Goal: Task Accomplishment & Management: Manage account settings

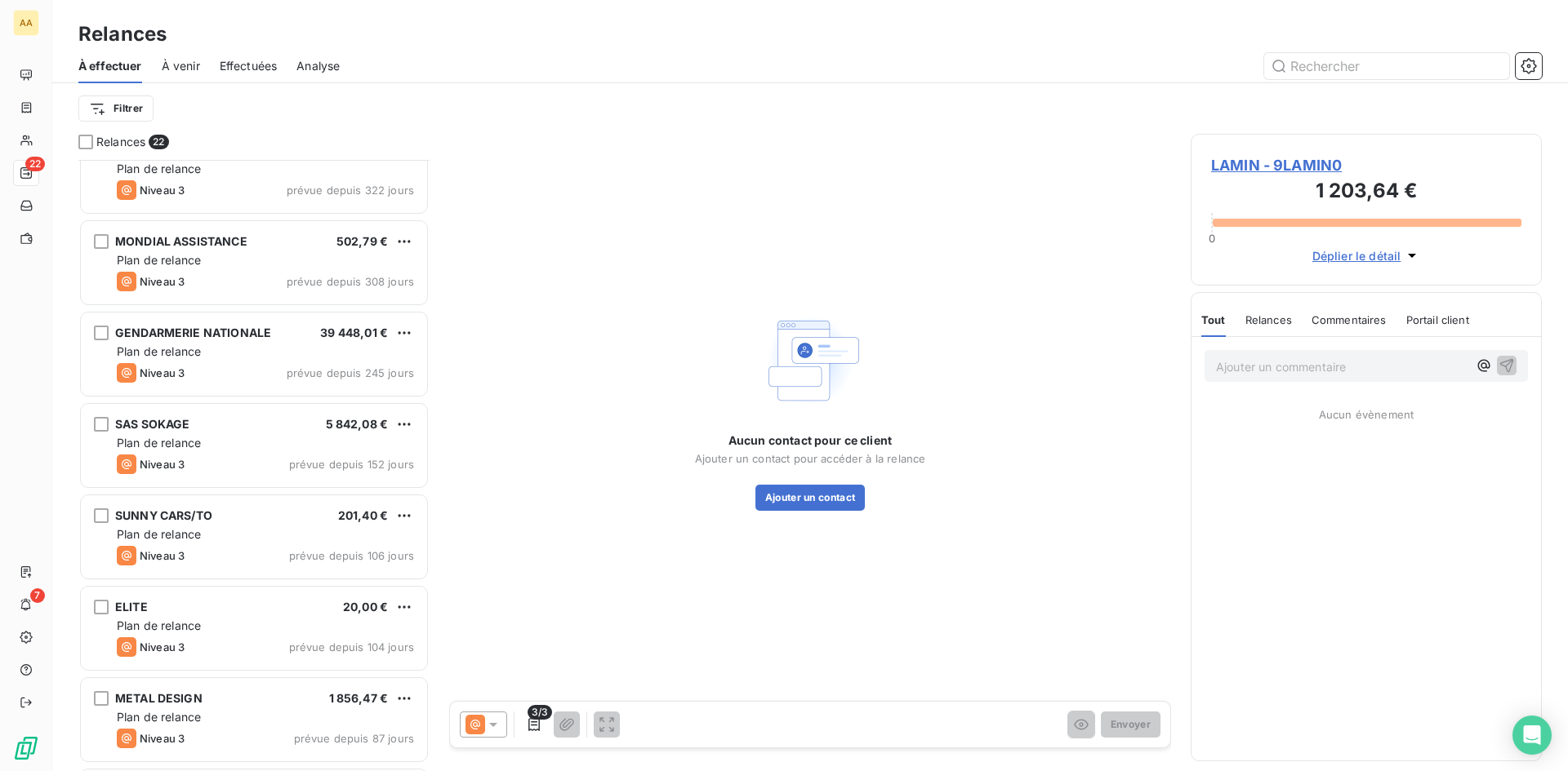
scroll to position [736, 0]
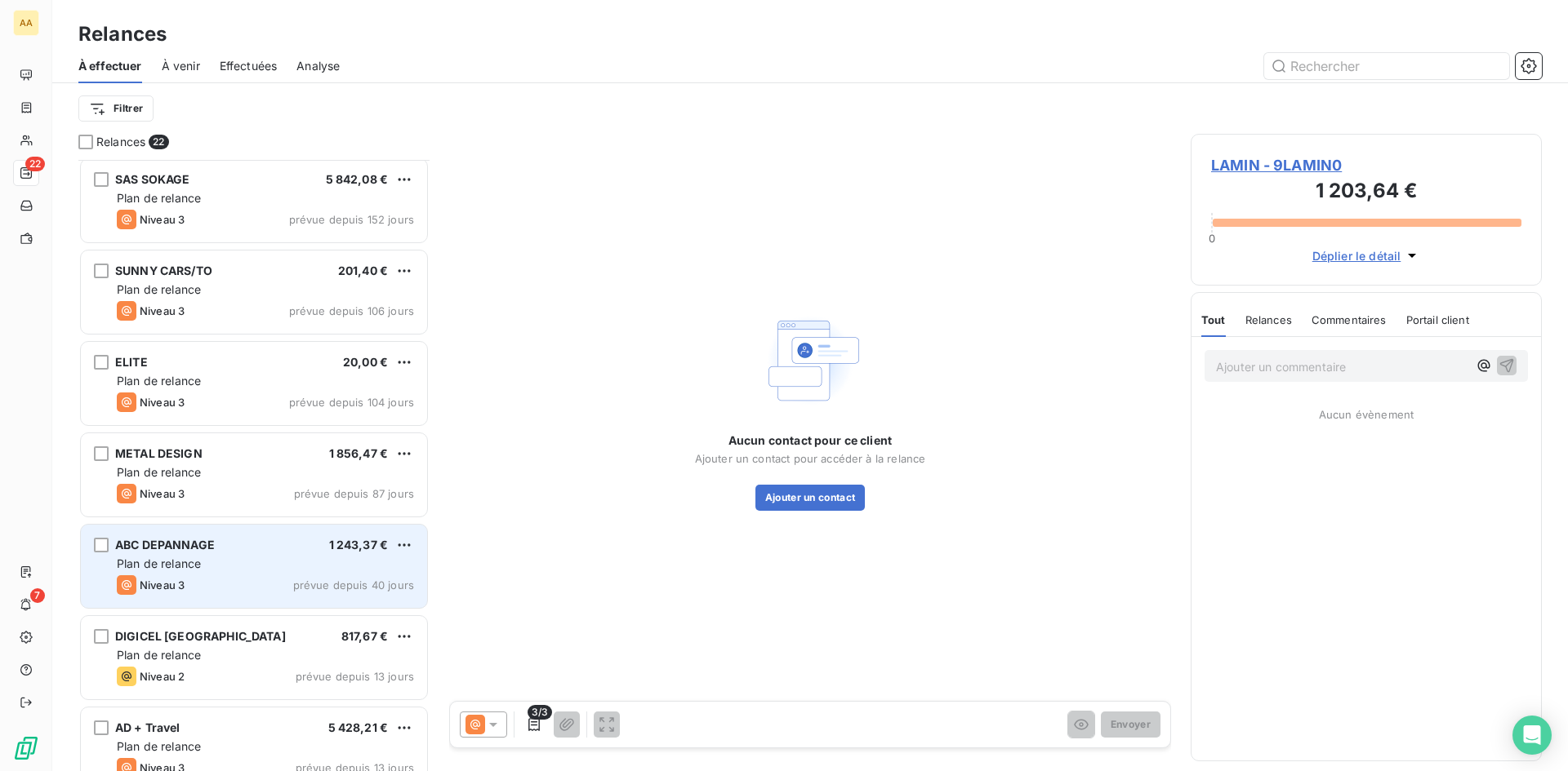
click at [308, 580] on span "prévue depuis 40 jours" at bounding box center [354, 585] width 121 height 13
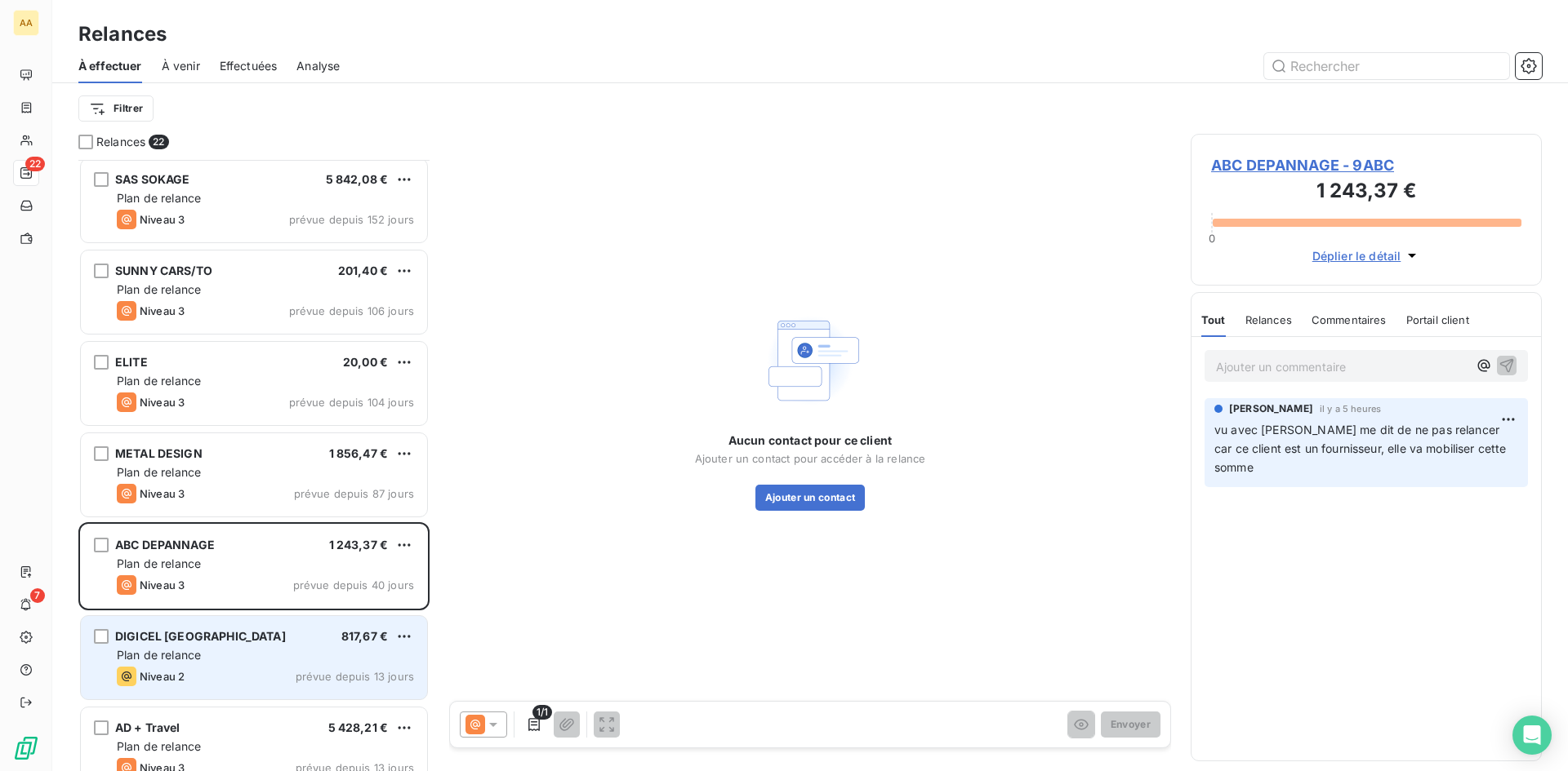
click at [304, 657] on div "Plan de relance" at bounding box center [265, 655] width 297 height 16
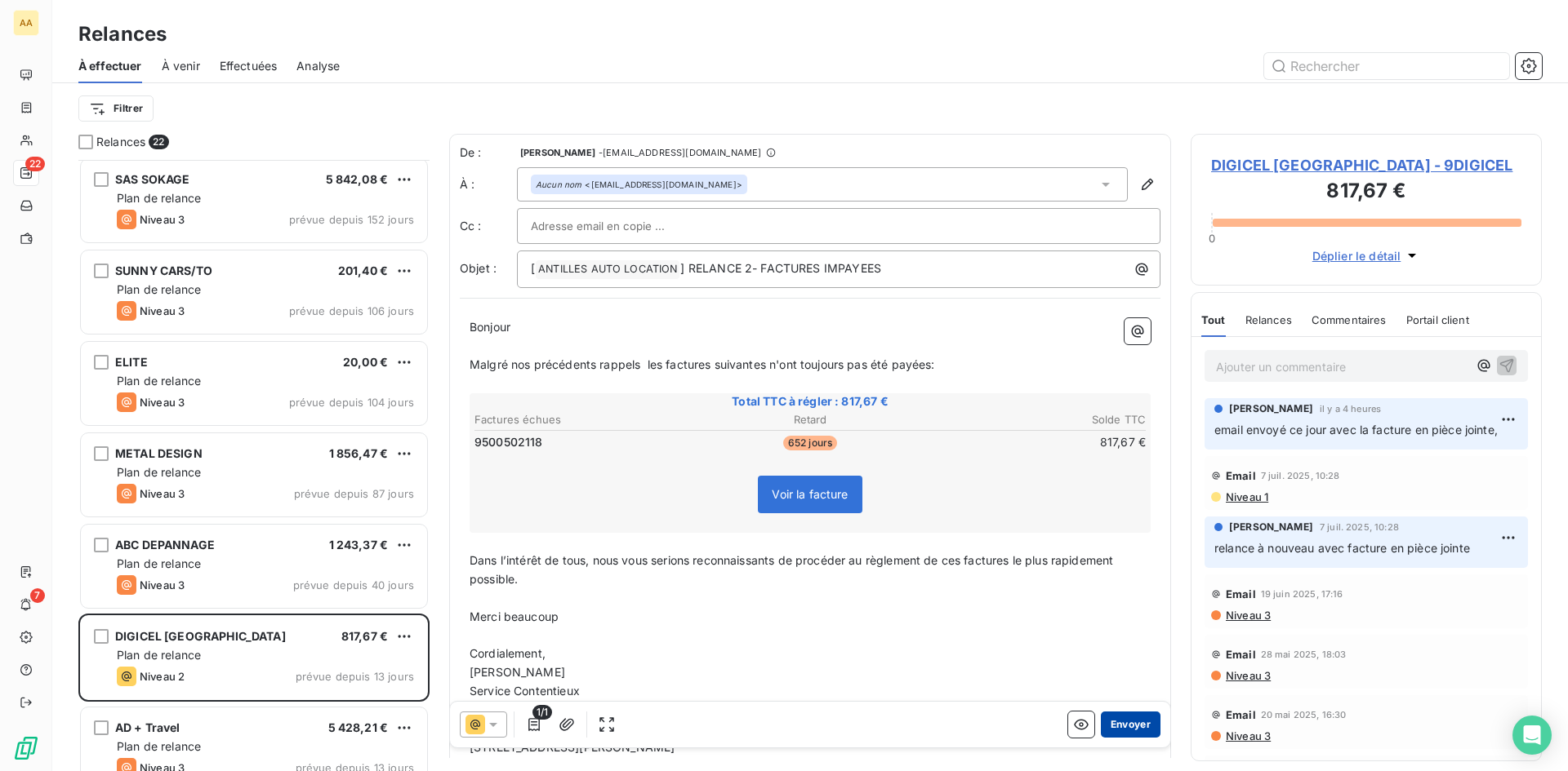
click at [1130, 726] on button "Envoyer" at bounding box center [1130, 724] width 60 height 26
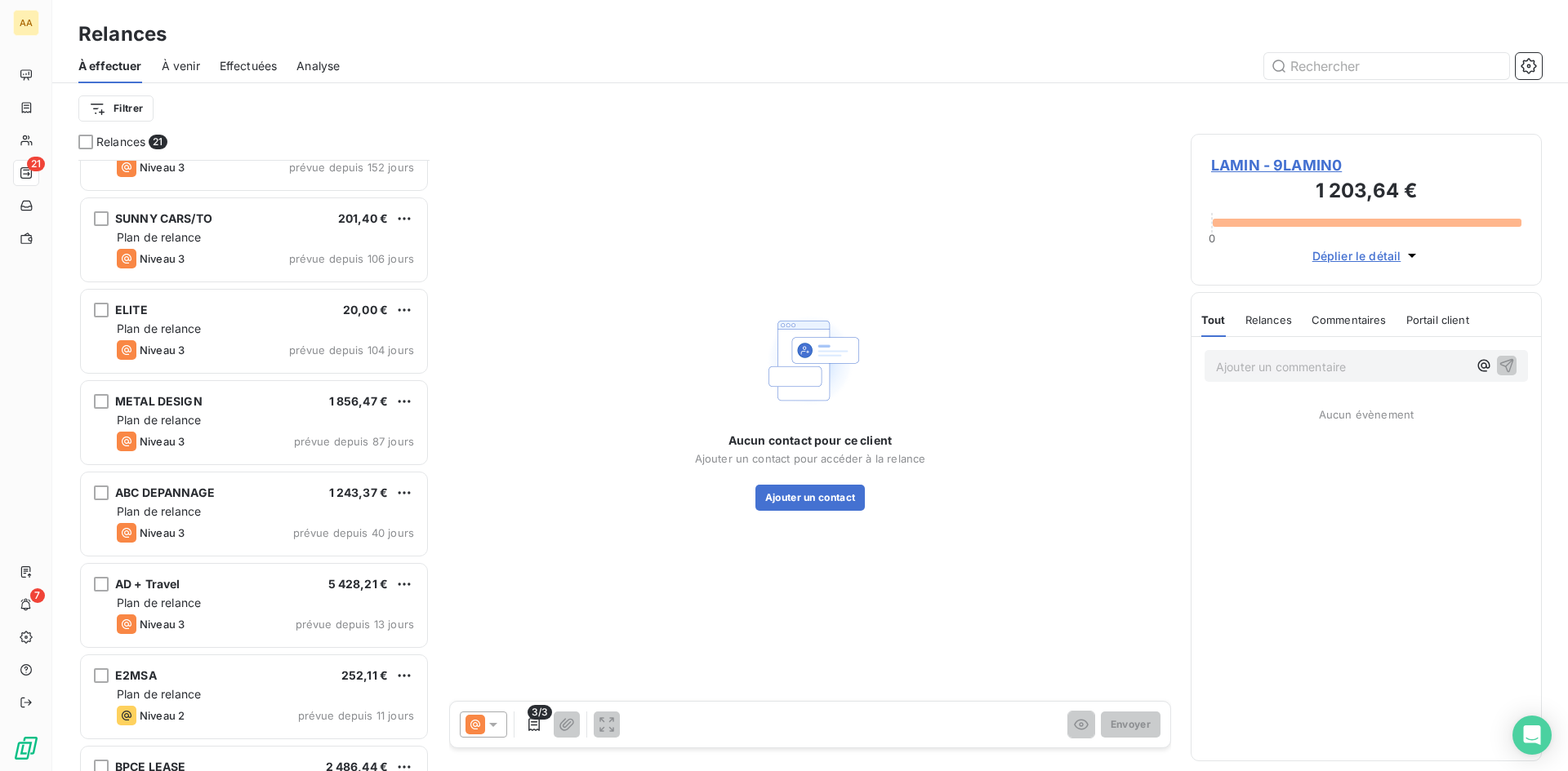
scroll to position [899, 0]
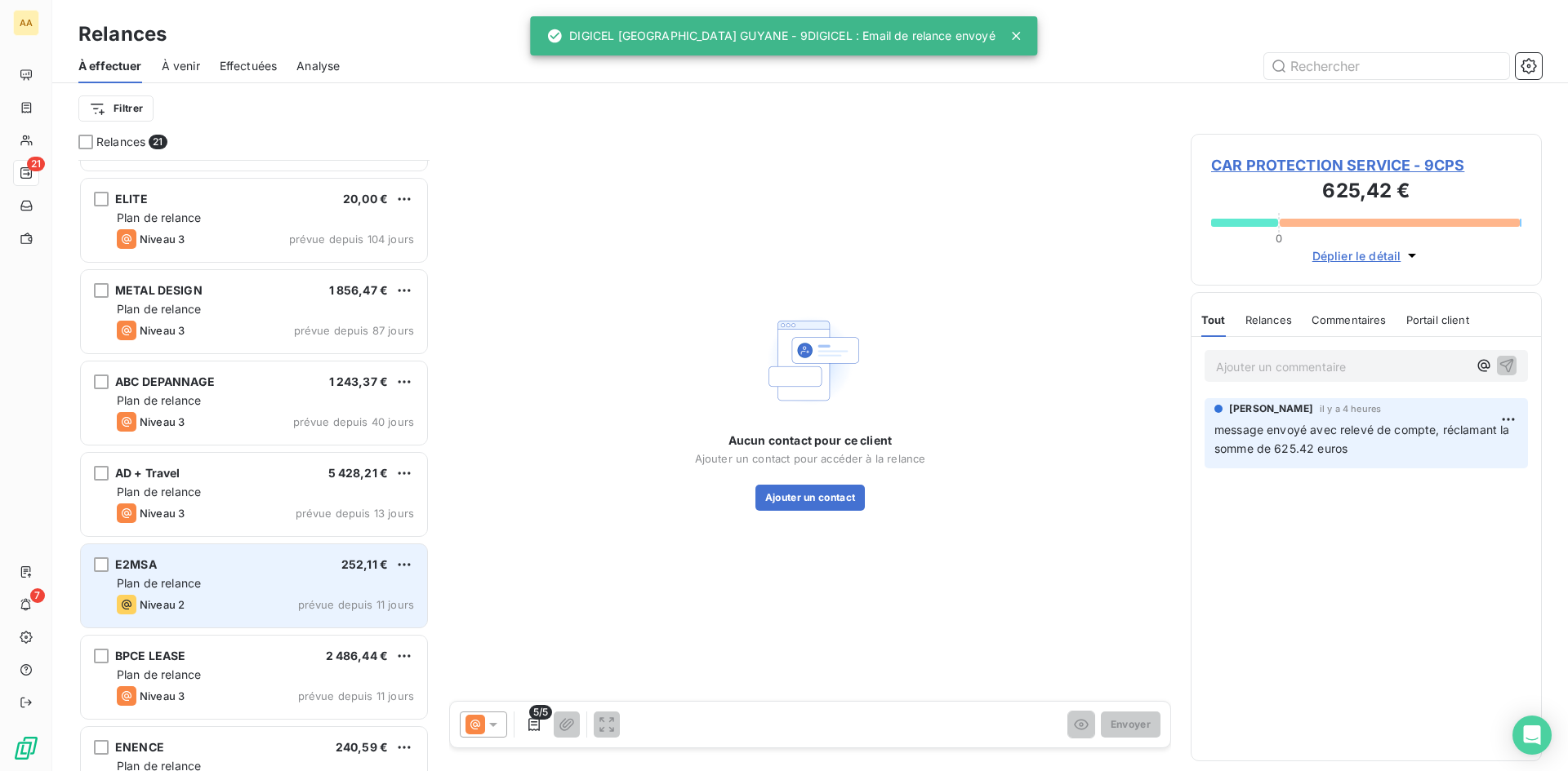
click at [330, 580] on div "Plan de relance" at bounding box center [265, 583] width 297 height 16
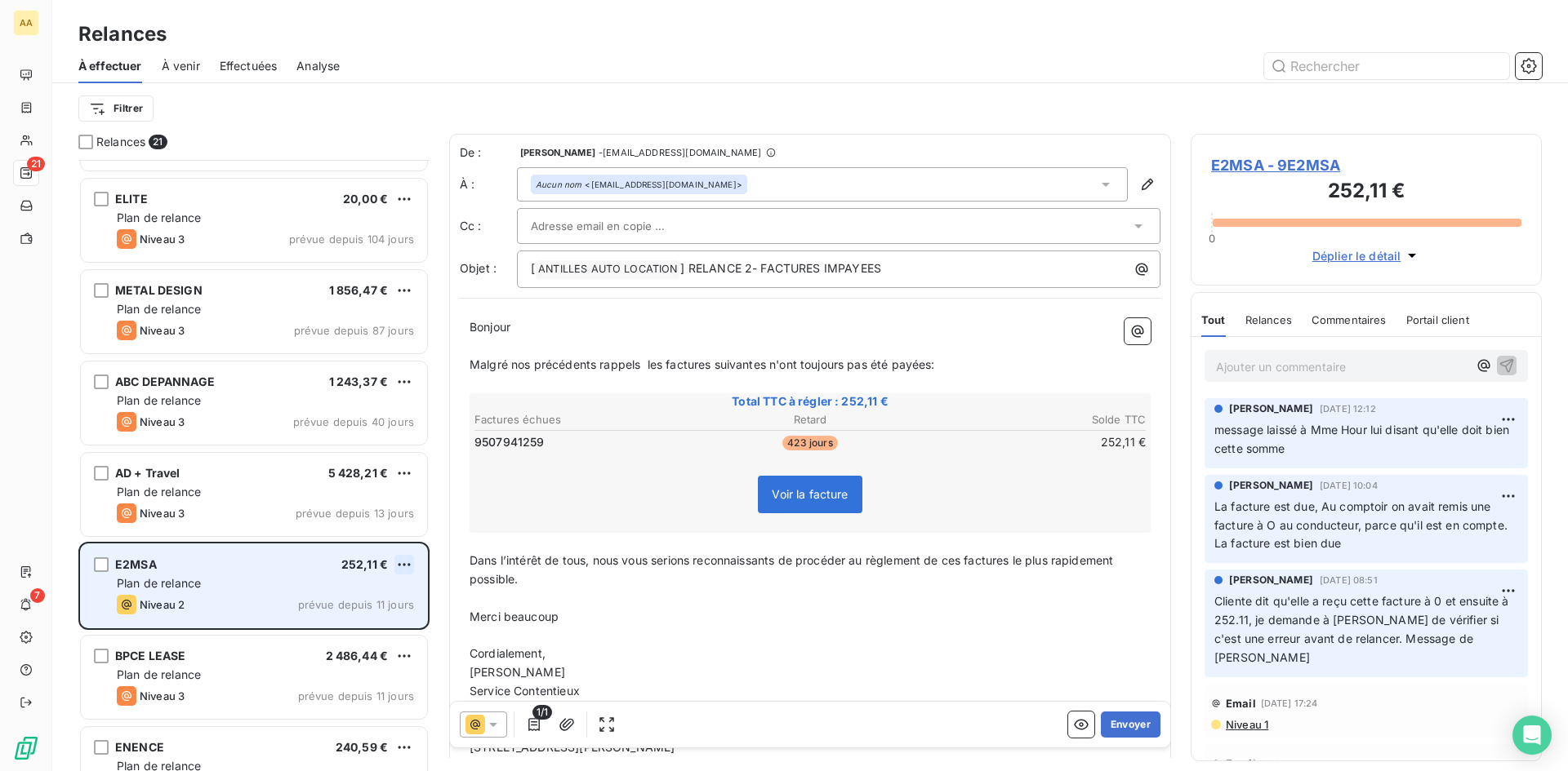
click at [399, 567] on html "AA 21 7 Relances À effectuer À venir Effectuées Analyse Filtrer Relances 21 SAS…" at bounding box center [784, 386] width 1568 height 771
click at [387, 597] on div "Replanifier cette action" at bounding box center [333, 598] width 146 height 26
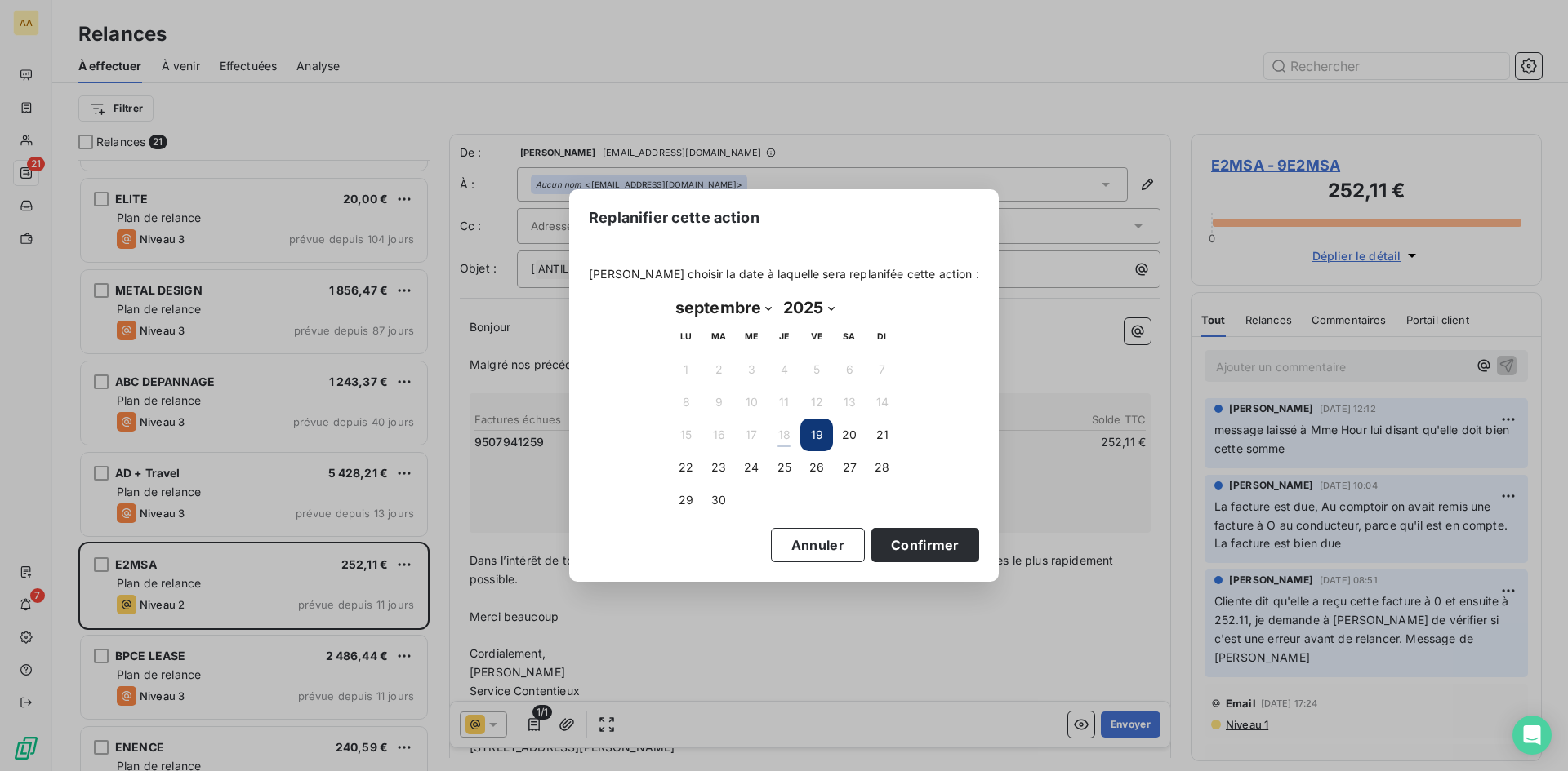
click at [762, 311] on select "janvier février mars avril mai juin juillet août septembre octobre novembre déc…" at bounding box center [723, 308] width 108 height 26
select select "9"
click at [670, 295] on select "janvier février mars avril mai juin juillet août septembre octobre novembre déc…" at bounding box center [723, 308] width 108 height 26
click at [811, 372] on button "3" at bounding box center [816, 370] width 33 height 33
click at [894, 548] on button "Confirmer" at bounding box center [925, 545] width 108 height 34
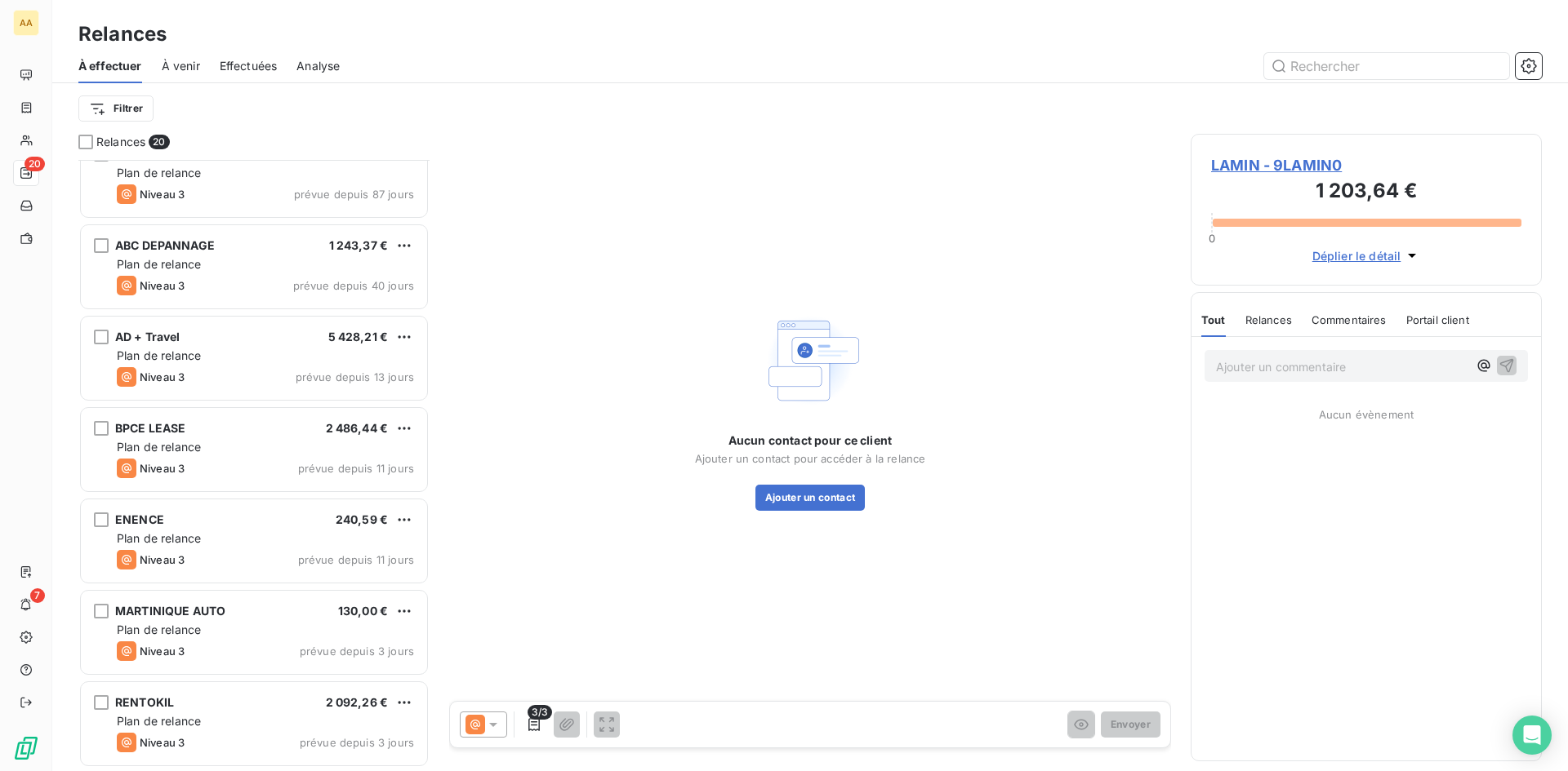
scroll to position [1218, 0]
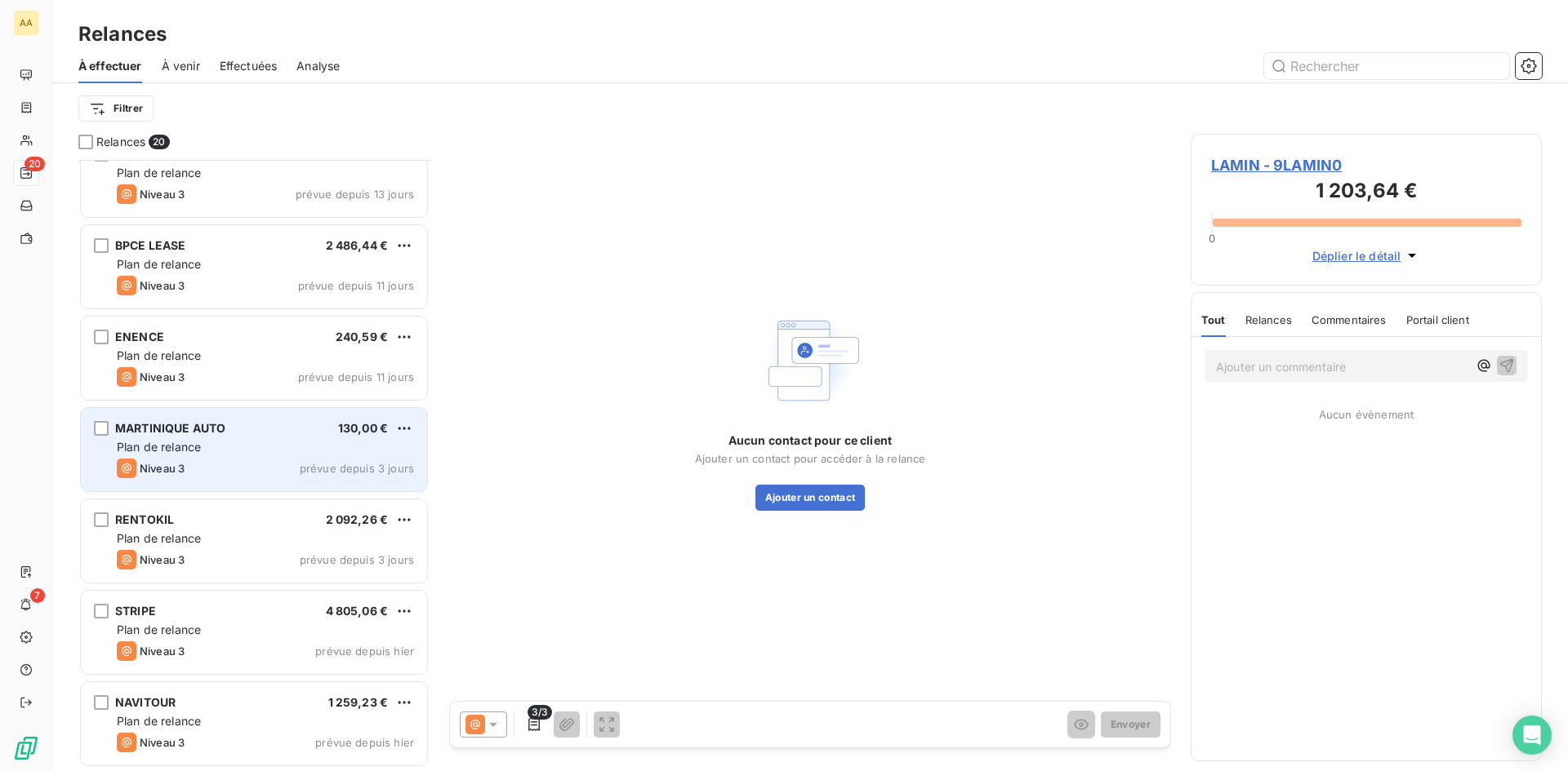
click at [343, 454] on div "Plan de relance" at bounding box center [265, 447] width 297 height 16
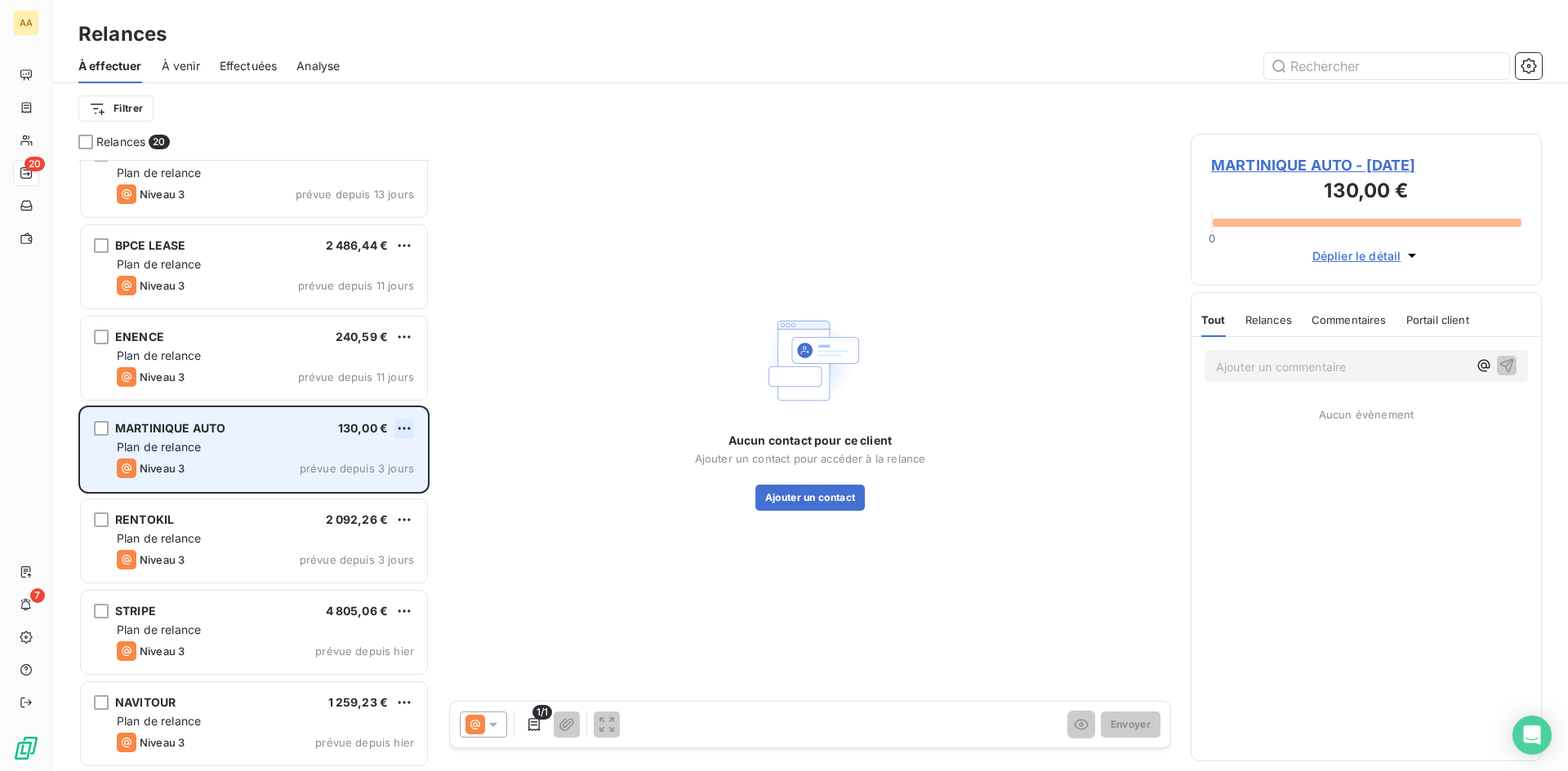
click at [402, 428] on html "AA 20 7 Relances À effectuer À venir Effectuées Analyse Filtrer Relances 20 ABC…" at bounding box center [784, 386] width 1568 height 771
click at [385, 494] on div "Passer cette action" at bounding box center [333, 491] width 146 height 26
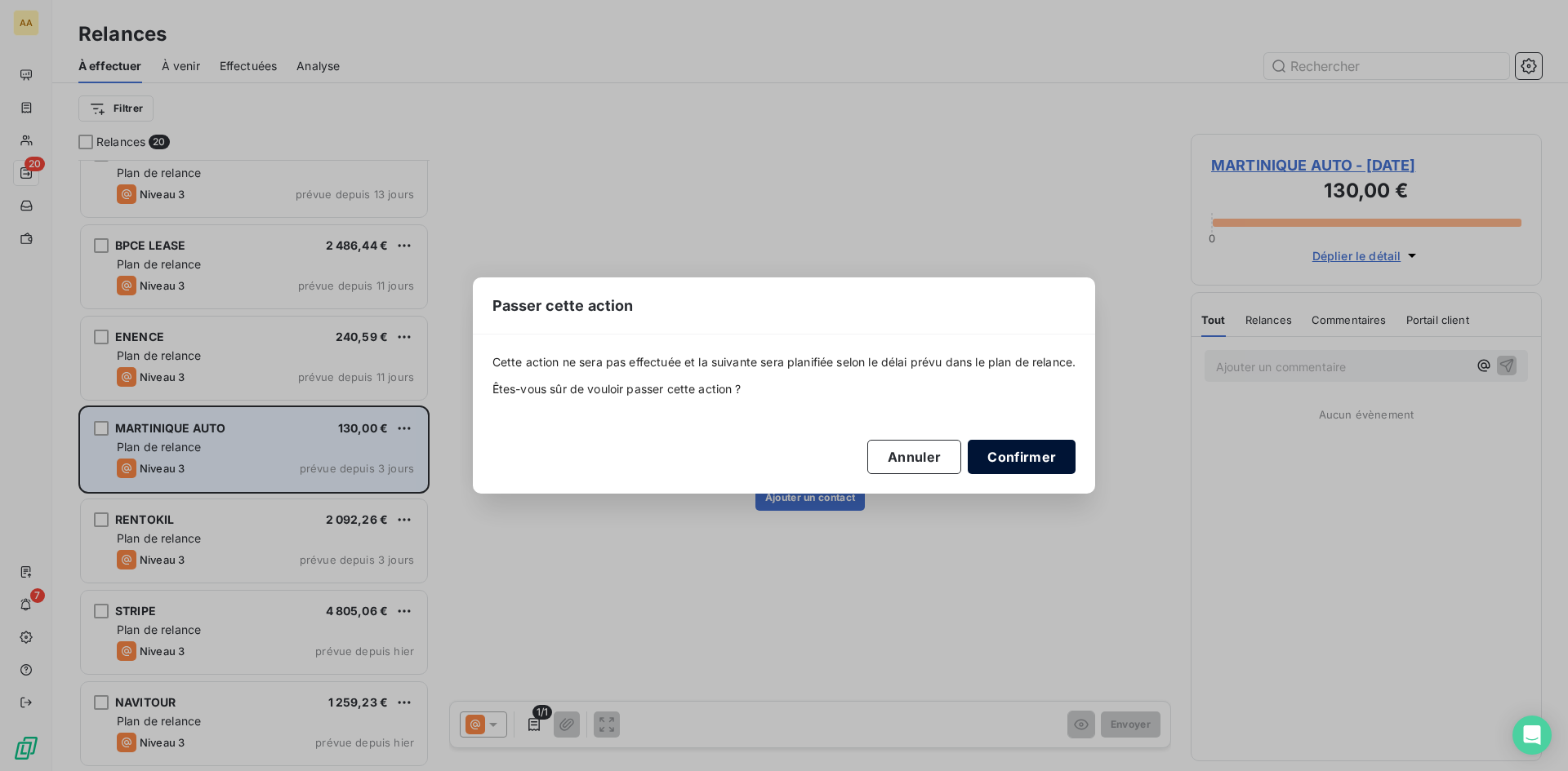
click at [1019, 456] on button "Confirmer" at bounding box center [1021, 457] width 108 height 34
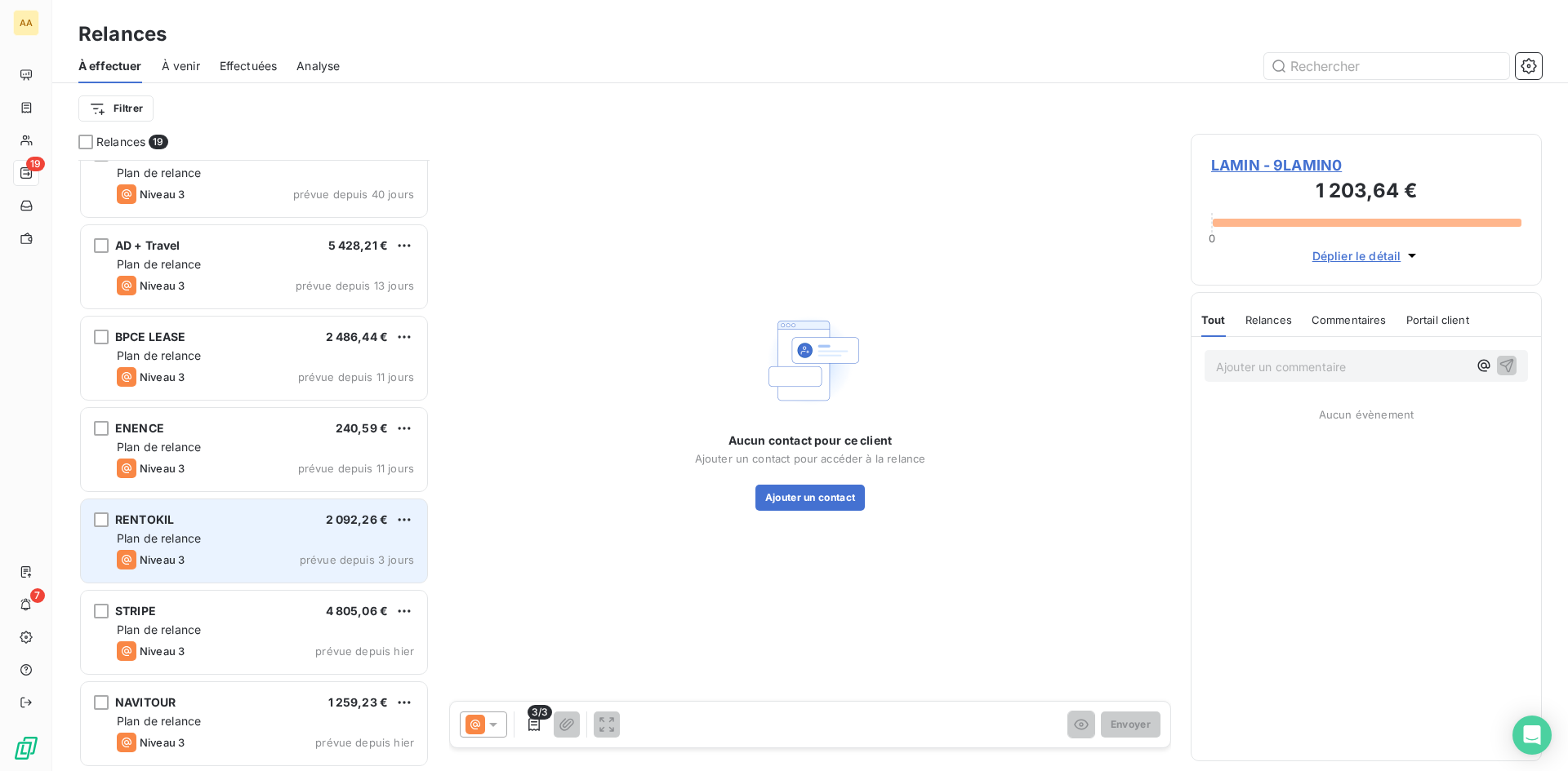
scroll to position [1125, 0]
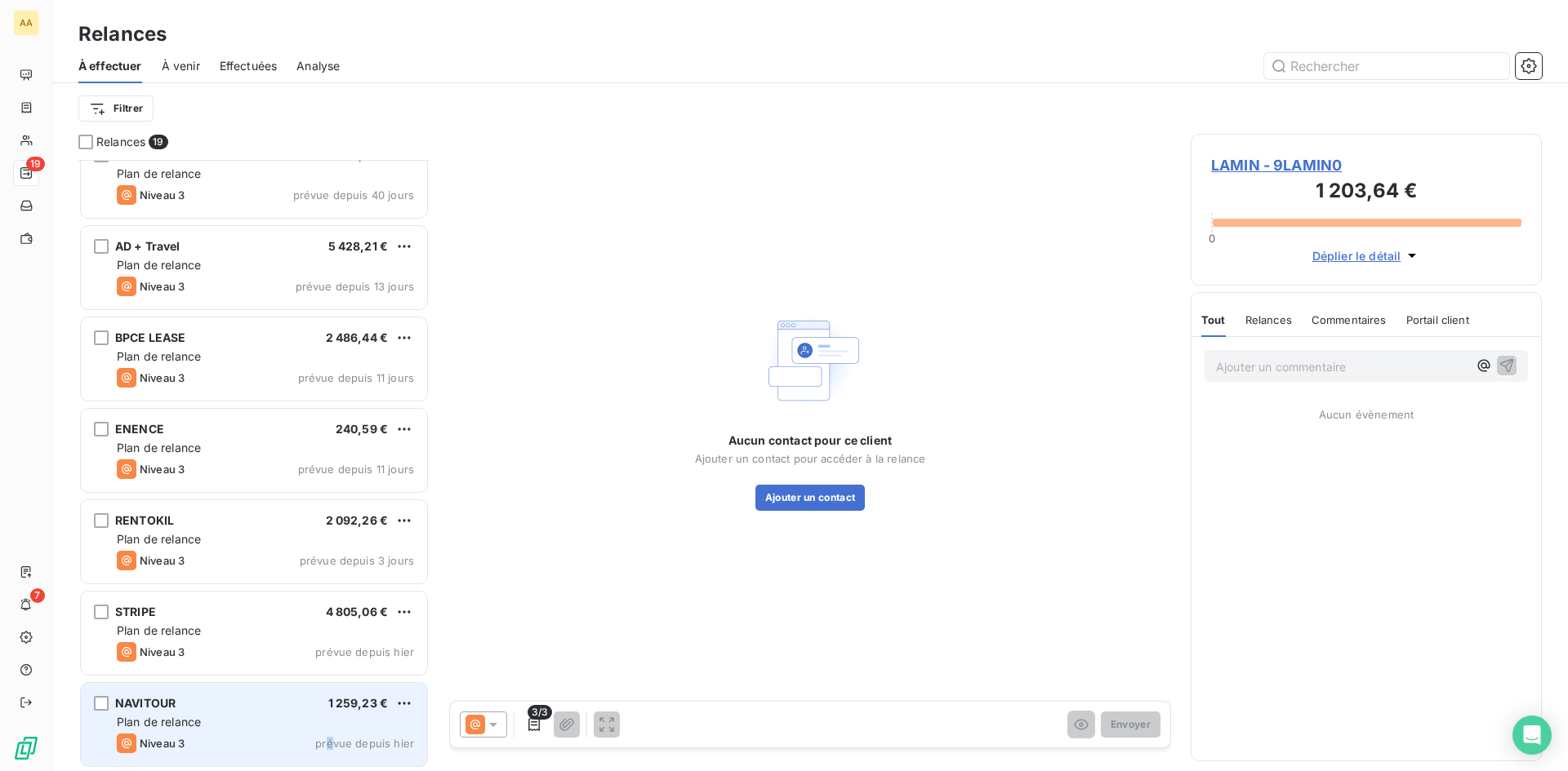
click at [331, 743] on span "prévue depuis hier" at bounding box center [364, 743] width 99 height 13
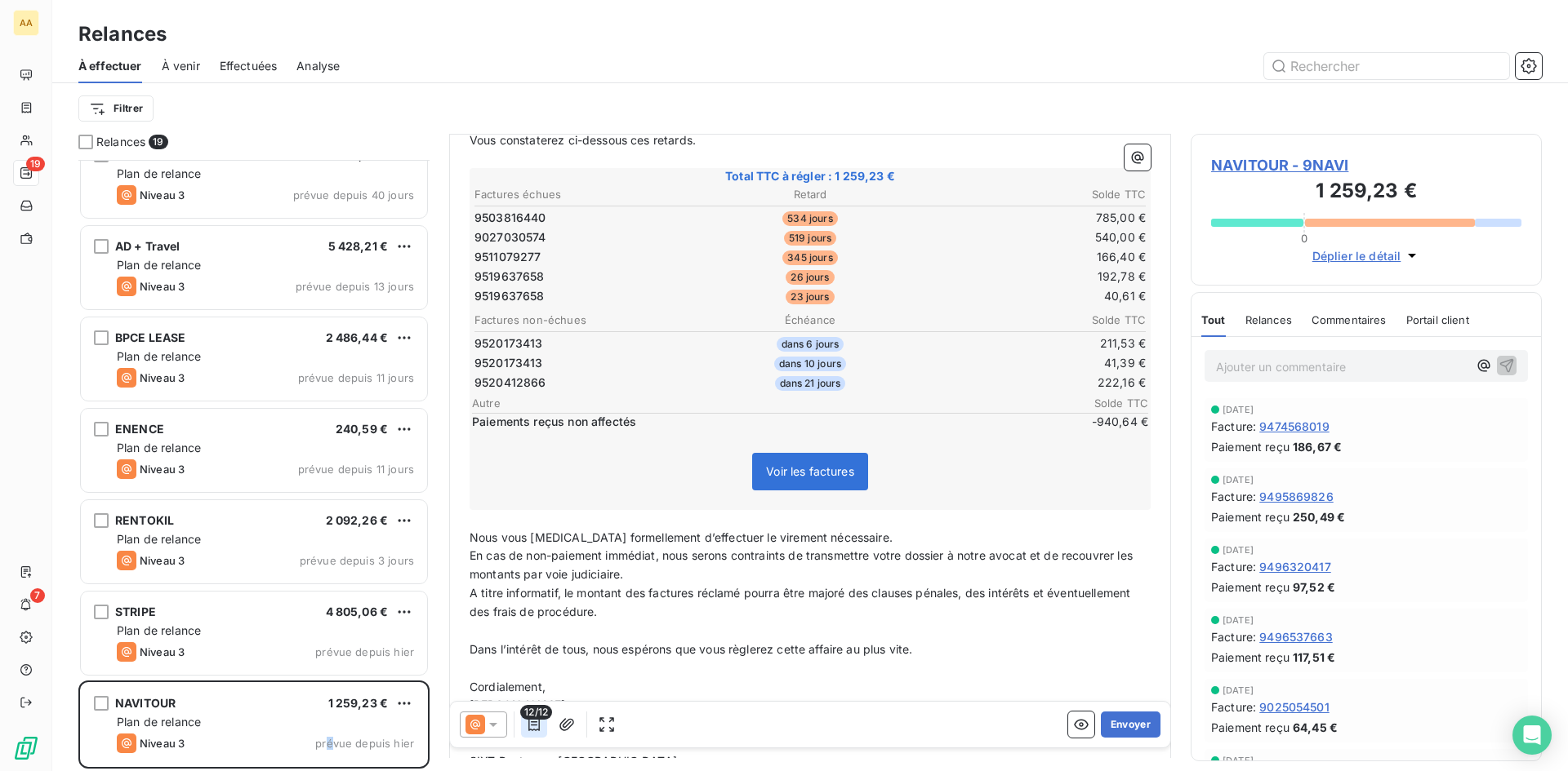
scroll to position [246, 0]
click at [533, 723] on icon "button" at bounding box center [533, 724] width 16 height 16
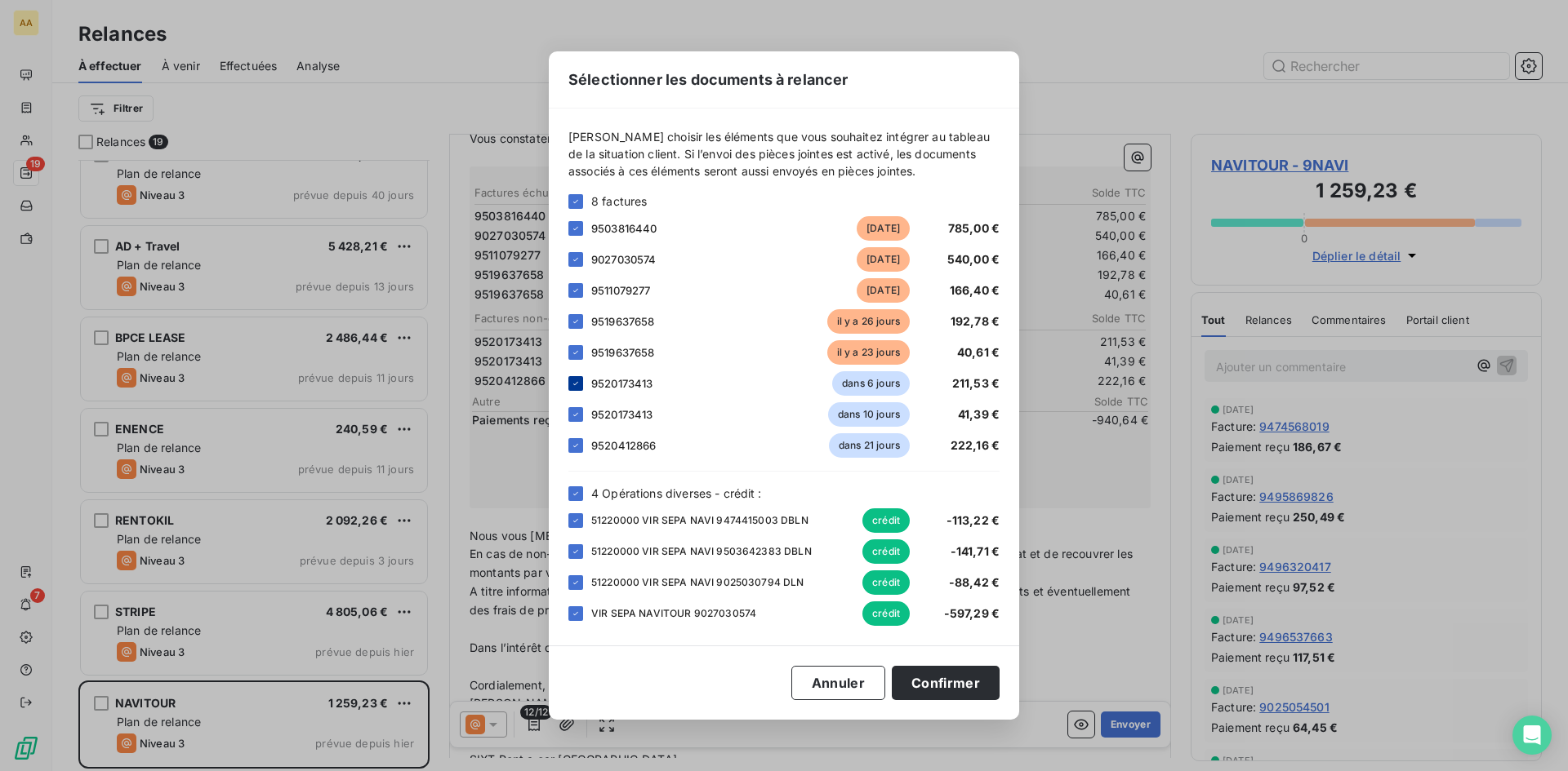
click at [573, 386] on icon at bounding box center [575, 383] width 9 height 9
click at [572, 413] on icon at bounding box center [575, 414] width 9 height 9
click at [576, 446] on icon at bounding box center [576, 446] width 5 height 3
click at [576, 494] on icon at bounding box center [576, 493] width 5 height 3
click at [578, 323] on icon at bounding box center [575, 321] width 9 height 9
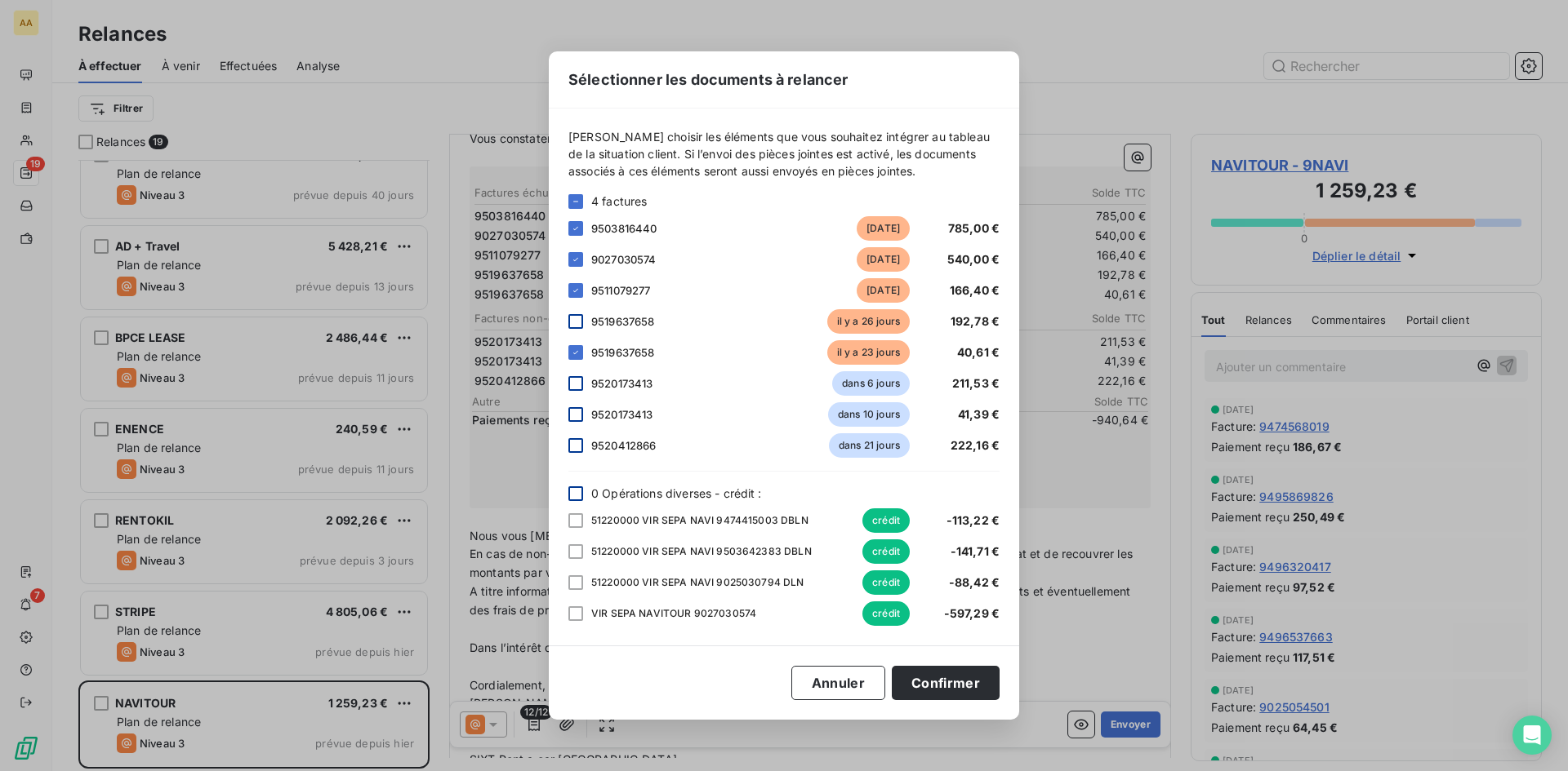
click at [581, 362] on div "9519637658 [DATE] 40,61 €" at bounding box center [784, 353] width 431 height 24
click at [574, 347] on div at bounding box center [576, 352] width 15 height 15
click at [955, 693] on button "Confirmer" at bounding box center [945, 683] width 108 height 34
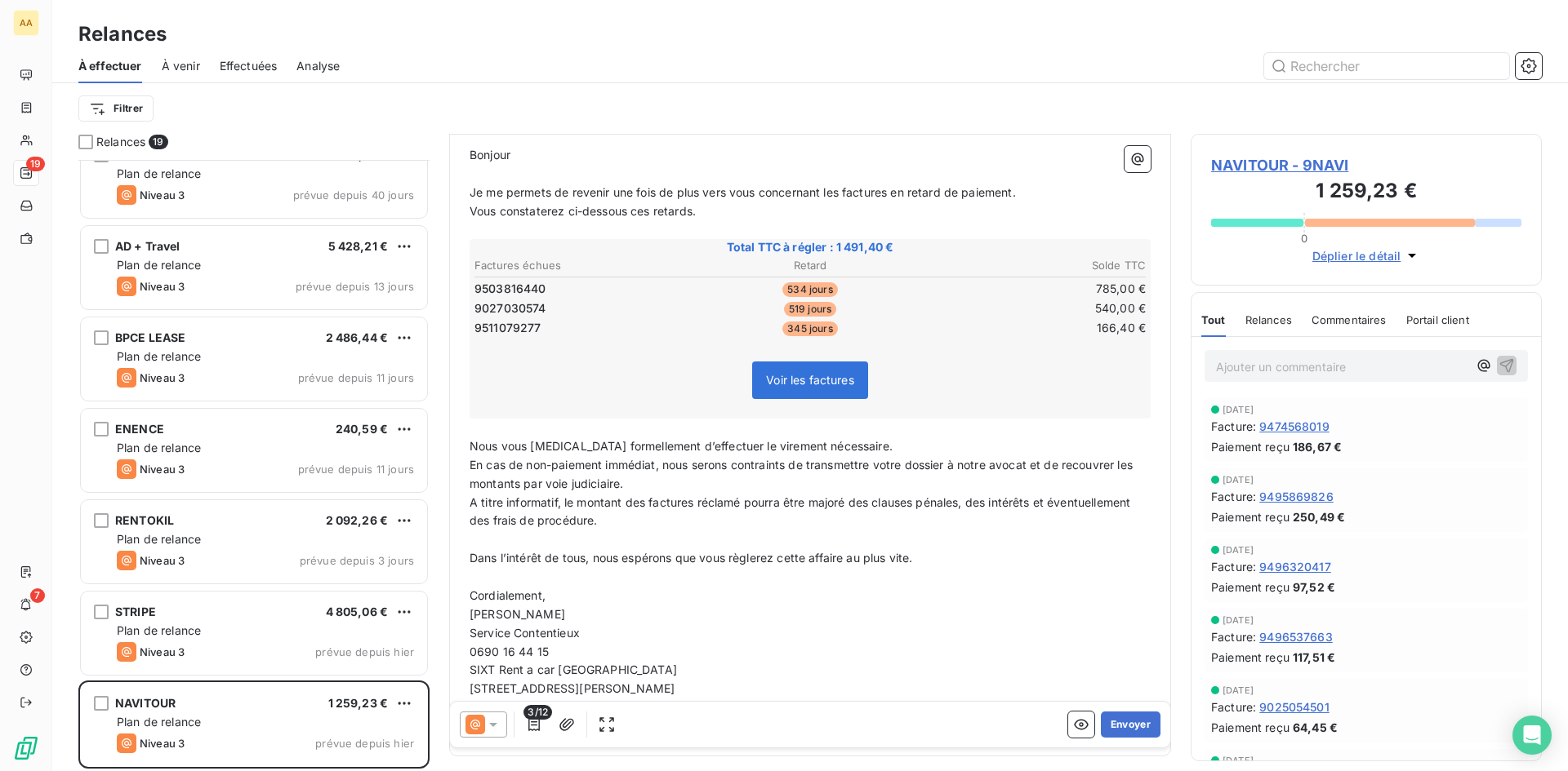
scroll to position [238, 0]
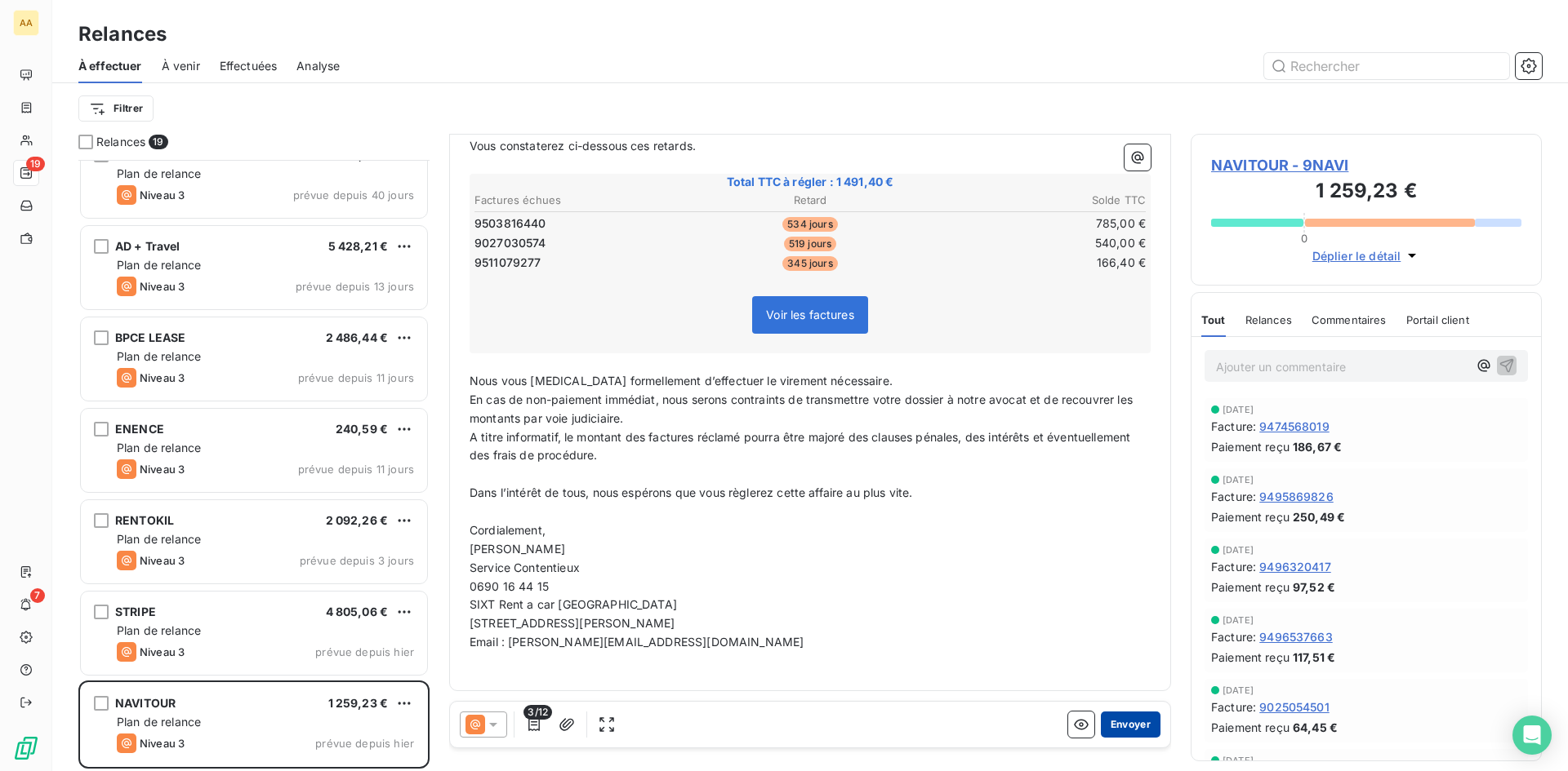
click at [1110, 717] on button "Envoyer" at bounding box center [1130, 724] width 60 height 26
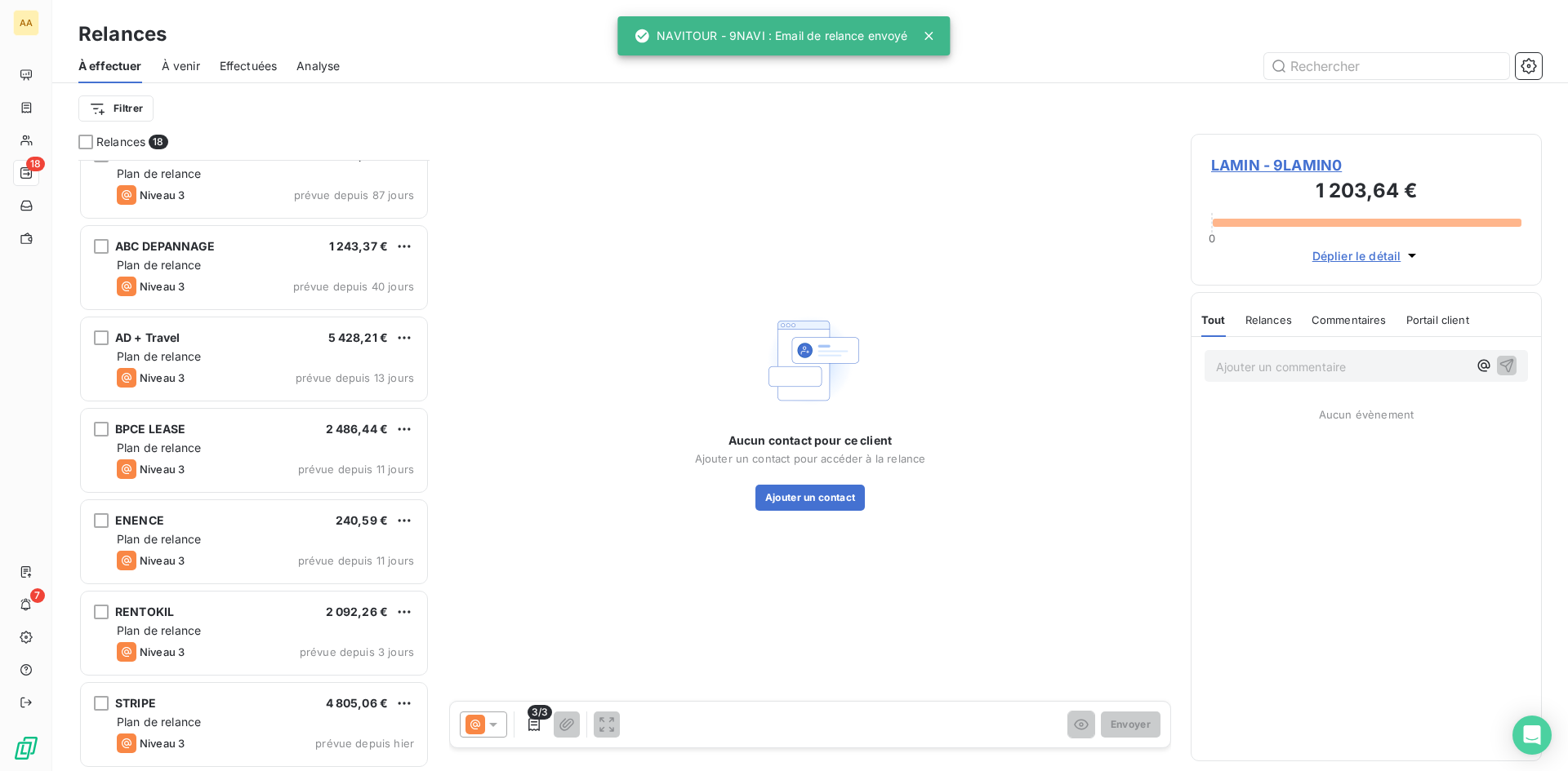
scroll to position [1035, 0]
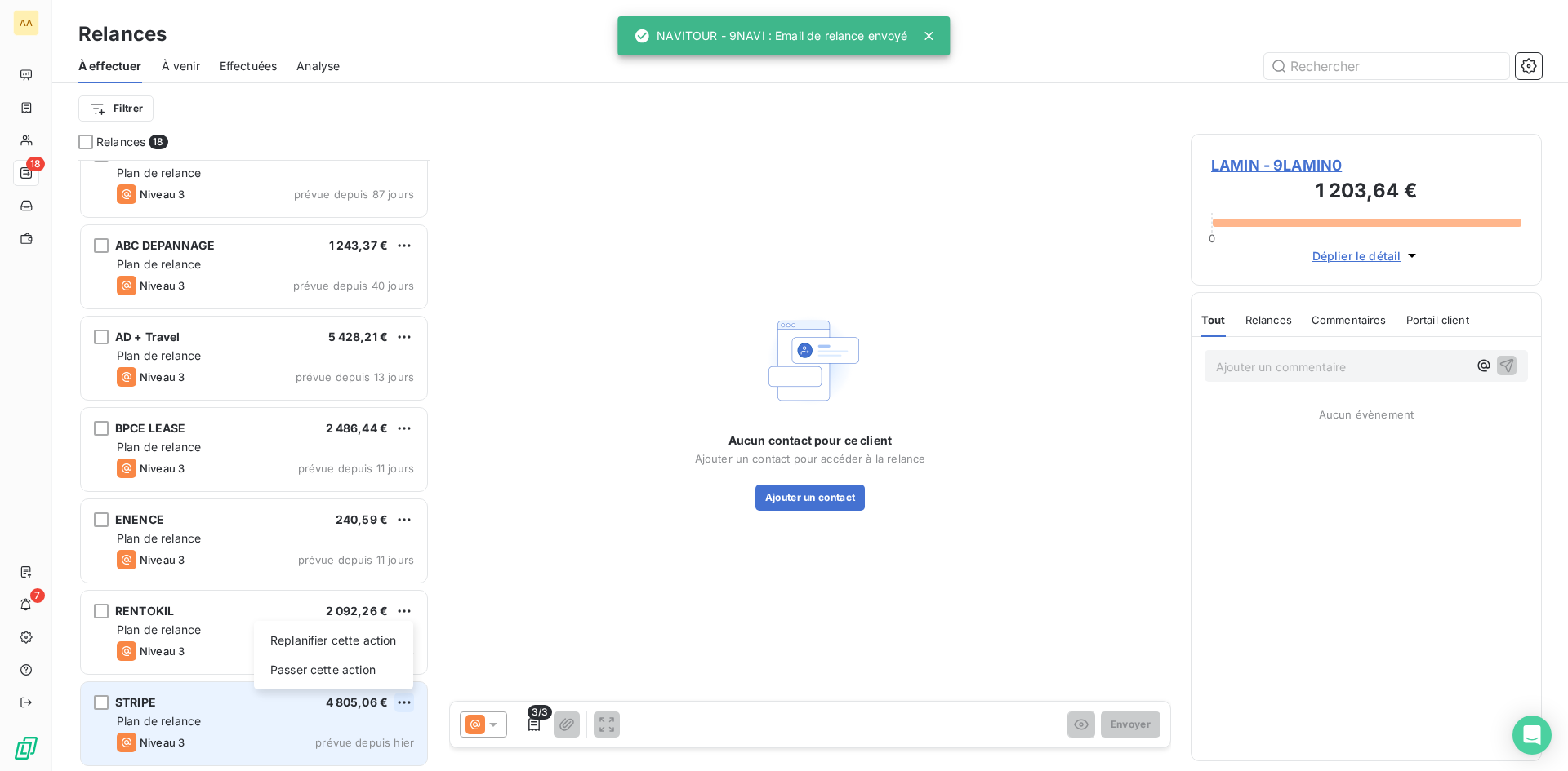
click at [399, 699] on html "AA 18 7 Relances À effectuer À venir Effectuées Analyse Filtrer Relances 18 ELI…" at bounding box center [784, 386] width 1568 height 771
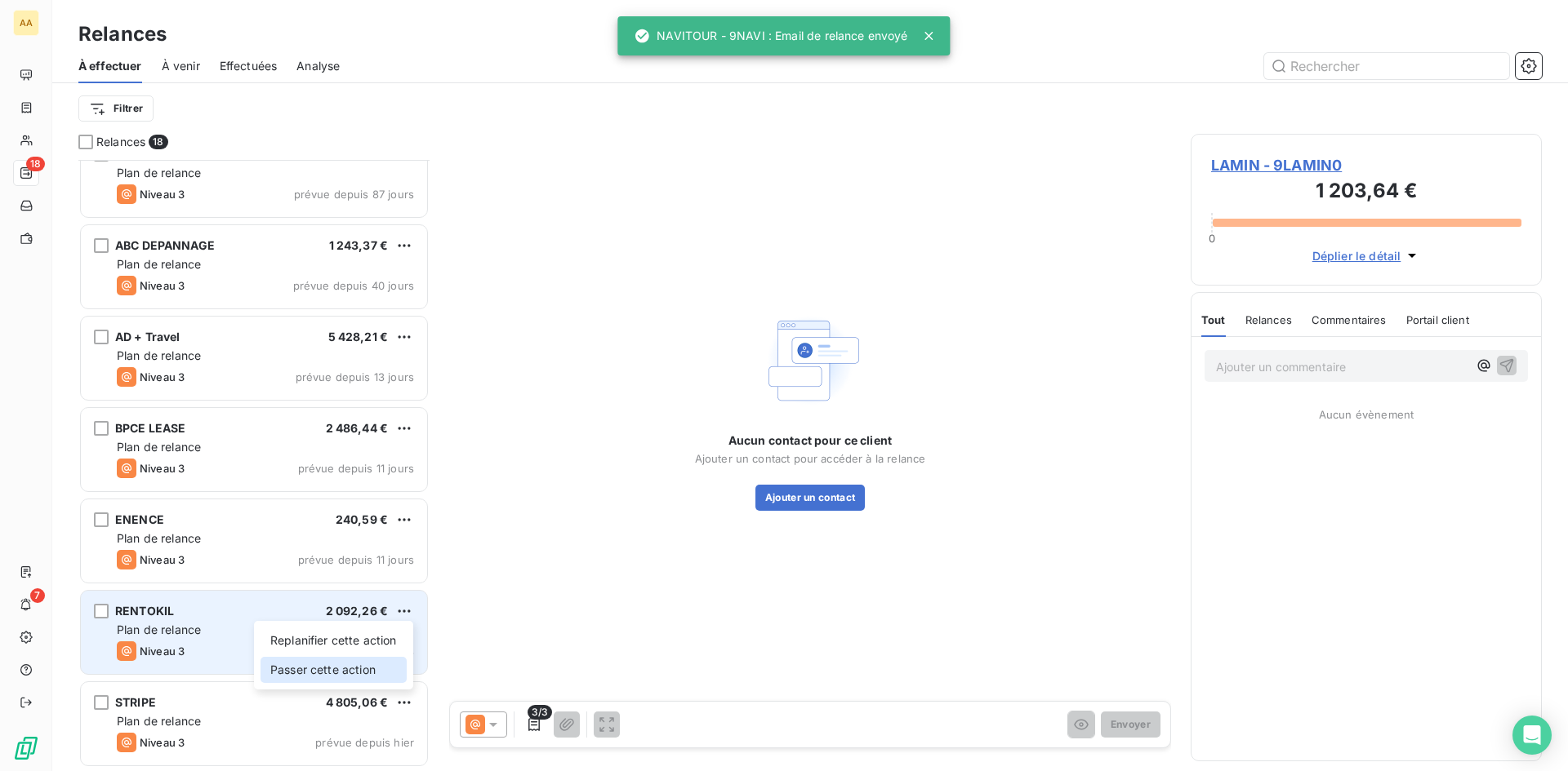
click at [375, 674] on div "Passer cette action" at bounding box center [333, 670] width 146 height 26
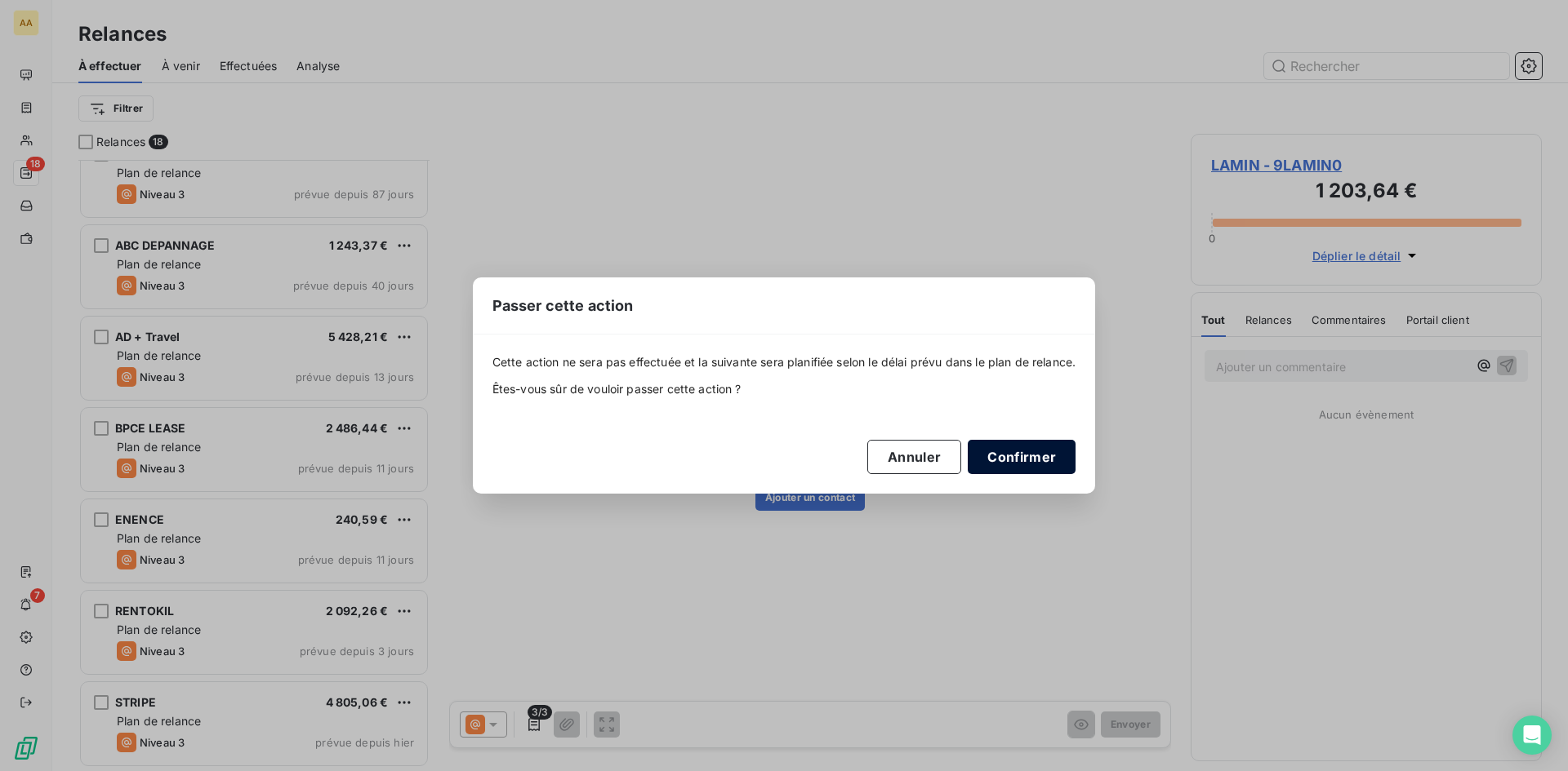
drag, startPoint x: 1040, startPoint y: 455, endPoint x: 1032, endPoint y: 460, distance: 9.4
click at [1040, 457] on button "Confirmer" at bounding box center [1021, 457] width 108 height 34
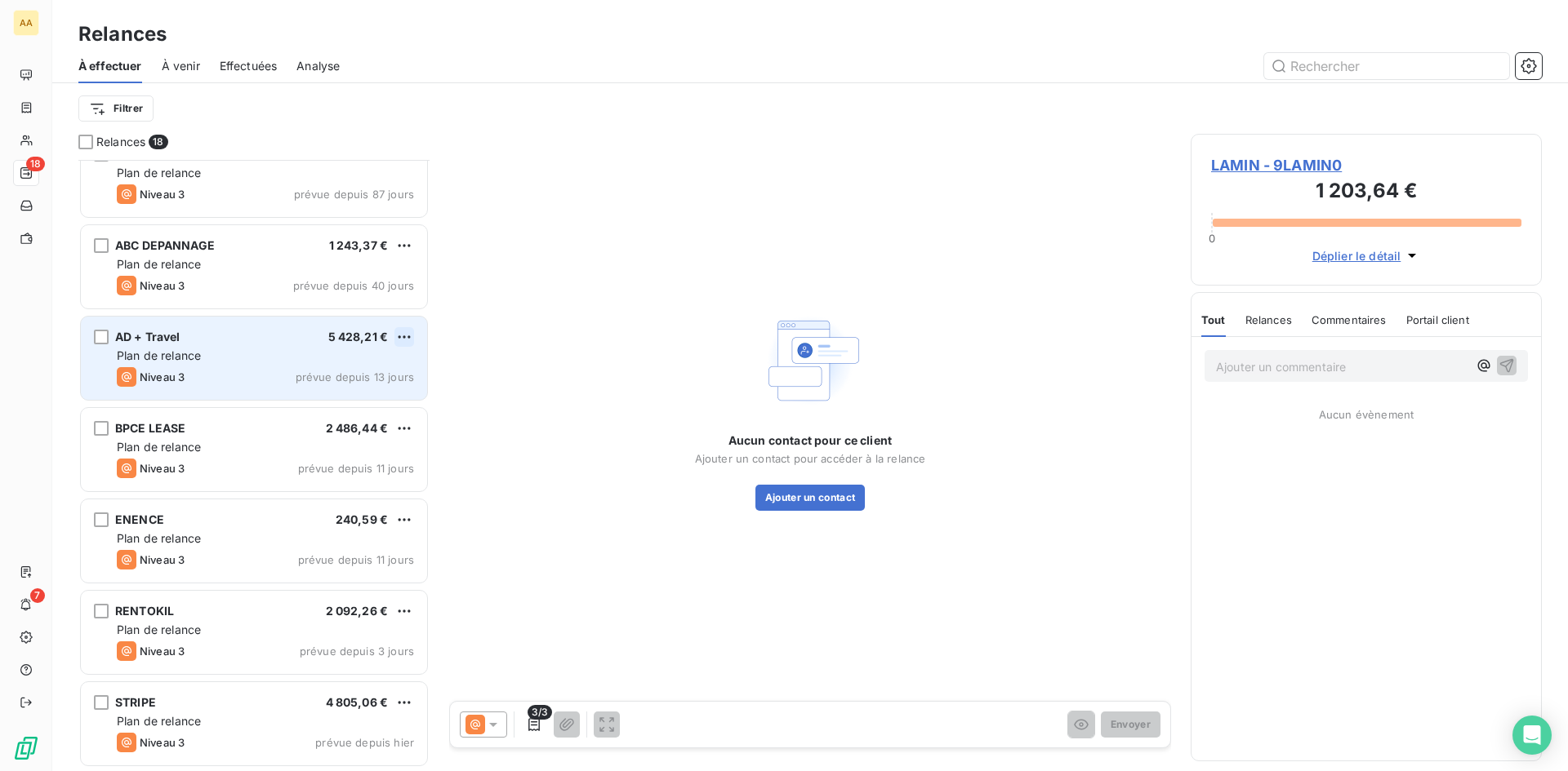
scroll to position [943, 0]
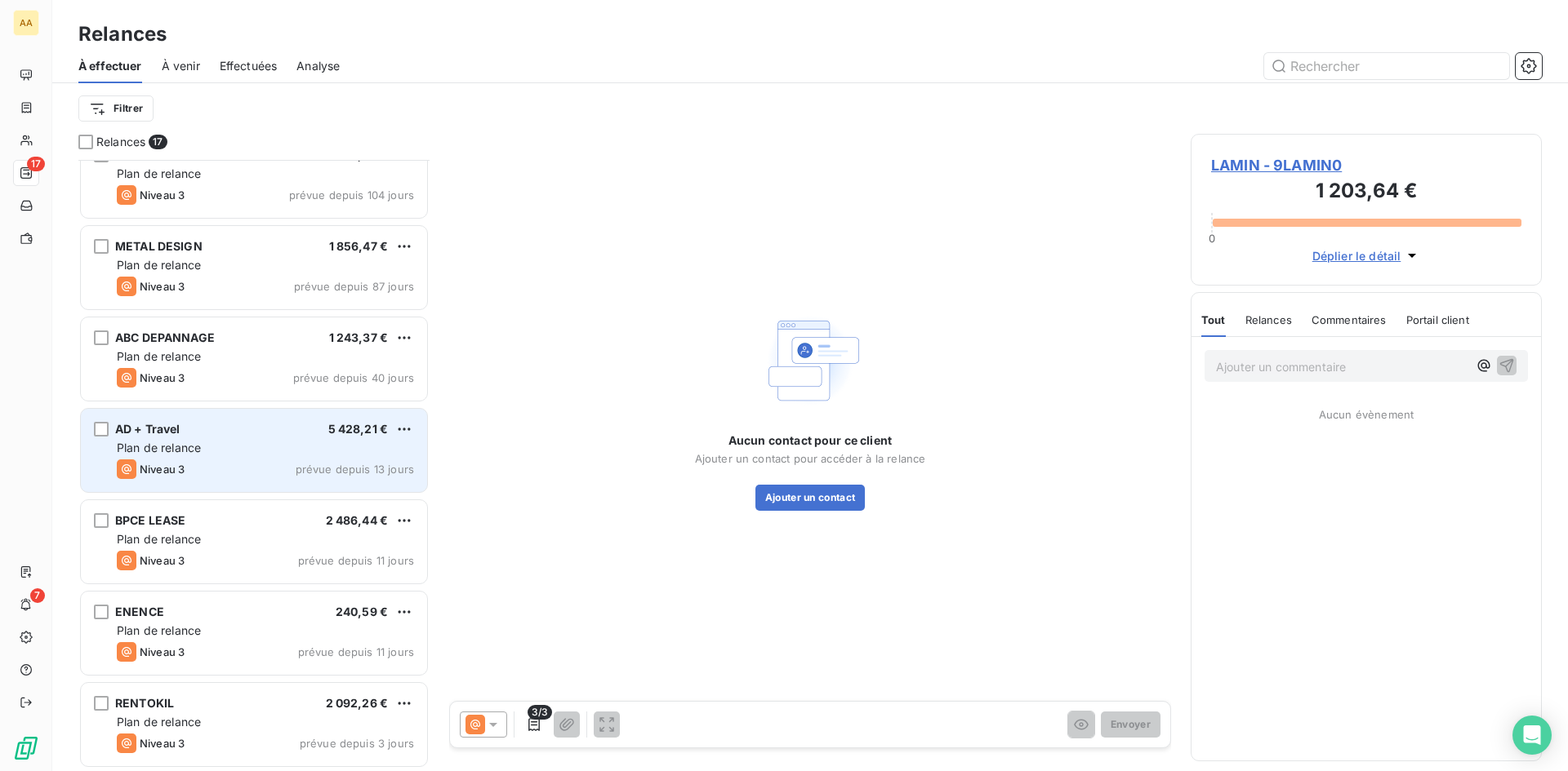
click at [342, 448] on div "Plan de relance" at bounding box center [265, 448] width 297 height 16
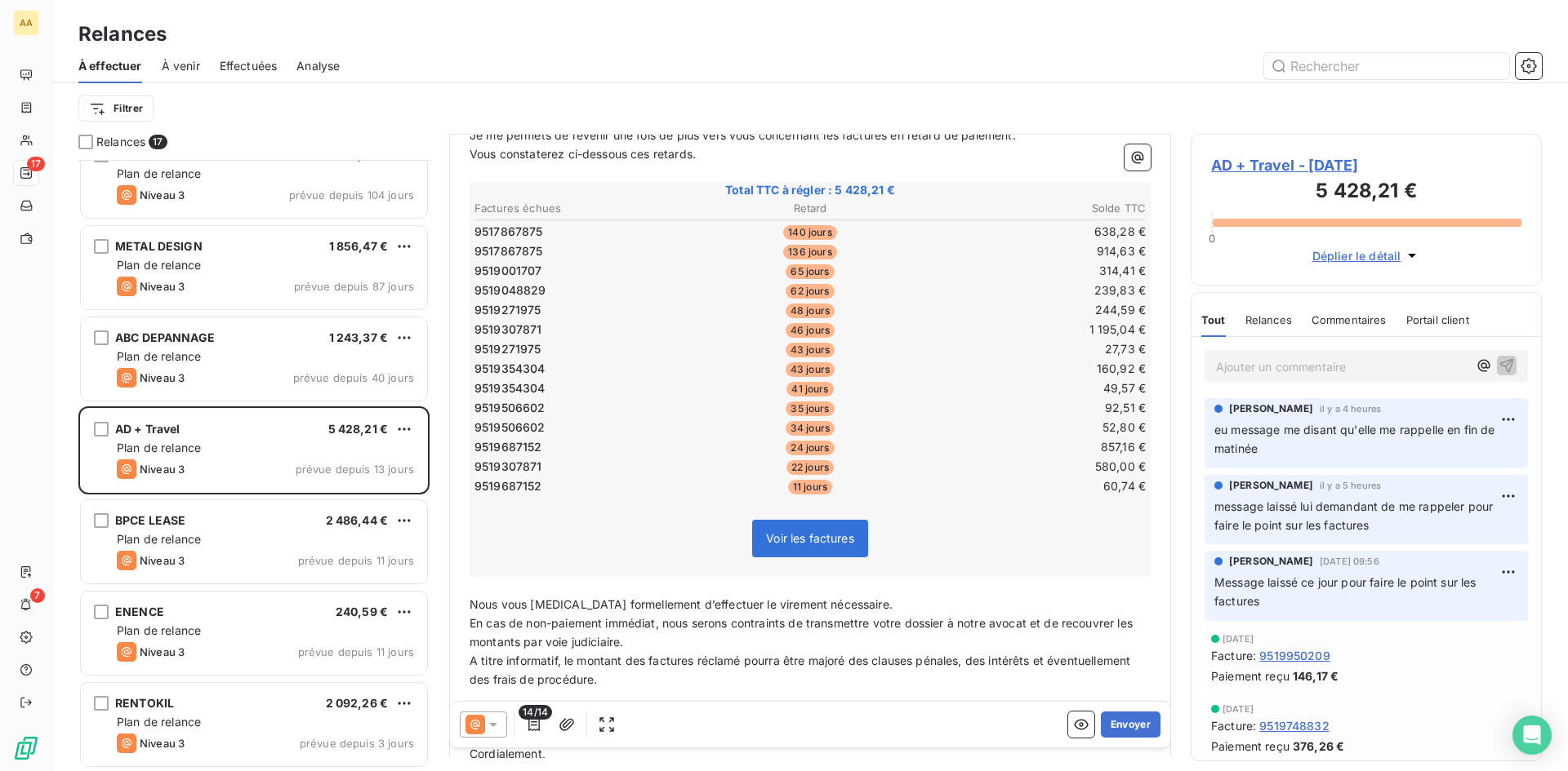
scroll to position [246, 0]
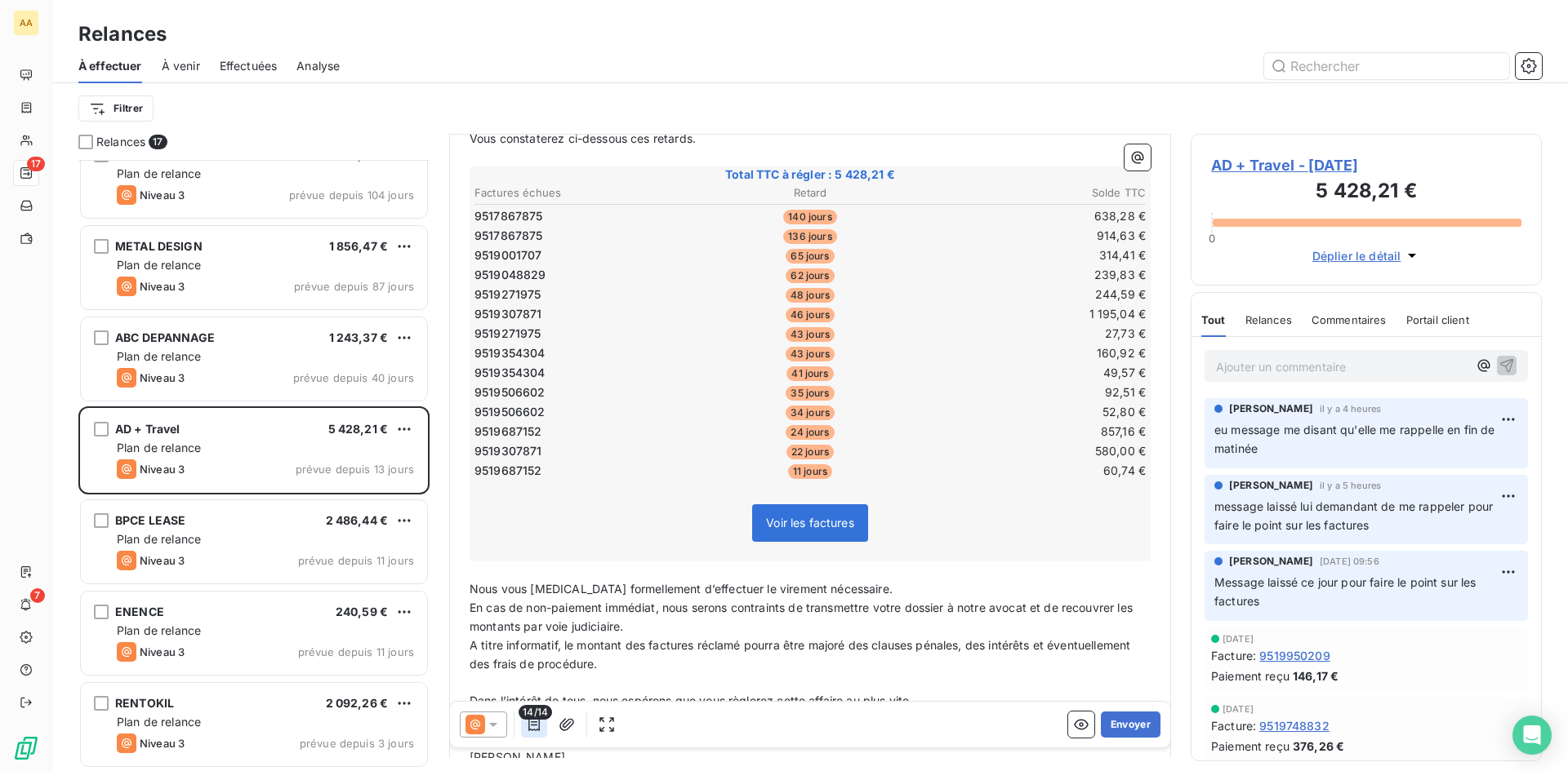
click at [536, 724] on icon "button" at bounding box center [533, 724] width 11 height 13
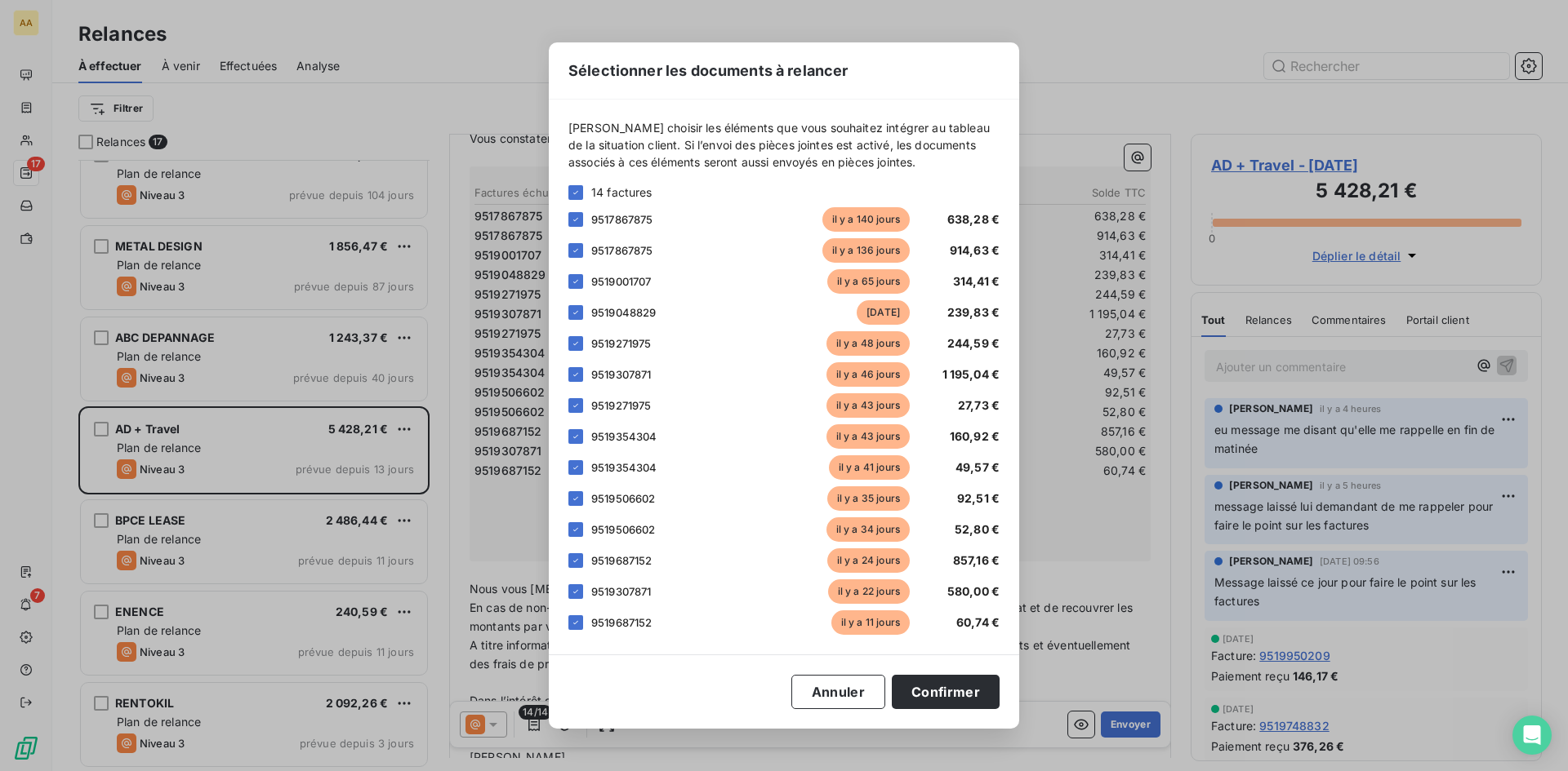
click at [576, 385] on div "9519307871 [DATE] 1 195,04 €" at bounding box center [784, 374] width 431 height 24
click at [576, 343] on icon at bounding box center [576, 344] width 5 height 3
click at [580, 379] on div at bounding box center [576, 374] width 15 height 15
click at [580, 405] on icon at bounding box center [575, 405] width 9 height 9
click at [570, 442] on div at bounding box center [576, 436] width 15 height 15
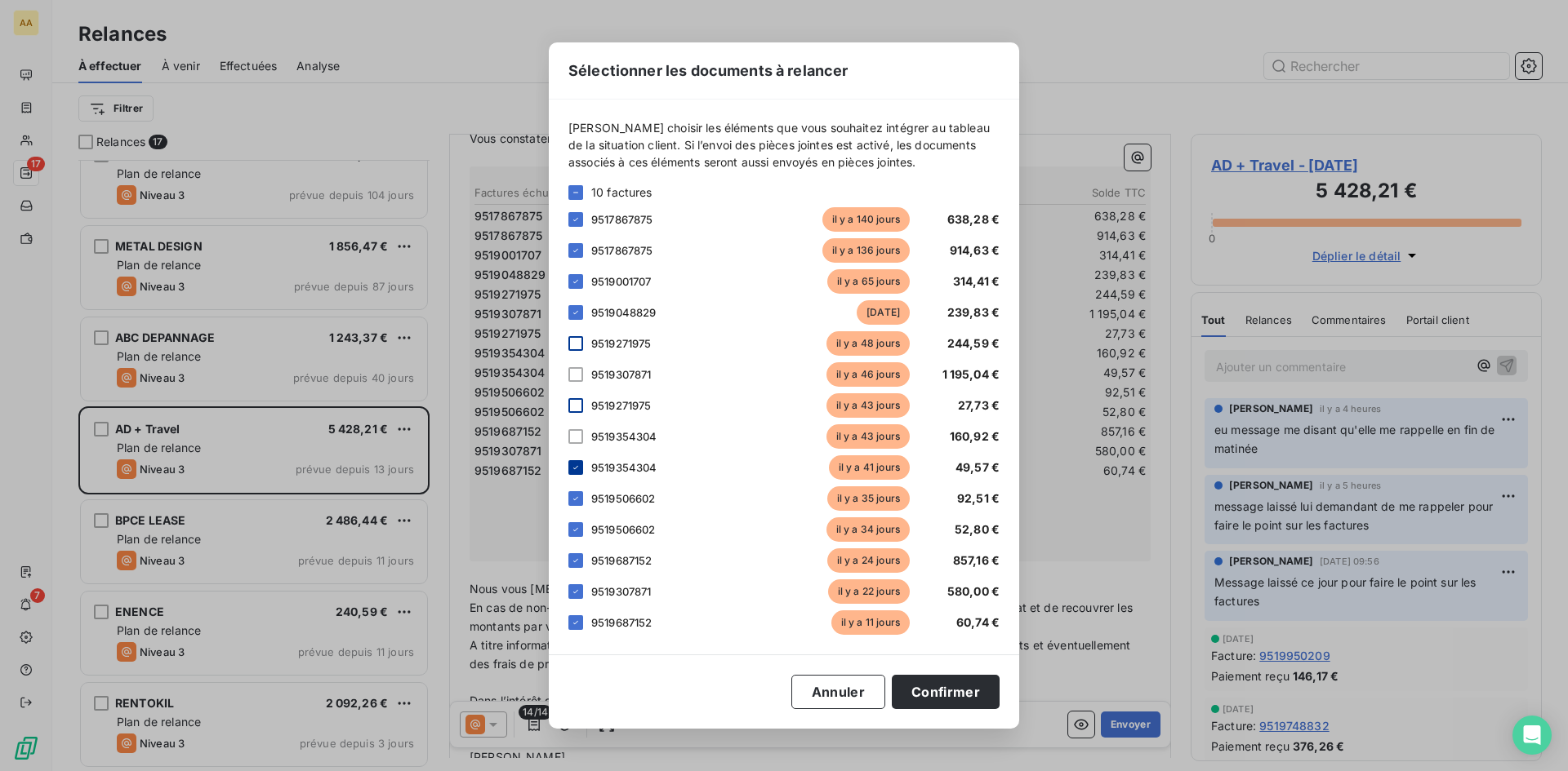
click at [577, 470] on icon at bounding box center [575, 467] width 9 height 9
click at [573, 495] on icon at bounding box center [575, 498] width 9 height 9
click at [579, 527] on icon at bounding box center [575, 529] width 9 height 9
drag, startPoint x: 571, startPoint y: 561, endPoint x: 576, endPoint y: 578, distance: 17.7
click at [571, 561] on icon at bounding box center [575, 560] width 9 height 9
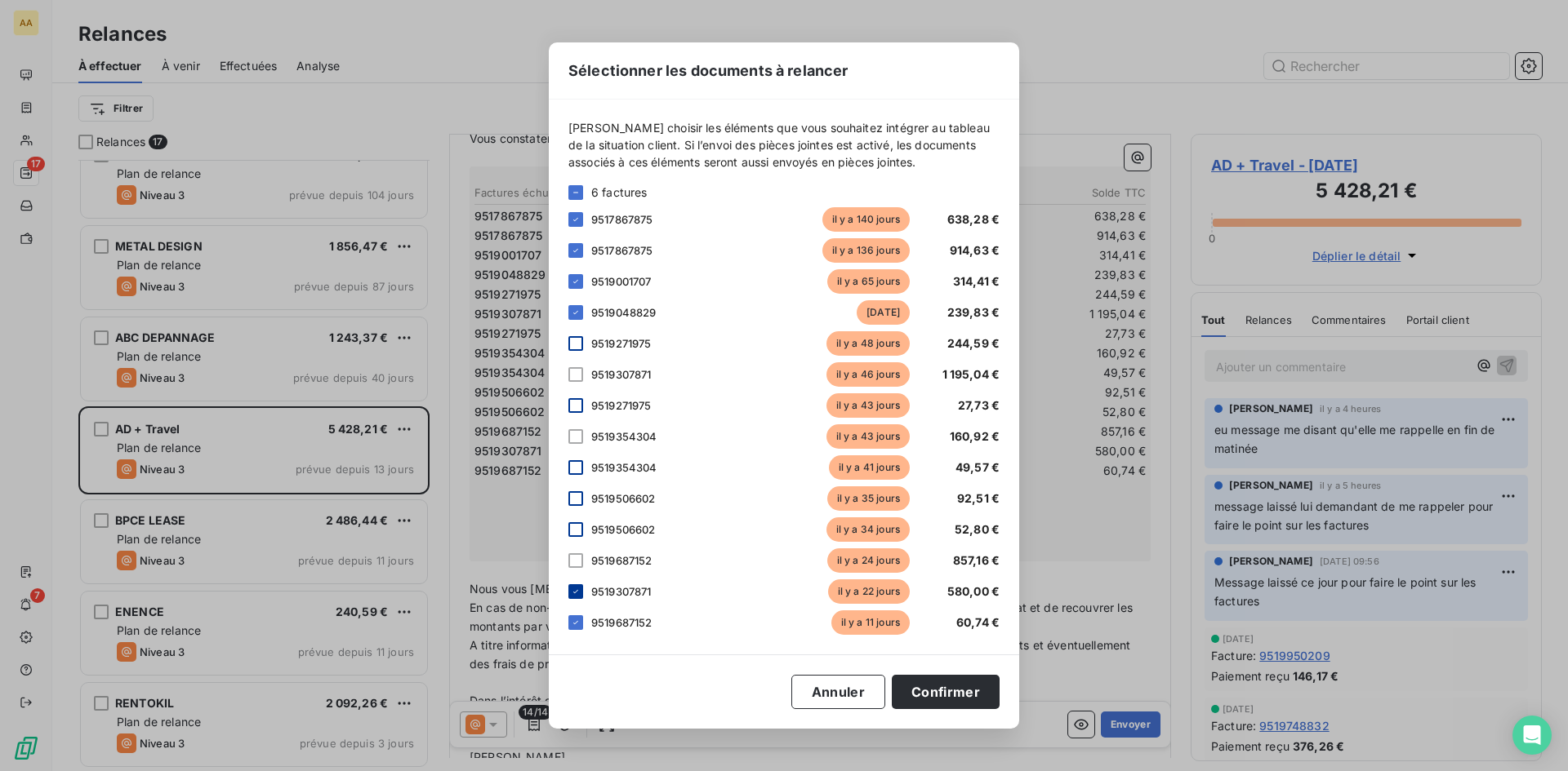
click at [577, 594] on icon at bounding box center [575, 591] width 9 height 9
click at [573, 624] on icon at bounding box center [575, 622] width 9 height 9
click at [585, 347] on div "9519271975 [DATE] 244,59 €" at bounding box center [784, 343] width 431 height 24
click at [585, 338] on div "9519271975 [DATE] 244,59 €" at bounding box center [784, 343] width 431 height 24
click at [578, 345] on div at bounding box center [576, 343] width 15 height 15
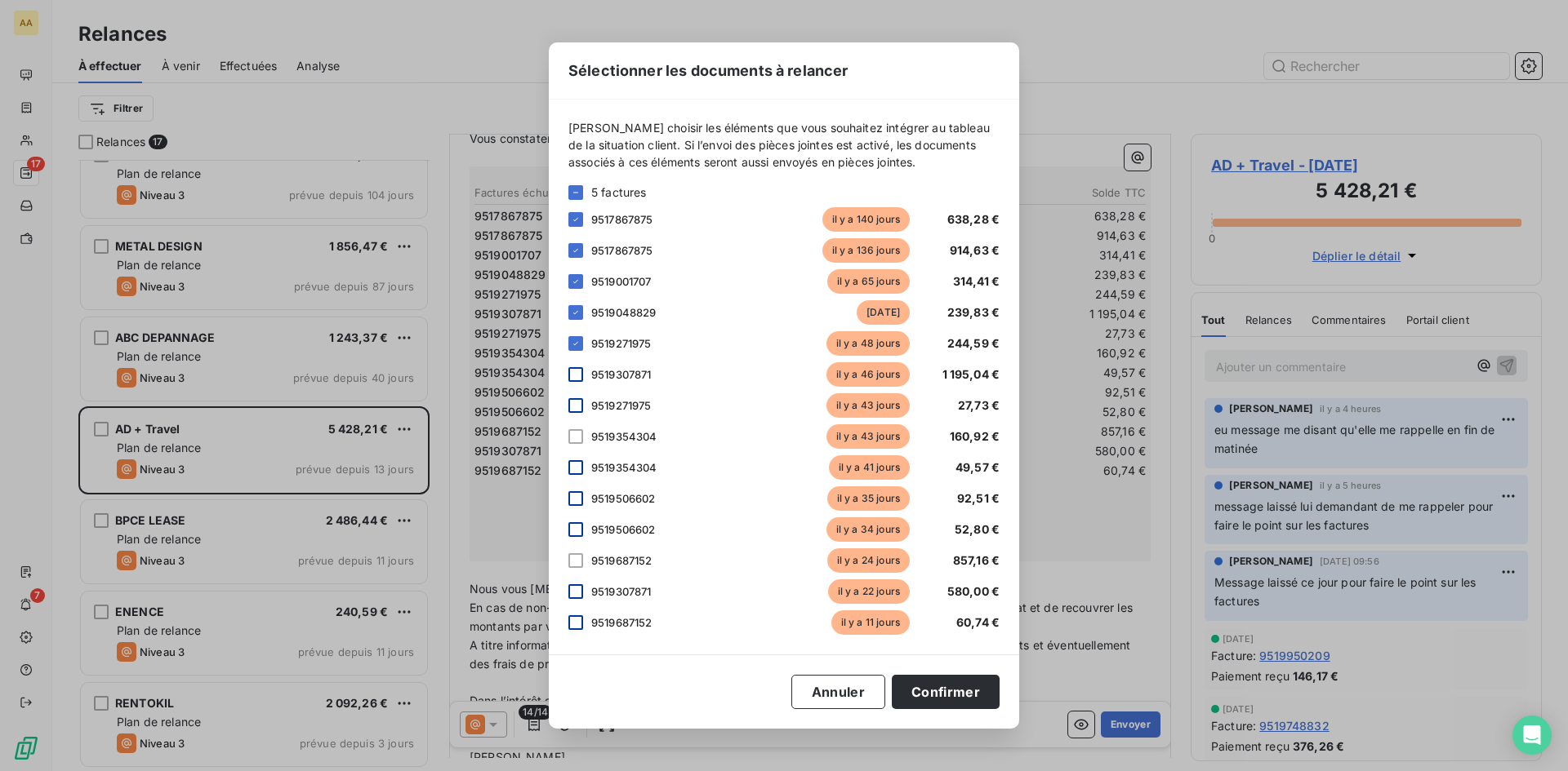
click at [579, 378] on div at bounding box center [576, 374] width 15 height 15
click at [572, 404] on div at bounding box center [576, 405] width 15 height 15
click at [575, 437] on div at bounding box center [576, 436] width 15 height 15
click at [575, 467] on div at bounding box center [576, 467] width 15 height 15
click at [948, 699] on button "Confirmer" at bounding box center [945, 693] width 108 height 34
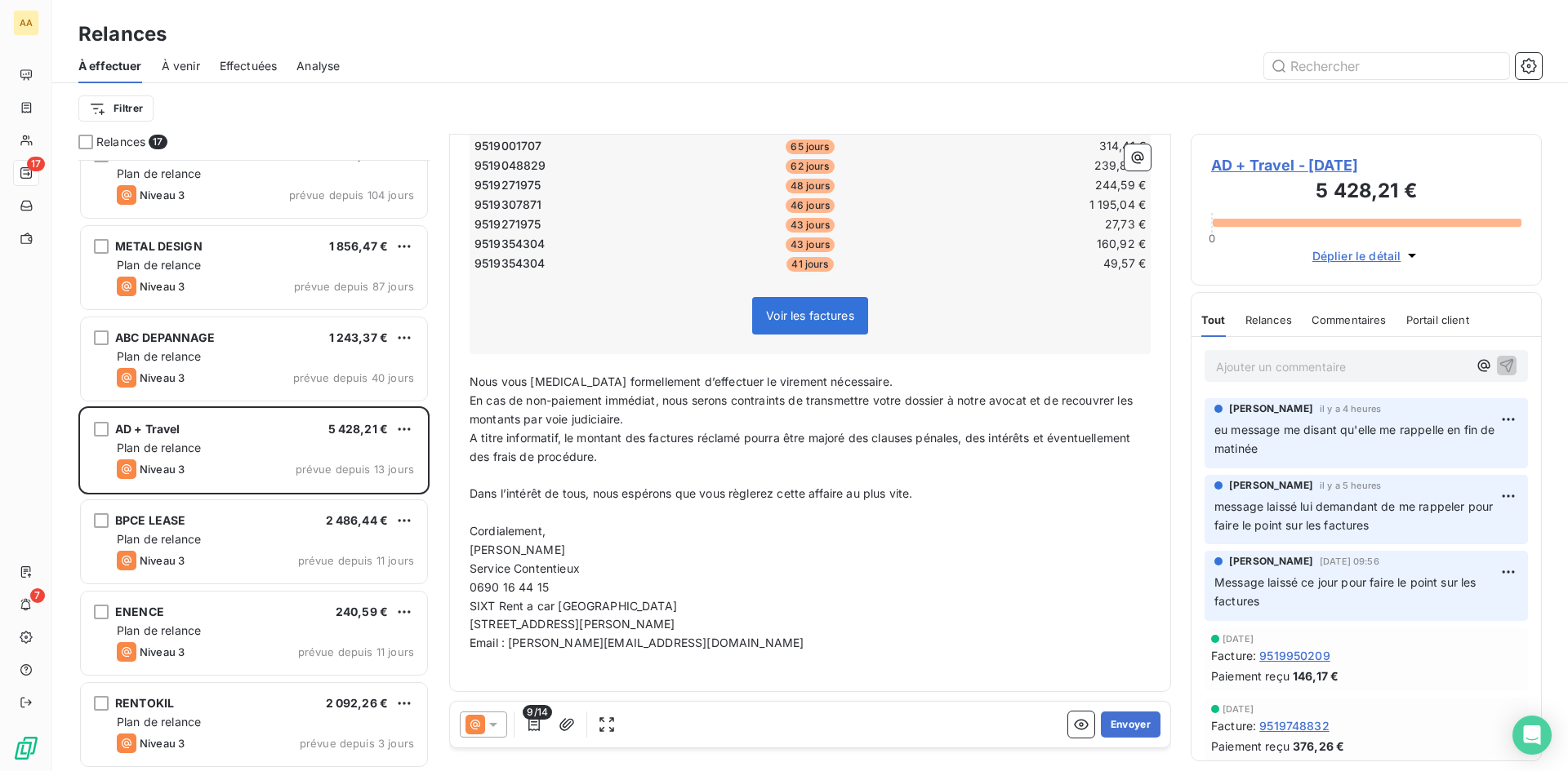
scroll to position [356, 0]
click at [1120, 724] on button "Envoyer" at bounding box center [1130, 724] width 60 height 26
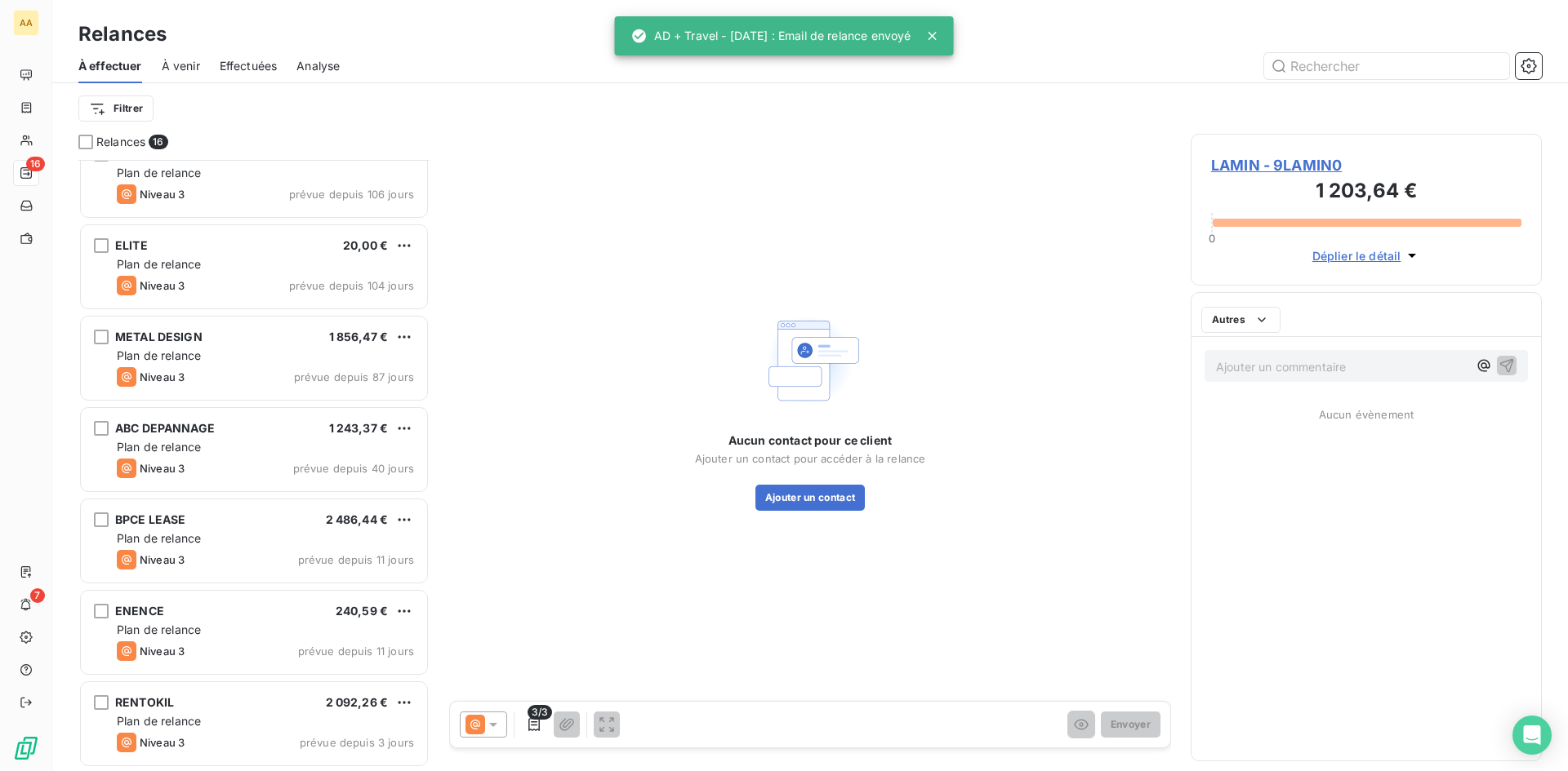
scroll to position [851, 0]
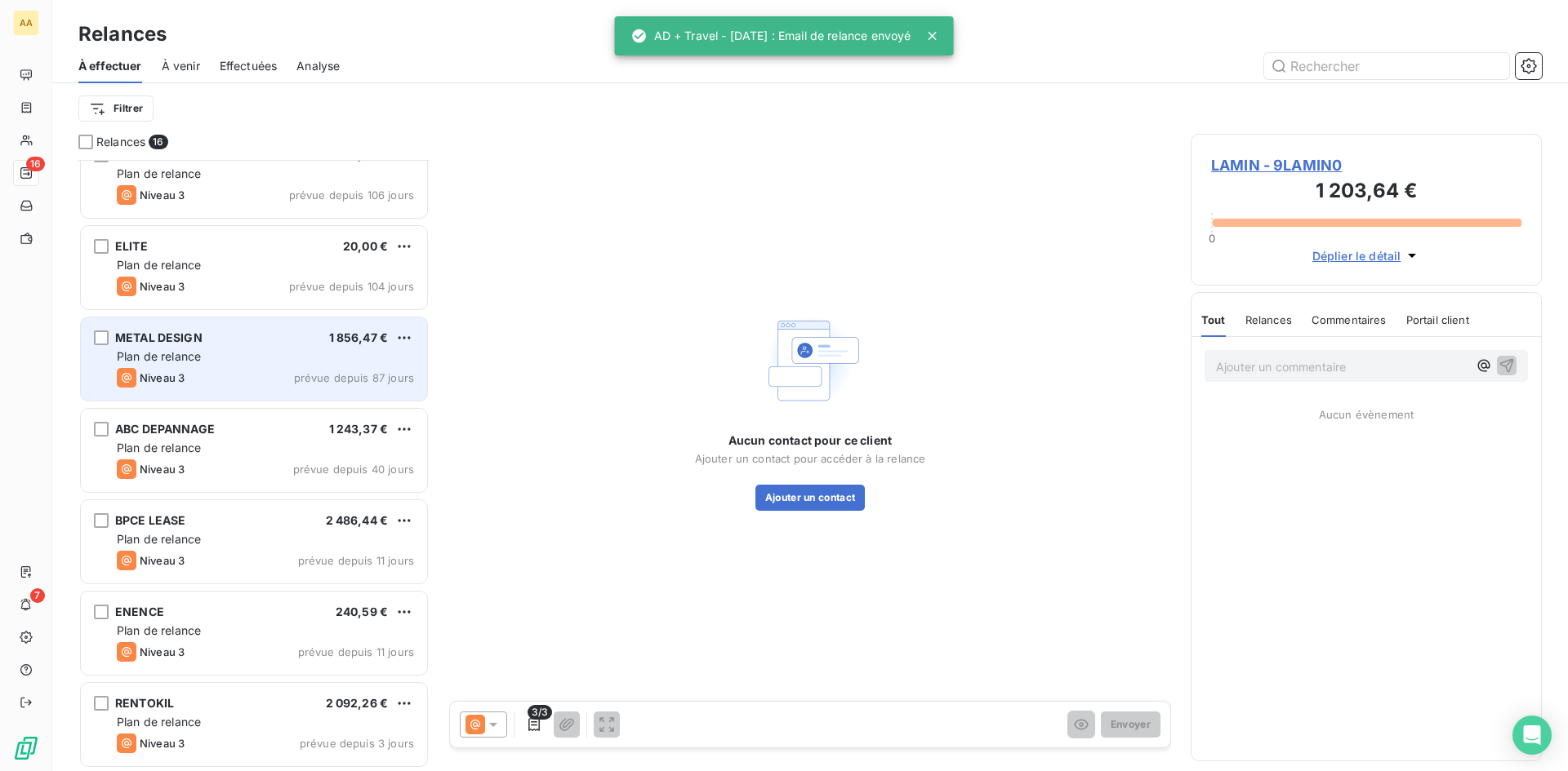
click at [275, 372] on div "Niveau 3 prévue depuis 87 jours" at bounding box center [265, 378] width 297 height 20
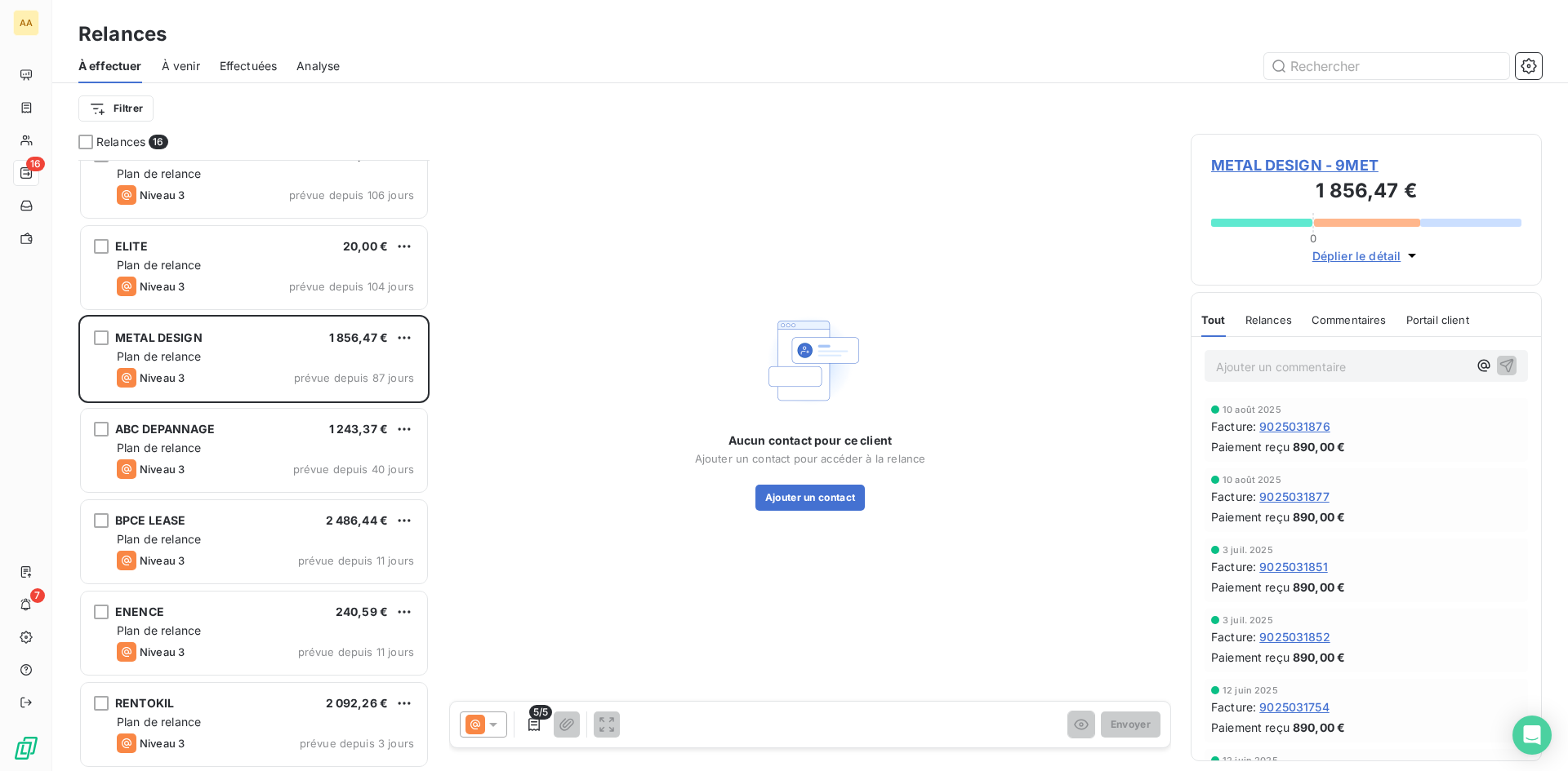
click at [1299, 165] on span "METAL DESIGN - 9MET" at bounding box center [1366, 166] width 311 height 22
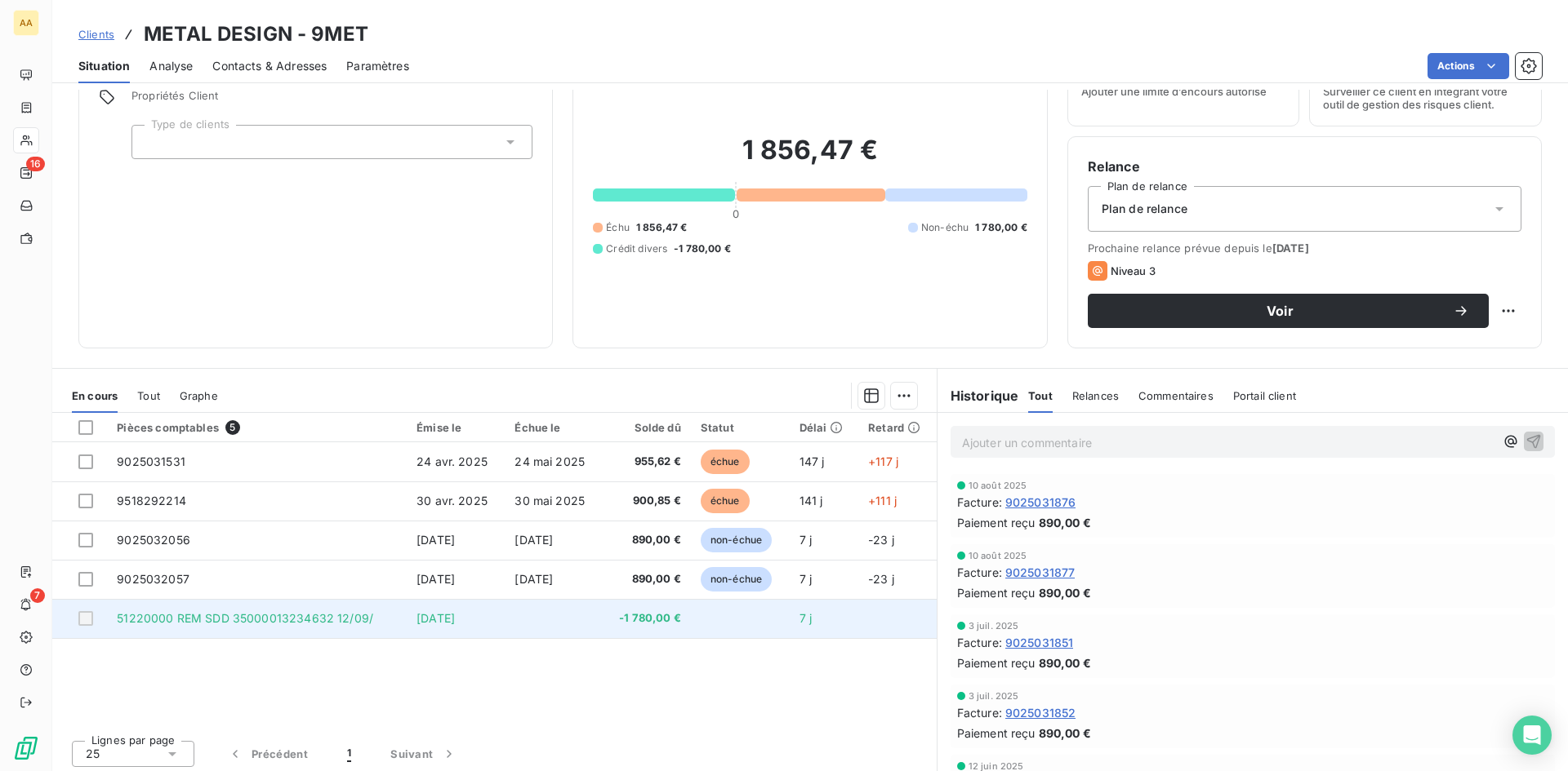
scroll to position [83, 0]
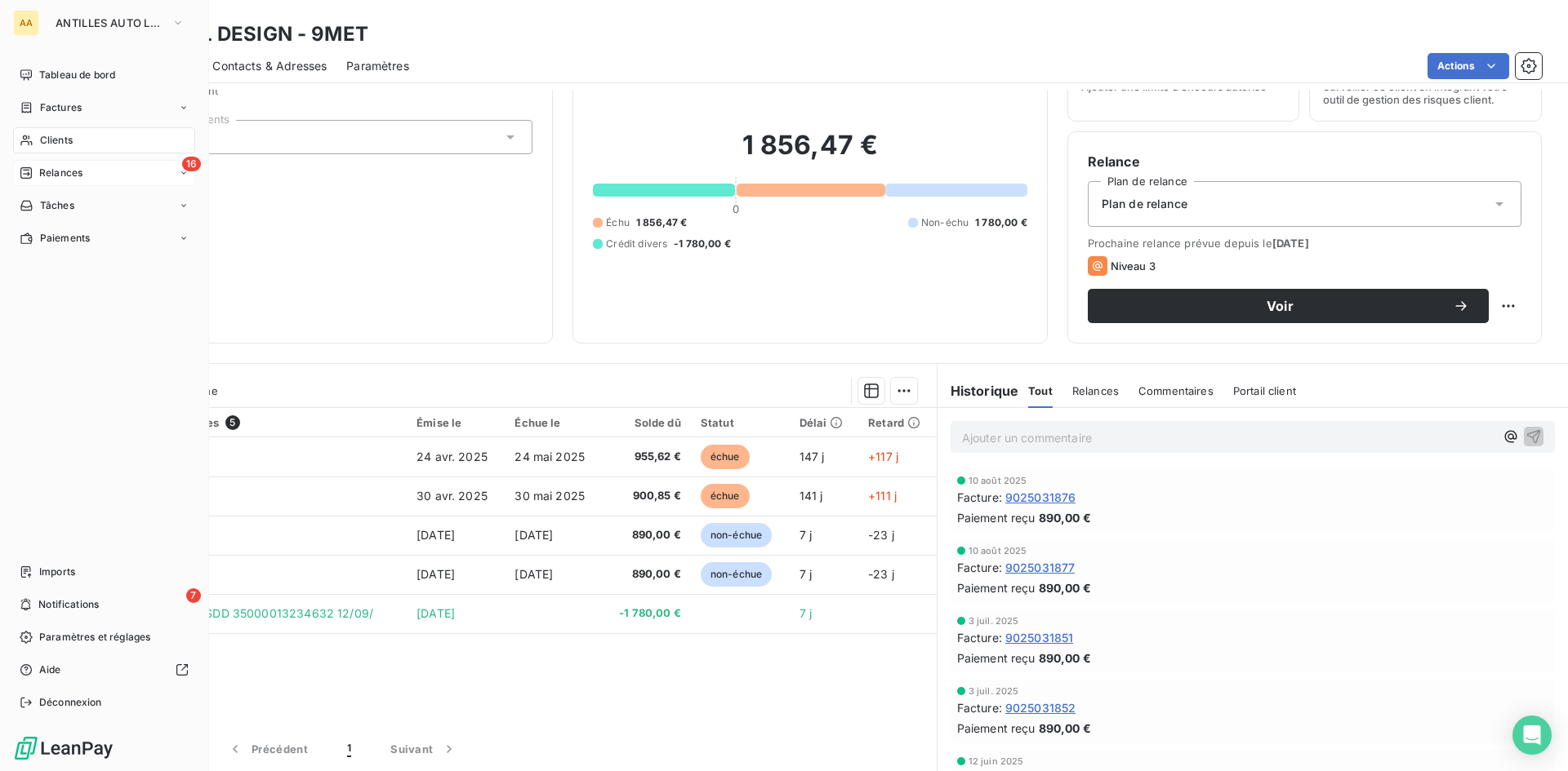
click at [54, 170] on span "Relances" at bounding box center [60, 172] width 43 height 15
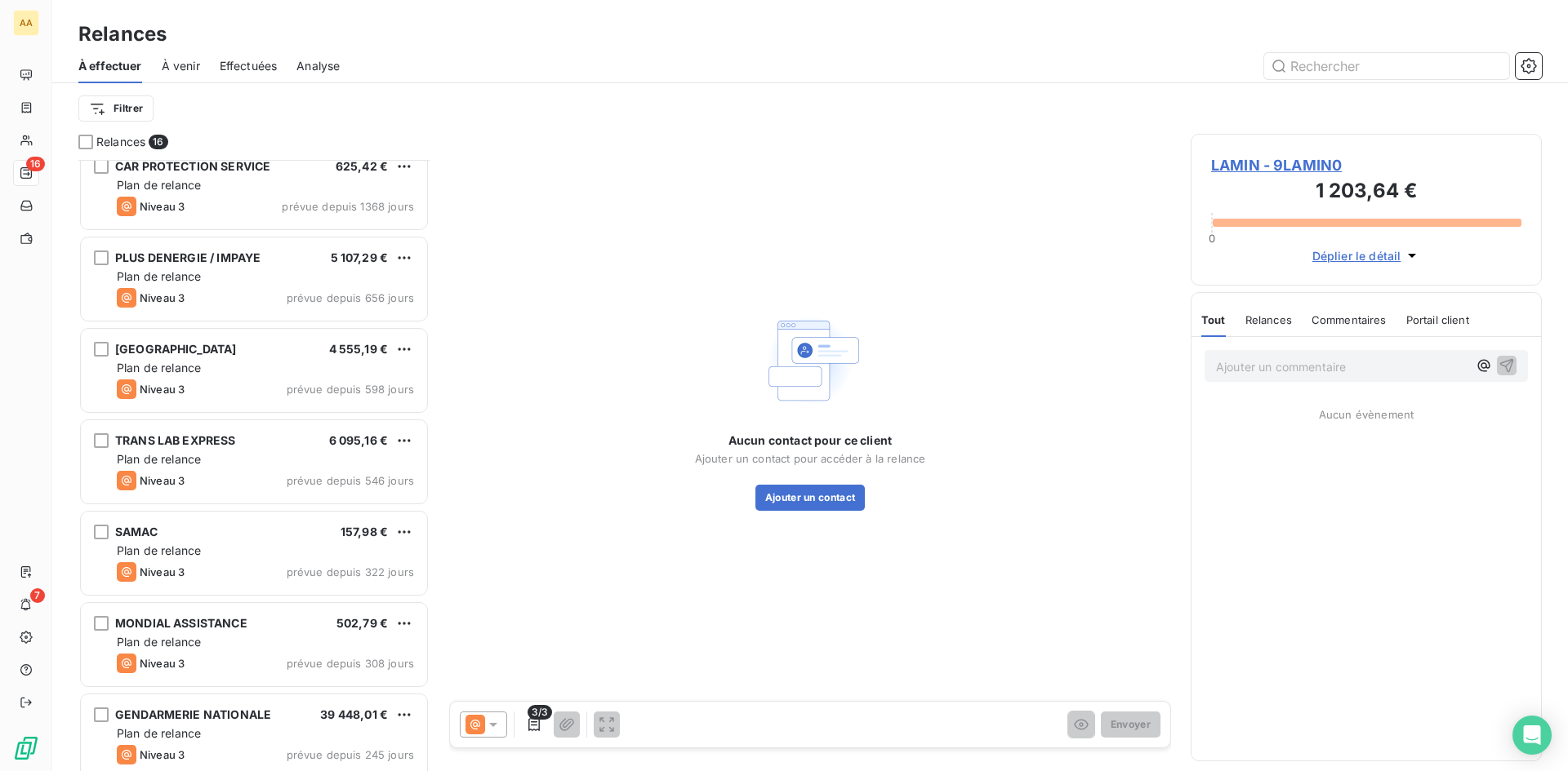
scroll to position [83, 0]
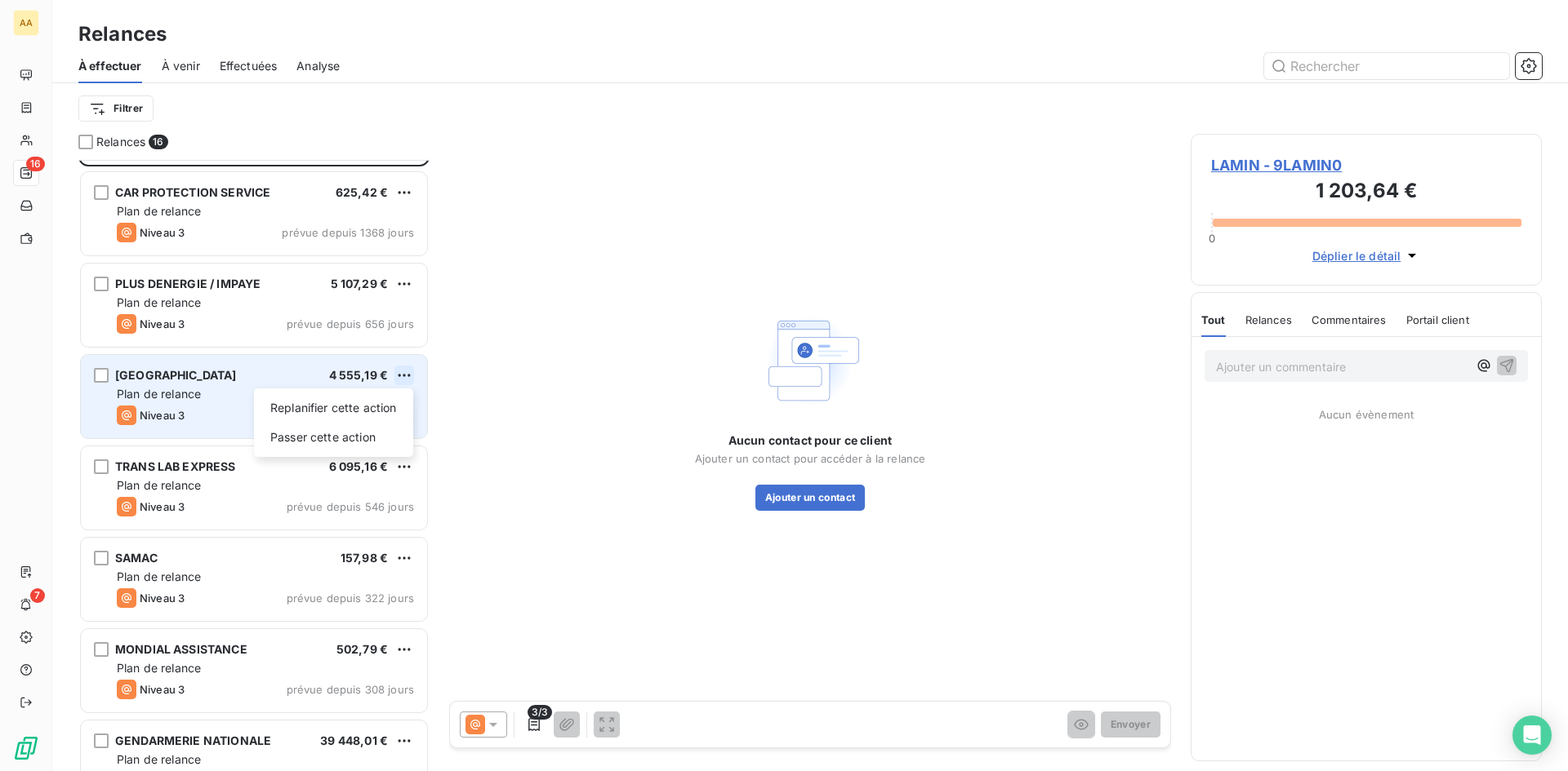
click at [400, 372] on html "AA 16 7 Relances À effectuer À venir Effectuées Analyse Filtrer Relances 16 LAM…" at bounding box center [784, 386] width 1568 height 771
click at [383, 442] on div "Passer cette action" at bounding box center [333, 437] width 146 height 26
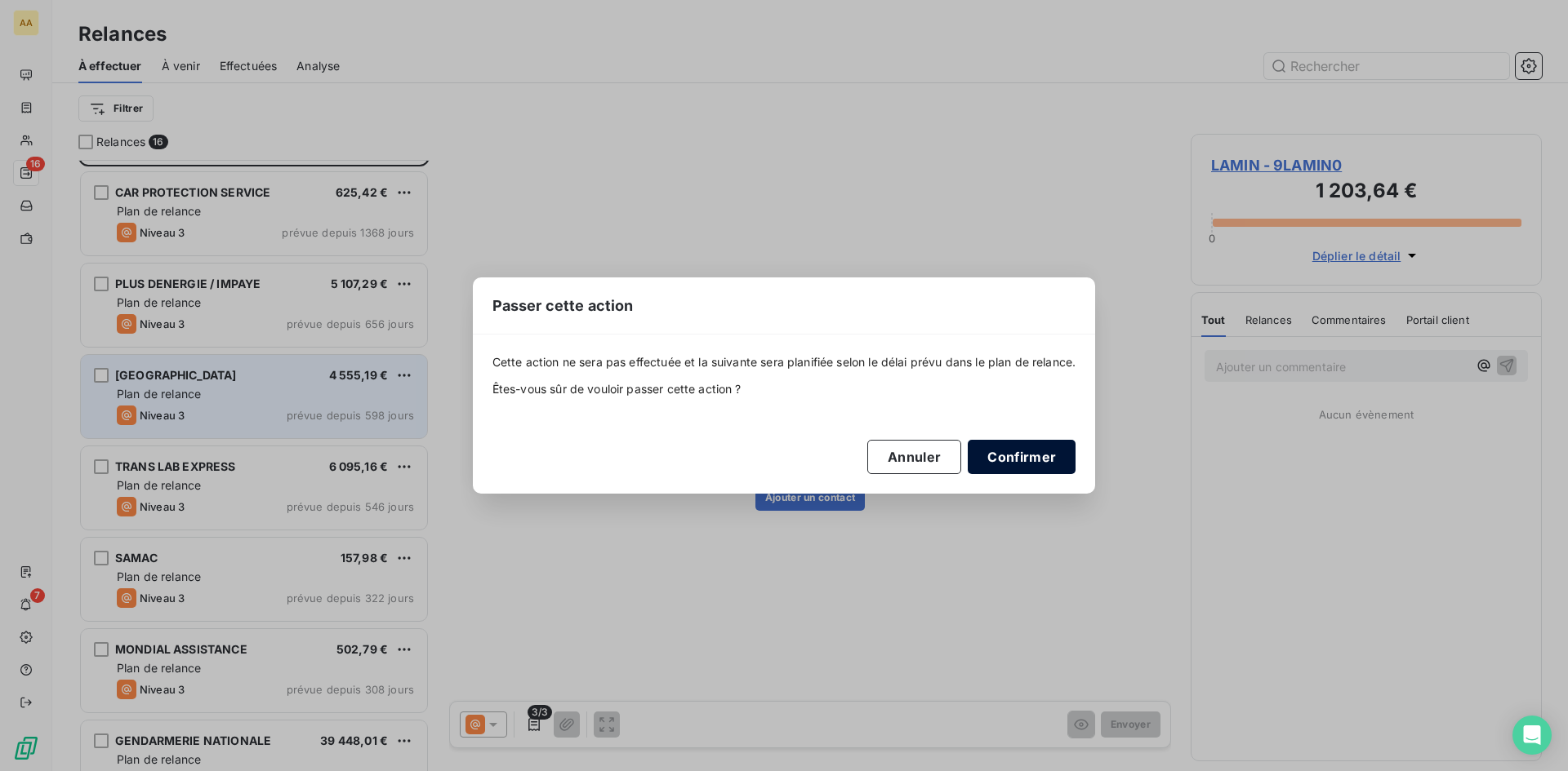
click at [1038, 457] on button "Confirmer" at bounding box center [1021, 457] width 108 height 34
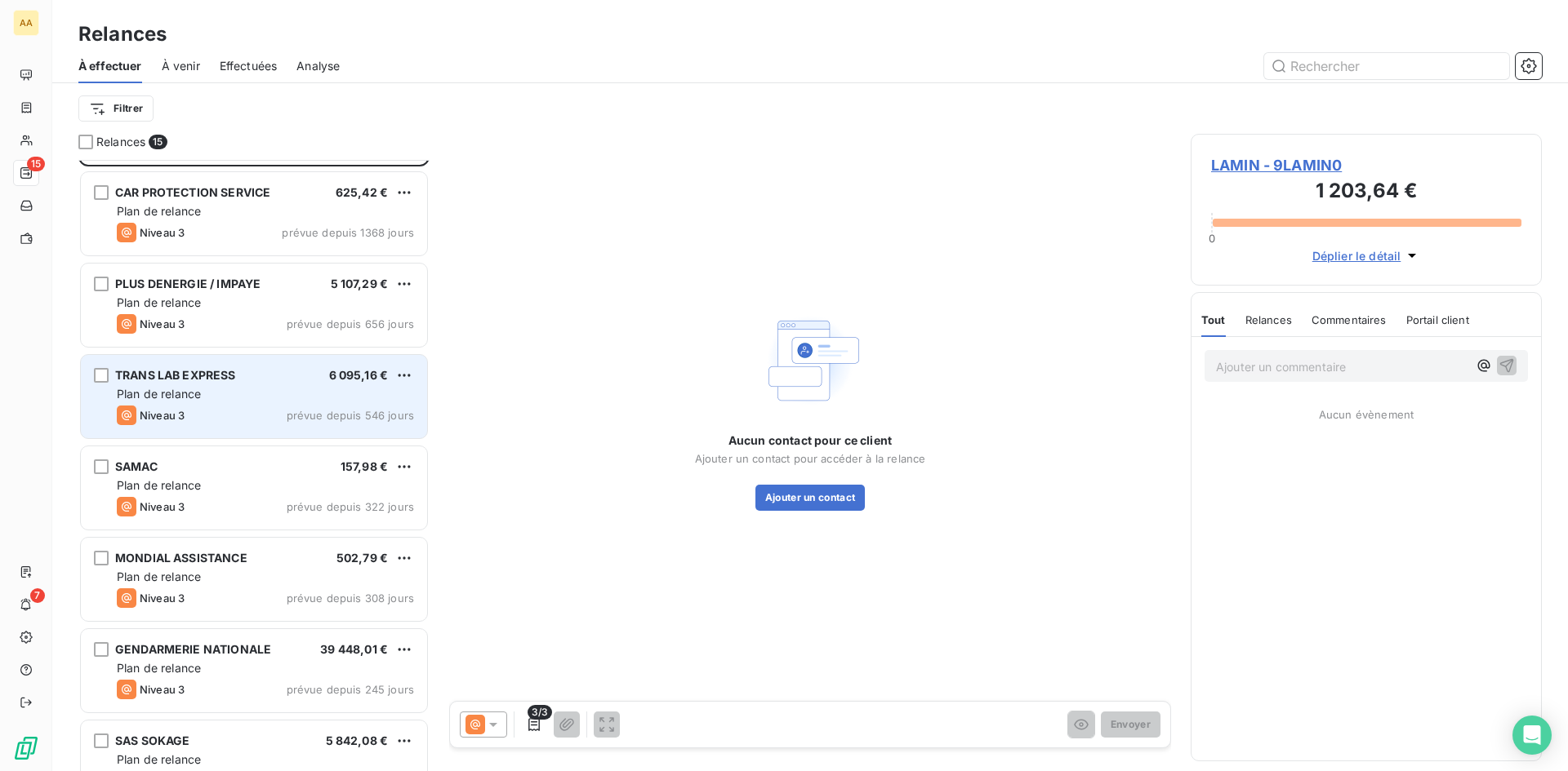
click at [384, 372] on span "6 095,16 €" at bounding box center [358, 375] width 60 height 14
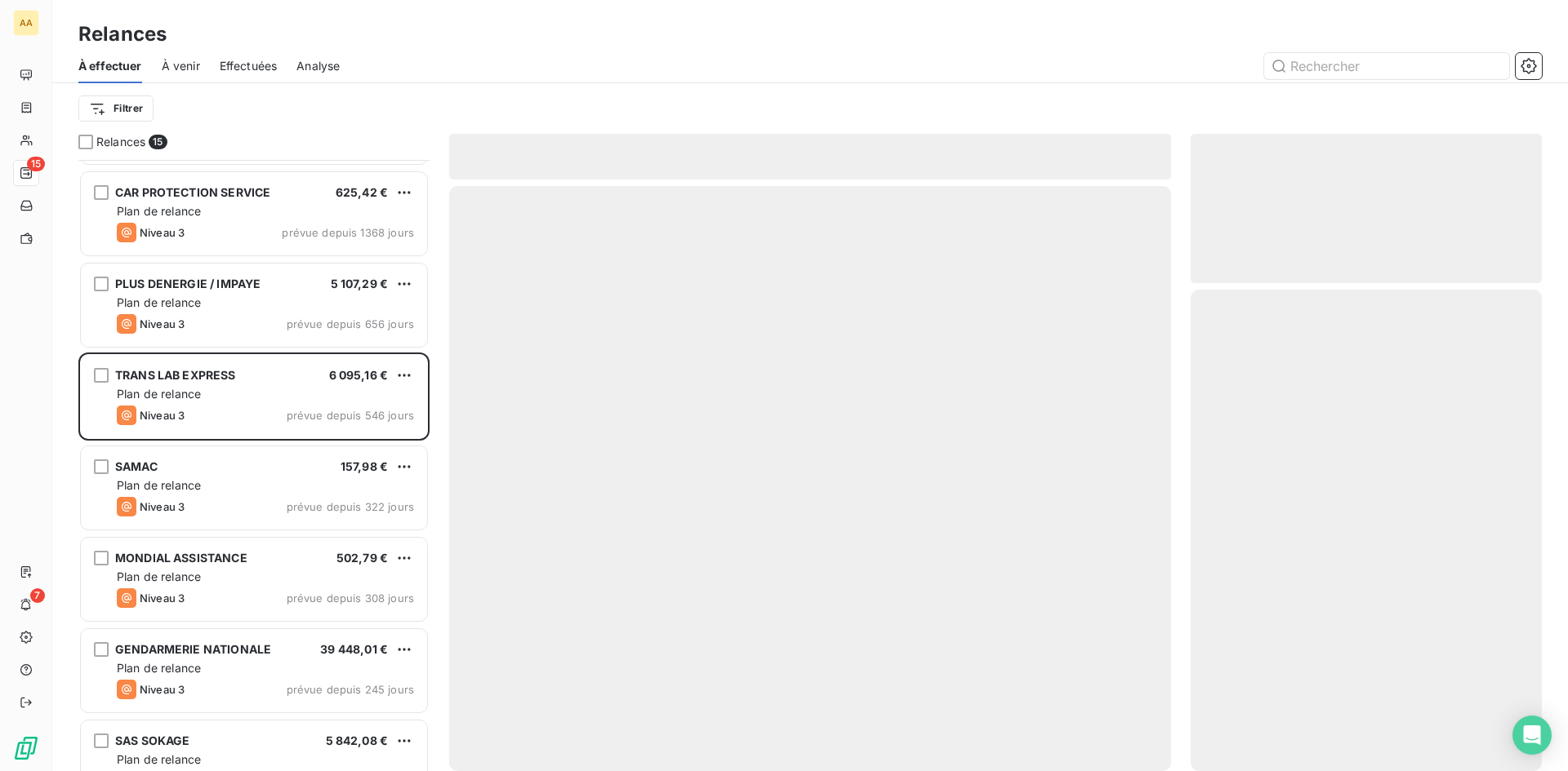
click at [398, 374] on html "AA 15 7 Relances À effectuer À venir Effectuées Analyse Filtrer Relances 15 LAM…" at bounding box center [784, 386] width 1568 height 771
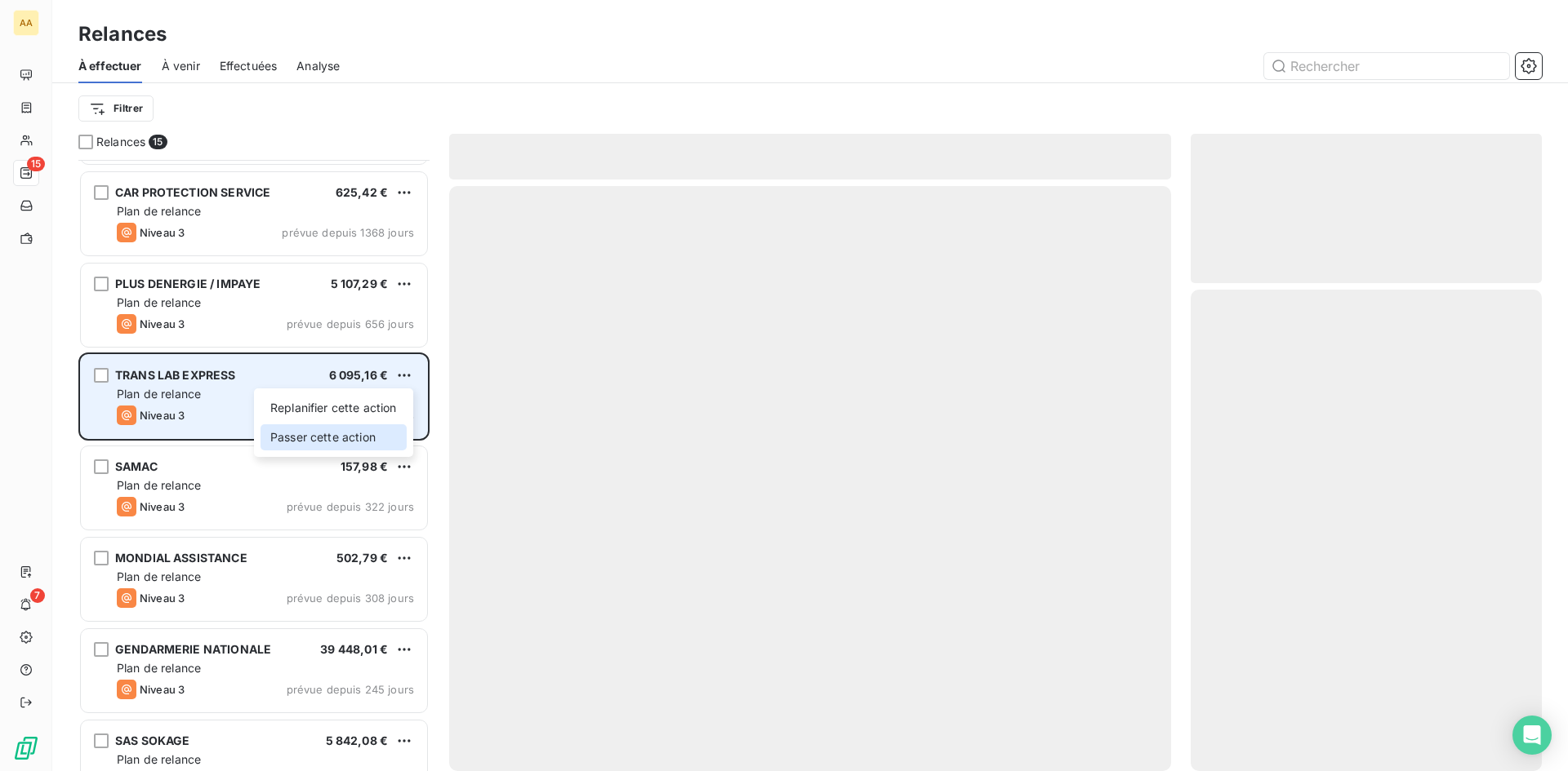
click at [383, 436] on div "Passer cette action" at bounding box center [333, 437] width 146 height 26
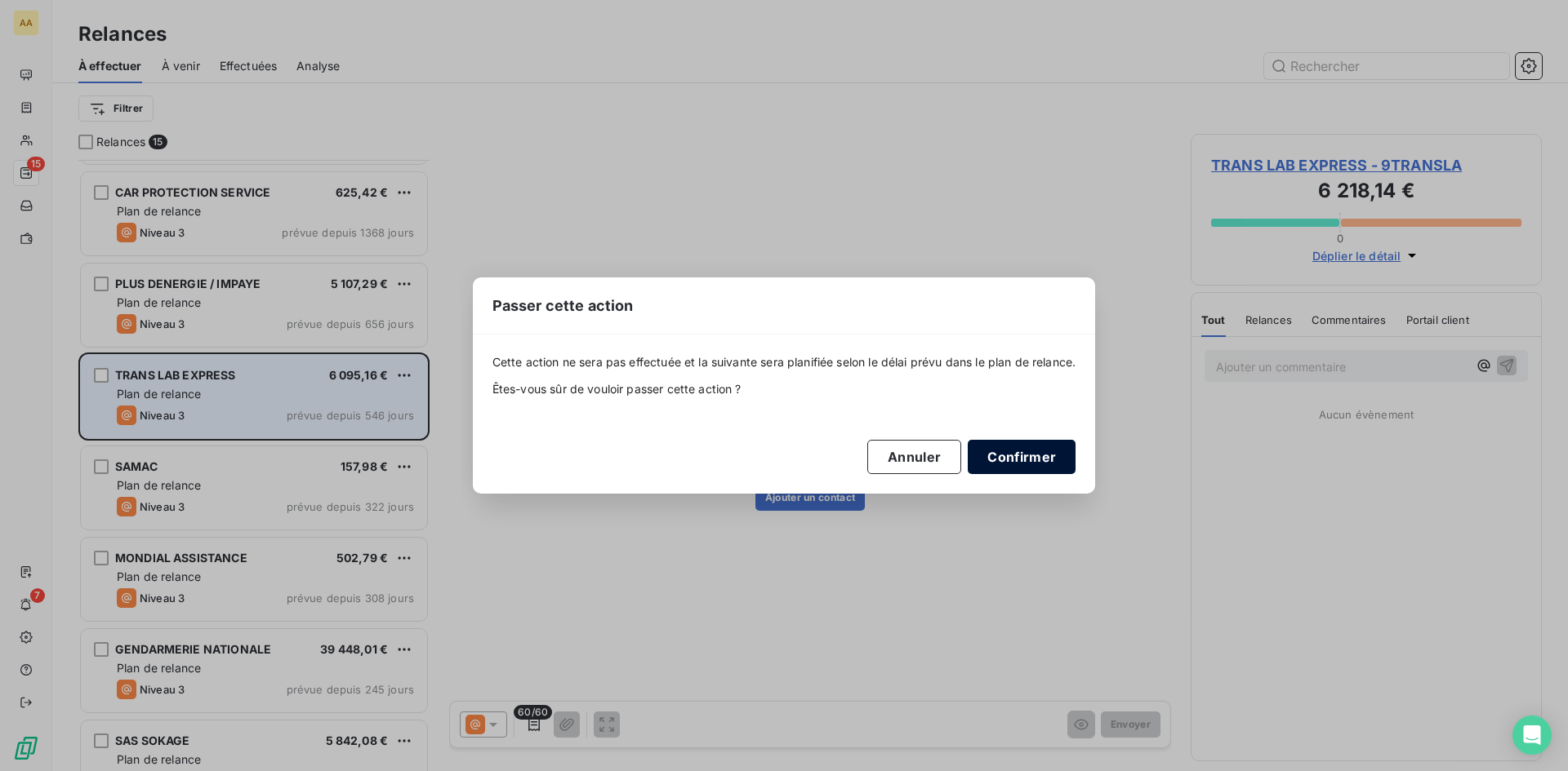
click at [1026, 461] on button "Confirmer" at bounding box center [1021, 457] width 108 height 34
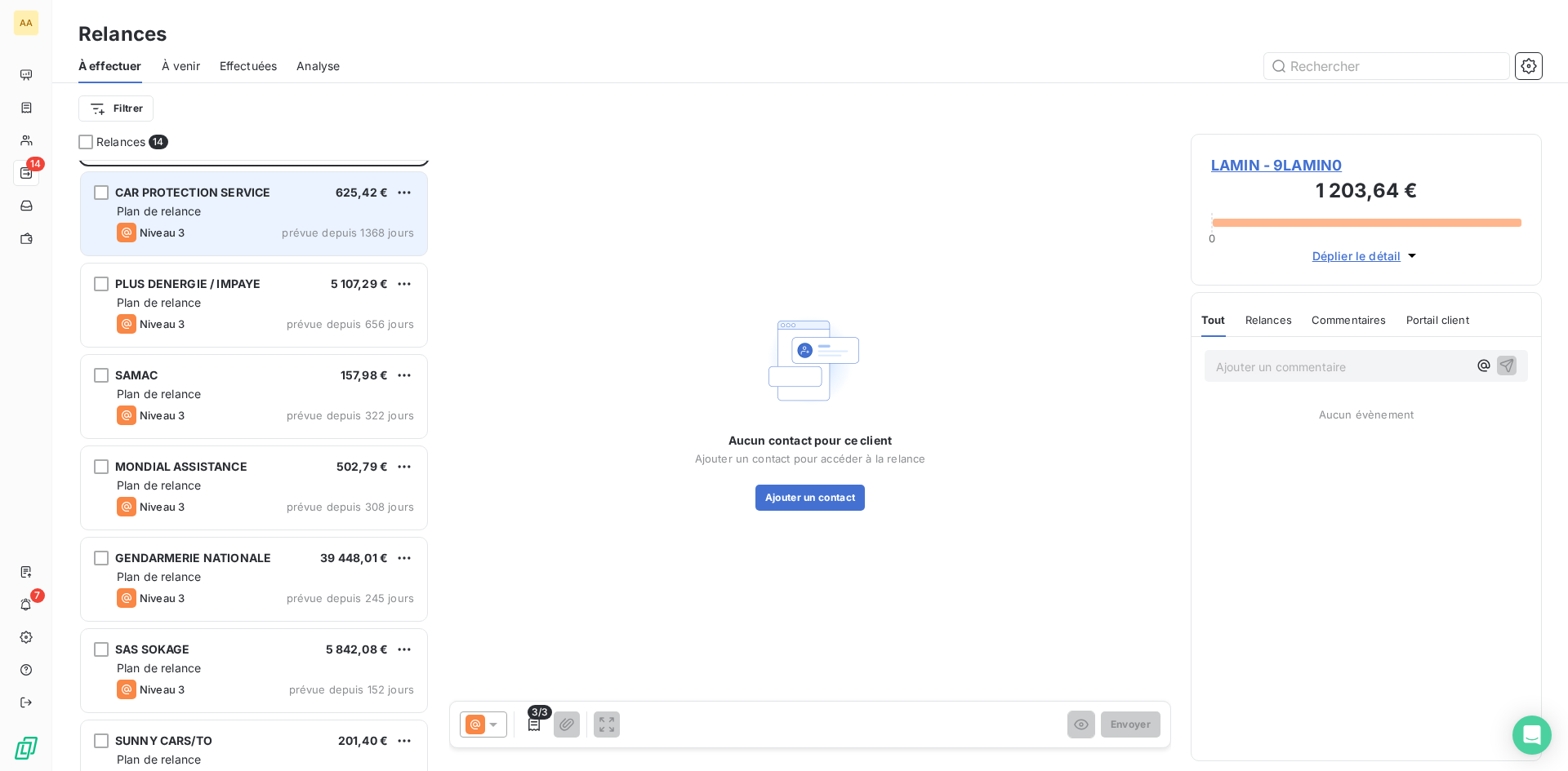
click at [320, 237] on span "prévue depuis 1368 jours" at bounding box center [347, 232] width 132 height 13
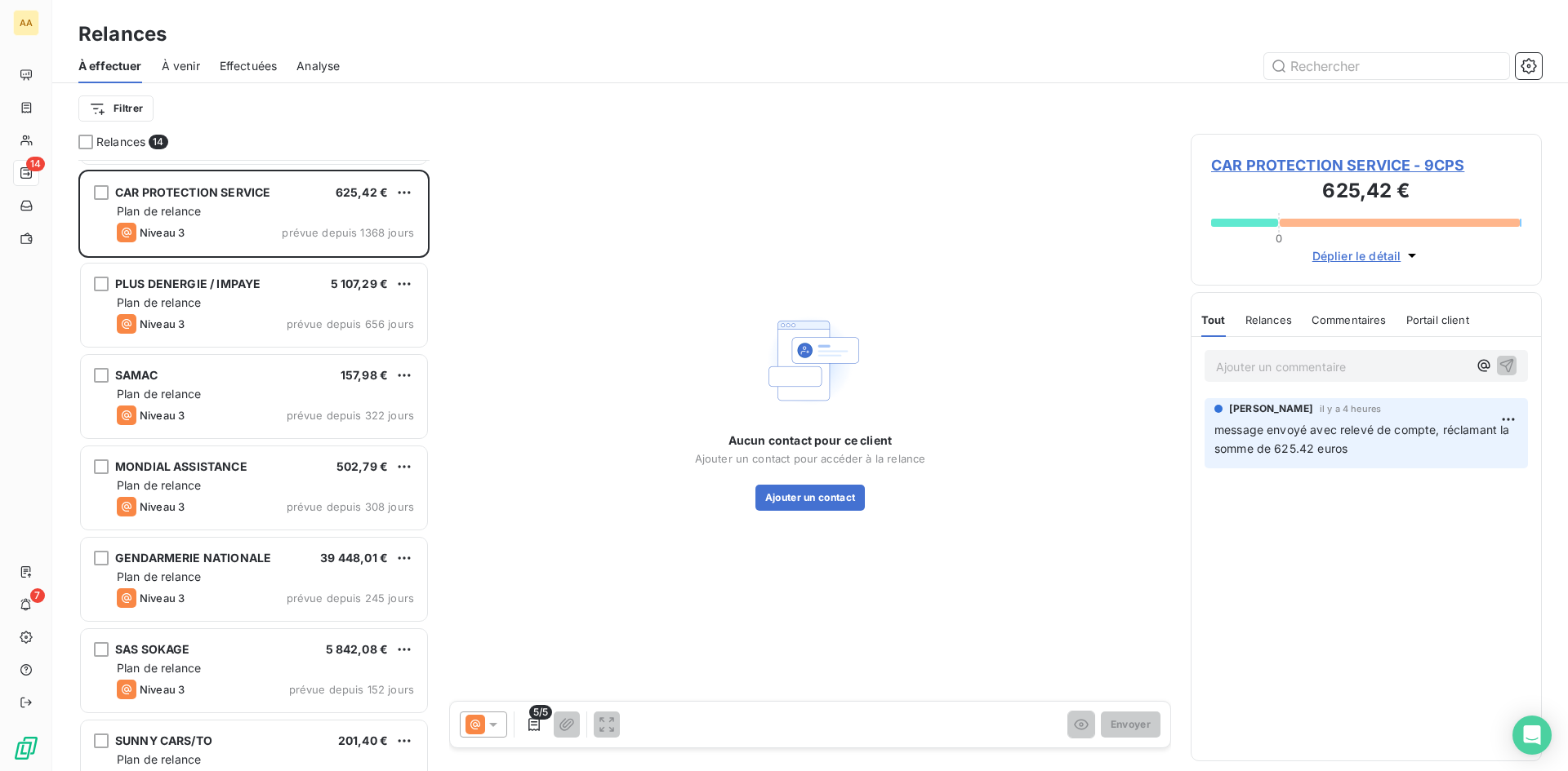
click at [1378, 166] on span "CAR PROTECTION SERVICE - 9CPS" at bounding box center [1366, 166] width 311 height 22
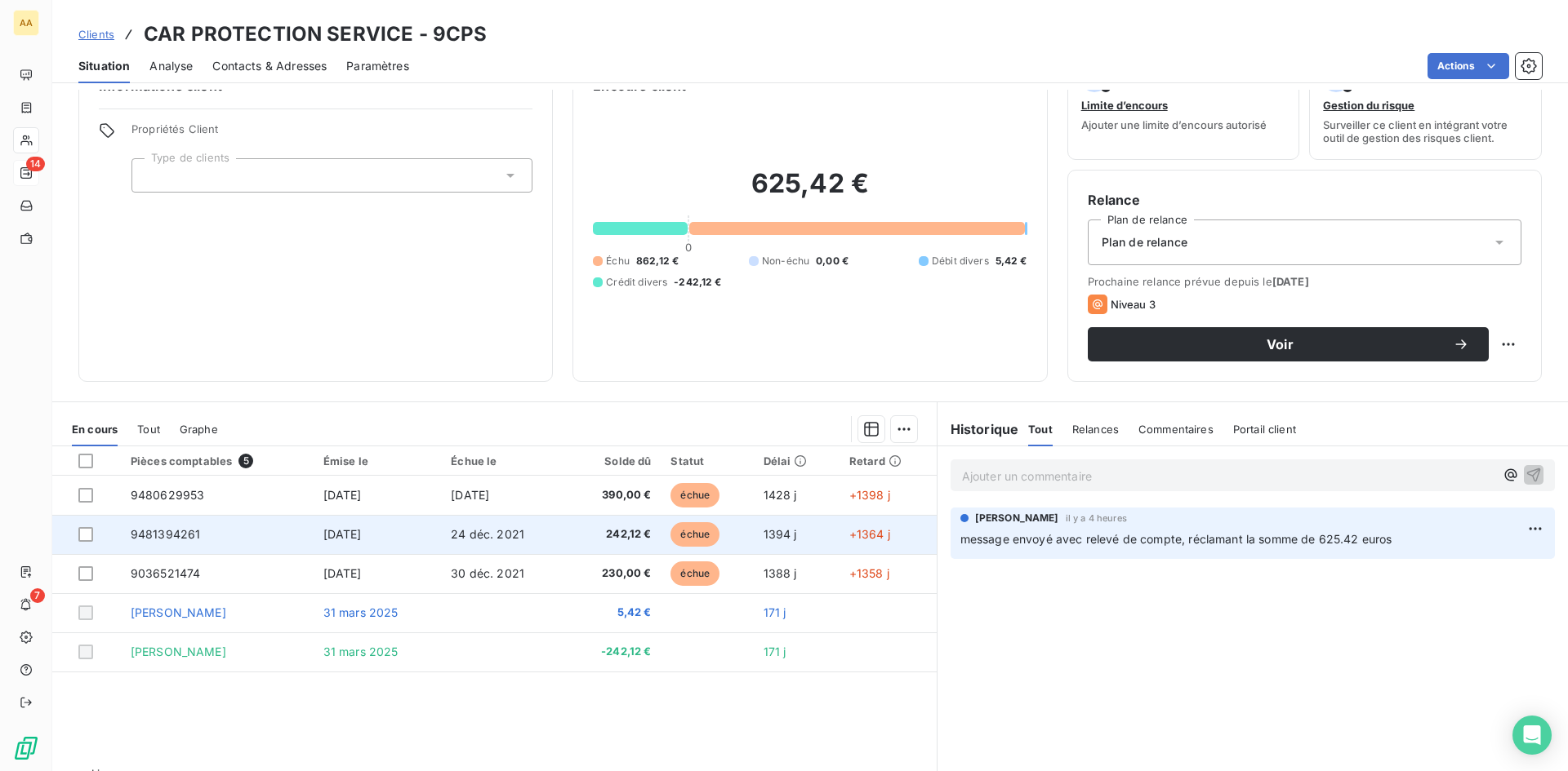
scroll to position [83, 0]
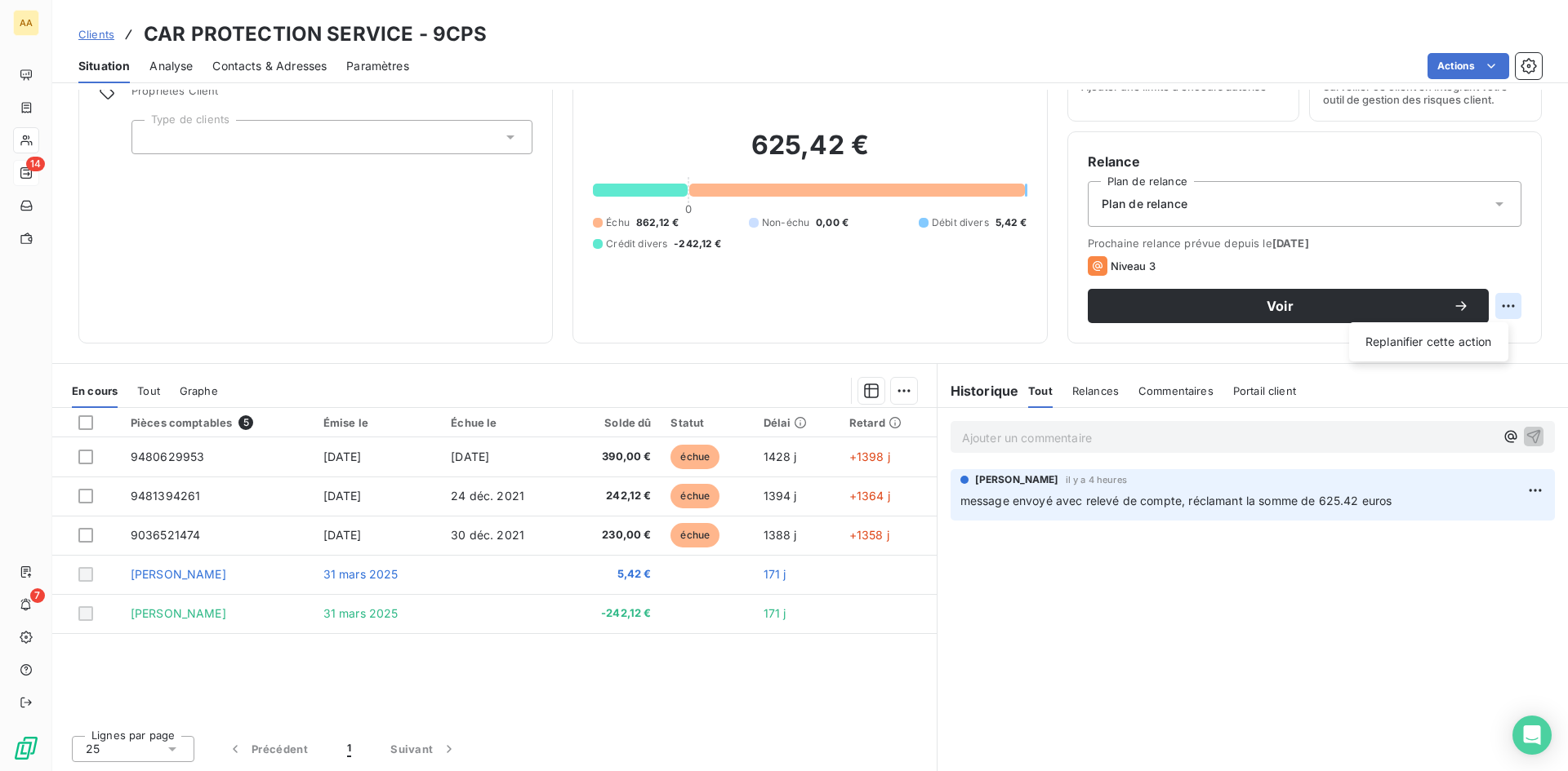
click at [1507, 305] on html "AA 14 7 Clients CAR PROTECTION SERVICE - 9CPS Situation Analyse Contacts & Adre…" at bounding box center [784, 386] width 1568 height 771
click at [1485, 342] on div "Replanifier cette action" at bounding box center [1428, 342] width 146 height 26
select select "8"
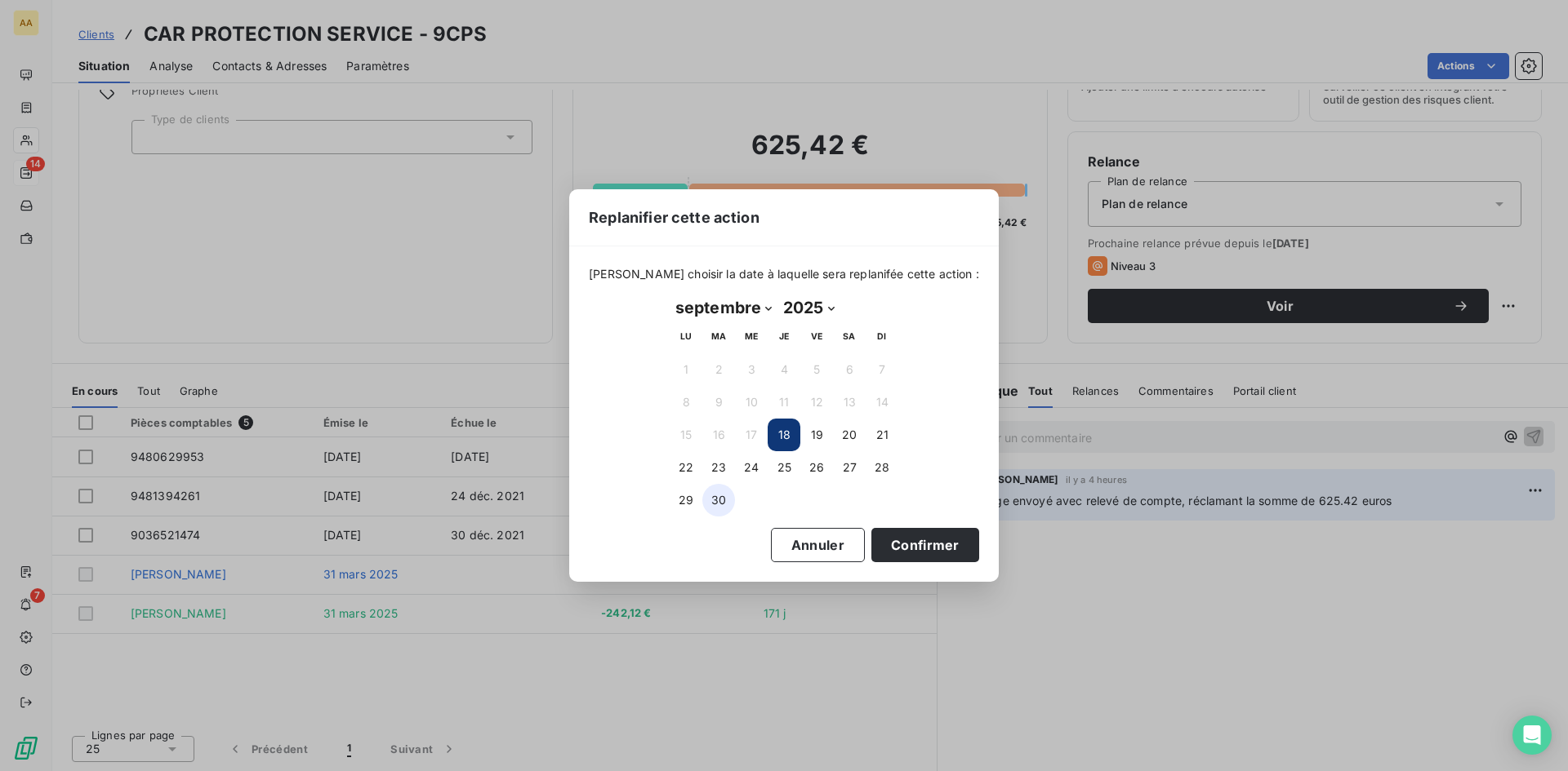
click at [721, 498] on button "30" at bounding box center [719, 500] width 33 height 33
click at [905, 542] on button "Confirmer" at bounding box center [925, 545] width 108 height 34
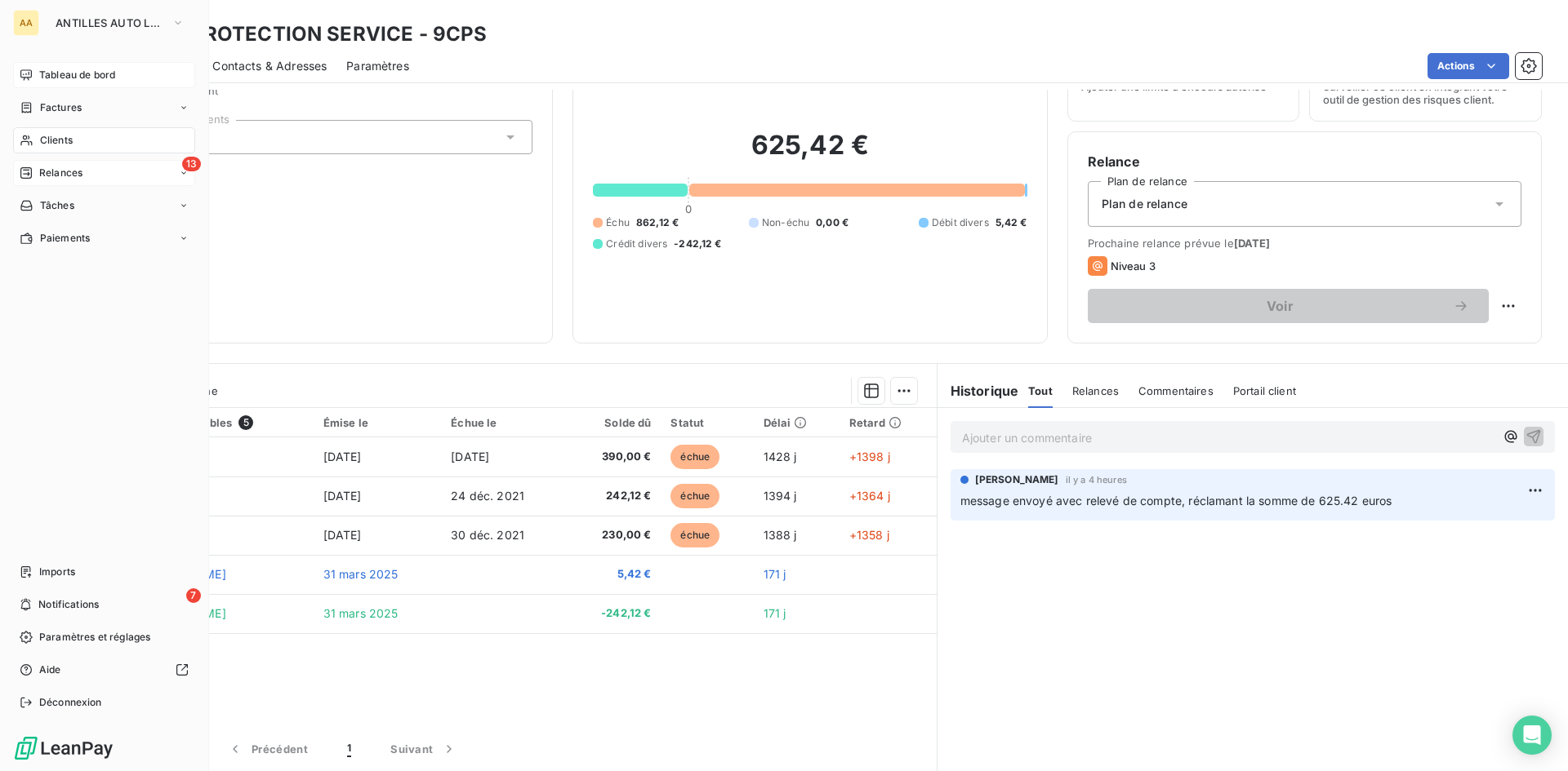
click at [98, 65] on div "Tableau de bord" at bounding box center [104, 75] width 182 height 26
click at [66, 140] on span "Clients" at bounding box center [56, 140] width 33 height 15
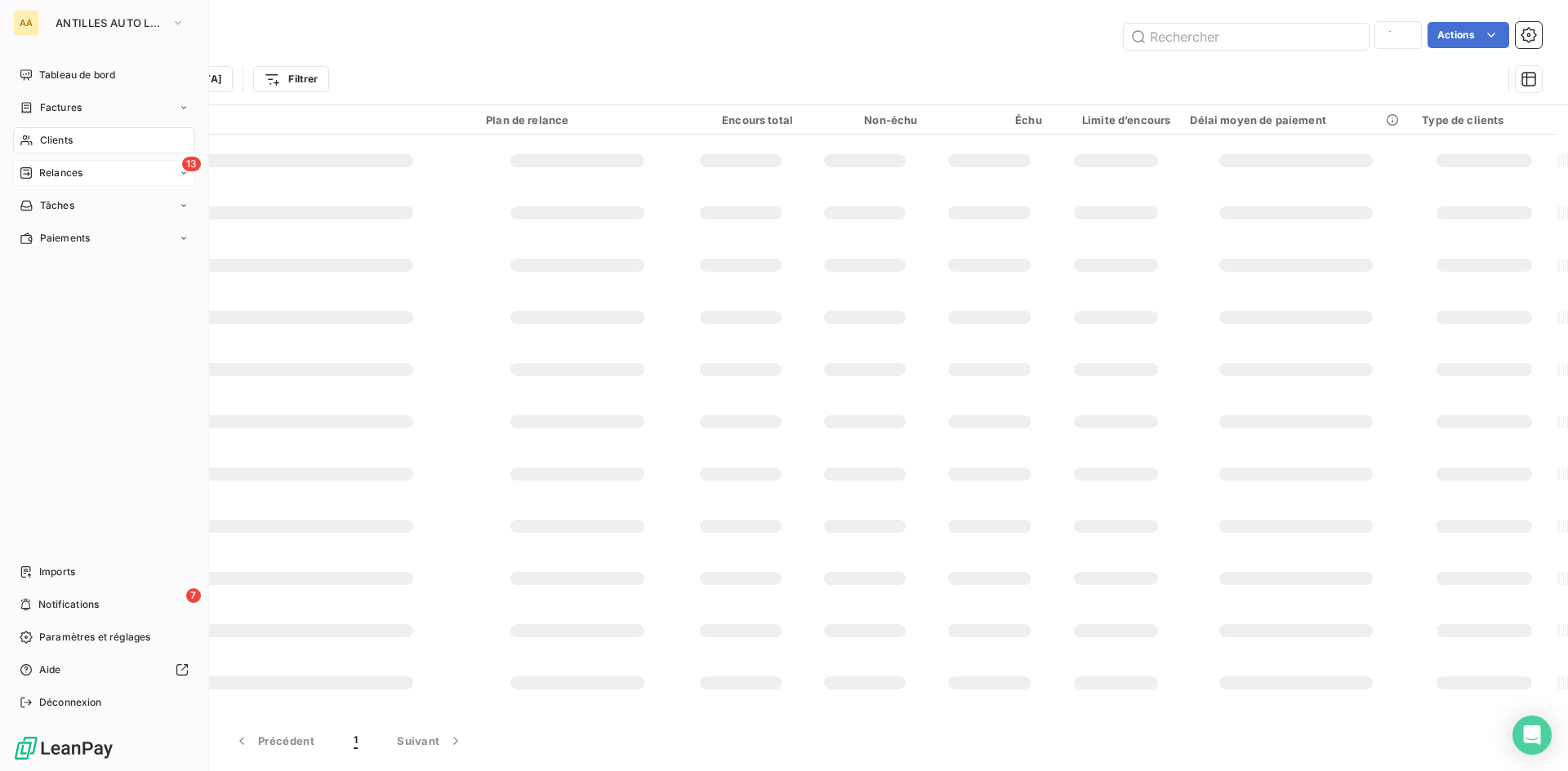
type input "veios"
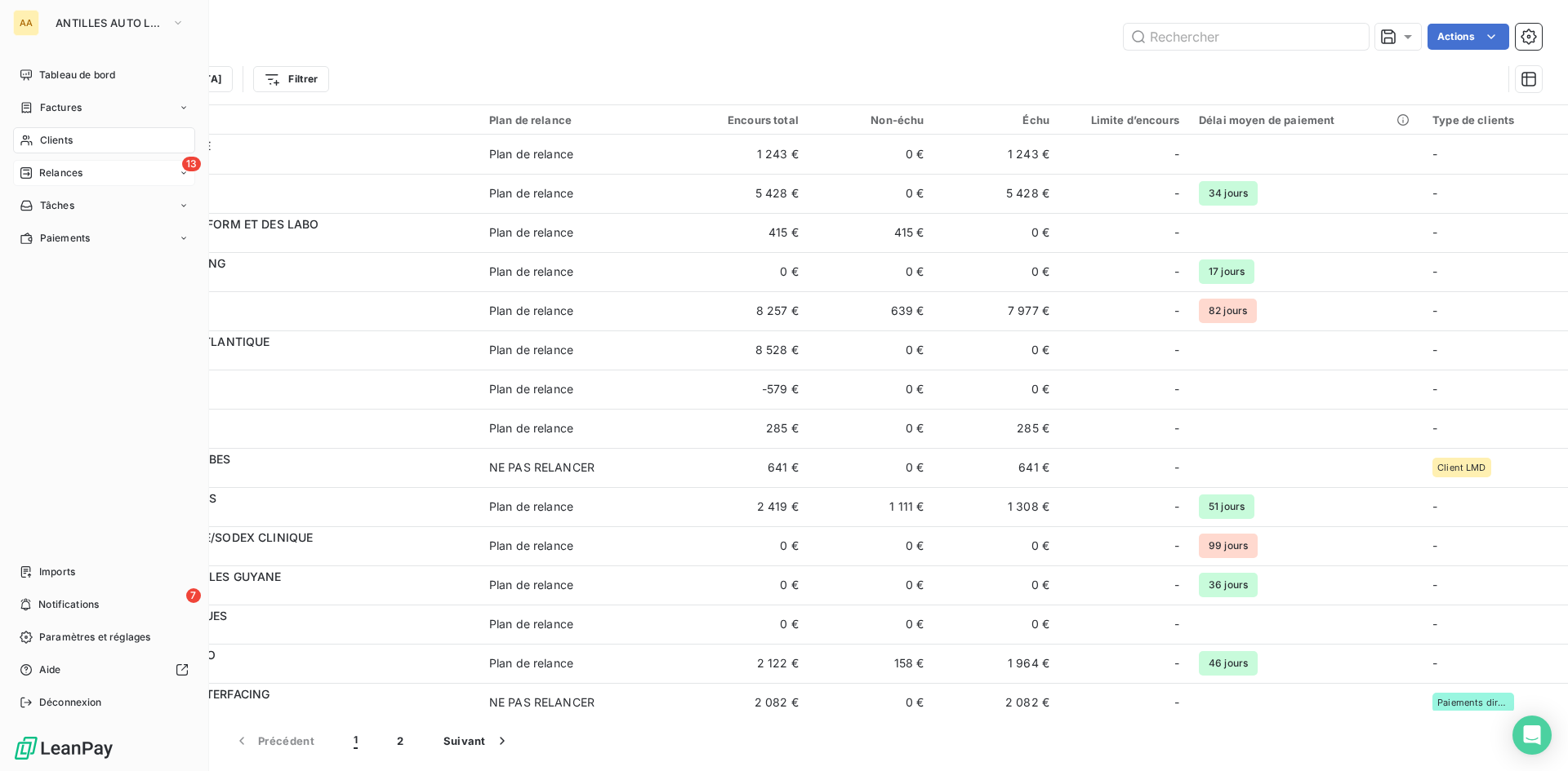
click at [63, 140] on span "Clients" at bounding box center [56, 140] width 33 height 15
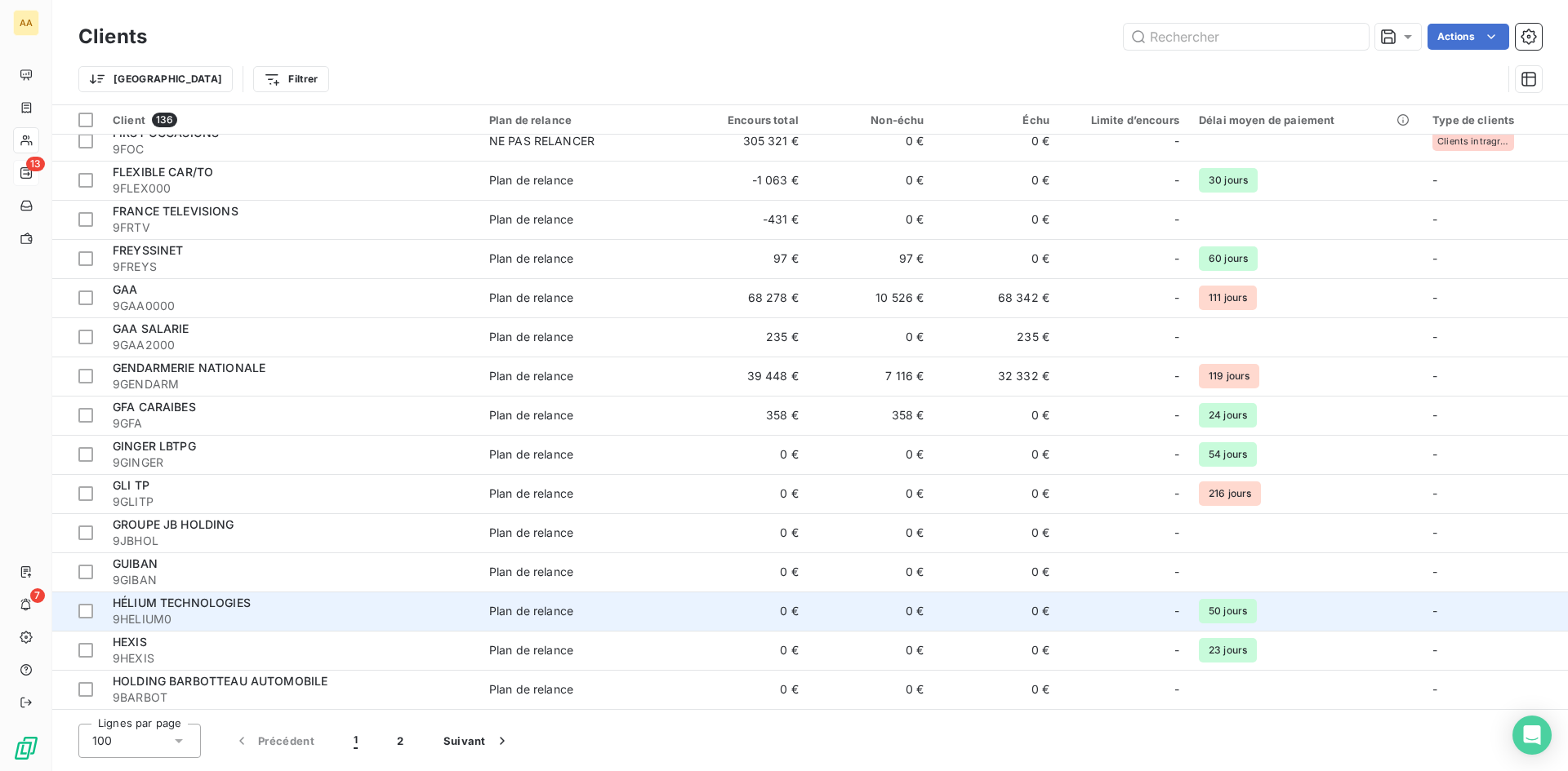
scroll to position [2122, 0]
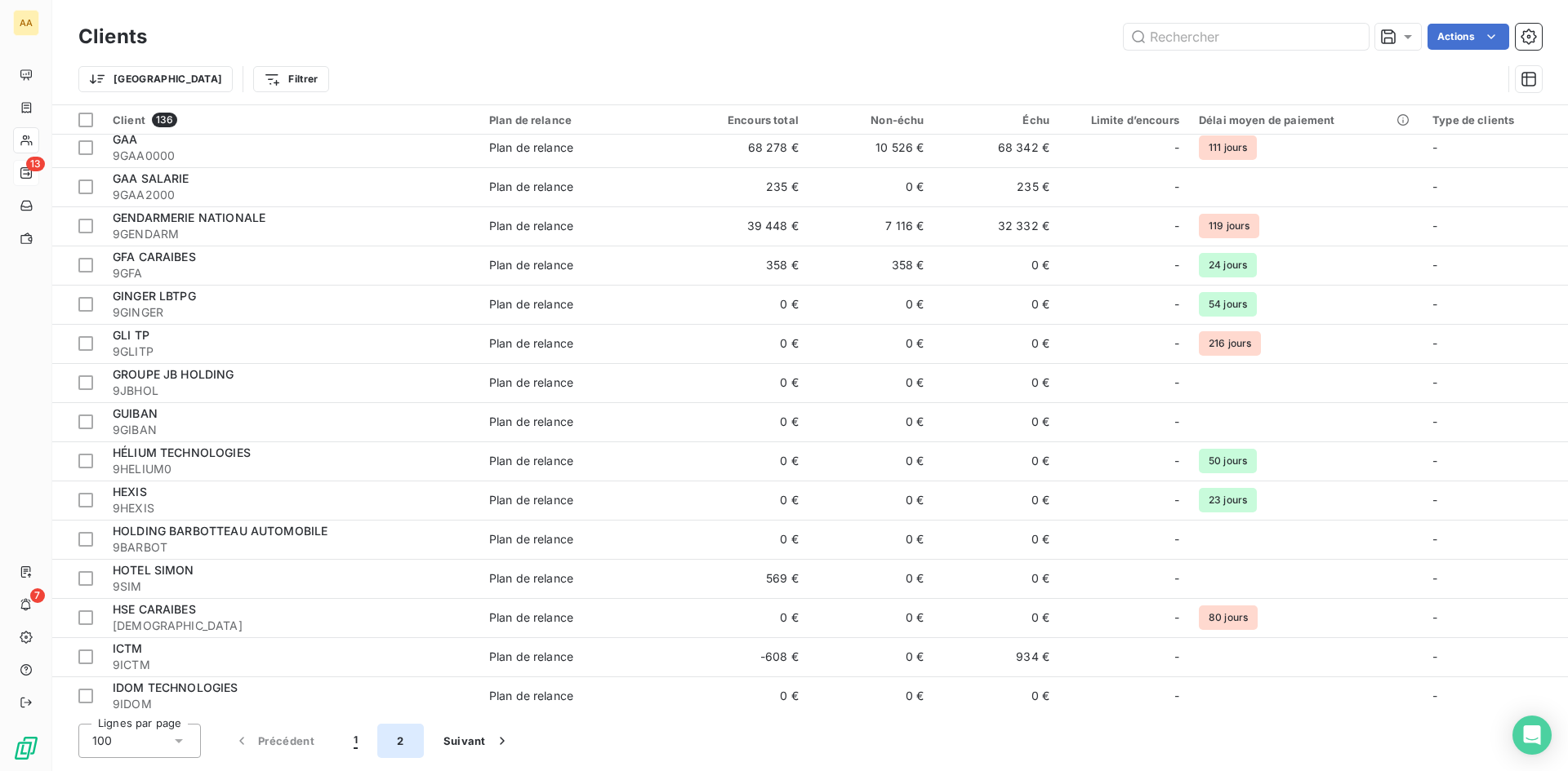
click at [391, 741] on button "2" at bounding box center [400, 741] width 46 height 34
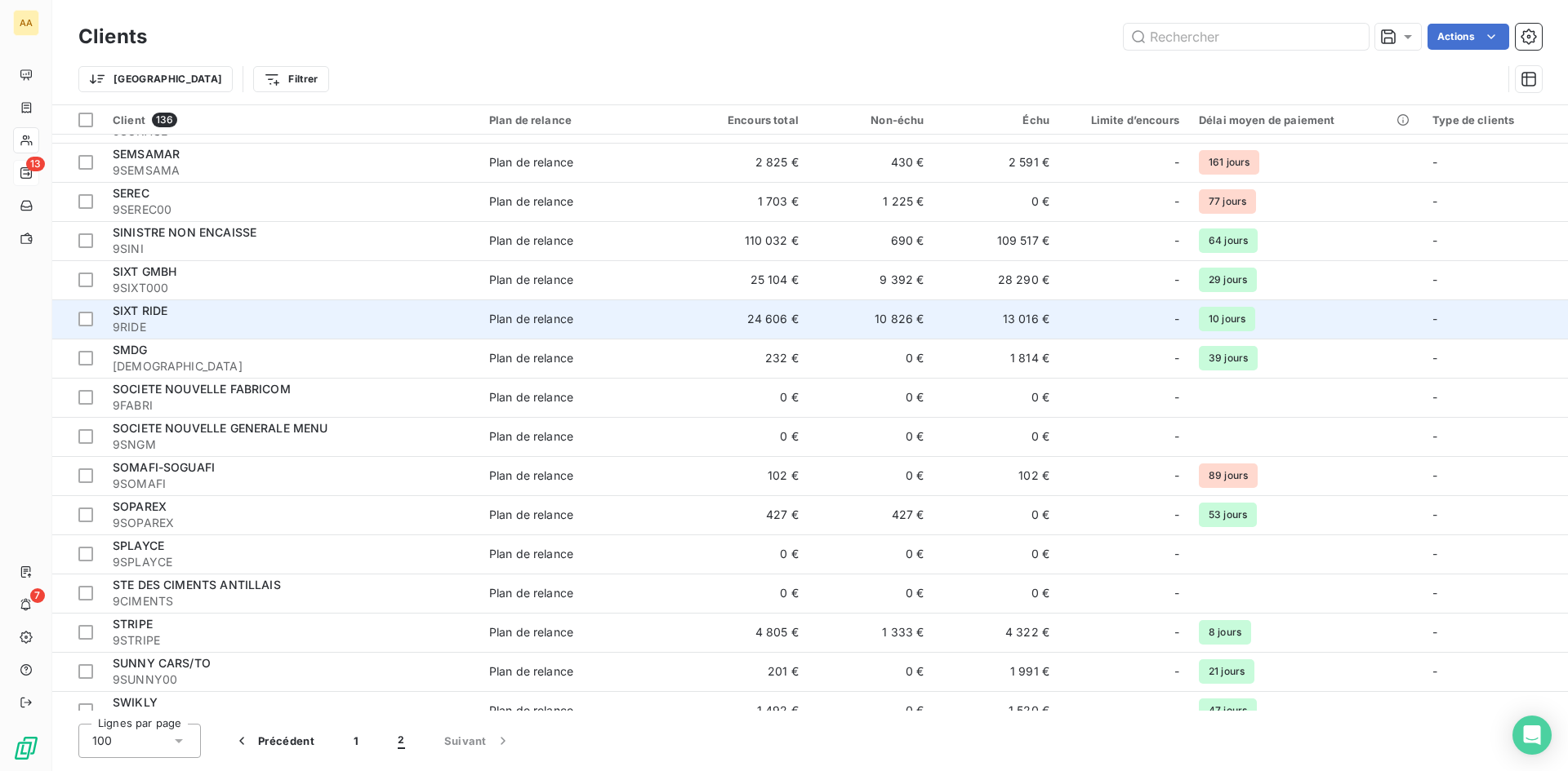
scroll to position [345, 0]
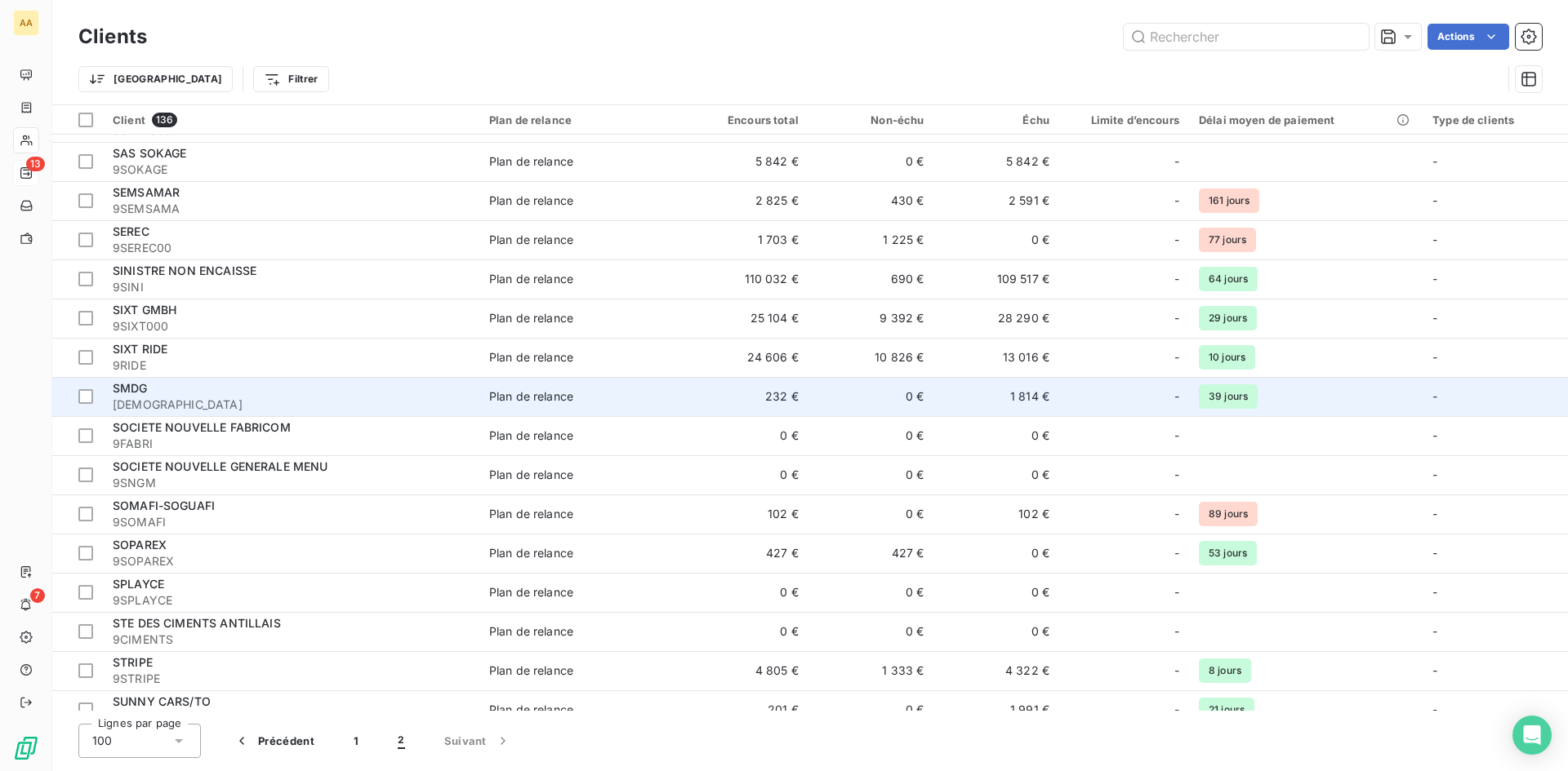
click at [161, 392] on div "SMDG" at bounding box center [292, 388] width 357 height 16
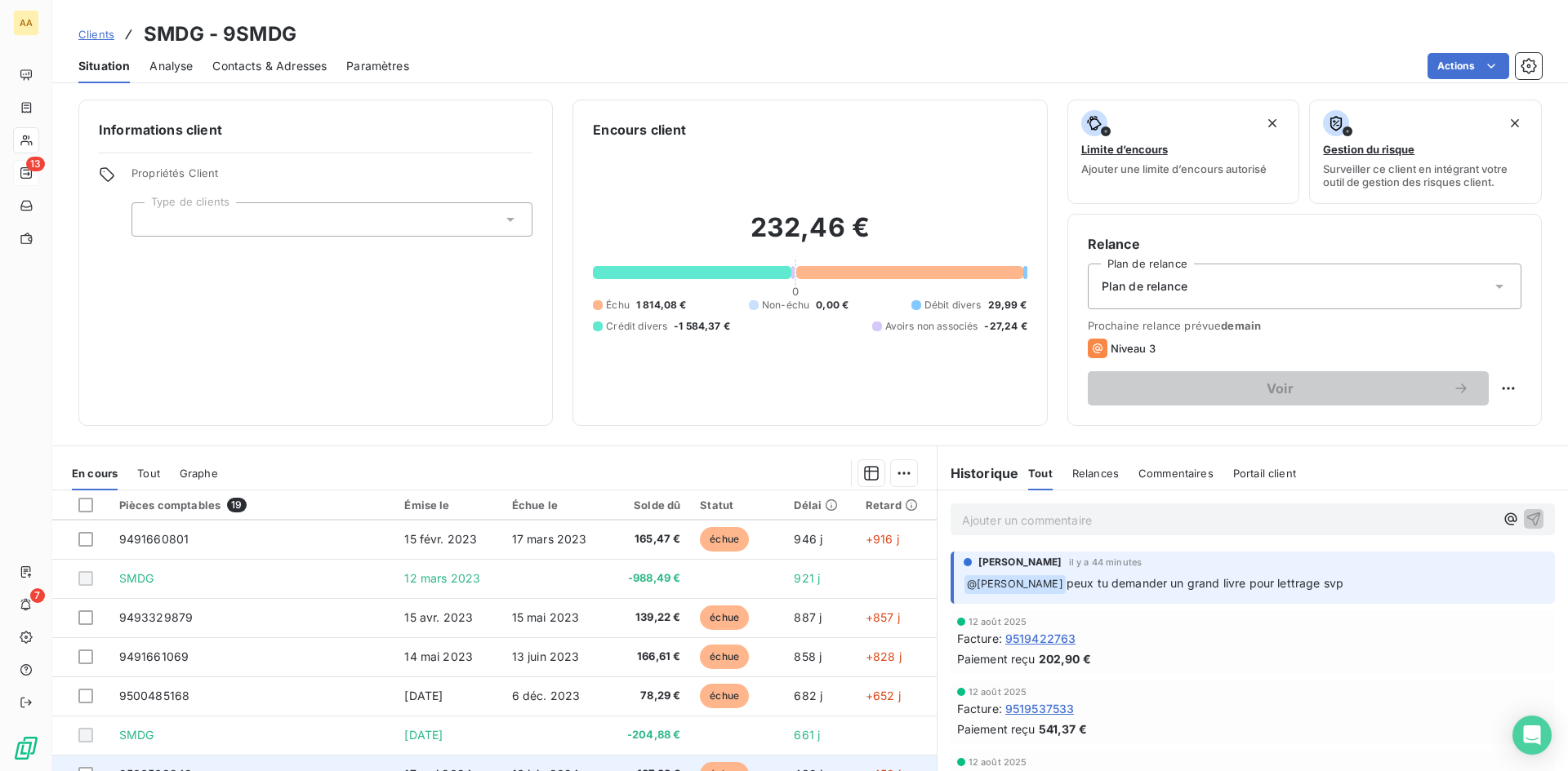
scroll to position [461, 0]
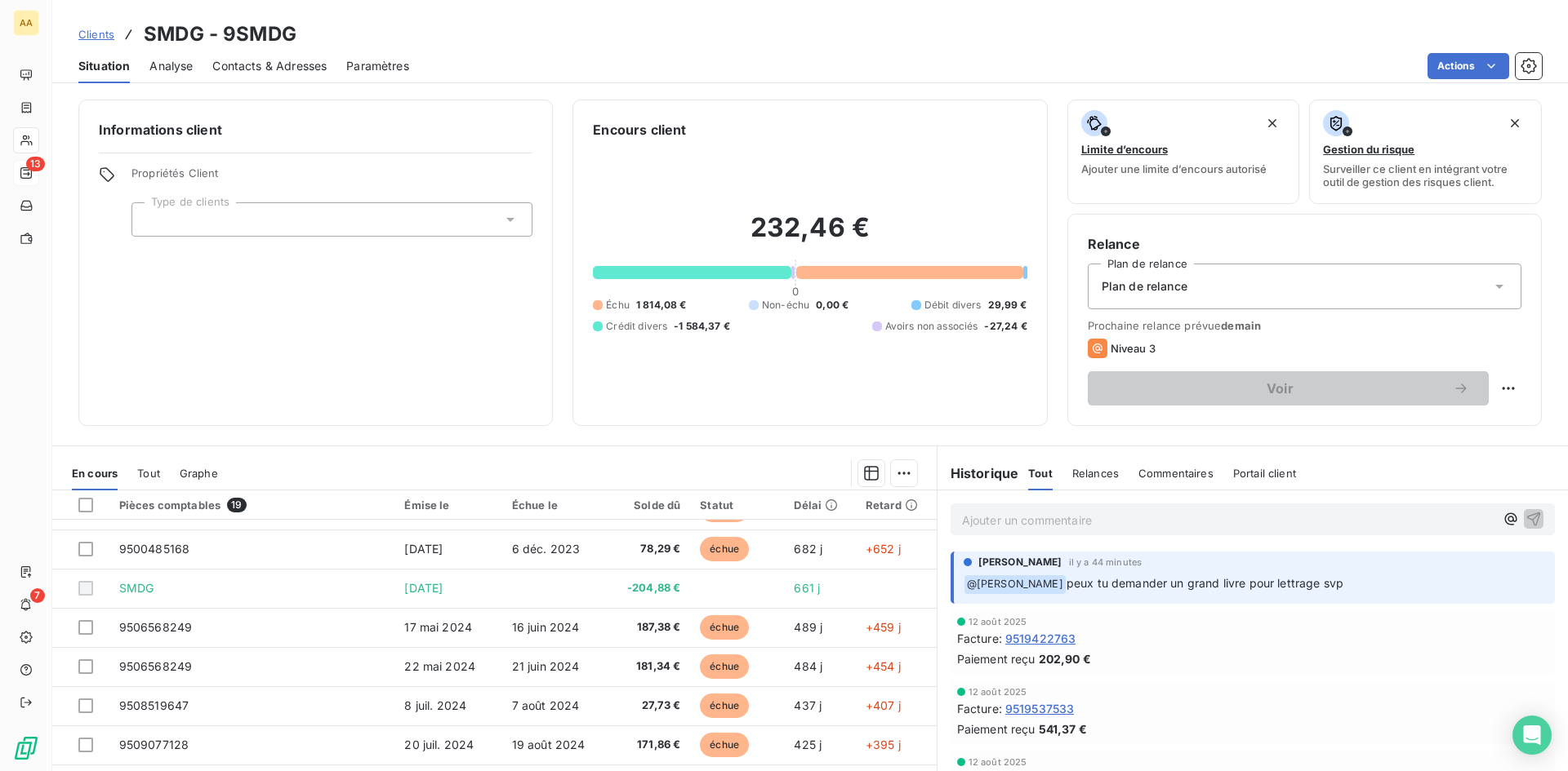
click at [257, 67] on span "Contacts & Adresses" at bounding box center [269, 66] width 114 height 16
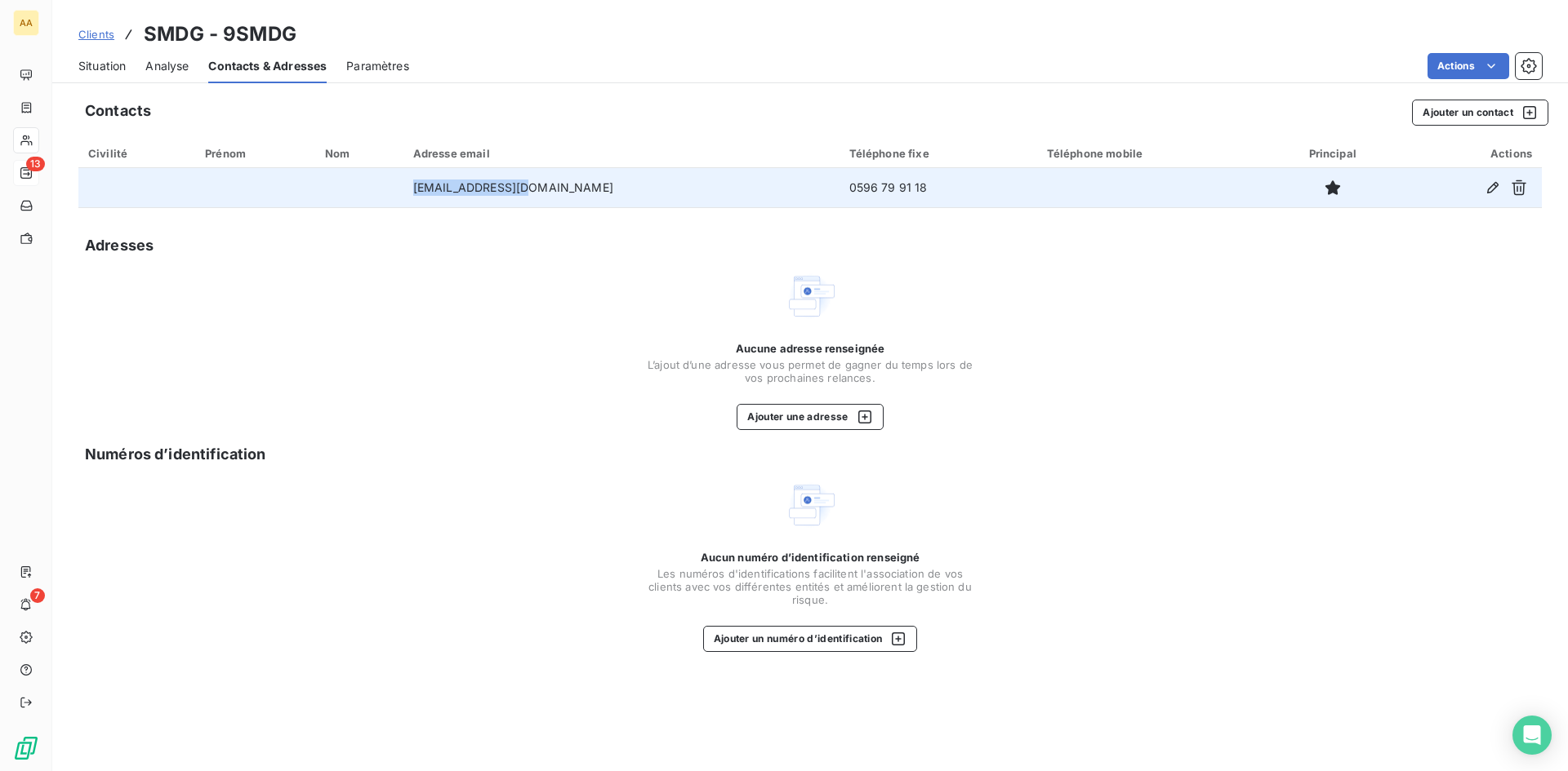
drag, startPoint x: 573, startPoint y: 186, endPoint x: 446, endPoint y: 186, distance: 127.0
click at [446, 186] on td "[EMAIL_ADDRESS][DOMAIN_NAME]" at bounding box center [620, 187] width 436 height 39
copy td "[EMAIL_ADDRESS][DOMAIN_NAME]"
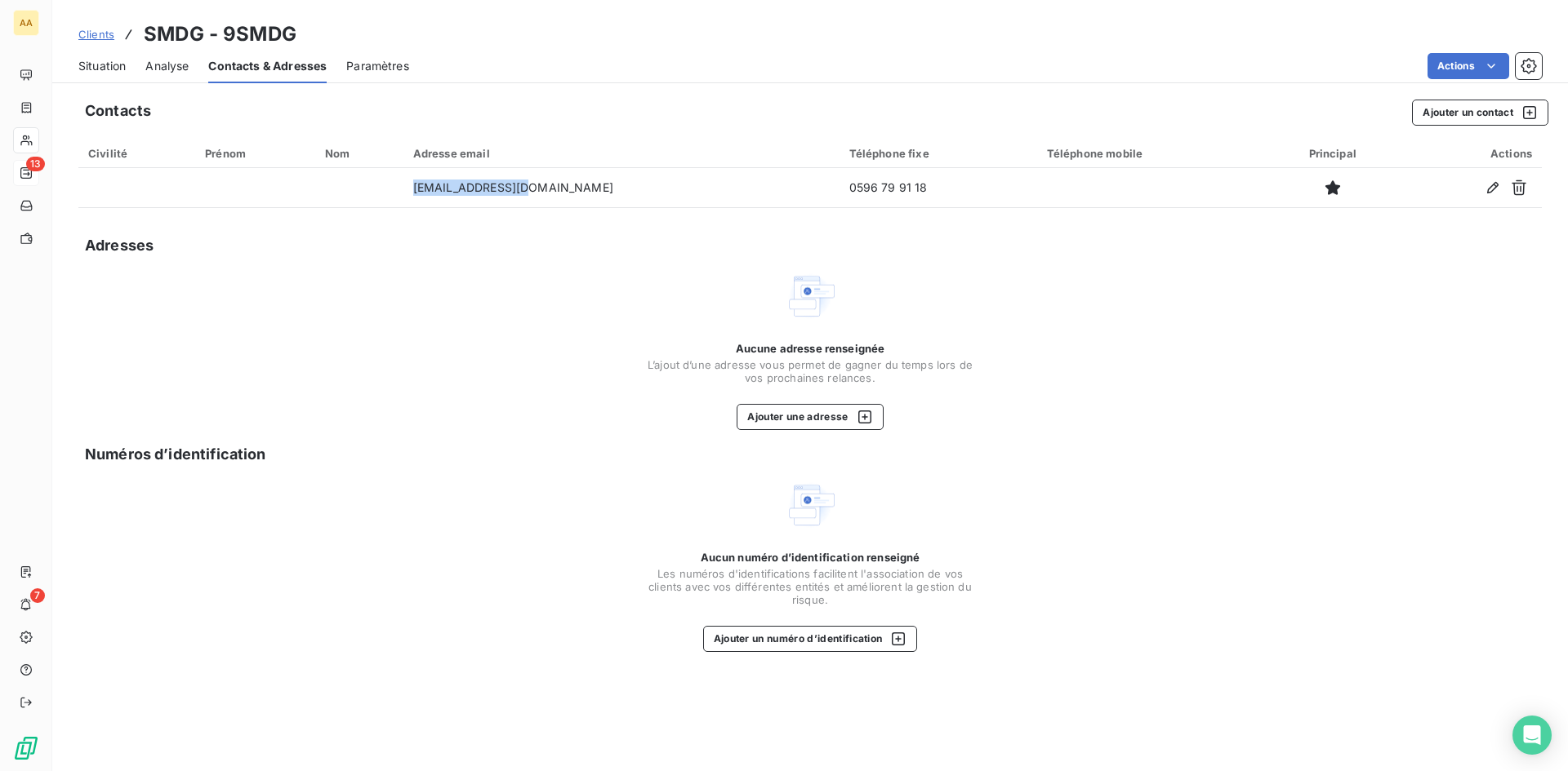
click at [115, 69] on span "Situation" at bounding box center [102, 66] width 47 height 16
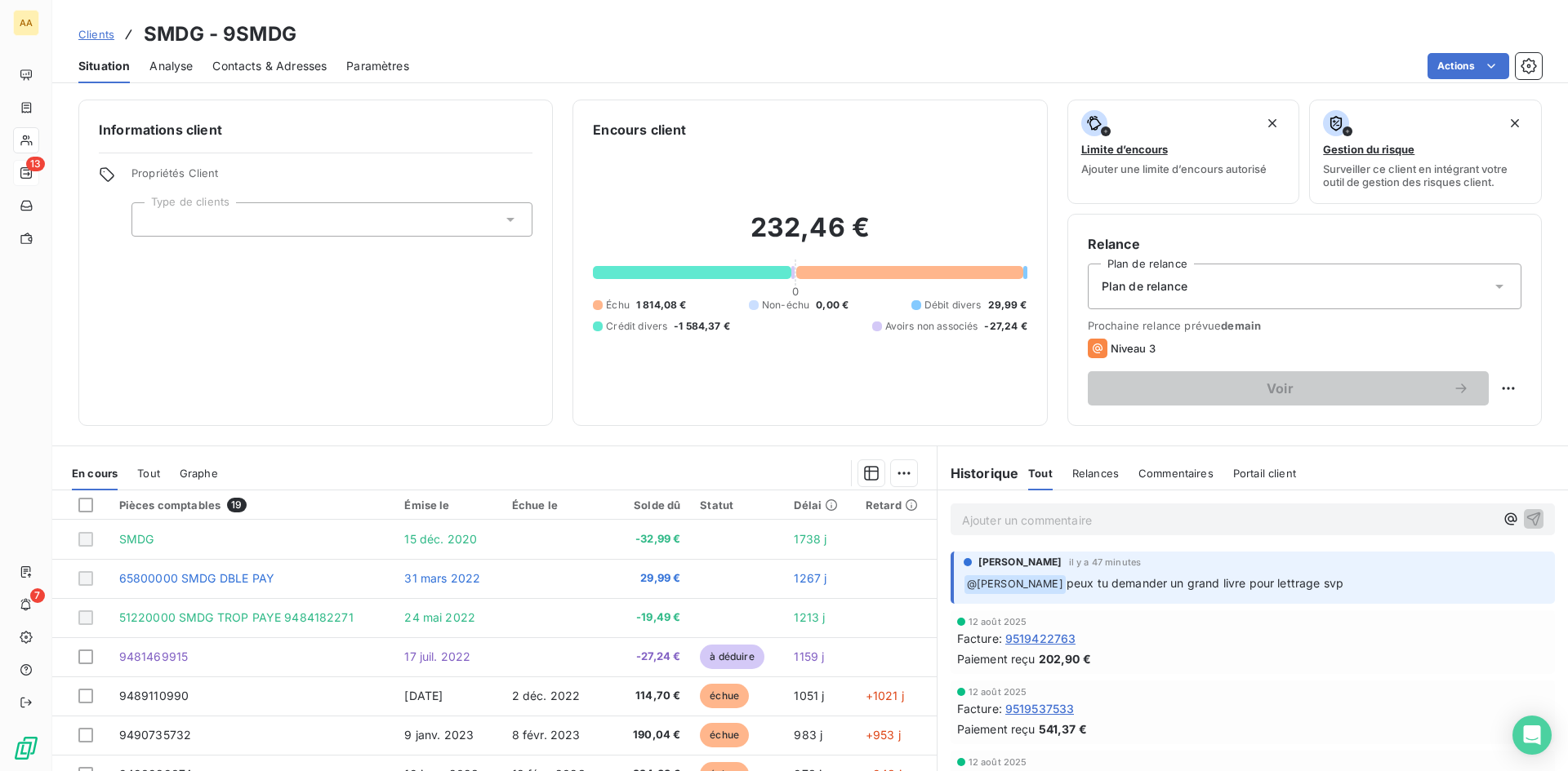
drag, startPoint x: 1024, startPoint y: 498, endPoint x: 1028, endPoint y: 515, distance: 17.5
click at [1026, 509] on div "Ajouter un commentaire ﻿" at bounding box center [1252, 519] width 631 height 58
click at [1027, 517] on p "Ajouter un commentaire ﻿" at bounding box center [1228, 520] width 532 height 21
click at [1527, 513] on icon "button" at bounding box center [1534, 518] width 14 height 14
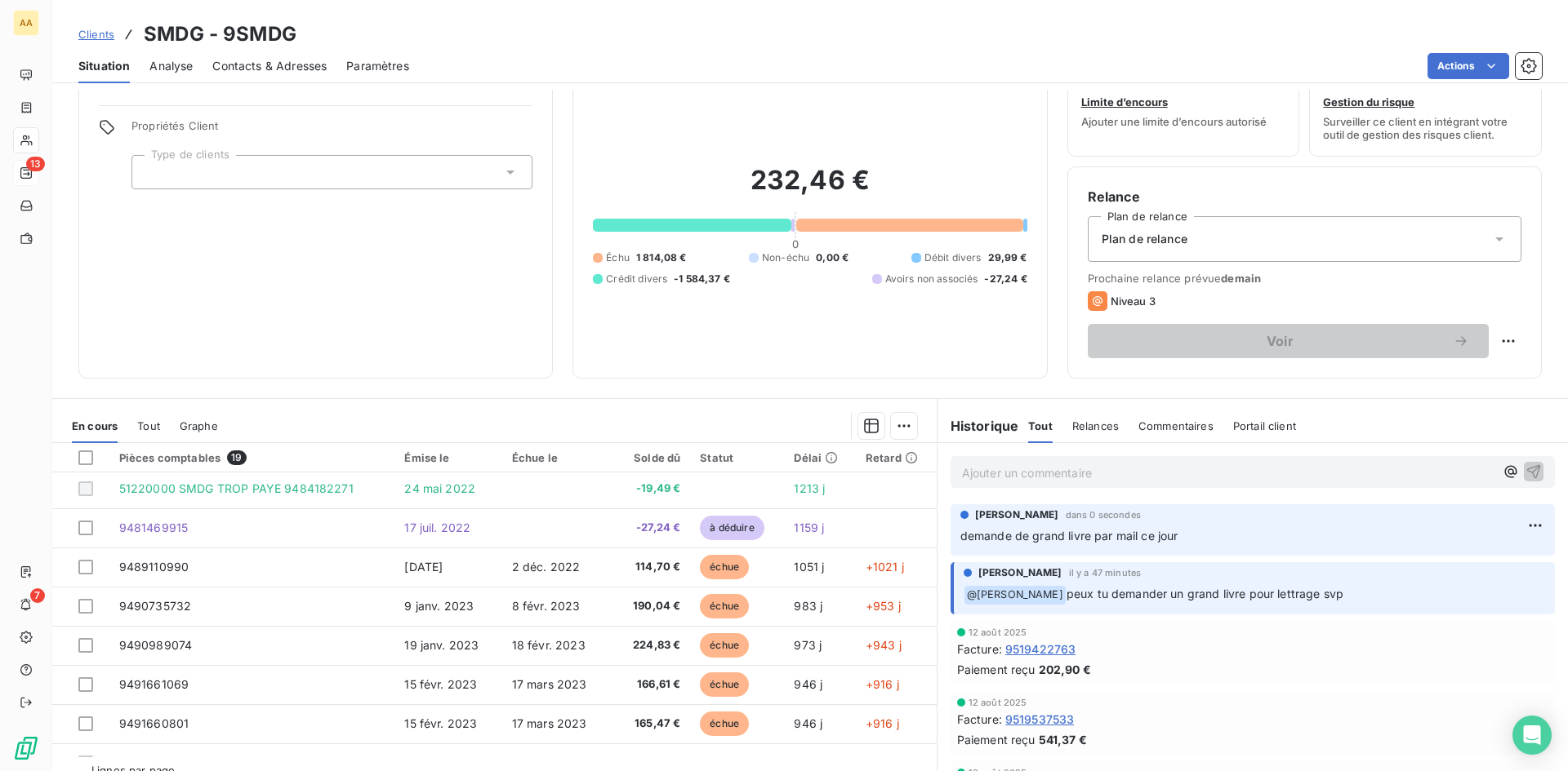
scroll to position [0, 0]
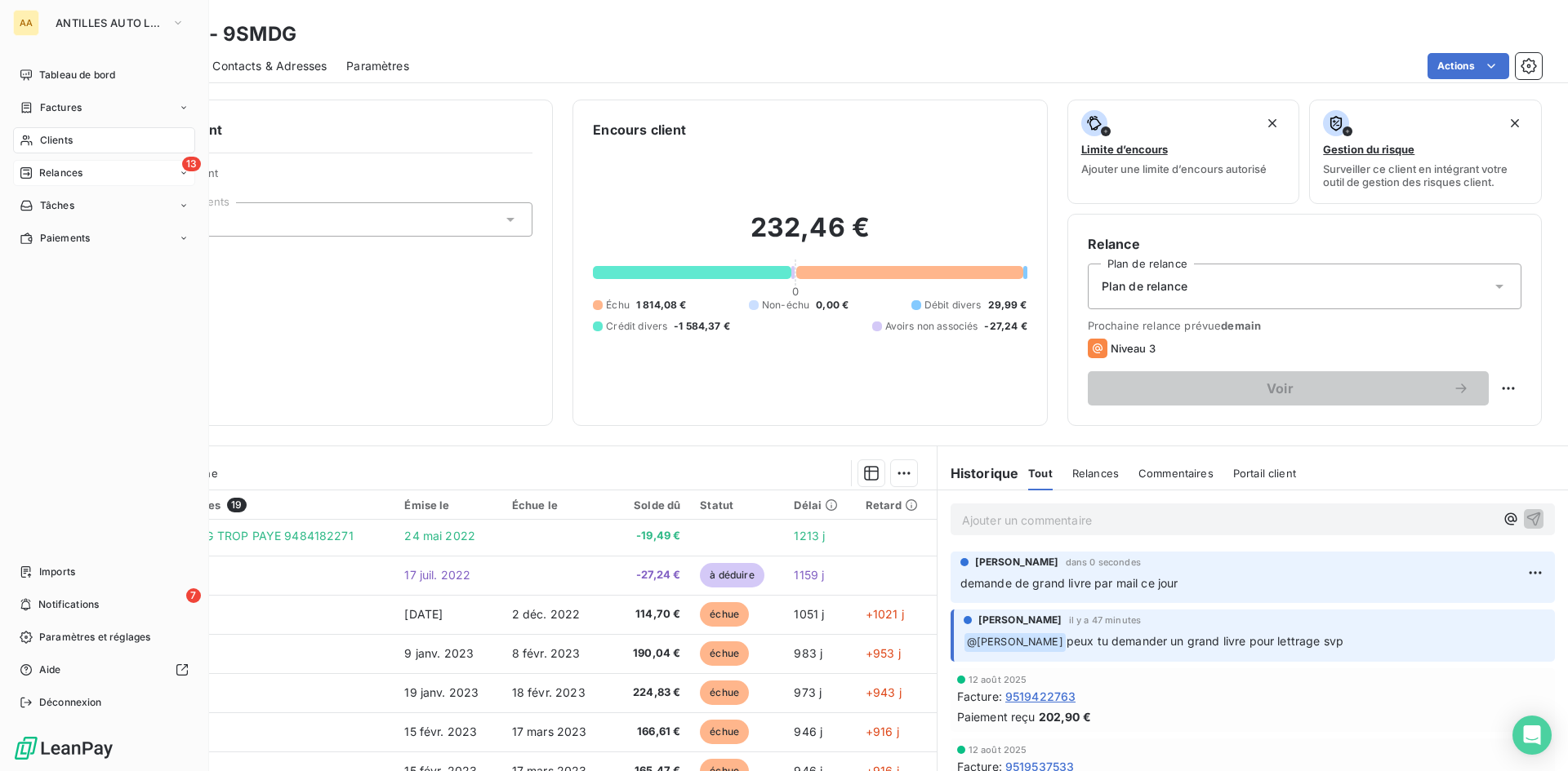
click at [35, 173] on div "Relances" at bounding box center [51, 172] width 63 height 15
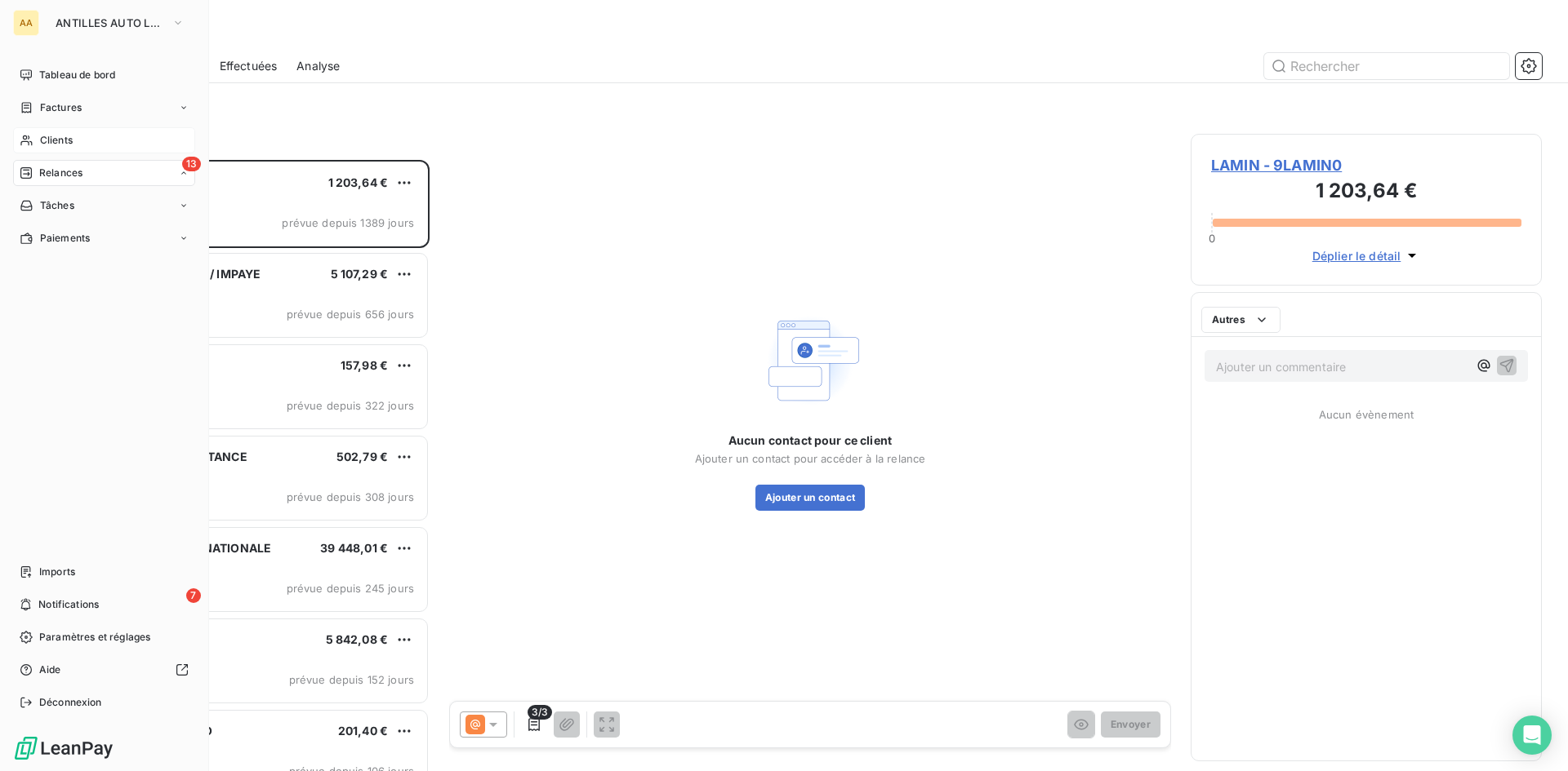
scroll to position [599, 339]
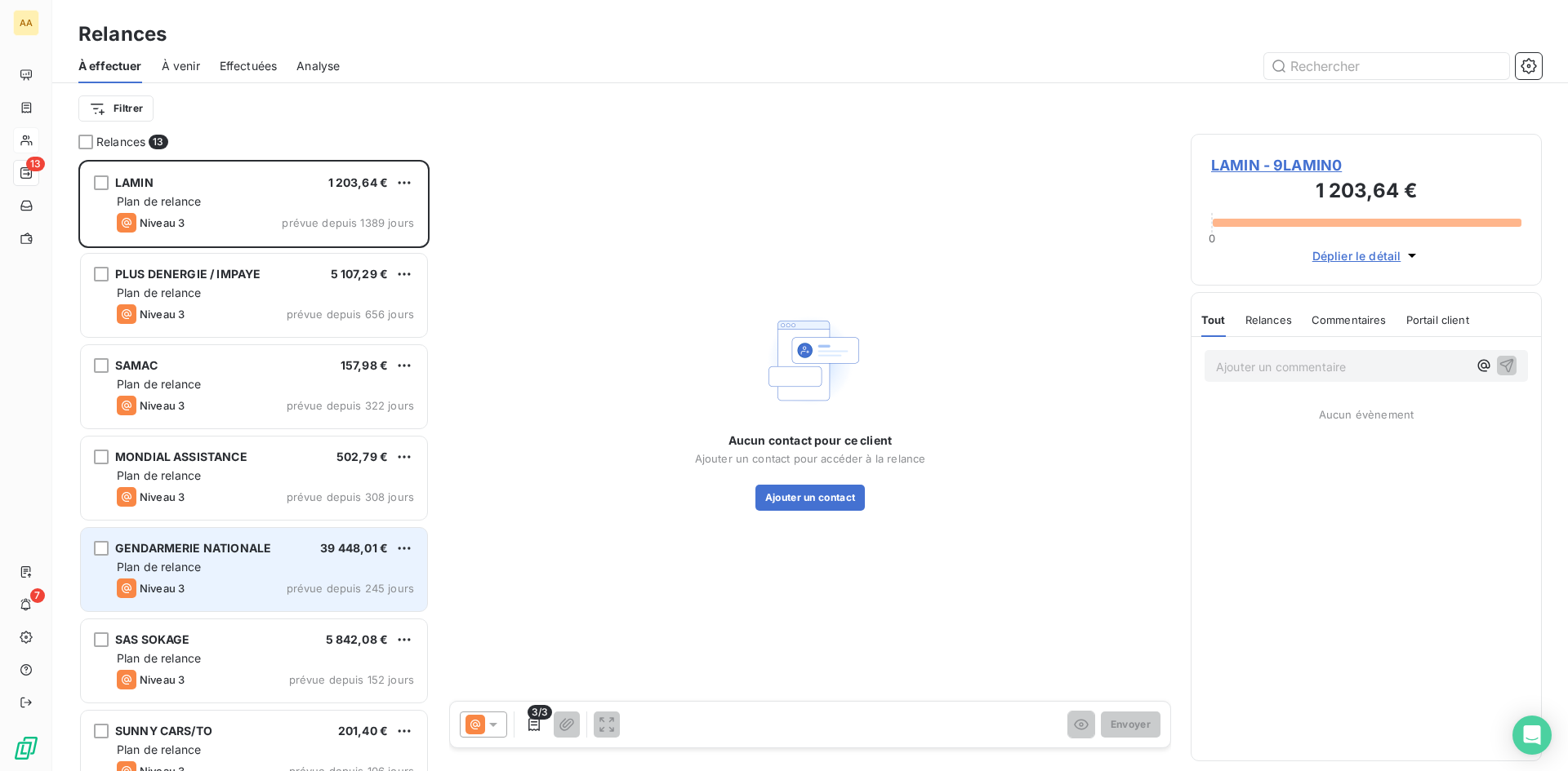
click at [324, 555] on div "39 448,01 €" at bounding box center [354, 548] width 68 height 16
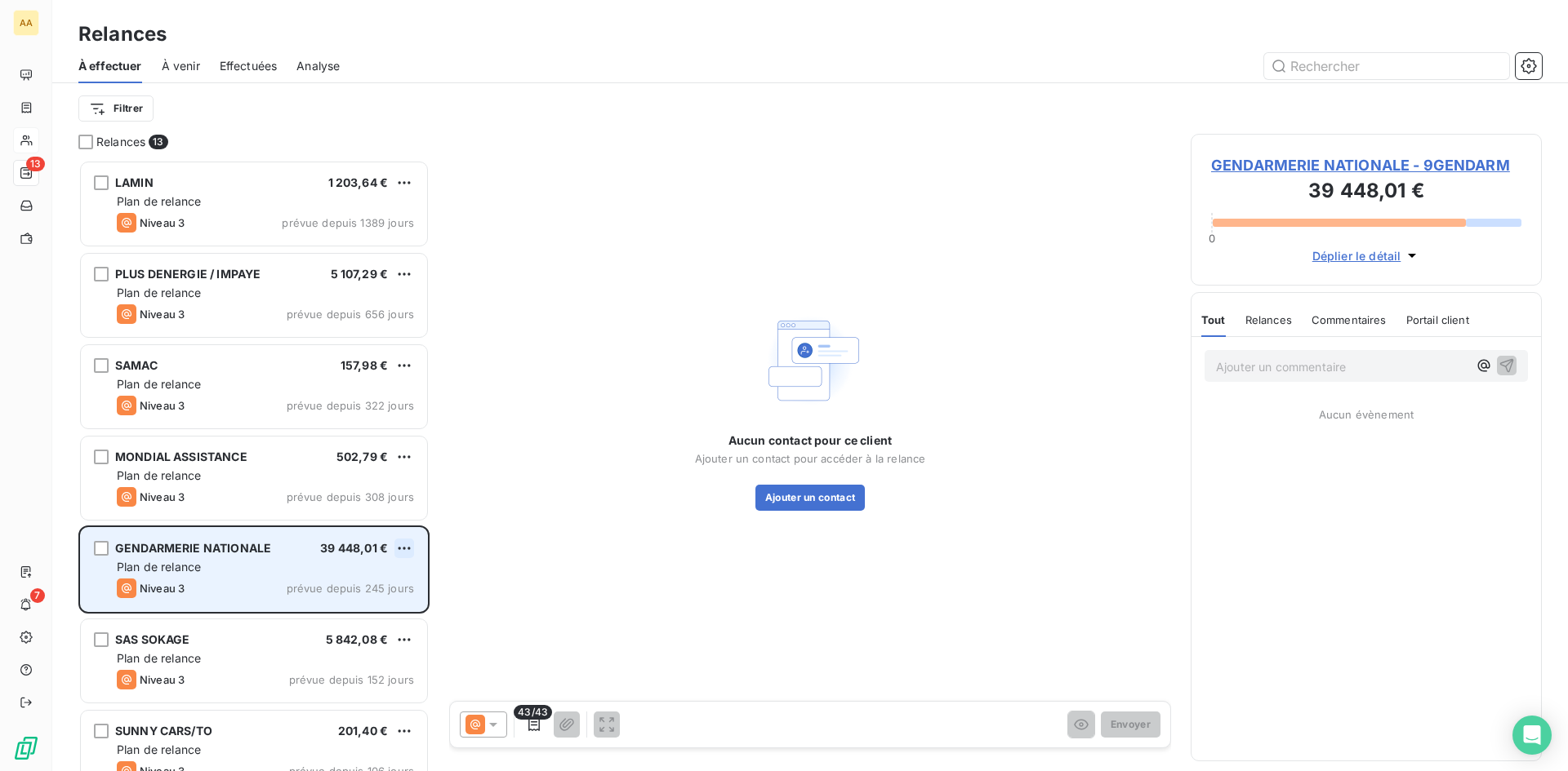
click at [394, 545] on div "GENDARMERIE NATIONALE 39 448,01 €" at bounding box center [265, 548] width 297 height 15
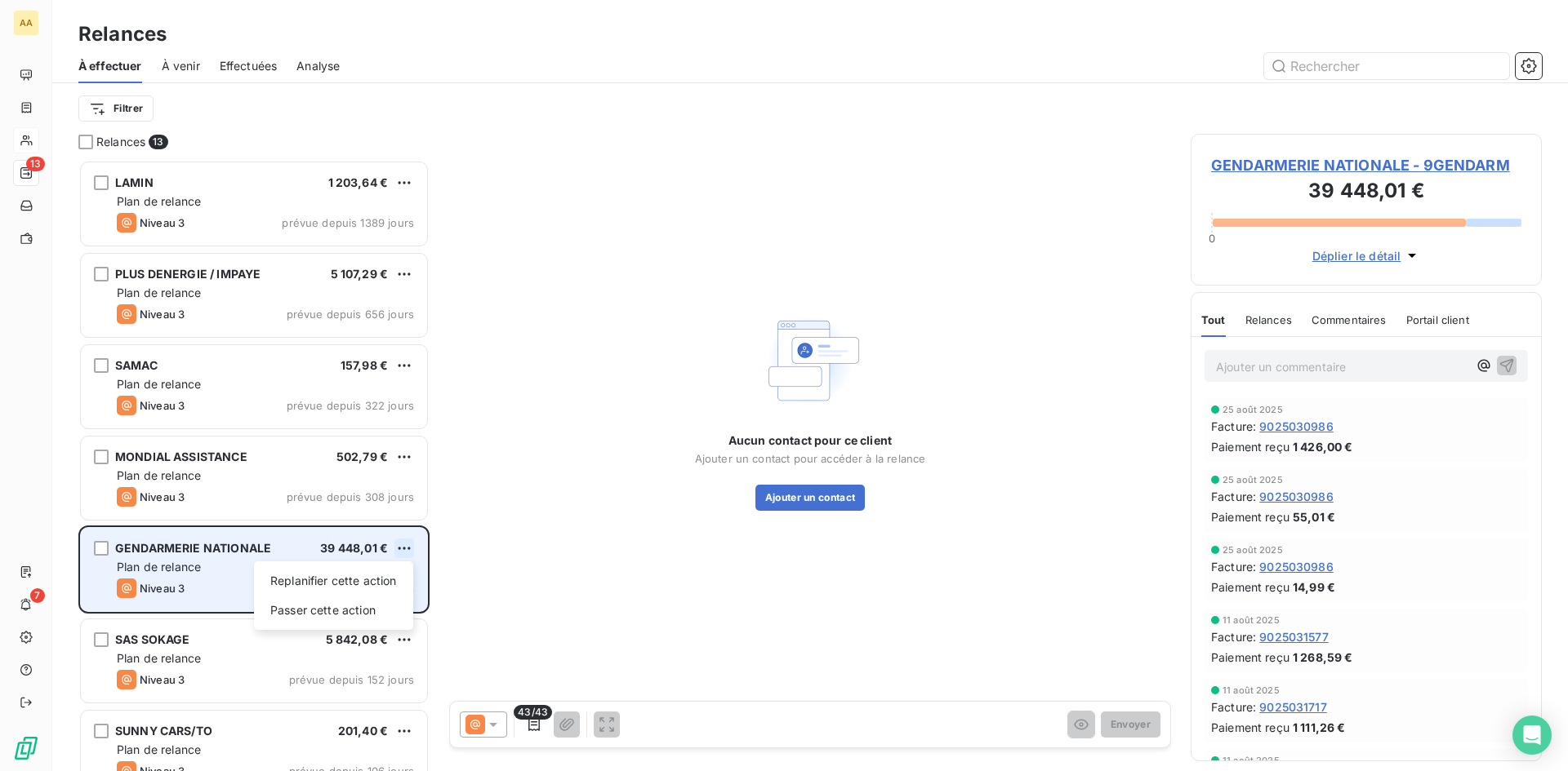
click at [398, 541] on html "AA 13 7 Relances À effectuer À venir Effectuées Analyse Filtrer Relances 13 LAM…" at bounding box center [784, 386] width 1568 height 771
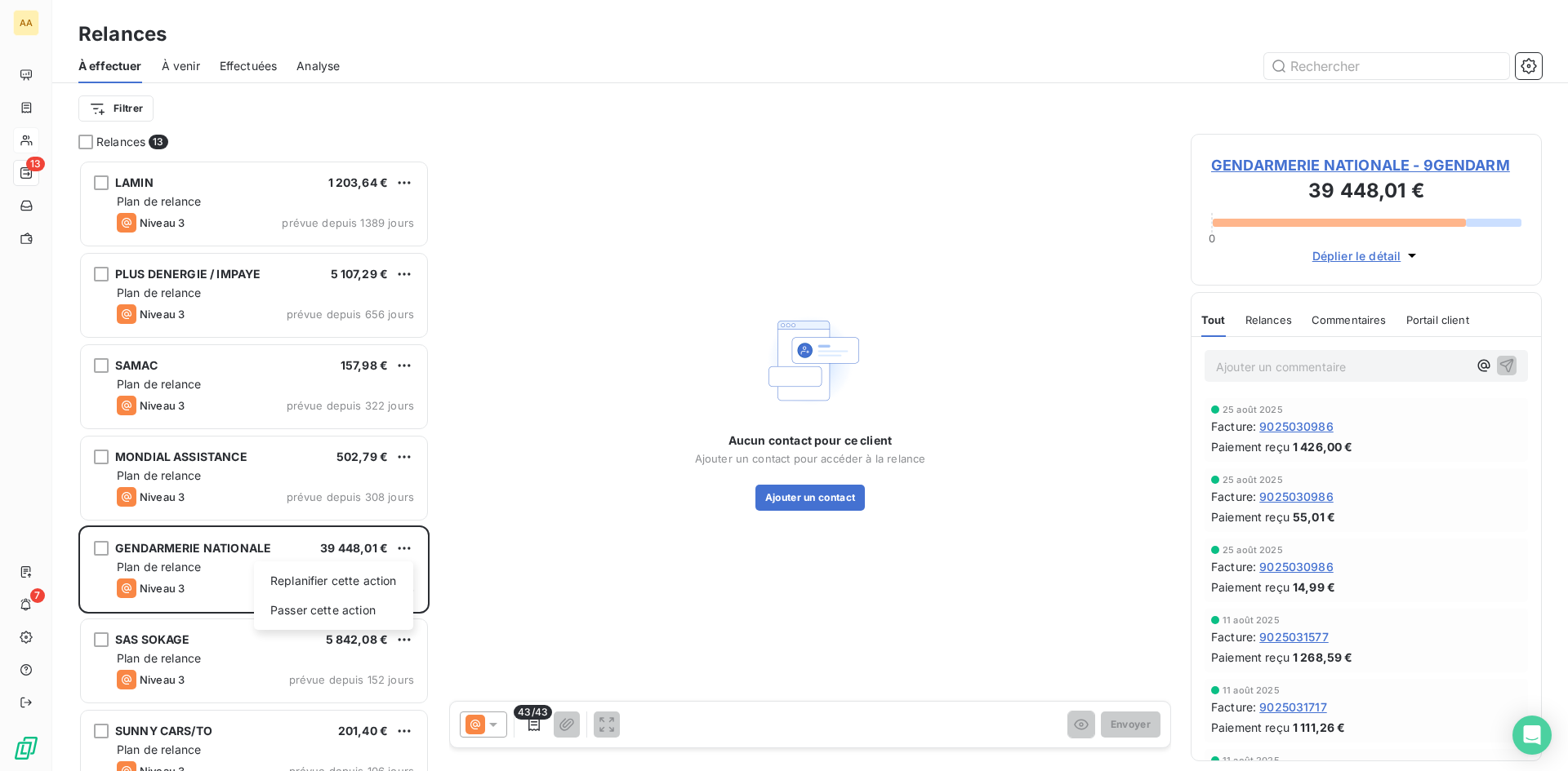
click at [513, 509] on html "AA 13 7 Relances À effectuer À venir Effectuées Analyse Filtrer Relances 13 LAM…" at bounding box center [784, 386] width 1568 height 771
click at [786, 489] on button "Ajouter un contact" at bounding box center [810, 498] width 110 height 26
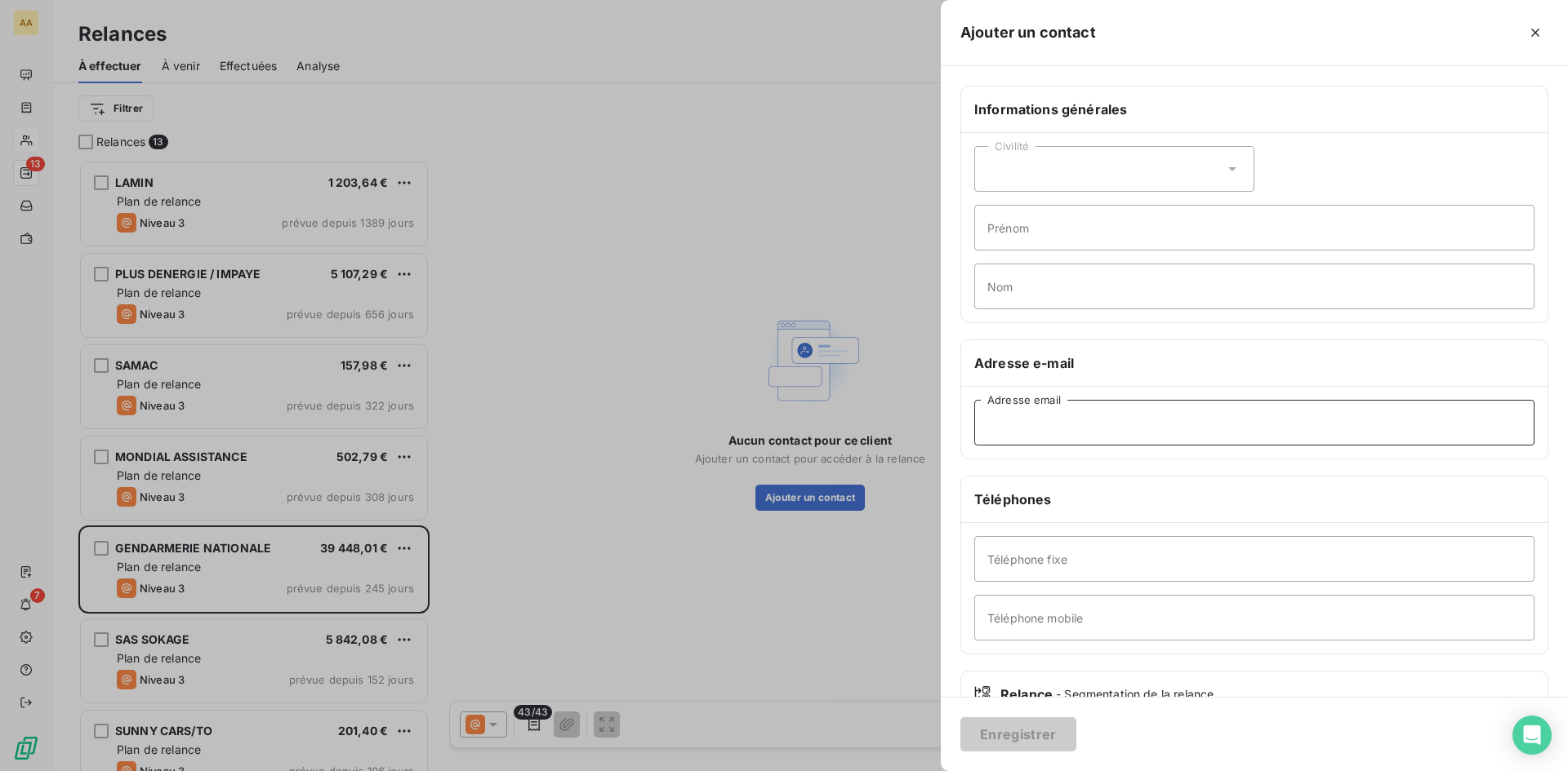
click at [1011, 421] on input "Adresse email" at bounding box center [1254, 423] width 560 height 46
paste input "[PERSON_NAME][EMAIL_ADDRESS][DOMAIN_NAME][PERSON_NAME]"
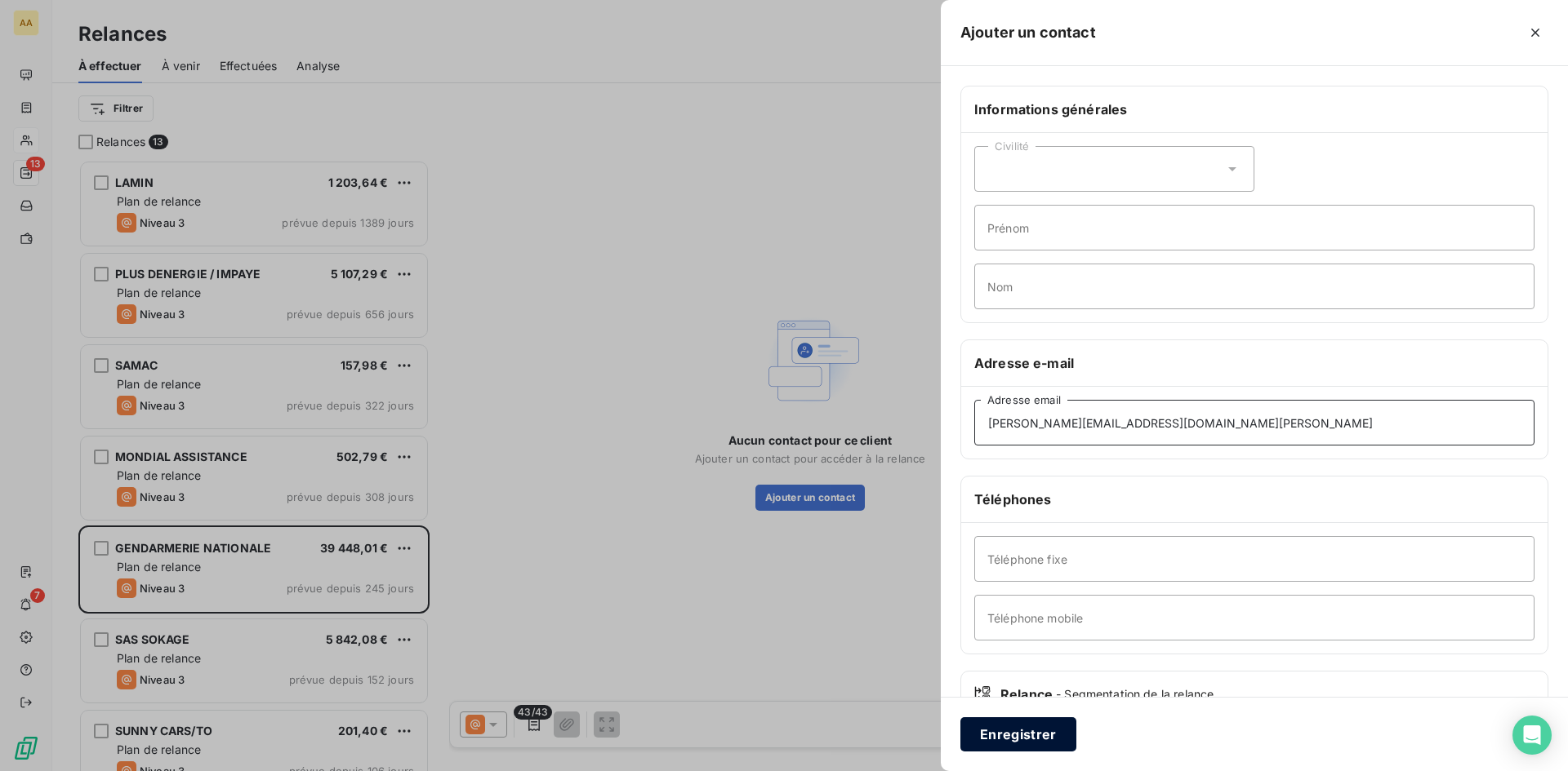
type input "[PERSON_NAME][EMAIL_ADDRESS][DOMAIN_NAME][PERSON_NAME]"
click at [1040, 742] on button "Enregistrer" at bounding box center [1018, 735] width 116 height 34
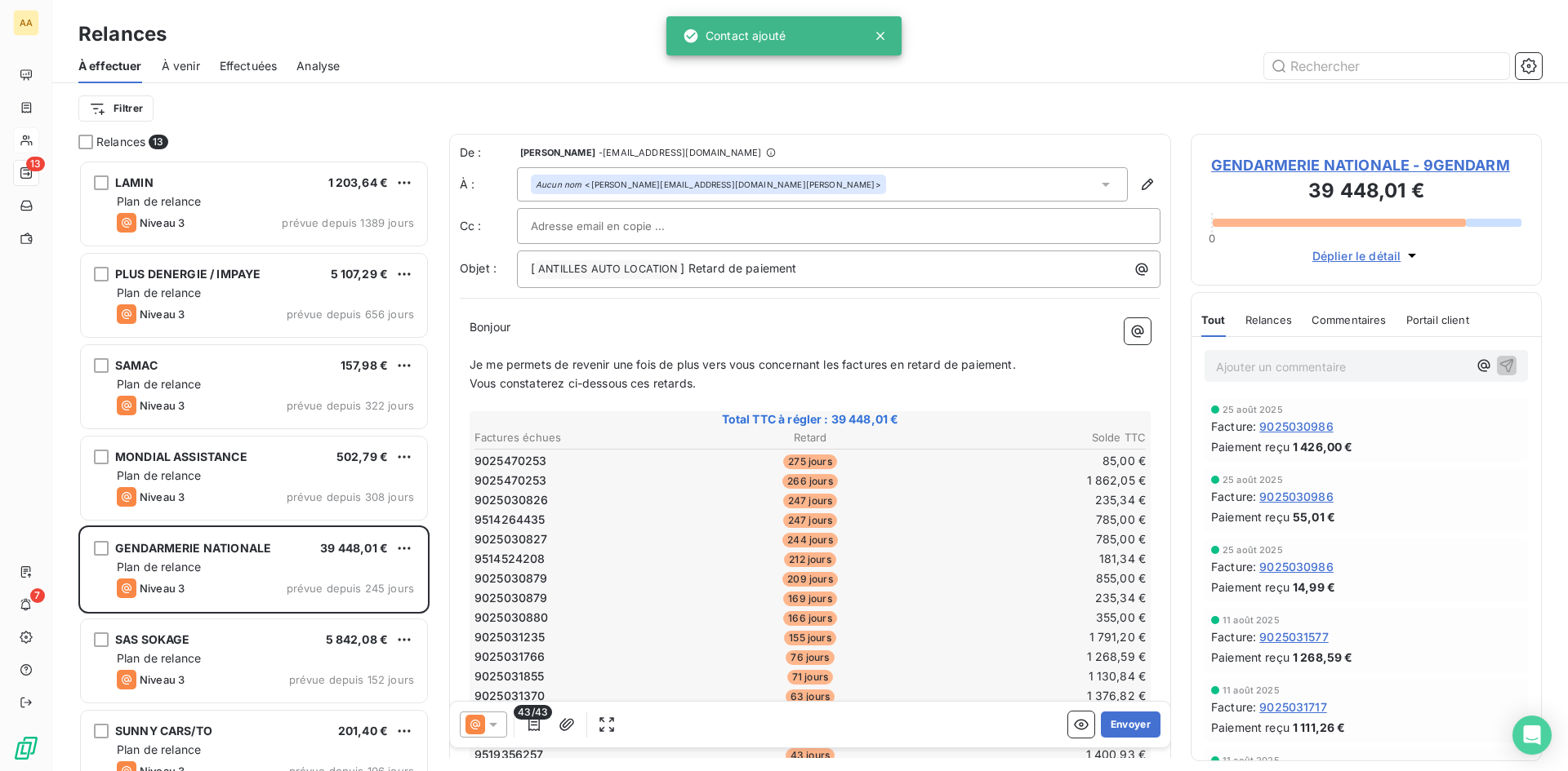
click at [1259, 369] on p "Ajouter un commentaire ﻿" at bounding box center [1341, 367] width 251 height 21
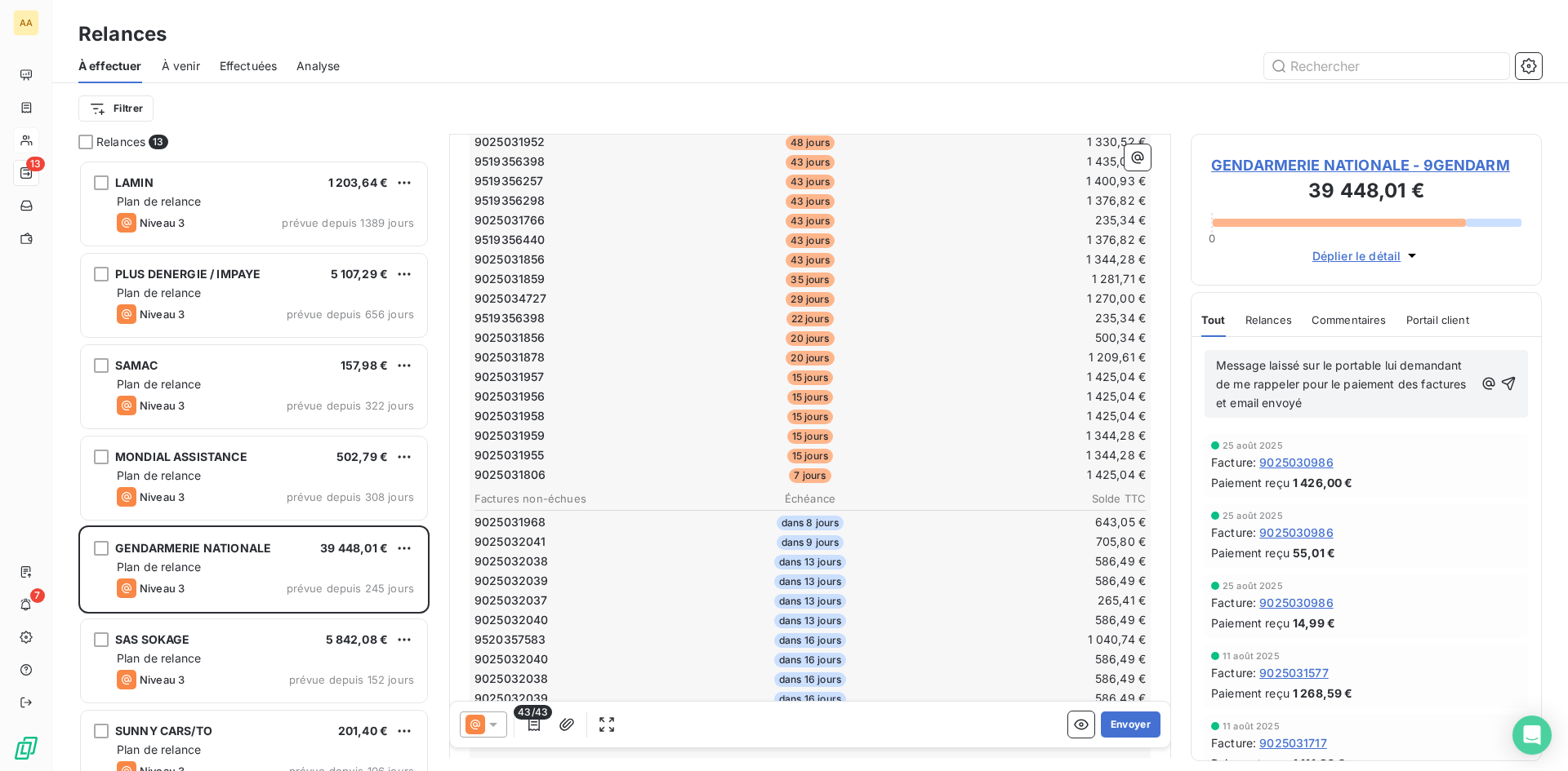
scroll to position [654, 0]
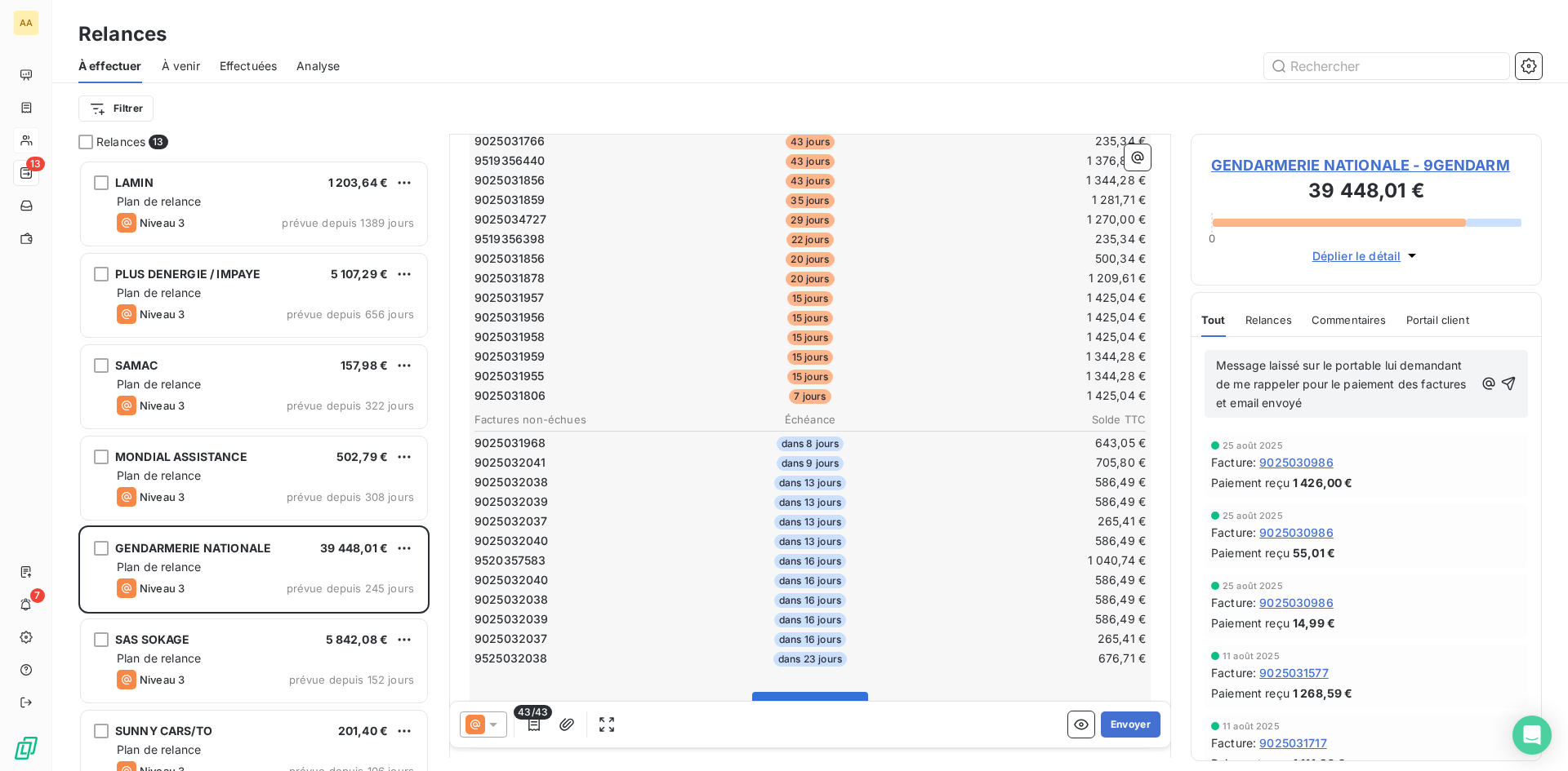
click at [490, 722] on icon at bounding box center [493, 724] width 16 height 16
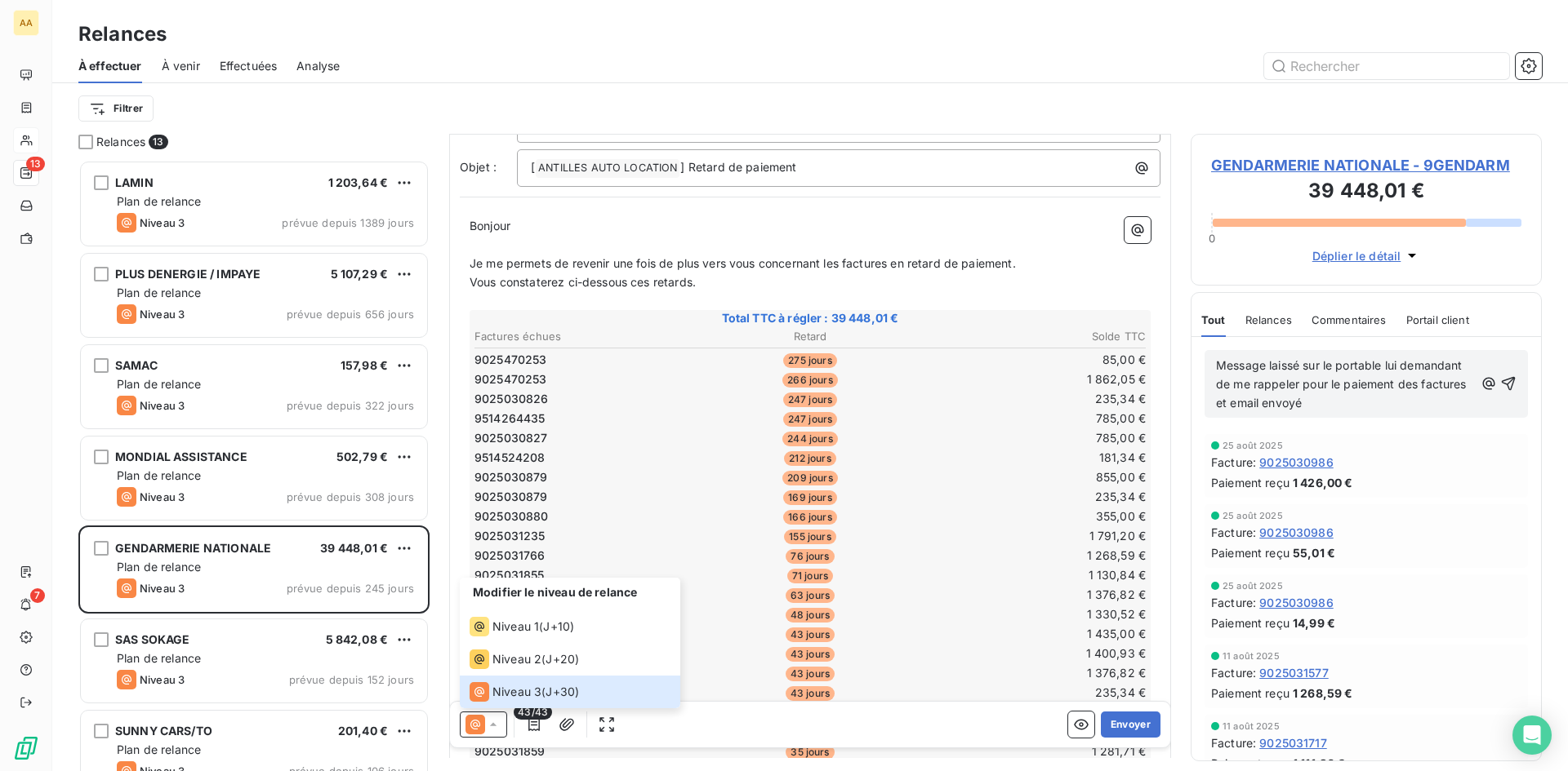
scroll to position [164, 0]
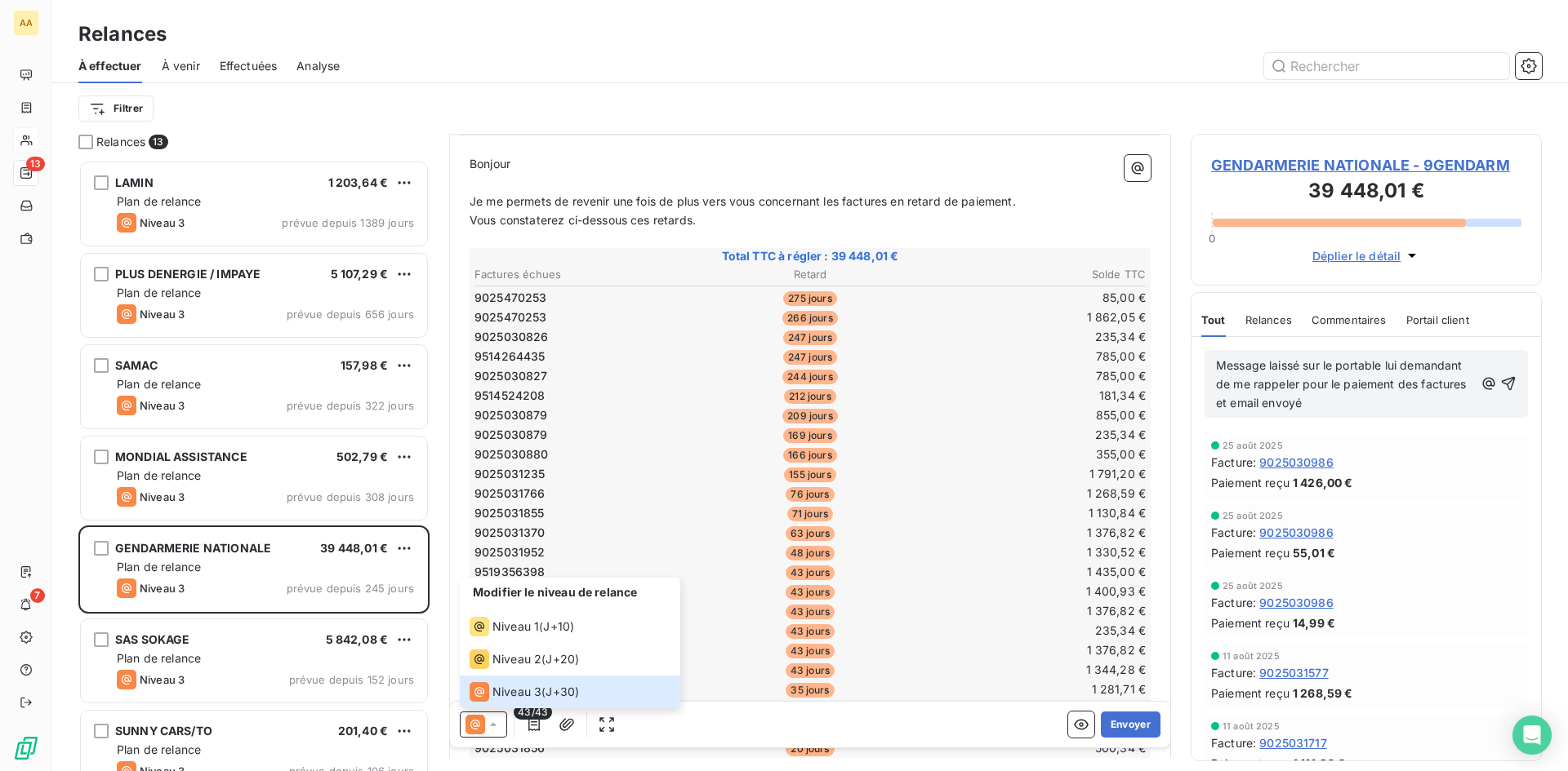
click at [668, 480] on td "9025031235" at bounding box center [585, 473] width 223 height 18
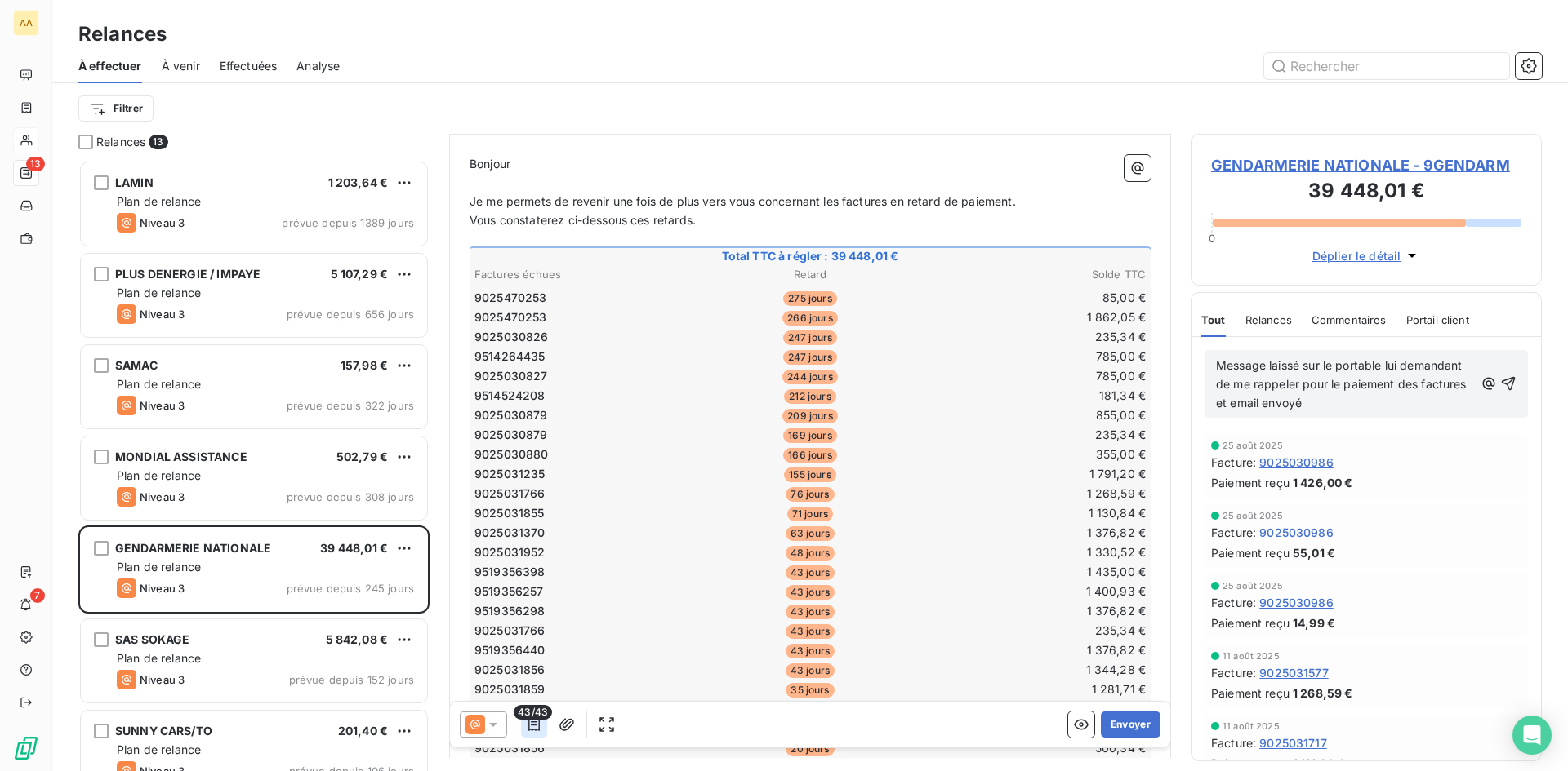
click at [530, 722] on icon "button" at bounding box center [533, 724] width 16 height 16
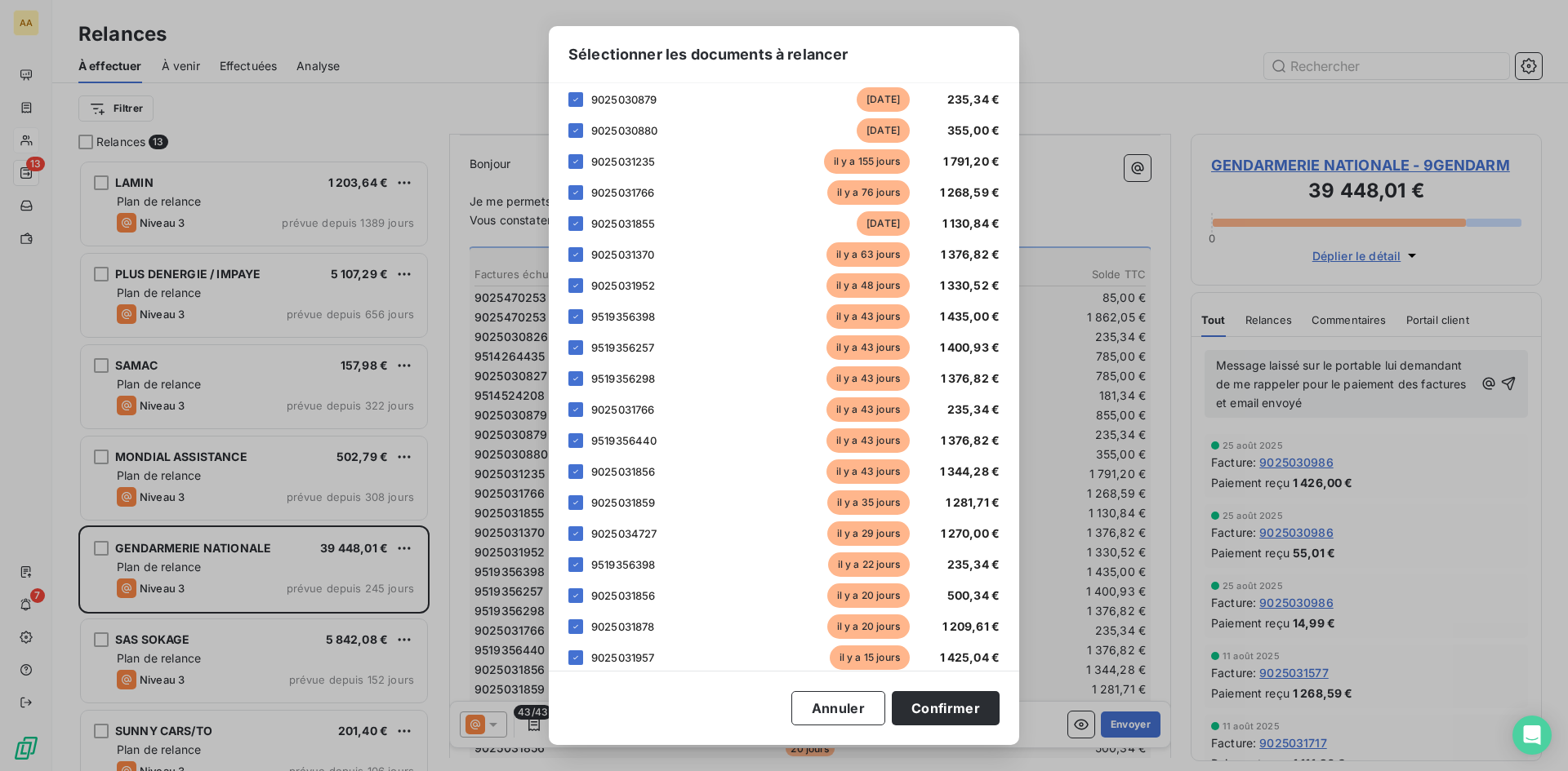
scroll to position [408, 0]
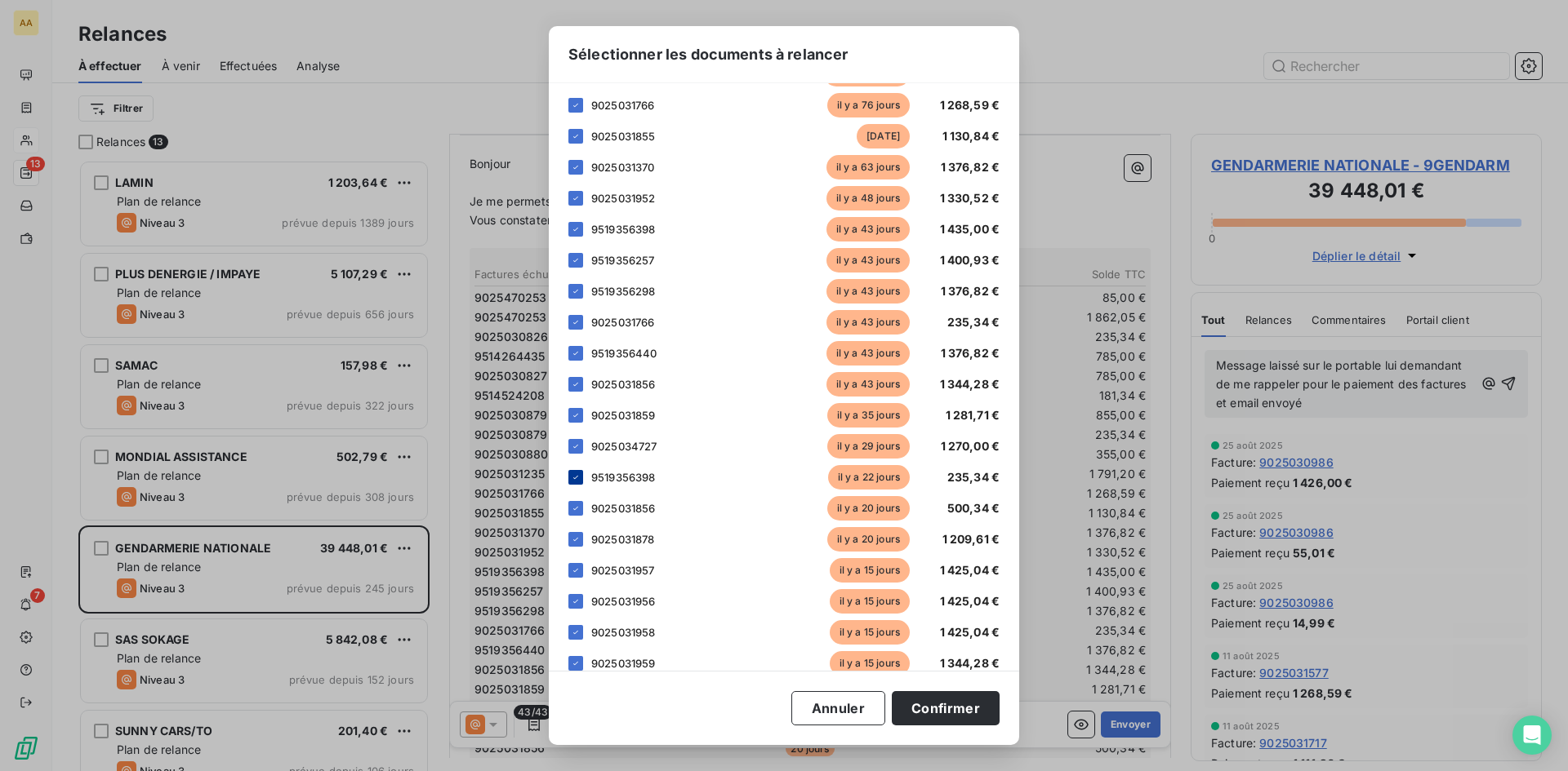
click at [574, 474] on icon at bounding box center [575, 477] width 9 height 9
click at [576, 508] on icon at bounding box center [576, 509] width 5 height 3
click at [576, 538] on icon at bounding box center [575, 539] width 9 height 9
click at [576, 570] on icon at bounding box center [575, 570] width 9 height 9
click at [575, 600] on icon at bounding box center [575, 601] width 9 height 9
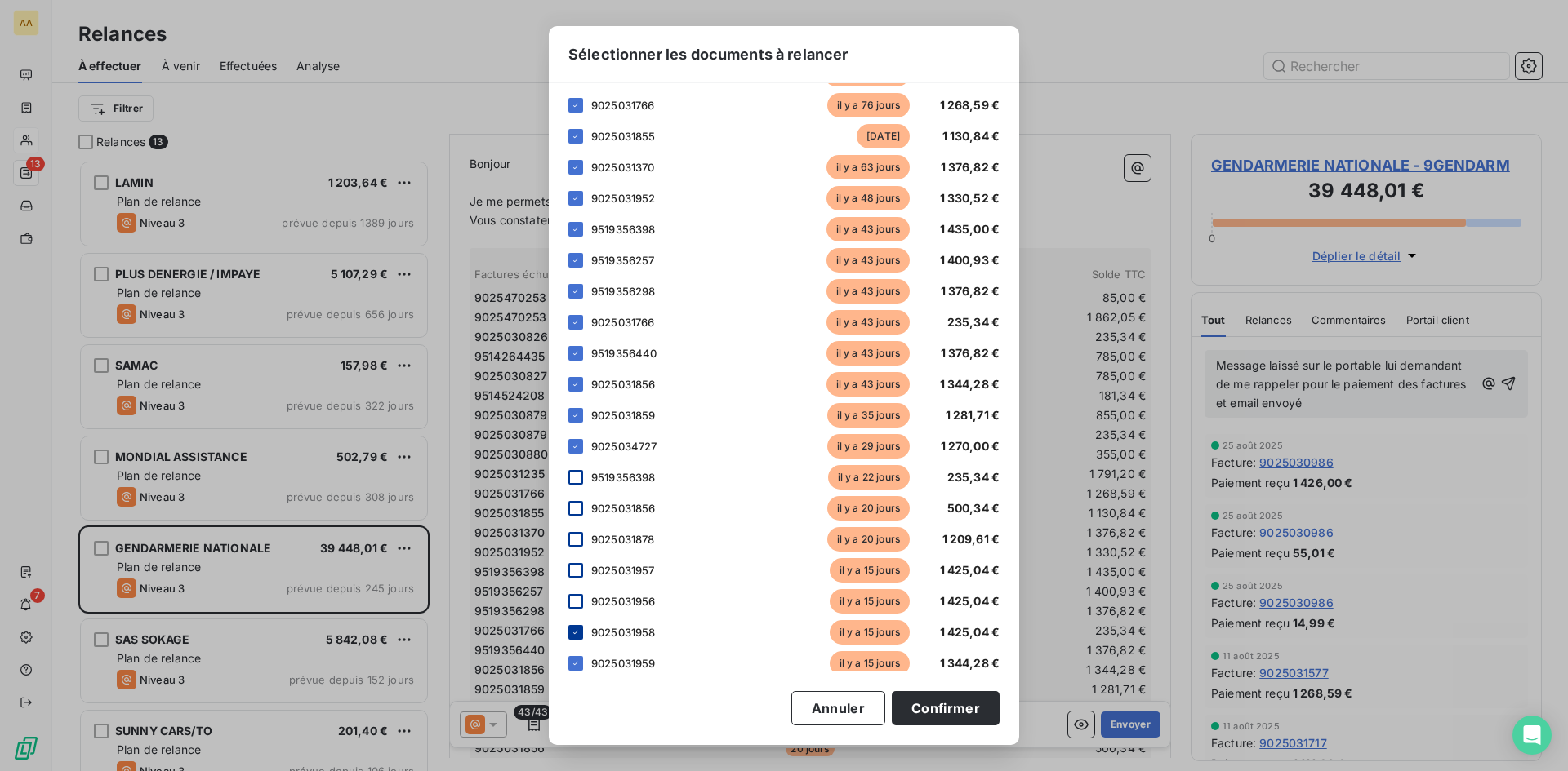
click at [575, 634] on icon at bounding box center [576, 632] width 5 height 3
click at [572, 656] on div at bounding box center [576, 663] width 15 height 15
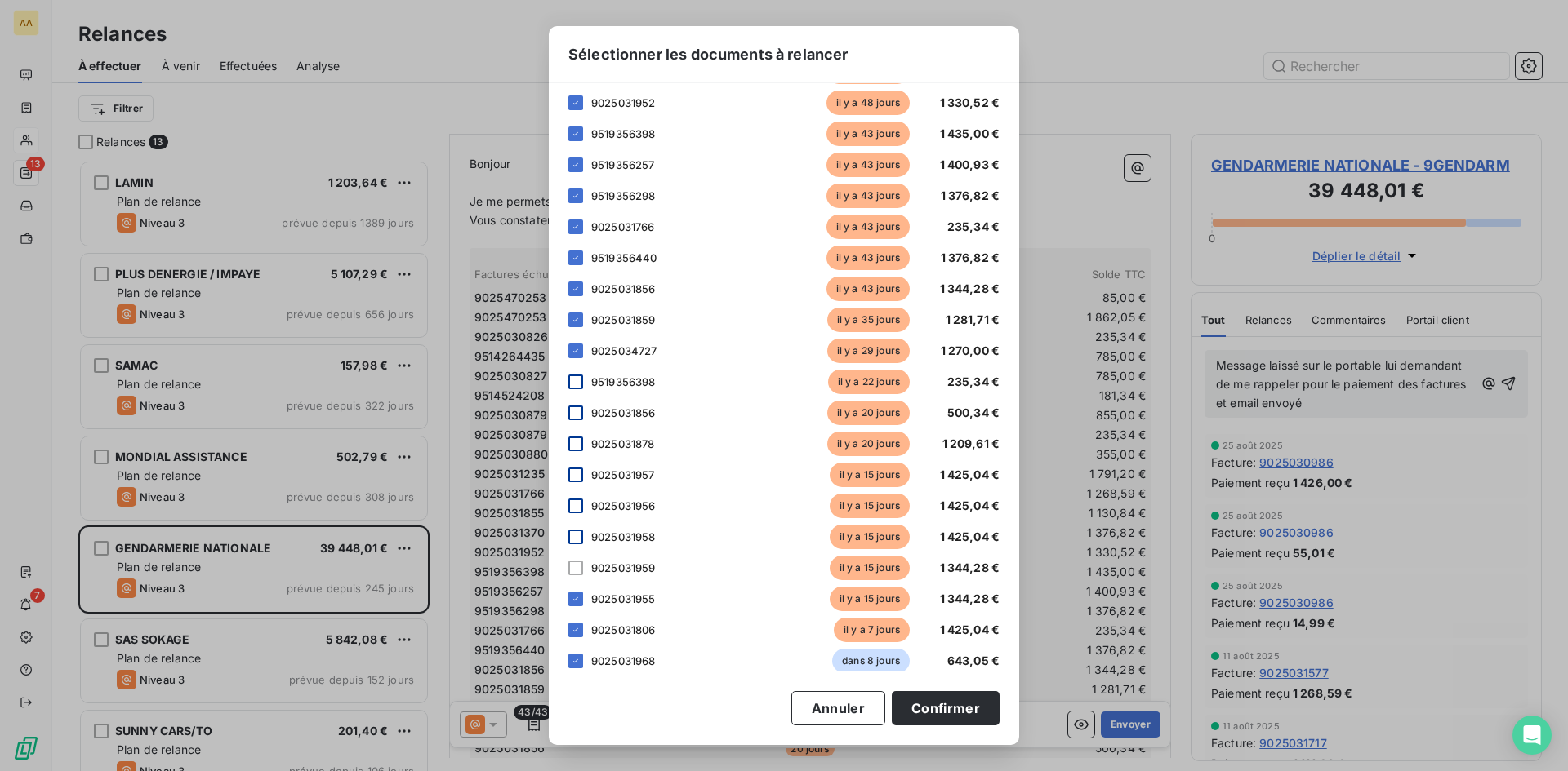
scroll to position [653, 0]
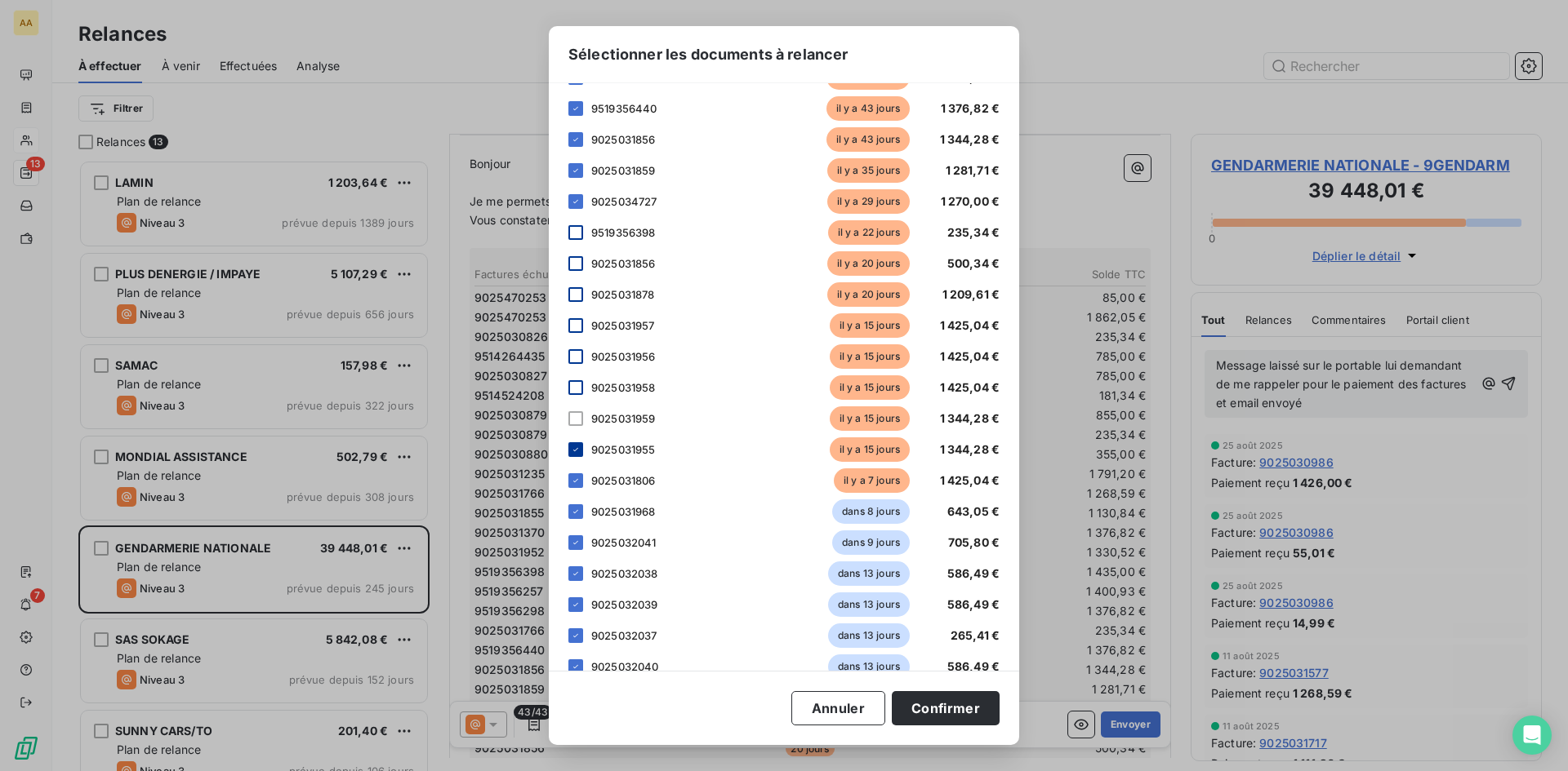
click at [575, 448] on icon at bounding box center [575, 449] width 9 height 9
click at [575, 486] on div at bounding box center [576, 480] width 15 height 15
click at [572, 512] on icon at bounding box center [575, 511] width 9 height 9
click at [572, 542] on icon at bounding box center [575, 542] width 9 height 9
click at [574, 572] on icon at bounding box center [575, 574] width 9 height 9
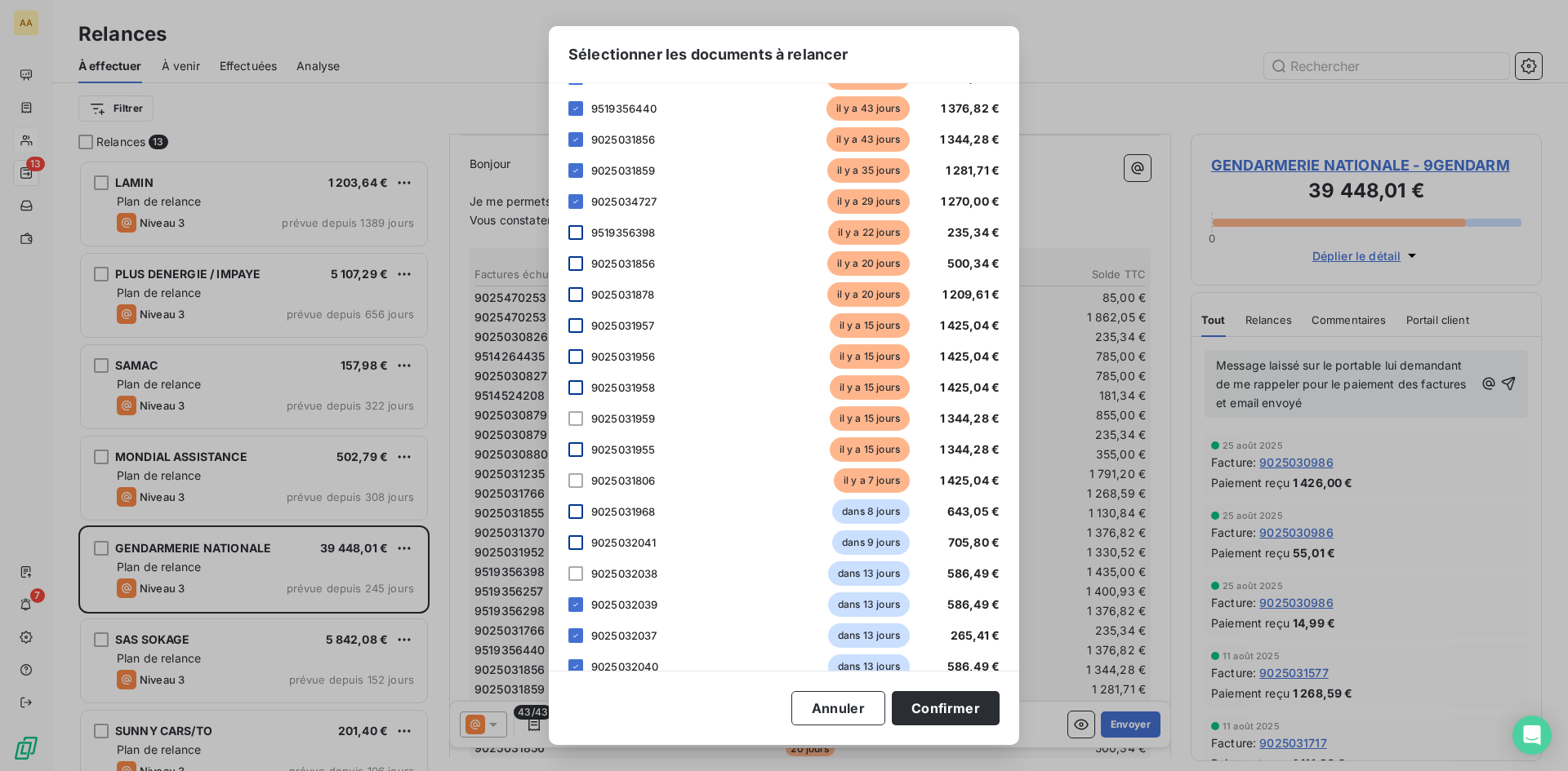
click at [568, 611] on div "[PERSON_NAME] choisir les éléments que vous souhaitez intégrer au tableau de la…" at bounding box center [784, 377] width 470 height 587
click at [571, 604] on icon at bounding box center [575, 605] width 9 height 9
click at [573, 626] on div "9025032037 dans 13 jours 265,41 €" at bounding box center [784, 636] width 431 height 24
click at [578, 662] on icon at bounding box center [575, 666] width 9 height 9
click at [576, 634] on icon at bounding box center [575, 635] width 9 height 9
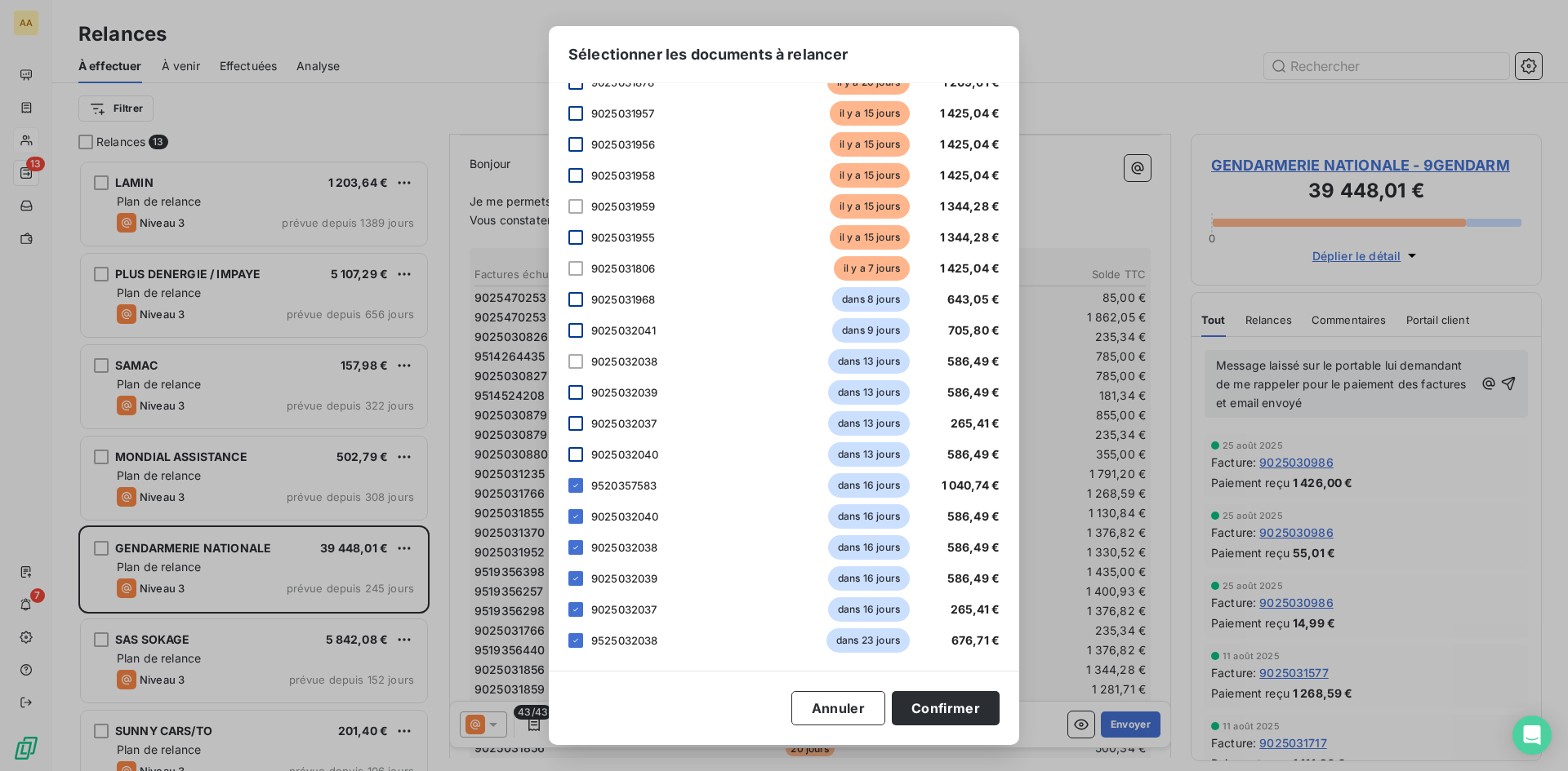
scroll to position [867, 0]
click at [577, 486] on icon at bounding box center [575, 483] width 9 height 9
click at [574, 512] on icon at bounding box center [575, 514] width 9 height 9
click at [575, 553] on div at bounding box center [576, 546] width 15 height 15
click at [574, 576] on icon at bounding box center [575, 576] width 9 height 9
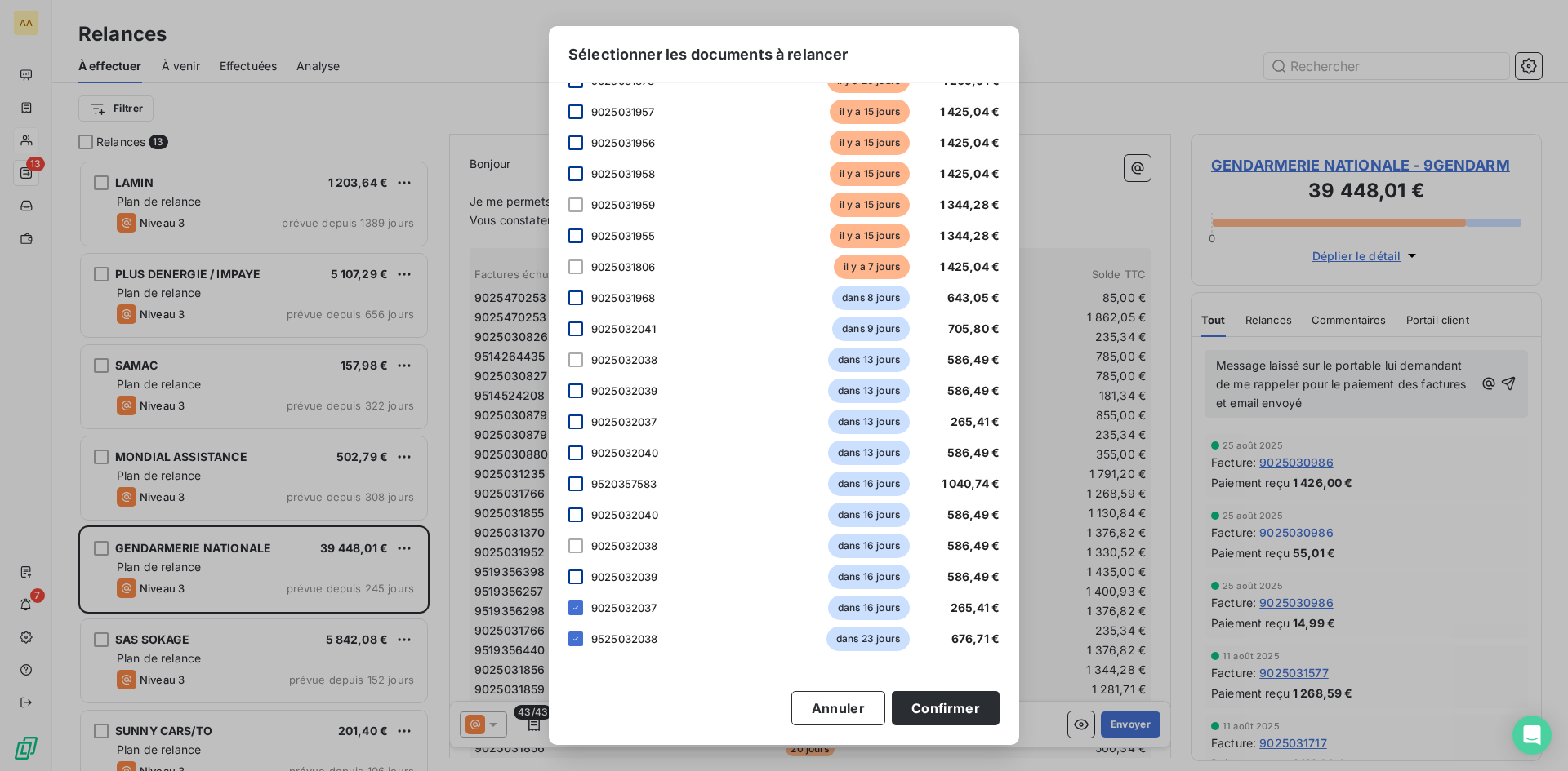
drag, startPoint x: 573, startPoint y: 599, endPoint x: 576, endPoint y: 626, distance: 27.2
click at [573, 599] on div "9025032037 dans 16 jours 265,41 €" at bounding box center [784, 608] width 431 height 24
click at [571, 635] on icon at bounding box center [575, 638] width 9 height 9
click at [574, 611] on icon at bounding box center [575, 607] width 9 height 9
click at [922, 706] on button "Confirmer" at bounding box center [945, 709] width 108 height 34
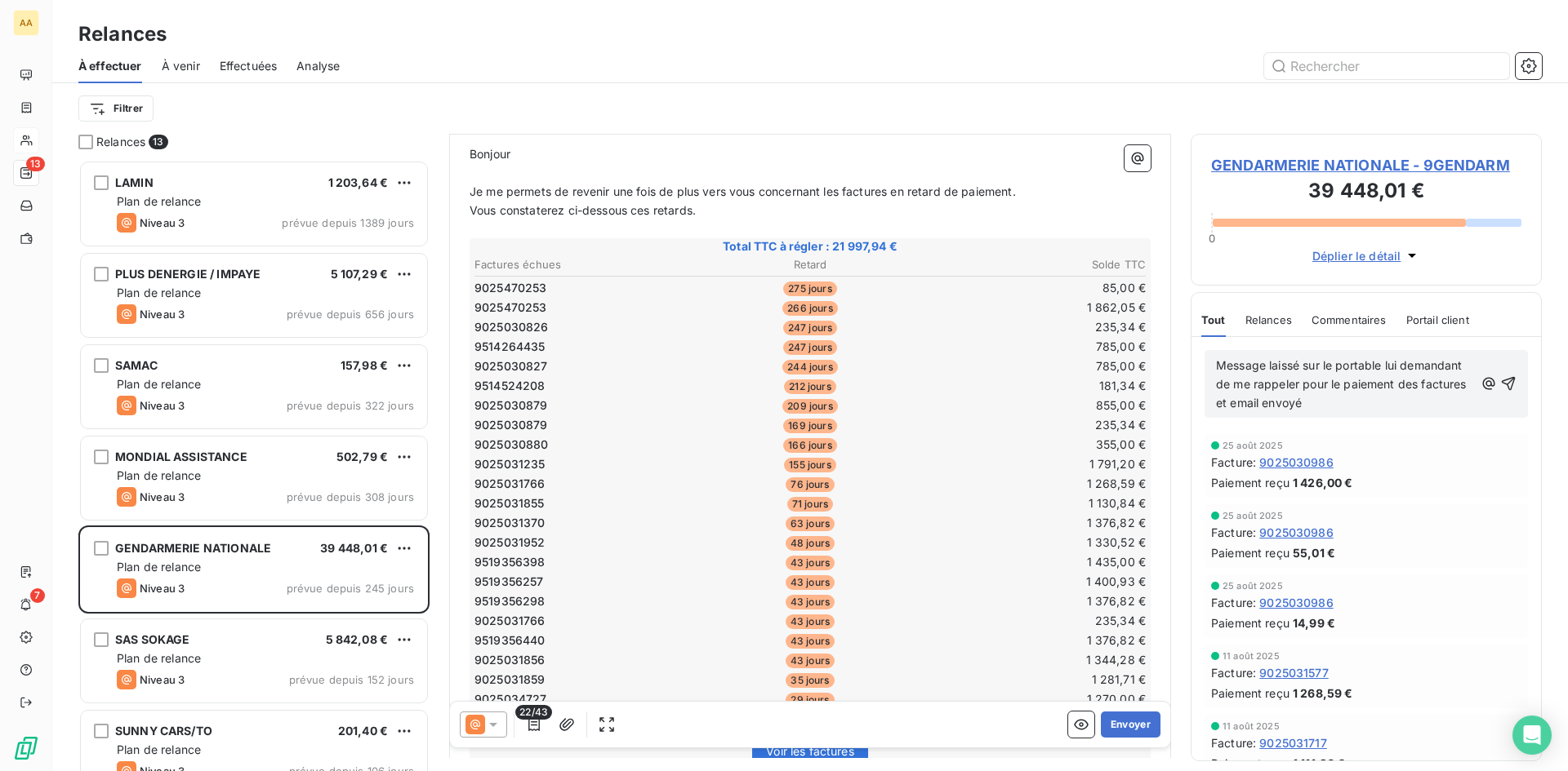
scroll to position [203, 0]
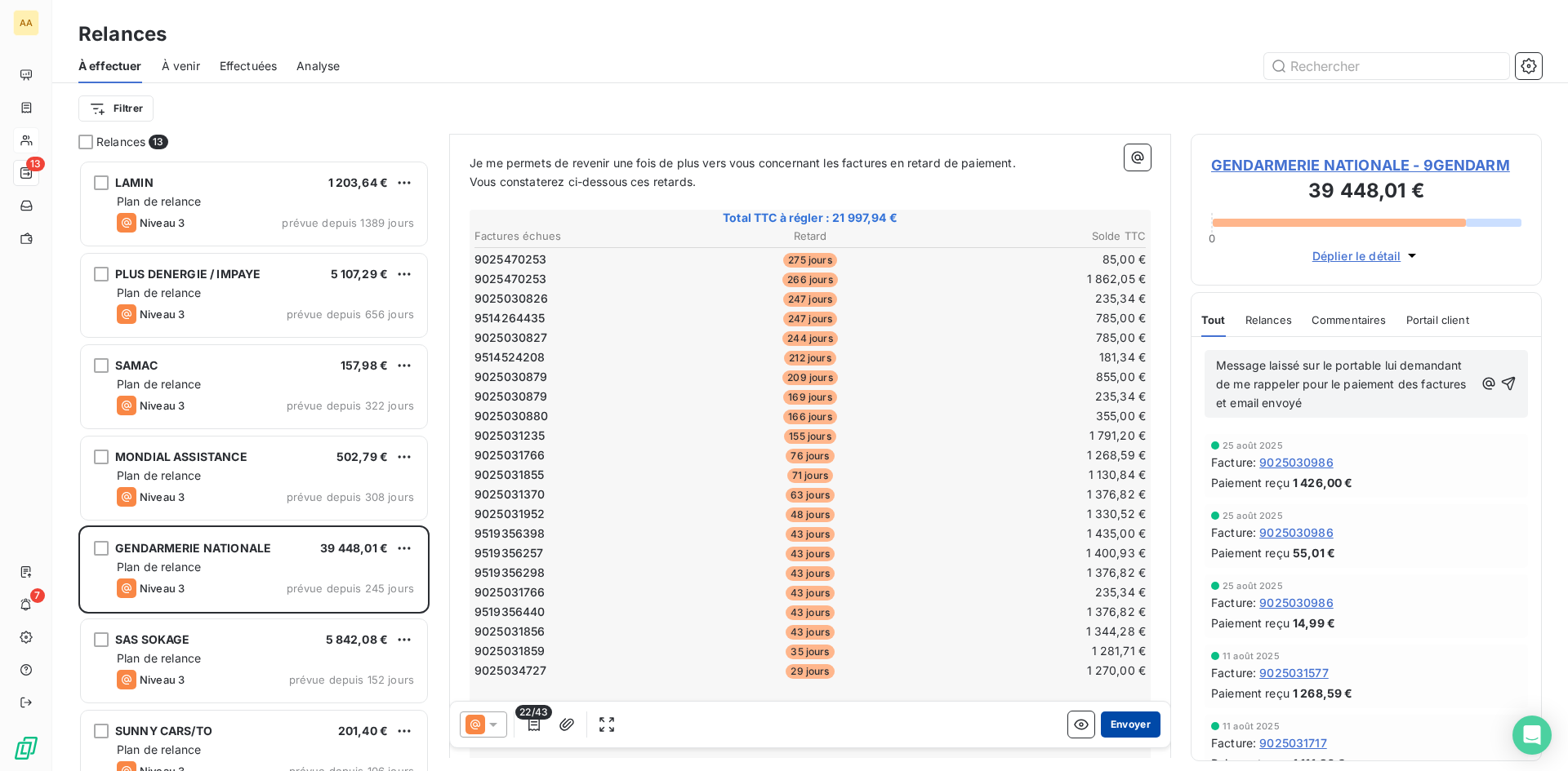
click at [1118, 721] on button "Envoyer" at bounding box center [1130, 724] width 60 height 26
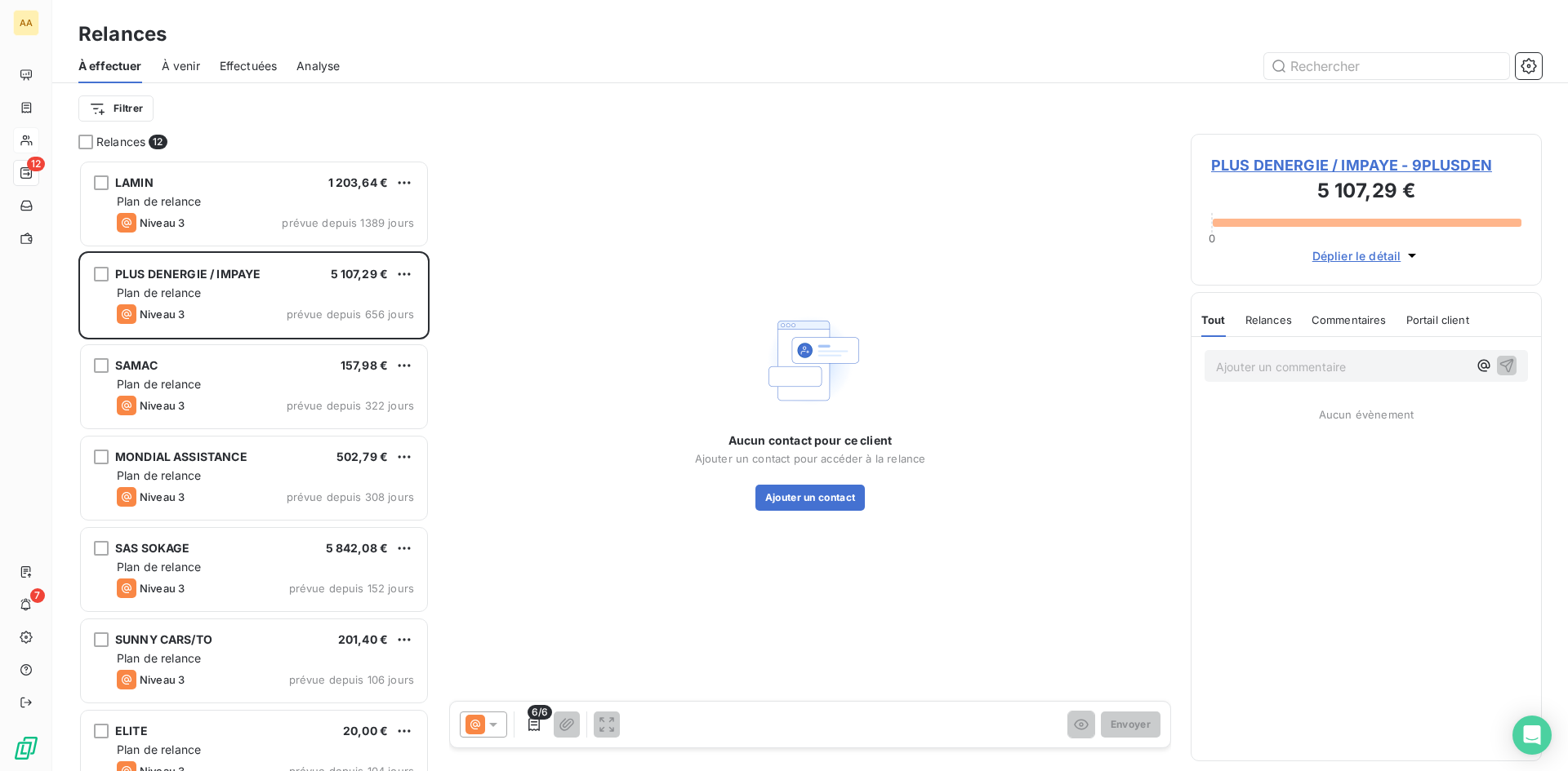
click at [1357, 176] on h3 "5 107,29 €" at bounding box center [1366, 192] width 311 height 33
click at [1357, 162] on span "PLUS DENERGIE / IMPAYE - 9PLUSDEN" at bounding box center [1366, 166] width 311 height 22
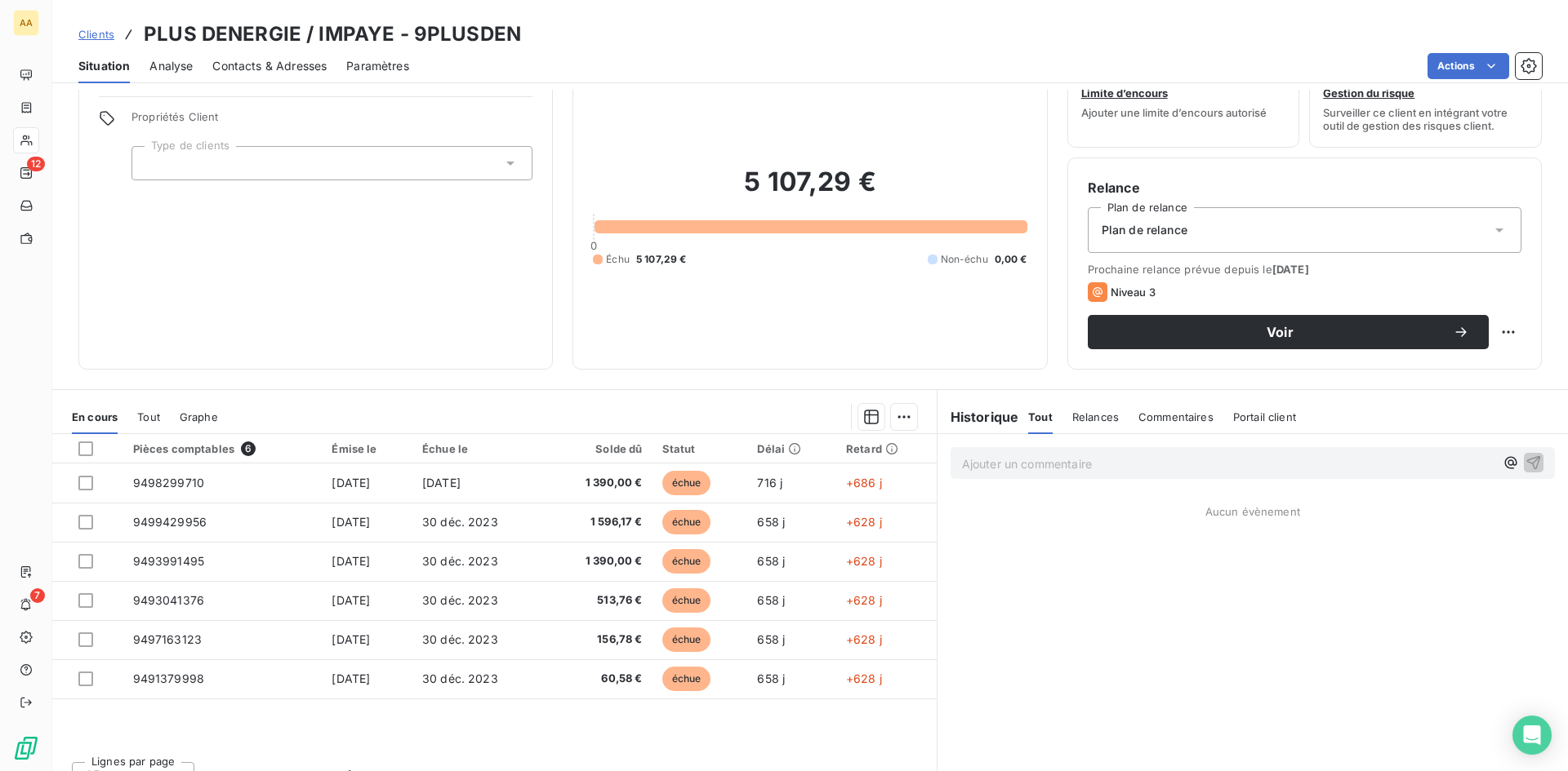
scroll to position [83, 0]
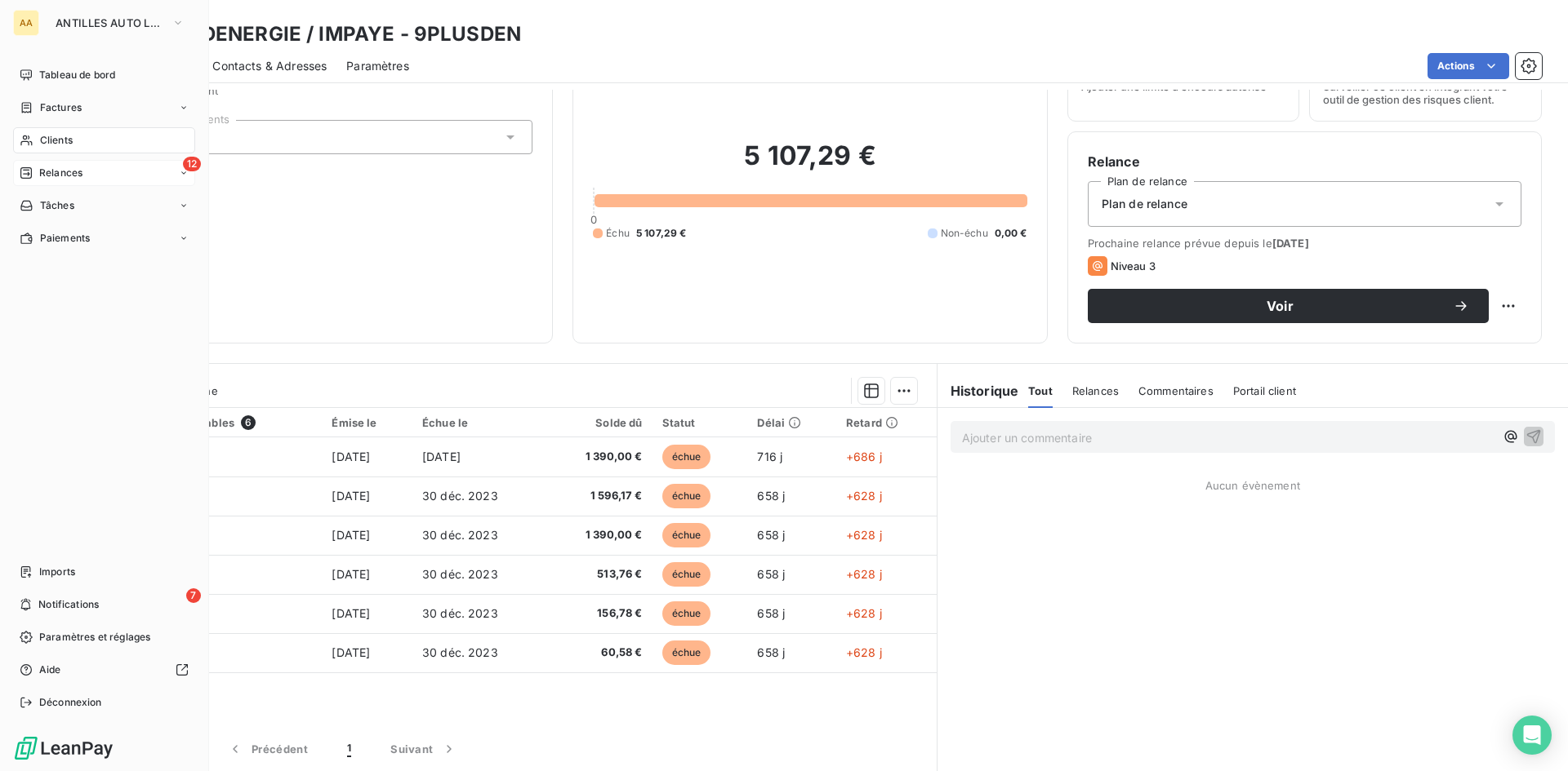
click at [79, 169] on span "Relances" at bounding box center [60, 172] width 43 height 15
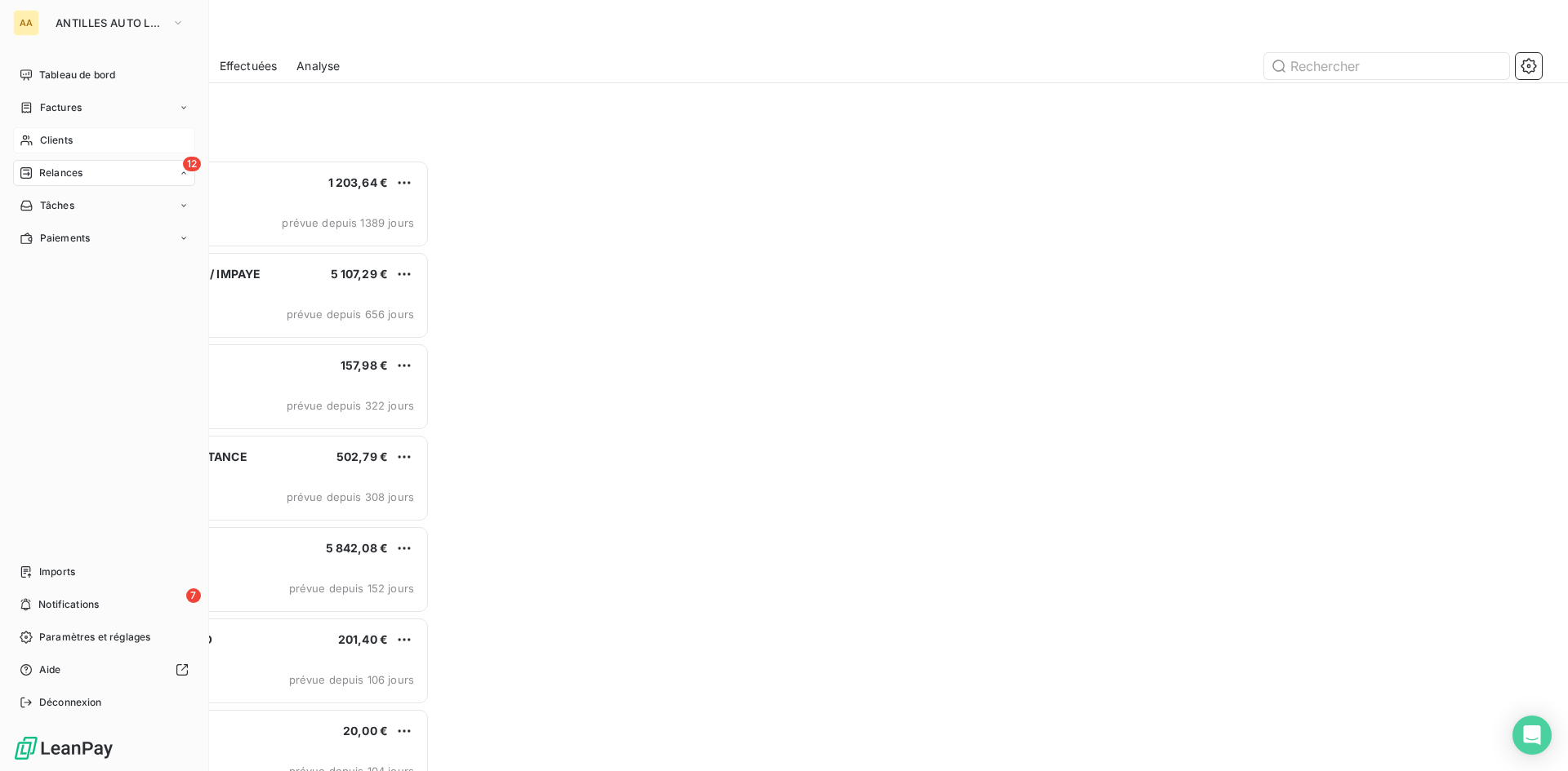
scroll to position [599, 339]
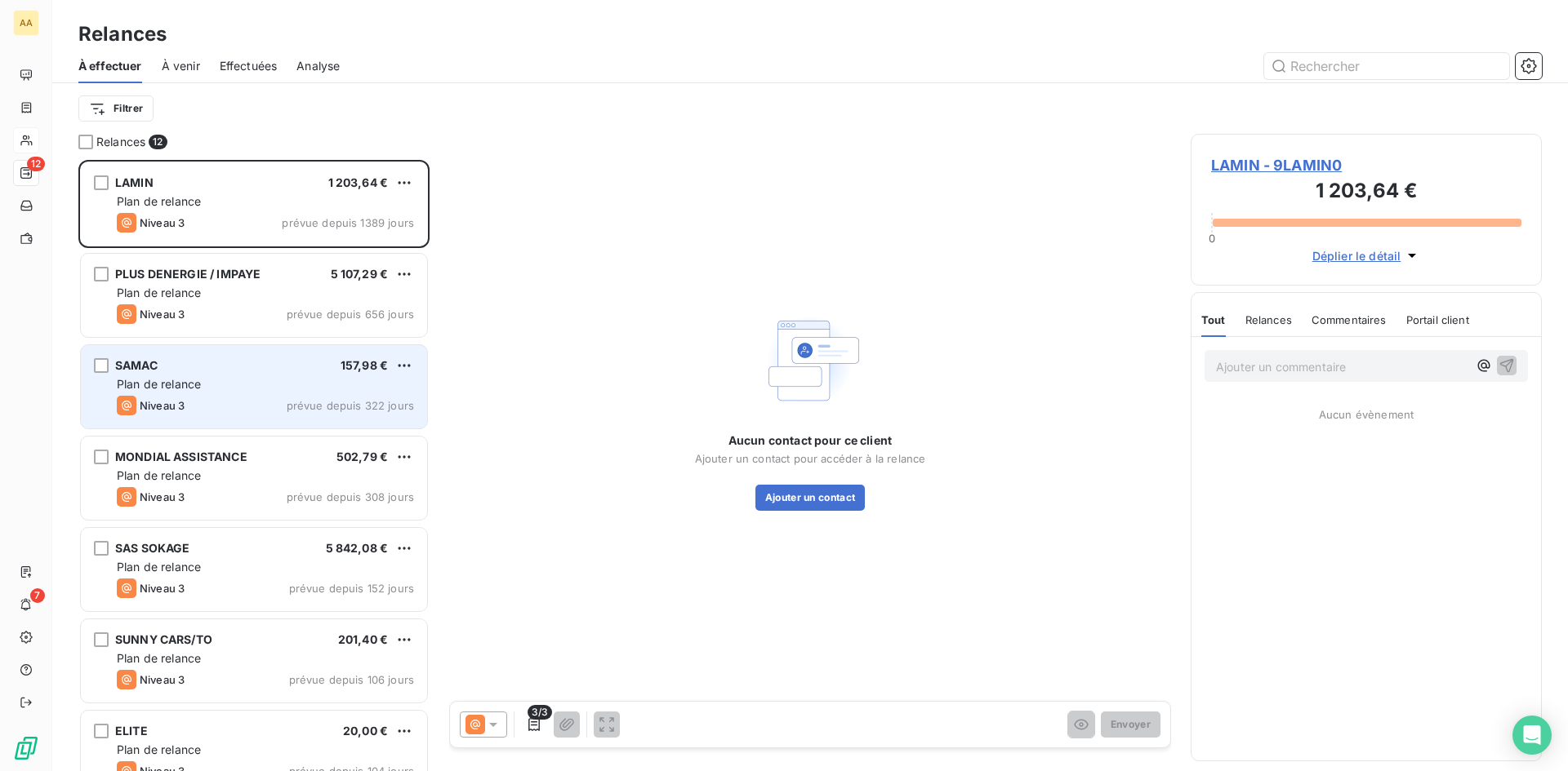
click at [280, 401] on div "Niveau 3 prévue depuis 322 jours" at bounding box center [265, 405] width 297 height 20
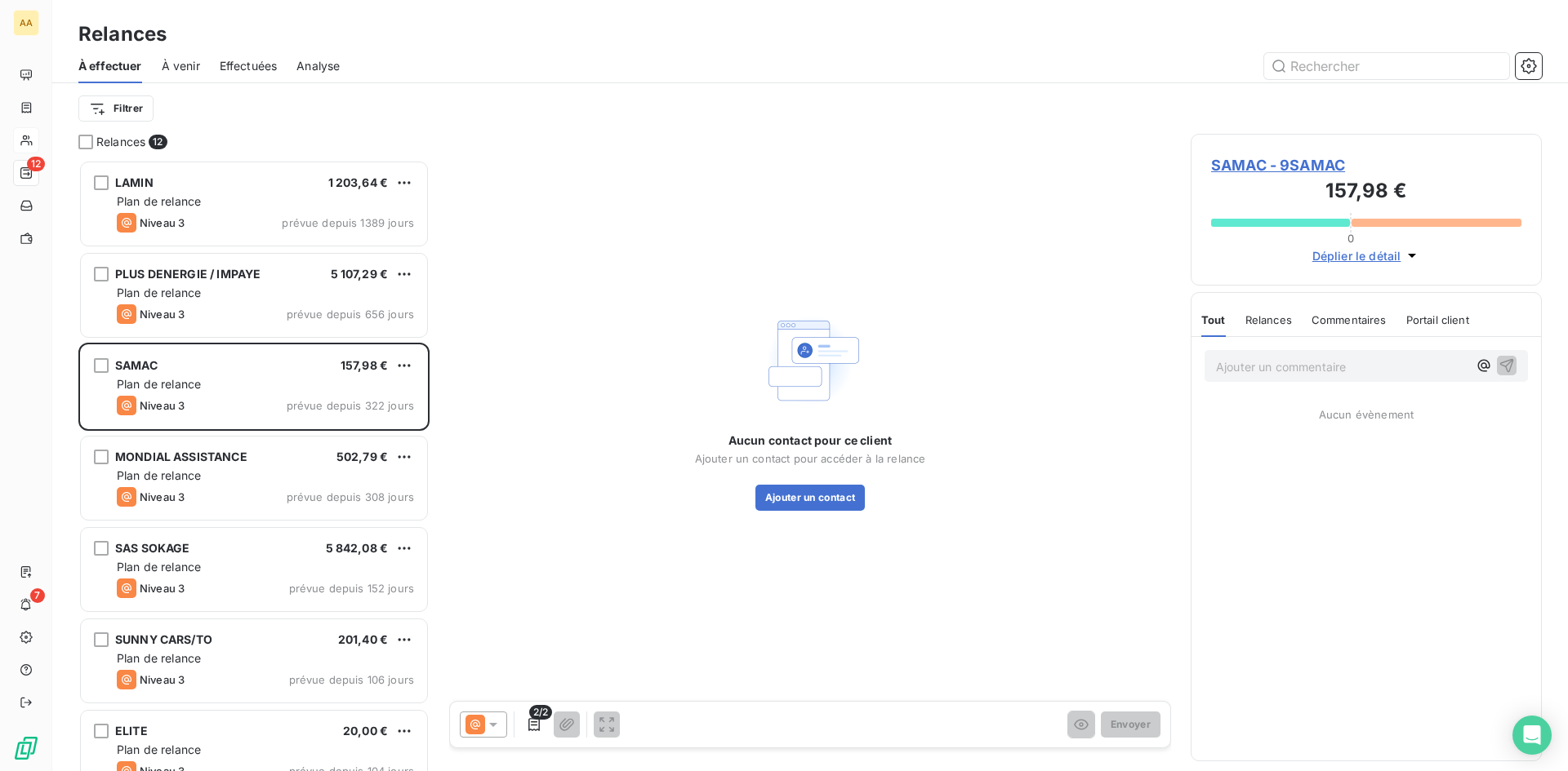
click at [1248, 166] on span "SAMAC - 9SAMAC" at bounding box center [1366, 166] width 311 height 22
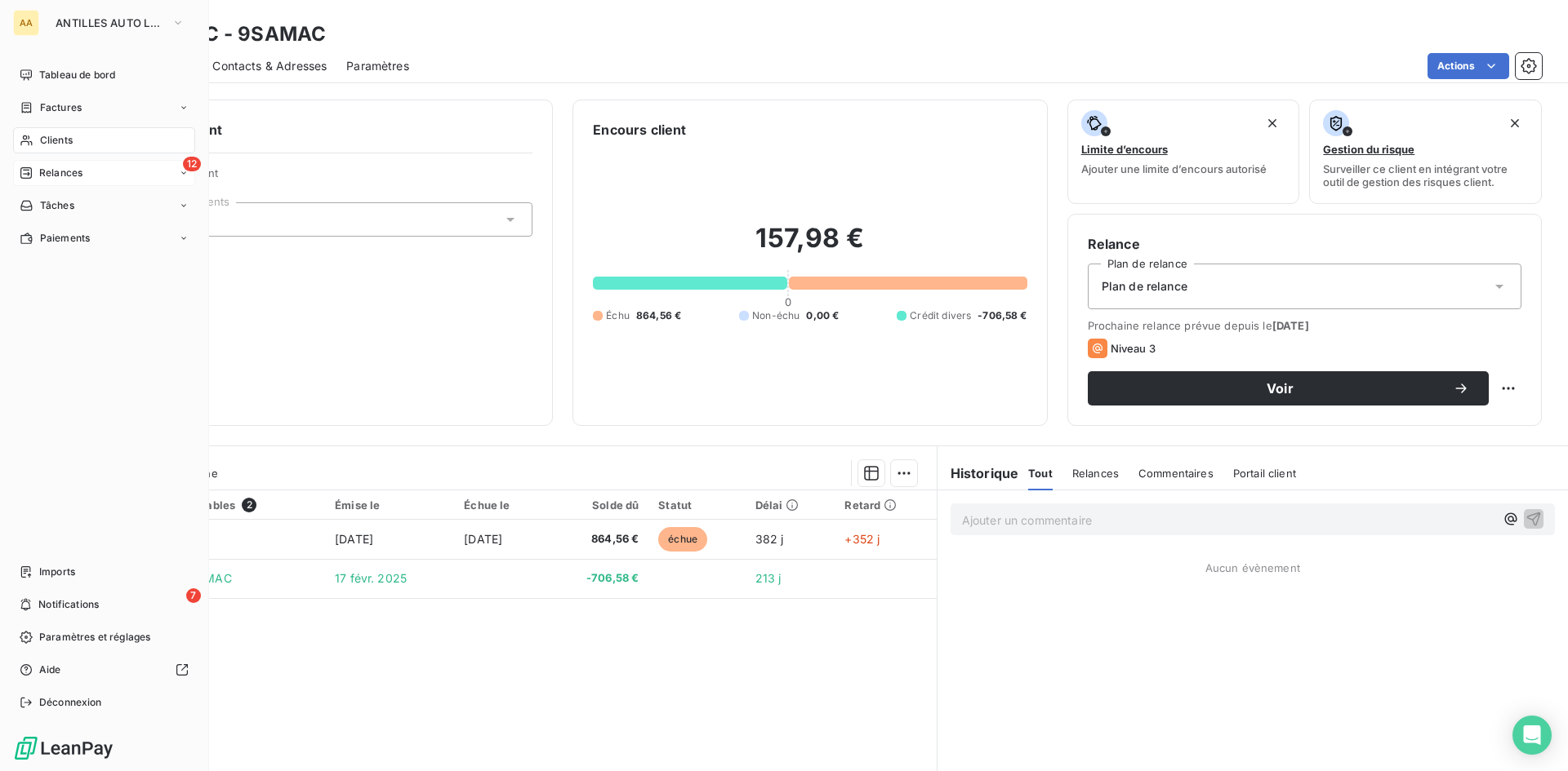
click at [99, 175] on div "12 Relances" at bounding box center [104, 172] width 182 height 26
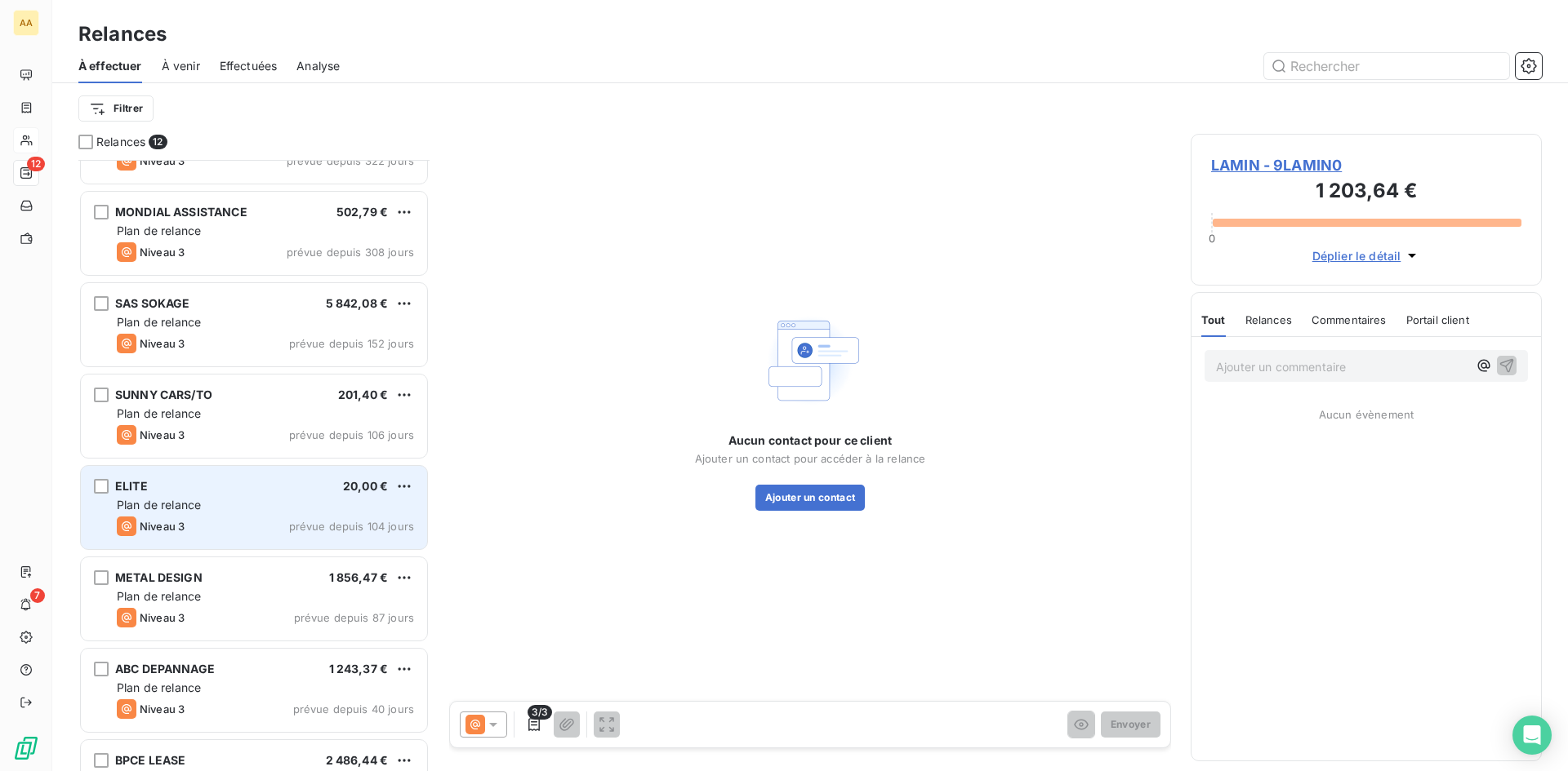
scroll to position [409, 0]
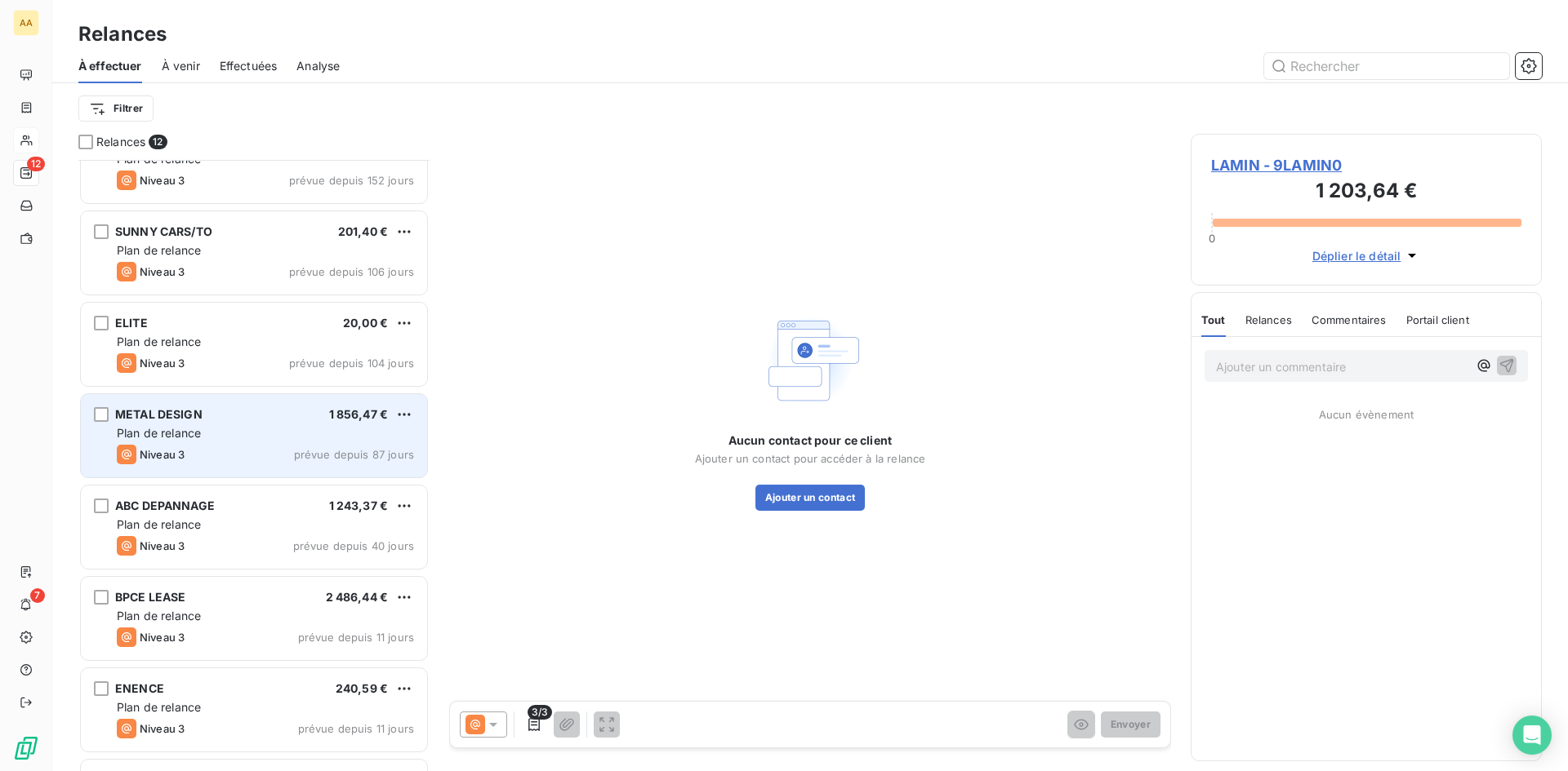
click at [300, 427] on div "Plan de relance" at bounding box center [265, 433] width 297 height 16
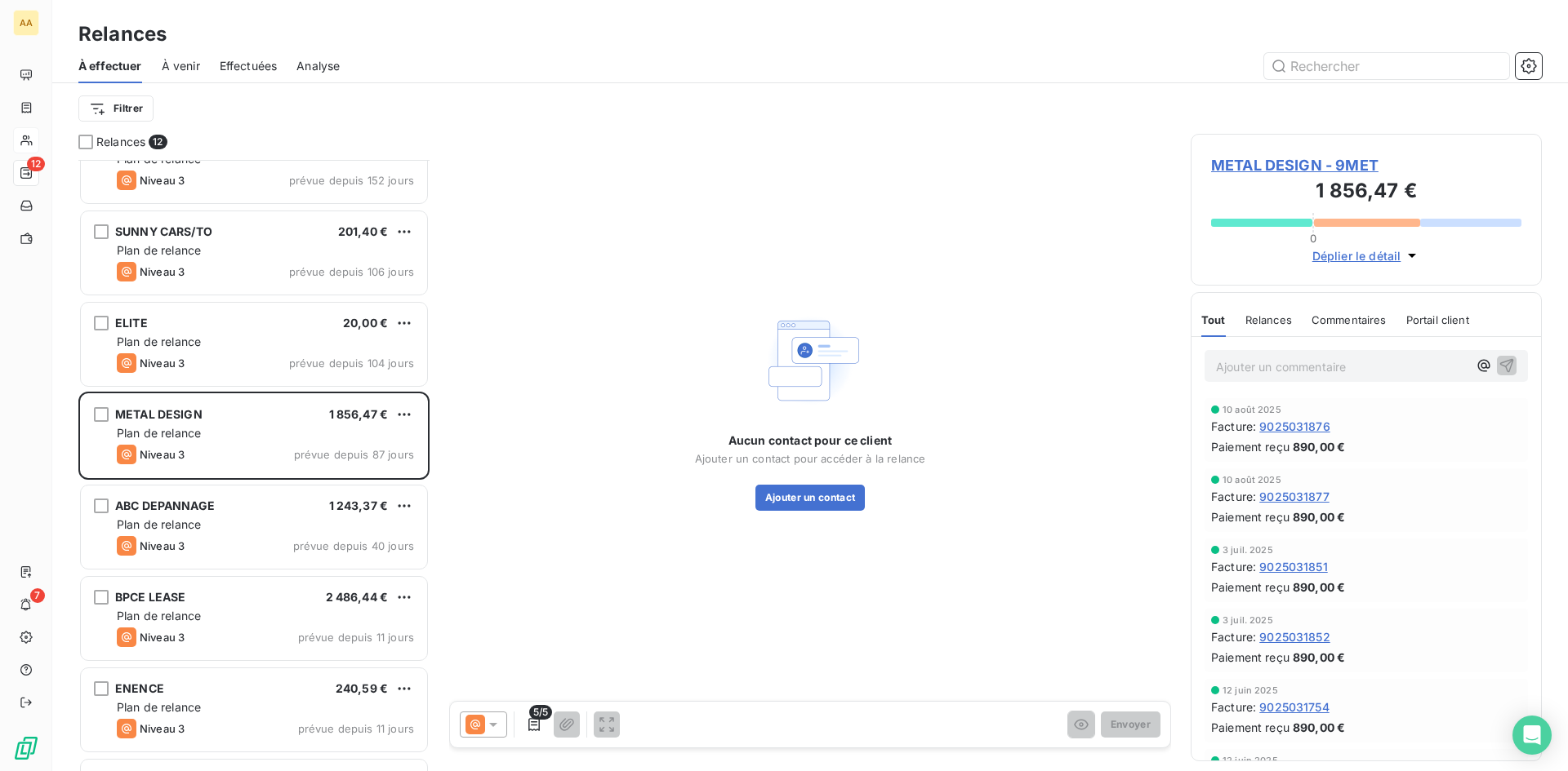
click at [1295, 166] on span "METAL DESIGN - 9MET" at bounding box center [1366, 166] width 311 height 22
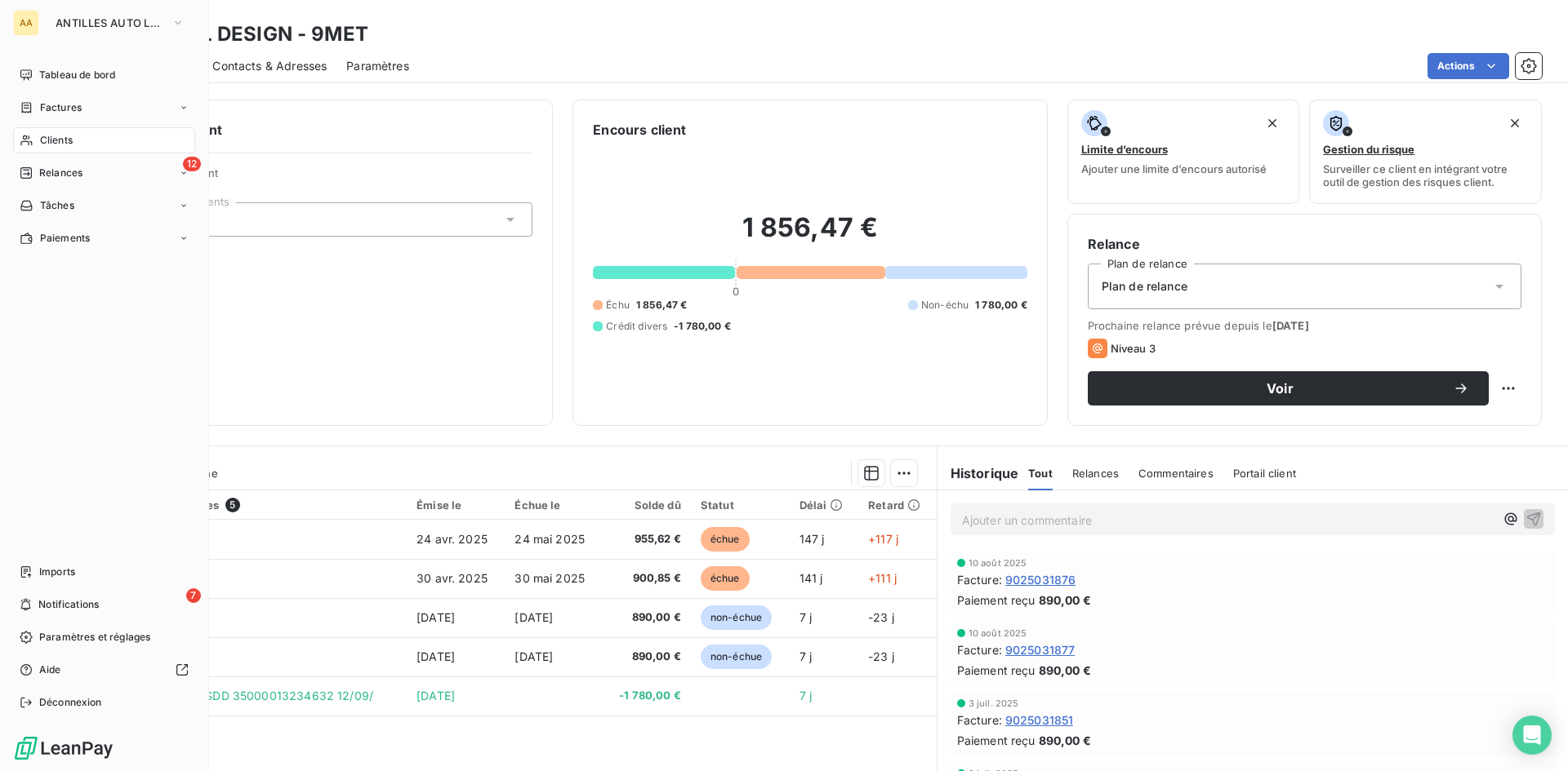
click at [64, 175] on span "Relances" at bounding box center [60, 172] width 43 height 15
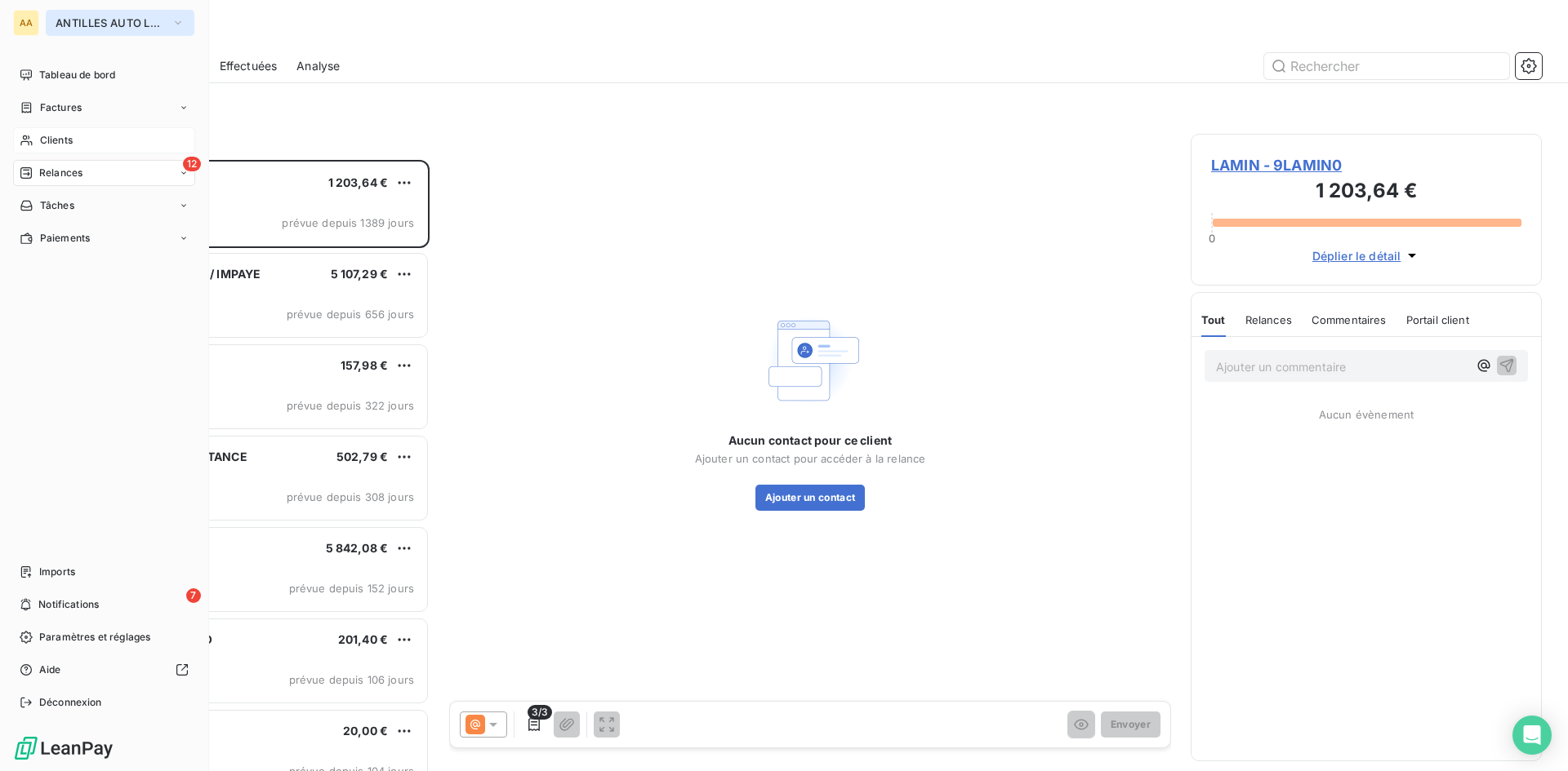
click at [174, 22] on icon "button" at bounding box center [178, 22] width 13 height 16
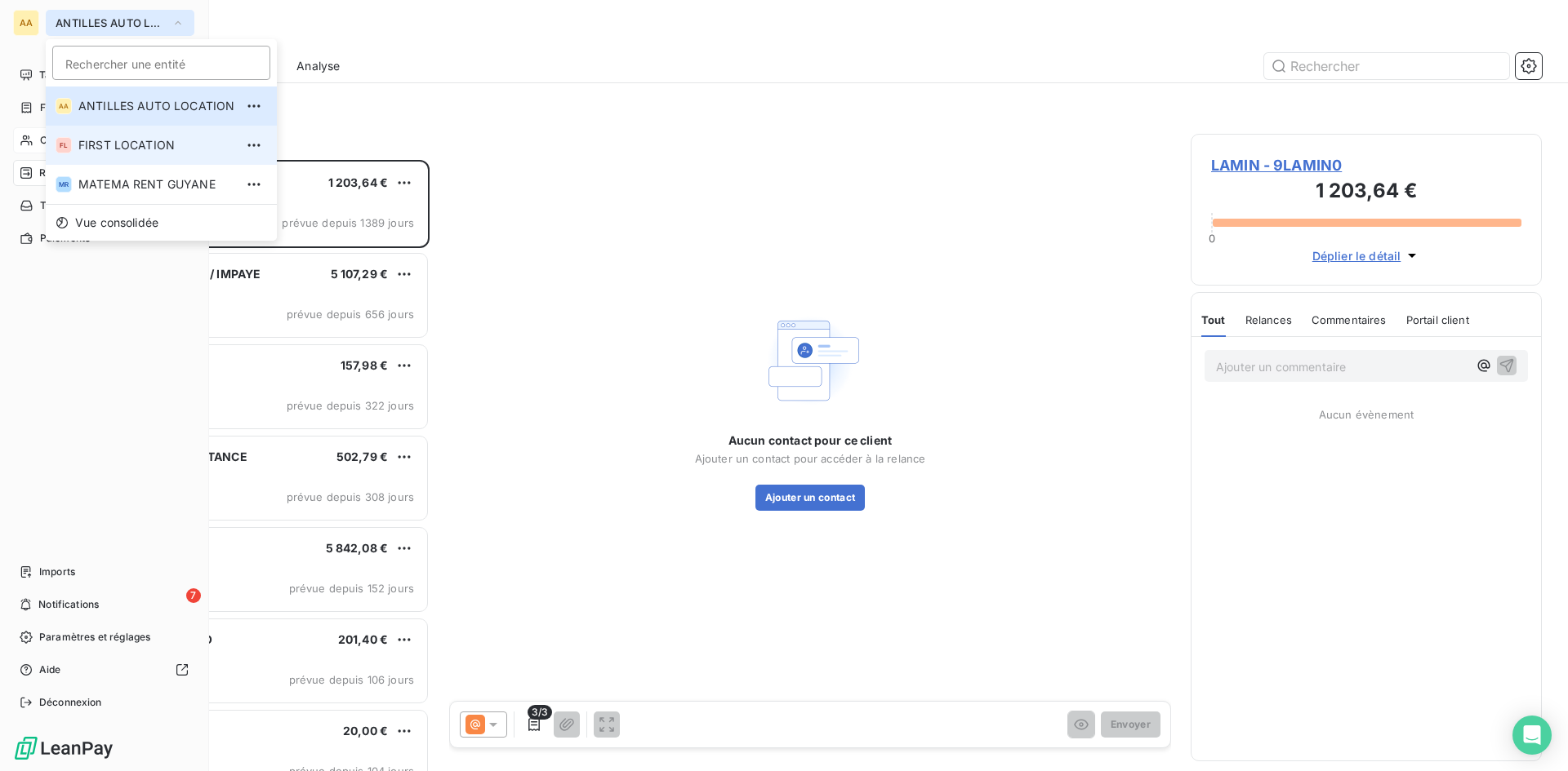
click at [153, 146] on span "FIRST LOCATION" at bounding box center [156, 145] width 156 height 16
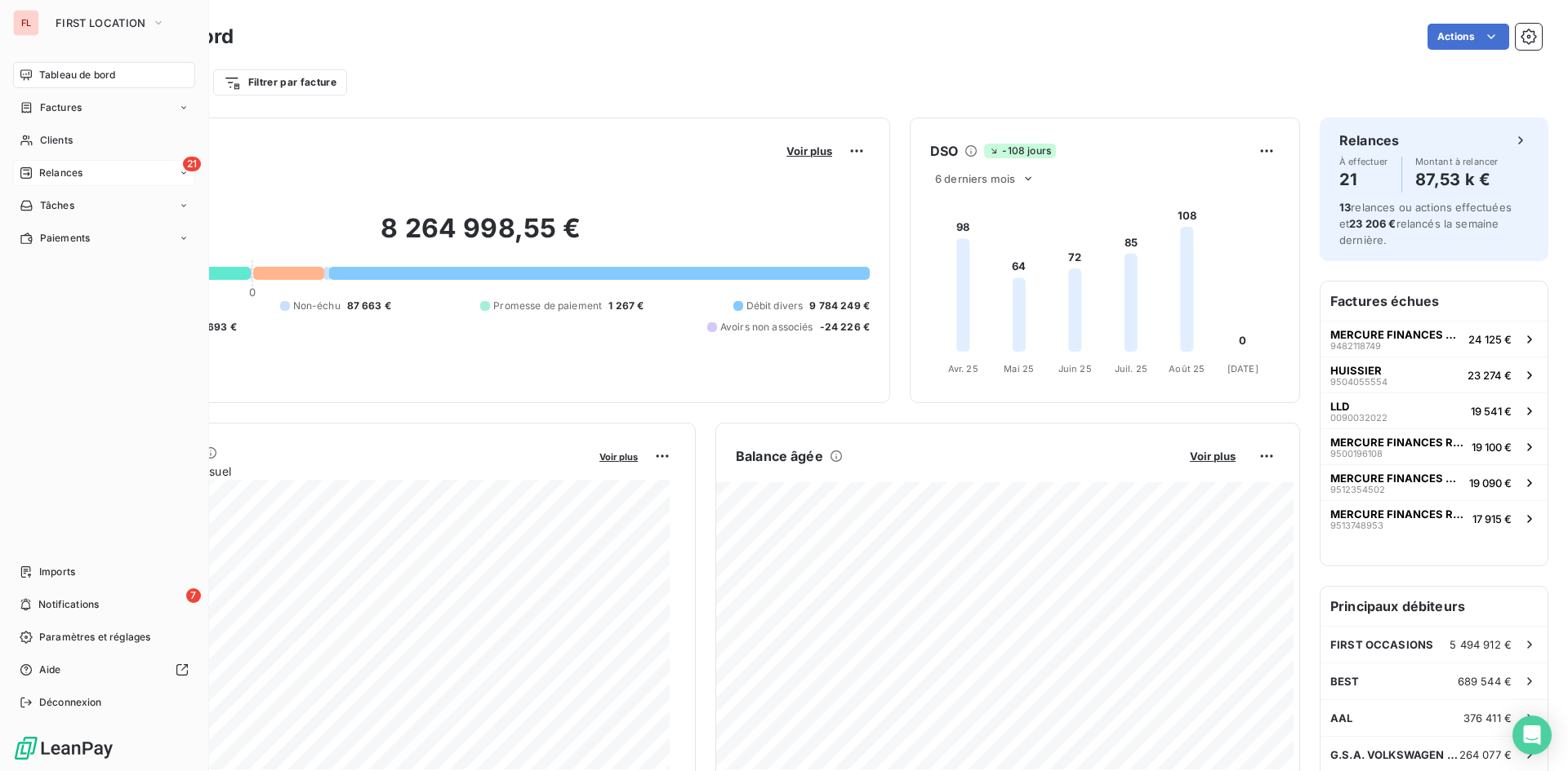
click at [91, 168] on div "21 Relances" at bounding box center [104, 172] width 182 height 26
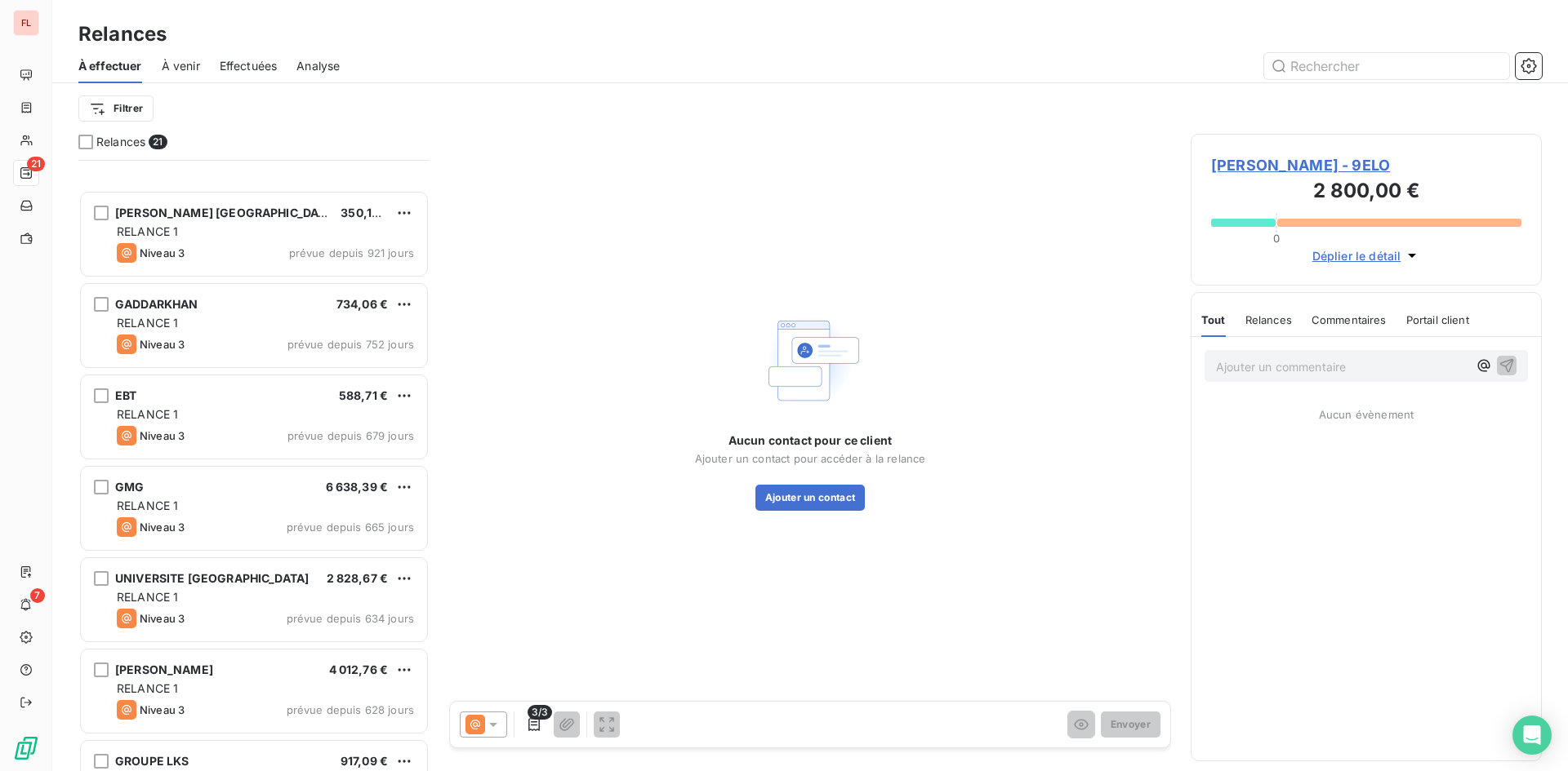
scroll to position [491, 0]
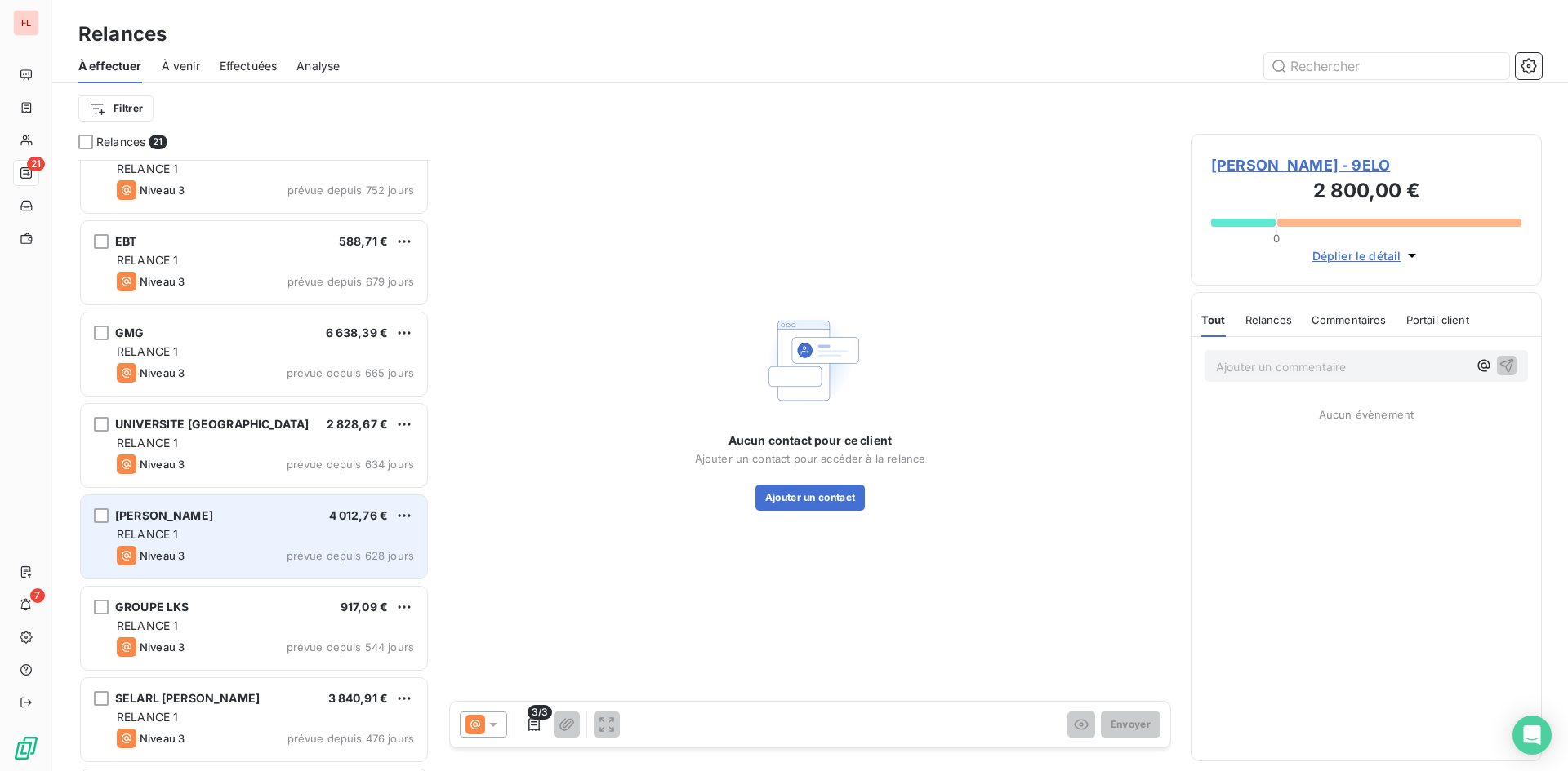
click at [367, 540] on div "RELANCE 1" at bounding box center [265, 534] width 297 height 16
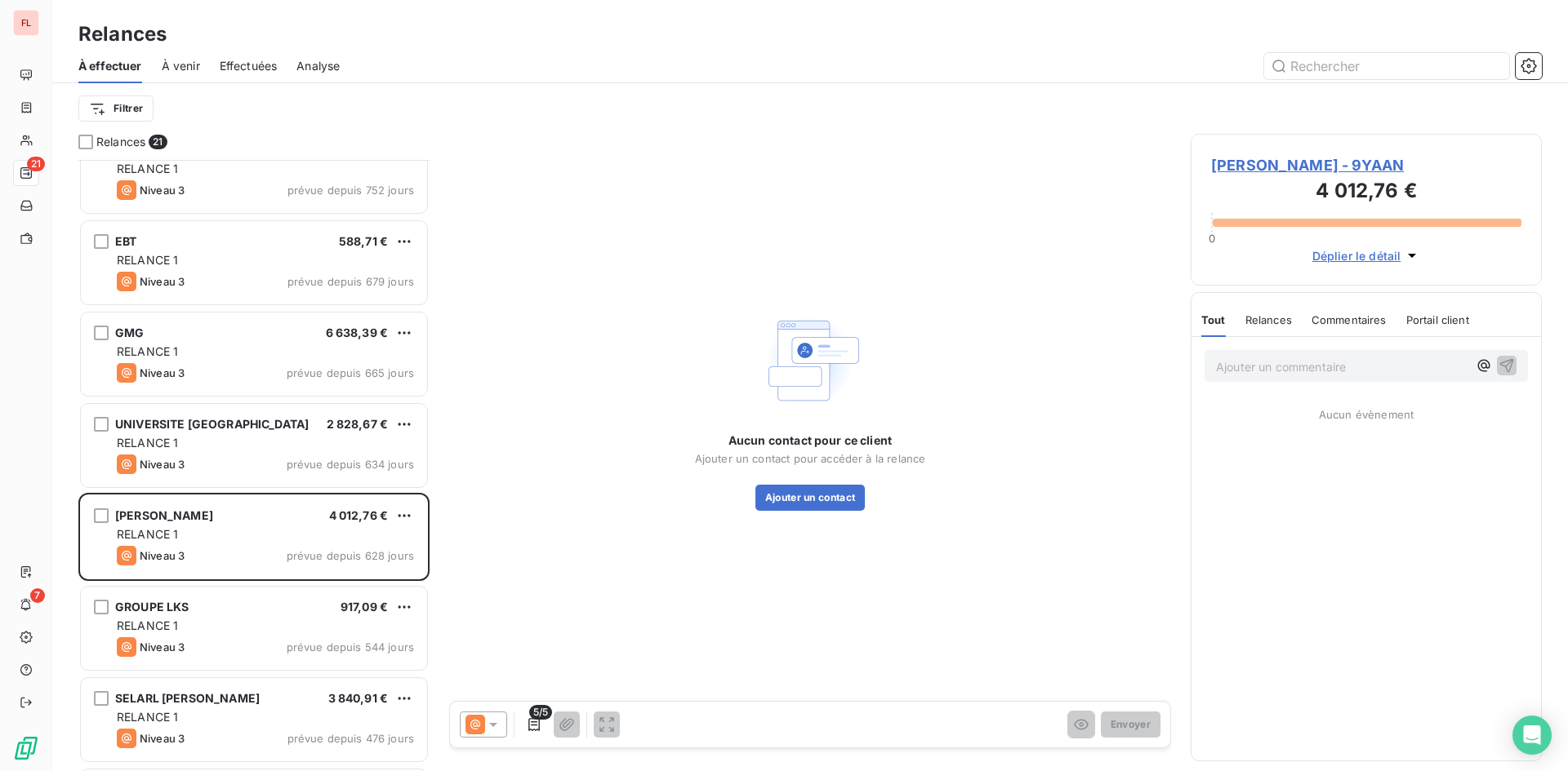
click at [1279, 168] on span "[PERSON_NAME] - 9YAAN" at bounding box center [1366, 166] width 311 height 22
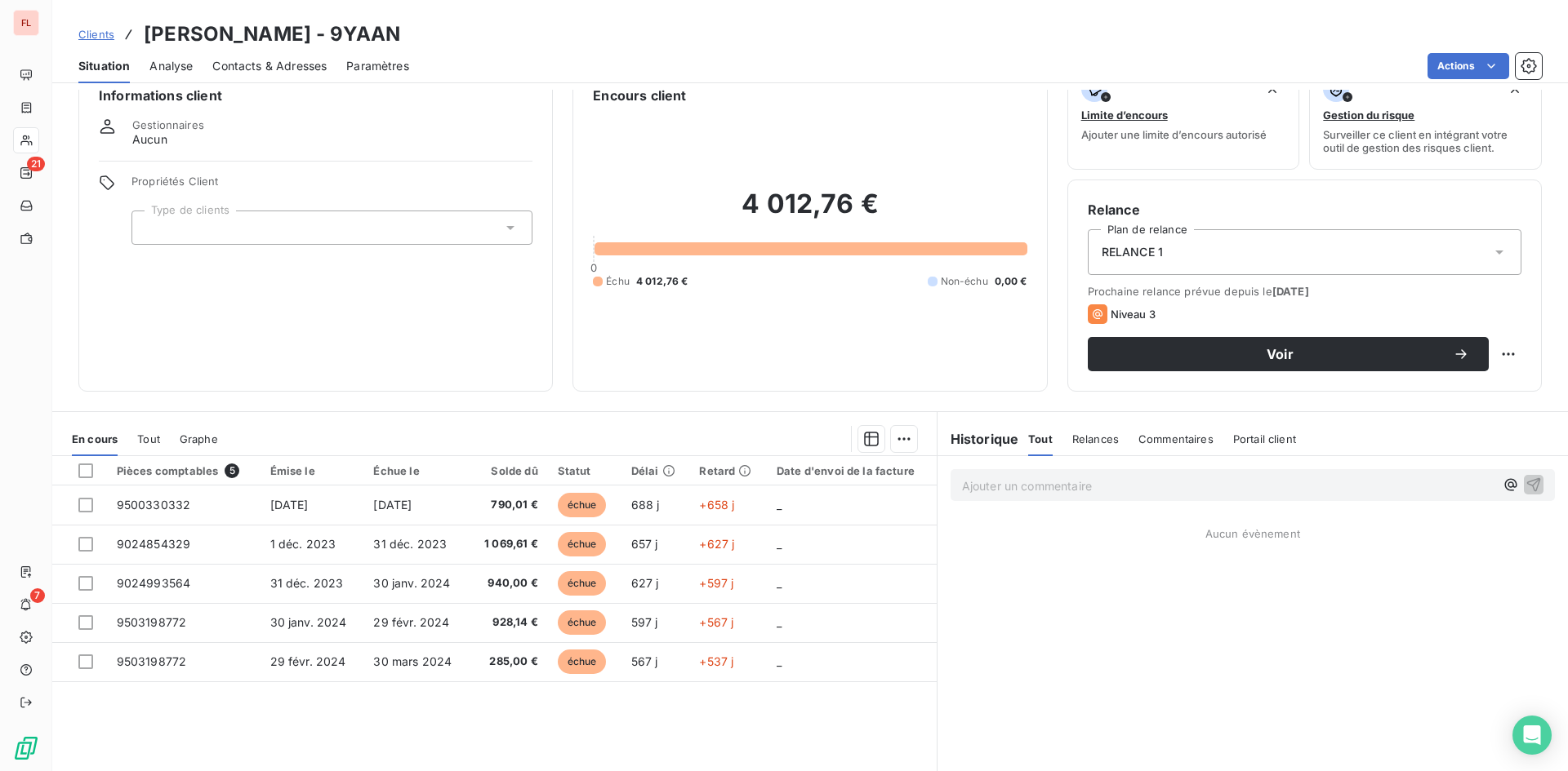
scroll to position [83, 0]
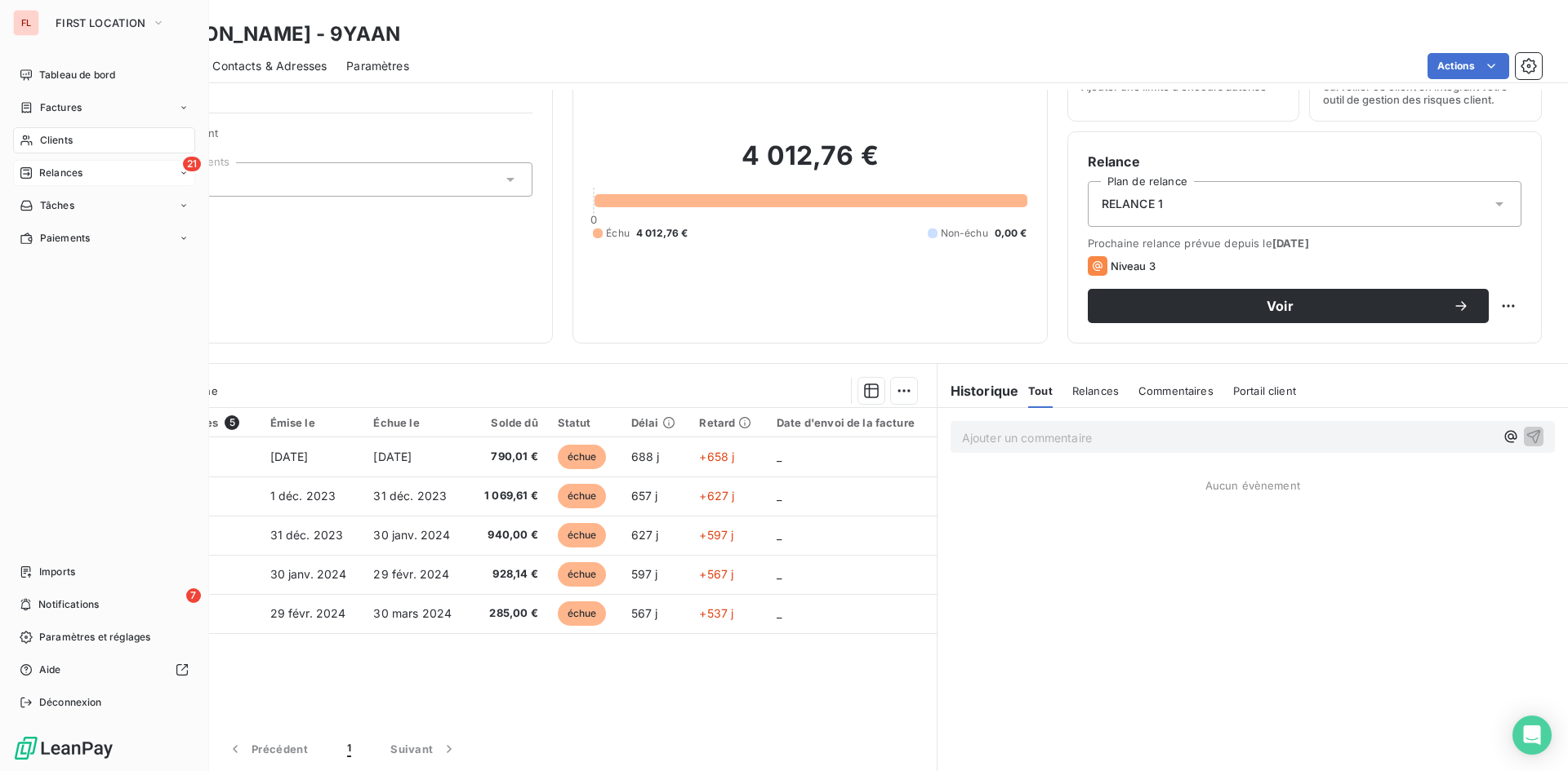
click at [54, 162] on div "21 Relances" at bounding box center [104, 172] width 182 height 26
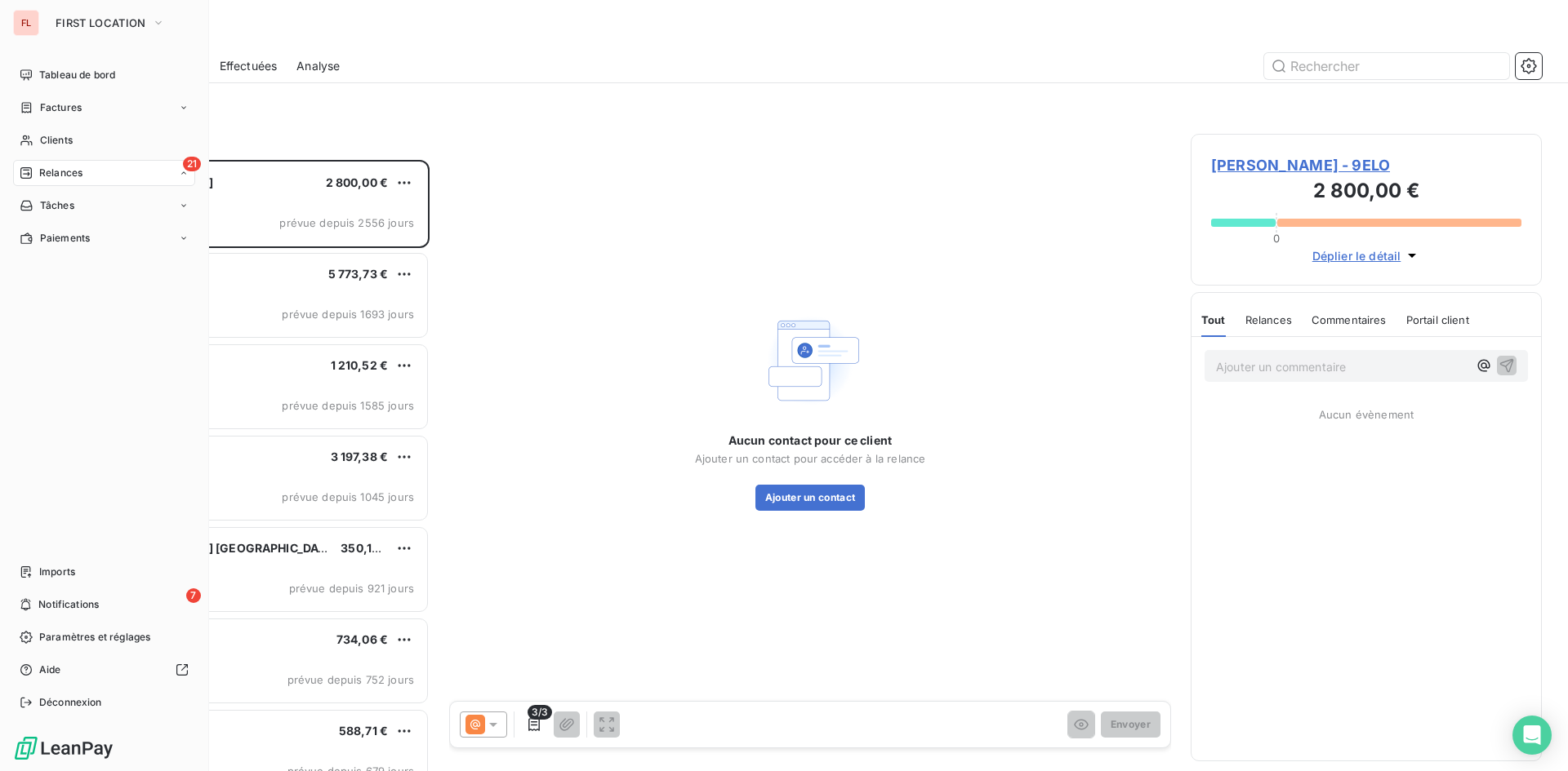
scroll to position [599, 339]
click at [81, 169] on span "Relances" at bounding box center [60, 172] width 43 height 15
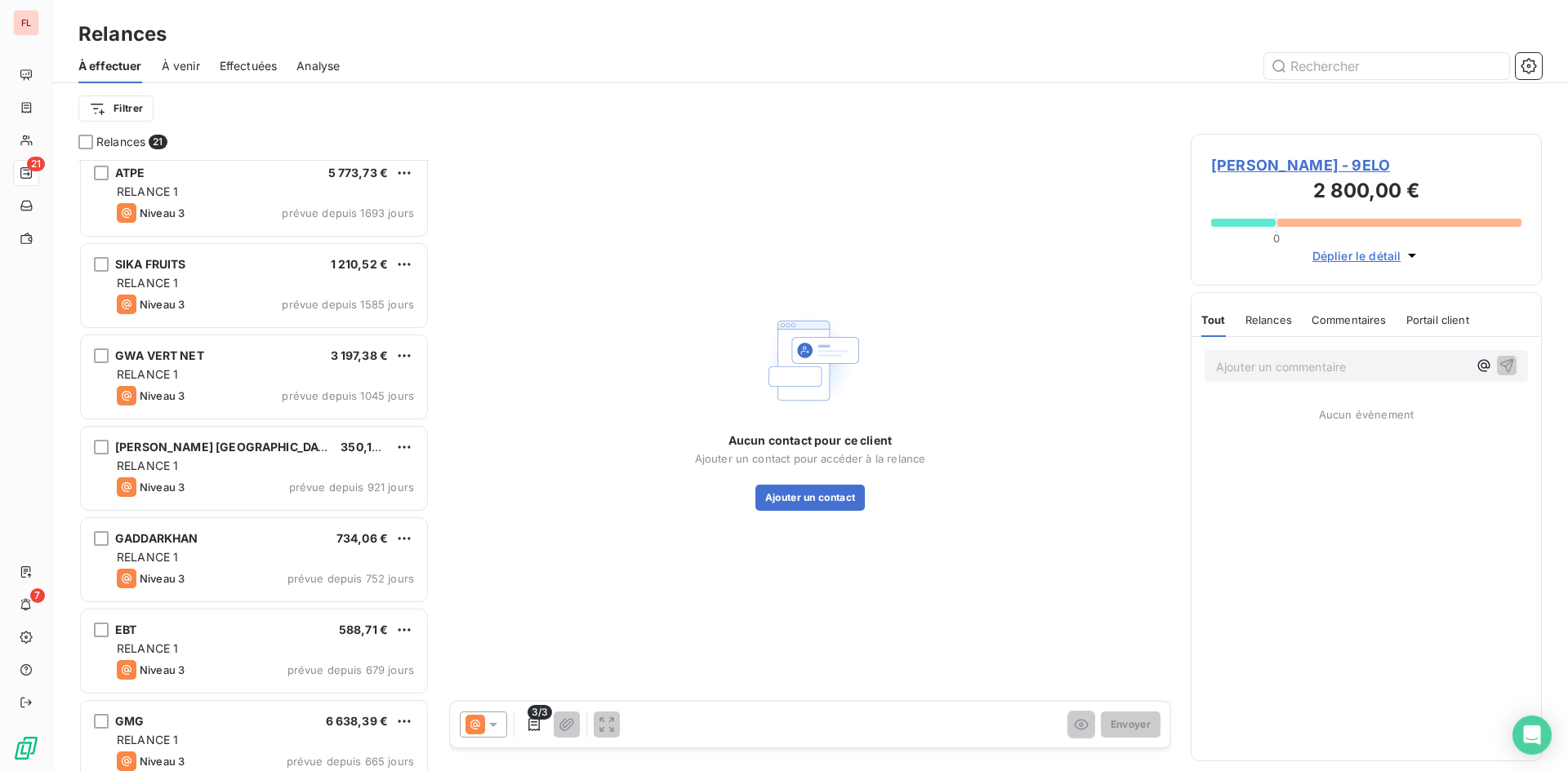
scroll to position [246, 0]
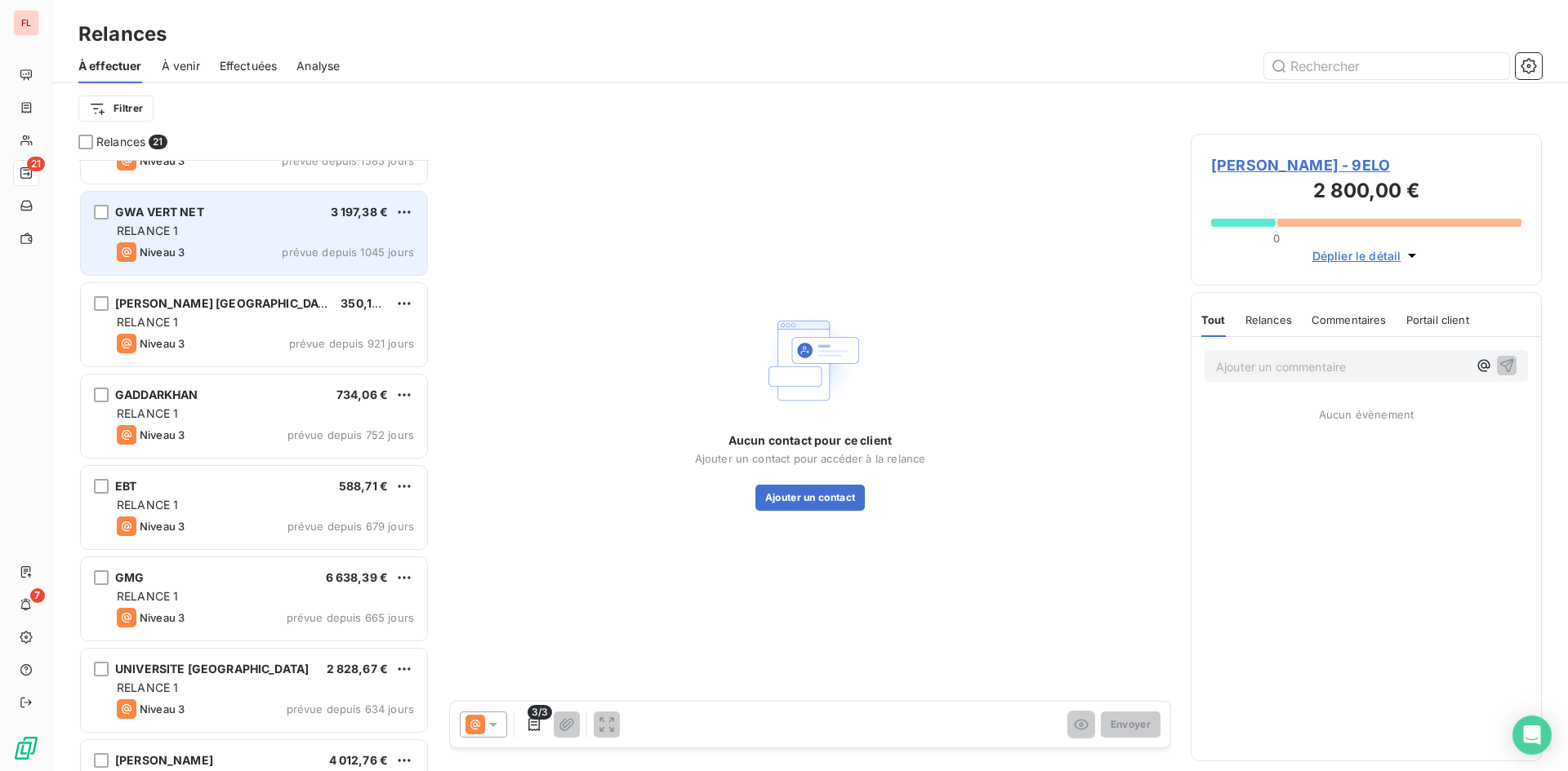
click at [225, 216] on div "GWA VERT NET 3 197,38 €" at bounding box center [265, 212] width 297 height 15
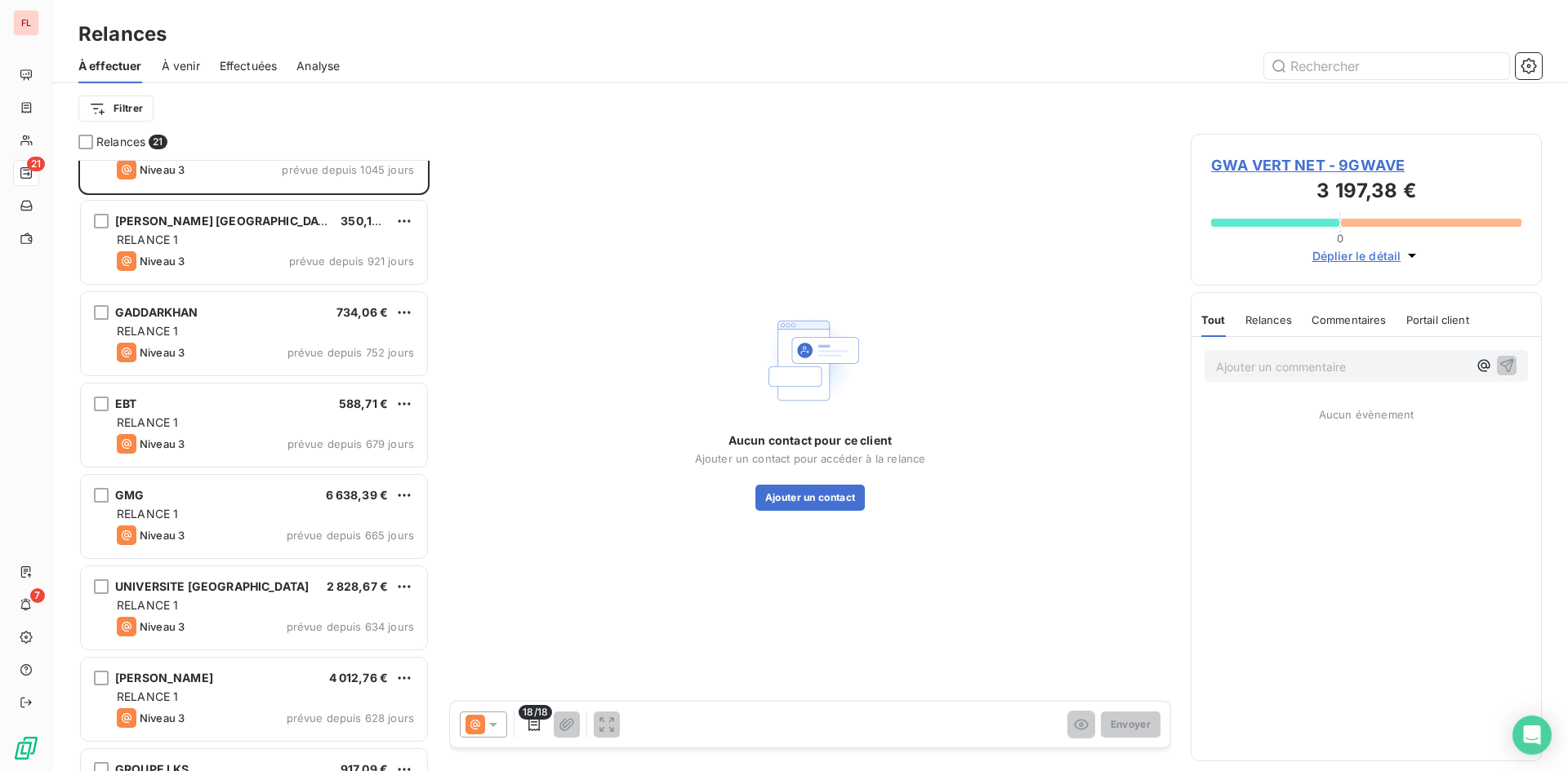
scroll to position [491, 0]
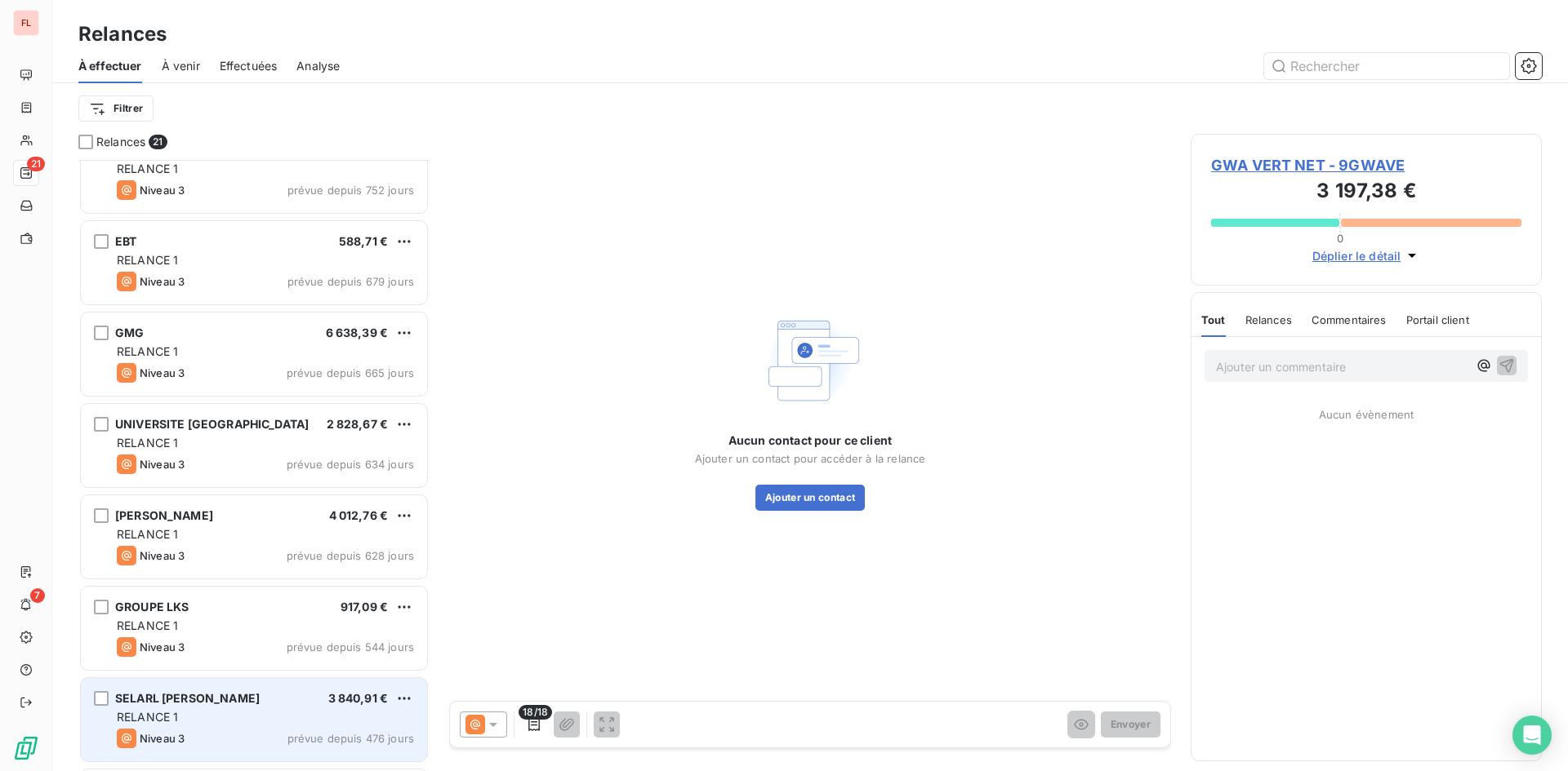
click at [287, 706] on div "SELARL [PERSON_NAME] 3 840,91 € RELANCE 1 Niveau 3 prévue depuis 476 jours" at bounding box center [254, 719] width 346 height 84
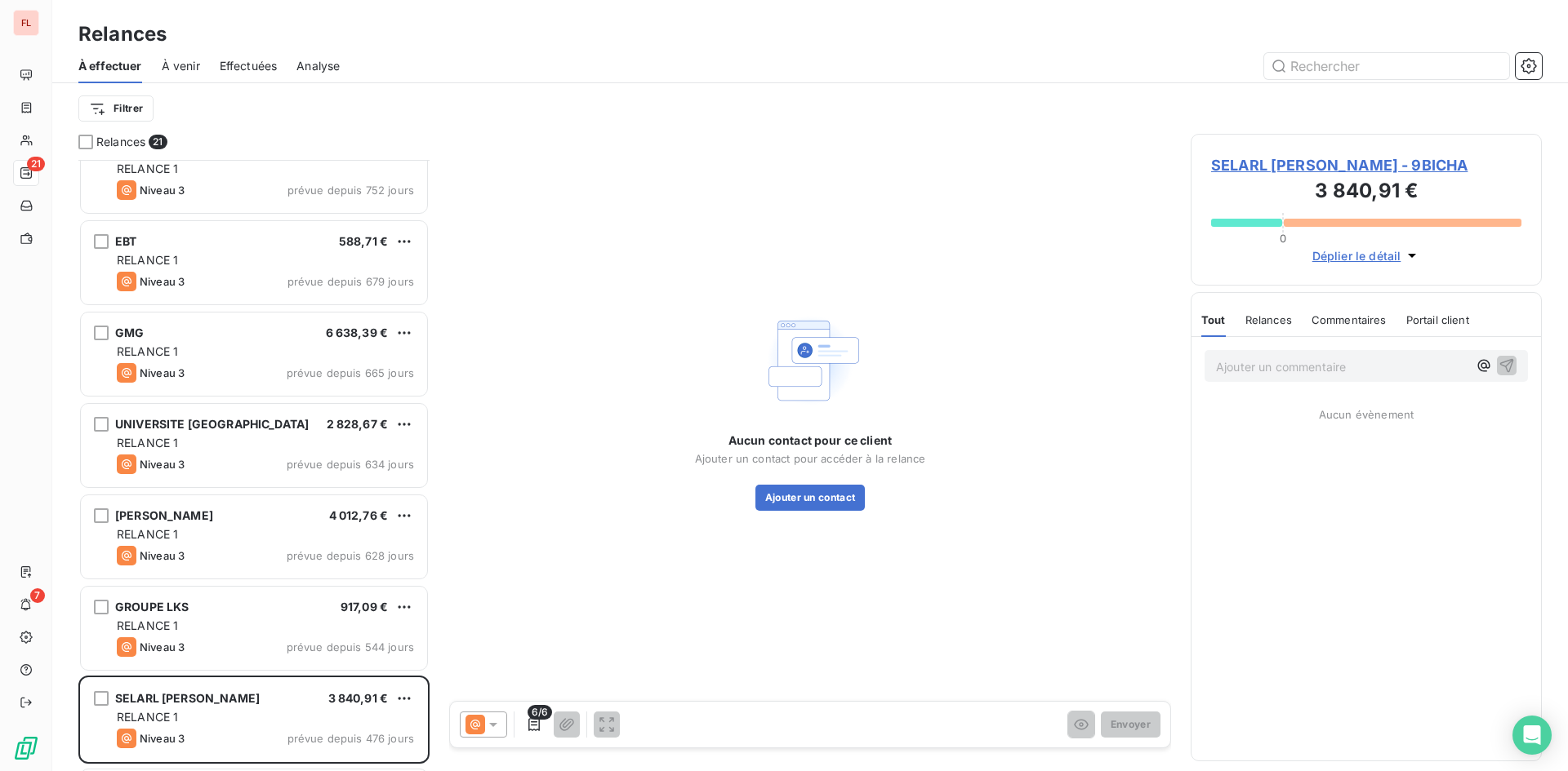
click at [176, 66] on span "À venir" at bounding box center [180, 66] width 38 height 16
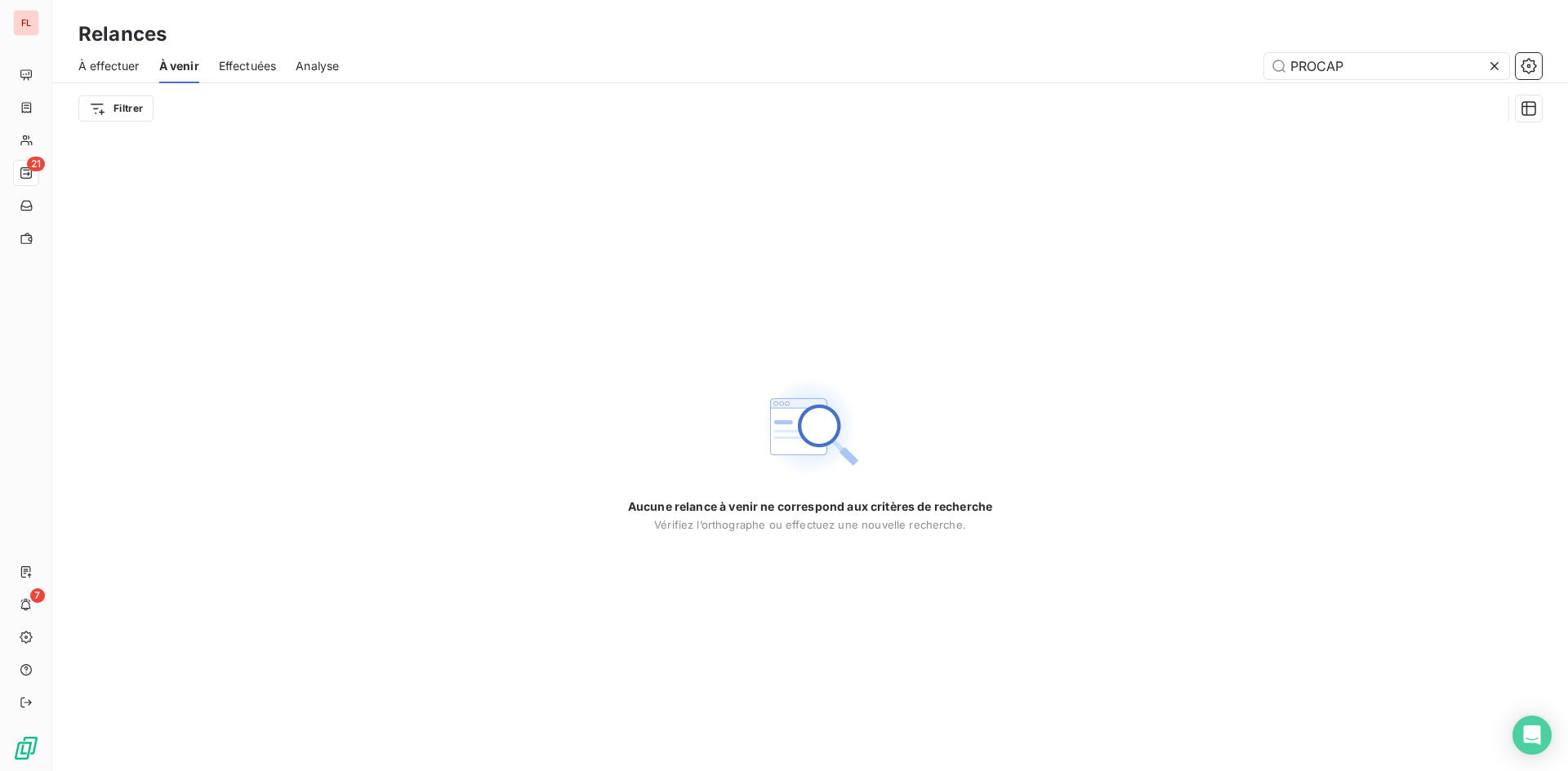
click at [1493, 68] on icon at bounding box center [1494, 66] width 16 height 16
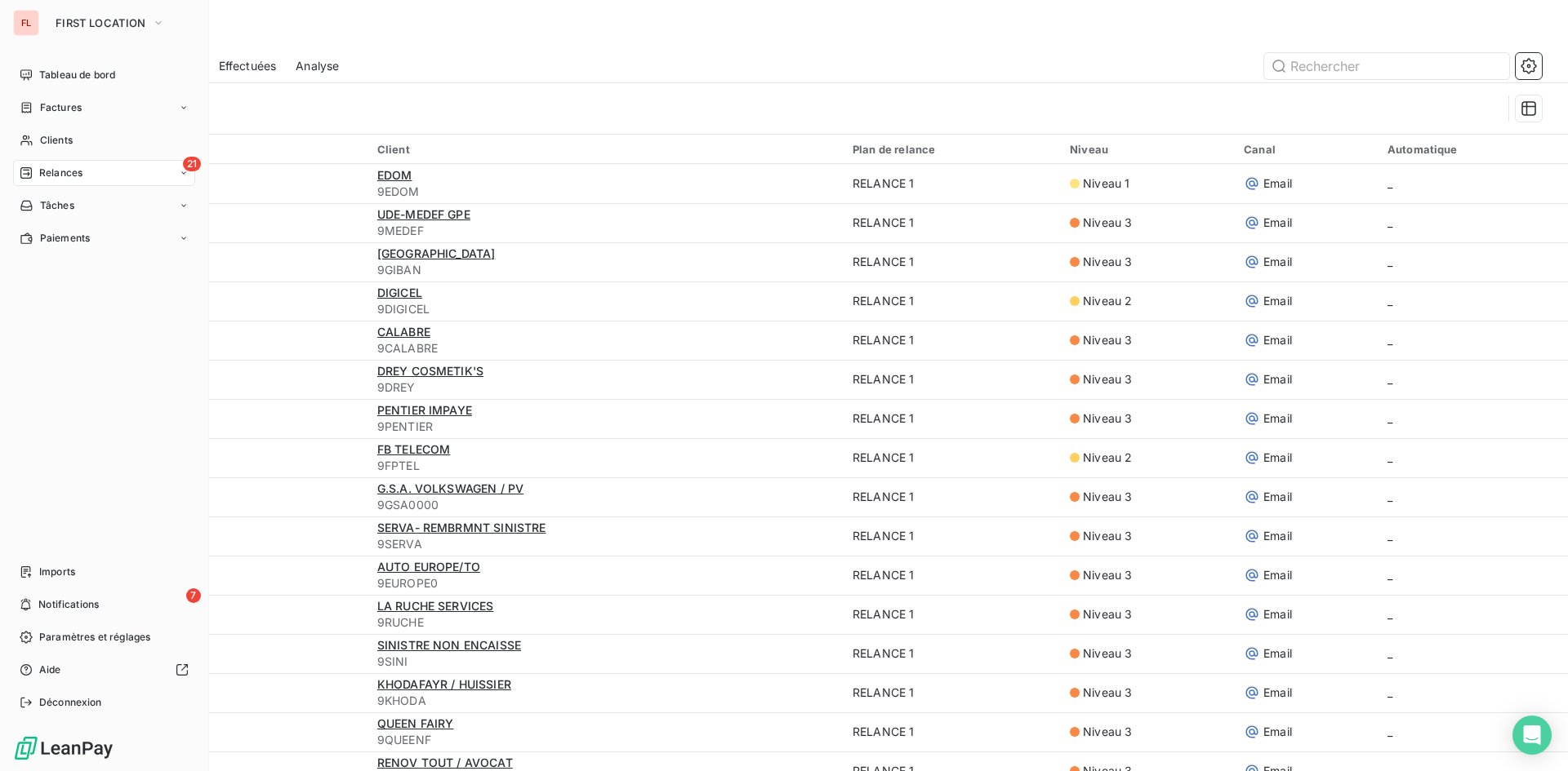
click at [55, 174] on span "Relances" at bounding box center [60, 172] width 43 height 15
click at [70, 173] on span "Relances" at bounding box center [60, 172] width 43 height 15
click at [63, 174] on span "Relances" at bounding box center [60, 172] width 43 height 15
click at [22, 169] on icon at bounding box center [26, 172] width 11 height 11
click at [39, 168] on span "Relances" at bounding box center [60, 172] width 43 height 15
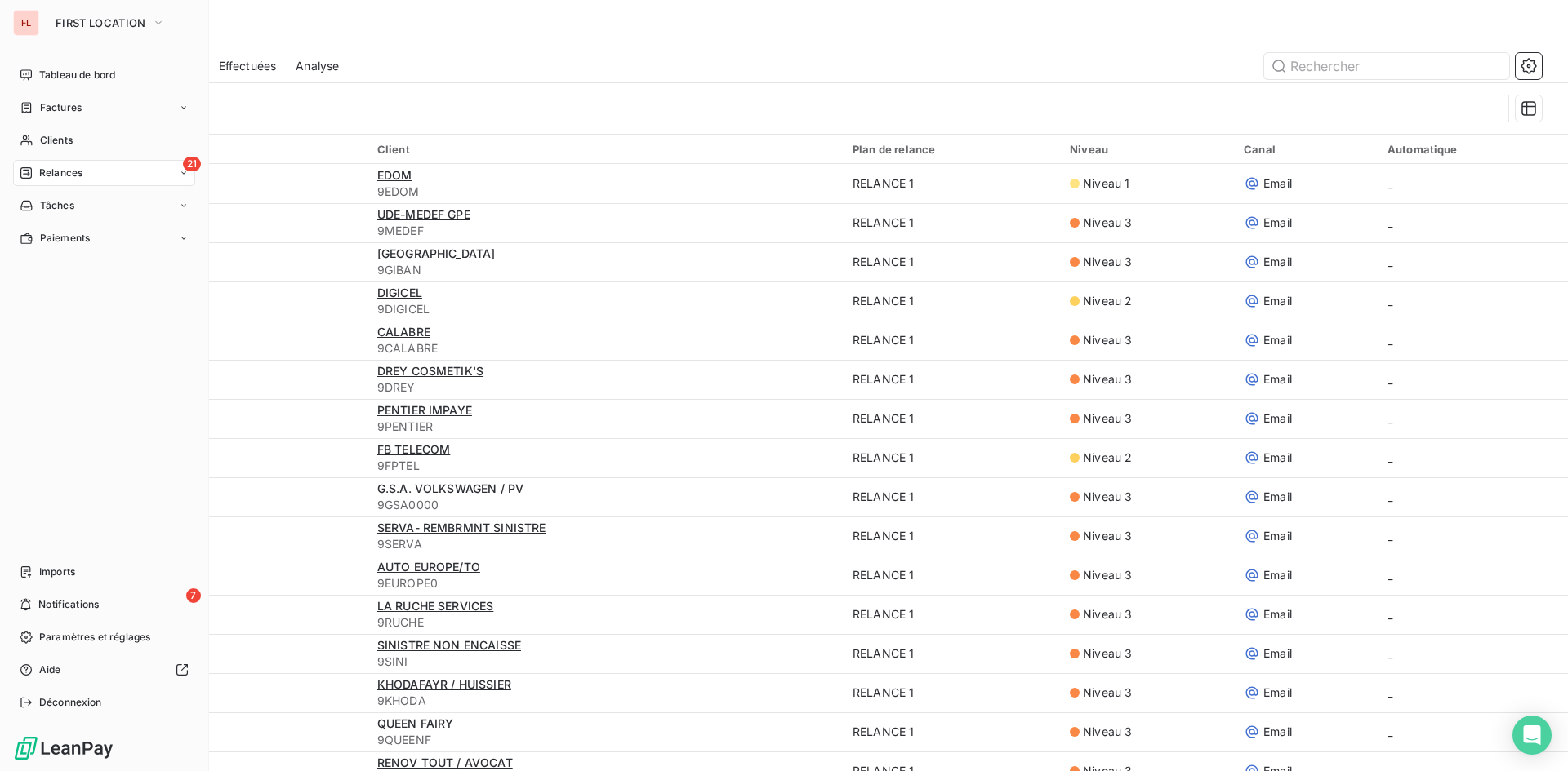
click at [74, 176] on span "Relances" at bounding box center [60, 172] width 43 height 15
click at [62, 77] on span "Tableau de bord" at bounding box center [77, 75] width 76 height 15
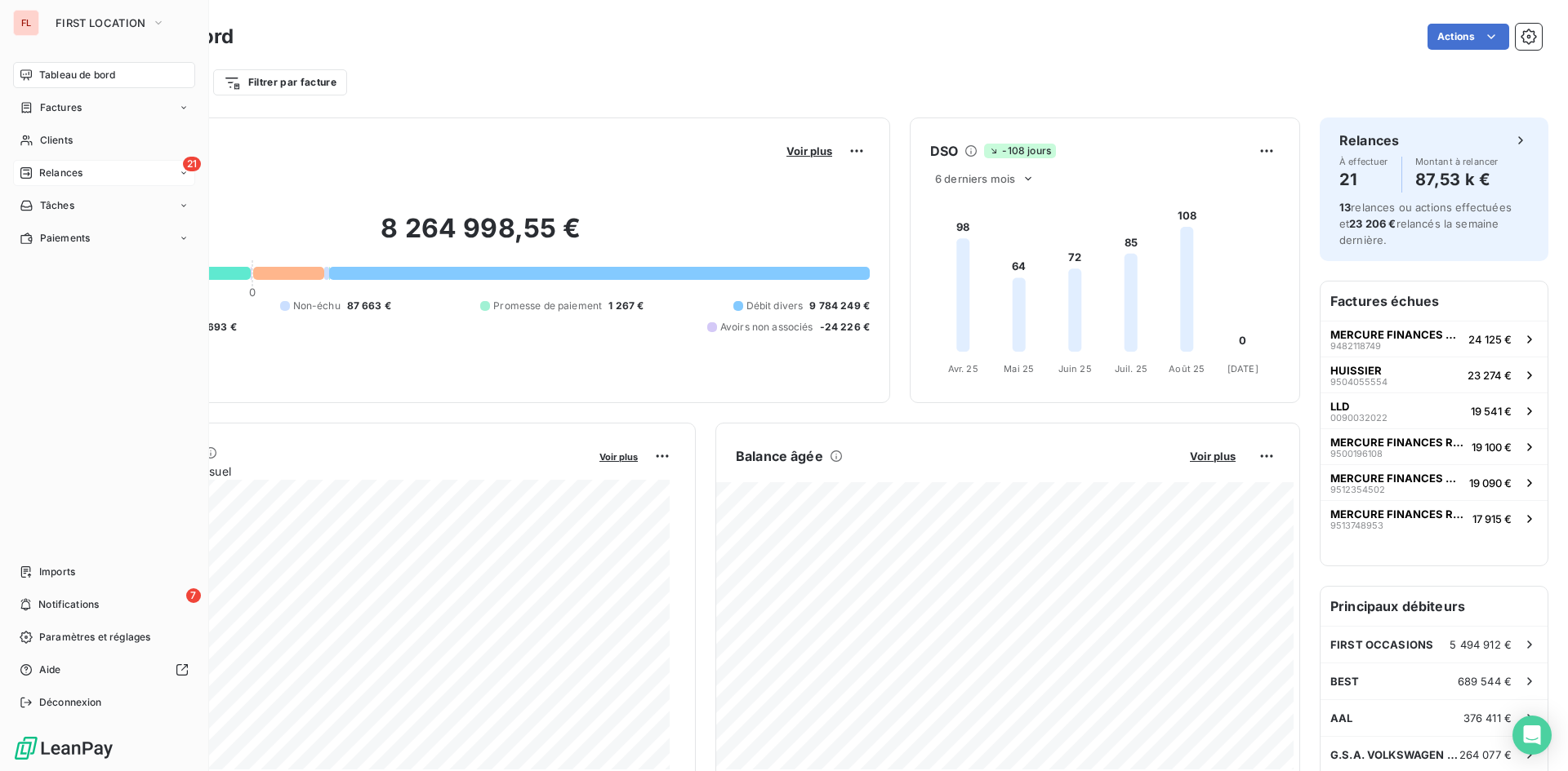
click at [66, 171] on span "Relances" at bounding box center [60, 172] width 43 height 15
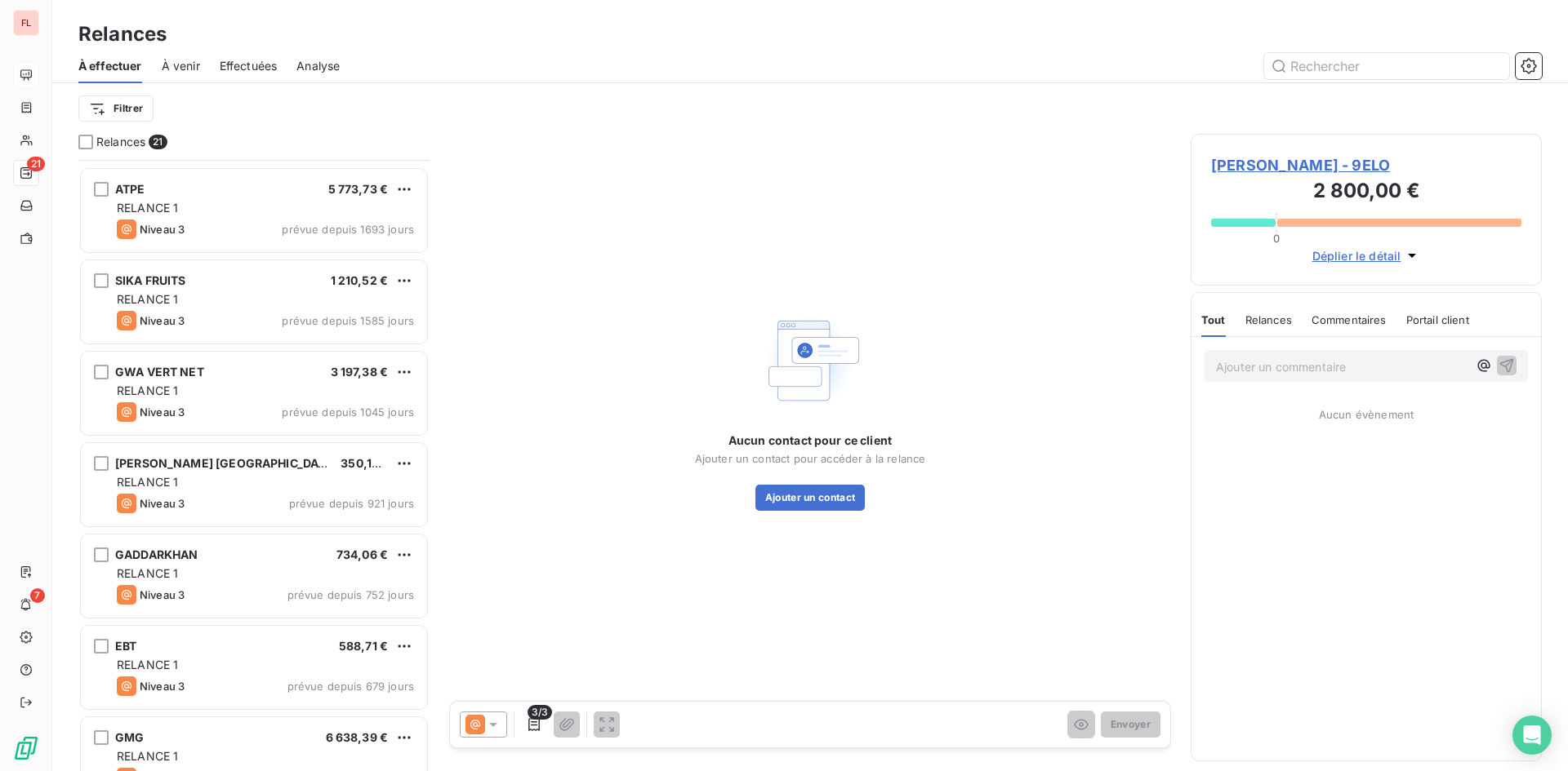
scroll to position [246, 0]
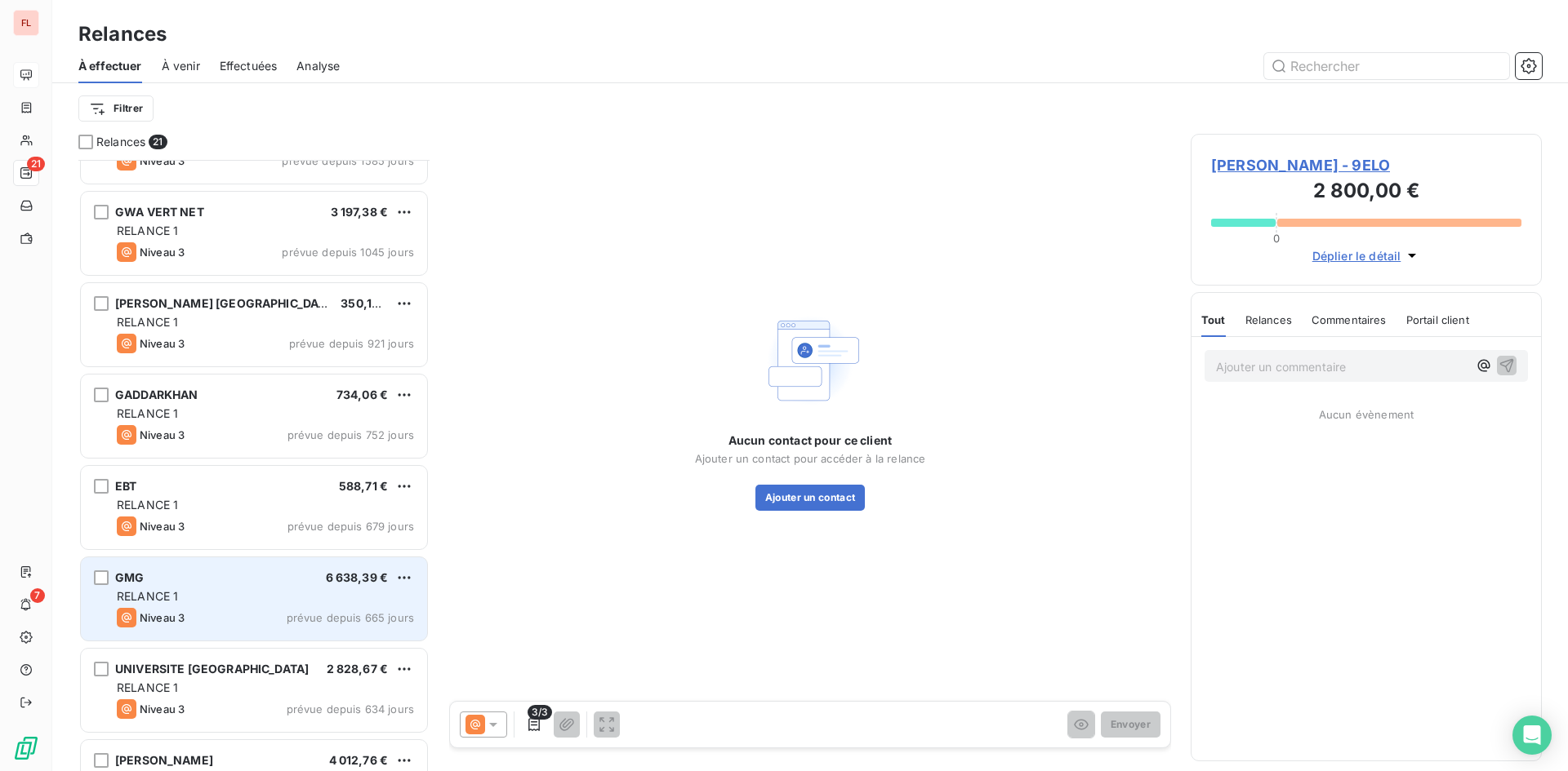
click at [238, 622] on div "Niveau 3 prévue depuis 665 jours" at bounding box center [265, 617] width 297 height 20
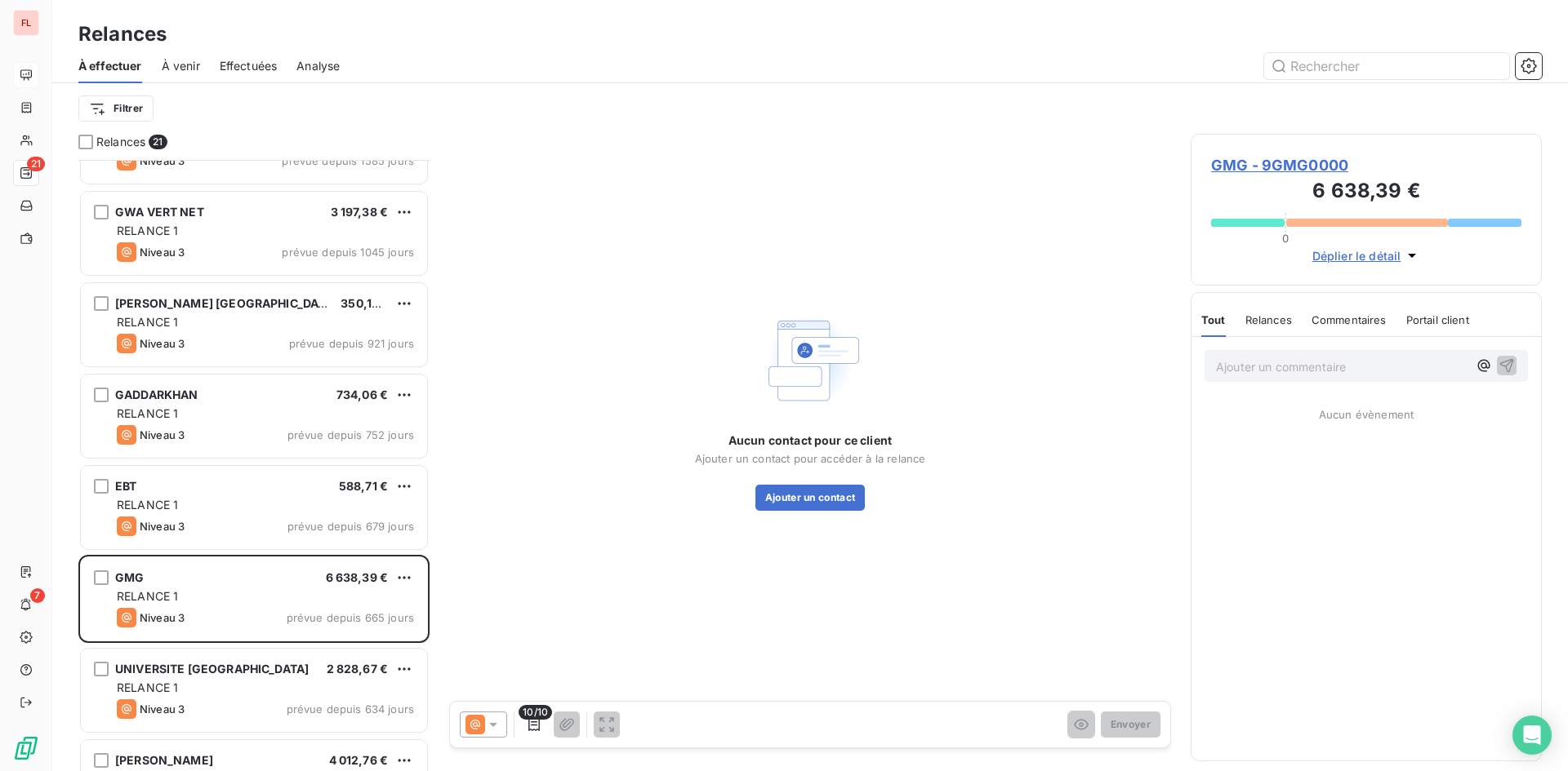
click at [1304, 171] on span "GMG - 9GMG0000" at bounding box center [1366, 166] width 311 height 22
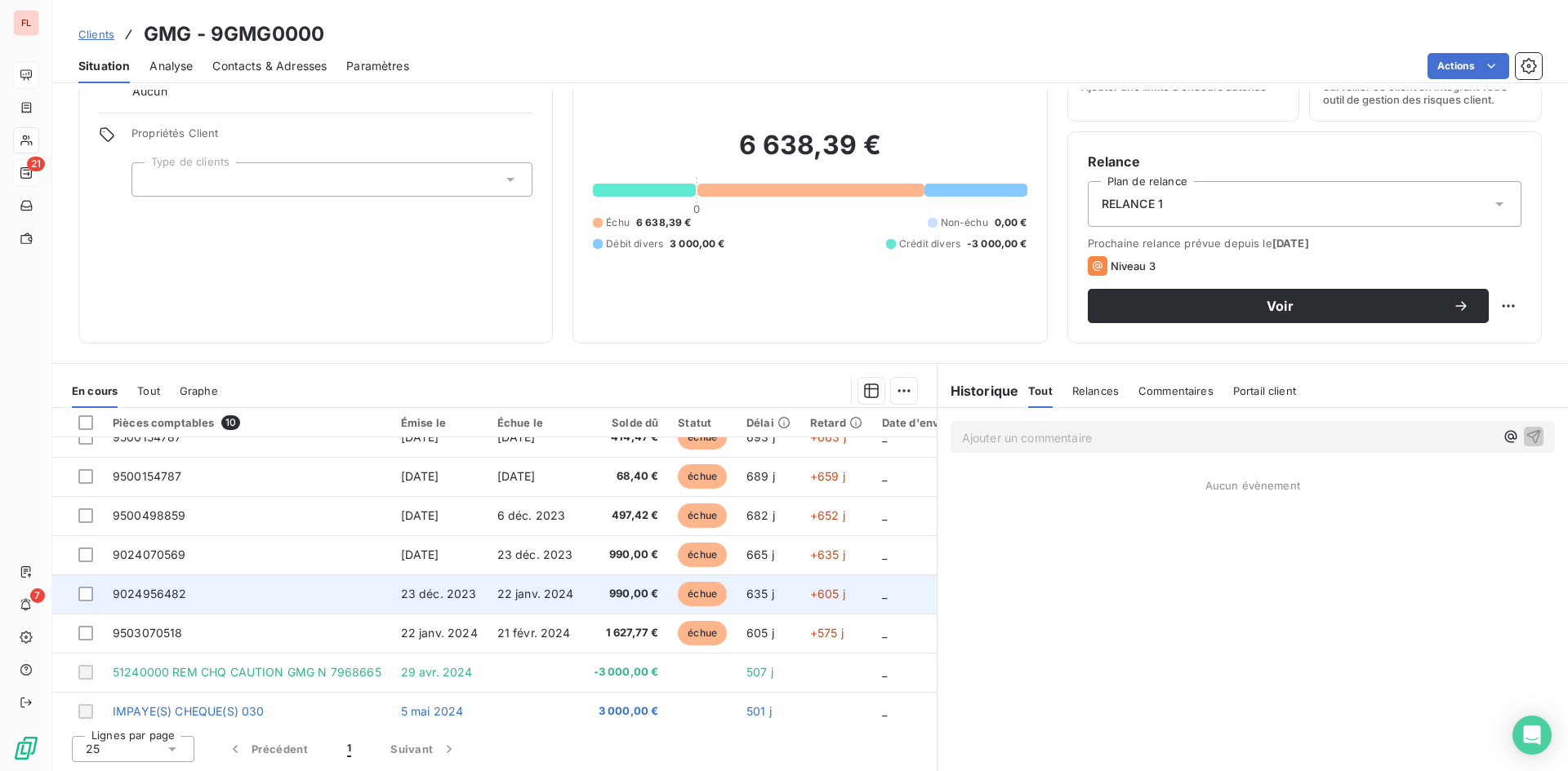
scroll to position [114, 0]
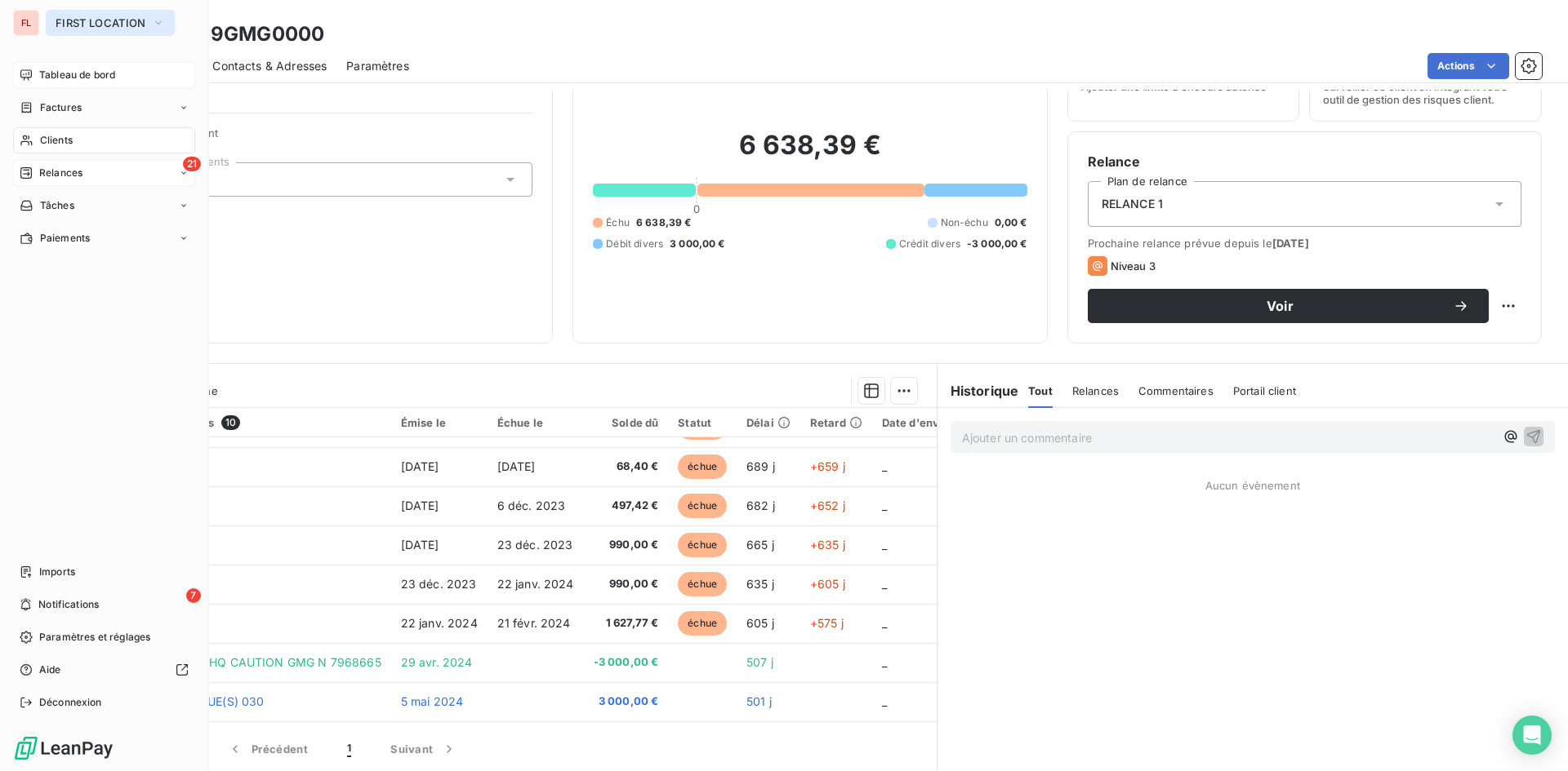
click at [170, 24] on button "FIRST LOCATION" at bounding box center [110, 22] width 129 height 26
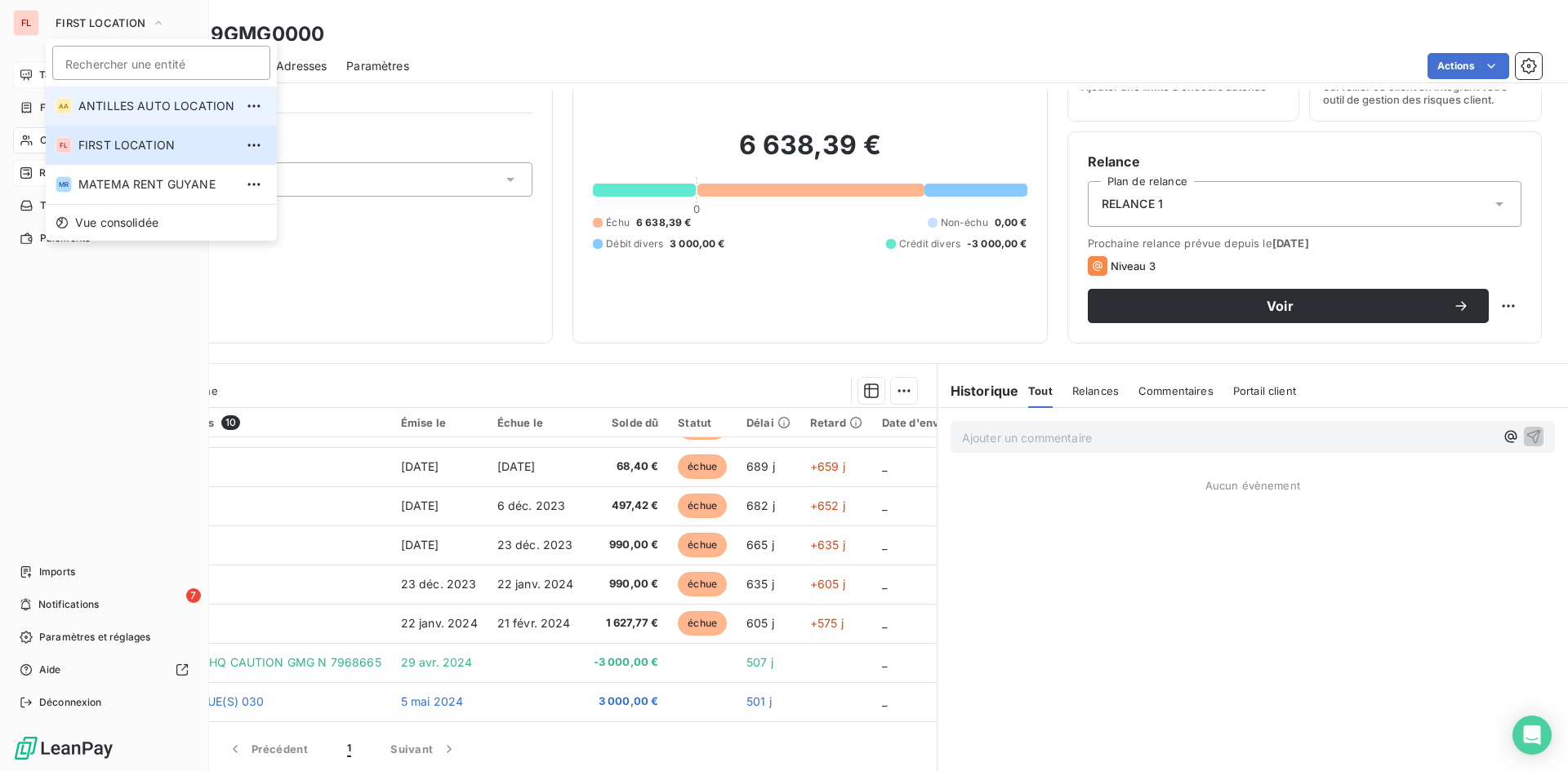
click at [152, 107] on span "ANTILLES AUTO LOCATION" at bounding box center [156, 106] width 156 height 16
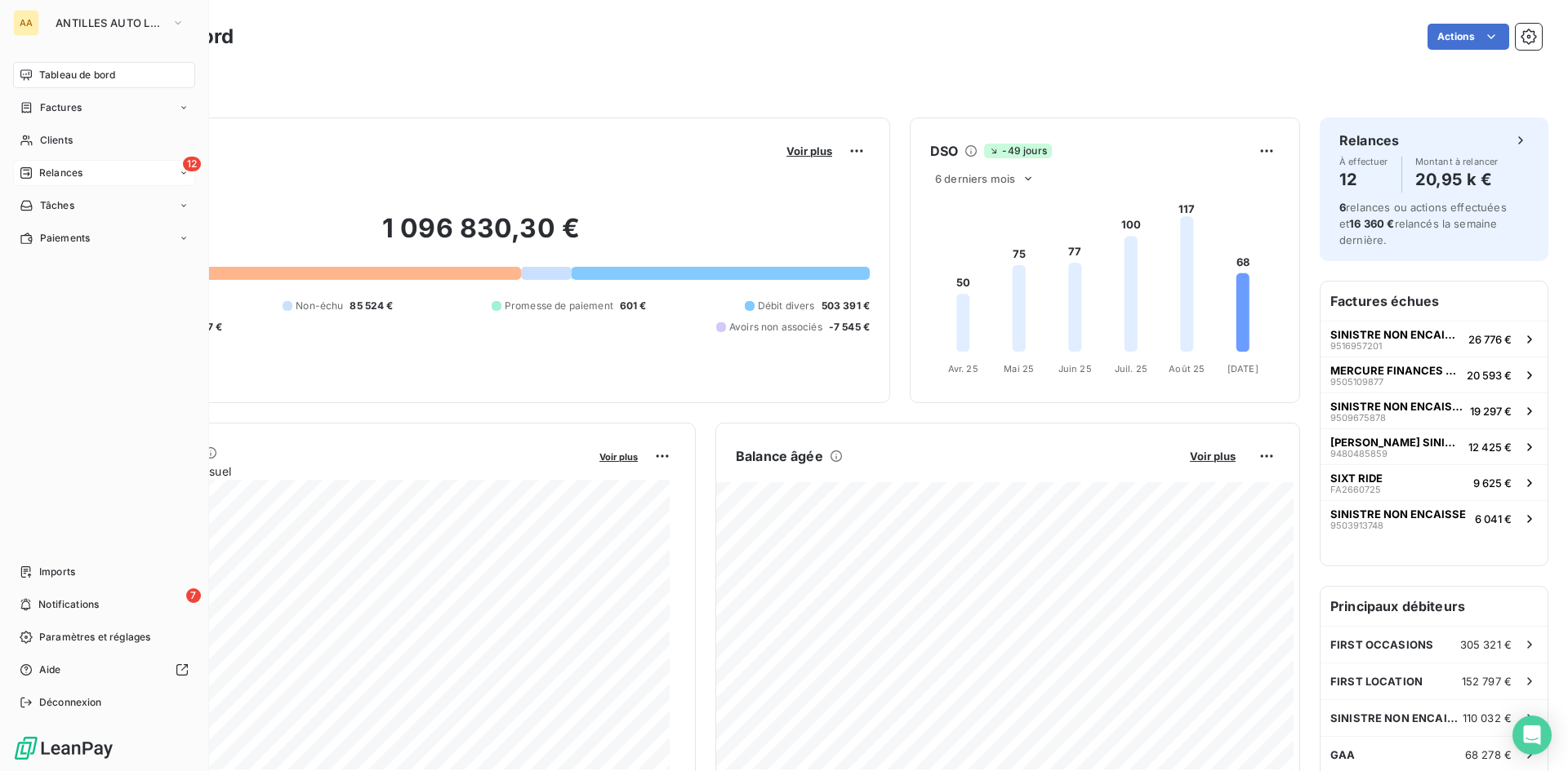
click at [42, 170] on span "Relances" at bounding box center [60, 172] width 43 height 15
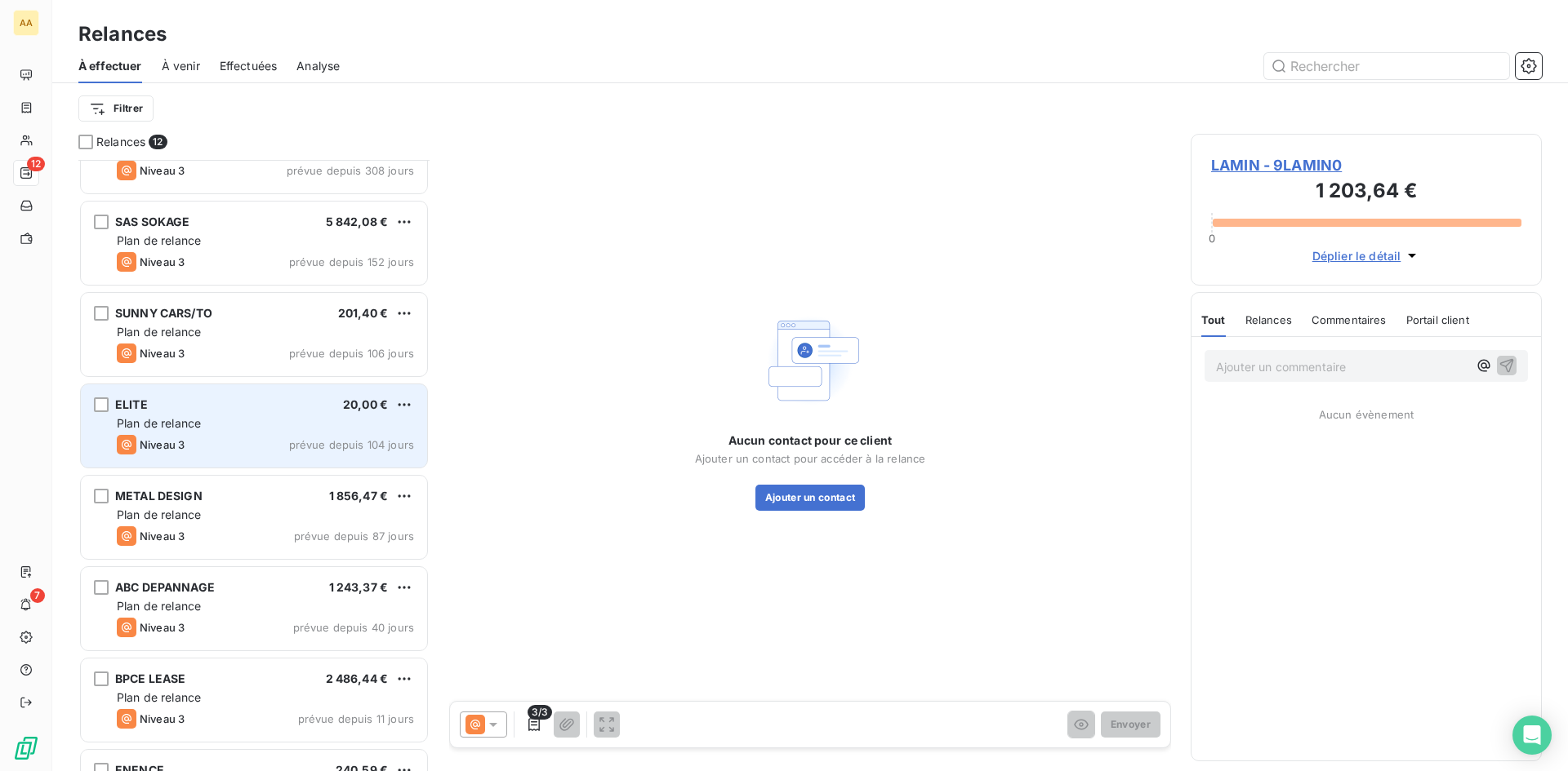
scroll to position [486, 0]
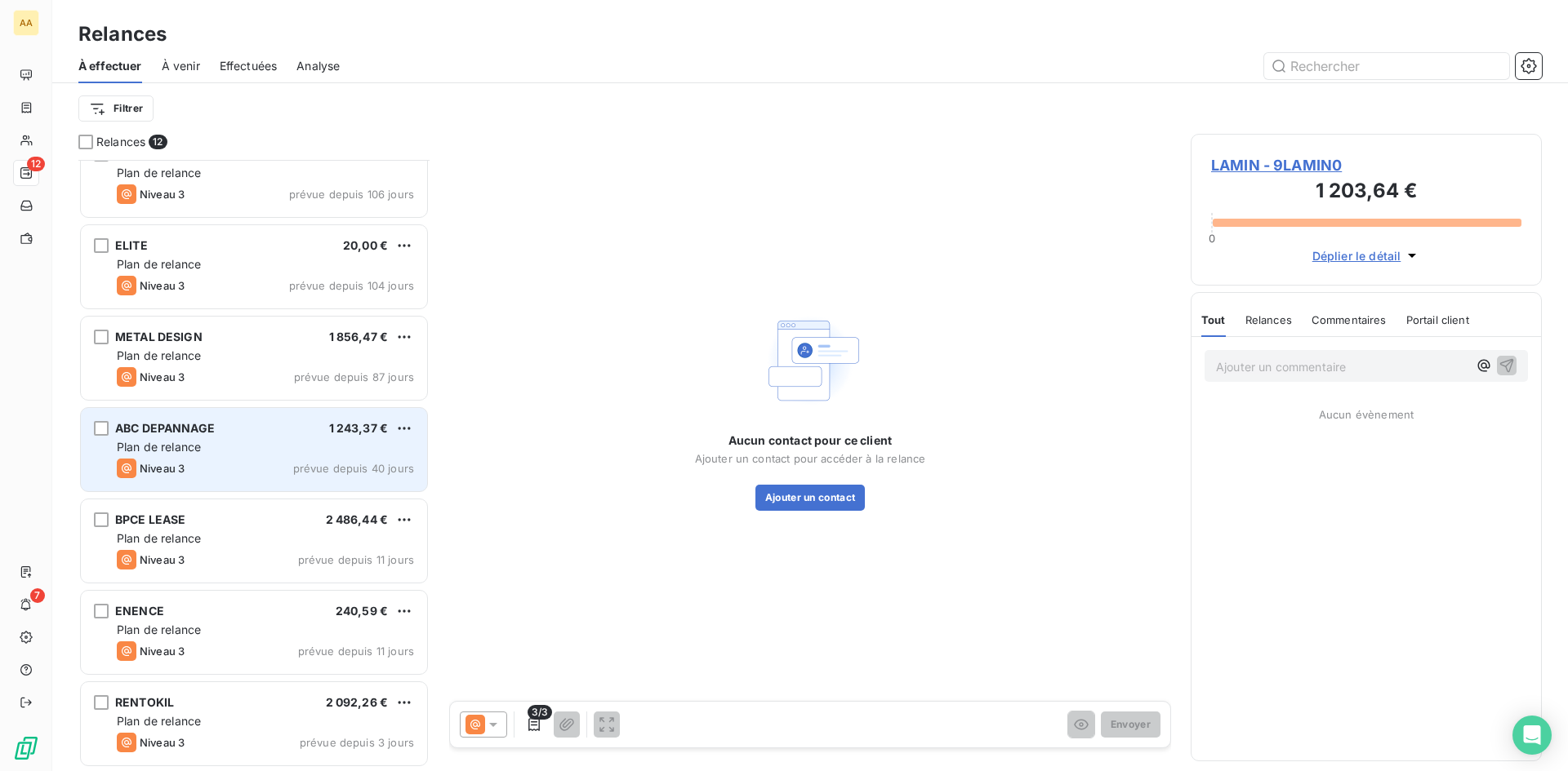
click at [259, 442] on div "Plan de relance" at bounding box center [265, 447] width 297 height 16
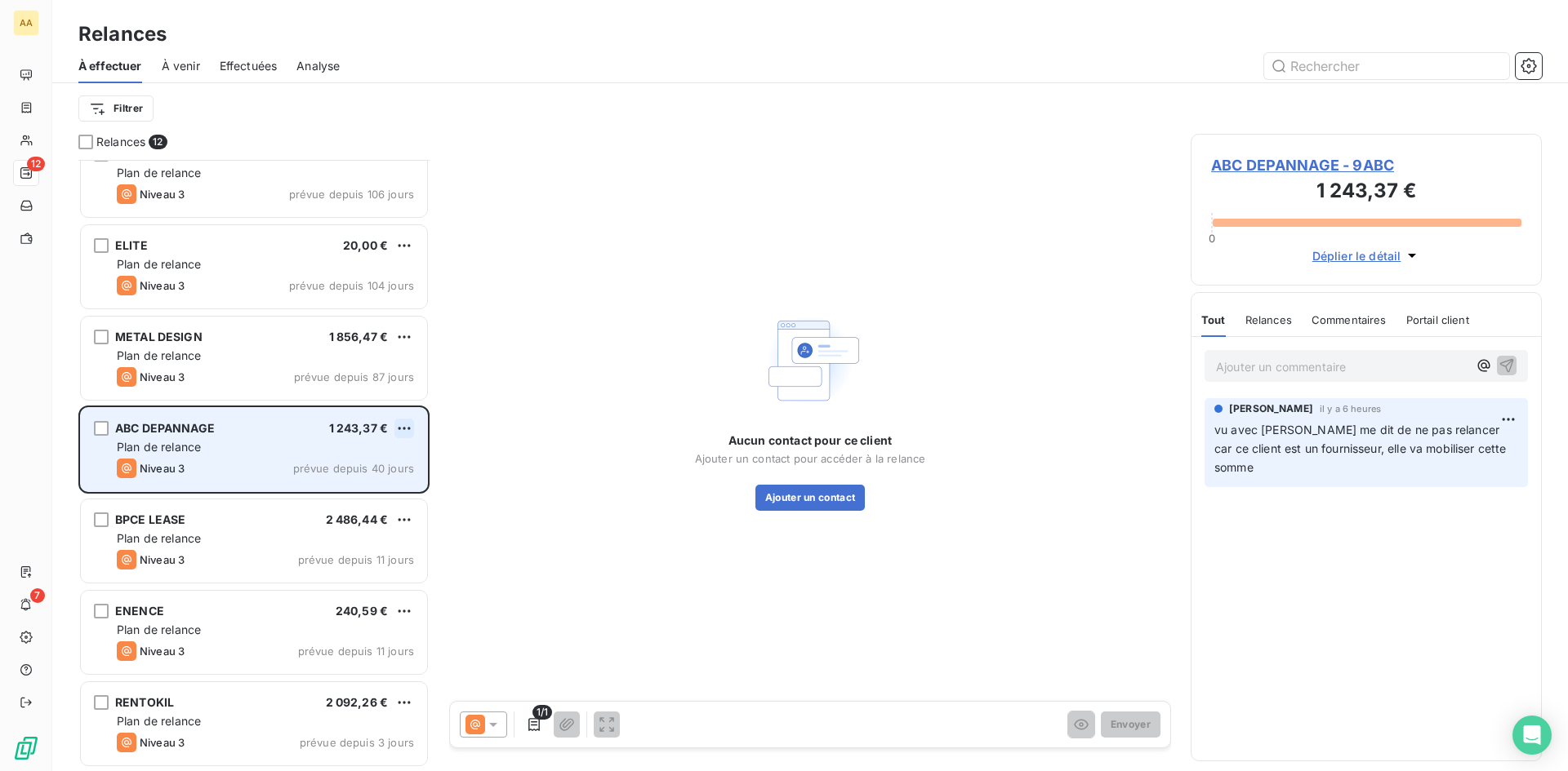
click at [406, 419] on html "AA 12 7 Relances À effectuer À venir Effectuées Analyse Filtrer Relances 12 SAS…" at bounding box center [784, 386] width 1568 height 771
click at [383, 487] on div "Passer cette action" at bounding box center [333, 491] width 146 height 26
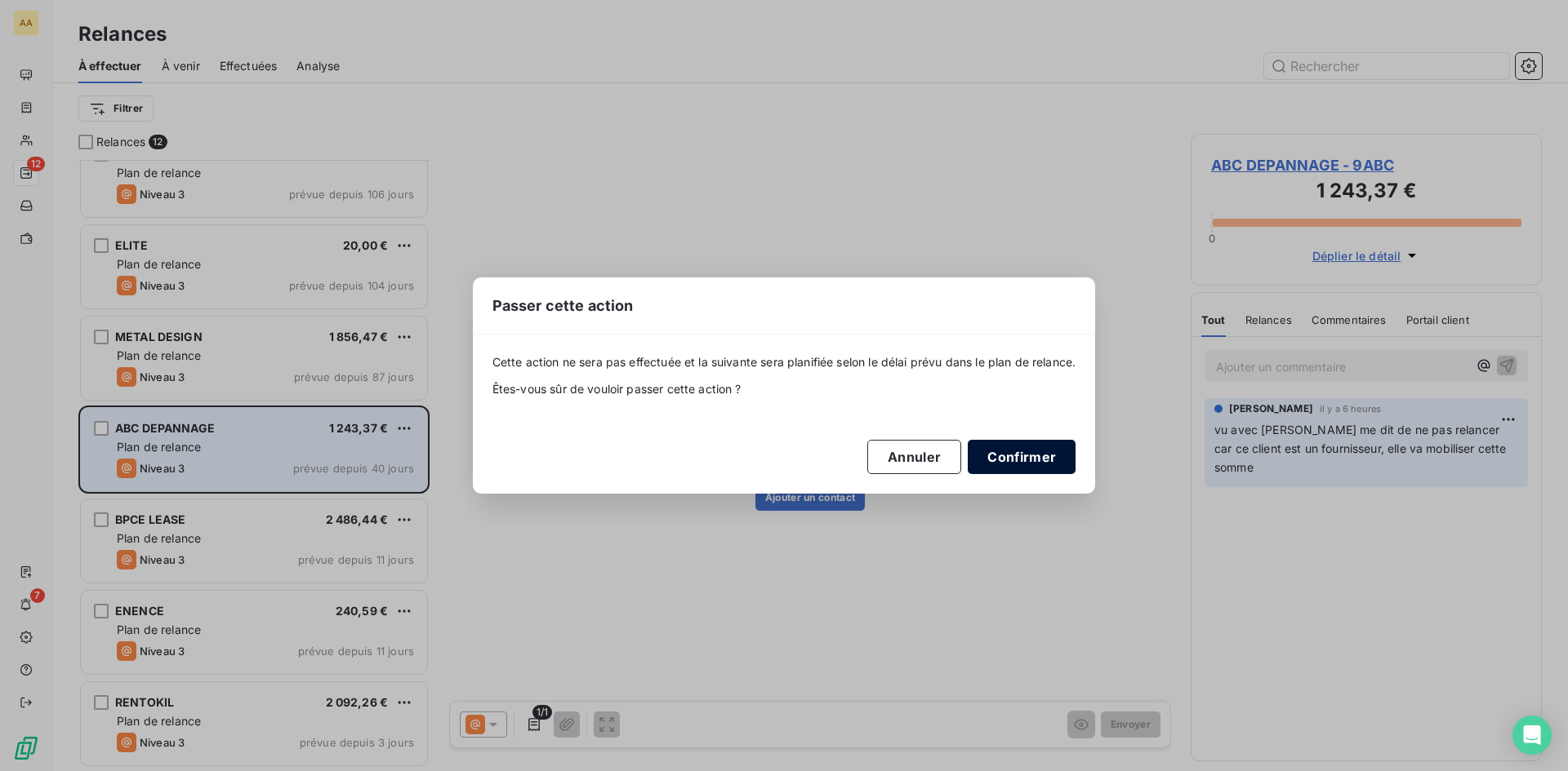
click at [1009, 462] on button "Confirmer" at bounding box center [1021, 457] width 108 height 34
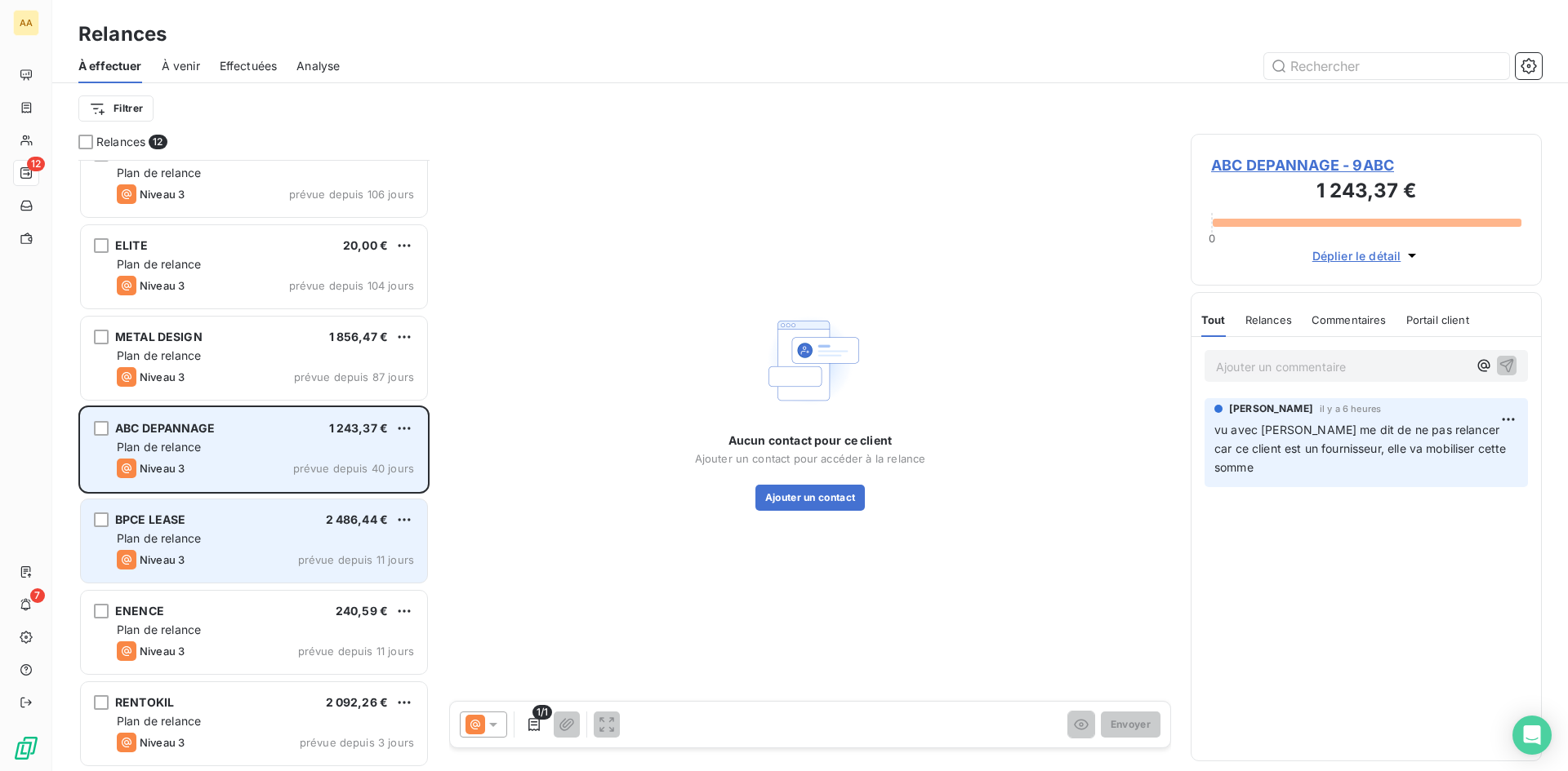
scroll to position [394, 0]
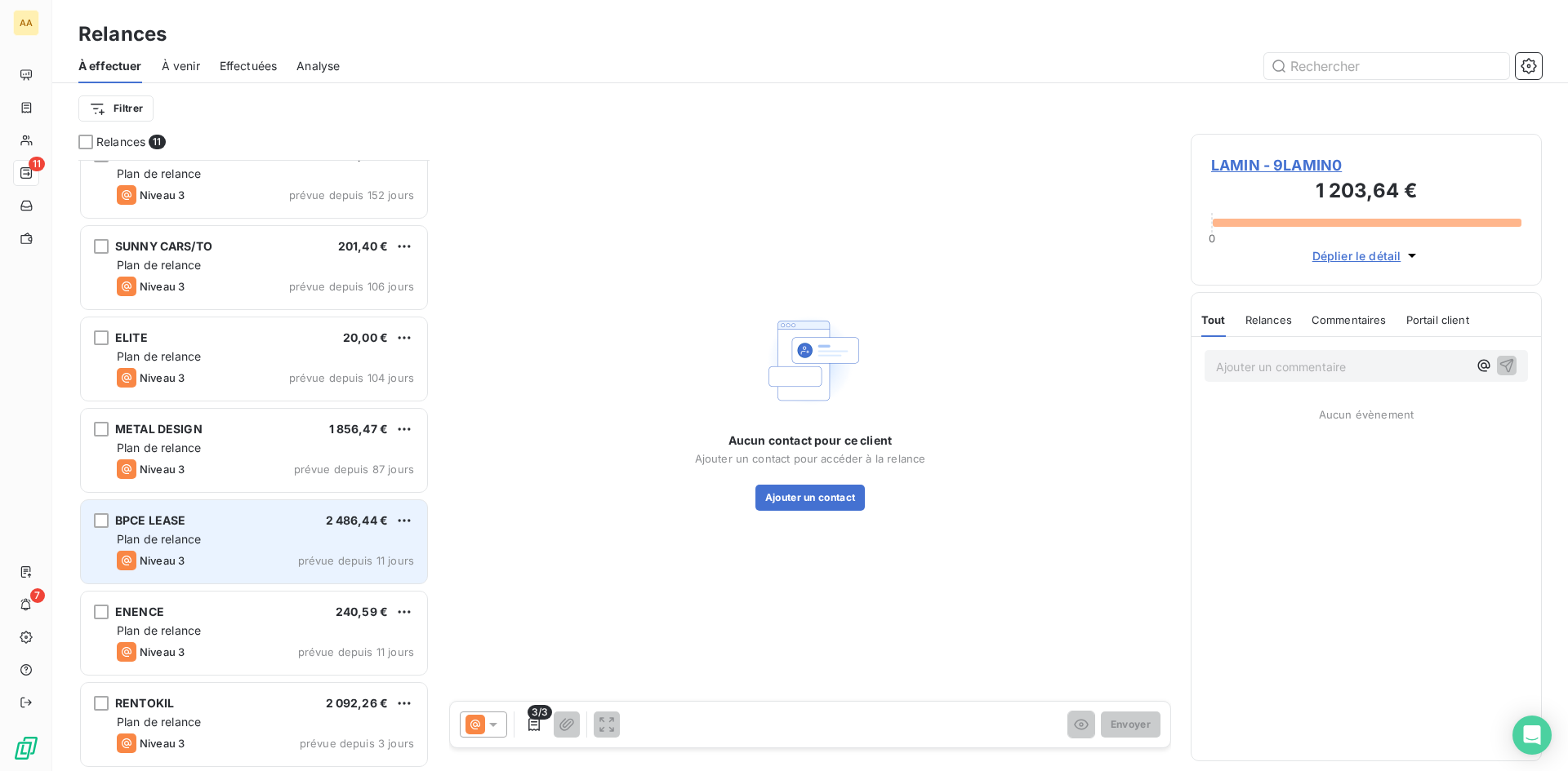
click at [329, 512] on div "2 486,44 €" at bounding box center [357, 520] width 63 height 16
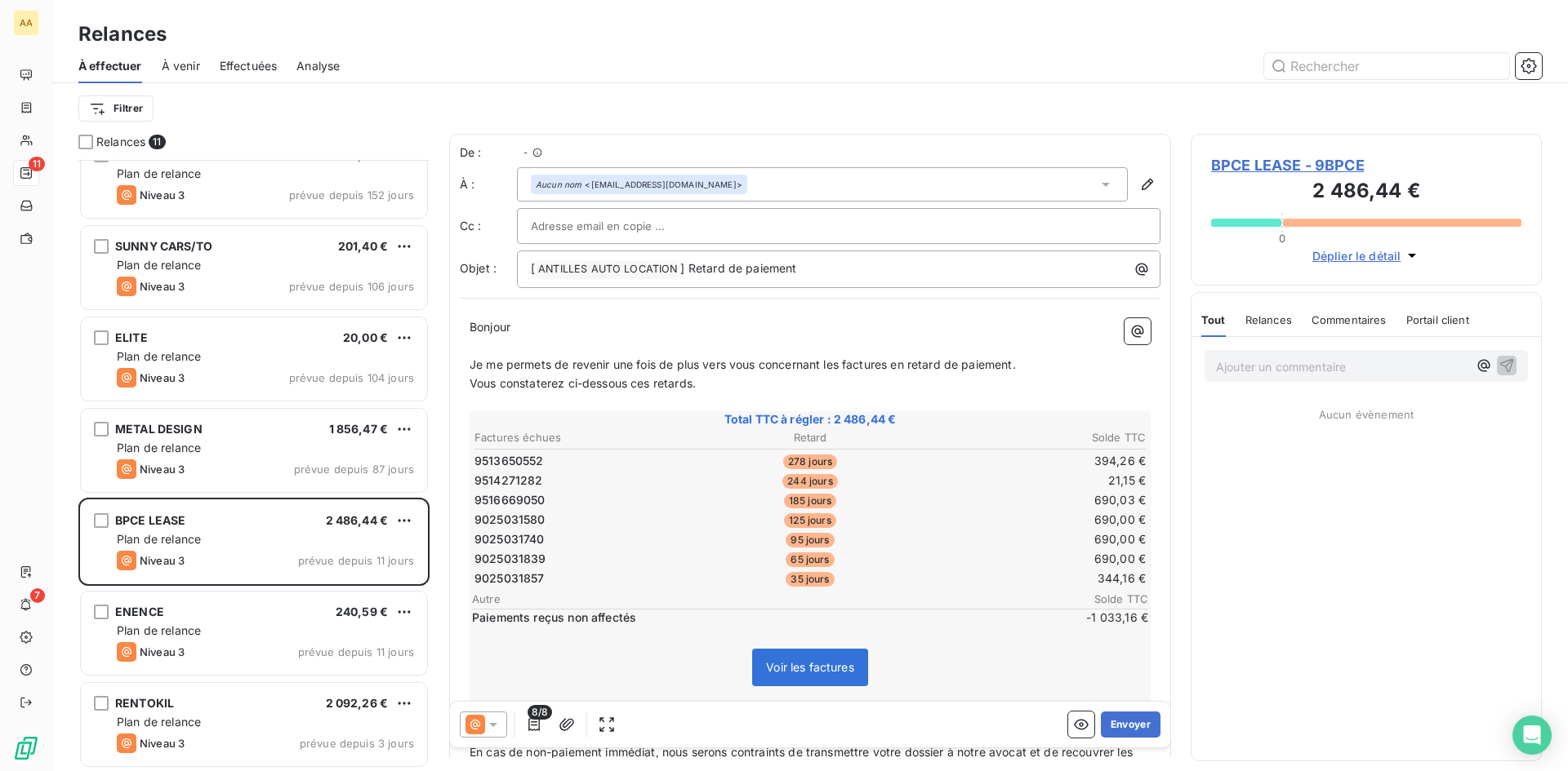
scroll to position [599, 339]
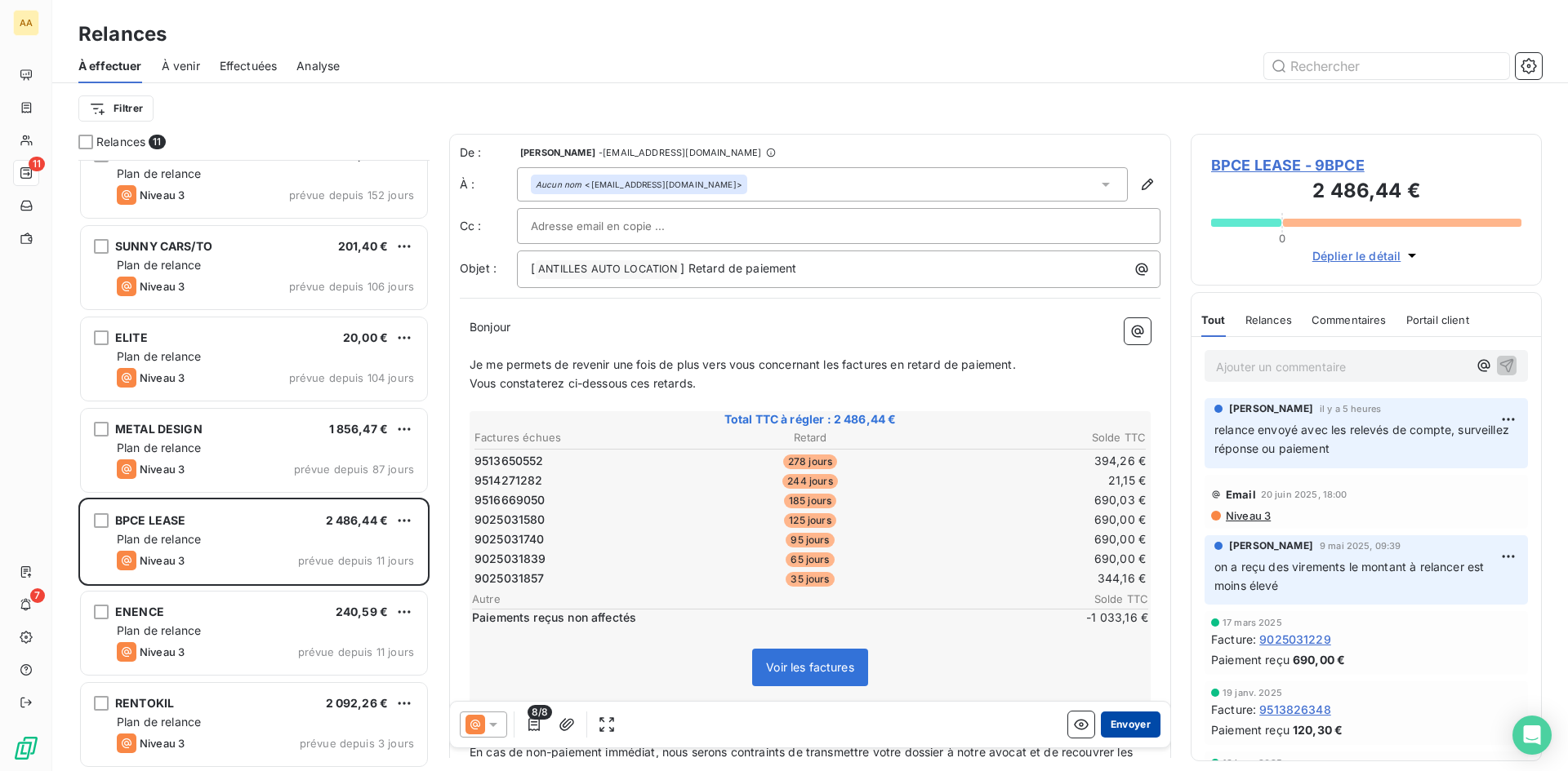
click at [1128, 723] on button "Envoyer" at bounding box center [1130, 724] width 60 height 26
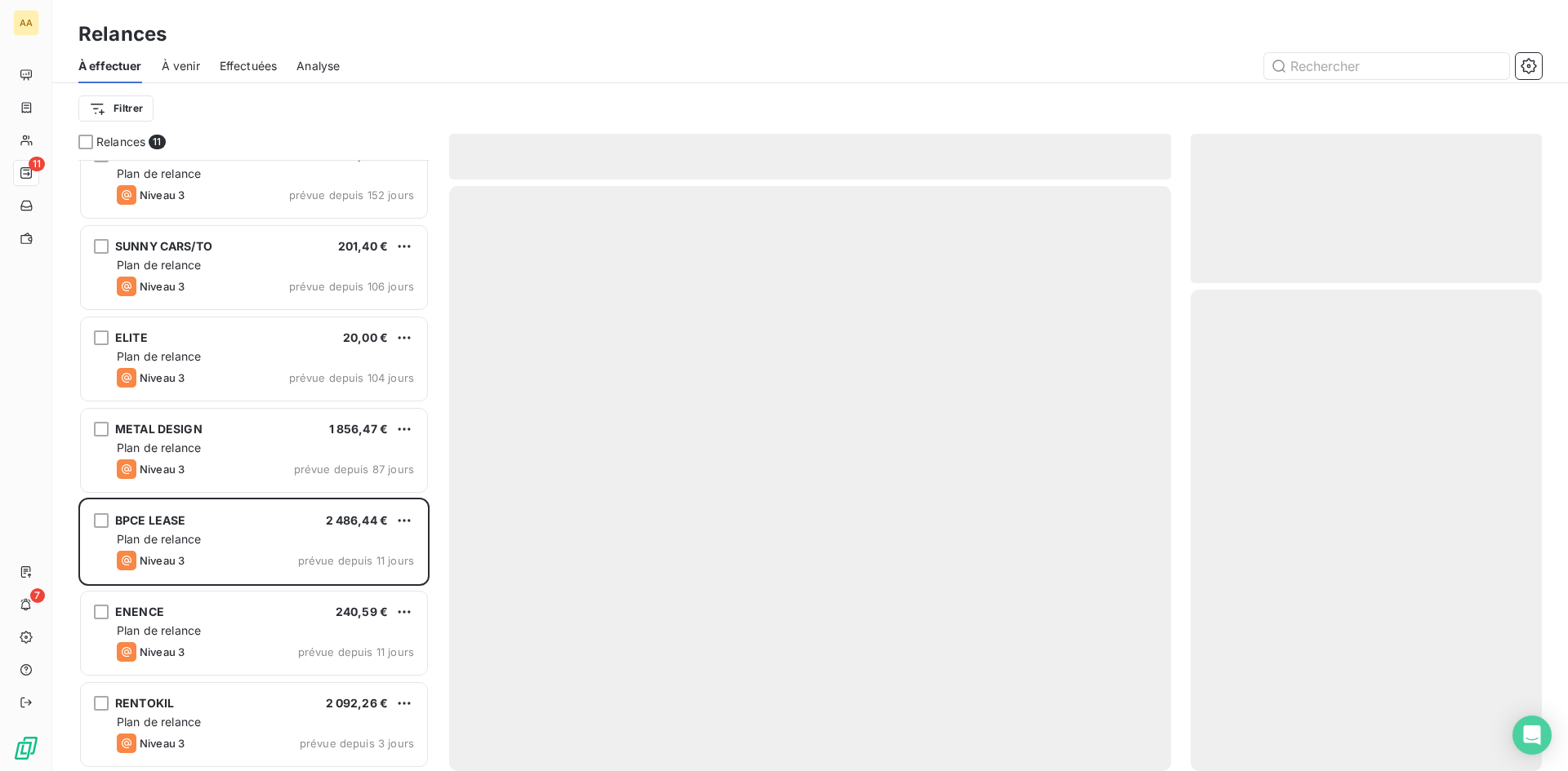
scroll to position [303, 0]
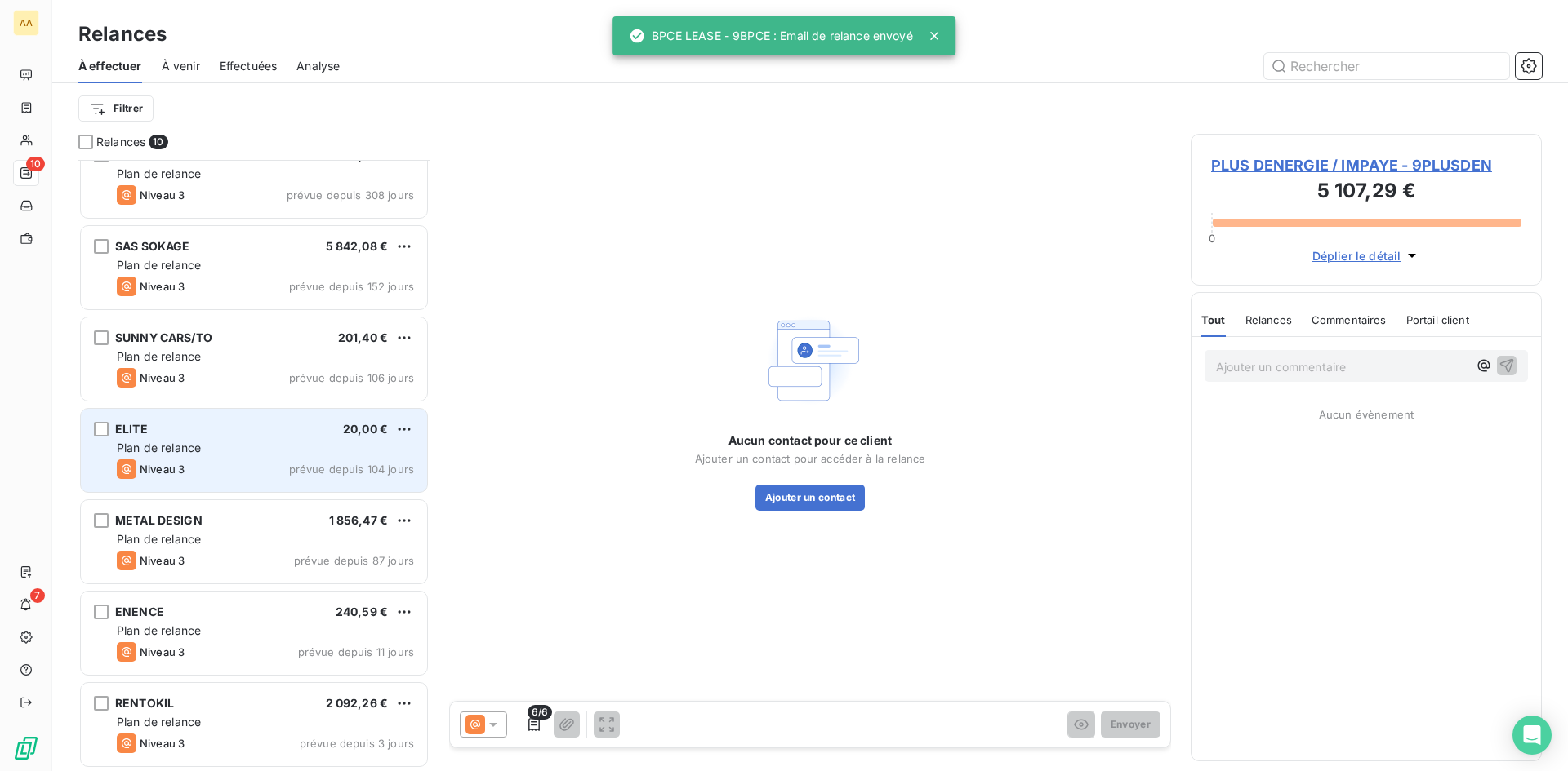
click at [320, 468] on span "prévue depuis 104 jours" at bounding box center [351, 469] width 125 height 13
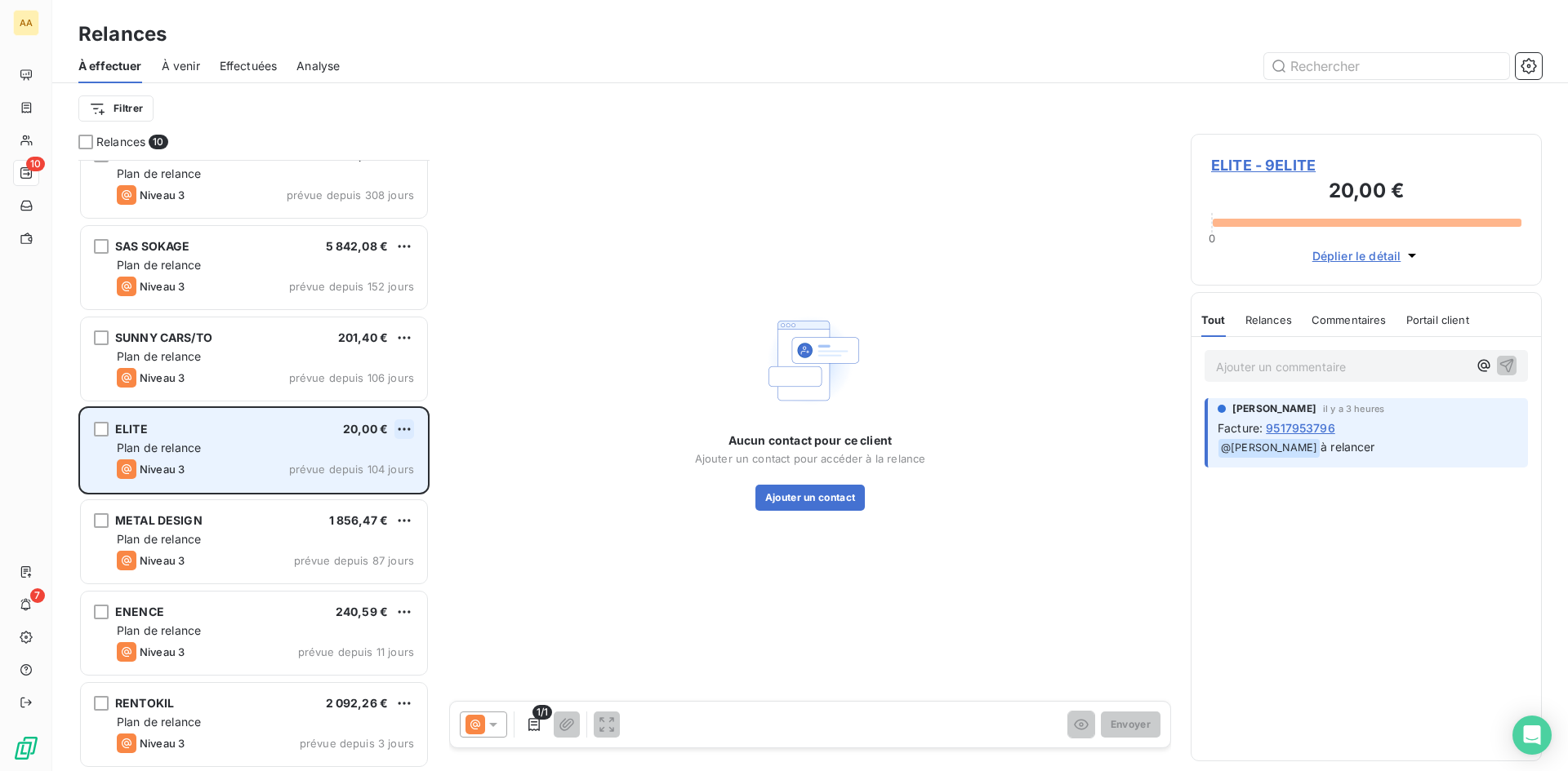
click at [403, 423] on html "AA 10 7 Relances À effectuer À venir Effectuées Analyse Filtrer Relances 10 LAM…" at bounding box center [784, 386] width 1568 height 771
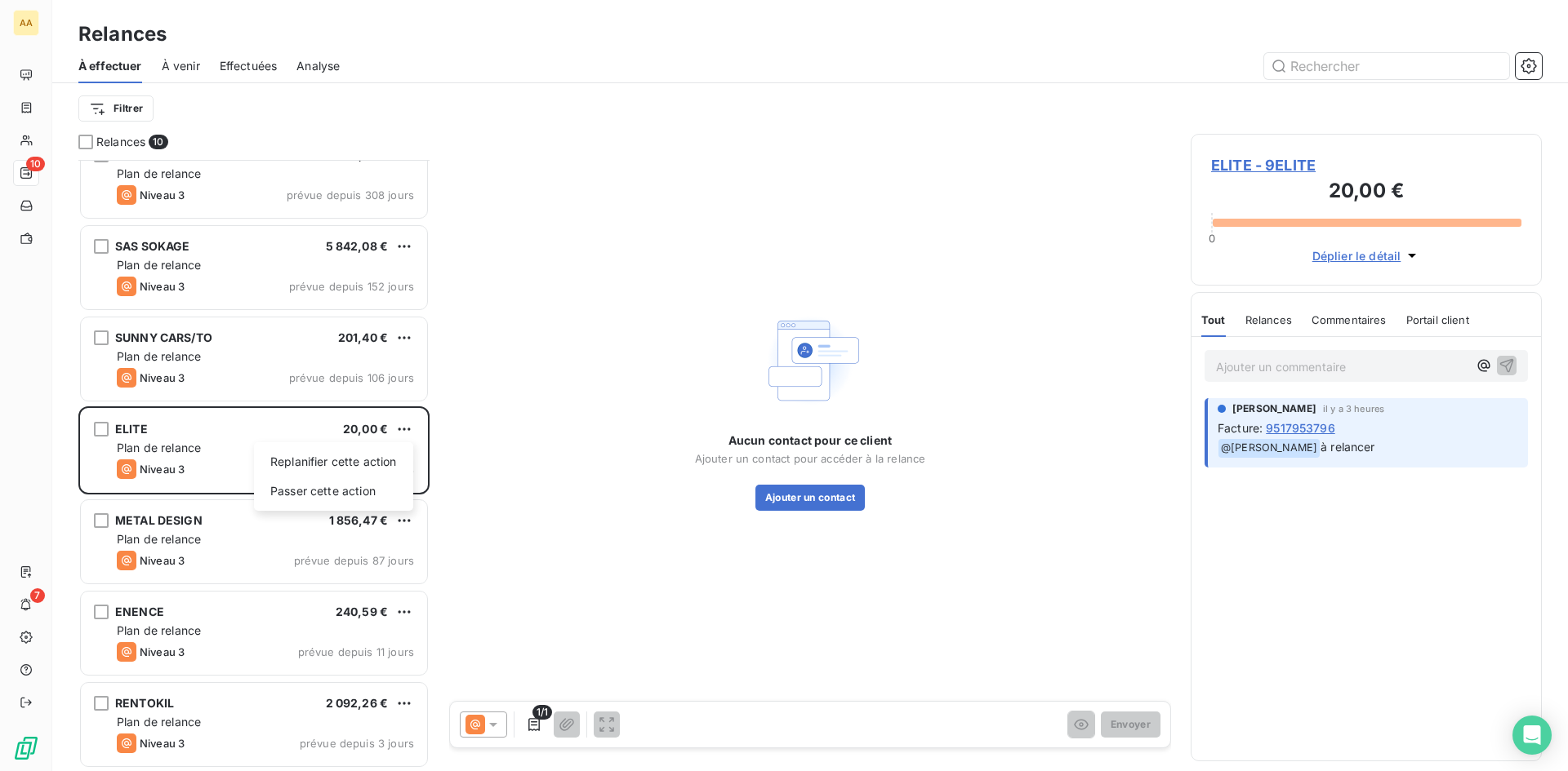
click at [1298, 356] on html "AA 10 7 Relances À effectuer À venir Effectuées Analyse Filtrer Relances 10 LAM…" at bounding box center [784, 386] width 1568 height 771
click at [1261, 369] on p "Ajouter un commentaire ﻿" at bounding box center [1341, 367] width 251 height 21
click at [797, 361] on img at bounding box center [809, 360] width 104 height 104
click at [822, 497] on button "Ajouter un contact" at bounding box center [810, 498] width 110 height 26
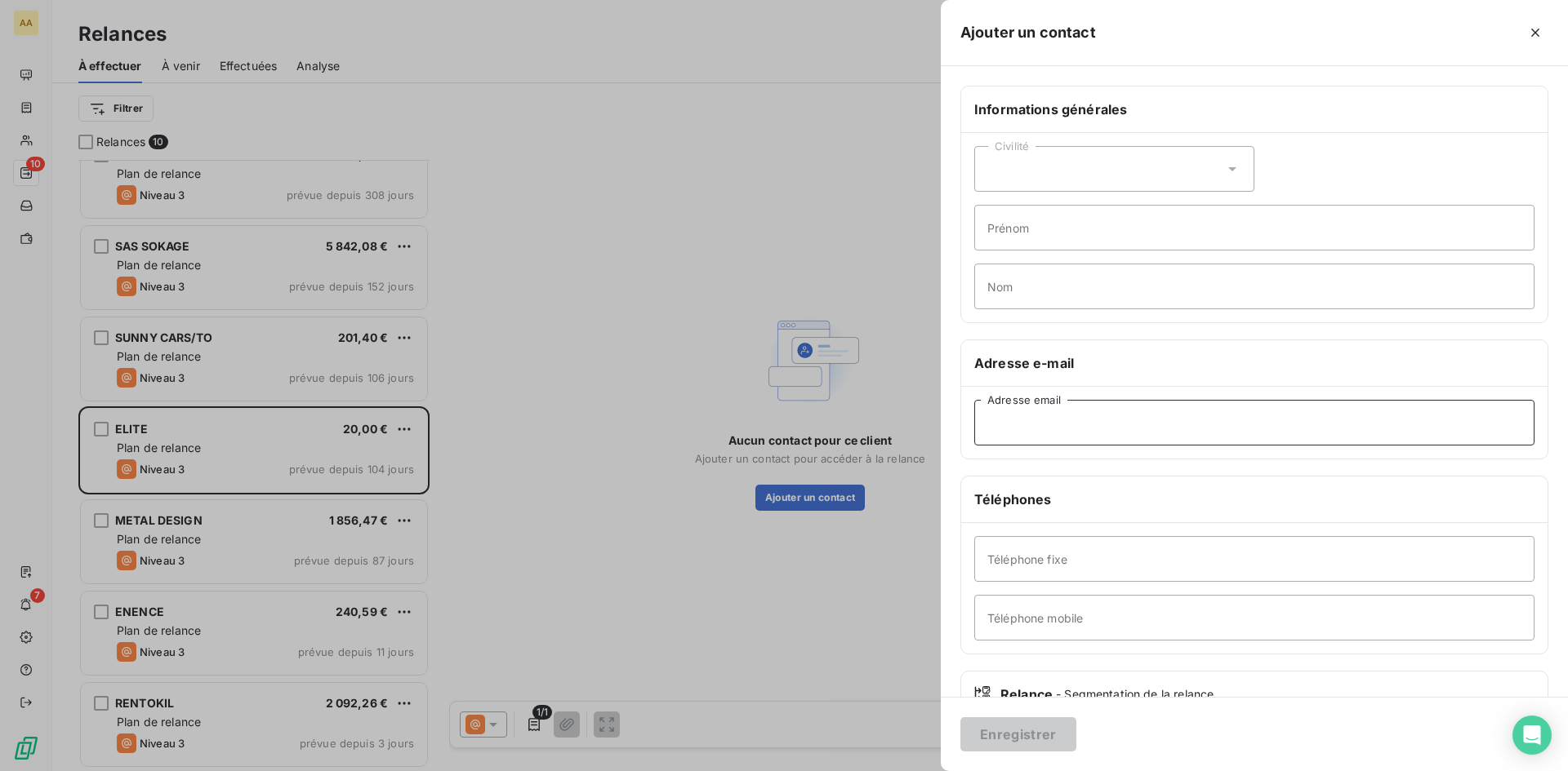
click at [1011, 429] on input "Adresse email" at bounding box center [1254, 423] width 560 height 46
paste input "[EMAIL_ADDRESS][DOMAIN_NAME]"
type input "[EMAIL_ADDRESS][DOMAIN_NAME]"
click at [1027, 731] on button "Enregistrer" at bounding box center [1018, 735] width 116 height 34
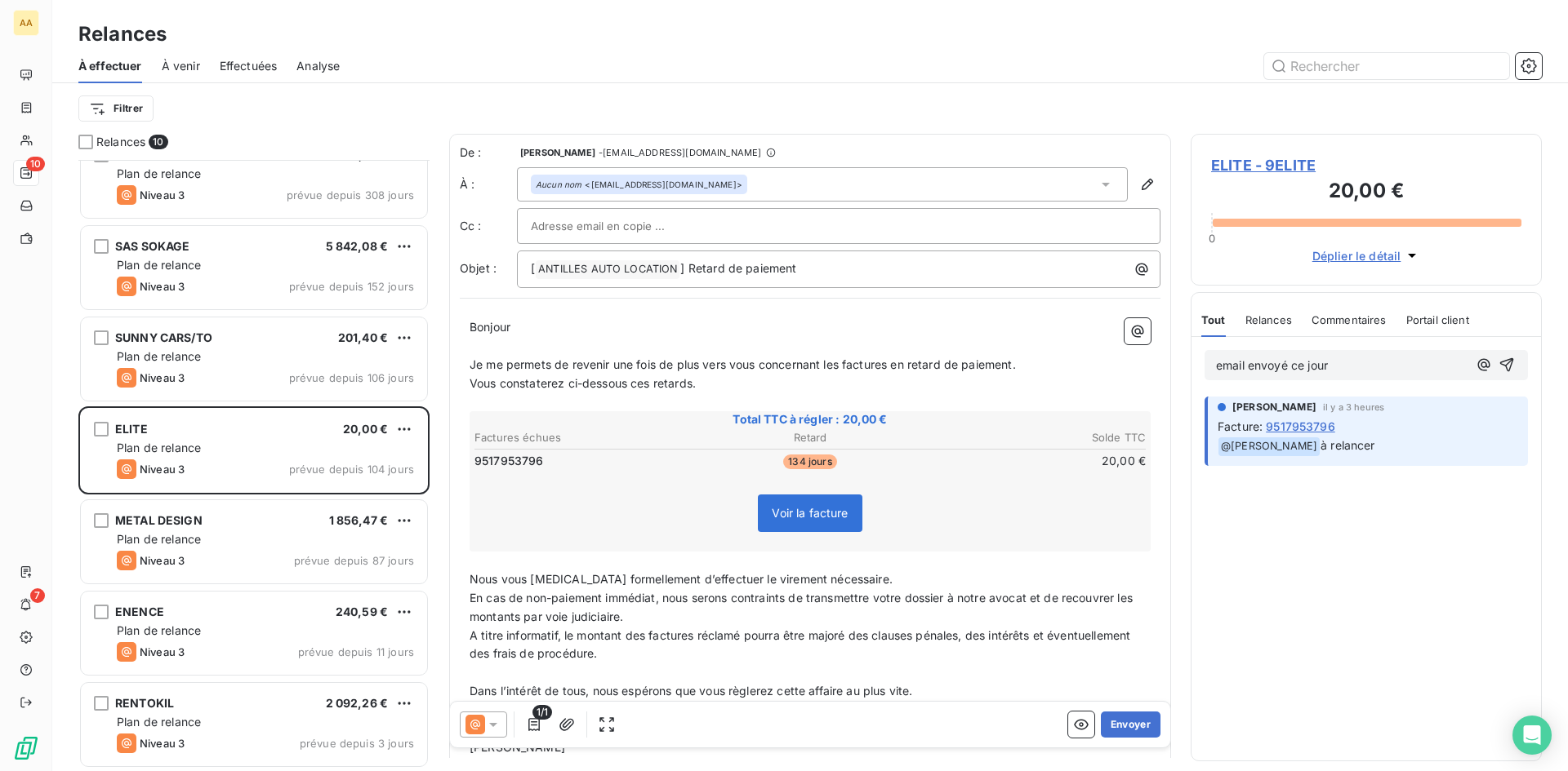
click at [1306, 544] on div "email envoyé ce jour [PERSON_NAME] il y a 3 heures Facture : 9517953796 ﻿ @ [PE…" at bounding box center [1366, 548] width 349 height 423
click at [562, 724] on icon "button" at bounding box center [566, 724] width 16 height 16
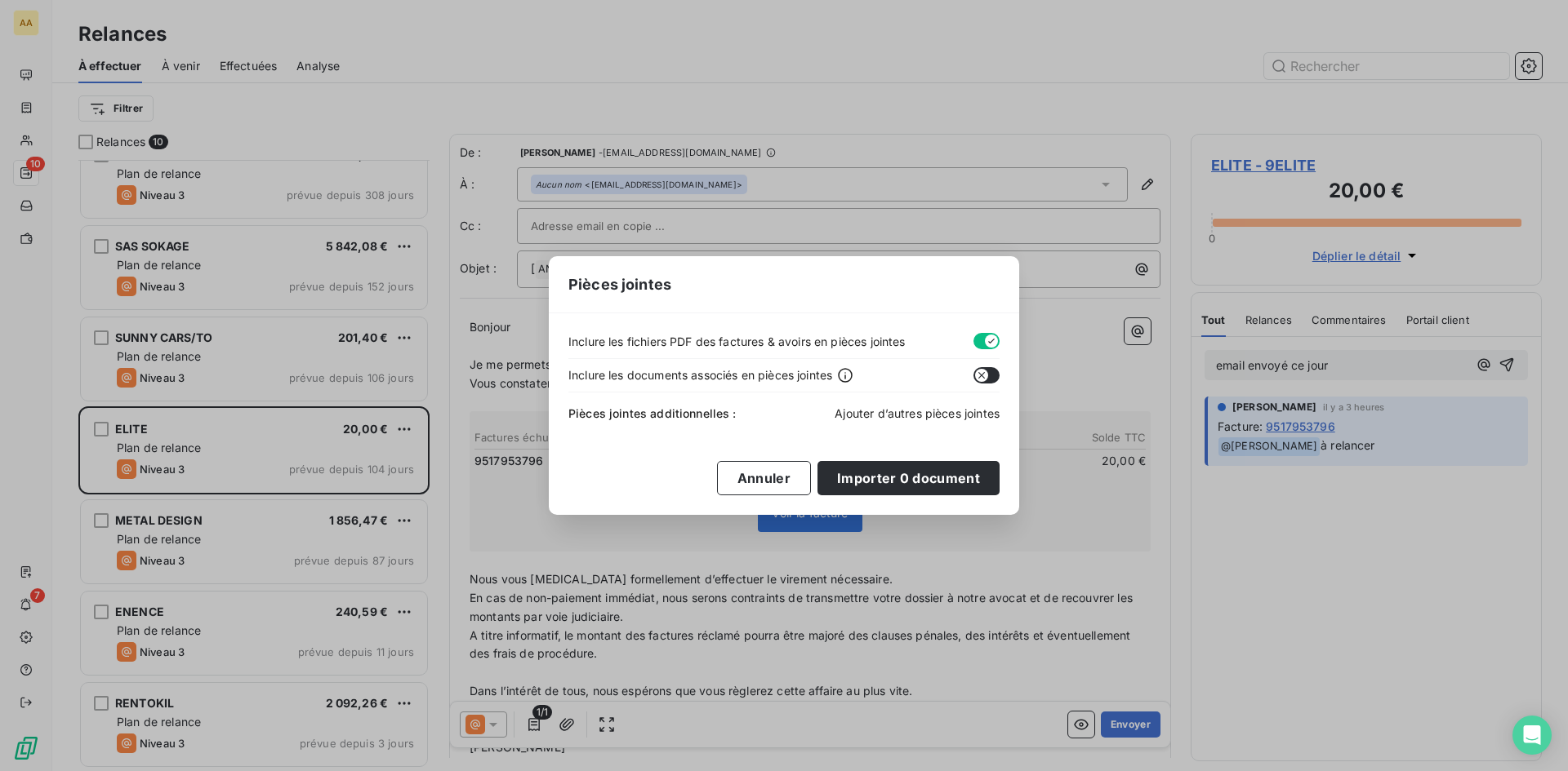
click at [903, 414] on span "Ajouter d’autres pièces jointes" at bounding box center [916, 413] width 165 height 14
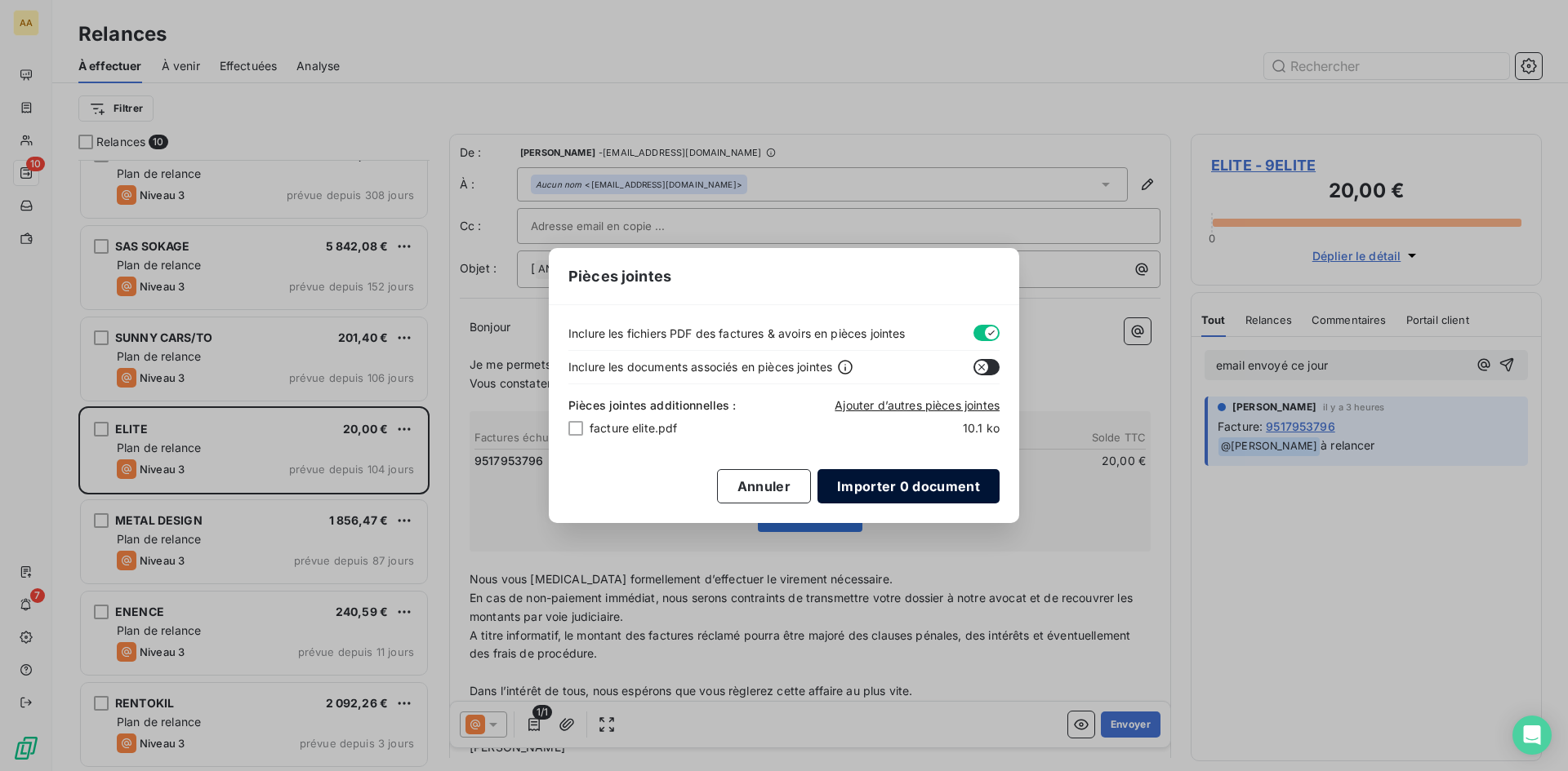
click at [920, 473] on button "Importer 0 document" at bounding box center [908, 486] width 182 height 34
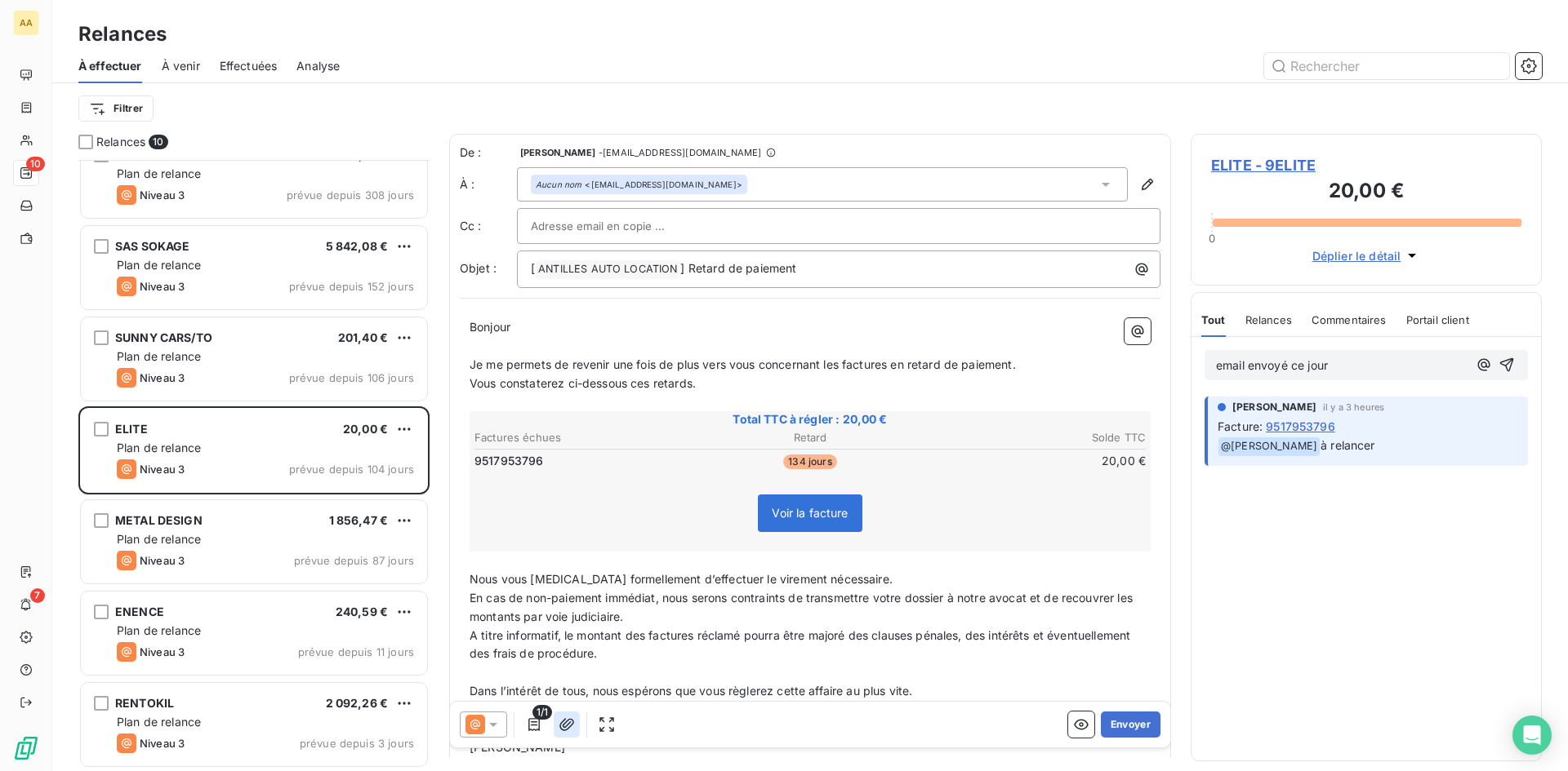
click at [565, 724] on icon "button" at bounding box center [566, 724] width 16 height 16
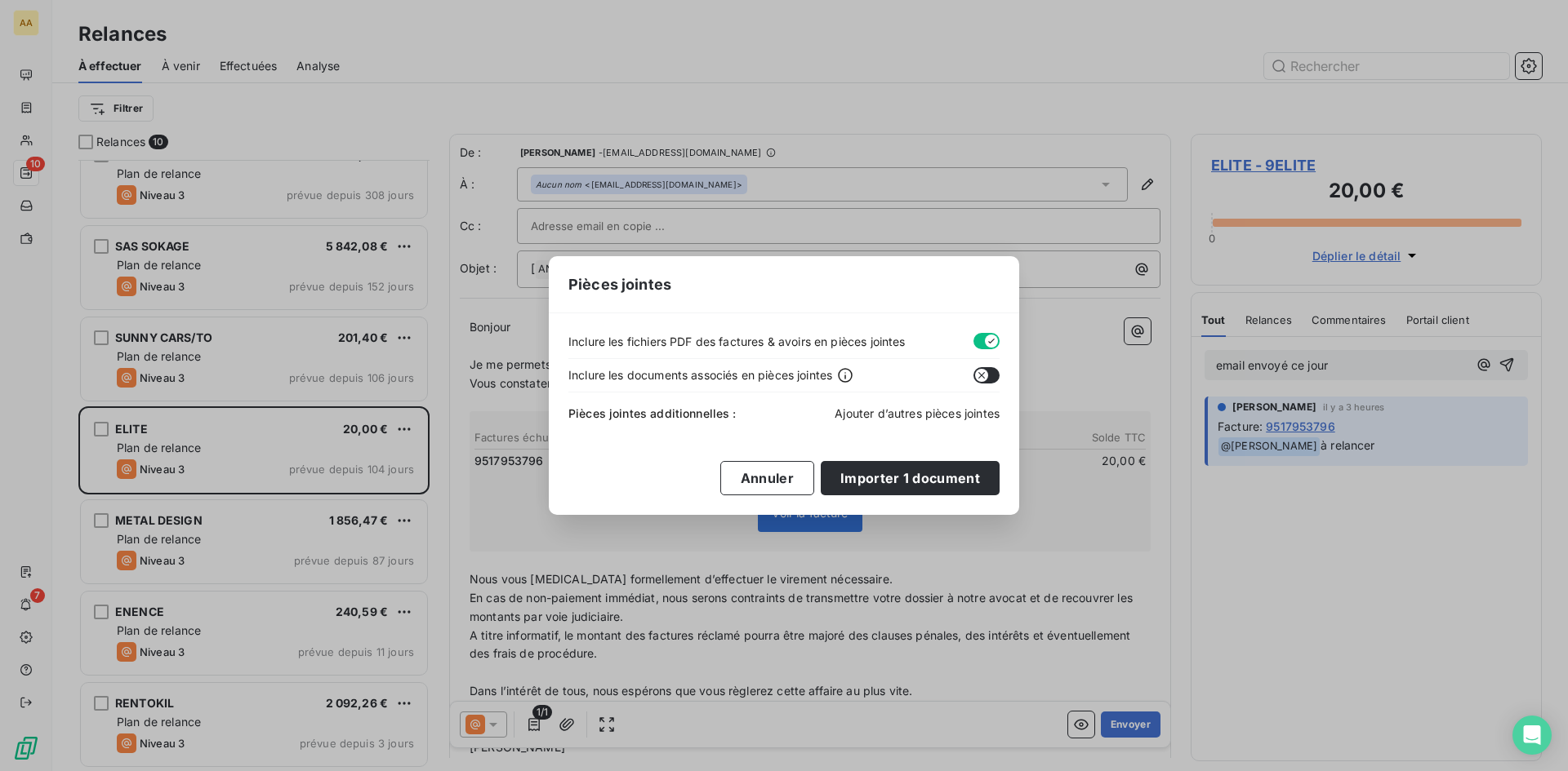
click at [931, 414] on span "Ajouter d’autres pièces jointes" at bounding box center [916, 413] width 165 height 14
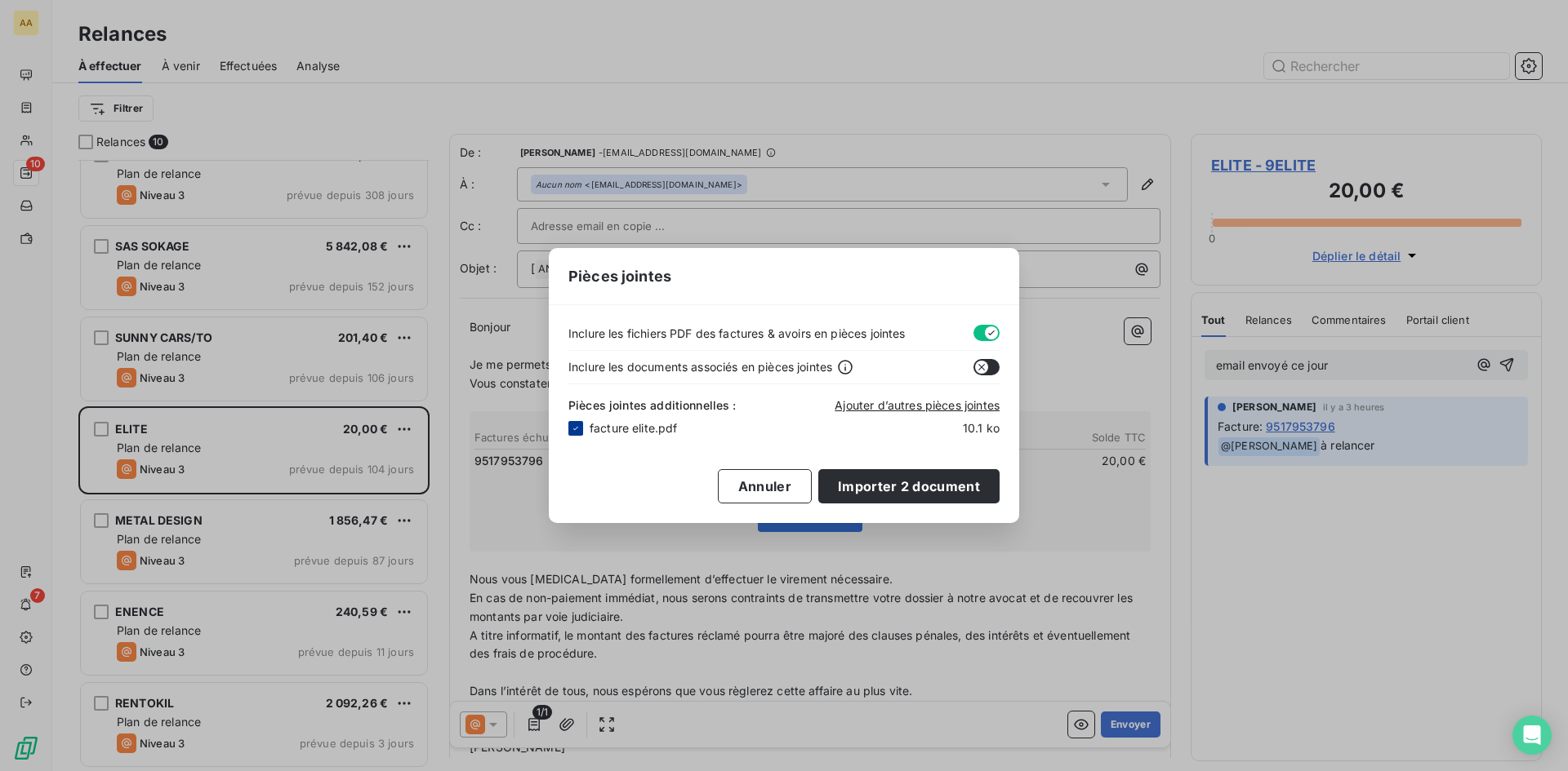
click at [574, 428] on icon at bounding box center [575, 428] width 9 height 9
click at [759, 484] on button "Annuler" at bounding box center [767, 486] width 94 height 34
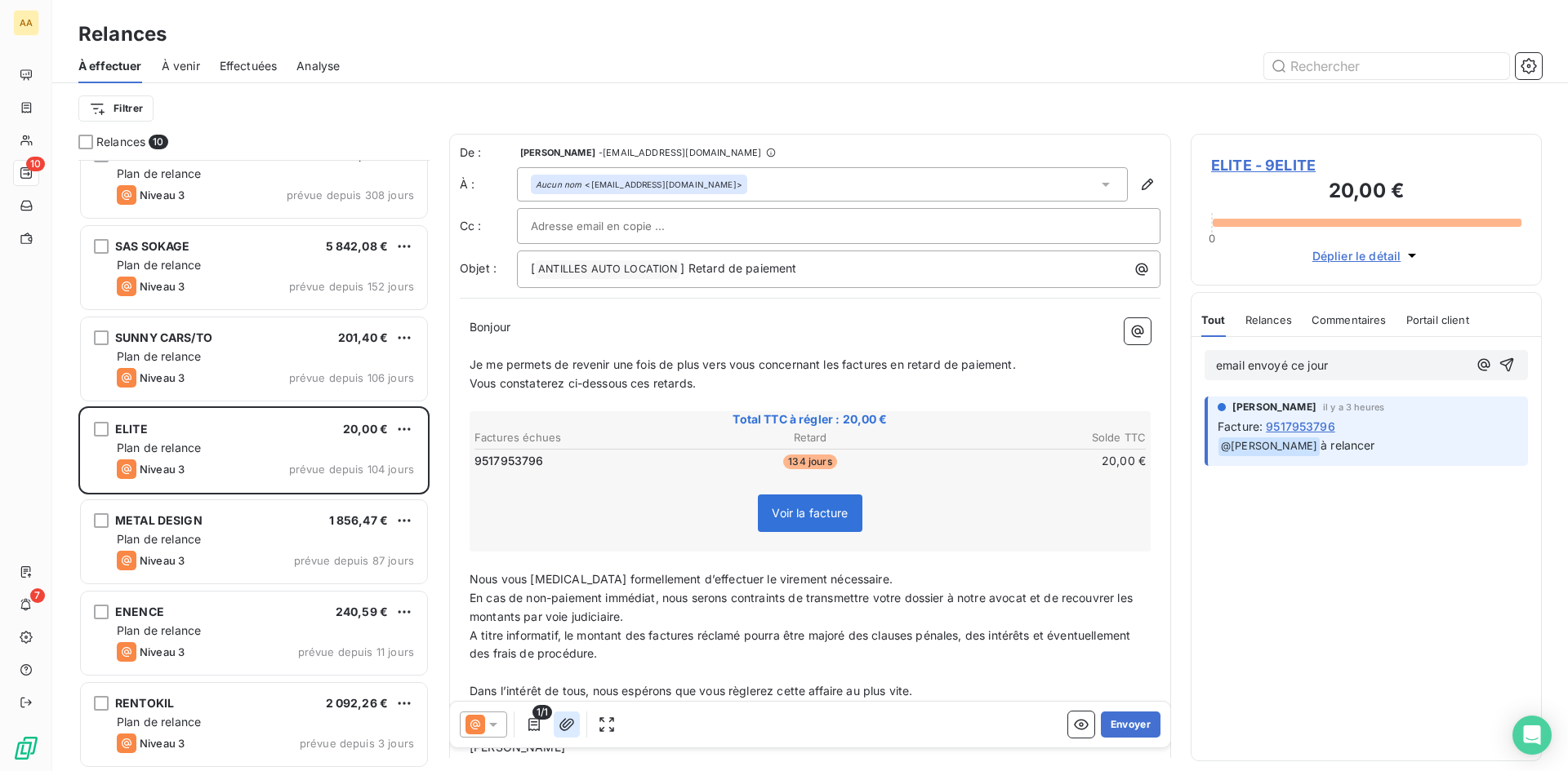
click at [563, 727] on icon "button" at bounding box center [566, 724] width 16 height 16
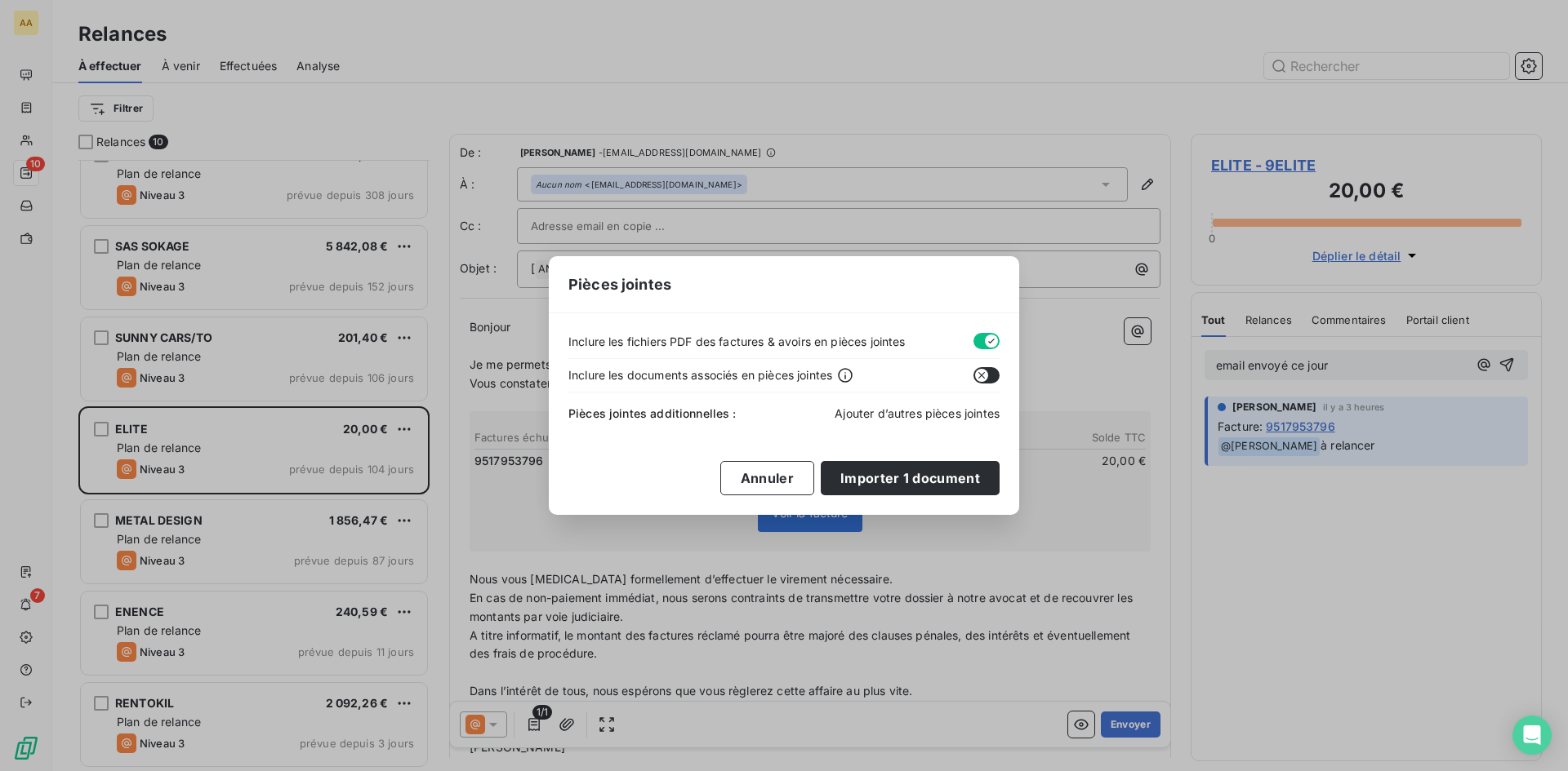
click at [885, 415] on span "Ajouter d’autres pièces jointes" at bounding box center [916, 413] width 165 height 14
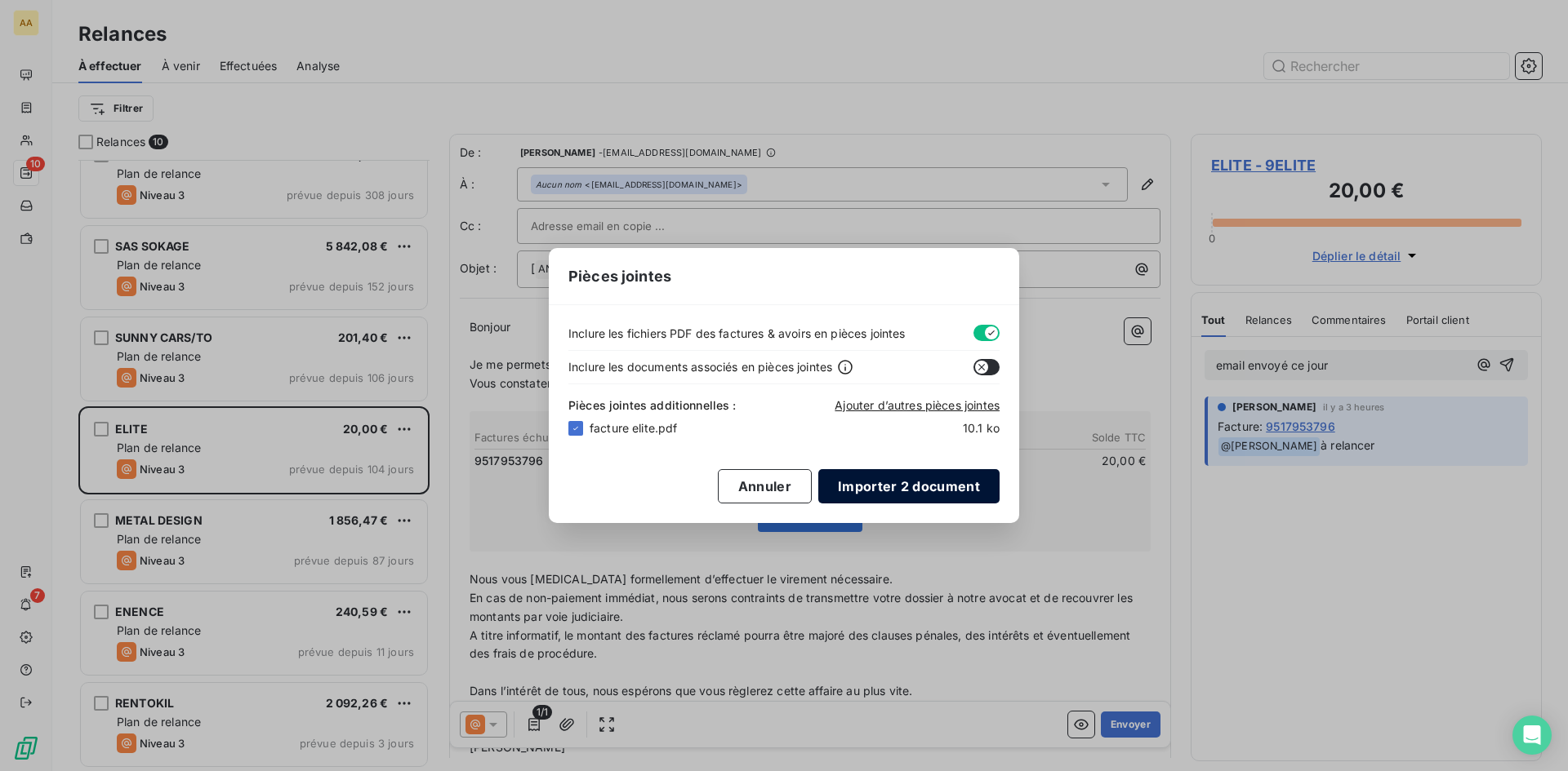
click at [920, 484] on button "Importer 2 document" at bounding box center [909, 486] width 181 height 34
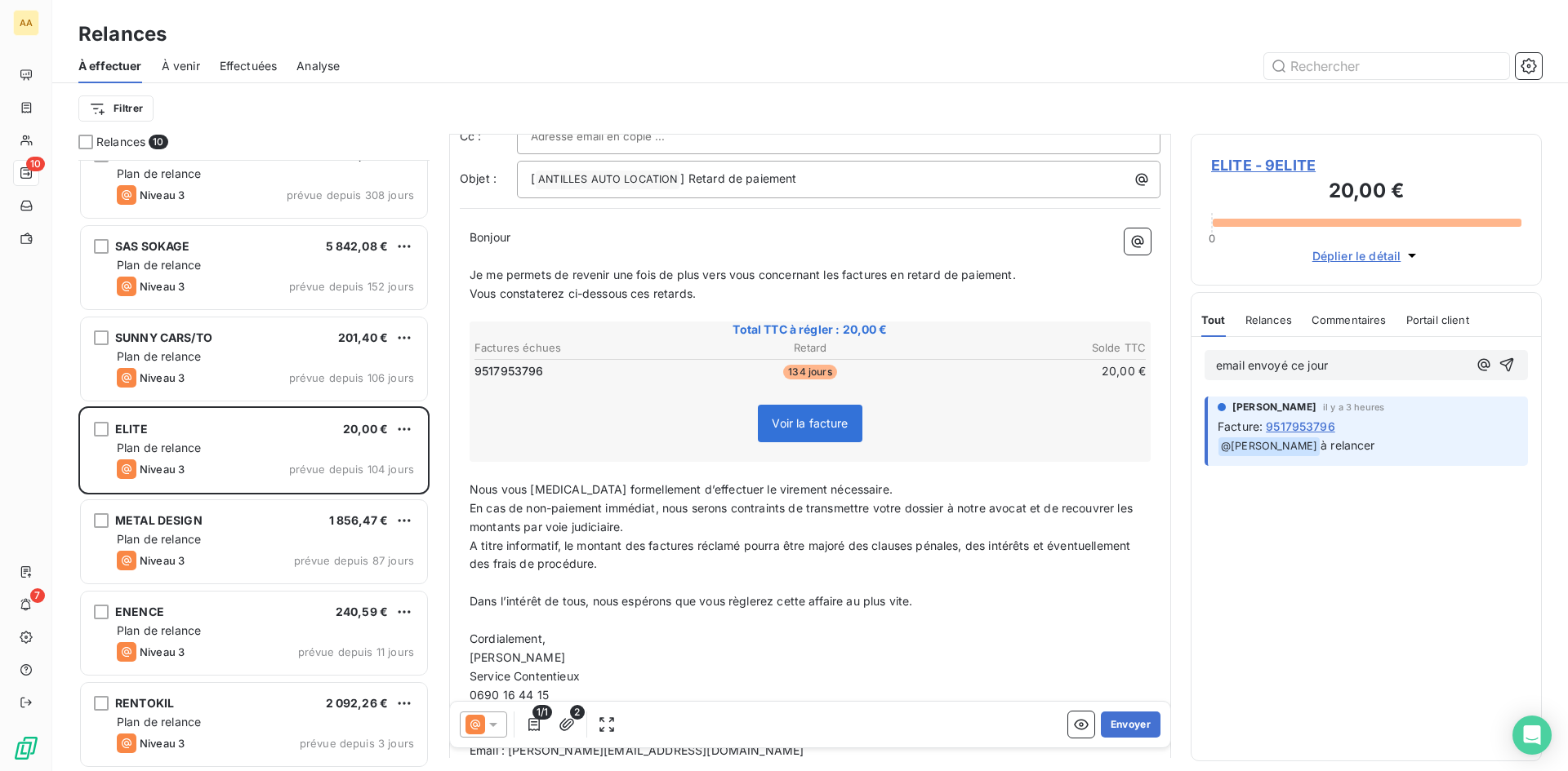
scroll to position [1, 0]
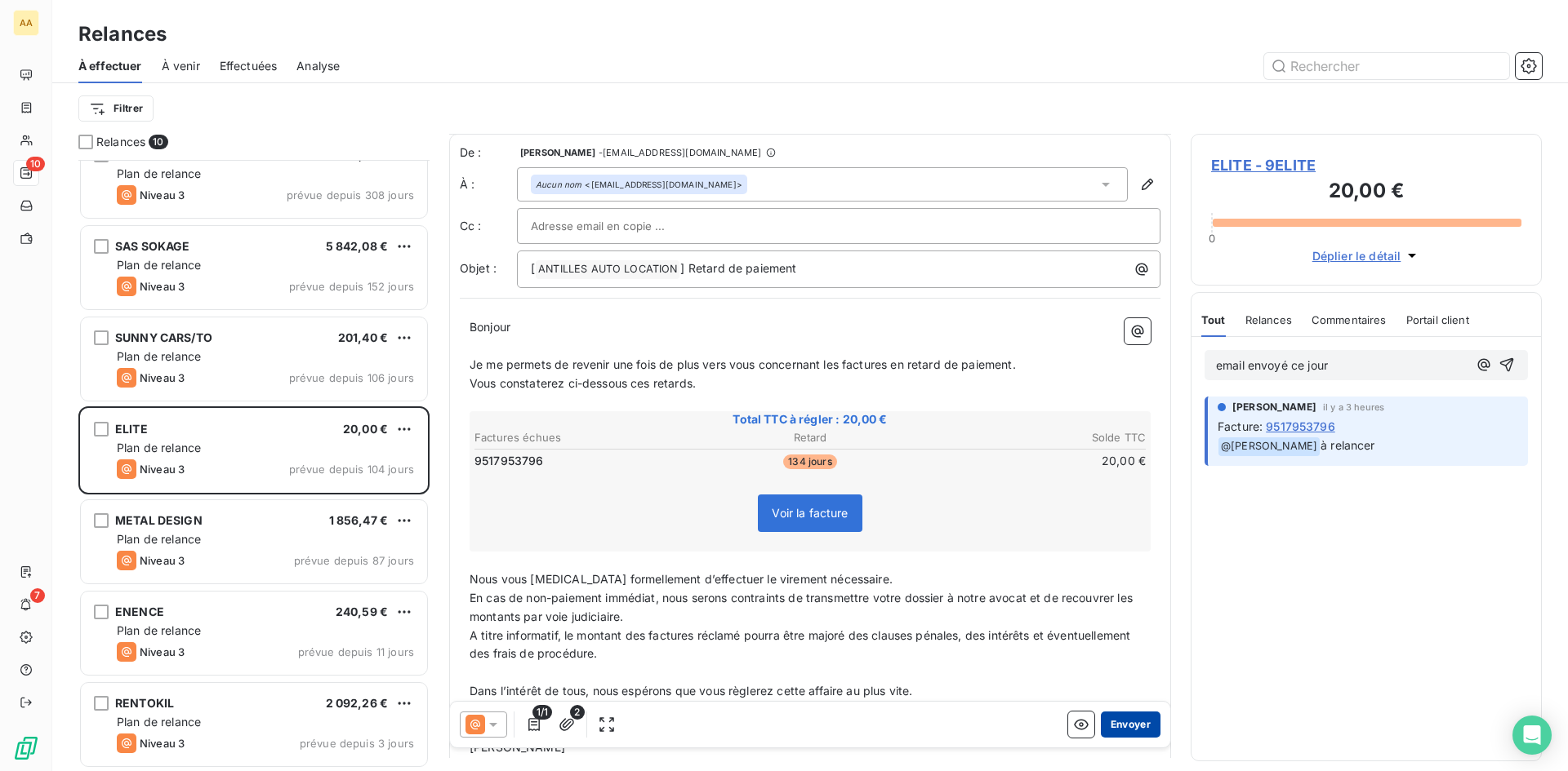
click at [1113, 721] on button "Envoyer" at bounding box center [1130, 724] width 60 height 26
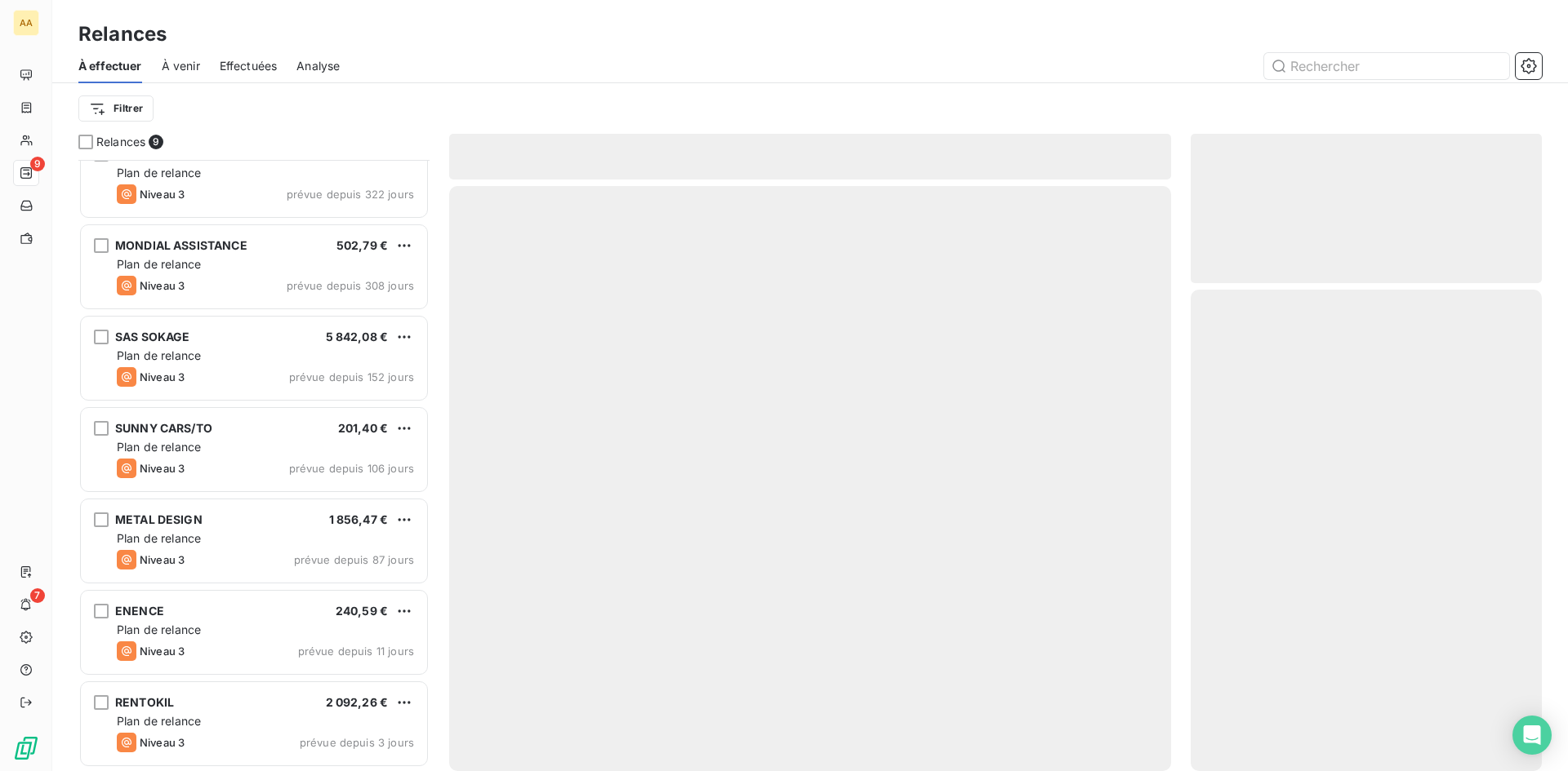
scroll to position [211, 0]
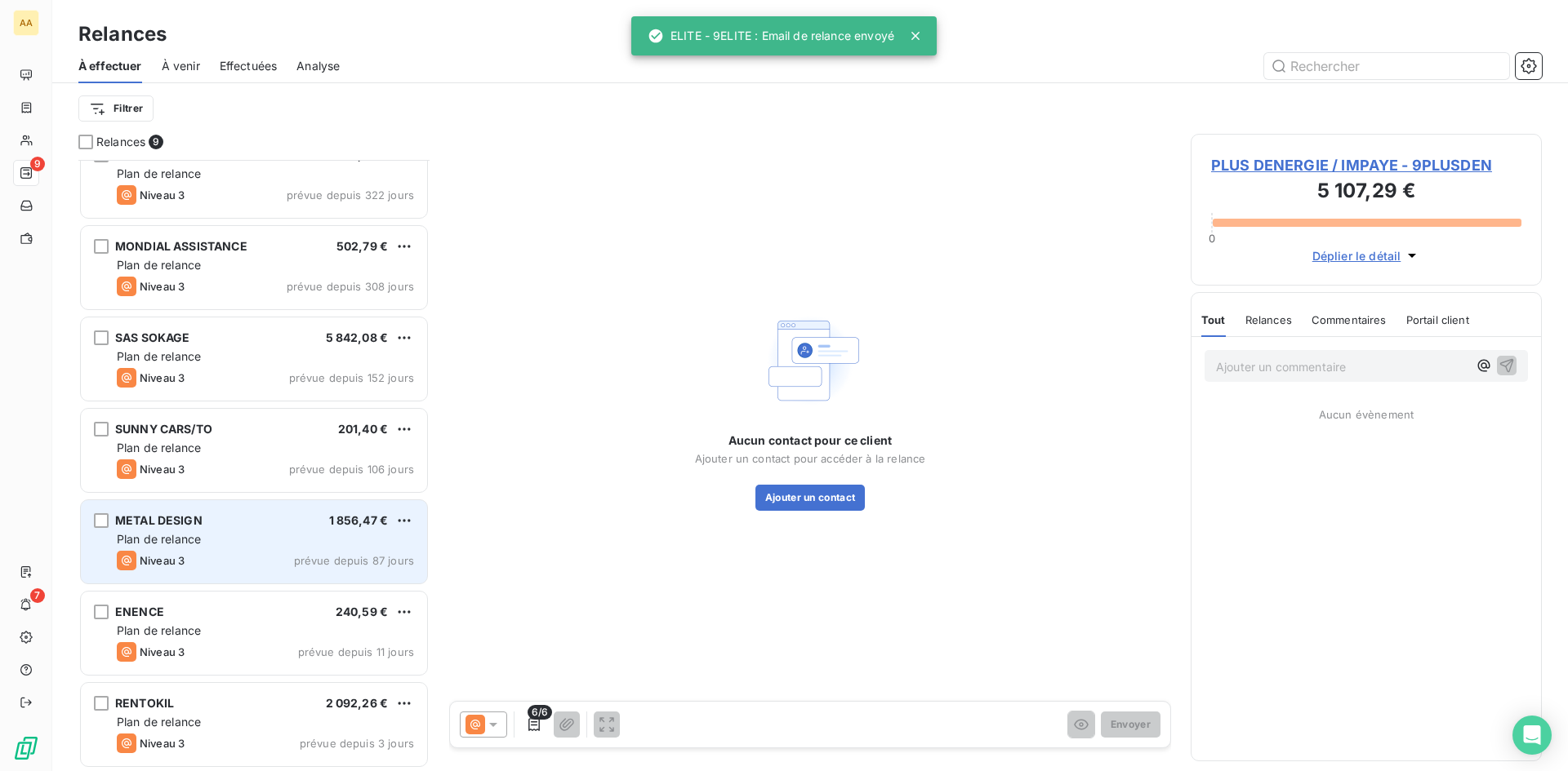
scroll to position [212, 0]
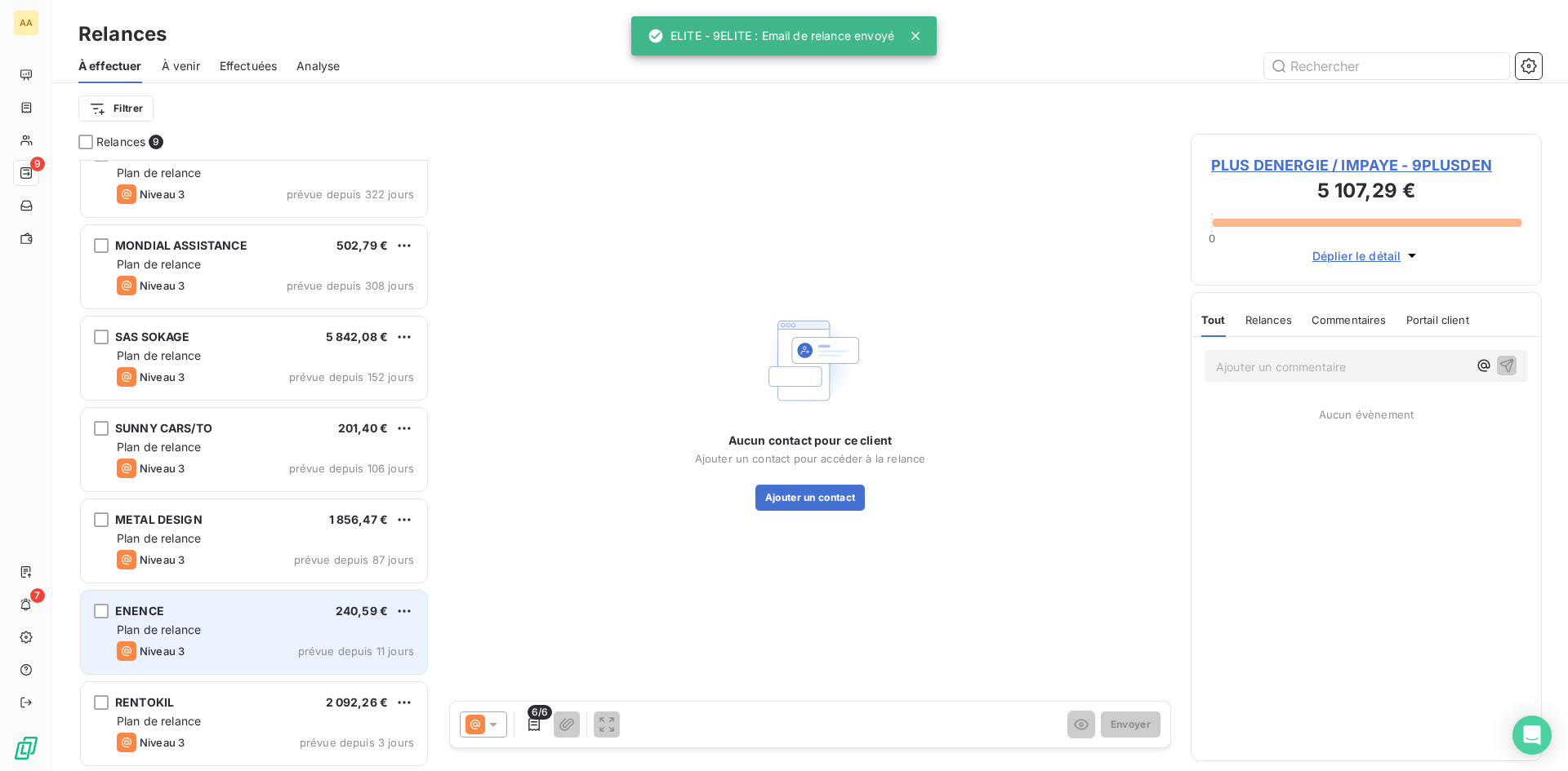
click at [261, 627] on div "Plan de relance" at bounding box center [265, 630] width 297 height 16
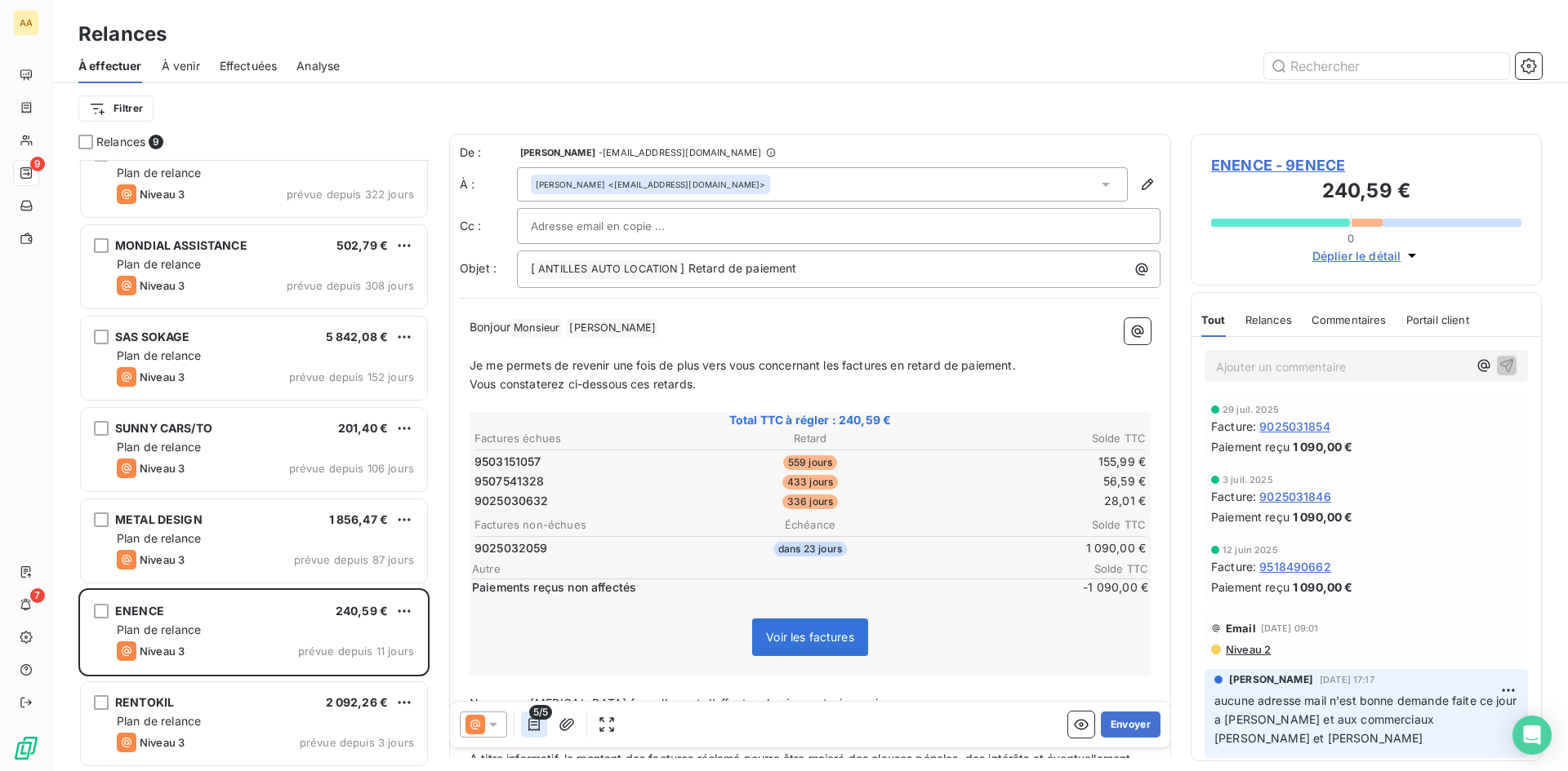
click at [536, 724] on icon "button" at bounding box center [533, 724] width 16 height 16
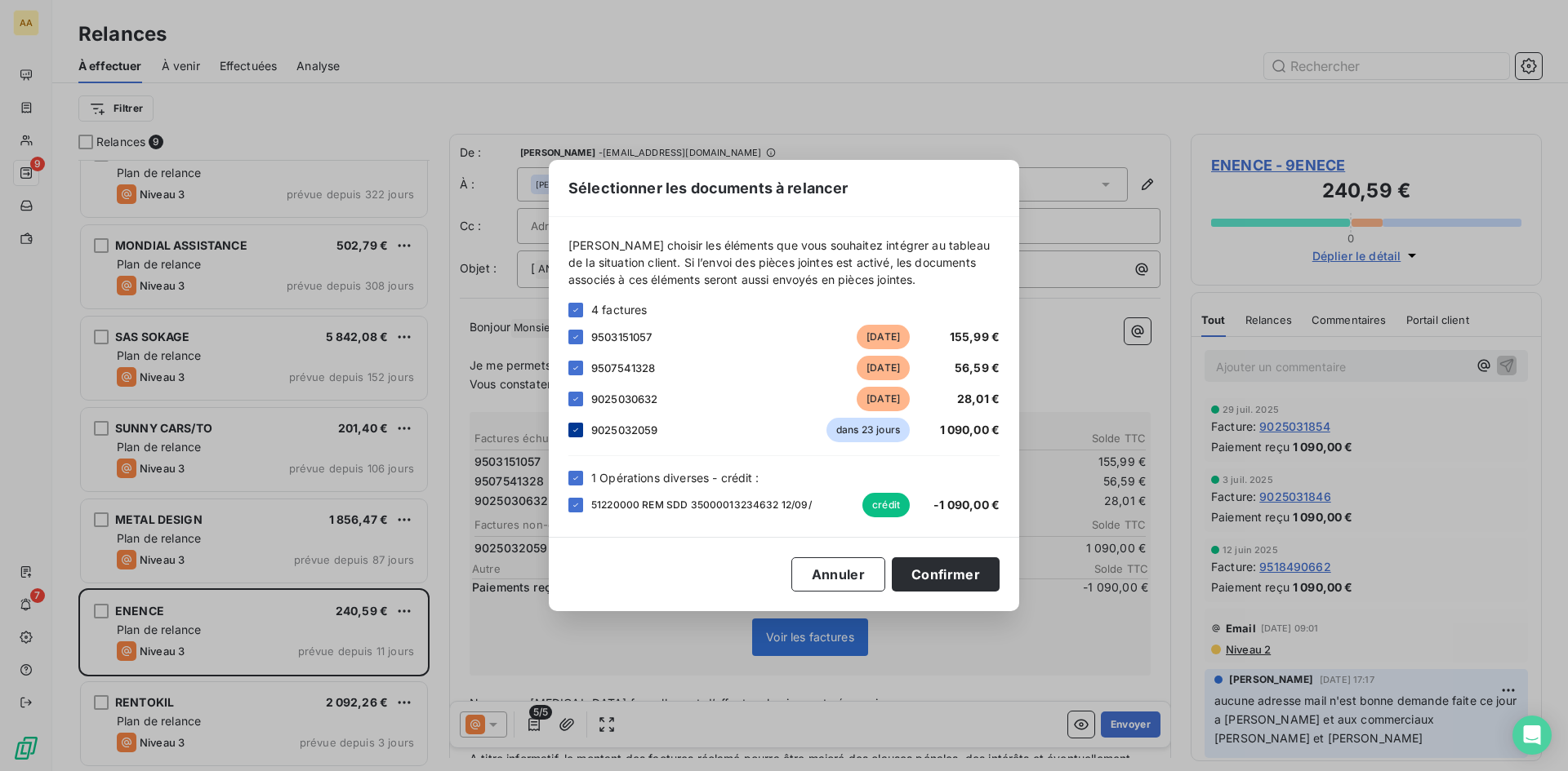
click at [580, 426] on icon at bounding box center [575, 429] width 9 height 9
click at [577, 504] on icon at bounding box center [576, 505] width 5 height 3
click at [962, 571] on button "Confirmer" at bounding box center [945, 574] width 108 height 34
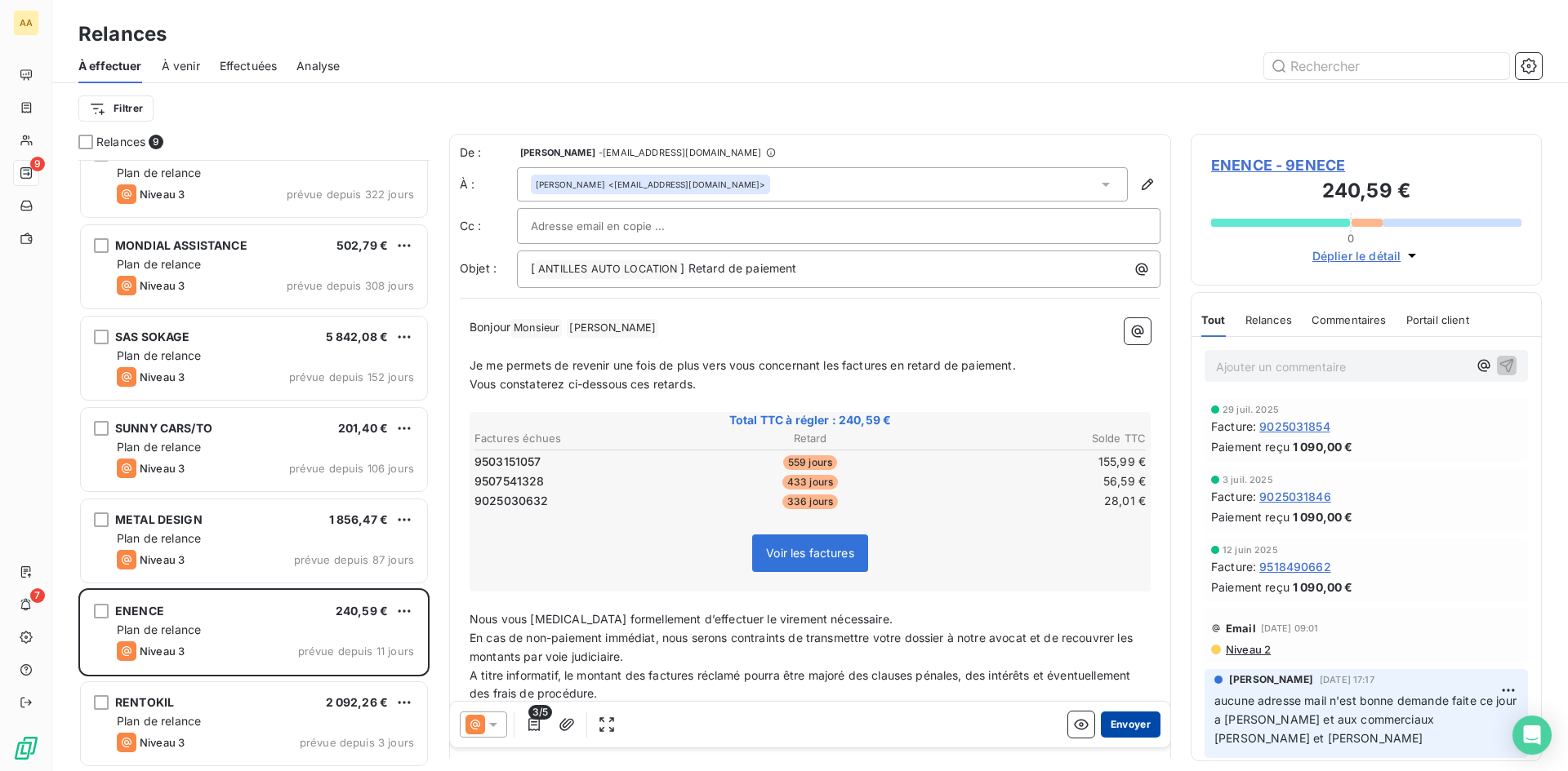
click at [1118, 729] on button "Envoyer" at bounding box center [1130, 724] width 60 height 26
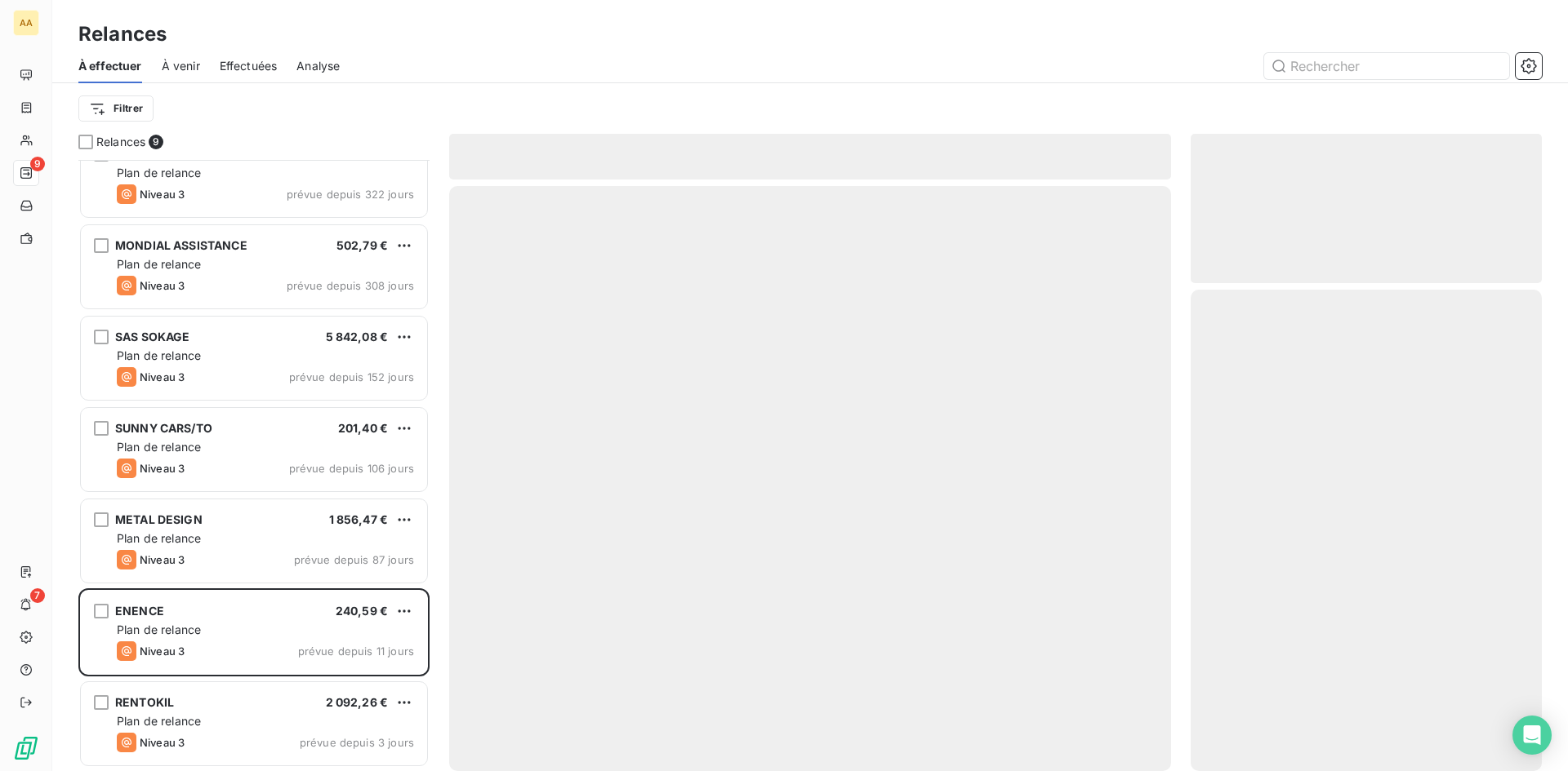
scroll to position [120, 0]
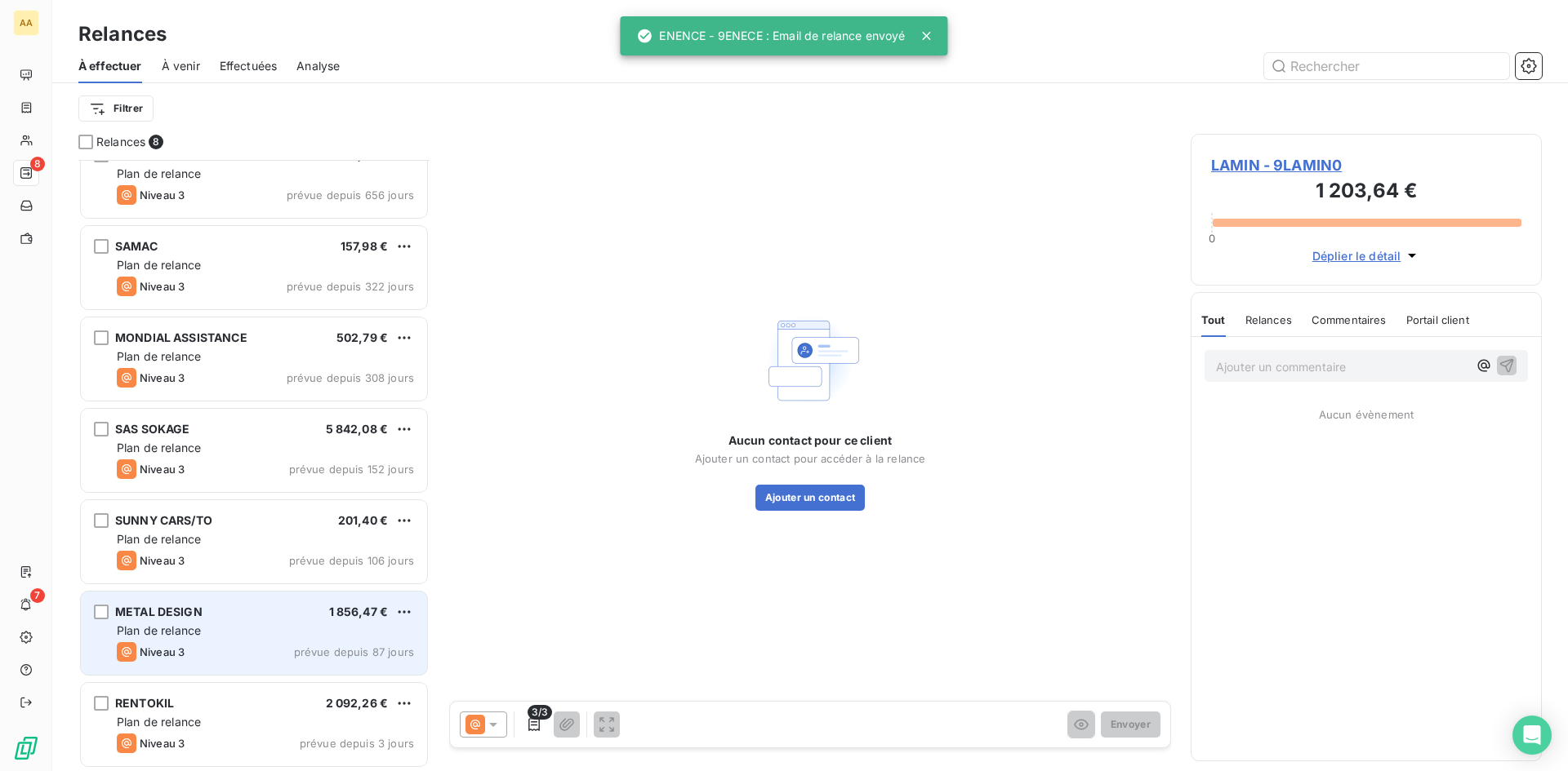
click at [325, 640] on div "METAL DESIGN 1 856,47 € Plan de relance Niveau 3 prévue depuis 87 jours" at bounding box center [254, 633] width 346 height 84
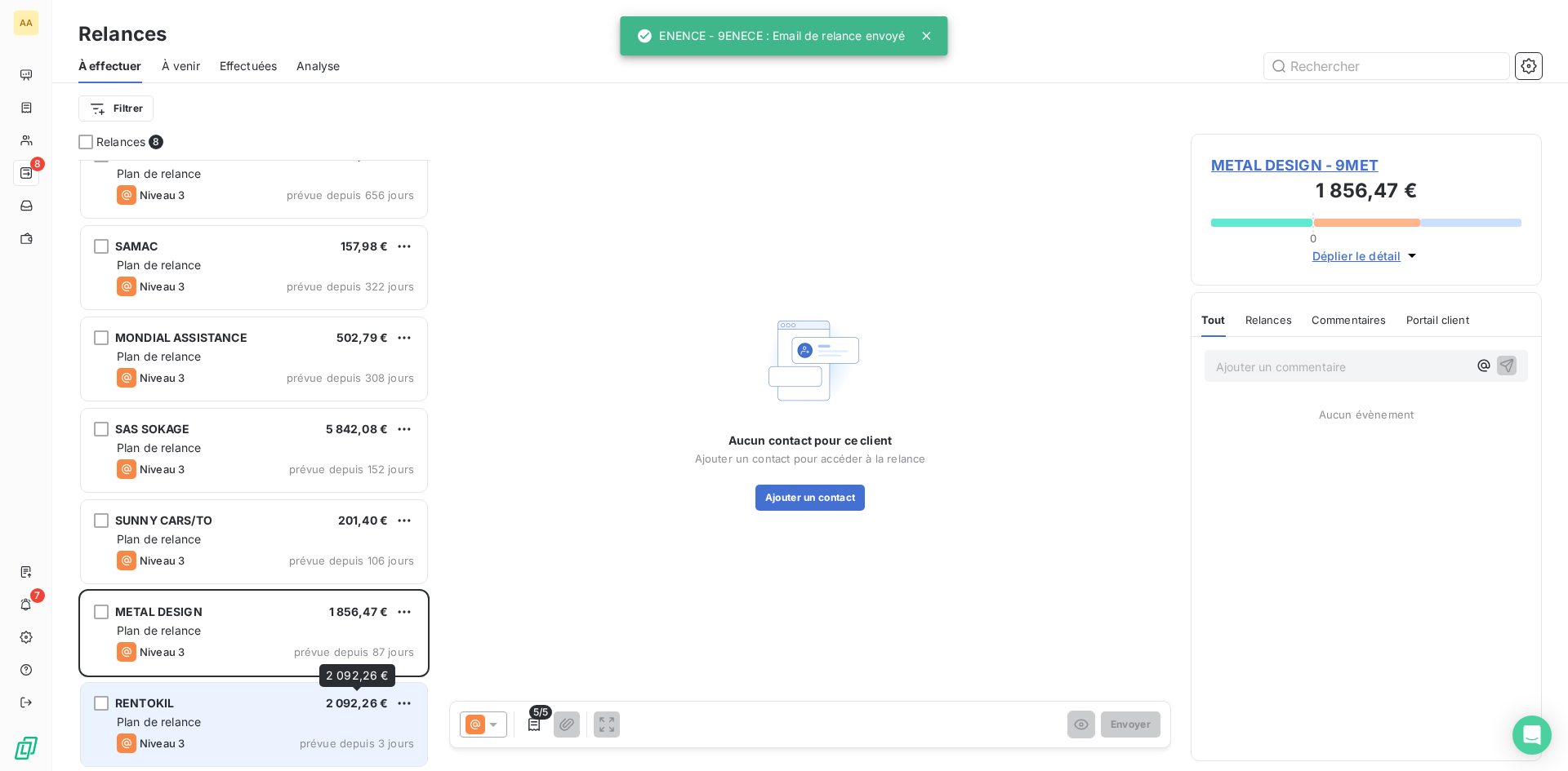
click at [348, 705] on span "2 092,26 €" at bounding box center [357, 703] width 63 height 14
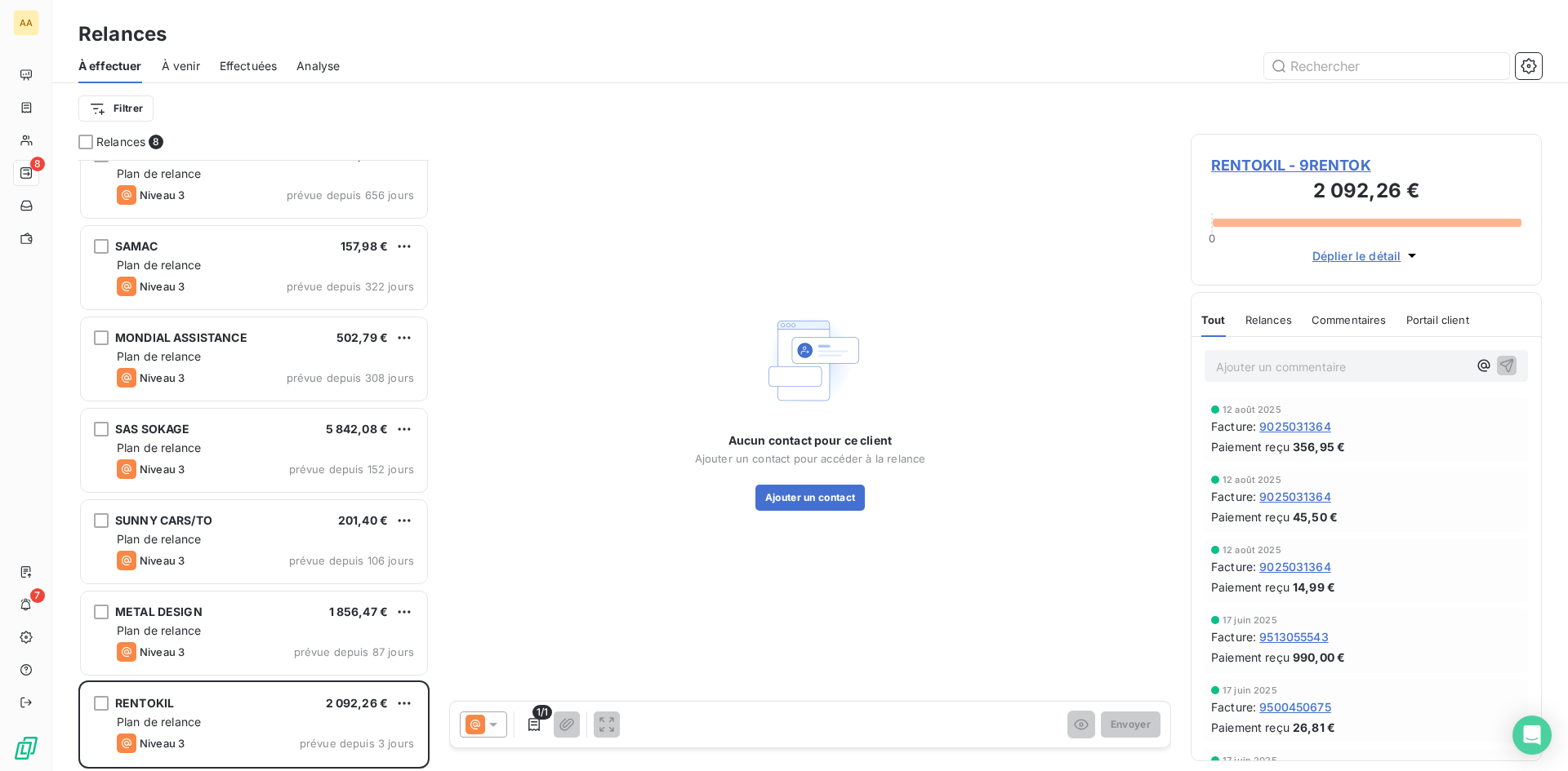
click at [1288, 172] on span "RENTOKIL - 9RENTOK" at bounding box center [1366, 166] width 311 height 22
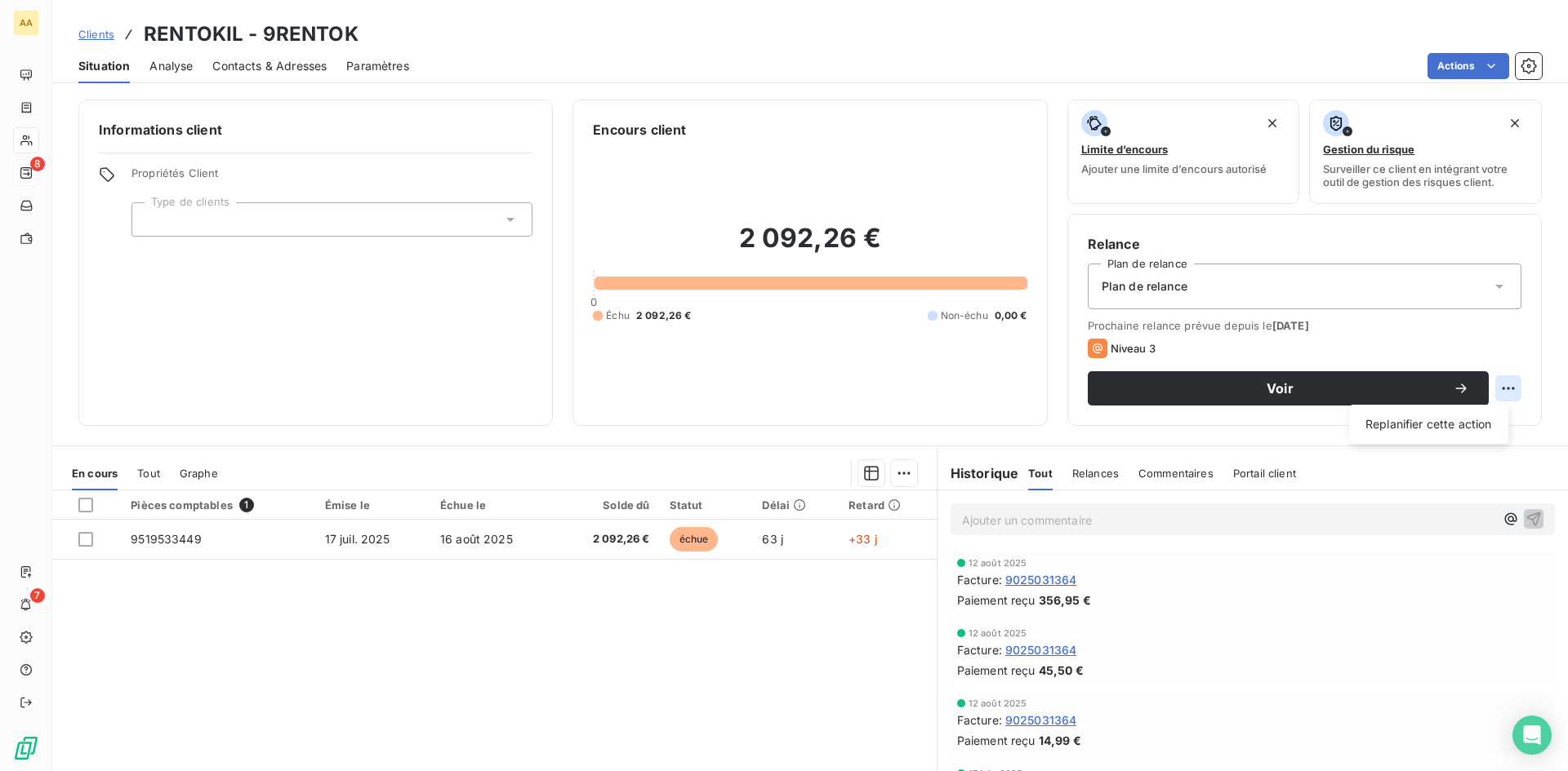
click at [1498, 392] on html "AA 8 7 Clients RENTOKIL - 9RENTOK Situation Analyse Contacts & Adresses Paramèt…" at bounding box center [784, 386] width 1568 height 771
click at [1468, 423] on div "Replanifier cette action" at bounding box center [1428, 424] width 146 height 26
select select "8"
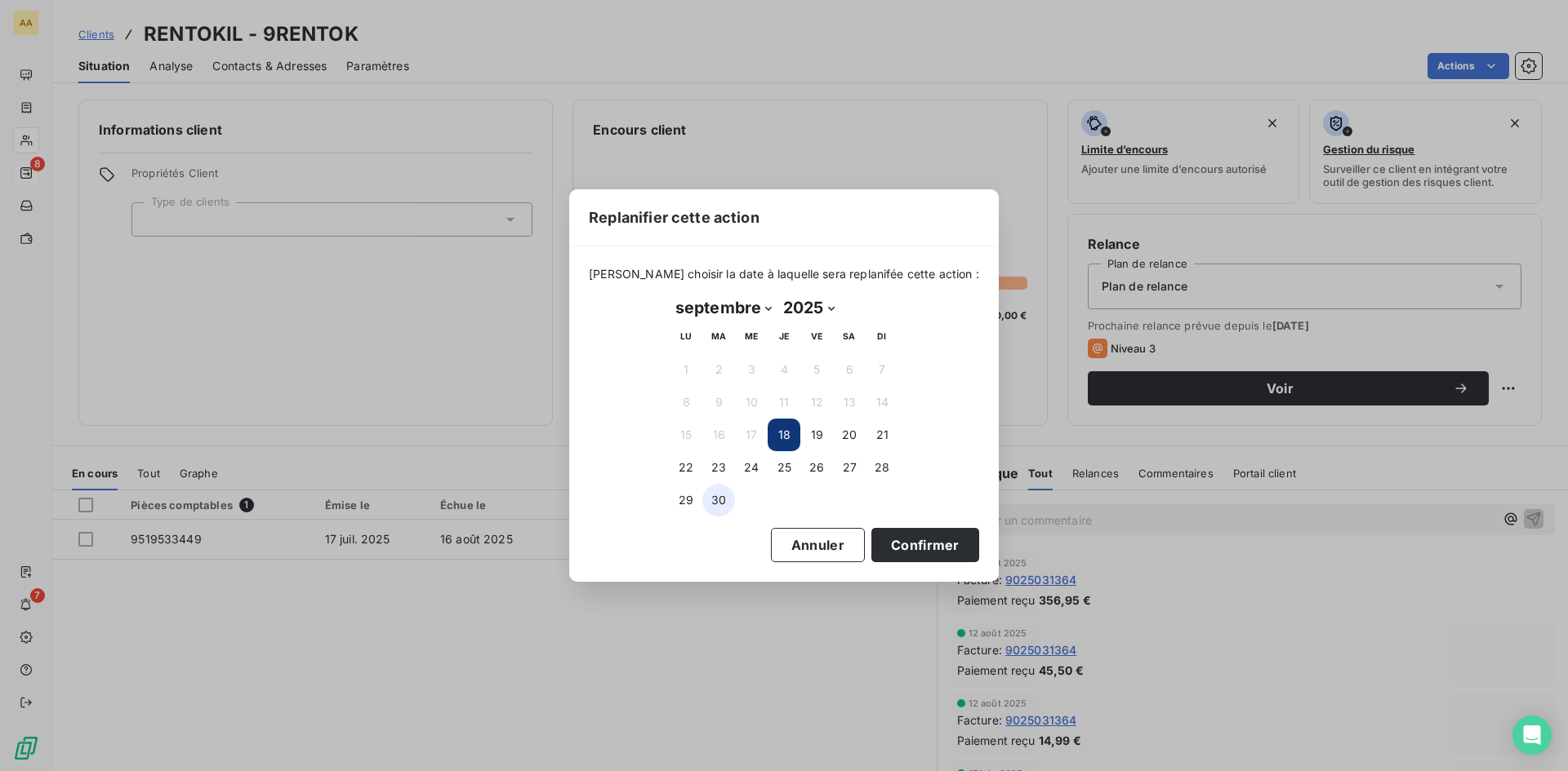
click at [716, 502] on button "30" at bounding box center [719, 500] width 33 height 33
click at [895, 537] on button "Confirmer" at bounding box center [925, 545] width 108 height 34
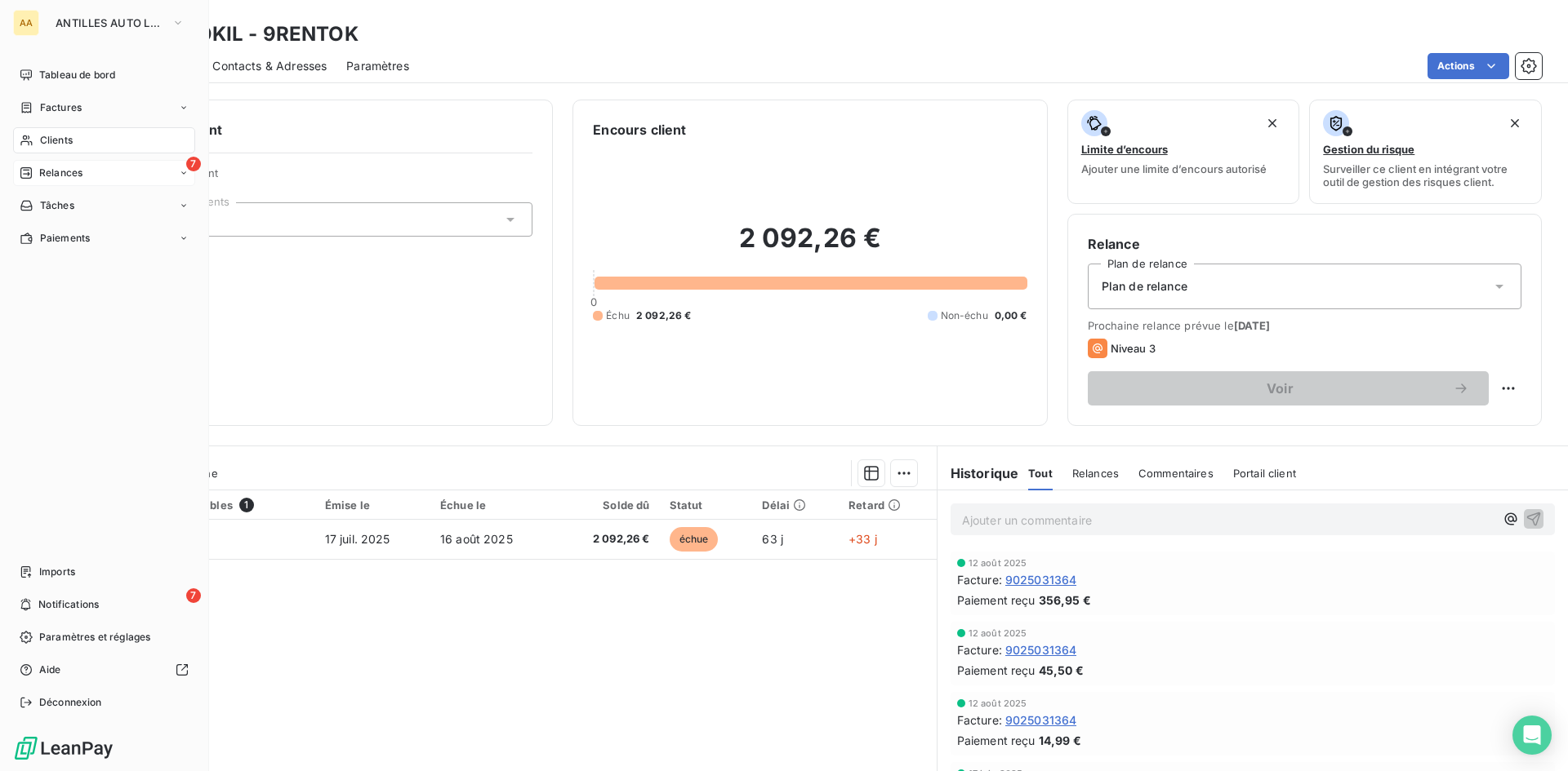
click at [59, 175] on span "Relances" at bounding box center [60, 172] width 43 height 15
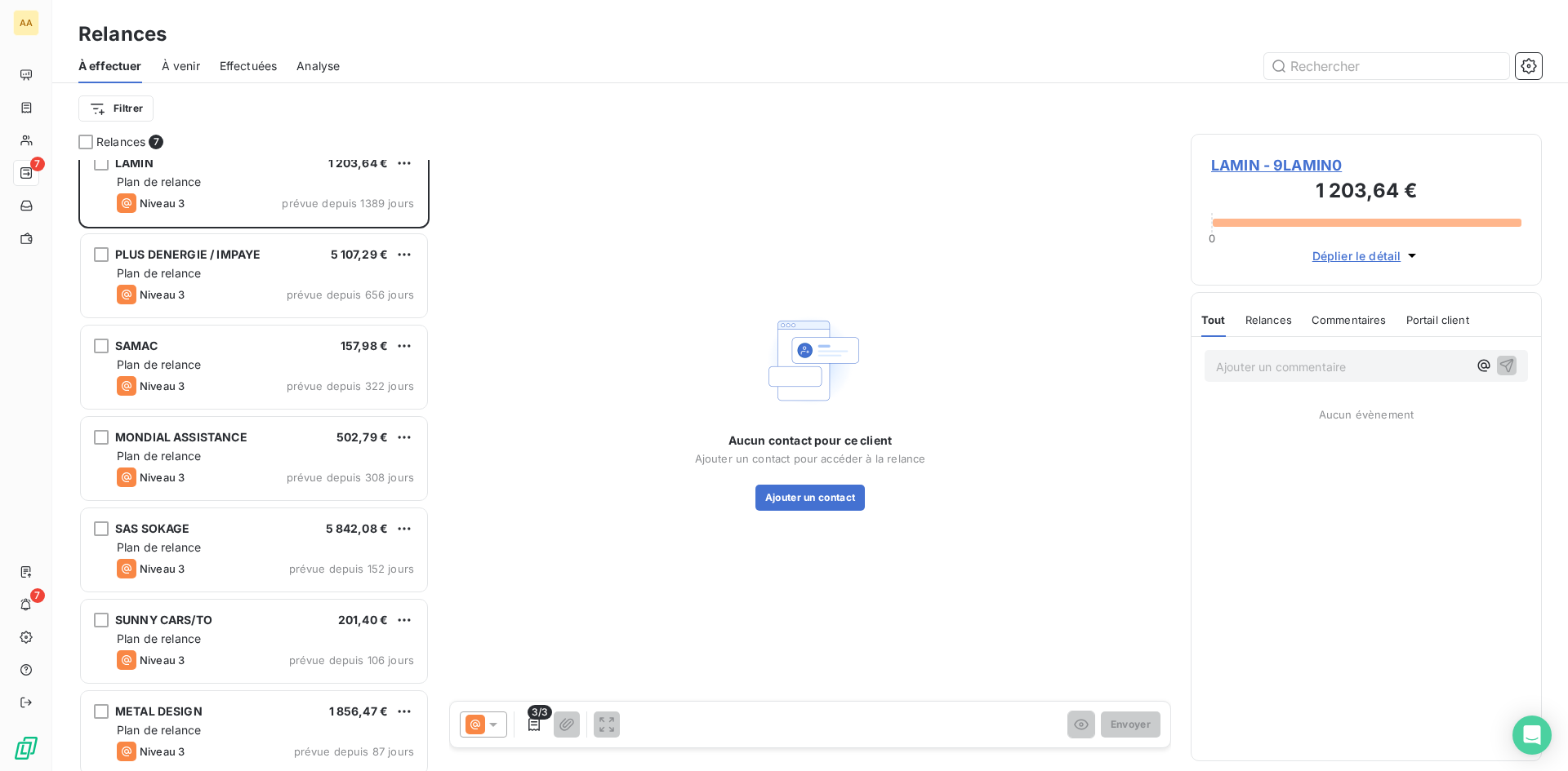
scroll to position [29, 0]
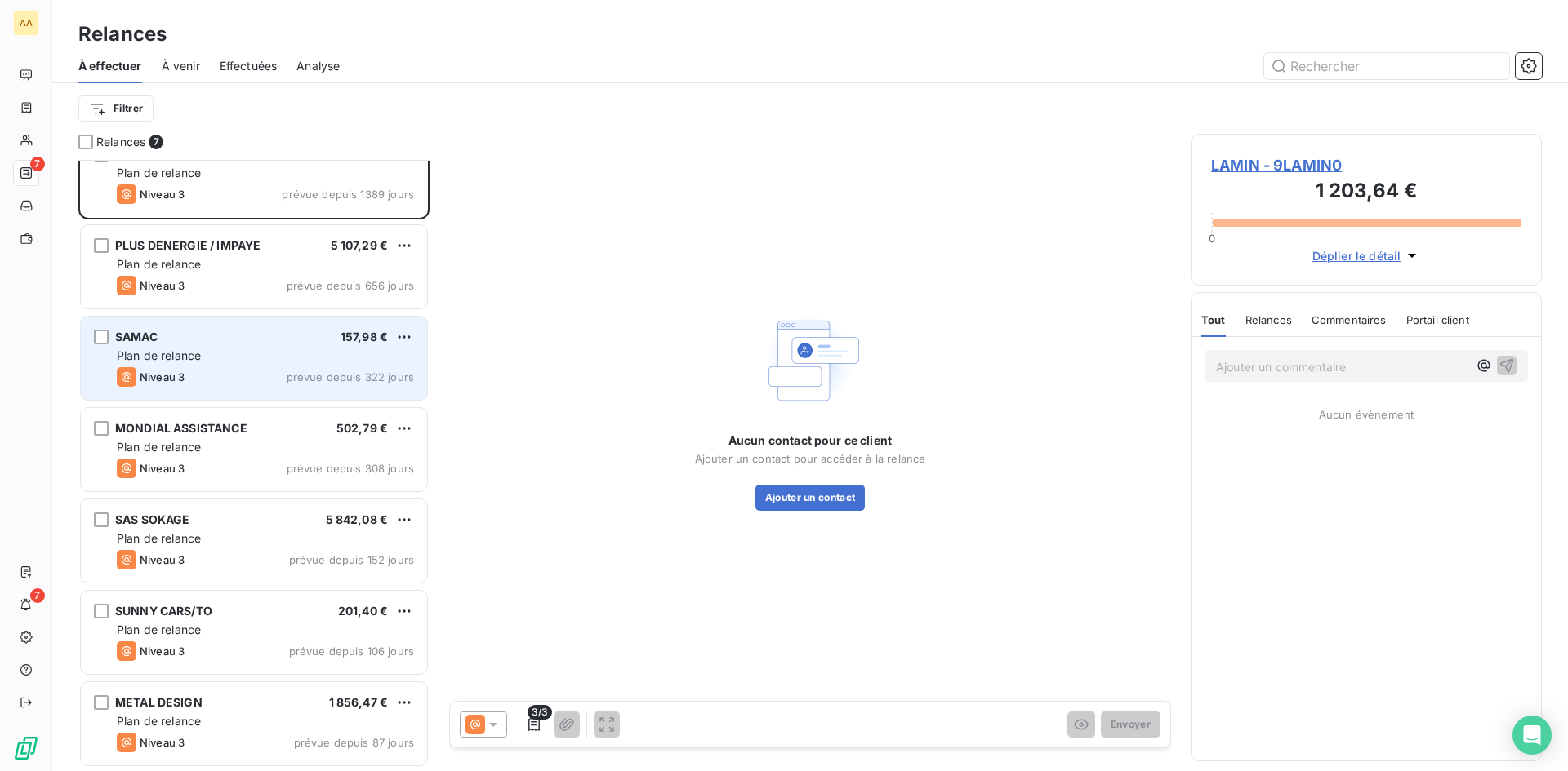
click at [278, 350] on div "Plan de relance" at bounding box center [265, 355] width 297 height 16
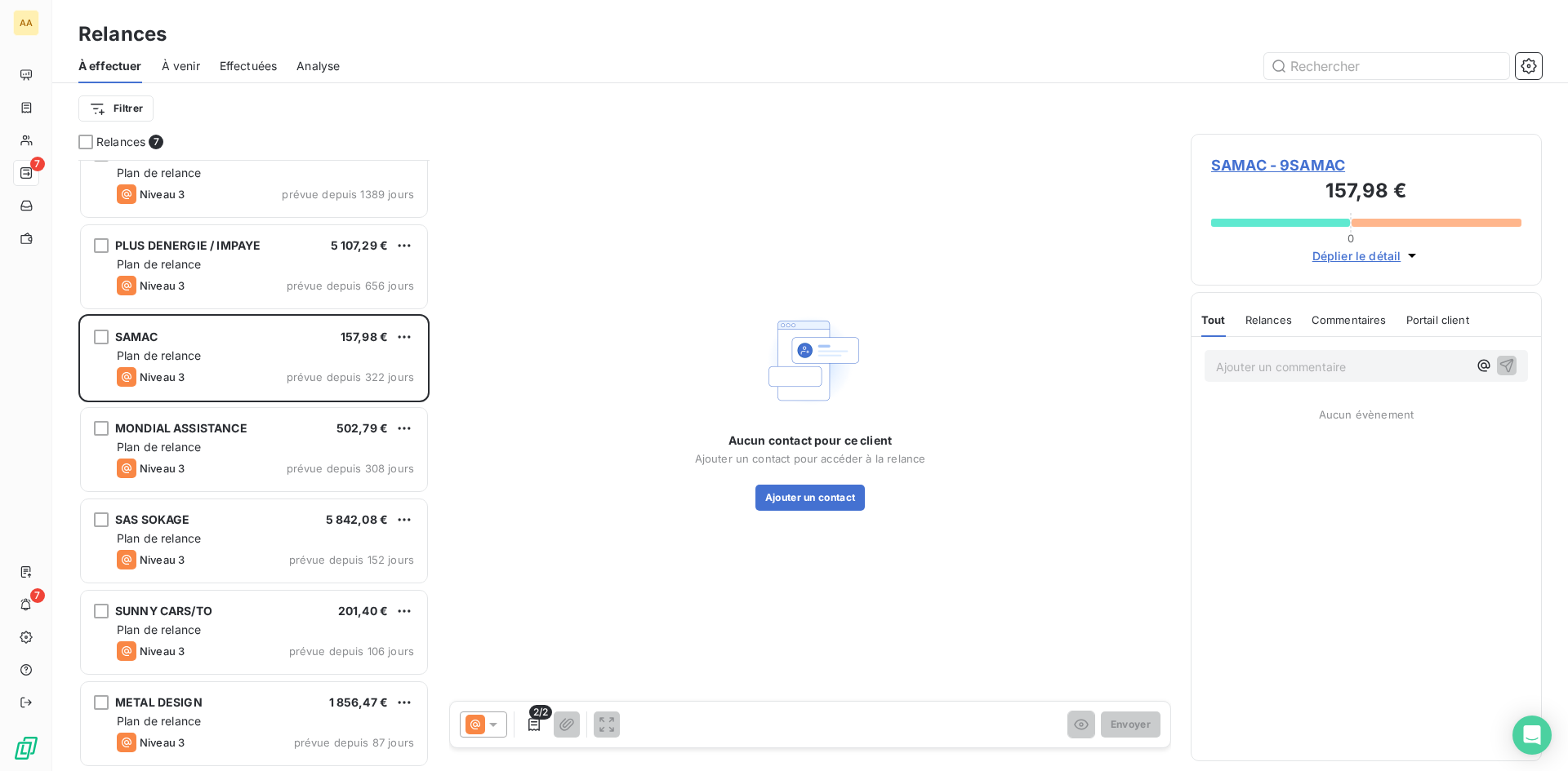
click at [1293, 172] on span "SAMAC - 9SAMAC" at bounding box center [1366, 166] width 311 height 22
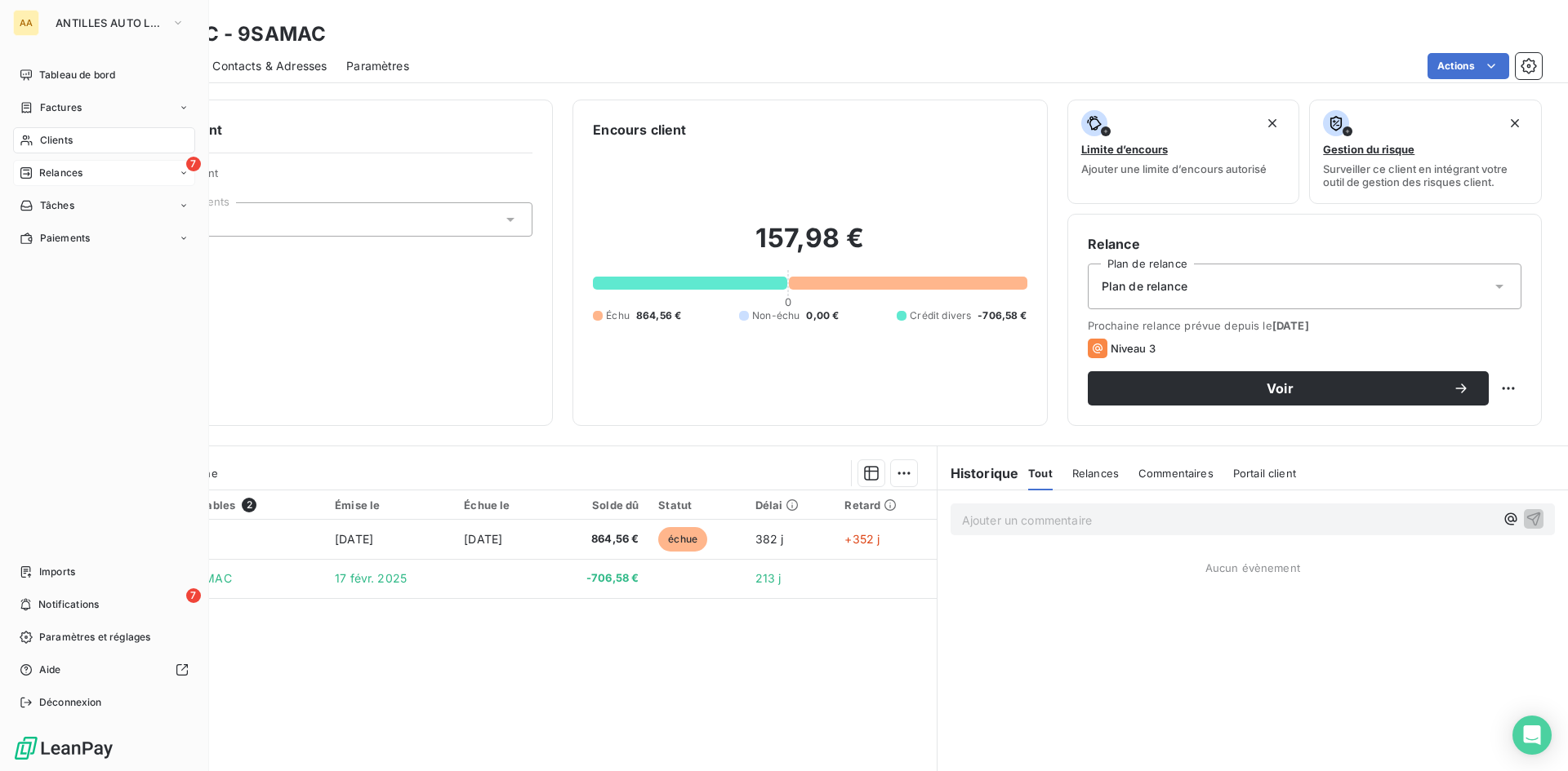
click at [58, 137] on span "Clients" at bounding box center [56, 140] width 33 height 15
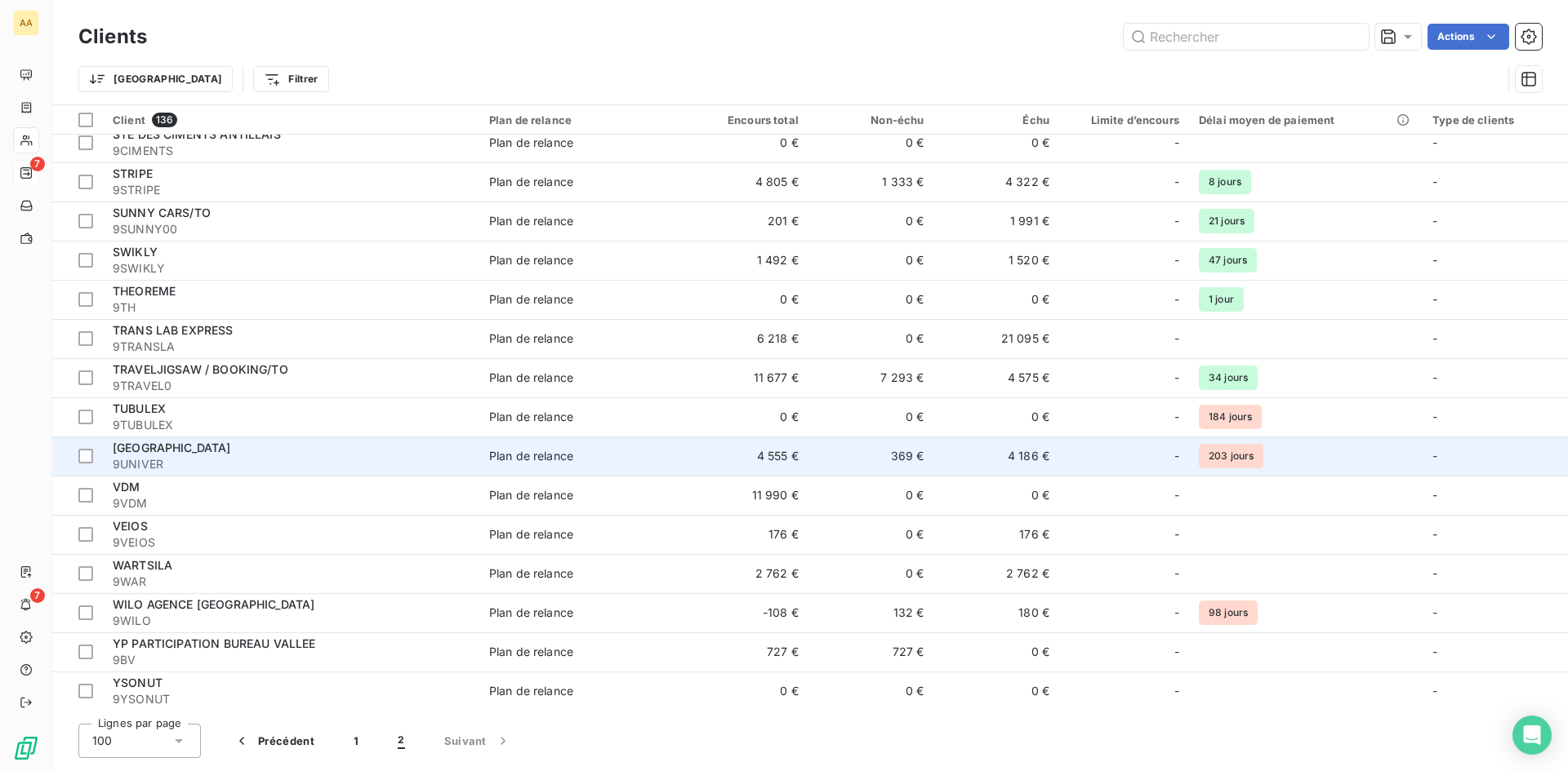
scroll to position [835, 0]
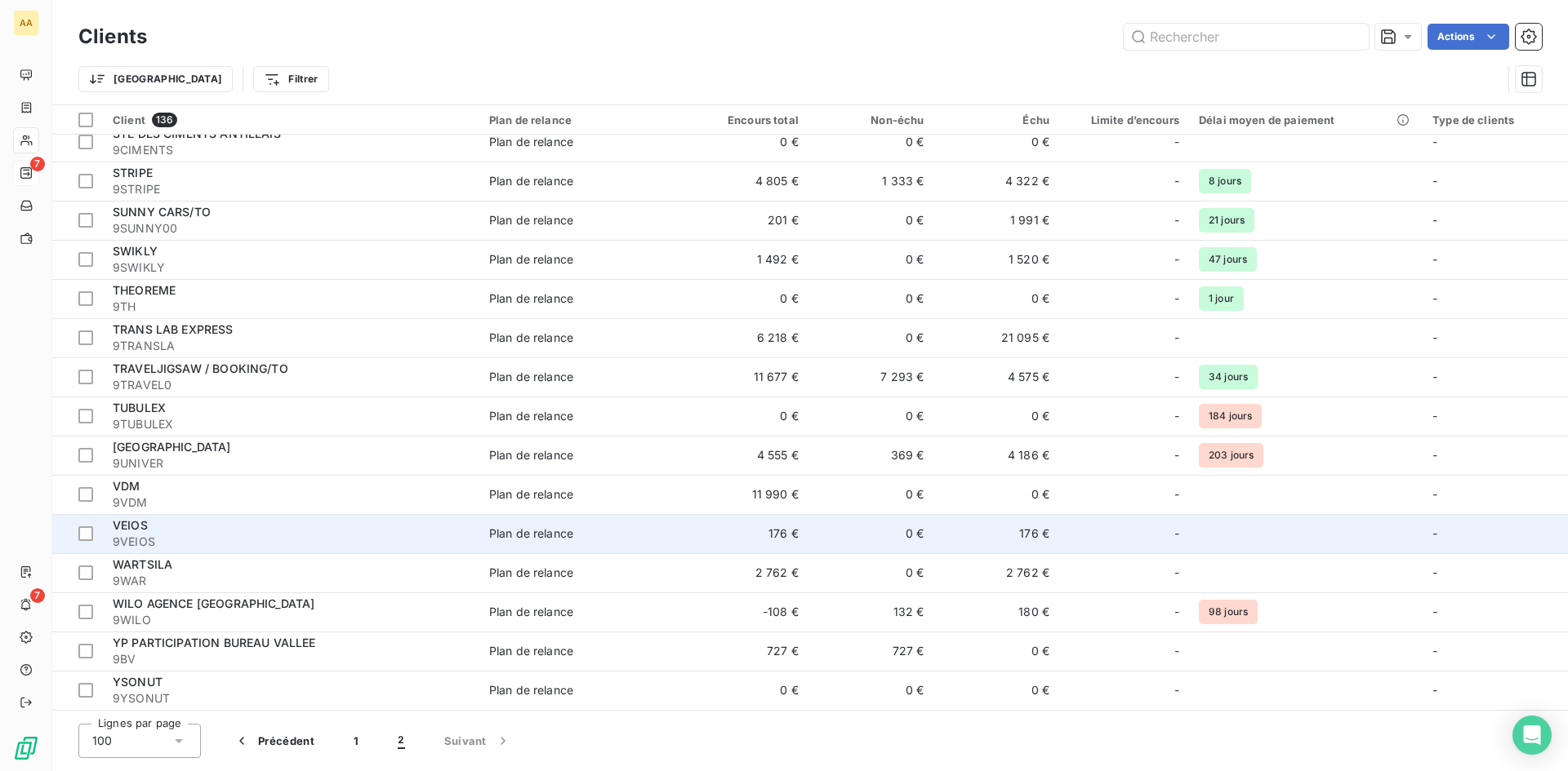
click at [215, 524] on div "VEIOS" at bounding box center [292, 525] width 357 height 16
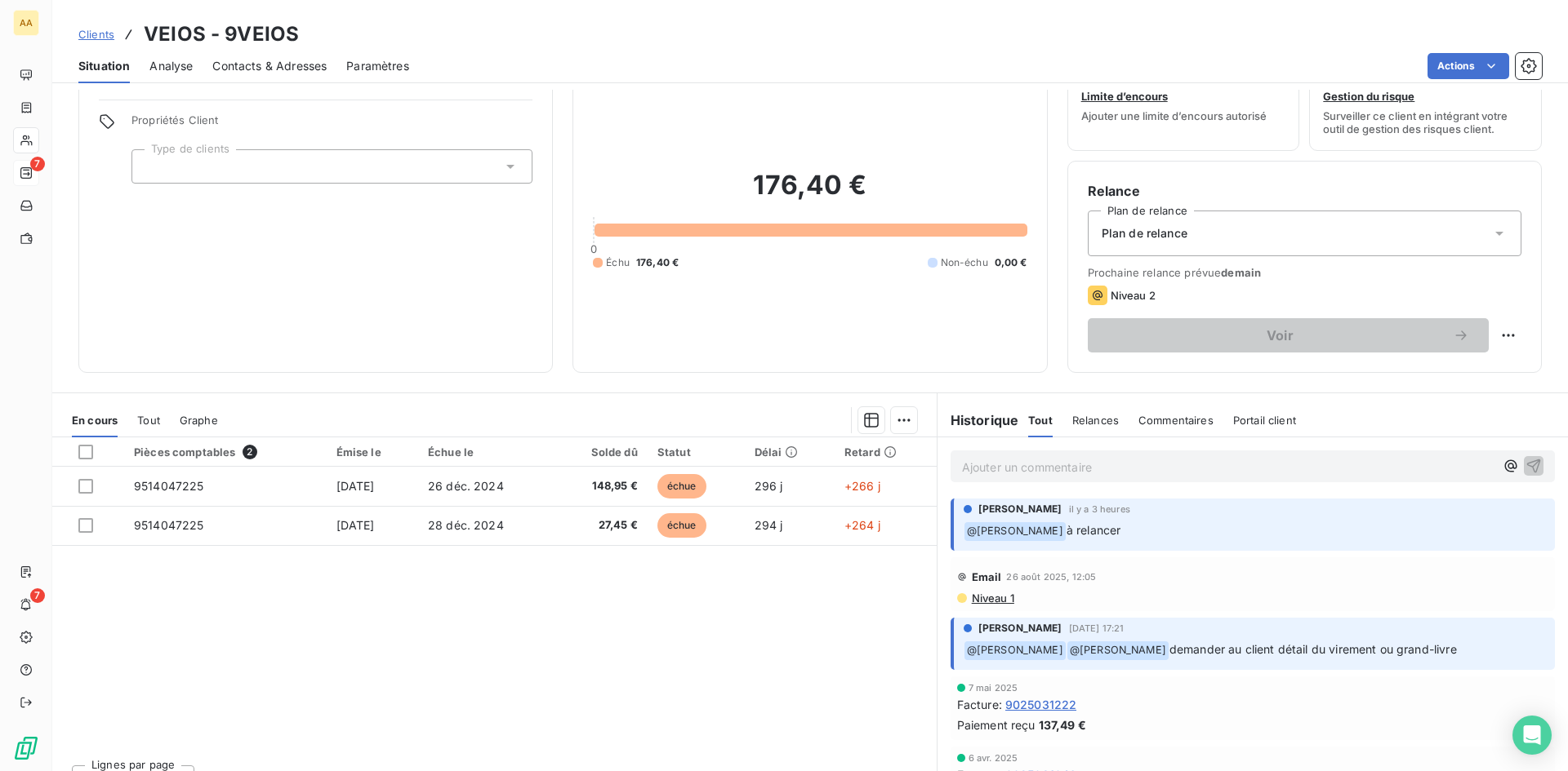
scroll to position [82, 0]
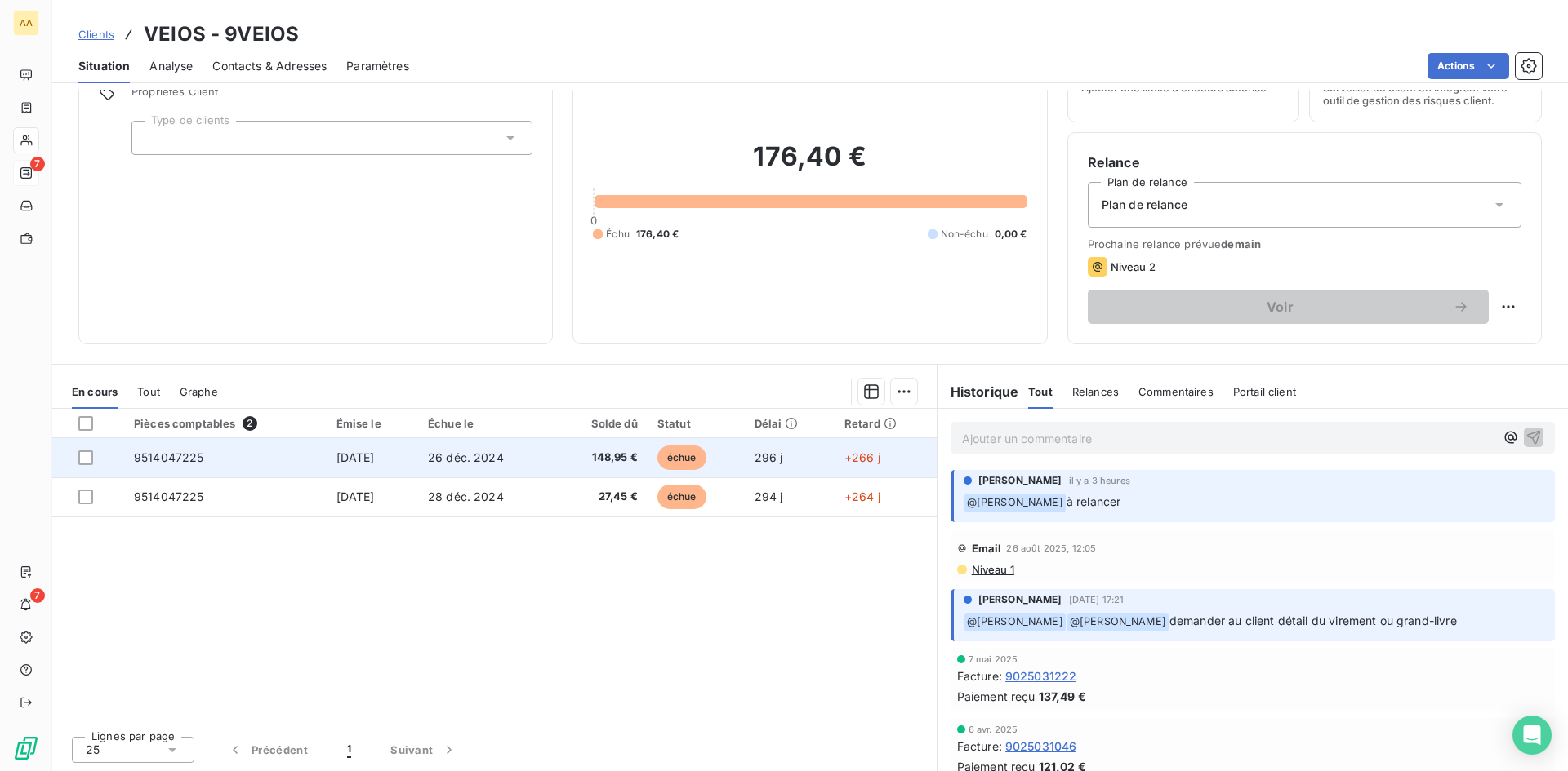
click at [182, 458] on span "9514047225" at bounding box center [168, 457] width 70 height 14
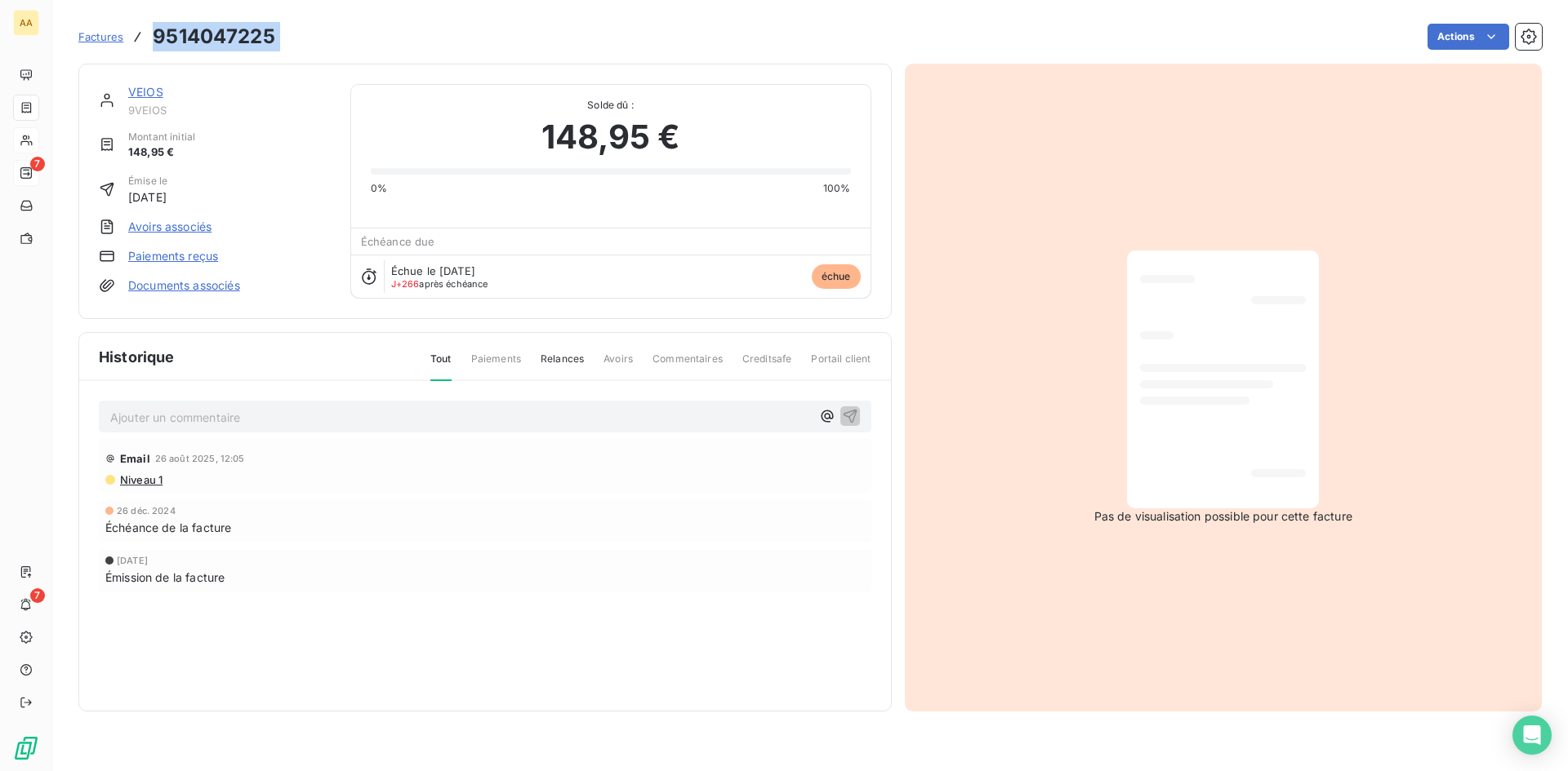
drag, startPoint x: 291, startPoint y: 32, endPoint x: 154, endPoint y: 30, distance: 137.0
click at [154, 30] on div "Factures 9514047225 Actions" at bounding box center [810, 37] width 1464 height 34
copy section "9514047225 Actions"
click at [104, 32] on span "Factures" at bounding box center [101, 36] width 45 height 13
click at [106, 41] on span "Factures" at bounding box center [101, 36] width 45 height 13
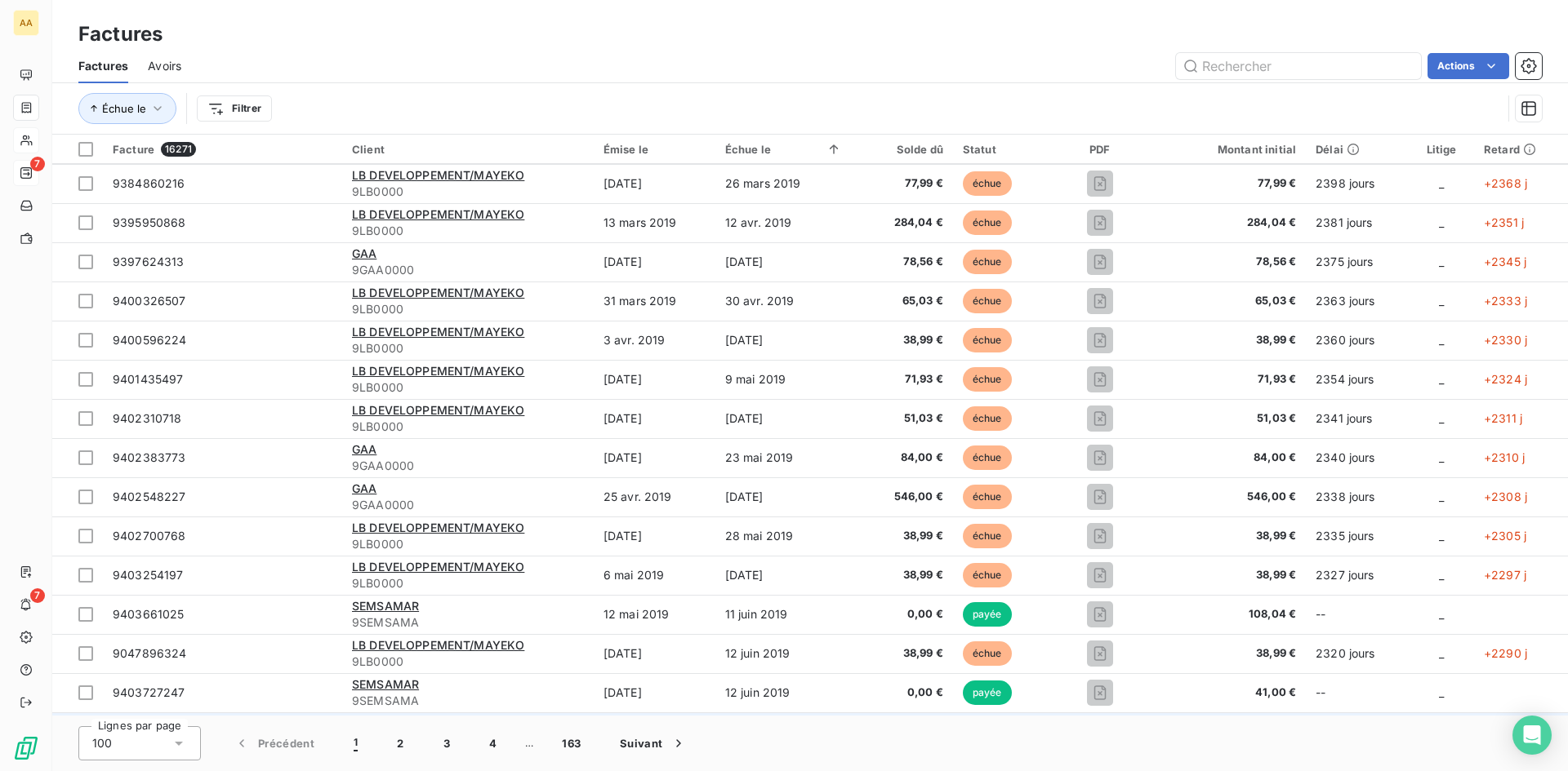
scroll to position [2366, 0]
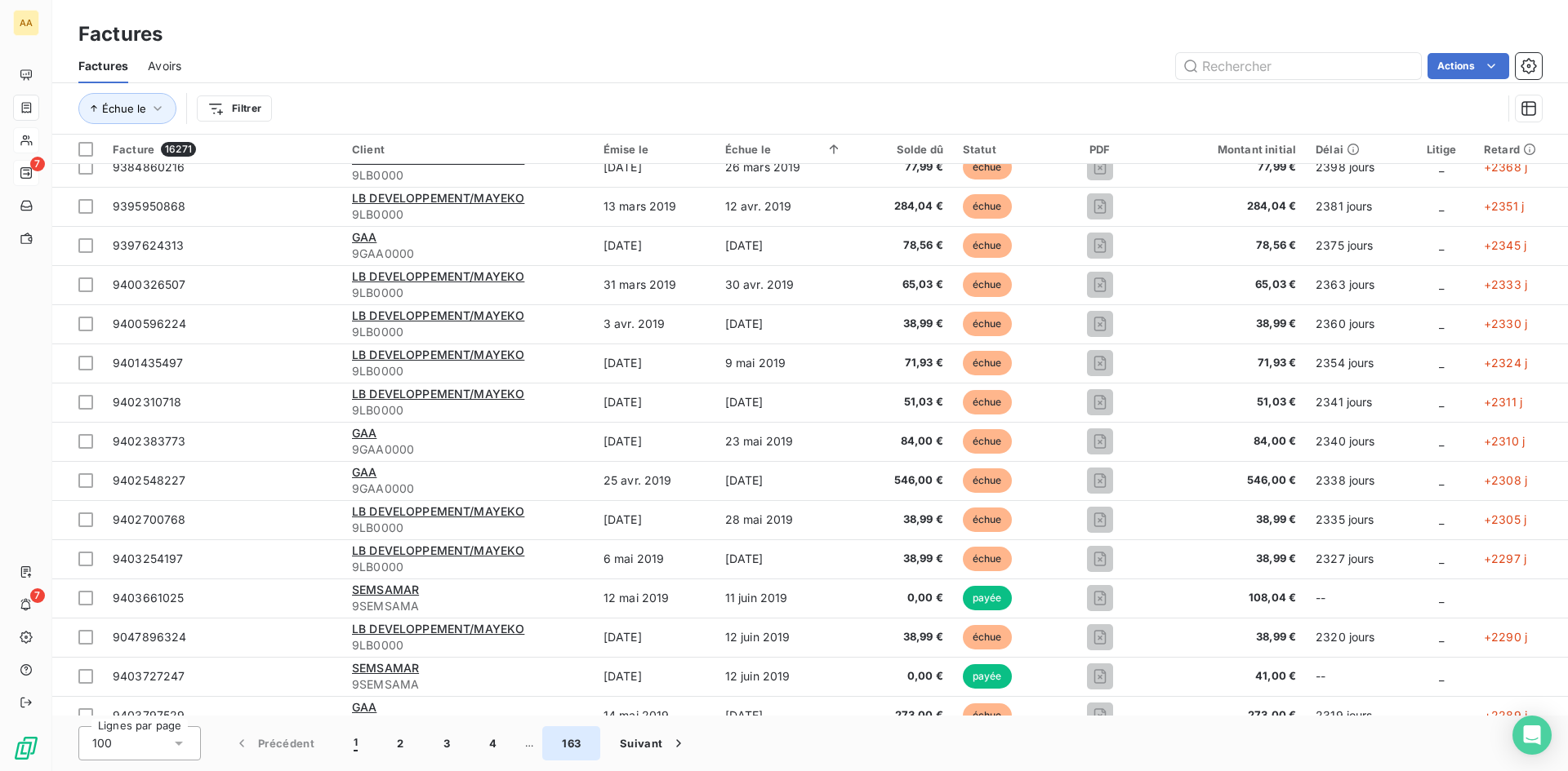
click at [571, 744] on button "163" at bounding box center [570, 743] width 58 height 34
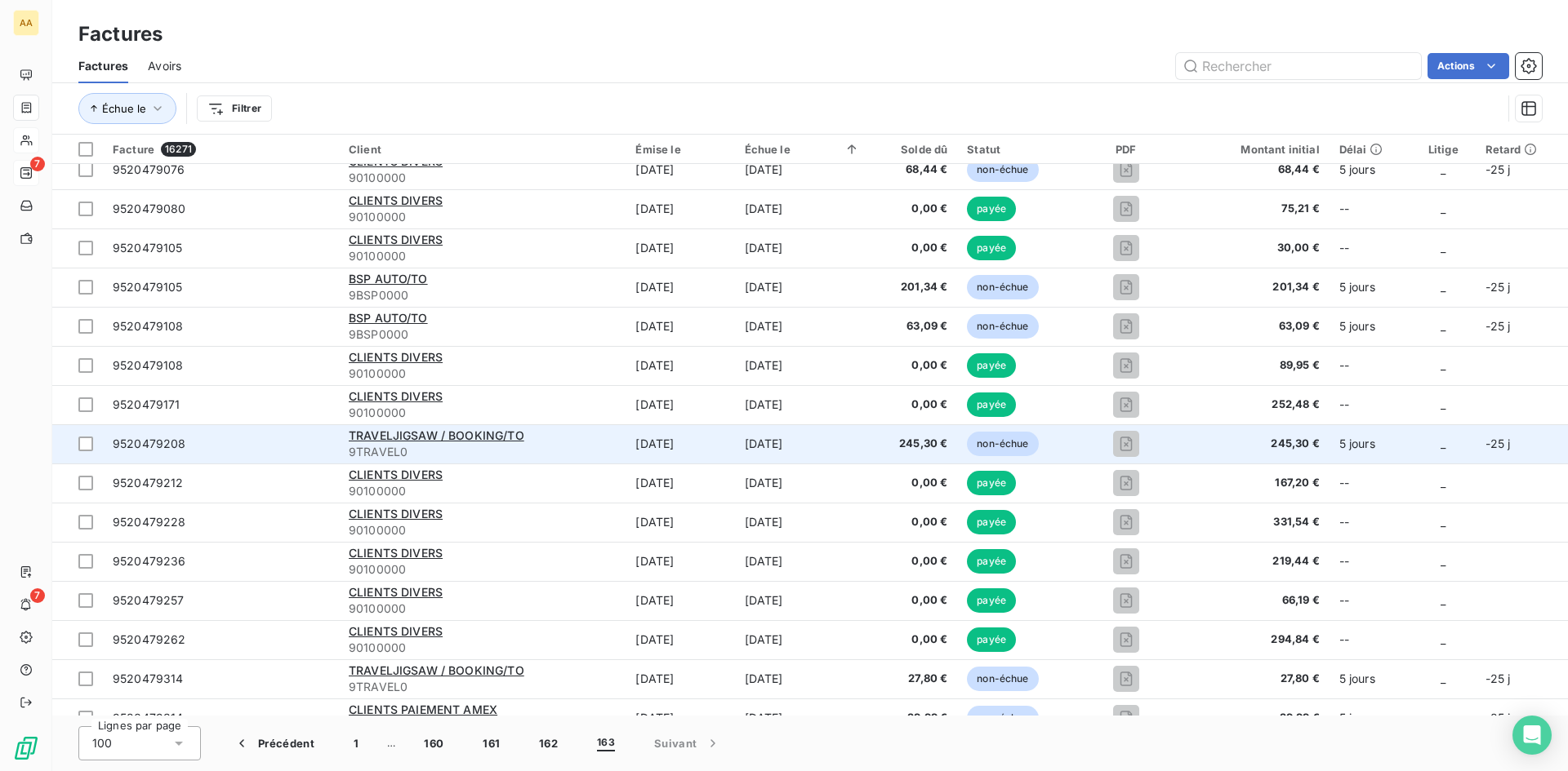
scroll to position [1332, 0]
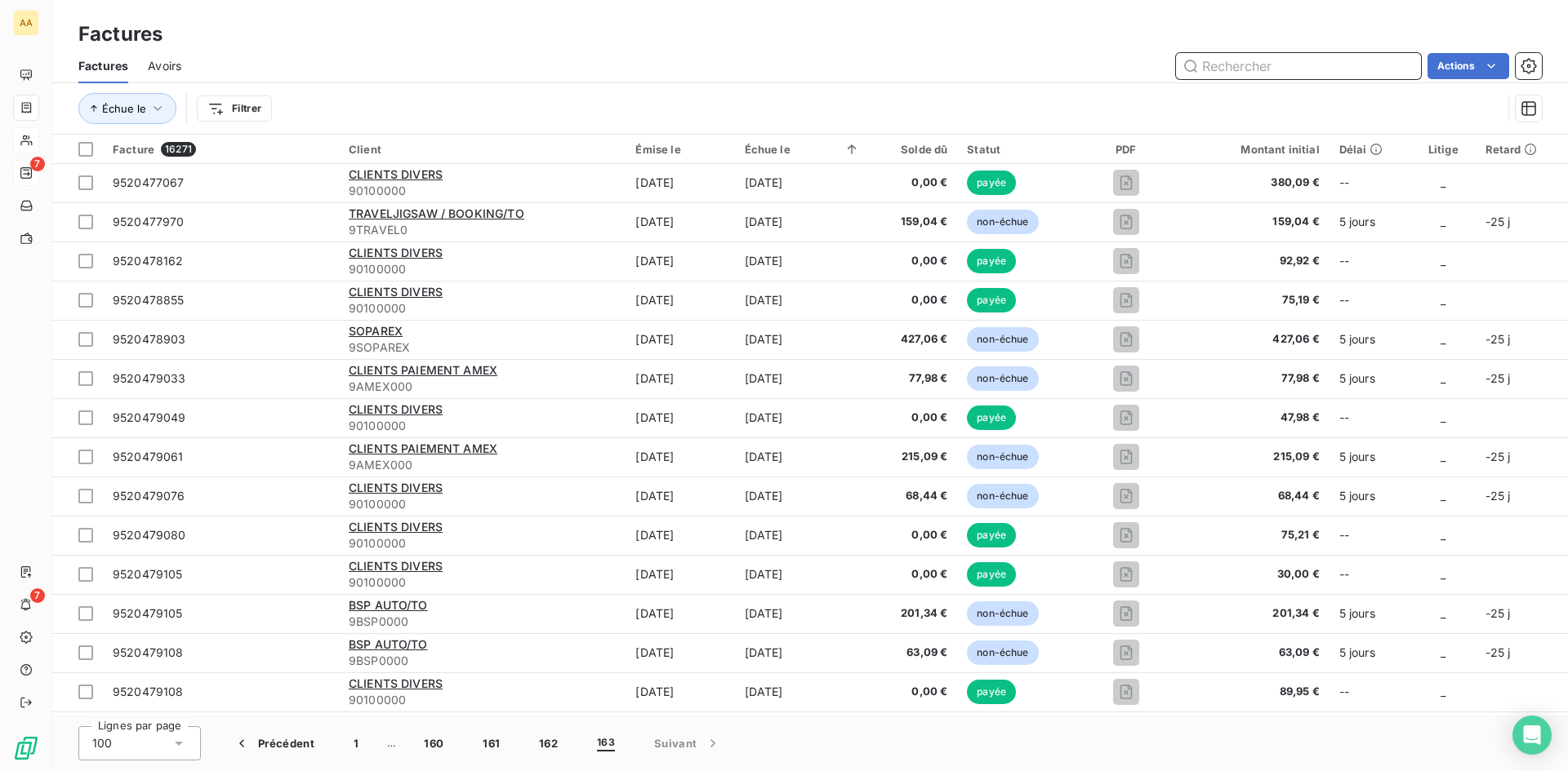
click at [1238, 64] on input "text" at bounding box center [1299, 66] width 245 height 26
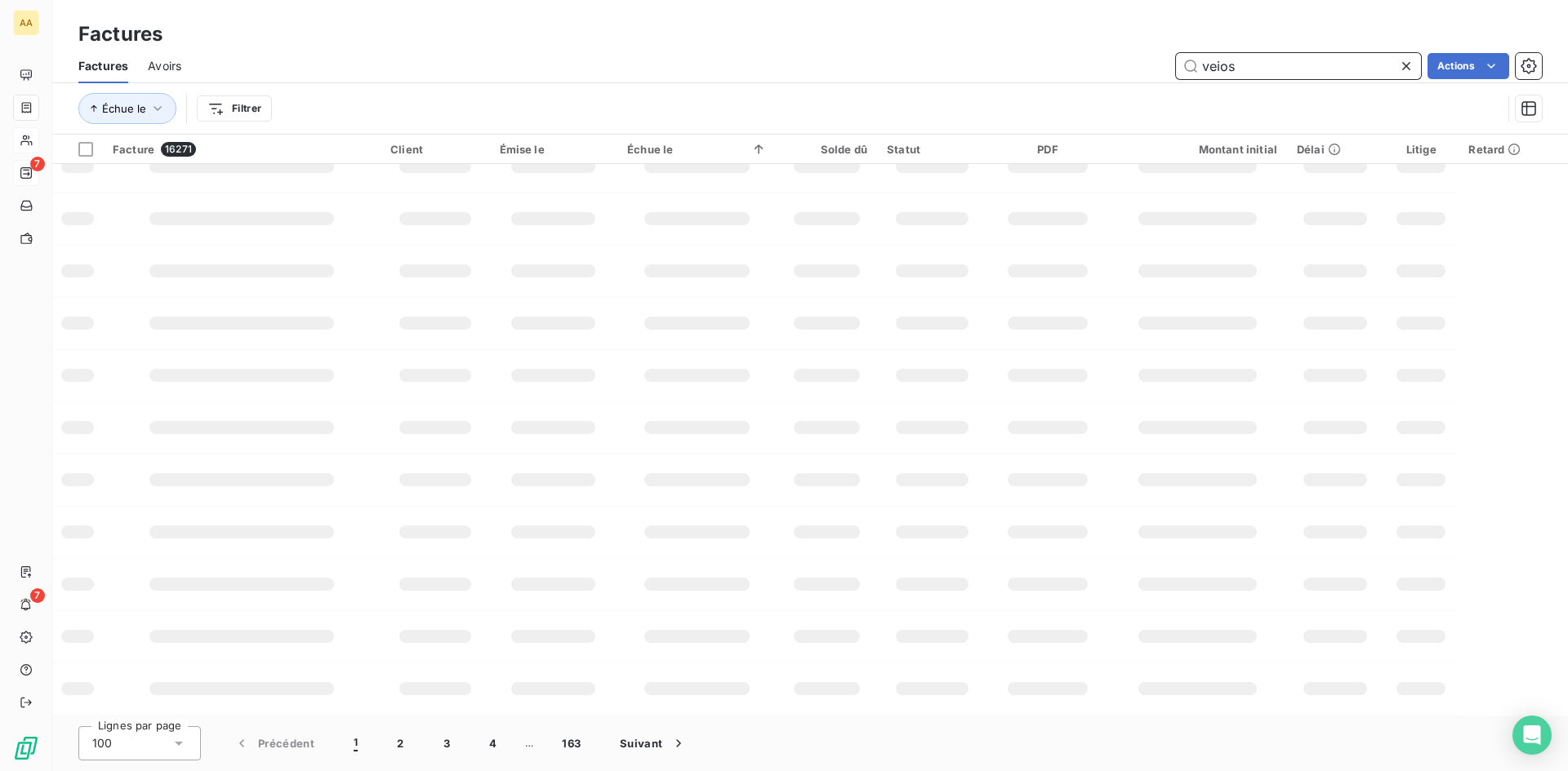
scroll to position [0, 0]
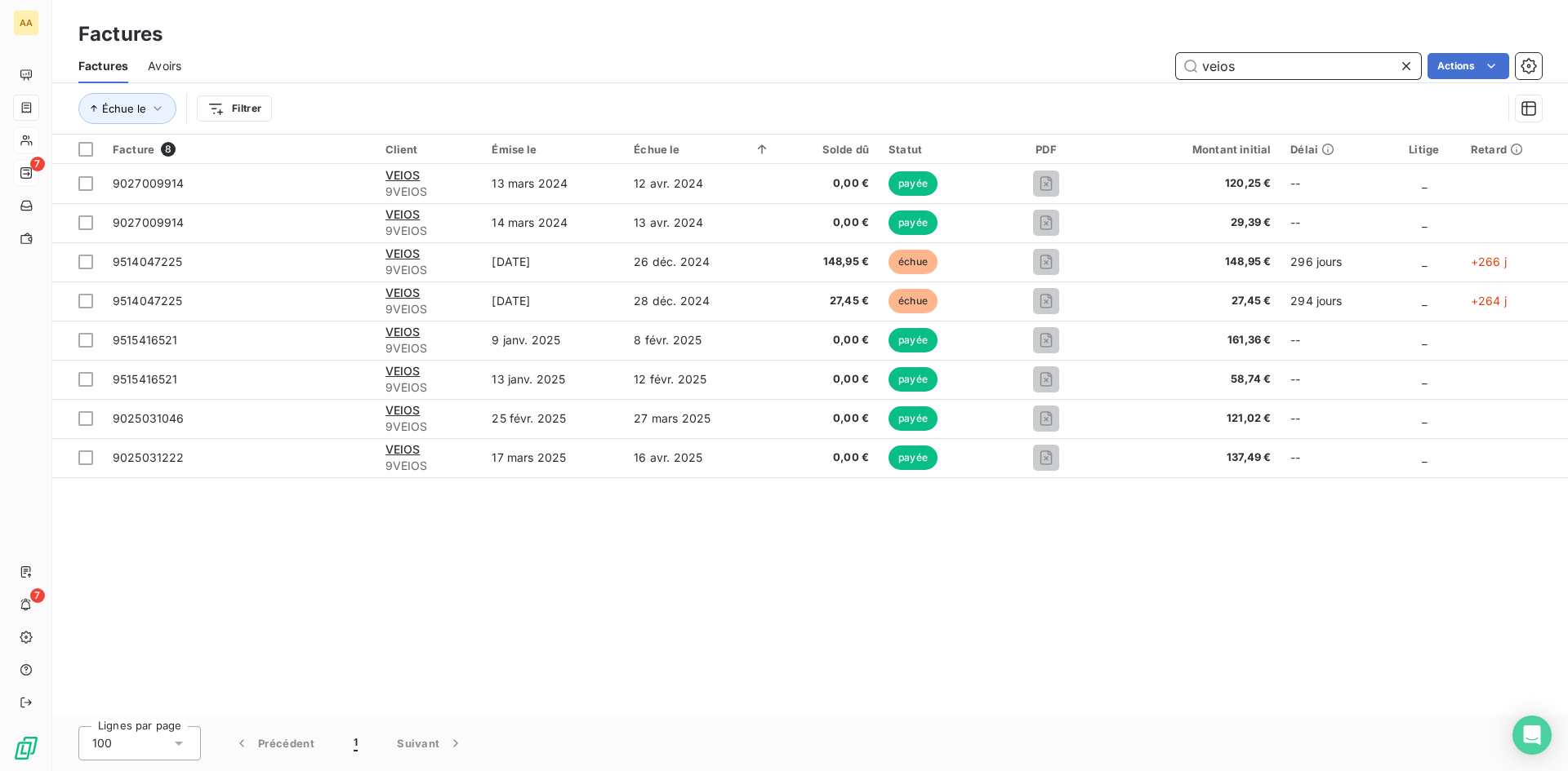
type input "veios"
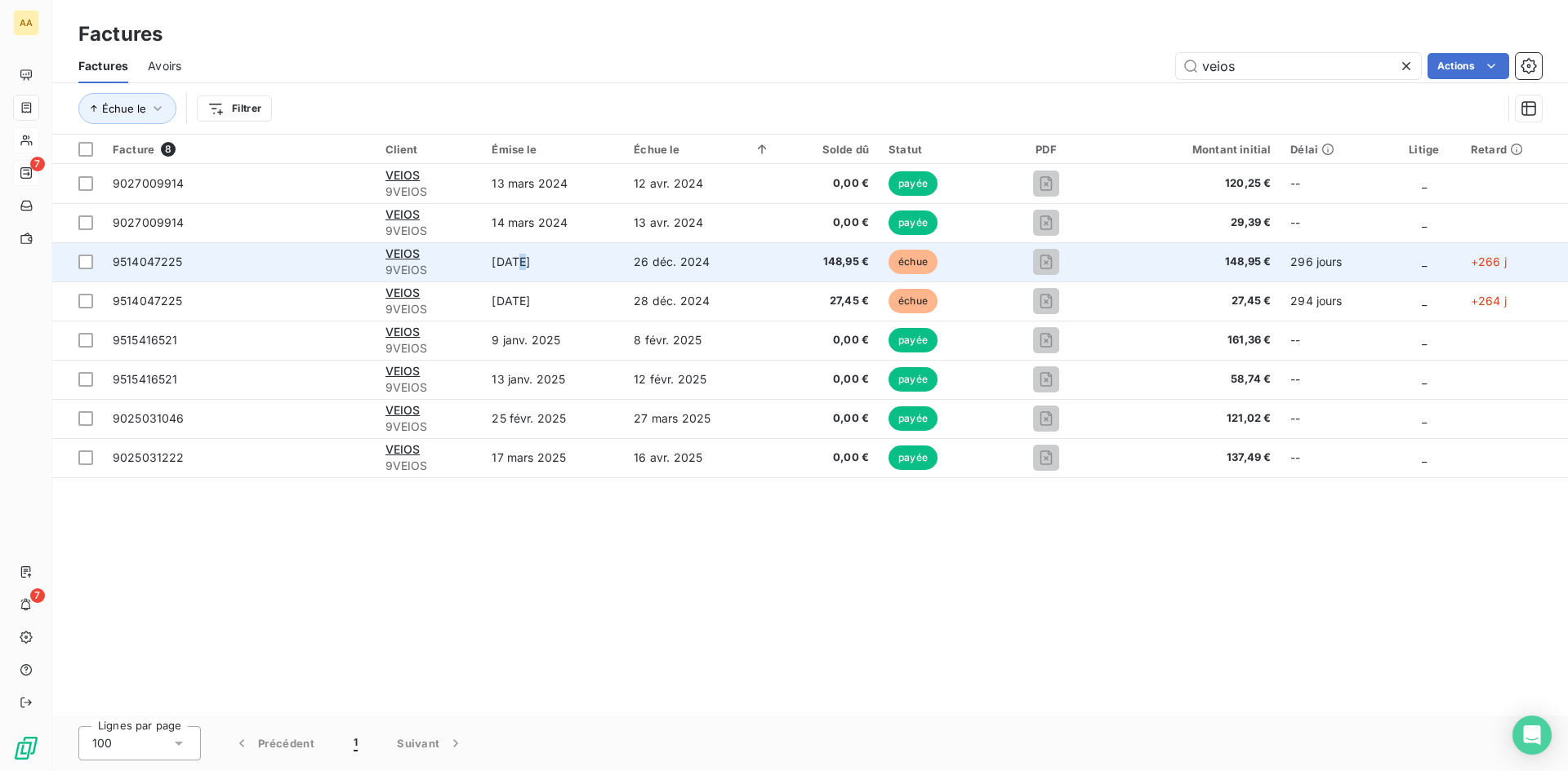
click at [520, 261] on td "[DATE]" at bounding box center [552, 261] width 142 height 39
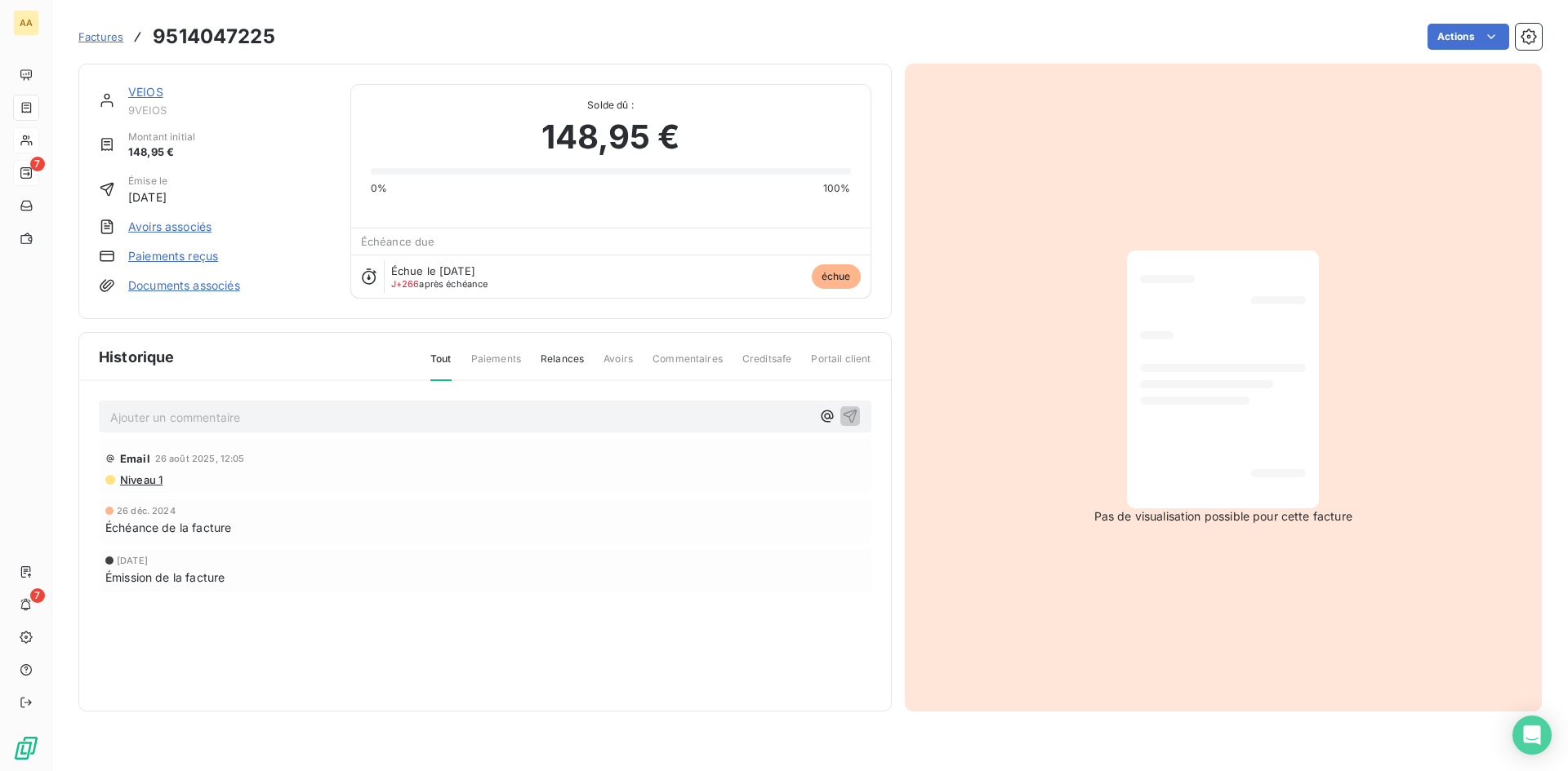
click at [152, 90] on link "VEIOS" at bounding box center [146, 91] width 35 height 14
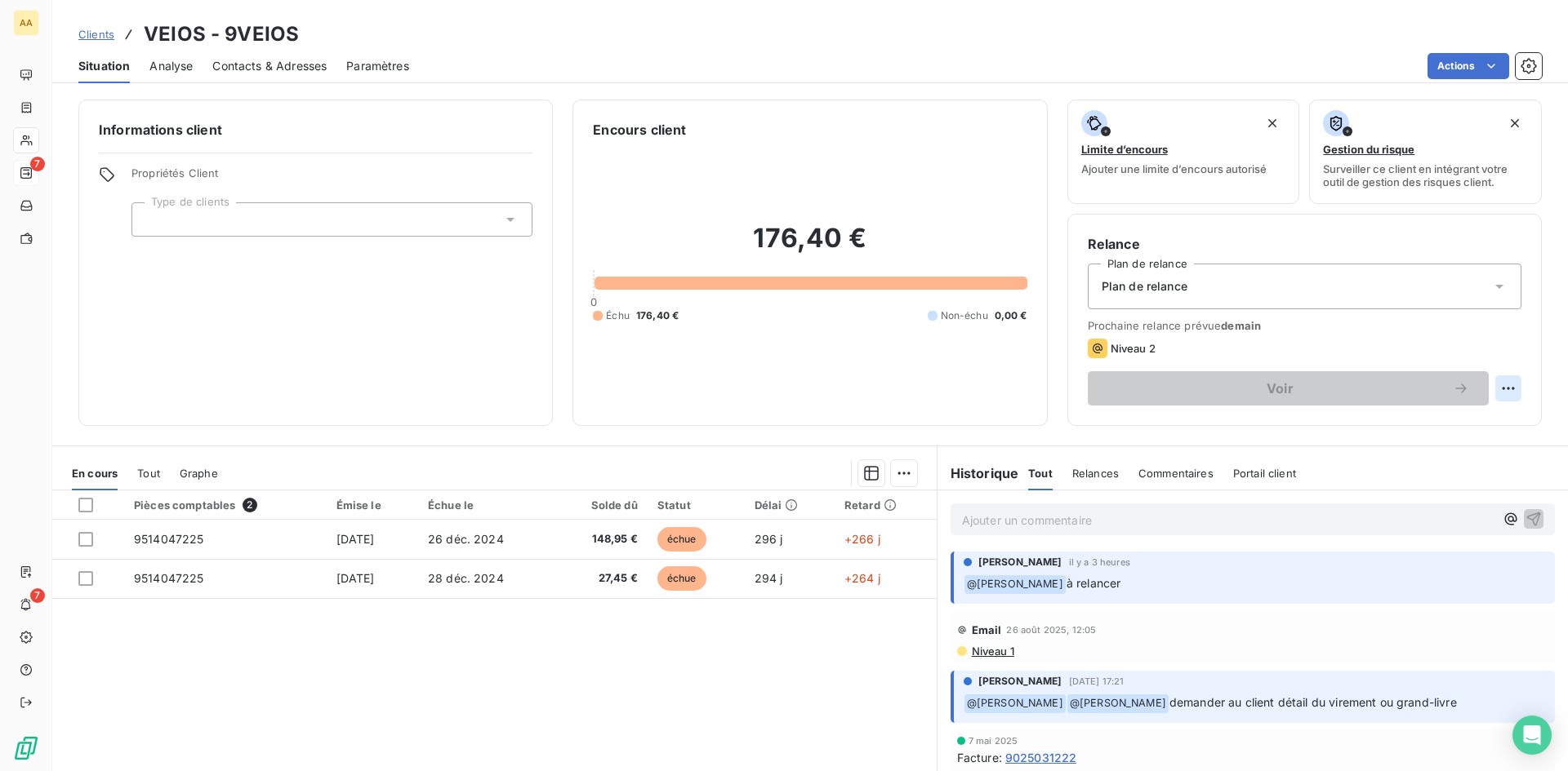
click at [1486, 387] on html "AA 7 7 Clients VEIOS - 9VEIOS Situation Analyse Contacts & Adresses Paramètres …" at bounding box center [784, 386] width 1568 height 771
click at [1446, 429] on div "Replanifier cette action" at bounding box center [1428, 424] width 146 height 26
select select "8"
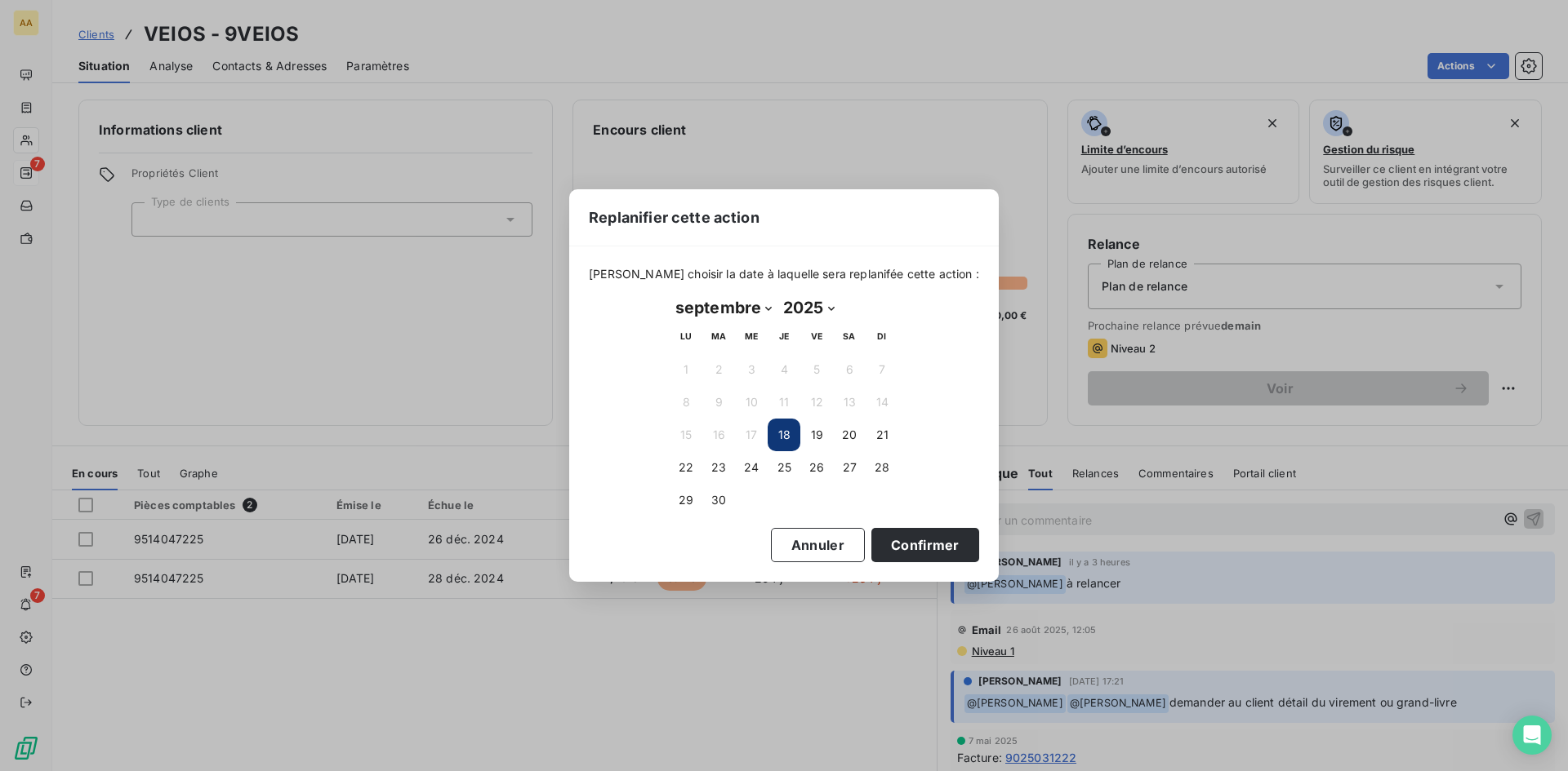
click at [784, 436] on button "18" at bounding box center [784, 435] width 33 height 33
click at [782, 436] on button "18" at bounding box center [784, 435] width 33 height 33
click at [782, 433] on button "18" at bounding box center [784, 435] width 33 height 33
click at [814, 433] on button "19" at bounding box center [816, 435] width 33 height 33
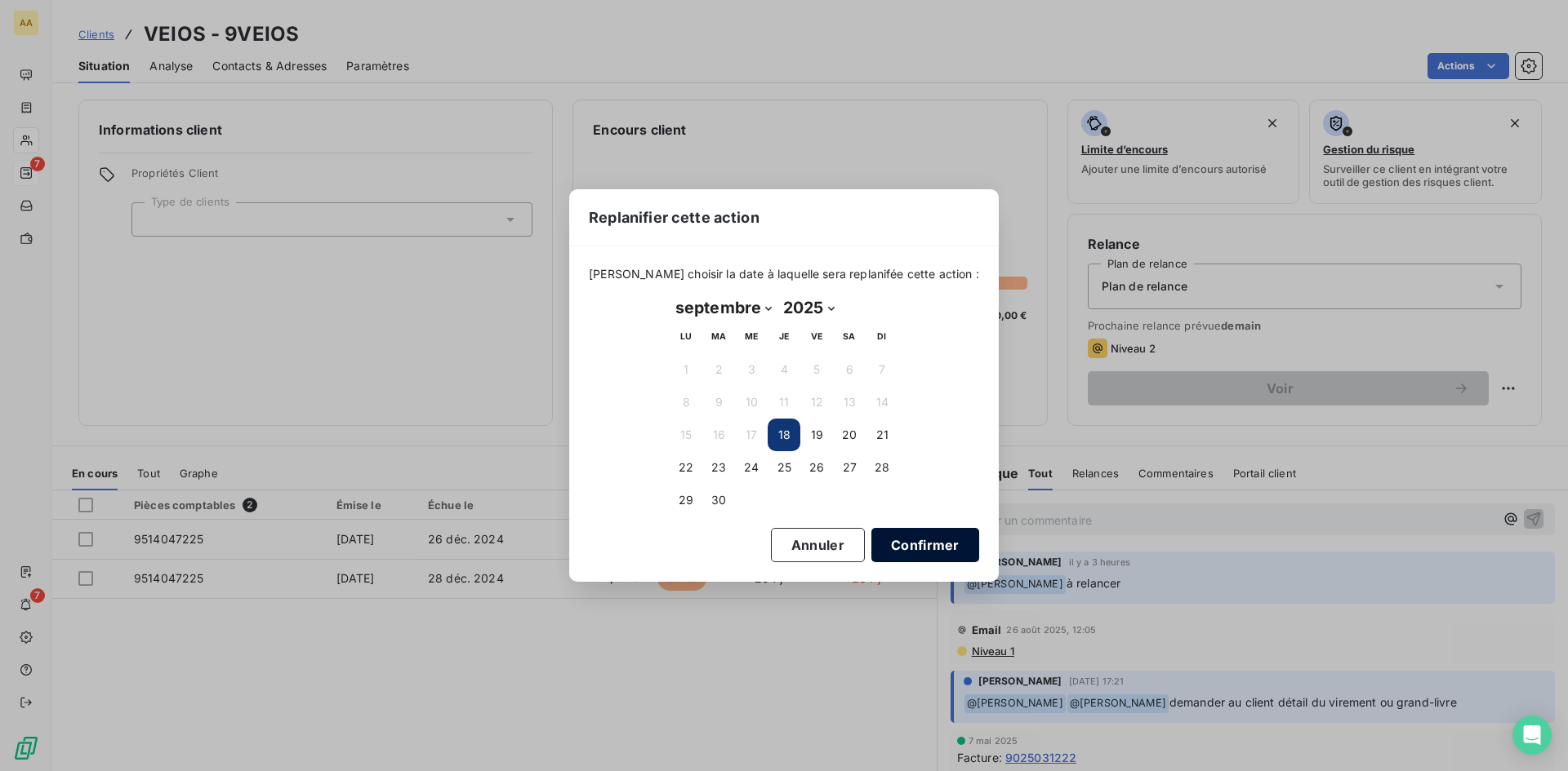
click at [895, 543] on button "Confirmer" at bounding box center [925, 545] width 108 height 34
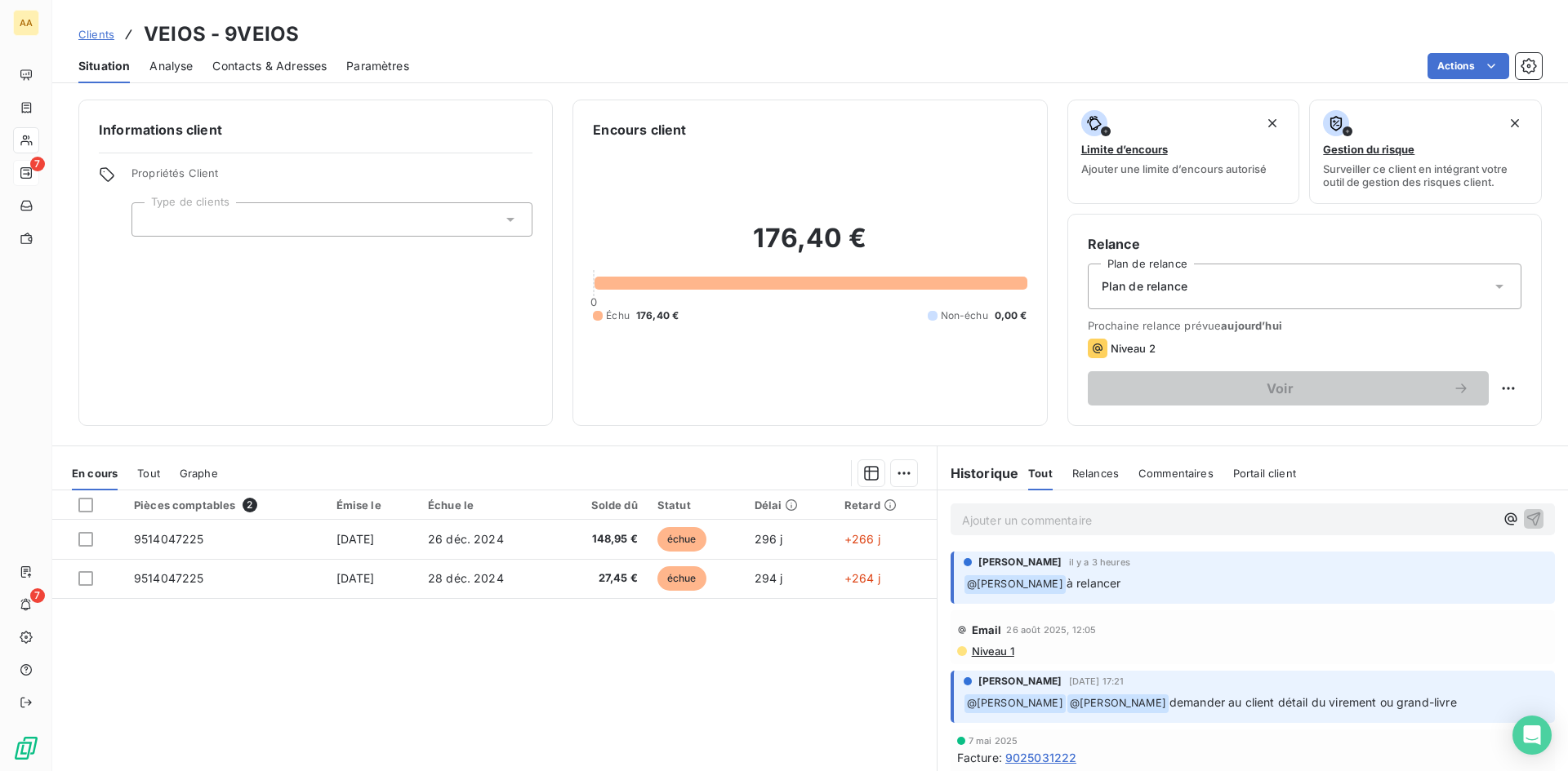
click at [1498, 388] on html "AA 7 7 Clients VEIOS - 9VEIOS Situation Analyse Contacts & Adresses Paramètres …" at bounding box center [784, 386] width 1568 height 771
click at [1477, 428] on div "Replanifier cette action" at bounding box center [1428, 424] width 146 height 26
select select "8"
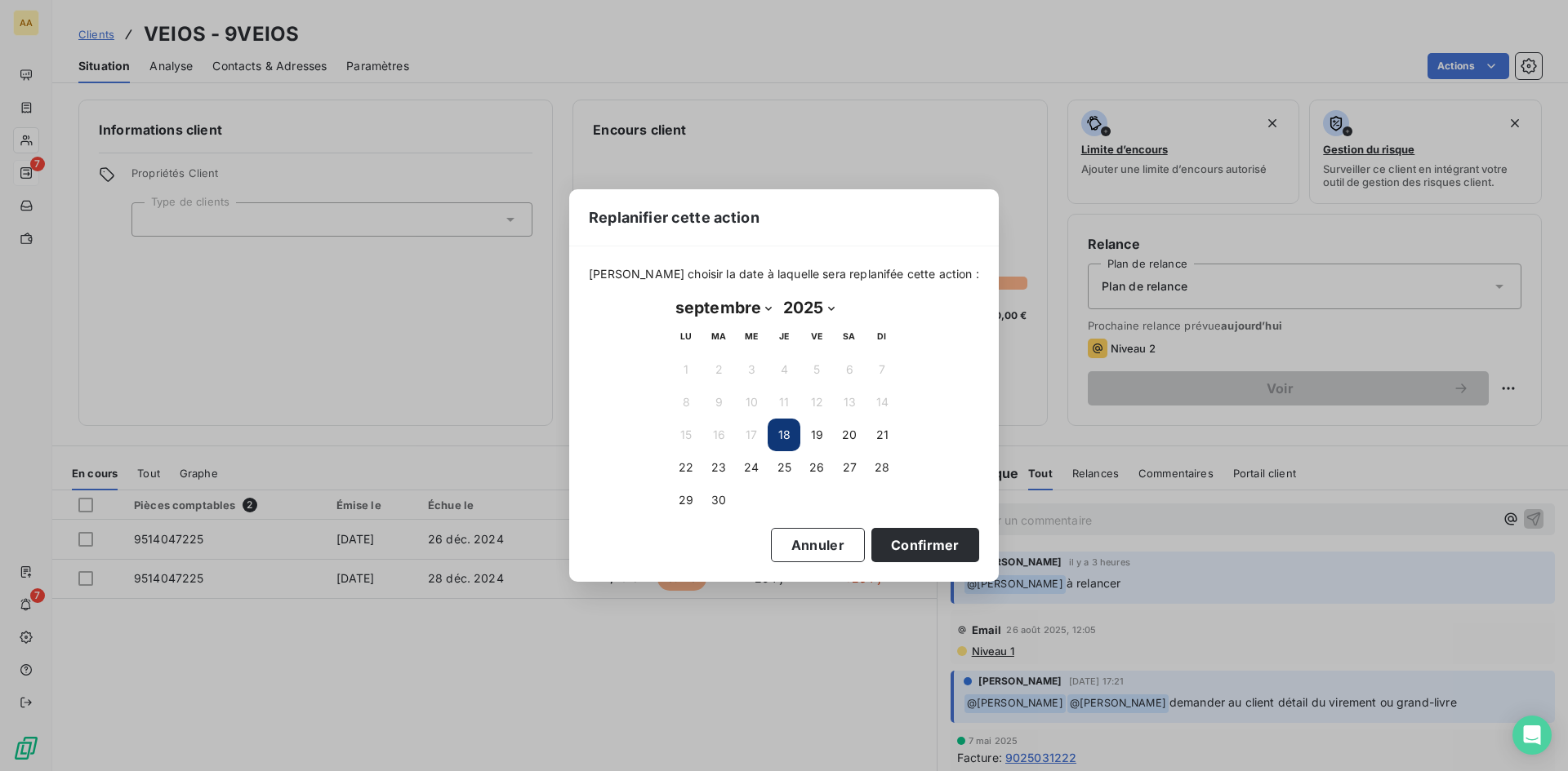
click at [781, 433] on button "18" at bounding box center [784, 435] width 33 height 33
click at [784, 431] on button "18" at bounding box center [784, 435] width 33 height 33
click at [910, 551] on button "Confirmer" at bounding box center [925, 545] width 108 height 34
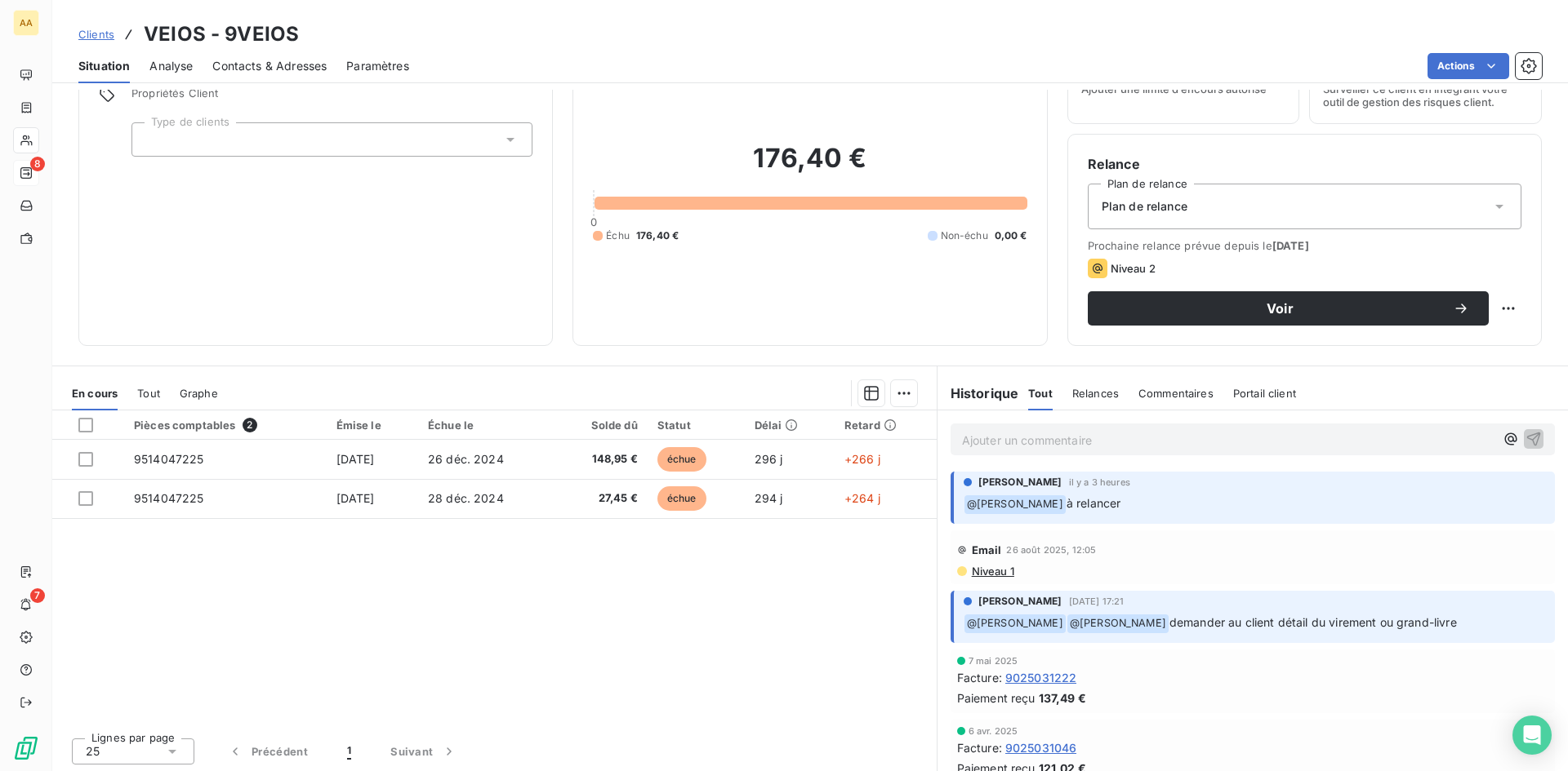
scroll to position [83, 0]
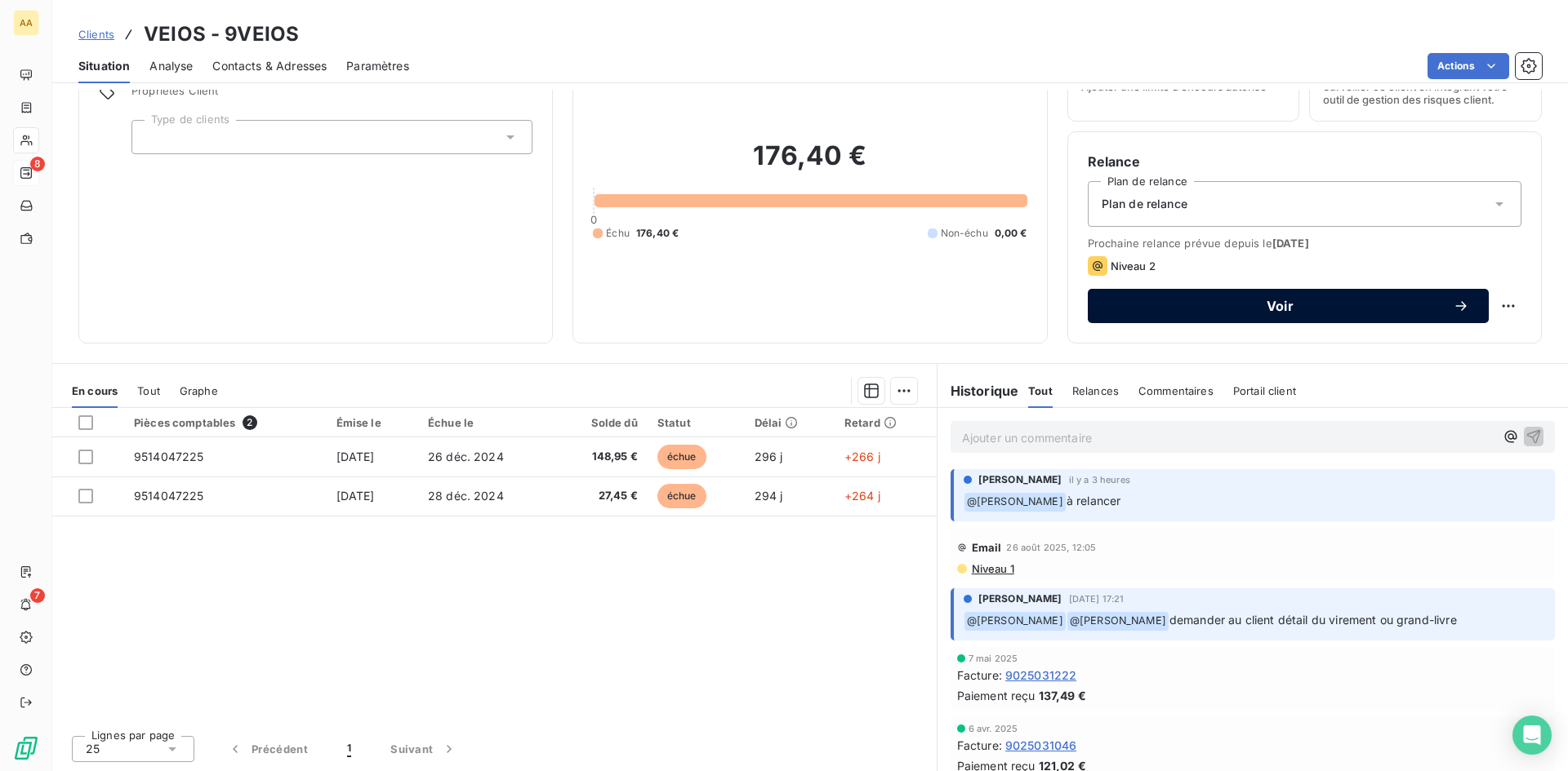
click at [1273, 304] on span "Voir" at bounding box center [1280, 305] width 345 height 13
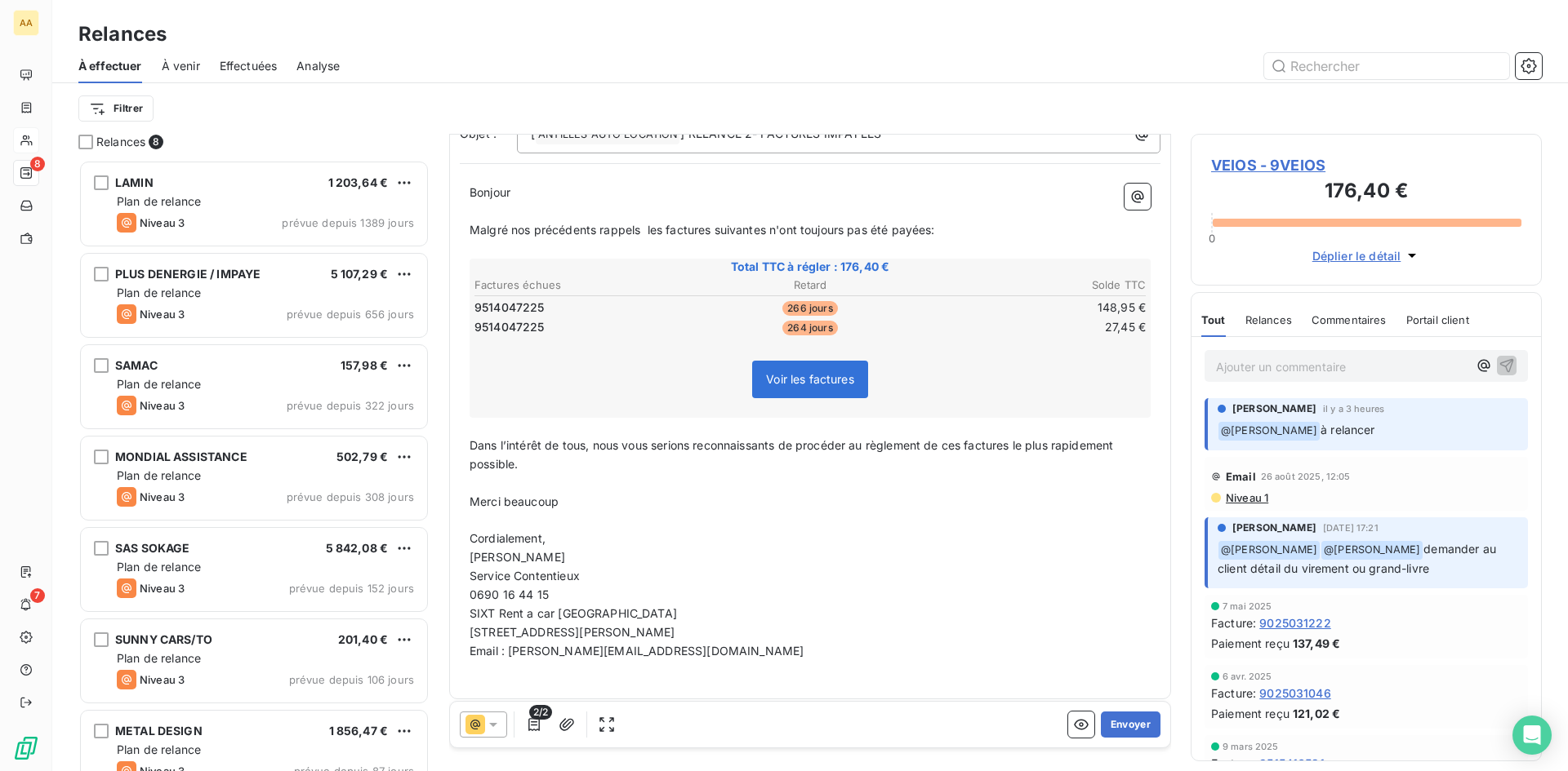
scroll to position [144, 0]
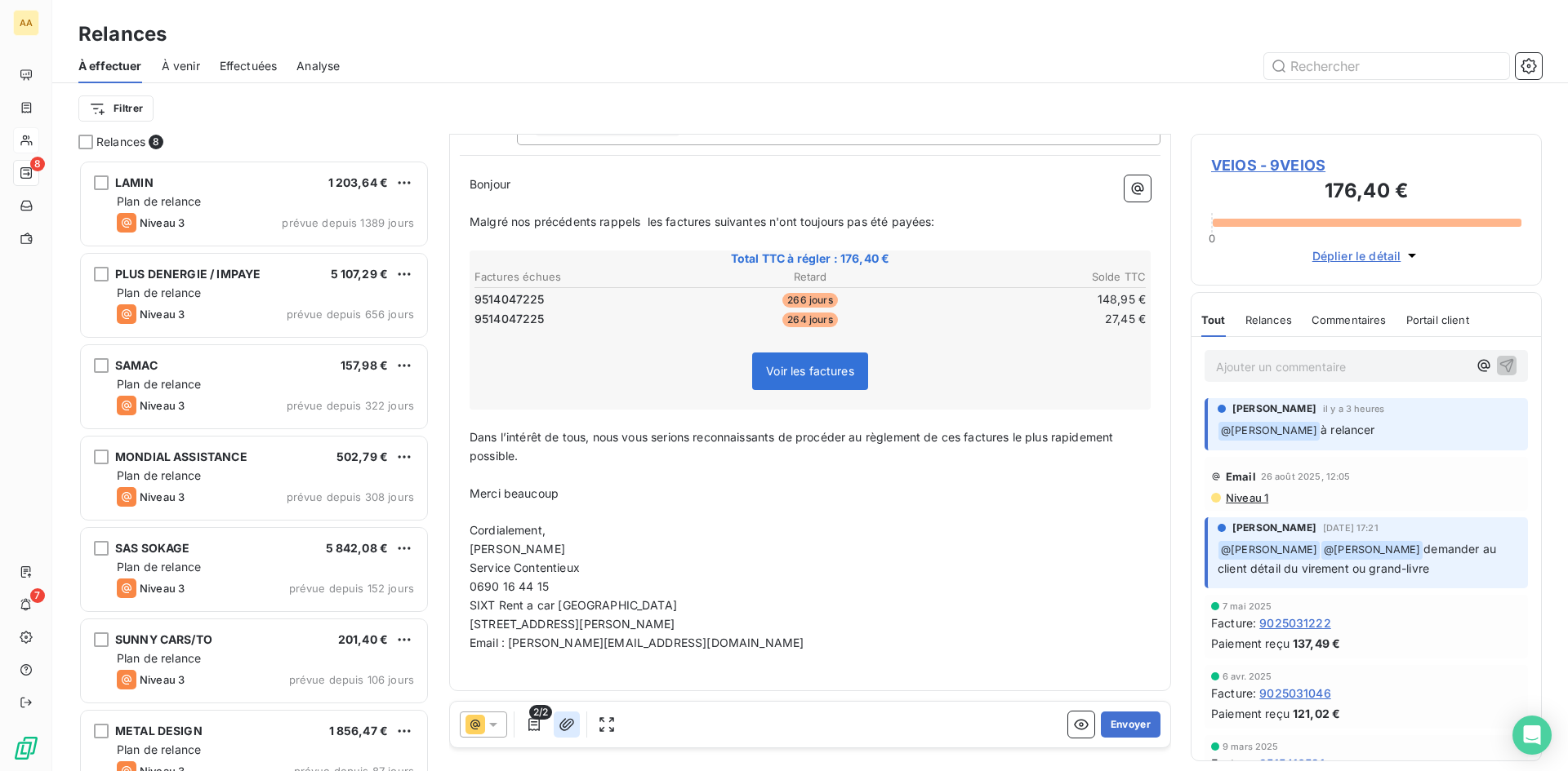
click at [570, 721] on icon "button" at bounding box center [566, 724] width 16 height 16
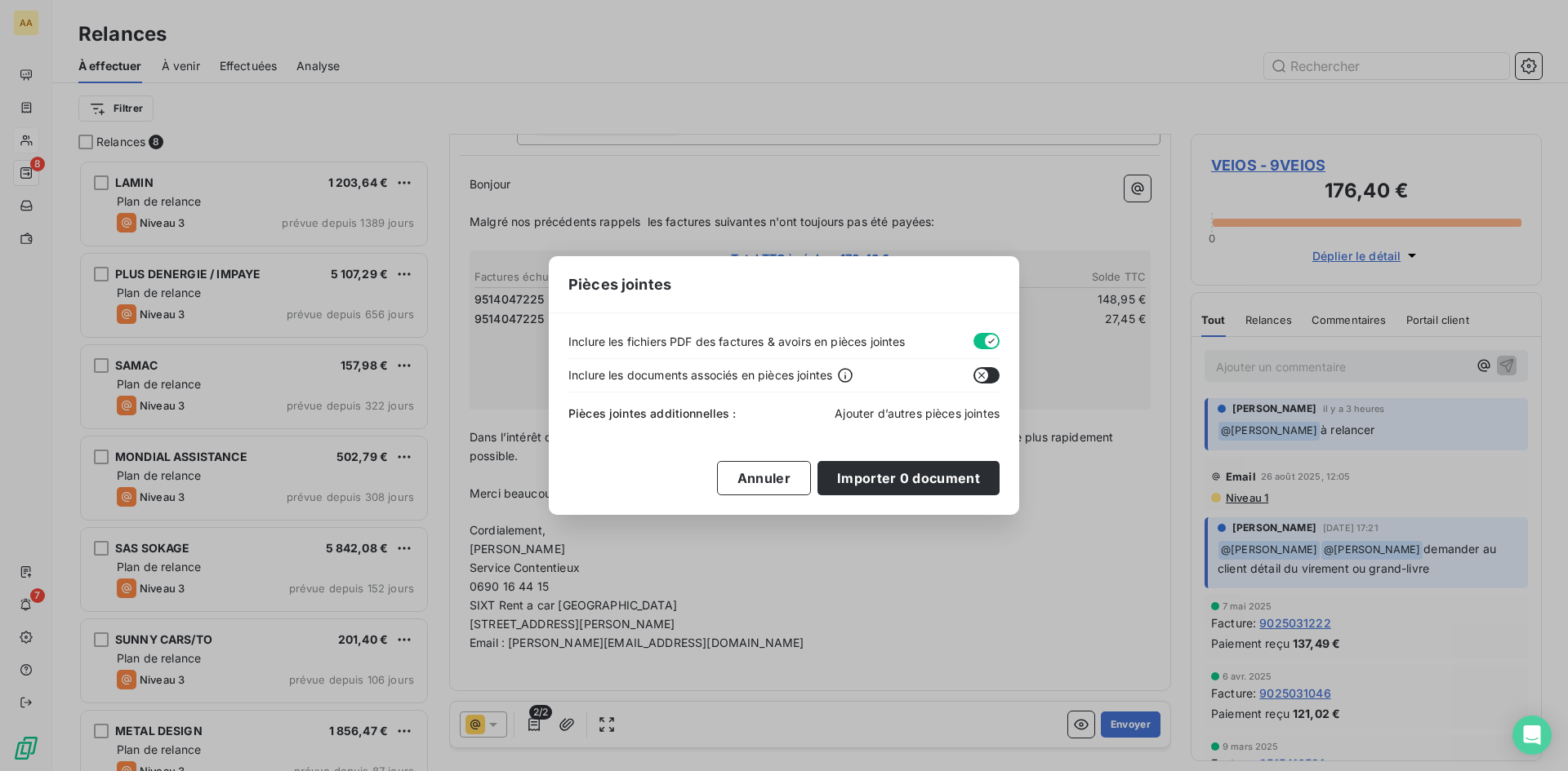
click at [893, 412] on span "Ajouter d’autres pièces jointes" at bounding box center [916, 413] width 165 height 14
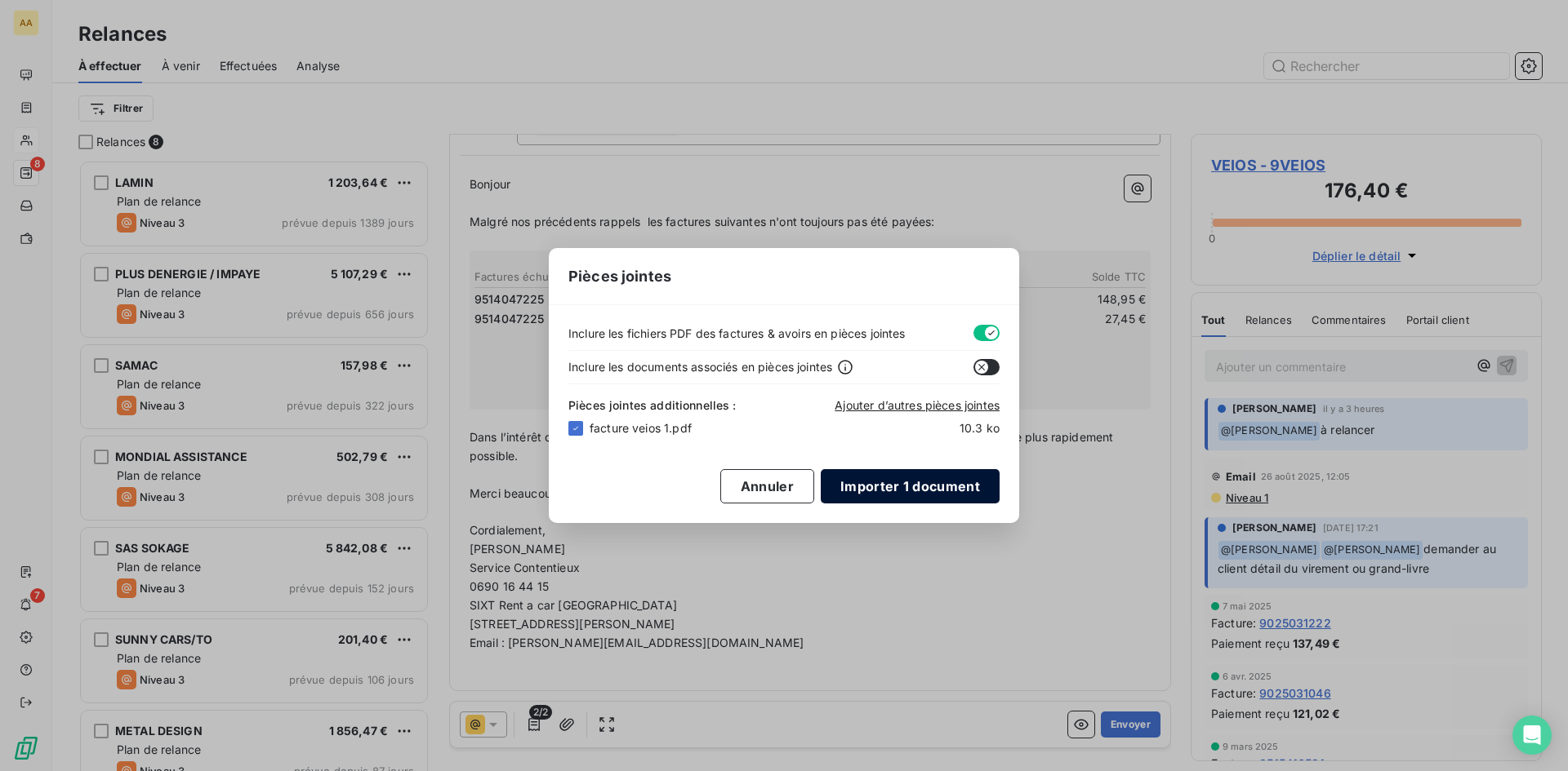
click at [897, 483] on button "Importer 1 document" at bounding box center [910, 486] width 179 height 34
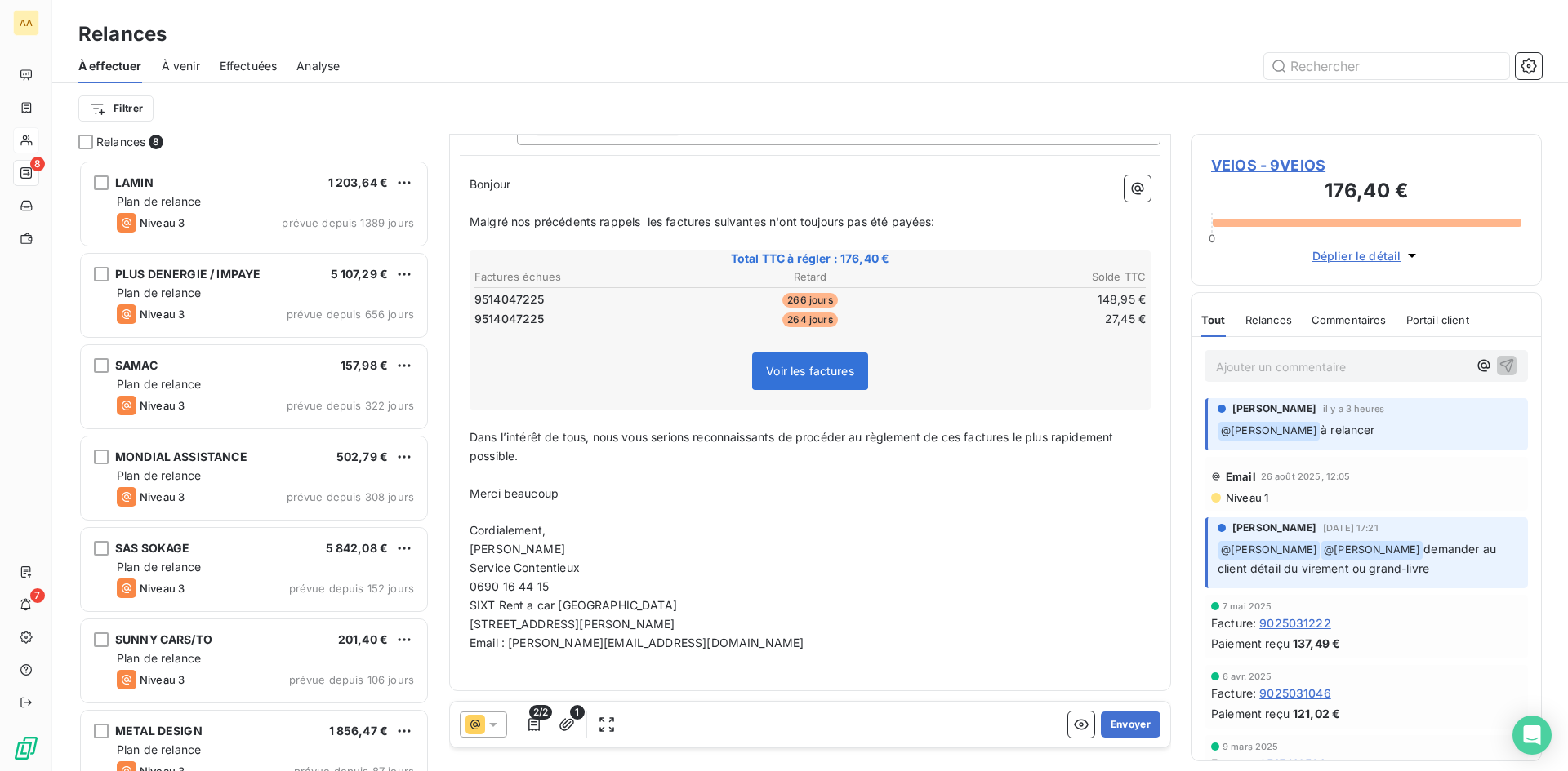
click at [1300, 371] on p "Ajouter un commentaire ﻿" at bounding box center [1341, 367] width 251 height 21
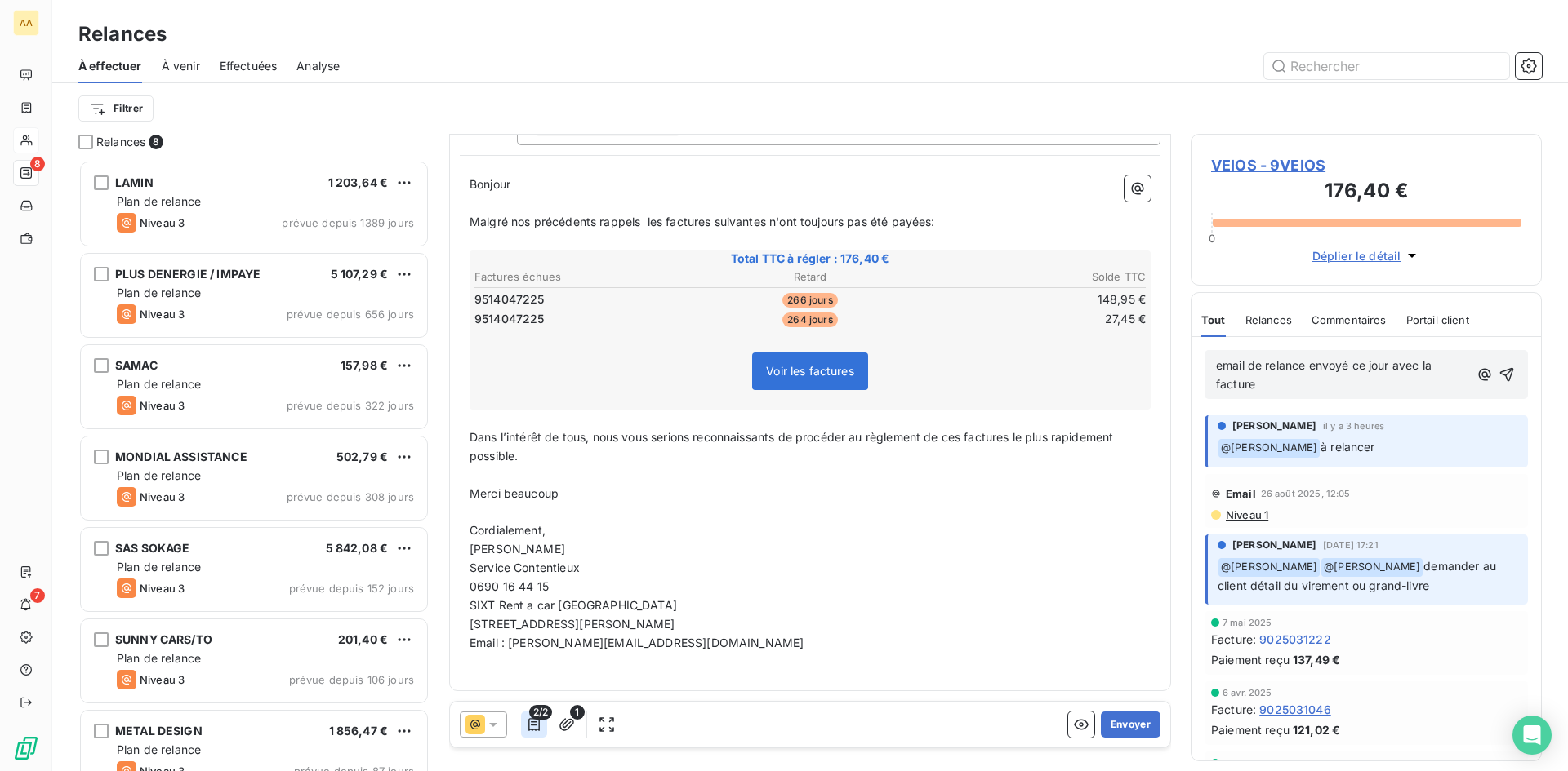
click at [532, 723] on icon "button" at bounding box center [533, 724] width 16 height 16
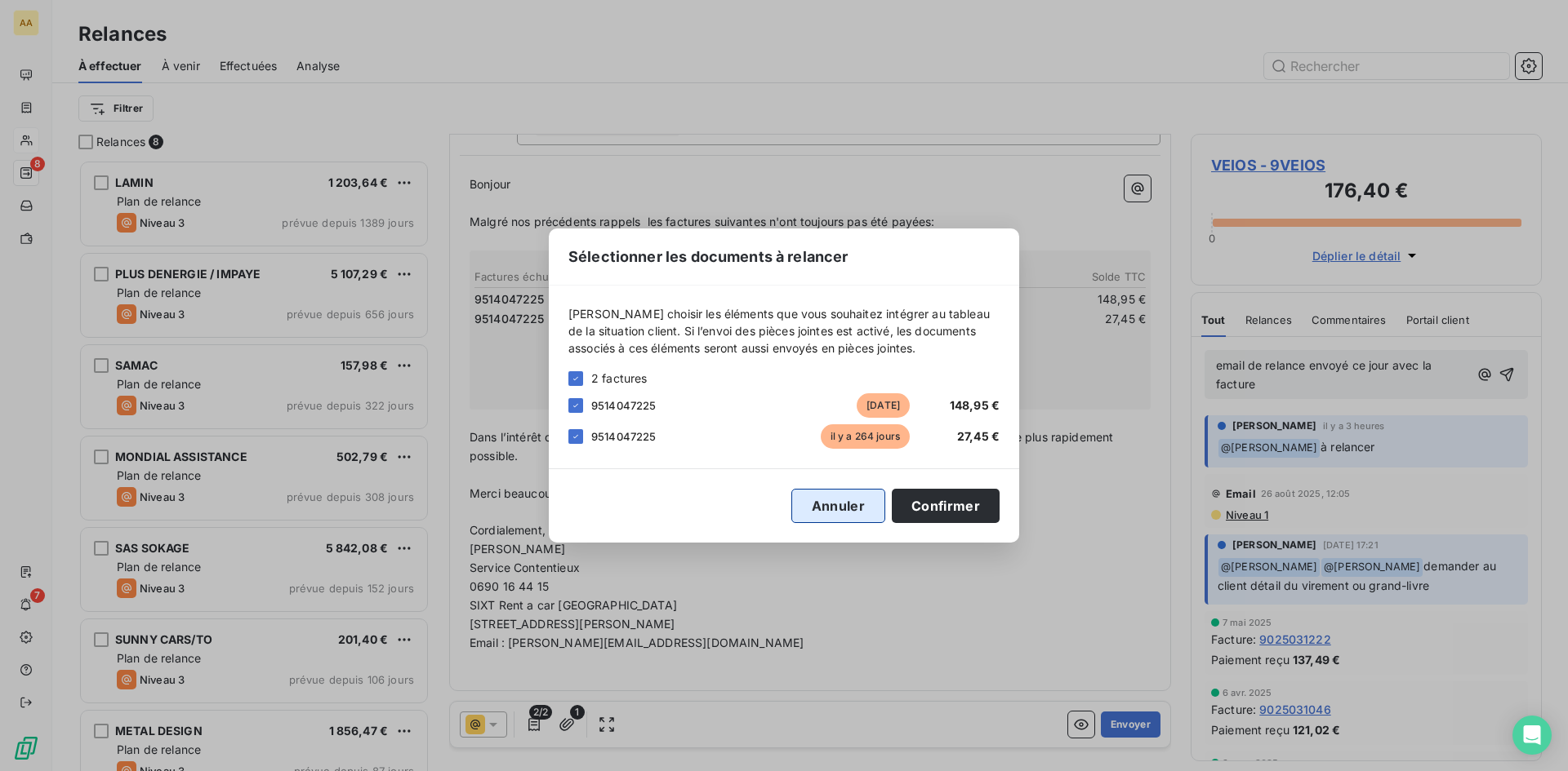
click at [841, 510] on button "Annuler" at bounding box center [838, 506] width 94 height 34
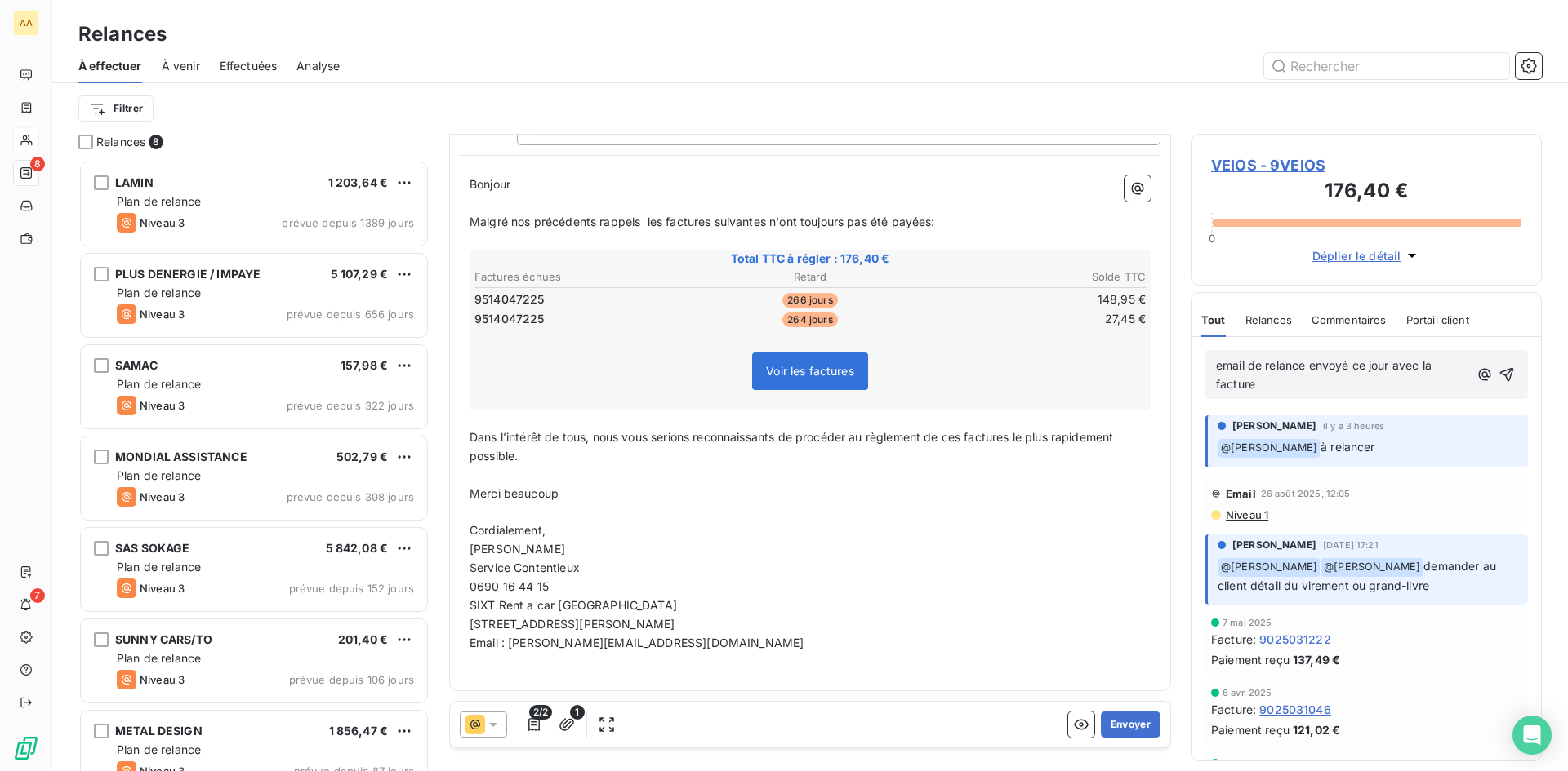
click at [496, 721] on icon at bounding box center [493, 724] width 16 height 16
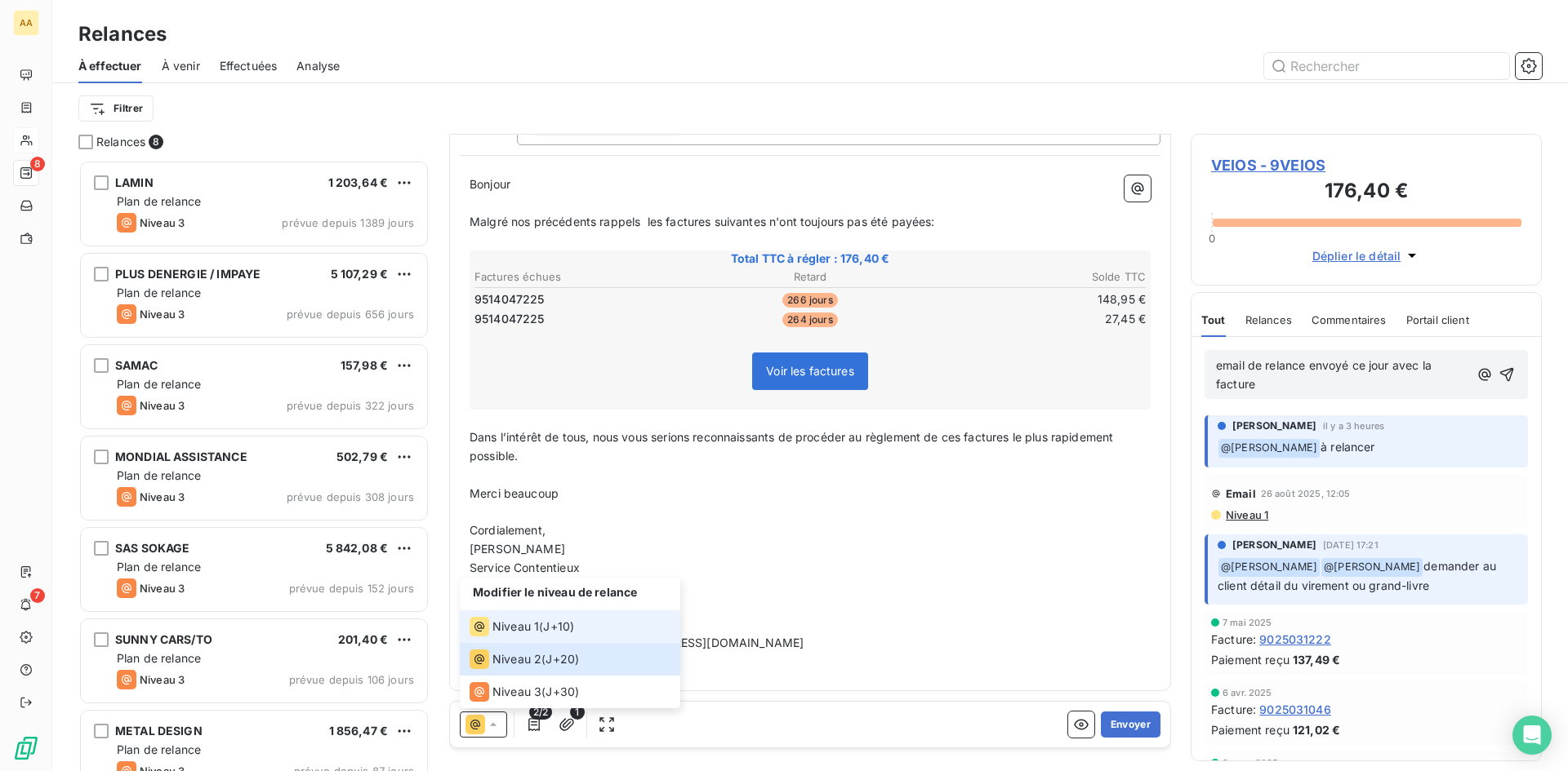
click at [524, 630] on span "Niveau 1" at bounding box center [516, 626] width 47 height 16
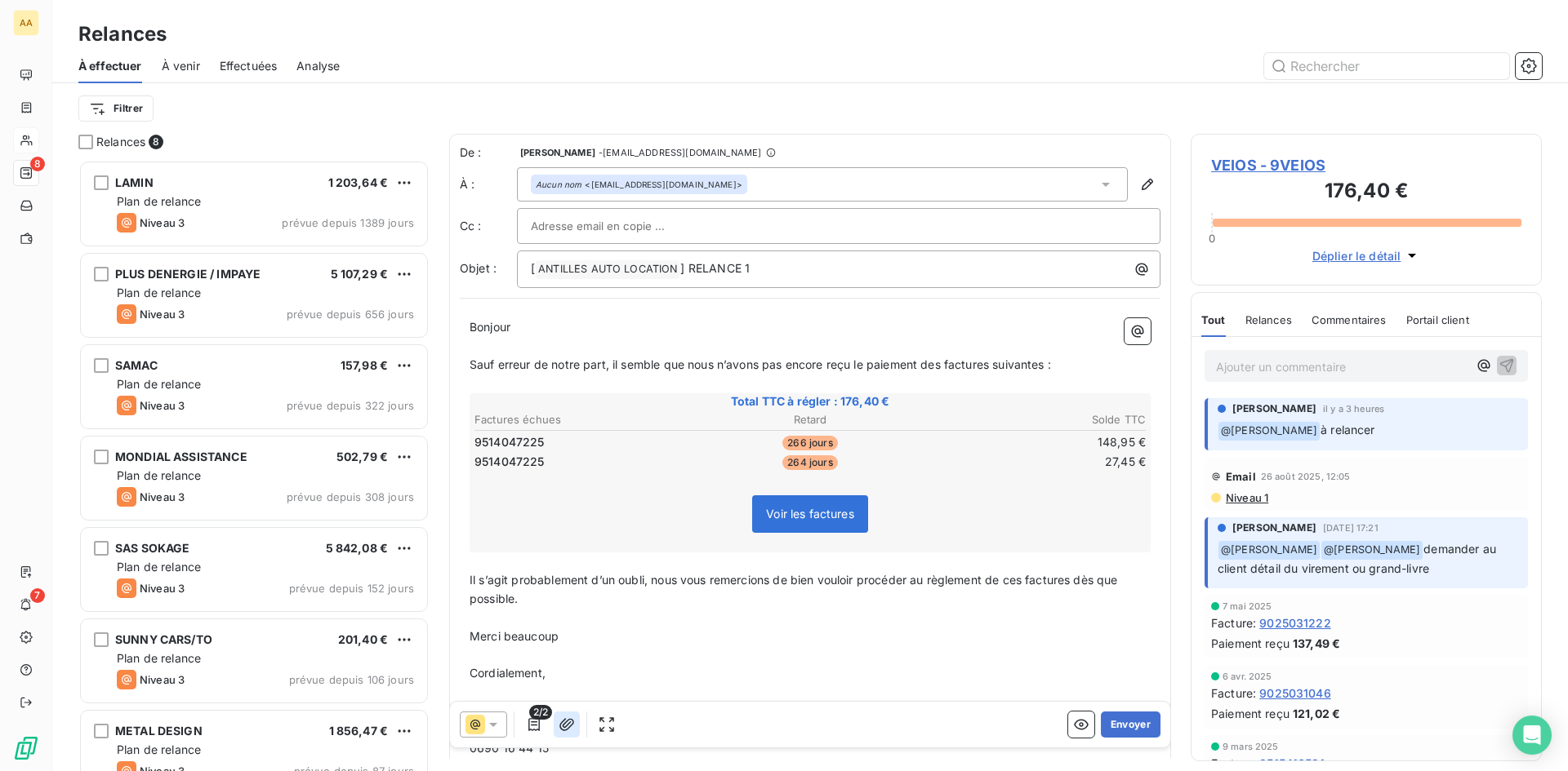
click at [564, 725] on icon "button" at bounding box center [566, 724] width 15 height 12
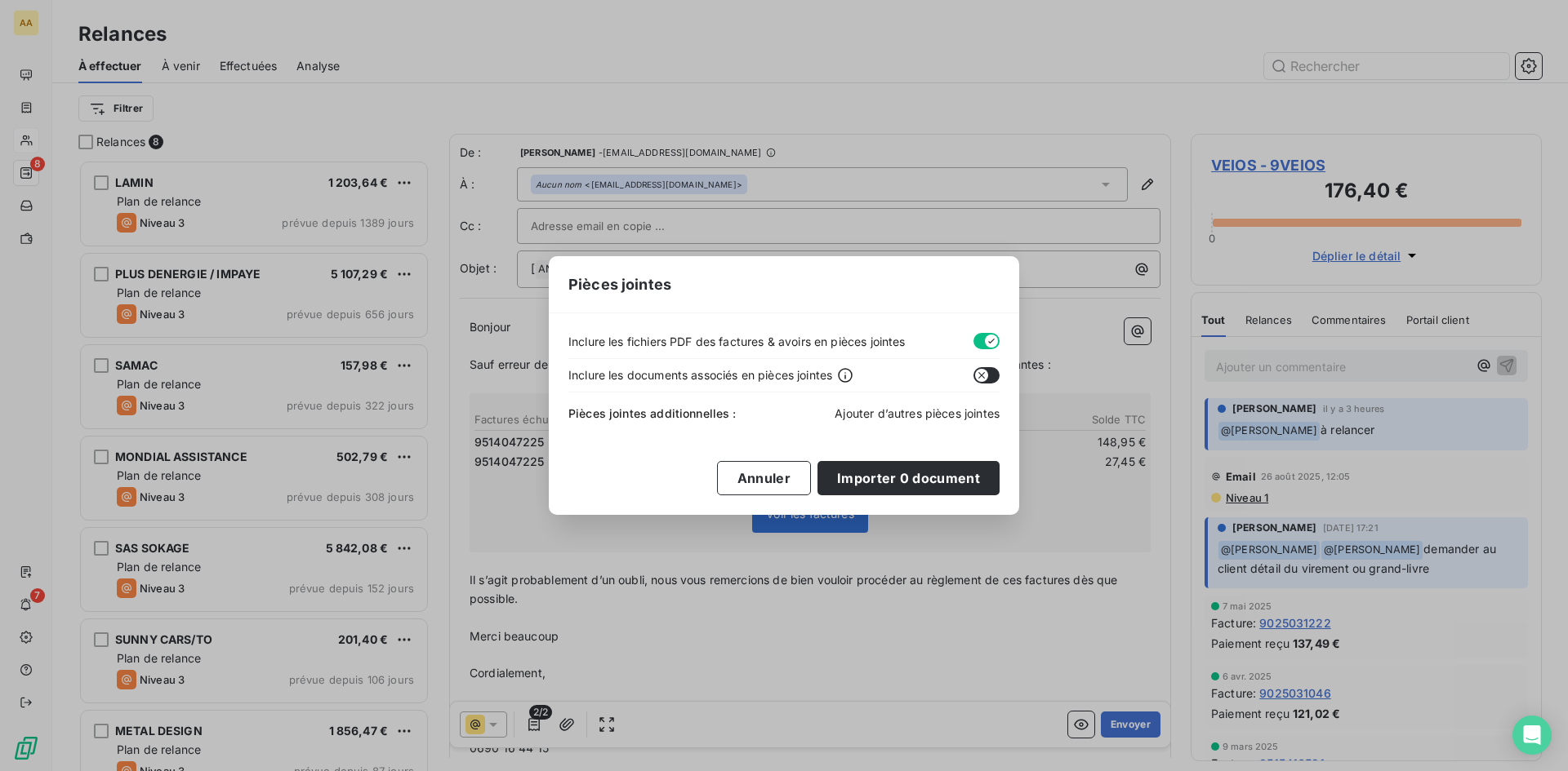
click at [885, 410] on span "Ajouter d’autres pièces jointes" at bounding box center [916, 413] width 165 height 14
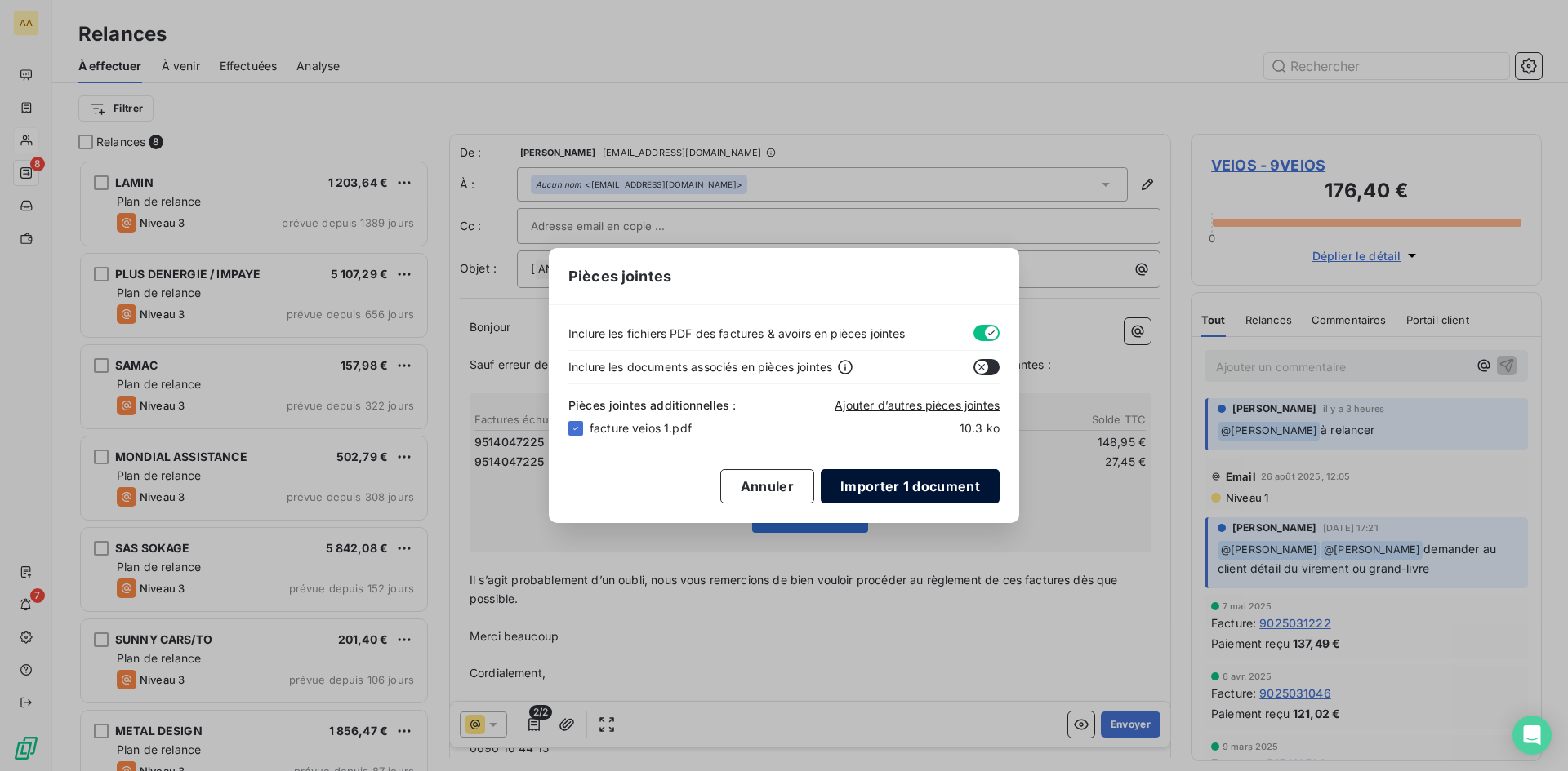
click at [904, 484] on button "Importer 1 document" at bounding box center [910, 486] width 179 height 34
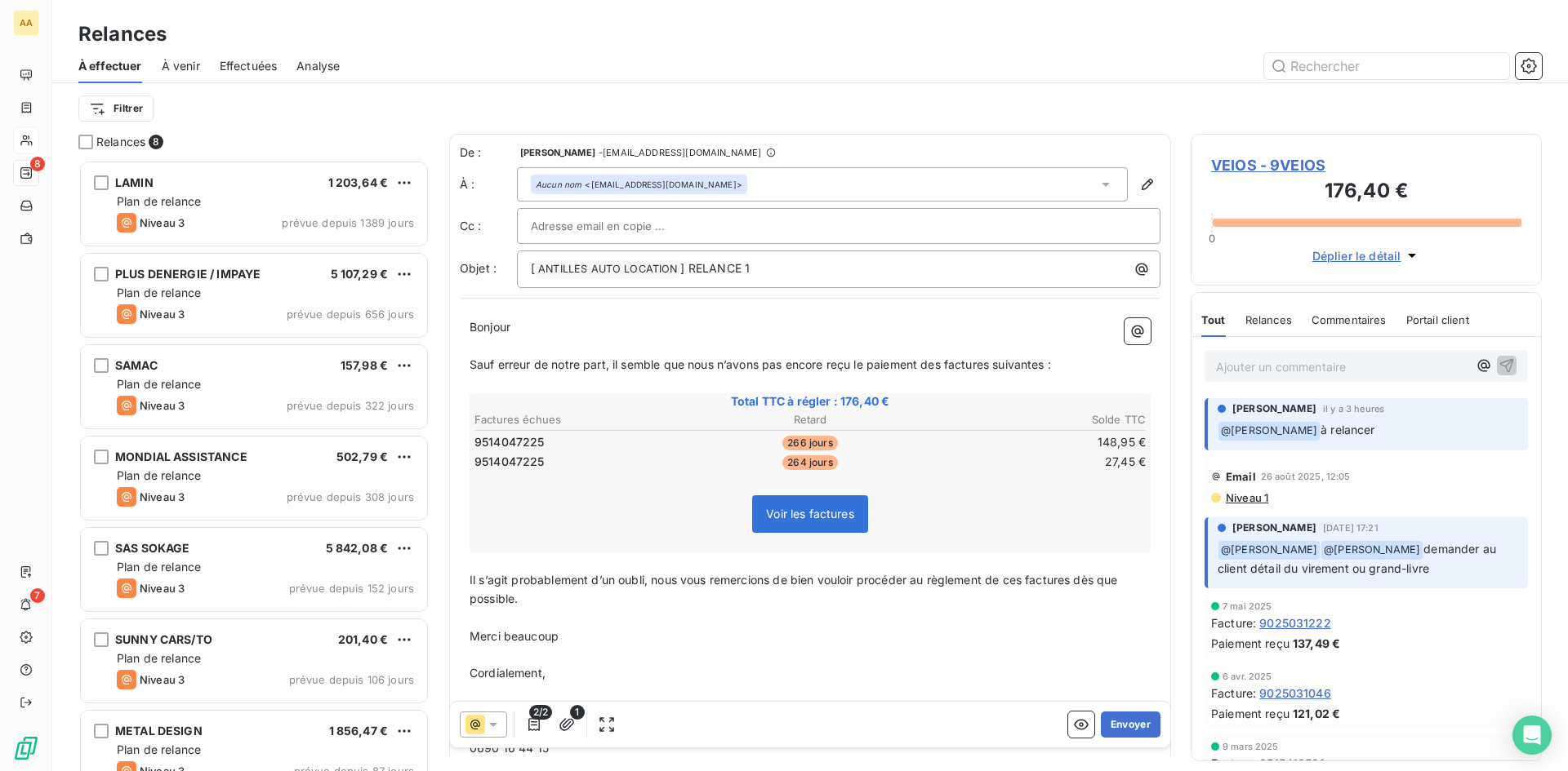
click at [1293, 362] on p "Ajouter un commentaire ﻿" at bounding box center [1341, 367] width 251 height 21
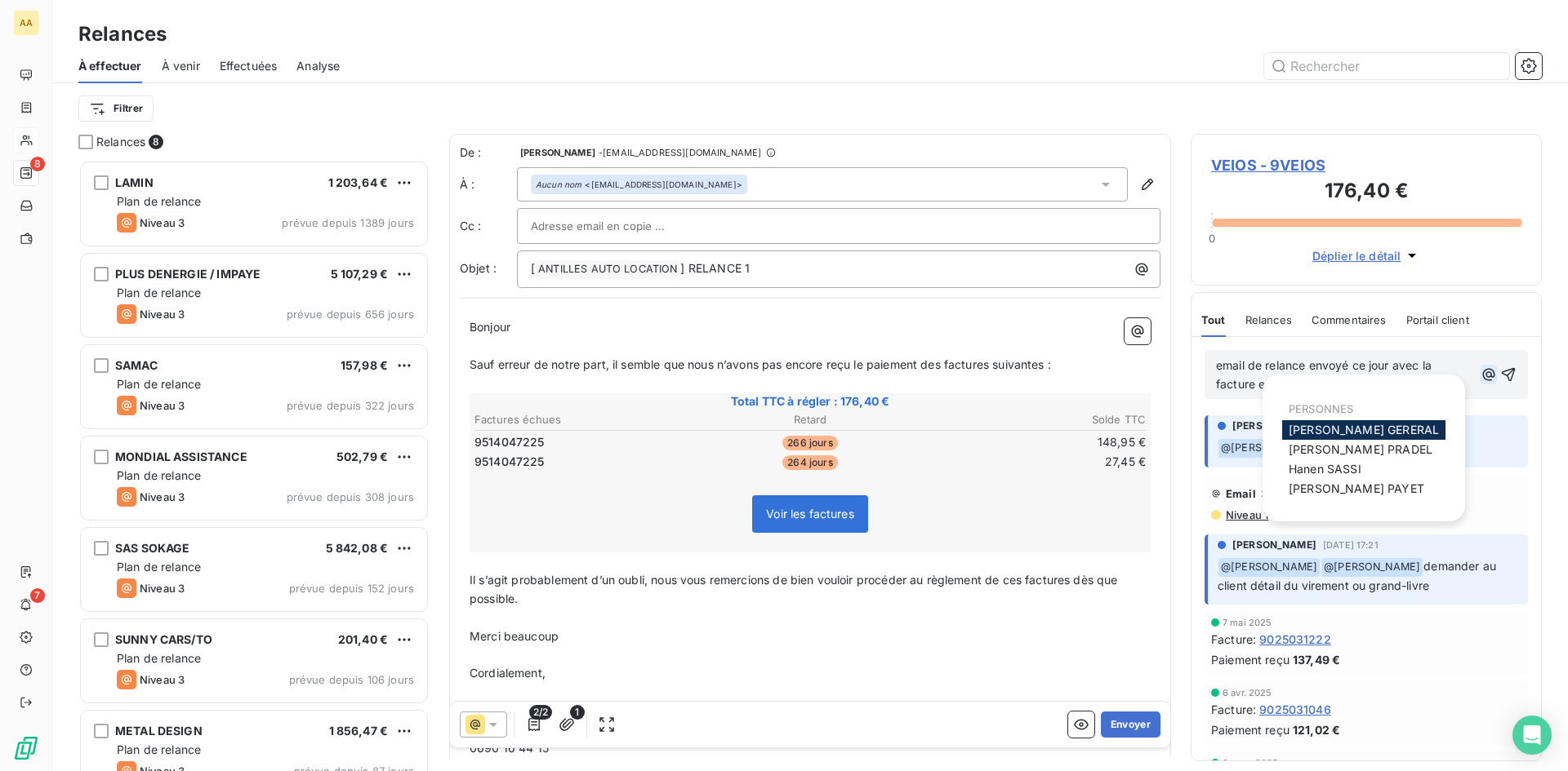
click at [1483, 373] on icon "button" at bounding box center [1489, 374] width 12 height 12
click at [1401, 452] on div "[PERSON_NAME]" at bounding box center [1363, 449] width 163 height 20
click at [1413, 448] on div "[PERSON_NAME]" at bounding box center [1363, 449] width 163 height 20
click at [1386, 450] on span "[PERSON_NAME]" at bounding box center [1360, 449] width 144 height 14
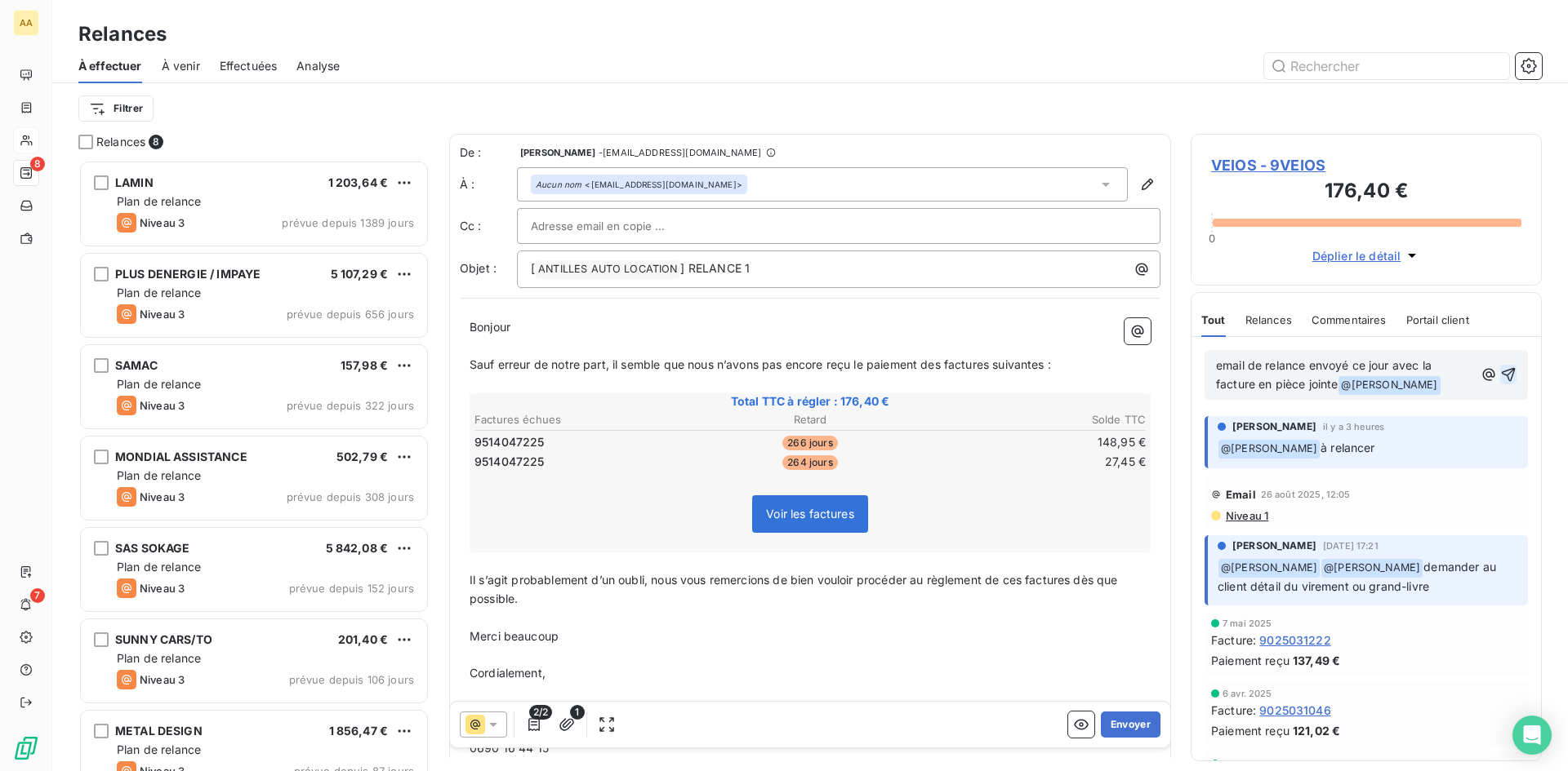
click at [1500, 376] on icon "button" at bounding box center [1508, 374] width 16 height 16
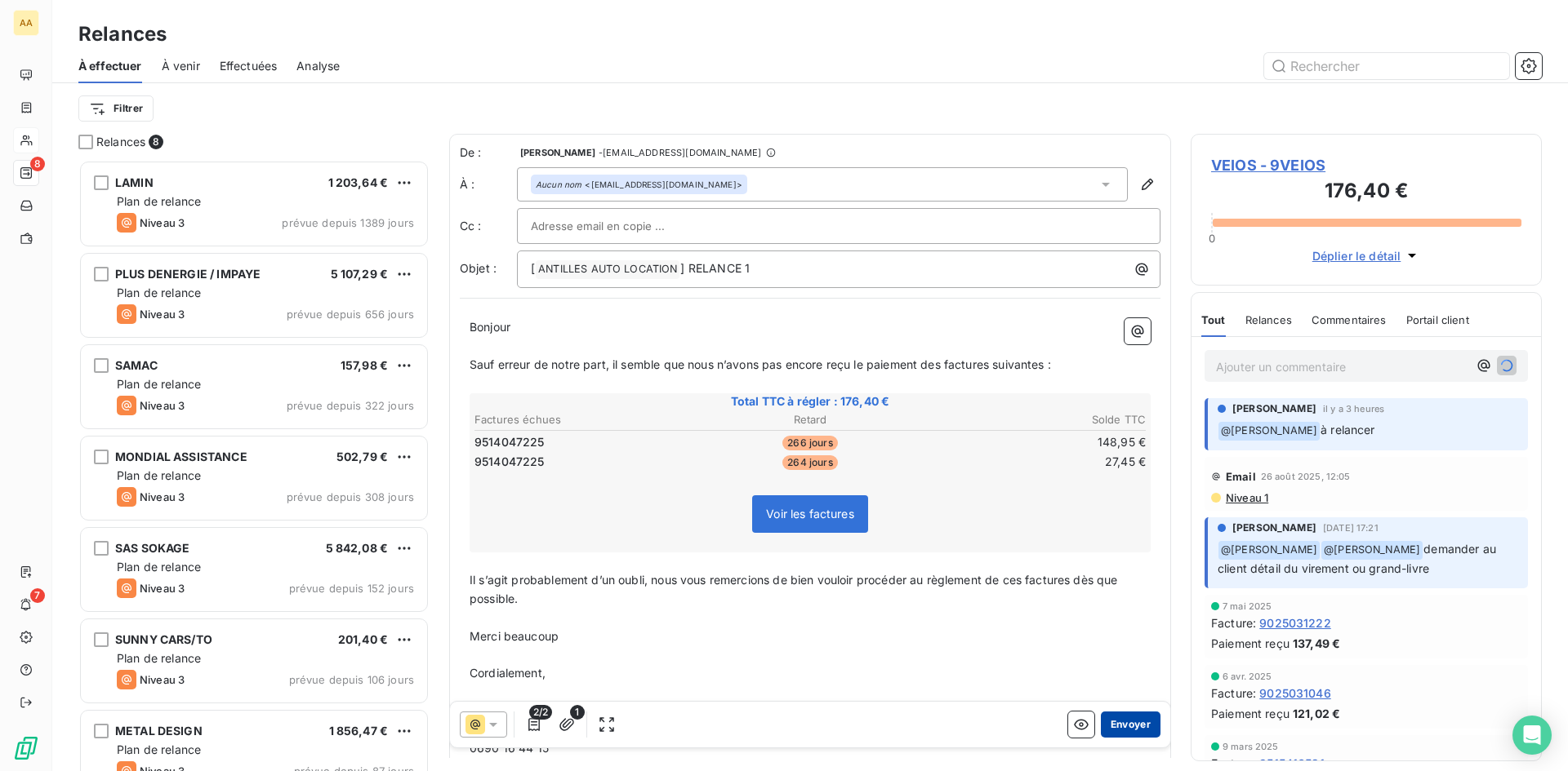
click at [1121, 722] on button "Envoyer" at bounding box center [1130, 724] width 60 height 26
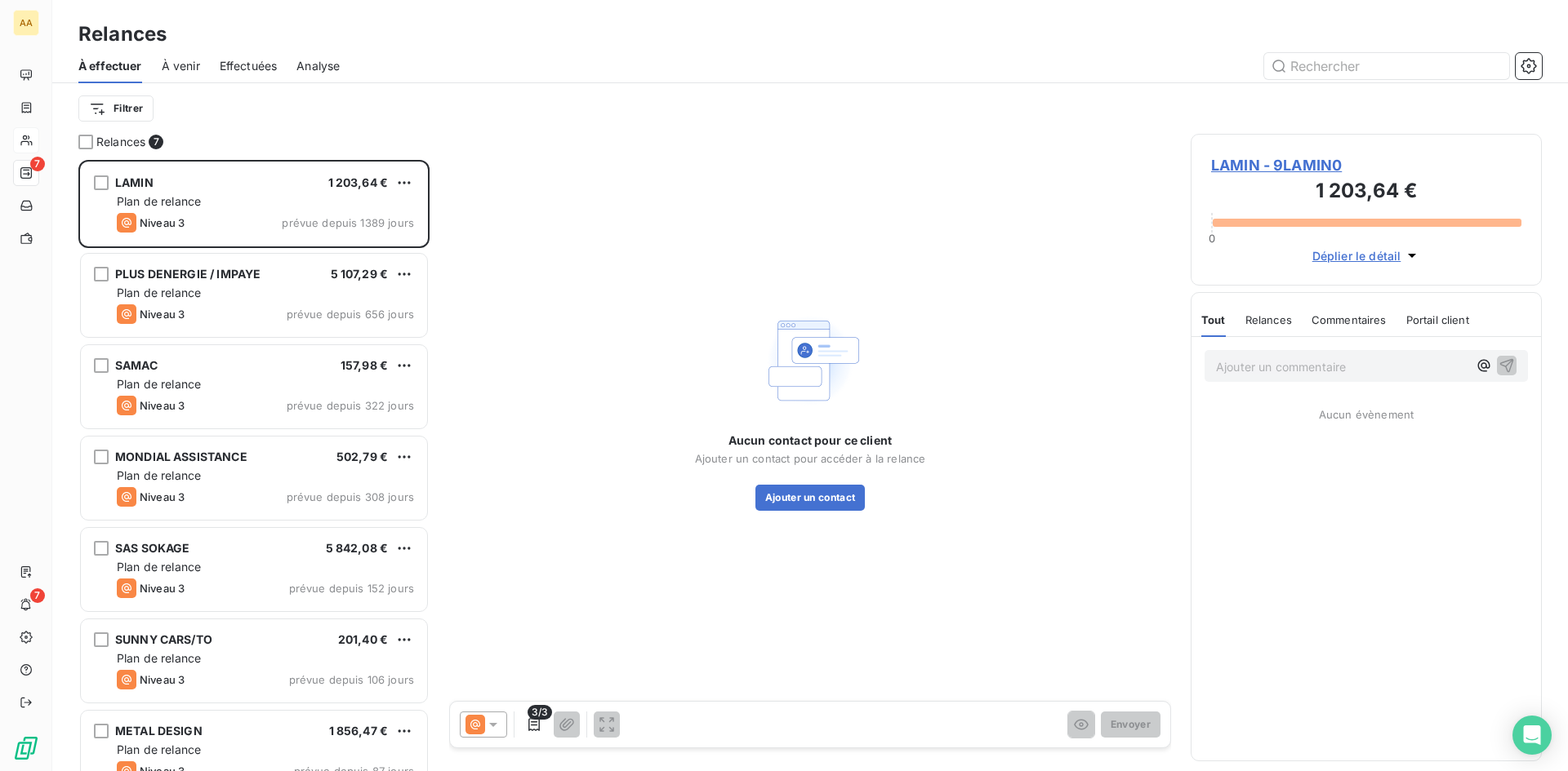
click at [1255, 167] on span "LAMIN - 9LAMIN0" at bounding box center [1366, 166] width 311 height 22
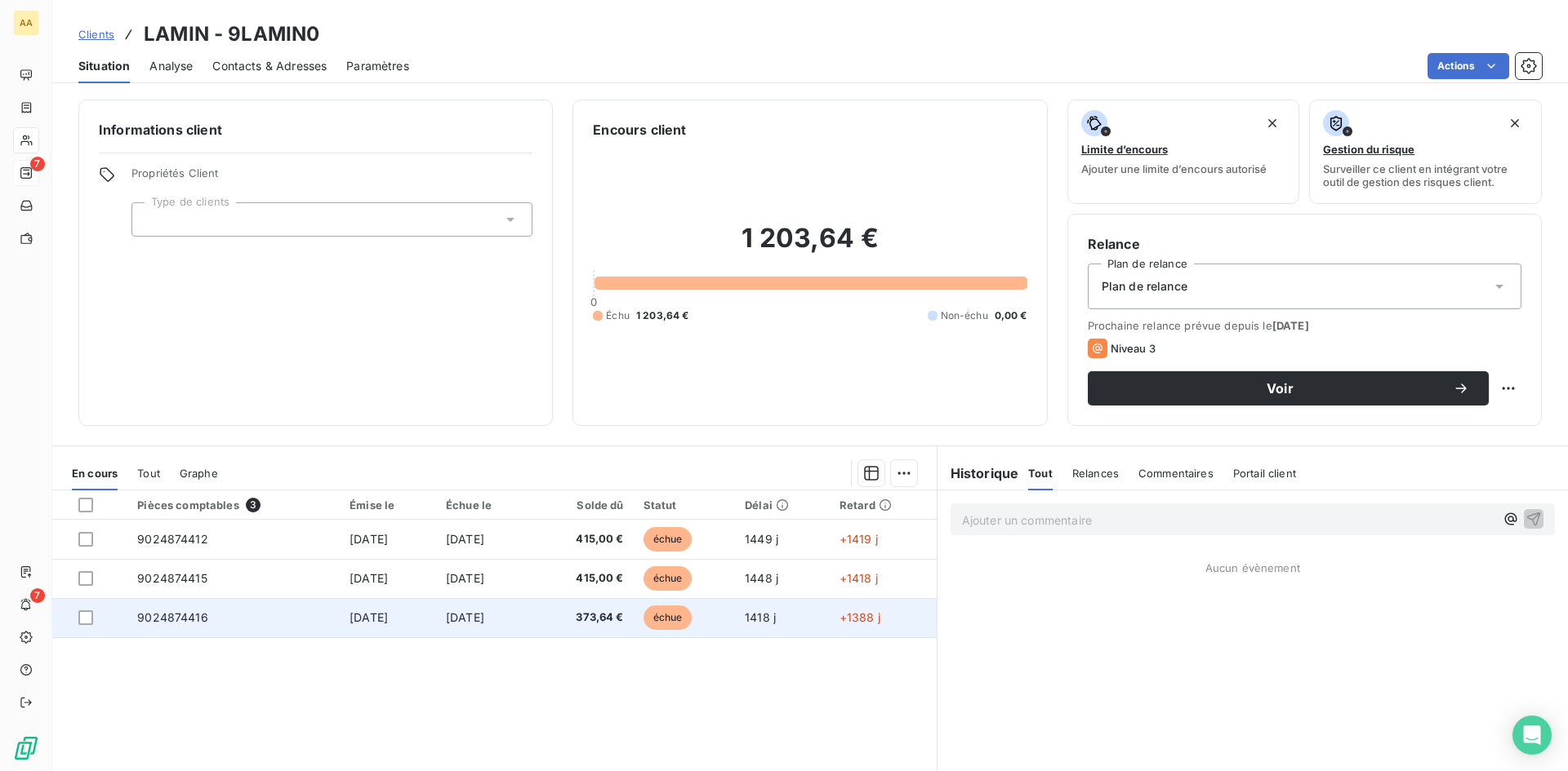
click at [184, 617] on span "9024874416" at bounding box center [173, 617] width 71 height 14
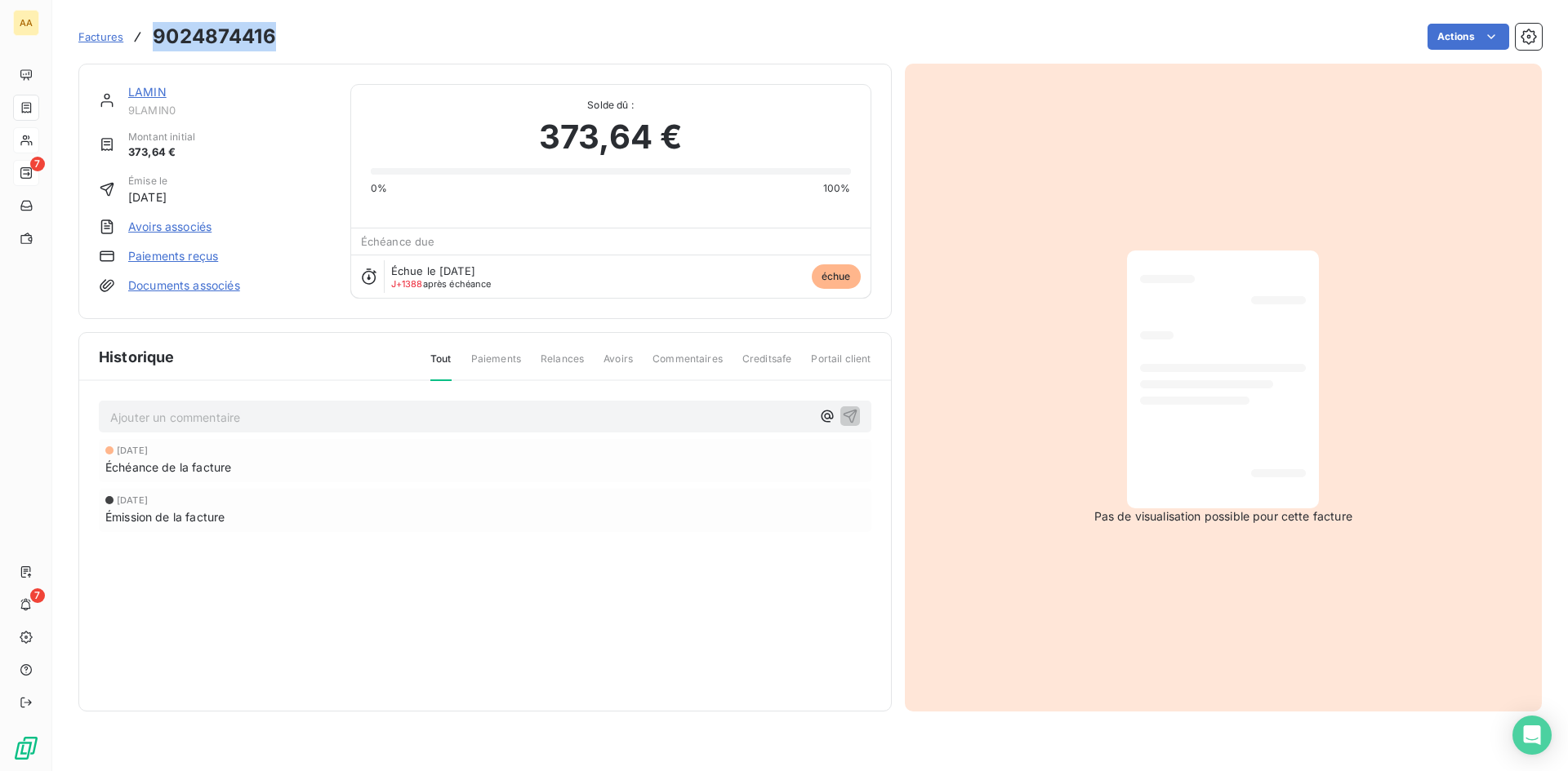
drag, startPoint x: 283, startPoint y: 38, endPoint x: 148, endPoint y: 41, distance: 135.0
click at [148, 41] on div "Factures 9024874416 Actions" at bounding box center [810, 37] width 1464 height 34
copy h3 "9024874416"
click at [103, 35] on span "Factures" at bounding box center [101, 36] width 45 height 13
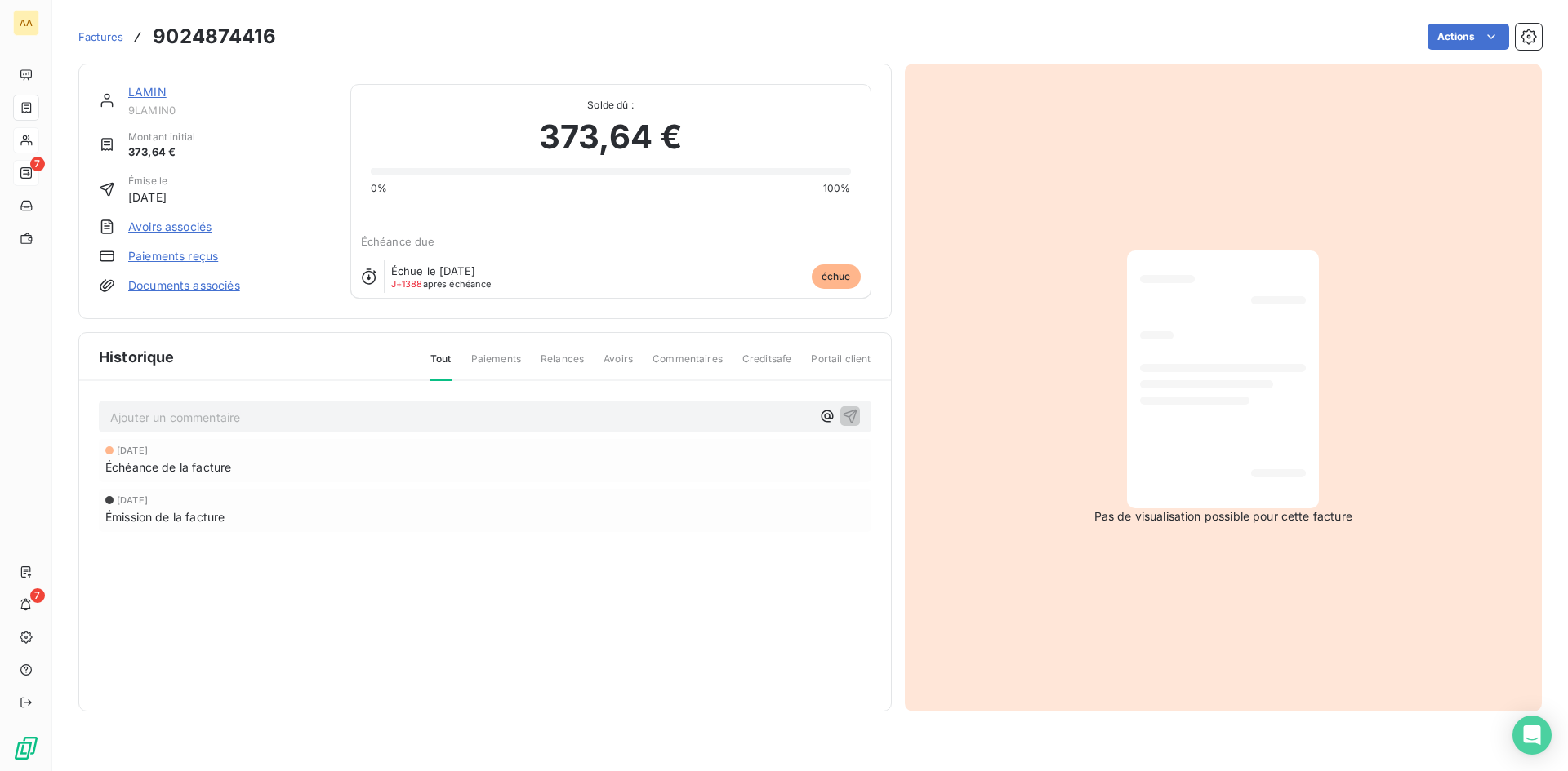
click at [151, 89] on link "LAMIN" at bounding box center [148, 91] width 38 height 14
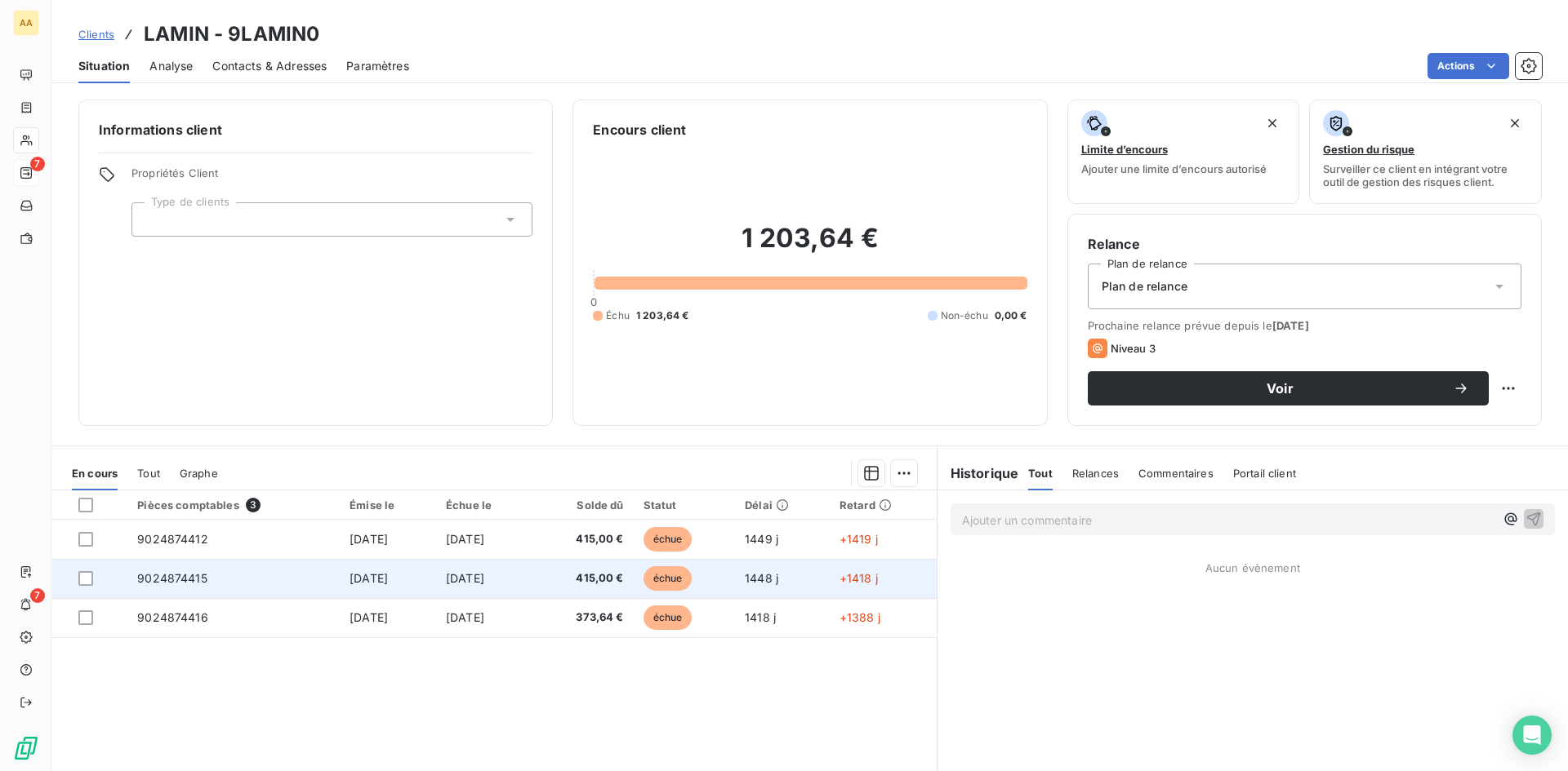
click at [178, 572] on span "9024874415" at bounding box center [172, 578] width 70 height 14
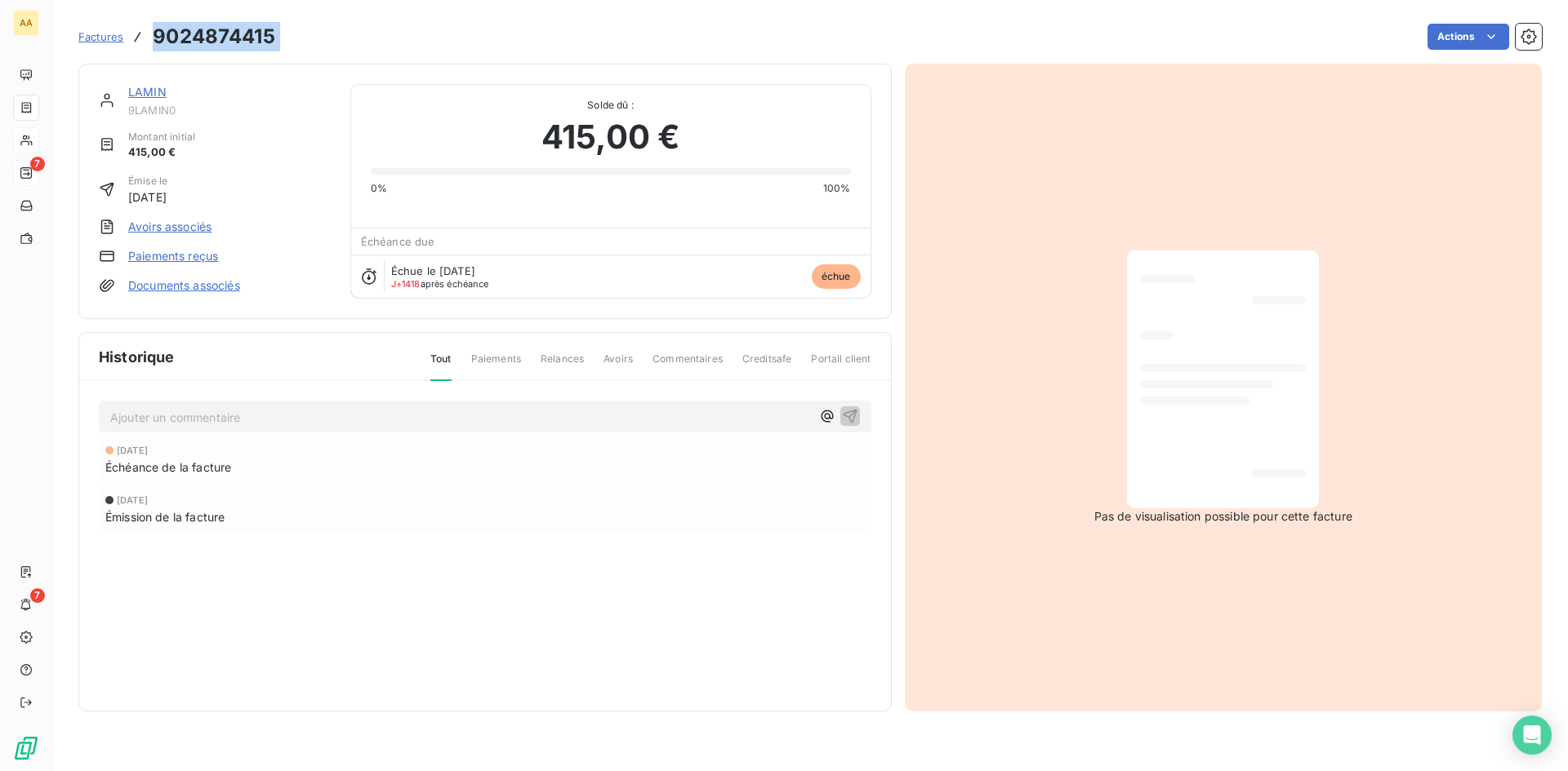
drag, startPoint x: 297, startPoint y: 35, endPoint x: 153, endPoint y: 29, distance: 144.1
click at [153, 29] on div "Factures 9024874415 Actions" at bounding box center [810, 37] width 1464 height 34
copy section "9024874415 Actions"
click at [96, 34] on span "Factures" at bounding box center [101, 36] width 45 height 13
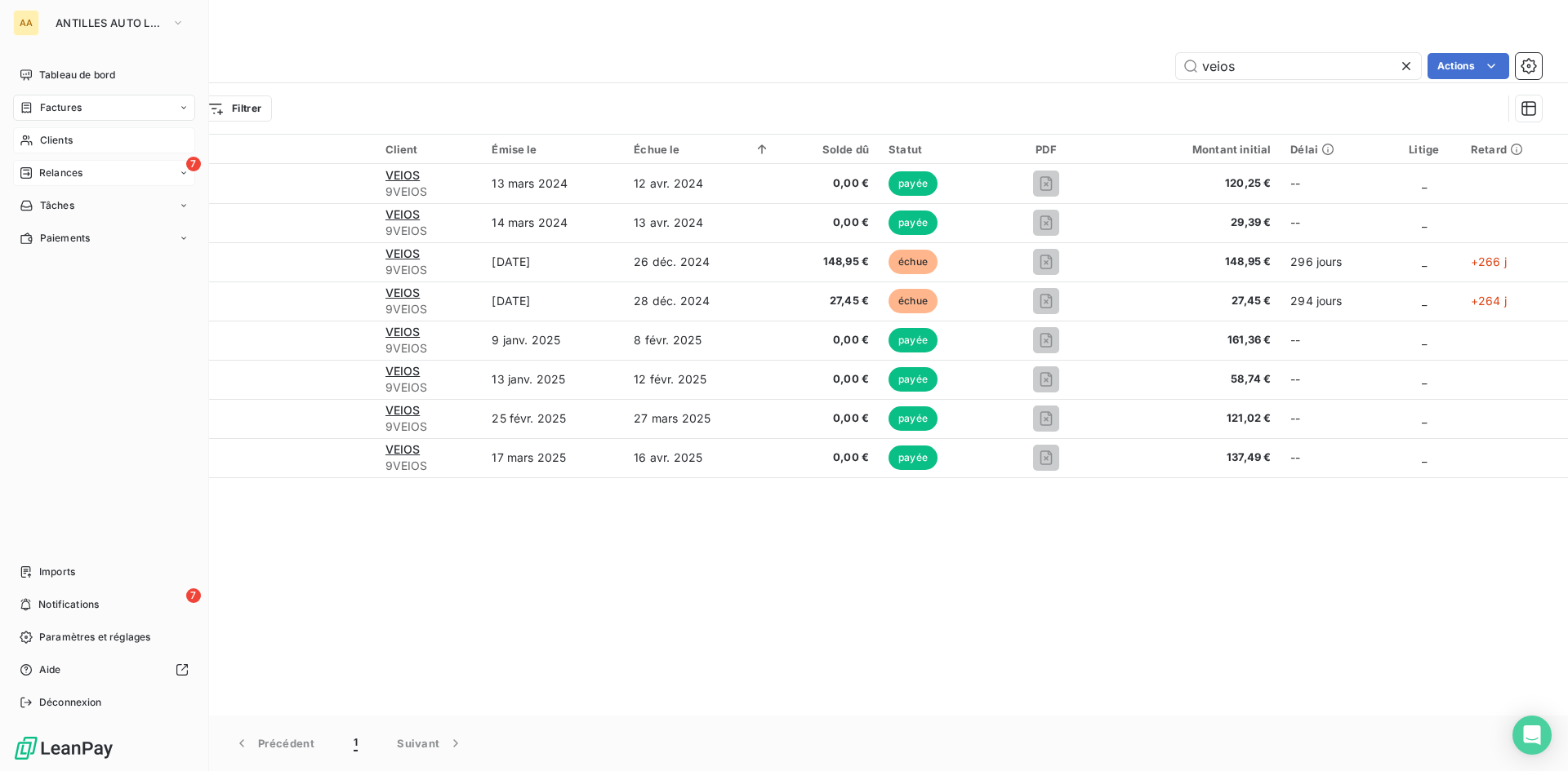
click at [85, 172] on div "7 Relances" at bounding box center [104, 172] width 182 height 26
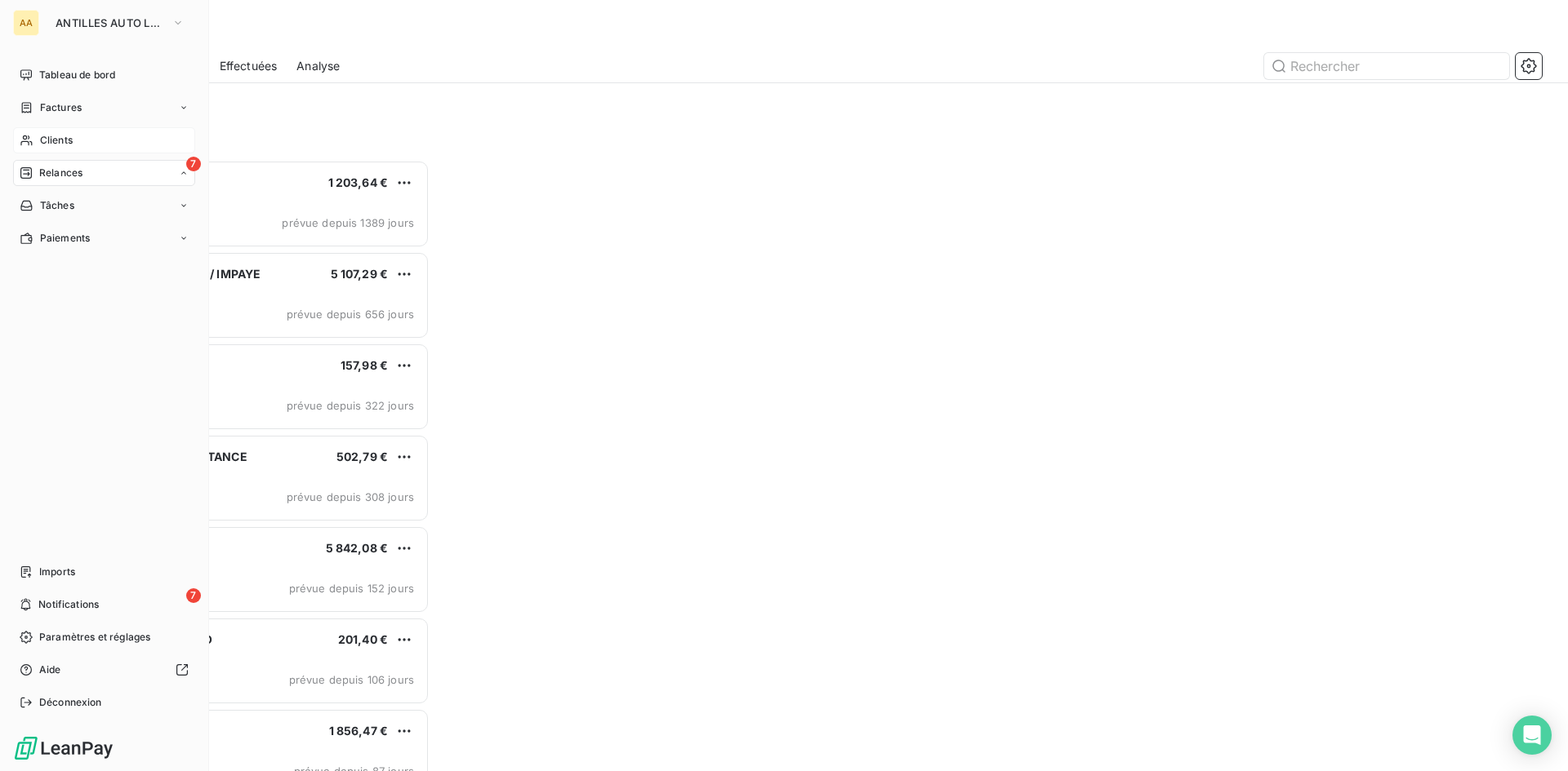
scroll to position [599, 339]
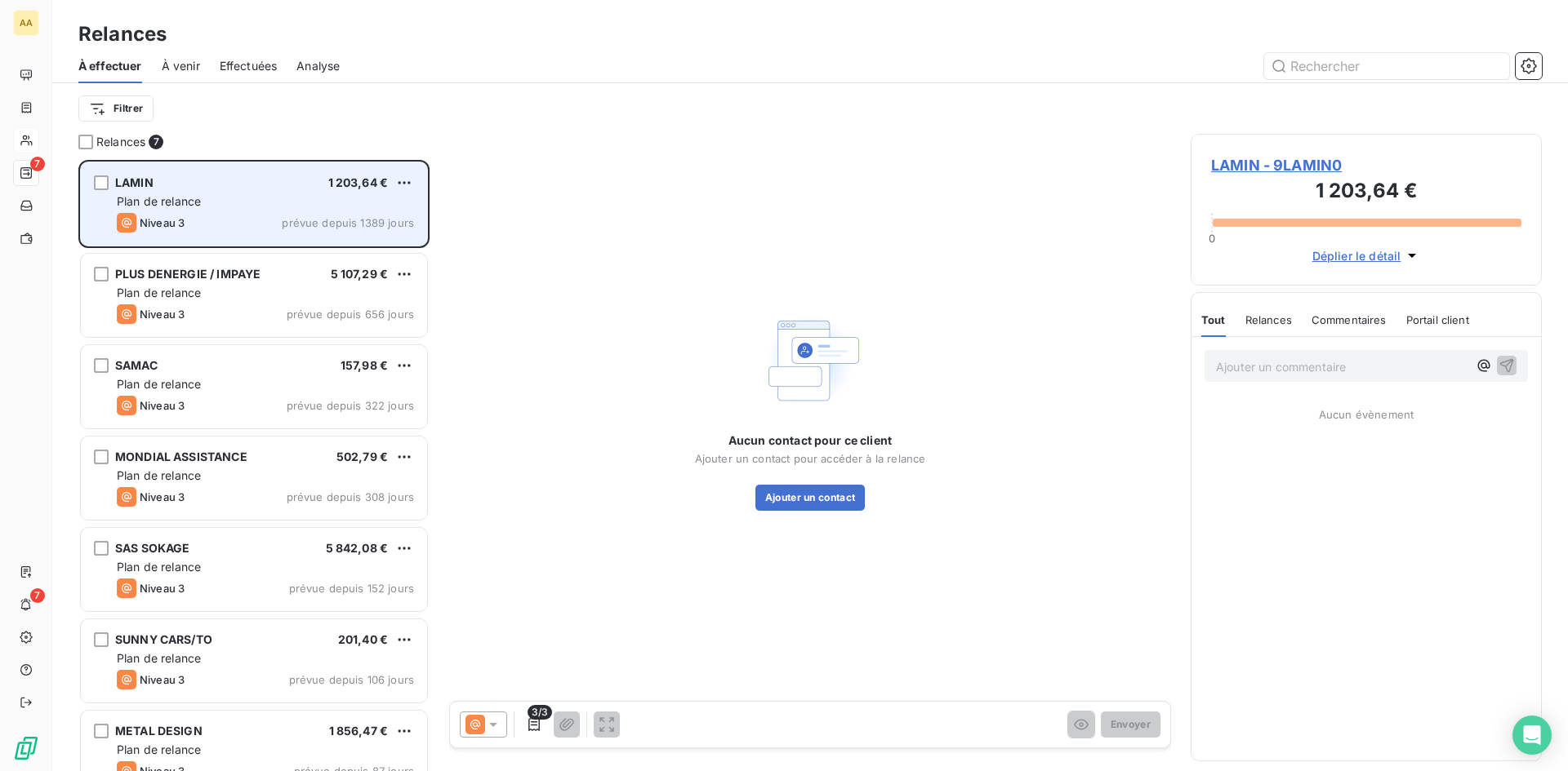
click at [264, 202] on div "Plan de relance" at bounding box center [265, 201] width 297 height 16
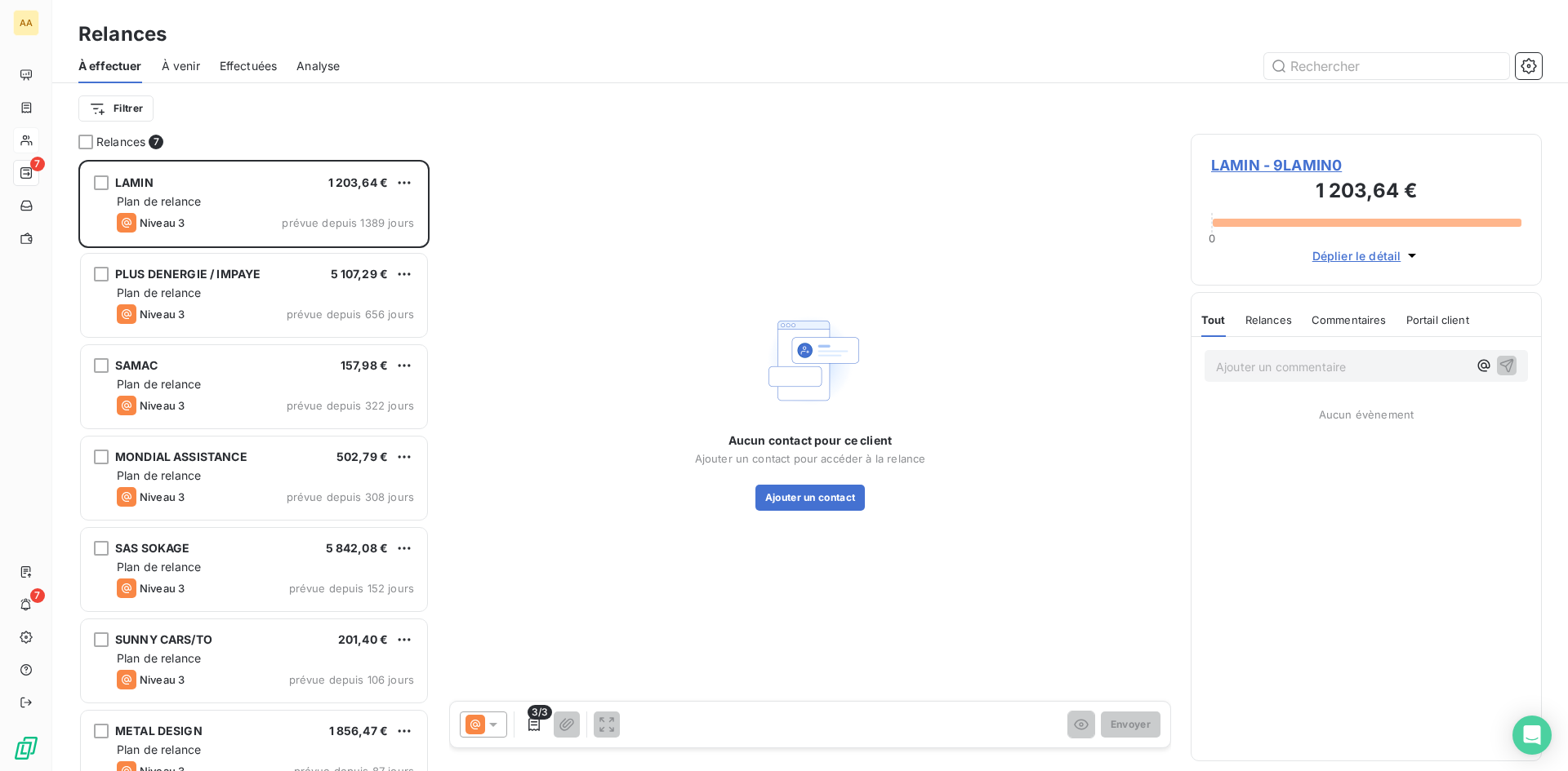
click at [1315, 167] on span "LAMIN - 9LAMIN0" at bounding box center [1366, 166] width 311 height 22
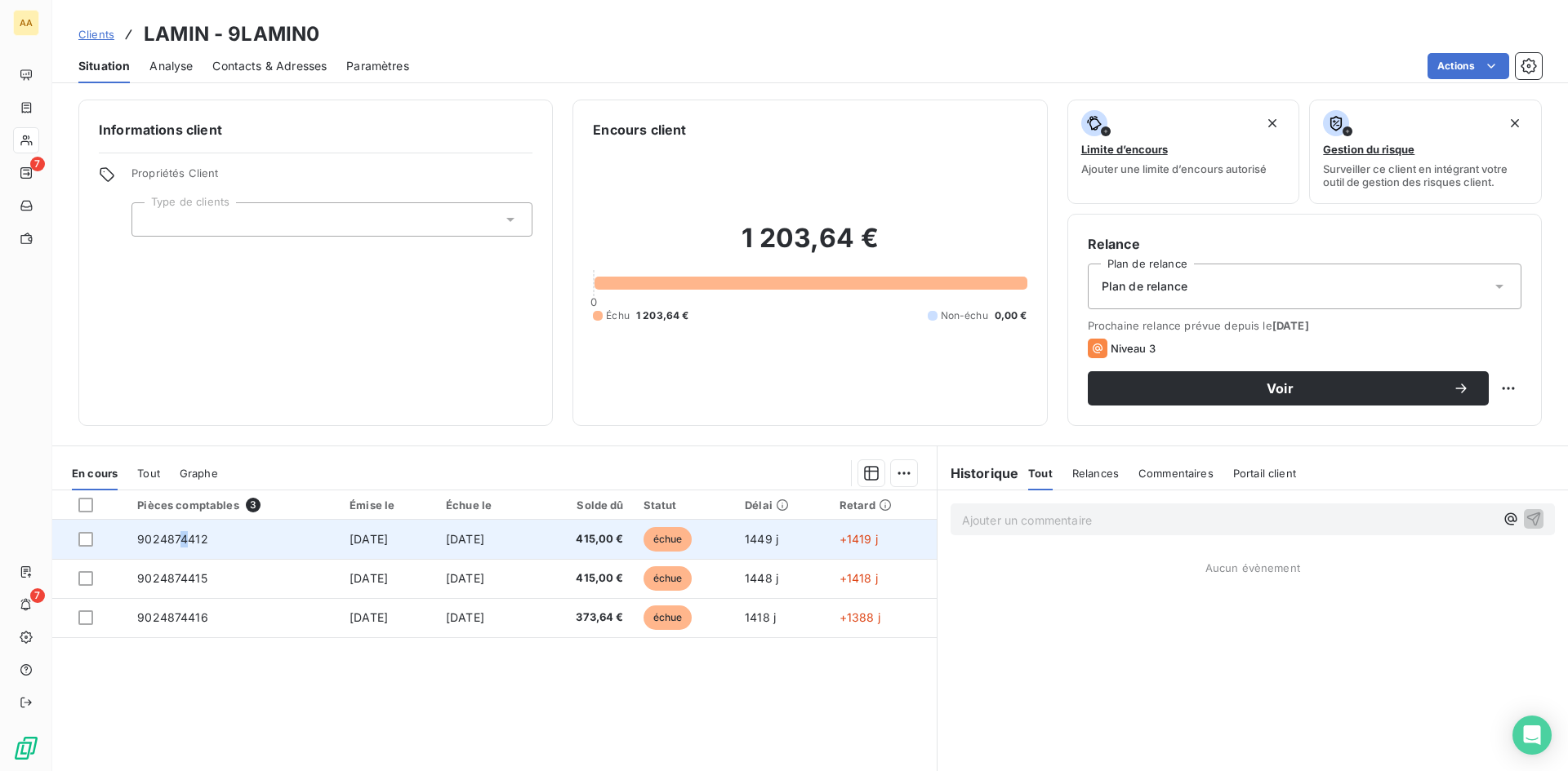
click at [177, 542] on span "9024874412" at bounding box center [173, 539] width 71 height 14
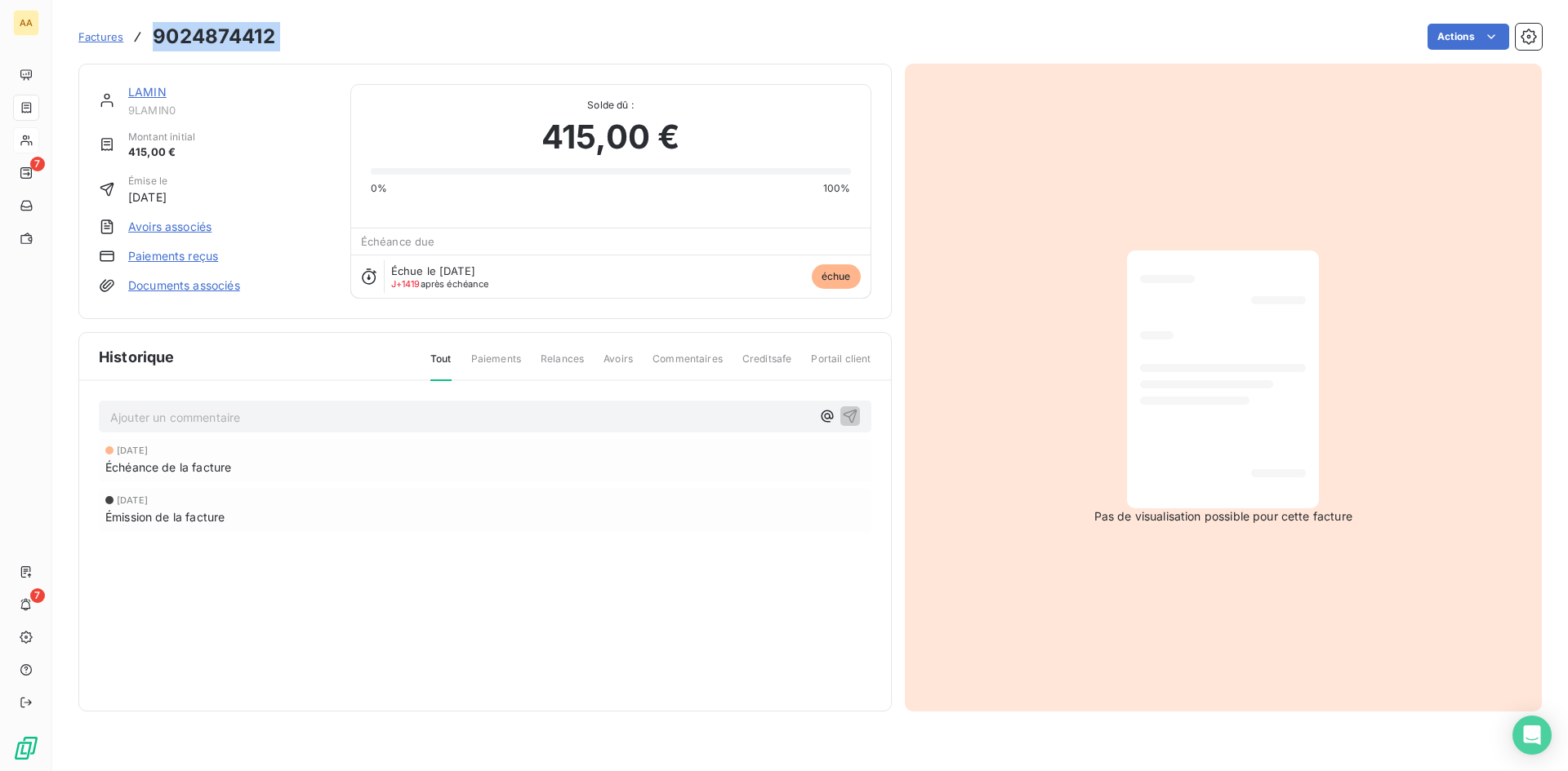
drag, startPoint x: 296, startPoint y: 38, endPoint x: 151, endPoint y: 38, distance: 145.0
click at [151, 38] on div "Factures 9024874412 Actions" at bounding box center [810, 37] width 1464 height 34
copy section "9024874412 Actions"
click at [150, 89] on link "LAMIN" at bounding box center [148, 91] width 38 height 14
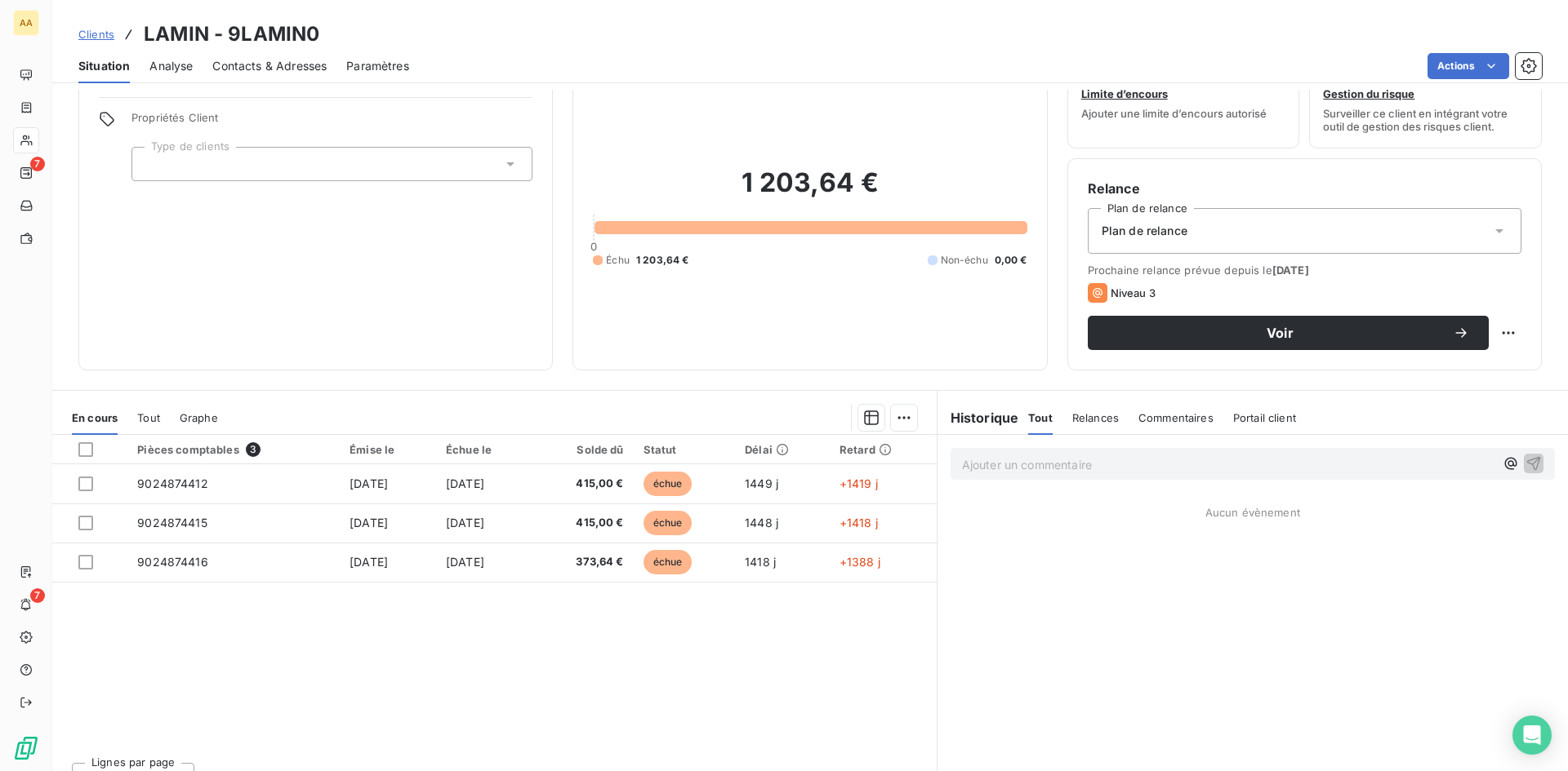
scroll to position [83, 0]
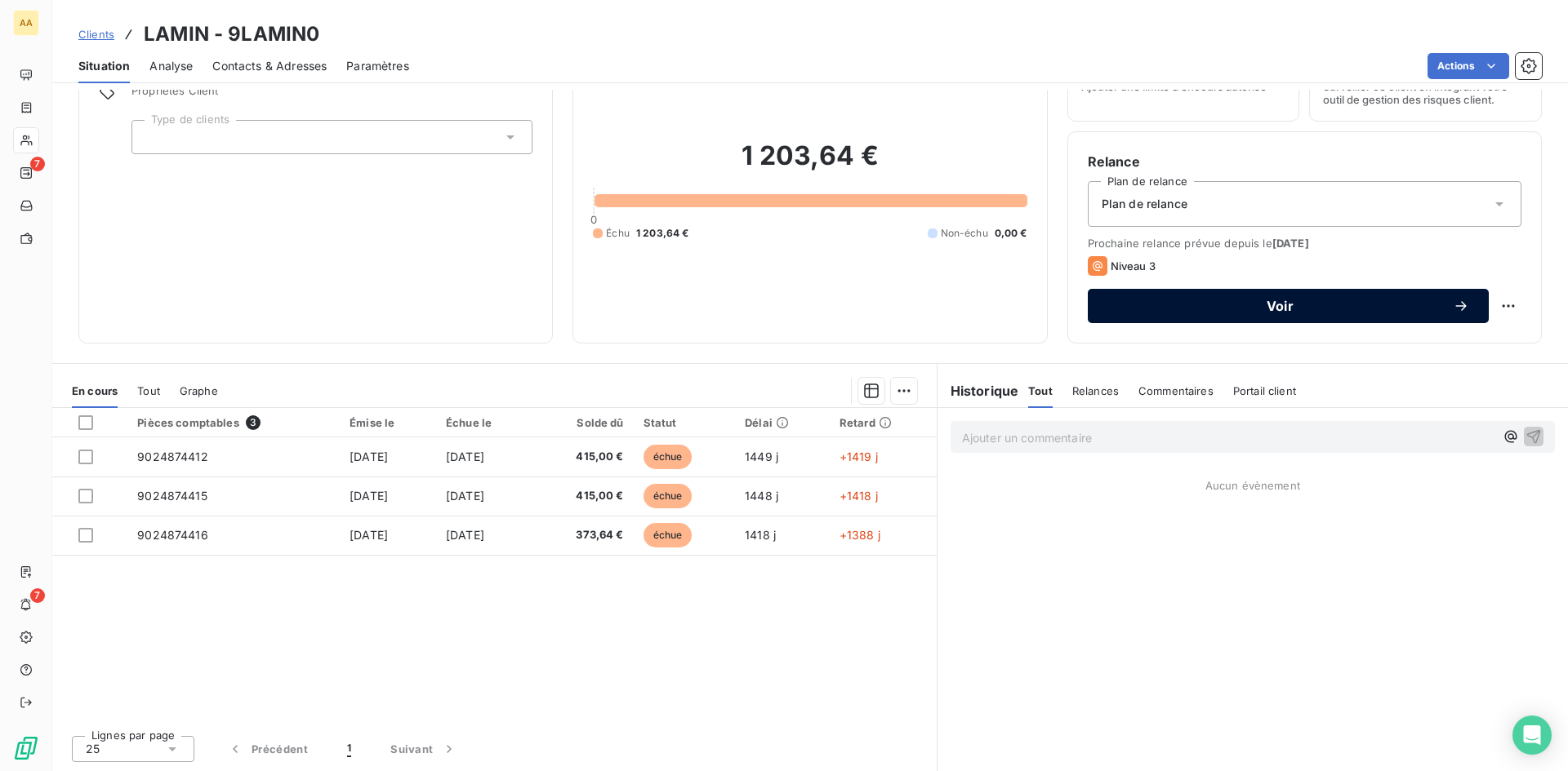
click at [1288, 311] on span "Voir" at bounding box center [1280, 305] width 345 height 13
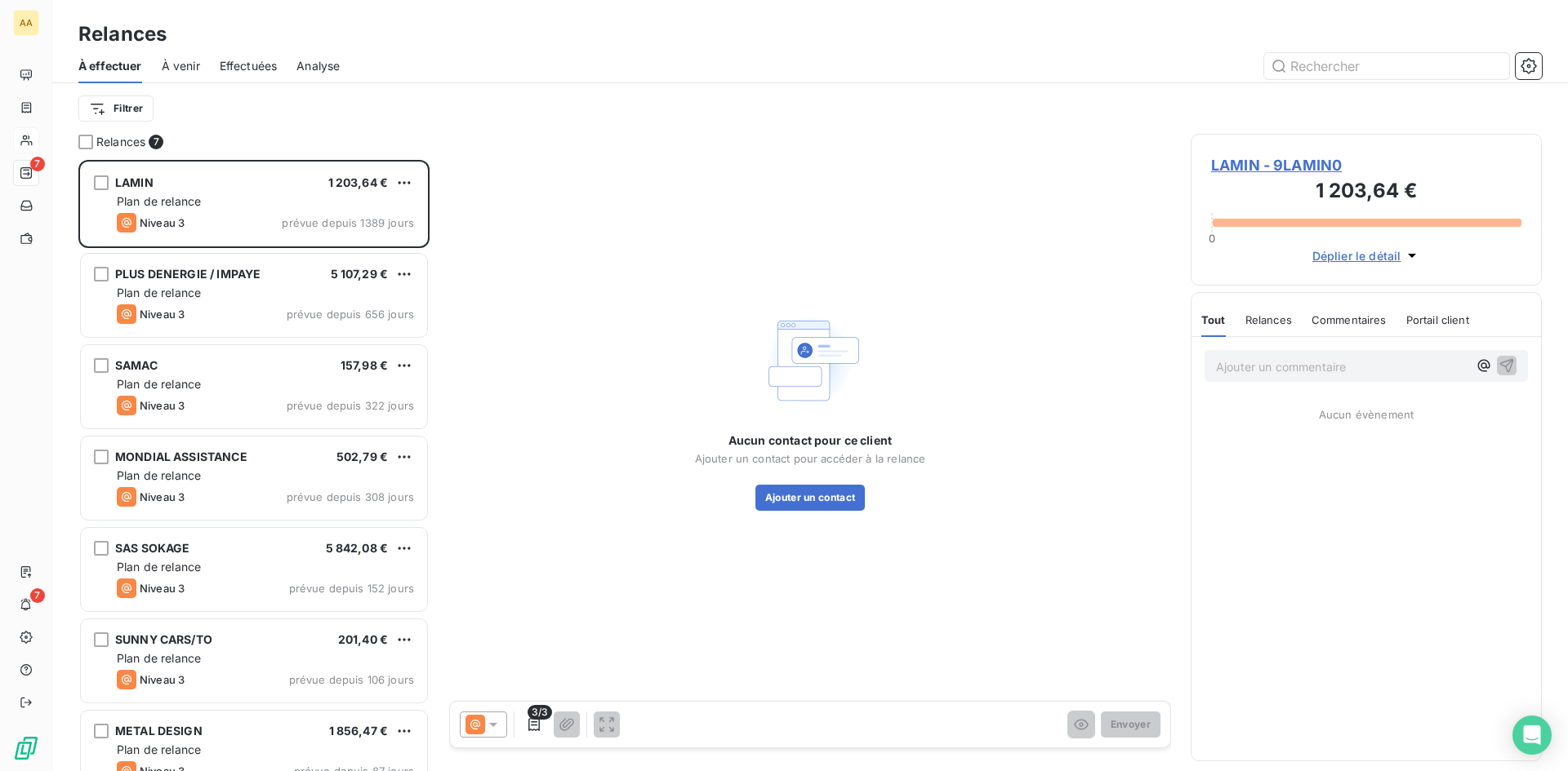
scroll to position [599, 339]
click at [500, 724] on icon at bounding box center [493, 724] width 16 height 16
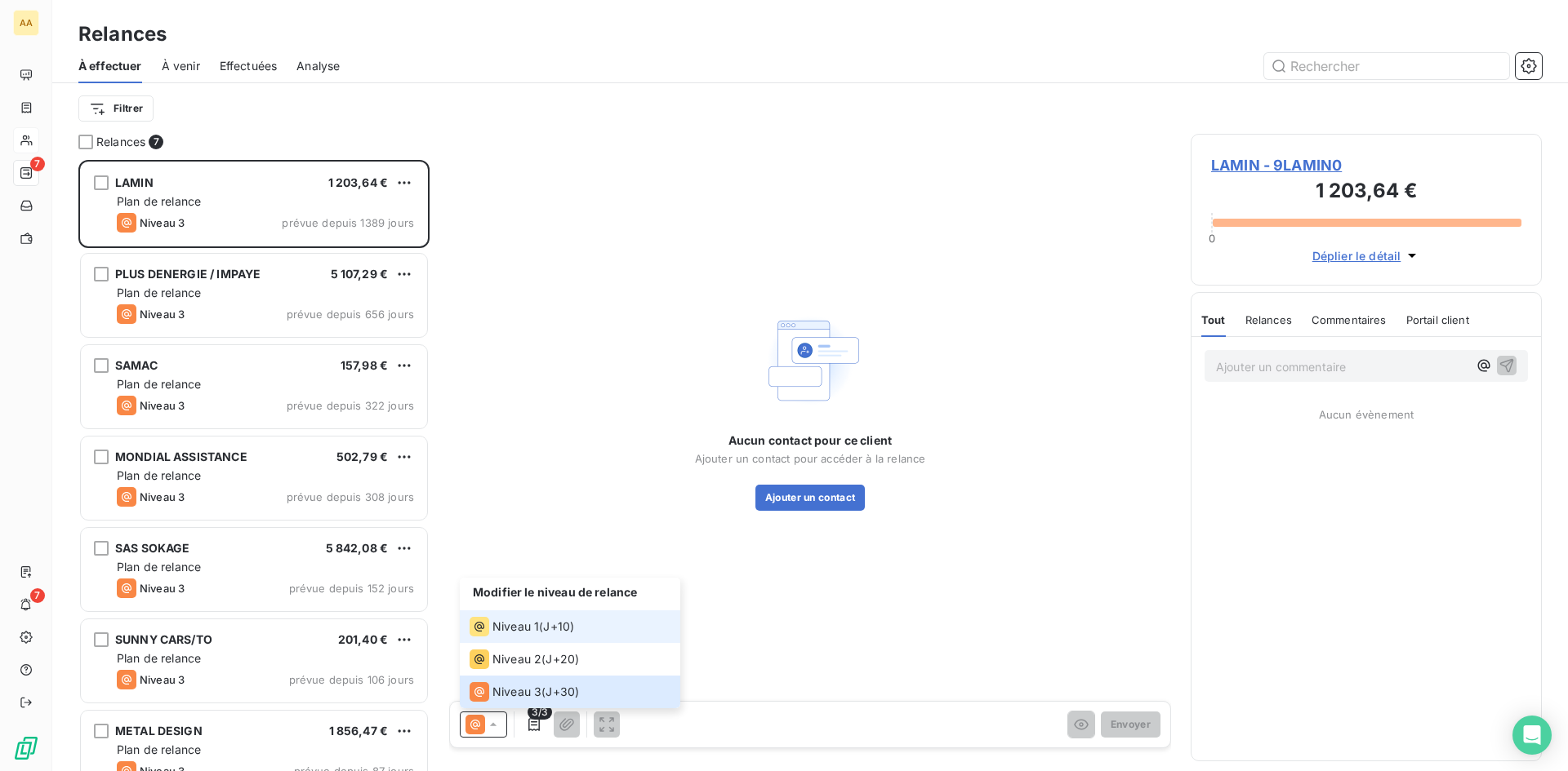
click at [533, 627] on span "Niveau 1" at bounding box center [516, 626] width 47 height 16
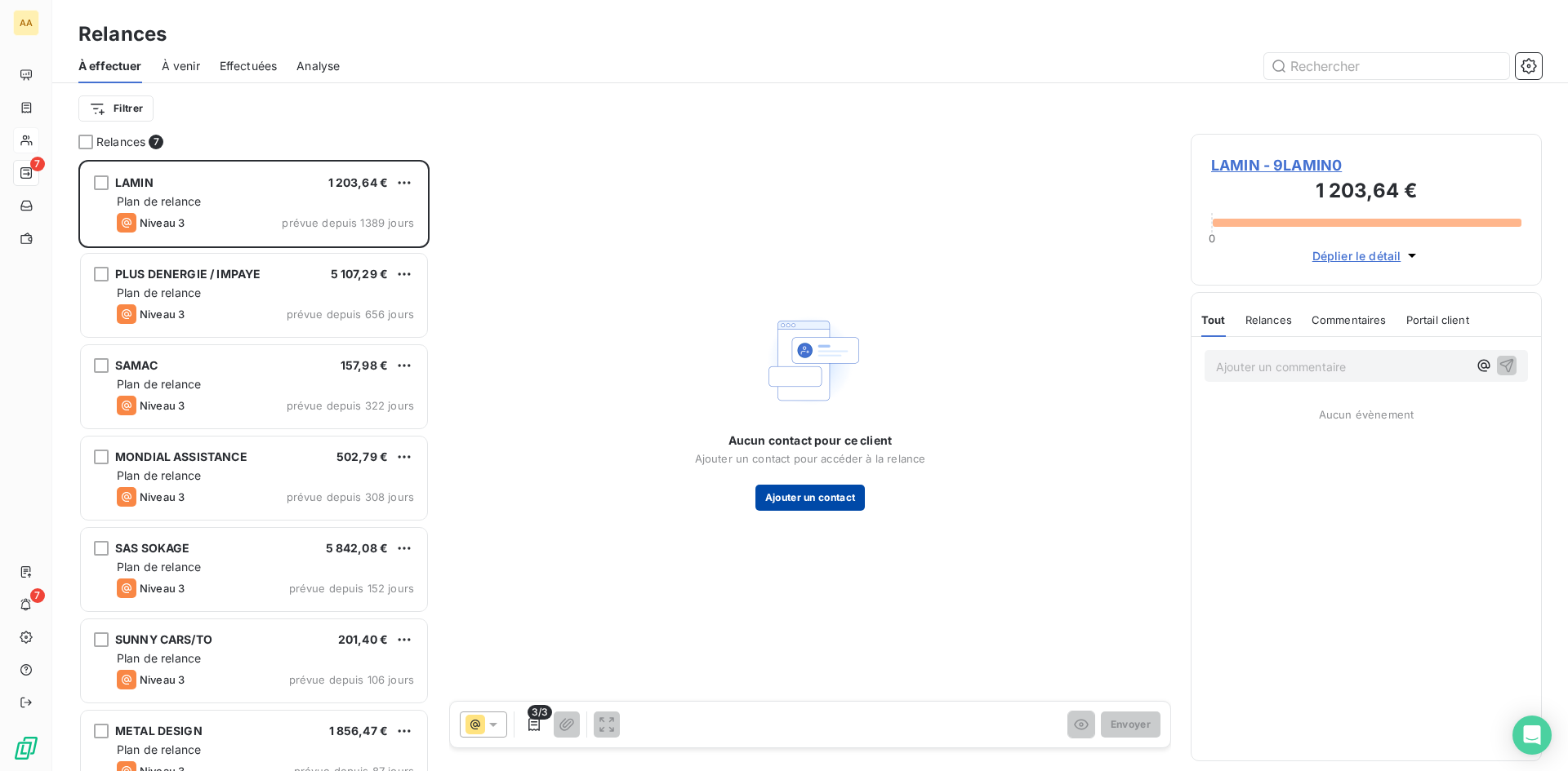
click at [825, 500] on button "Ajouter un contact" at bounding box center [810, 498] width 110 height 26
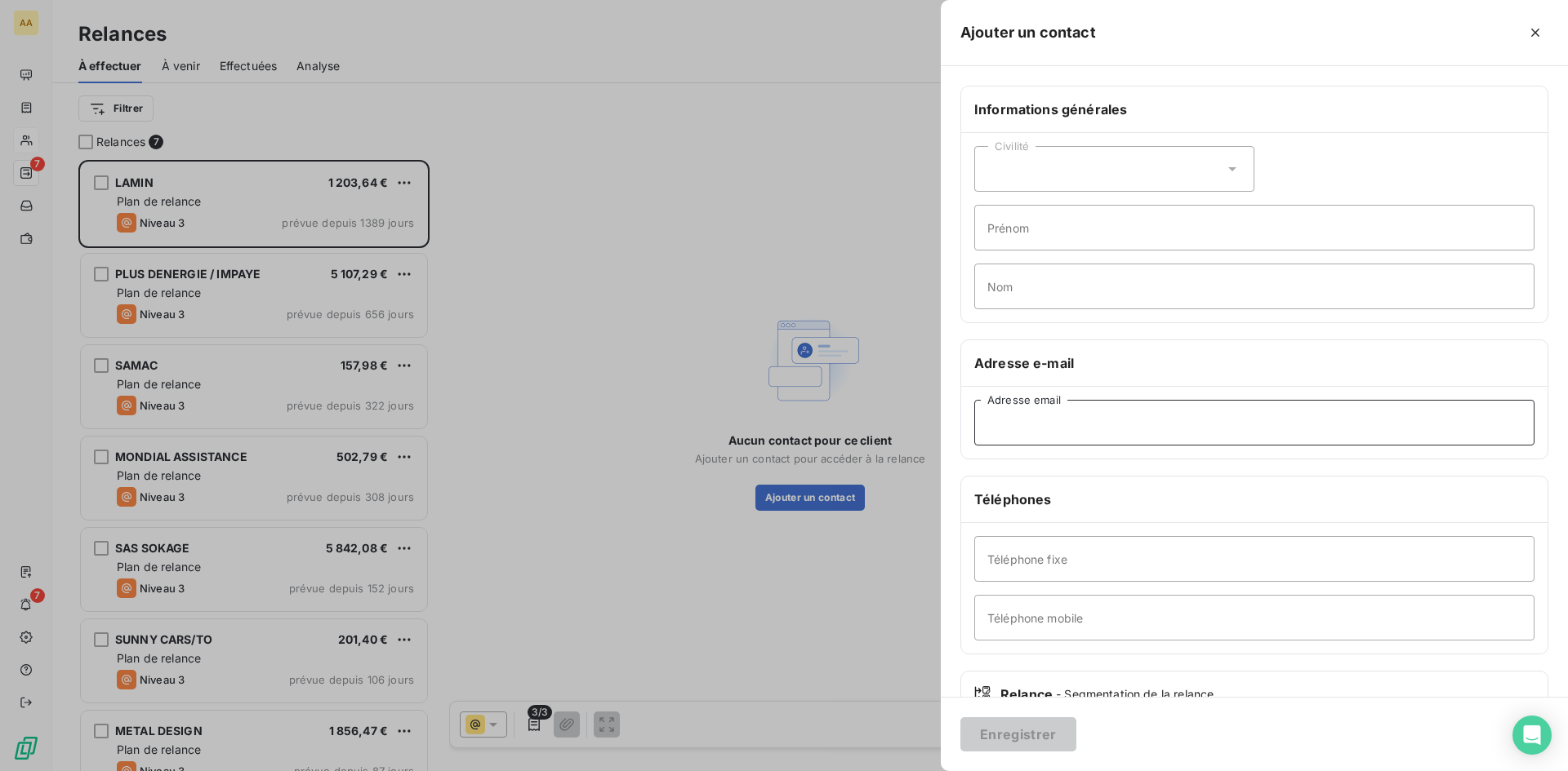
click at [996, 436] on input "Adresse email" at bounding box center [1254, 423] width 560 height 46
paste input "[EMAIL_ADDRESS][DOMAIN_NAME]"
type input "[EMAIL_ADDRESS][DOMAIN_NAME]"
click at [1013, 737] on button "Enregistrer" at bounding box center [1018, 735] width 116 height 34
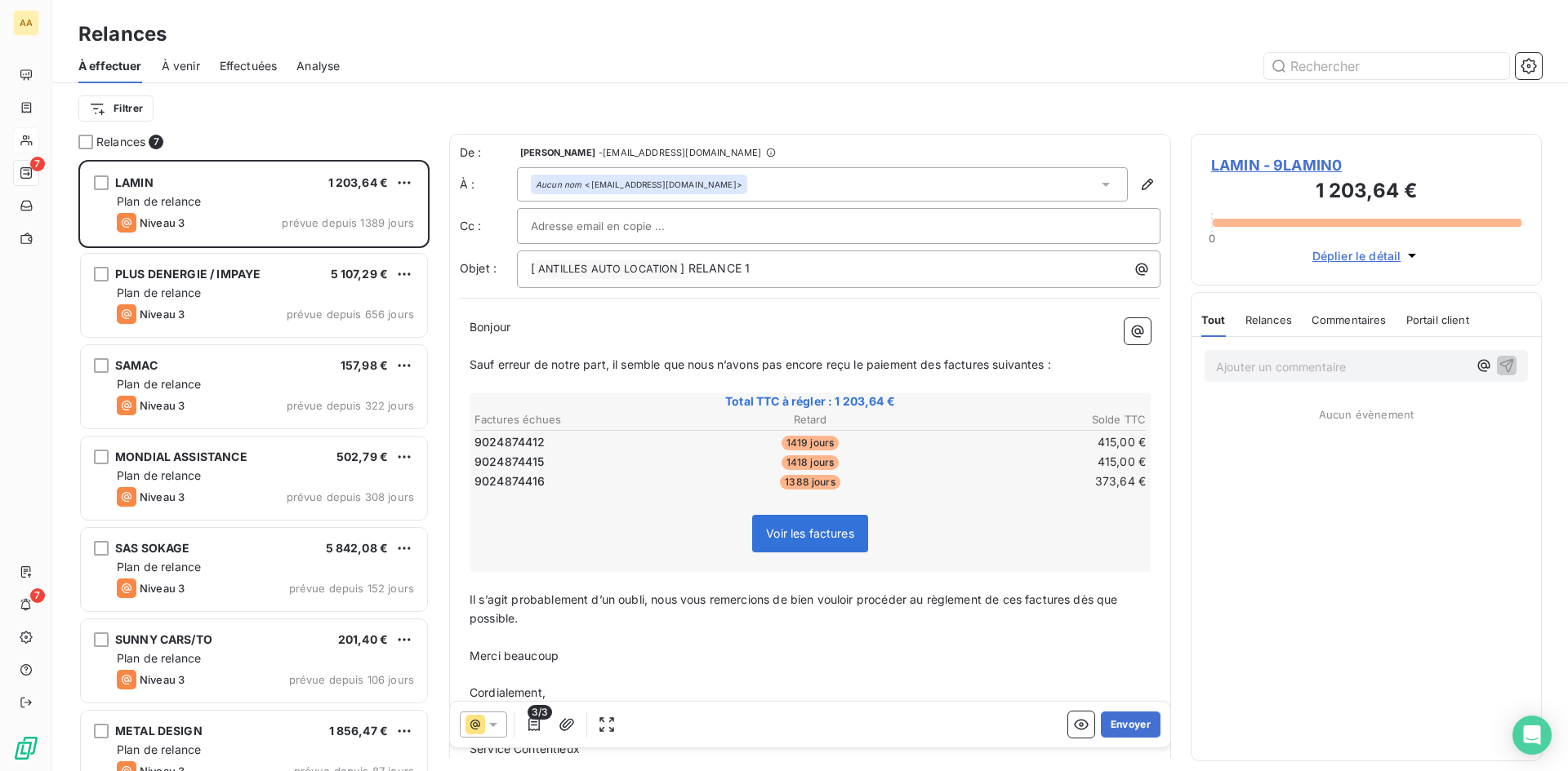
click at [495, 726] on icon at bounding box center [493, 724] width 16 height 16
click at [527, 628] on span "Niveau 1" at bounding box center [516, 626] width 47 height 16
click at [566, 728] on icon "button" at bounding box center [566, 724] width 16 height 16
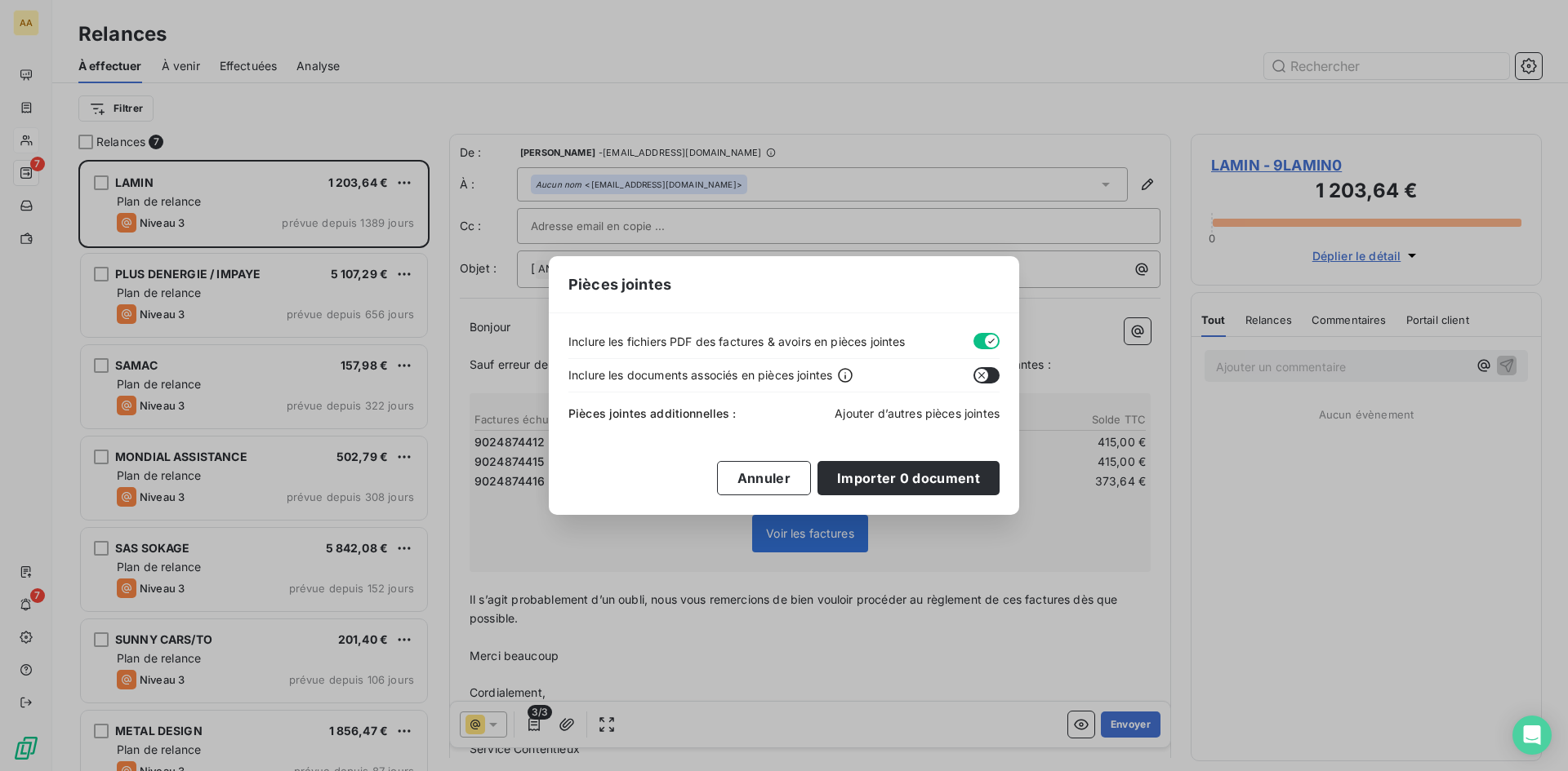
click at [924, 411] on span "Ajouter d’autres pièces jointes" at bounding box center [916, 413] width 165 height 14
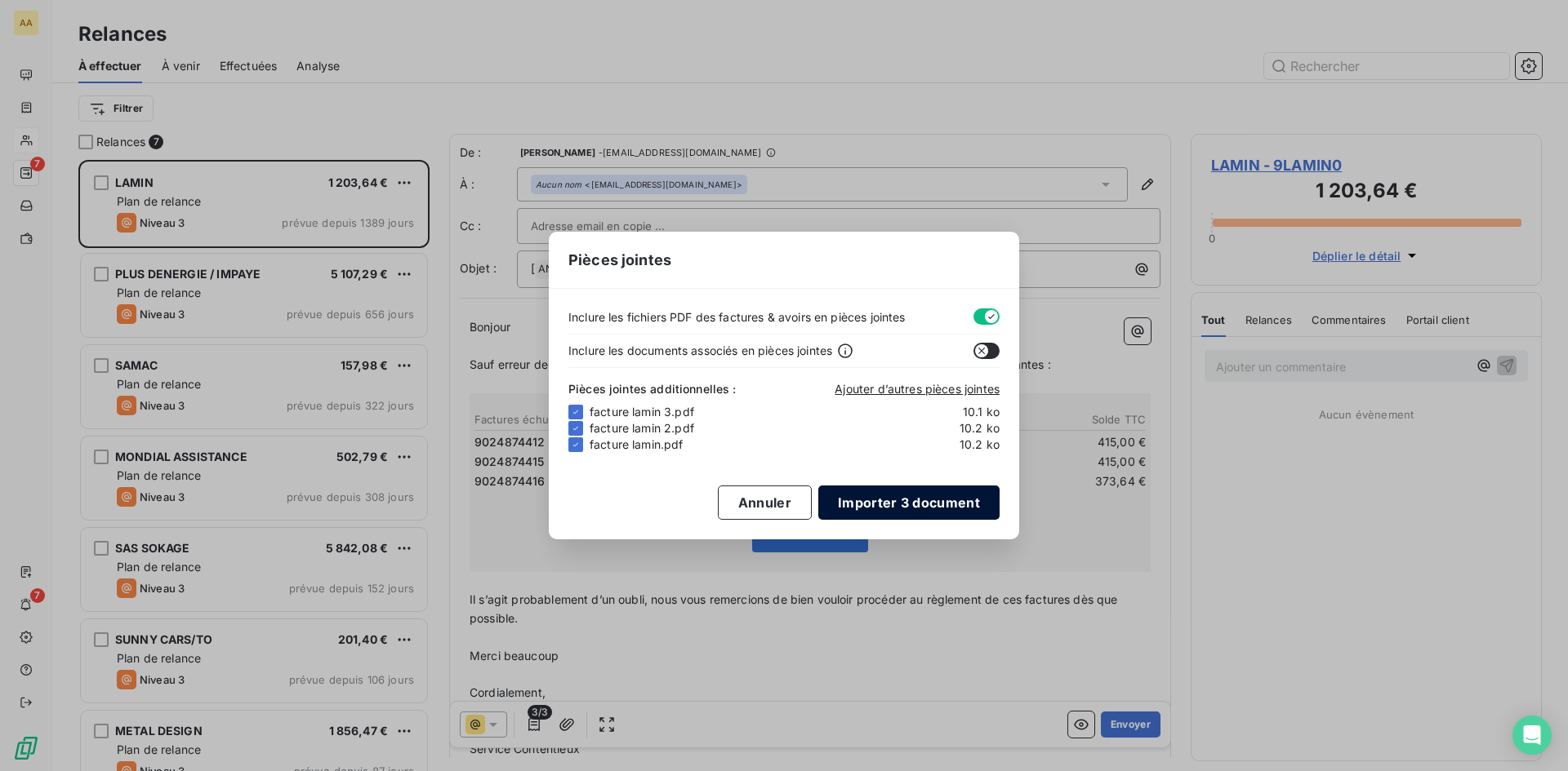
click at [938, 506] on button "Importer 3 document" at bounding box center [909, 503] width 181 height 34
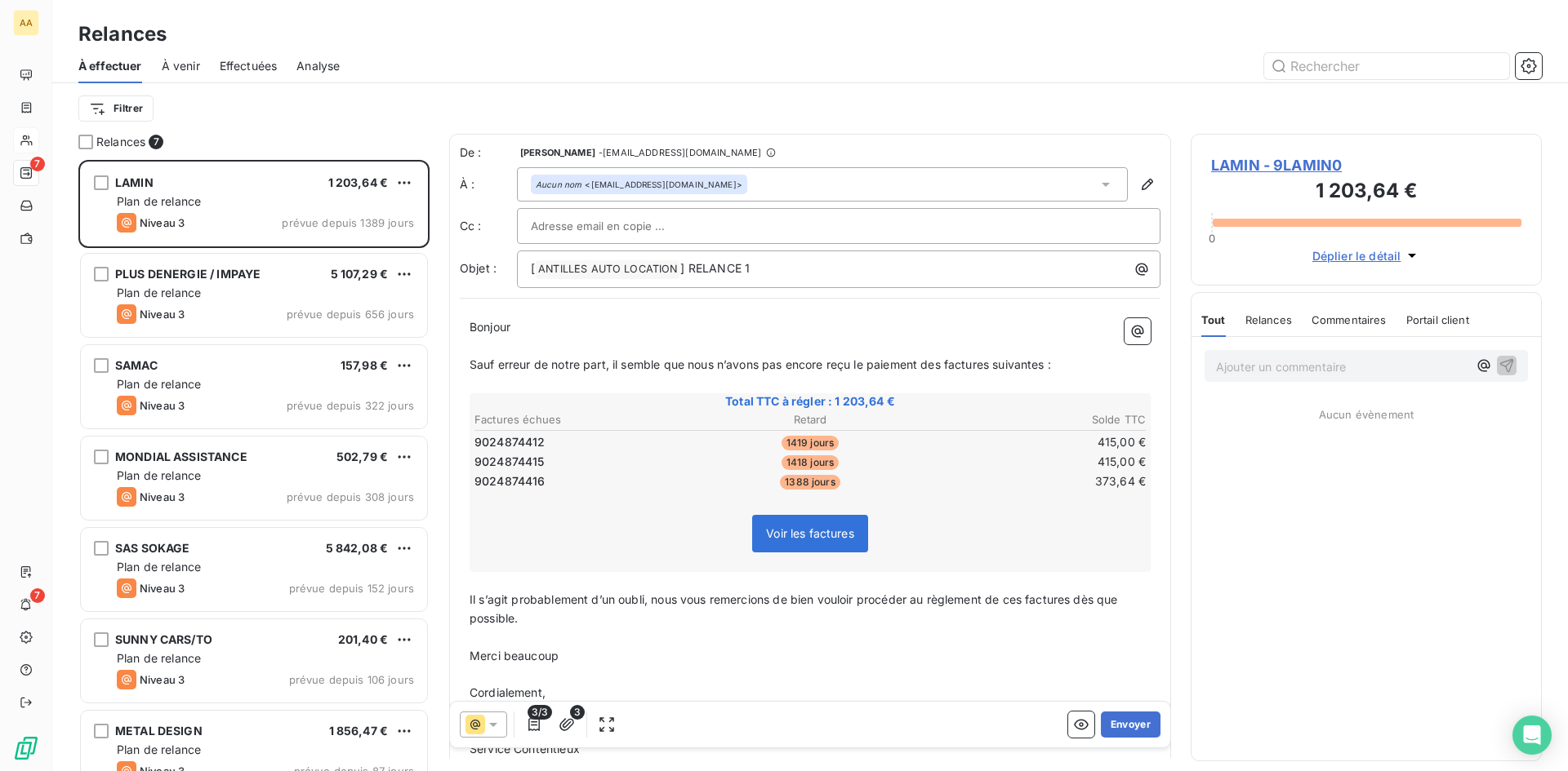
click at [1288, 380] on div "Ajouter un commentaire ﻿" at bounding box center [1366, 366] width 324 height 32
click at [1511, 364] on icon "button" at bounding box center [1506, 365] width 16 height 16
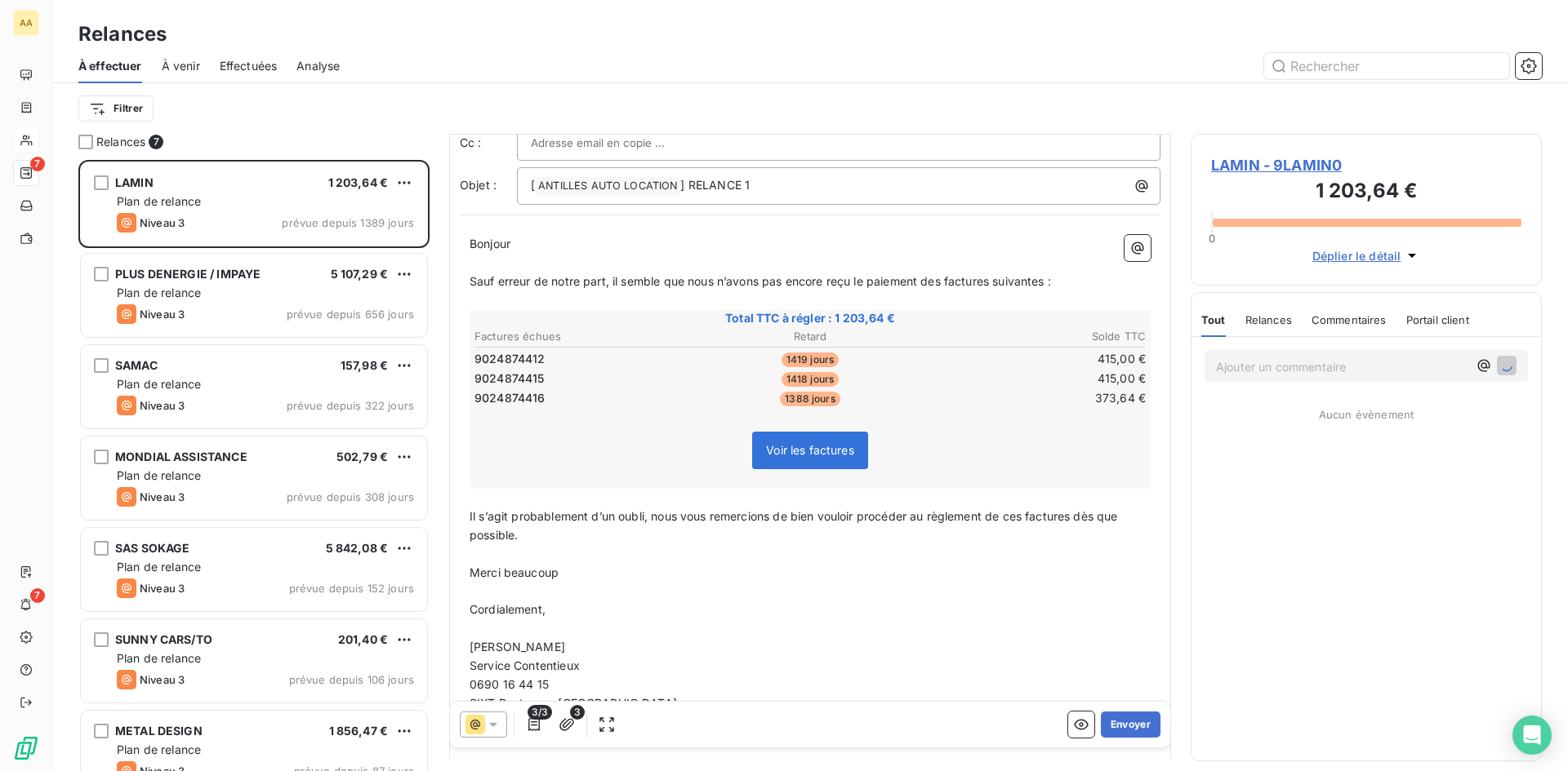
scroll to position [164, 0]
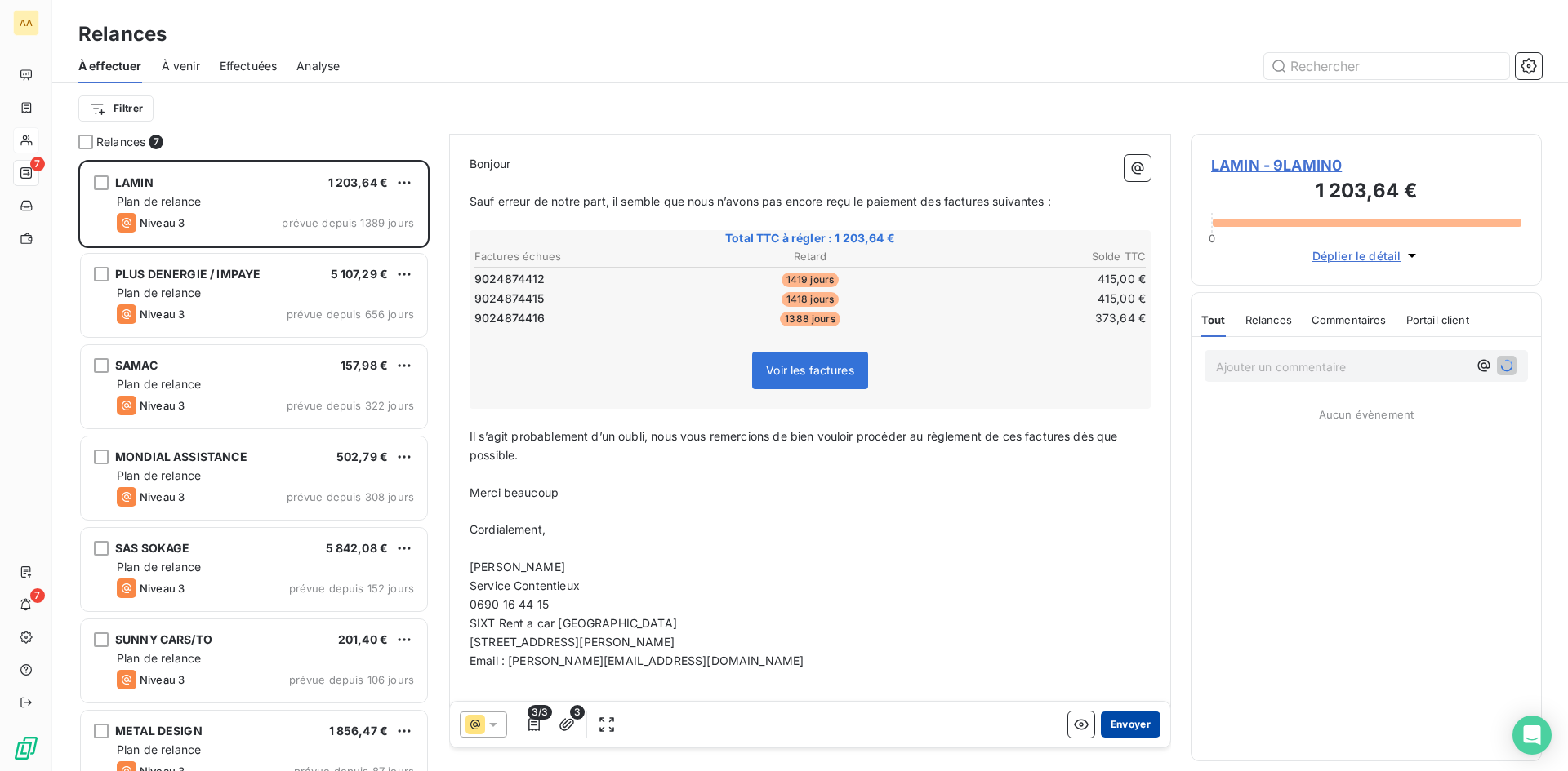
click at [1127, 724] on button "Envoyer" at bounding box center [1130, 724] width 60 height 26
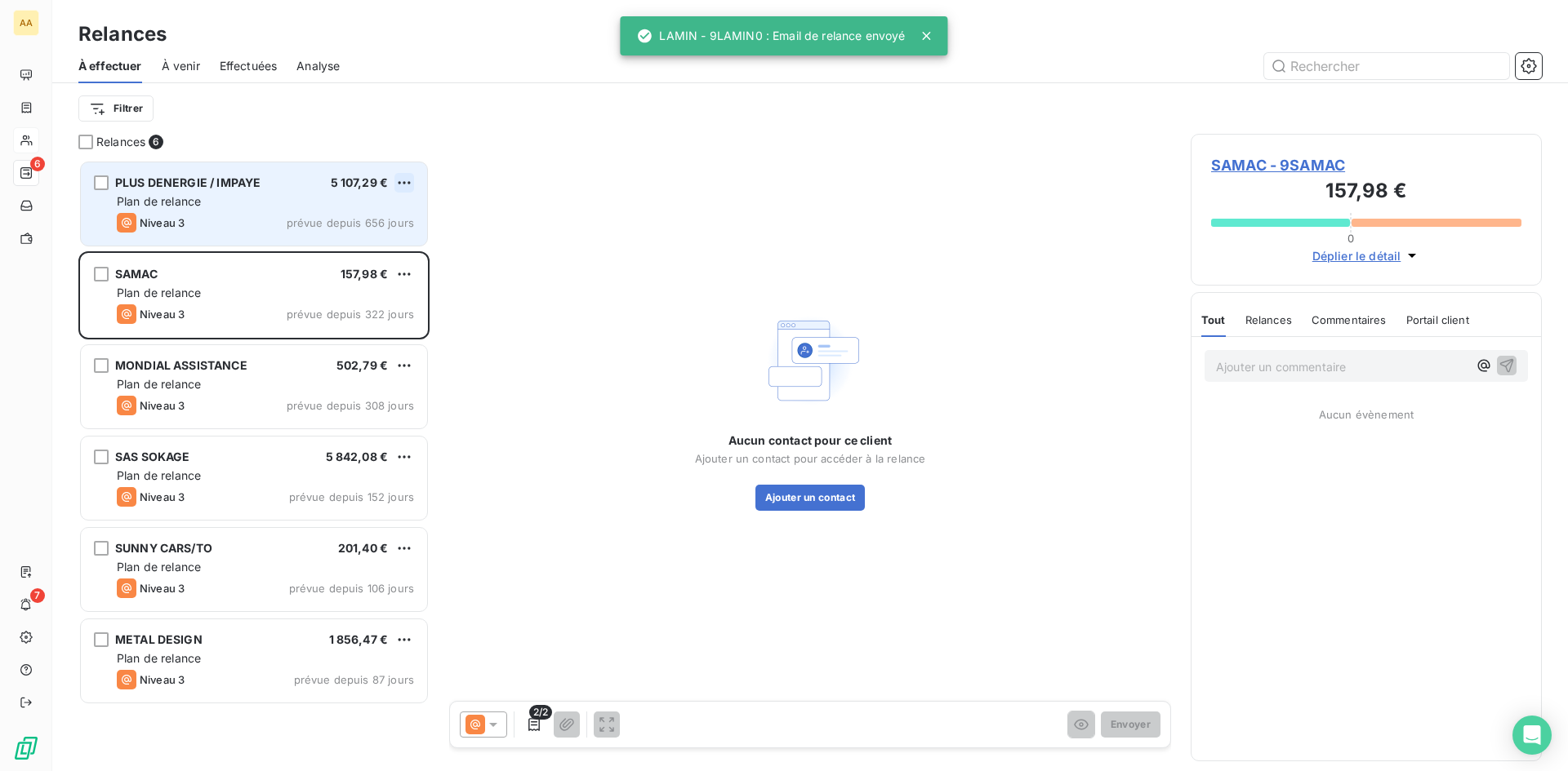
click at [397, 178] on html "AA 6 7 Relances À effectuer À venir Effectuées Analyse Filtrer Relances 6 PLUS …" at bounding box center [784, 386] width 1568 height 771
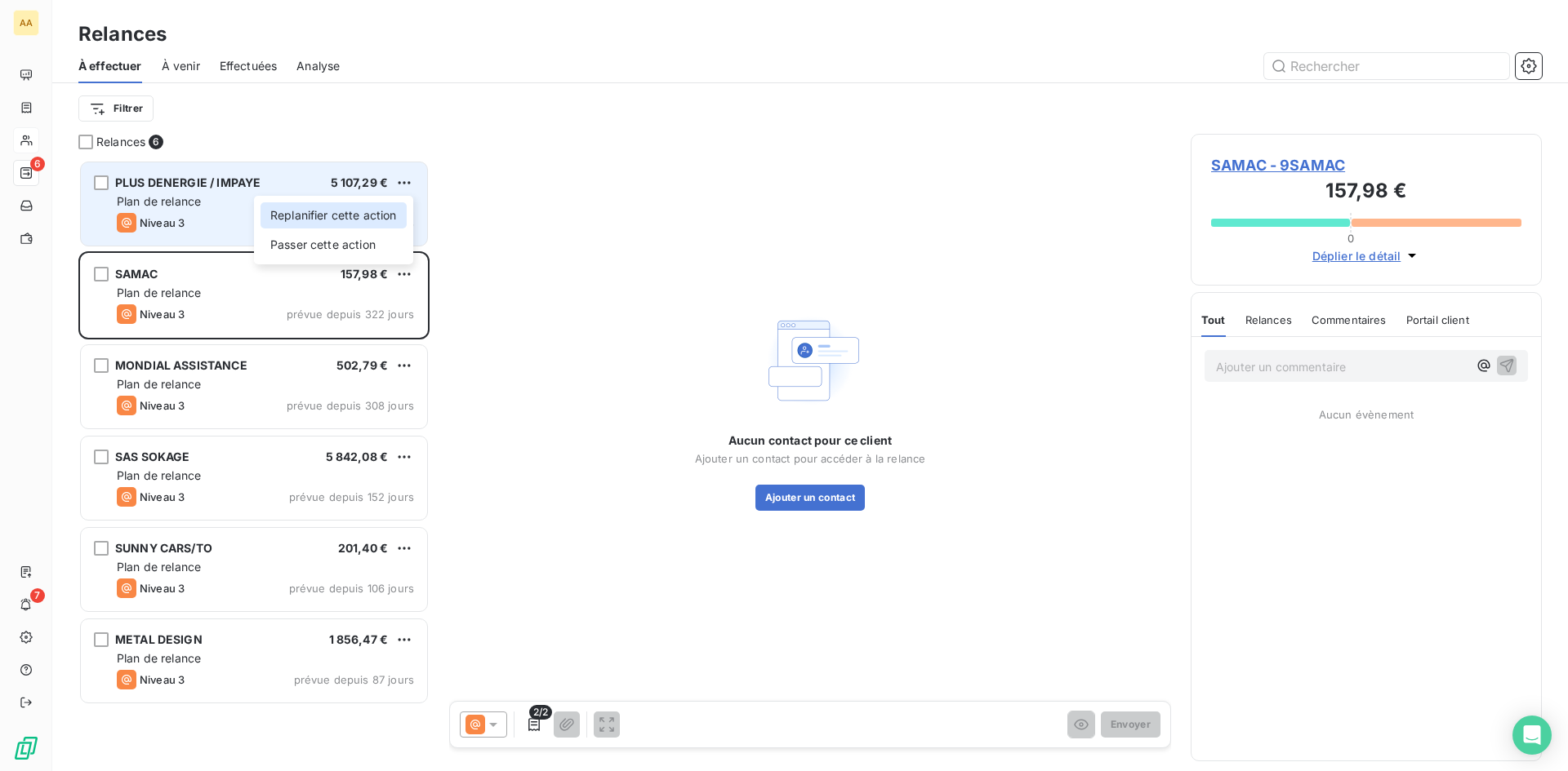
click at [383, 216] on div "Replanifier cette action" at bounding box center [333, 216] width 146 height 26
select select "8"
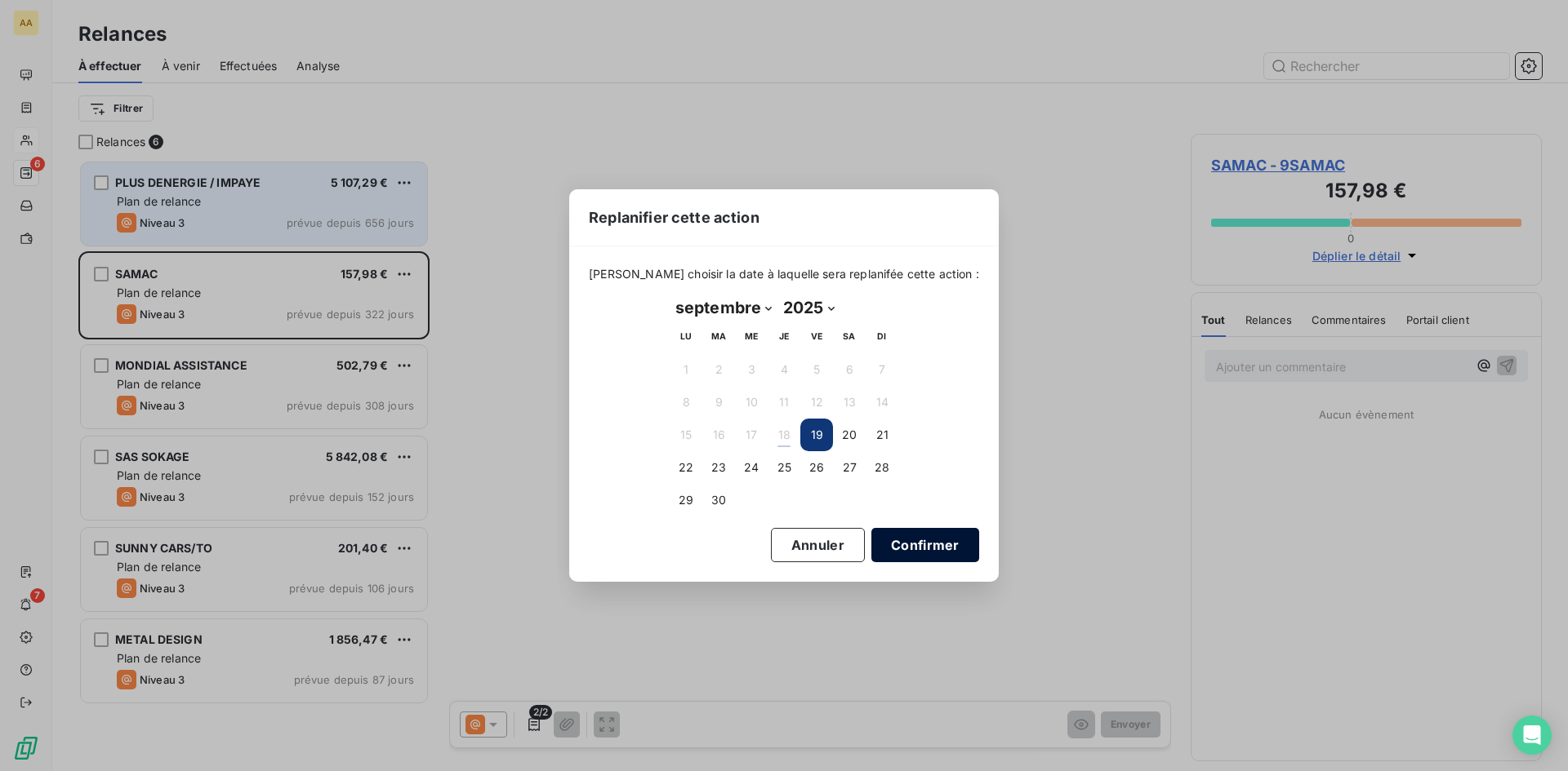
click at [910, 545] on button "Confirmer" at bounding box center [925, 545] width 108 height 34
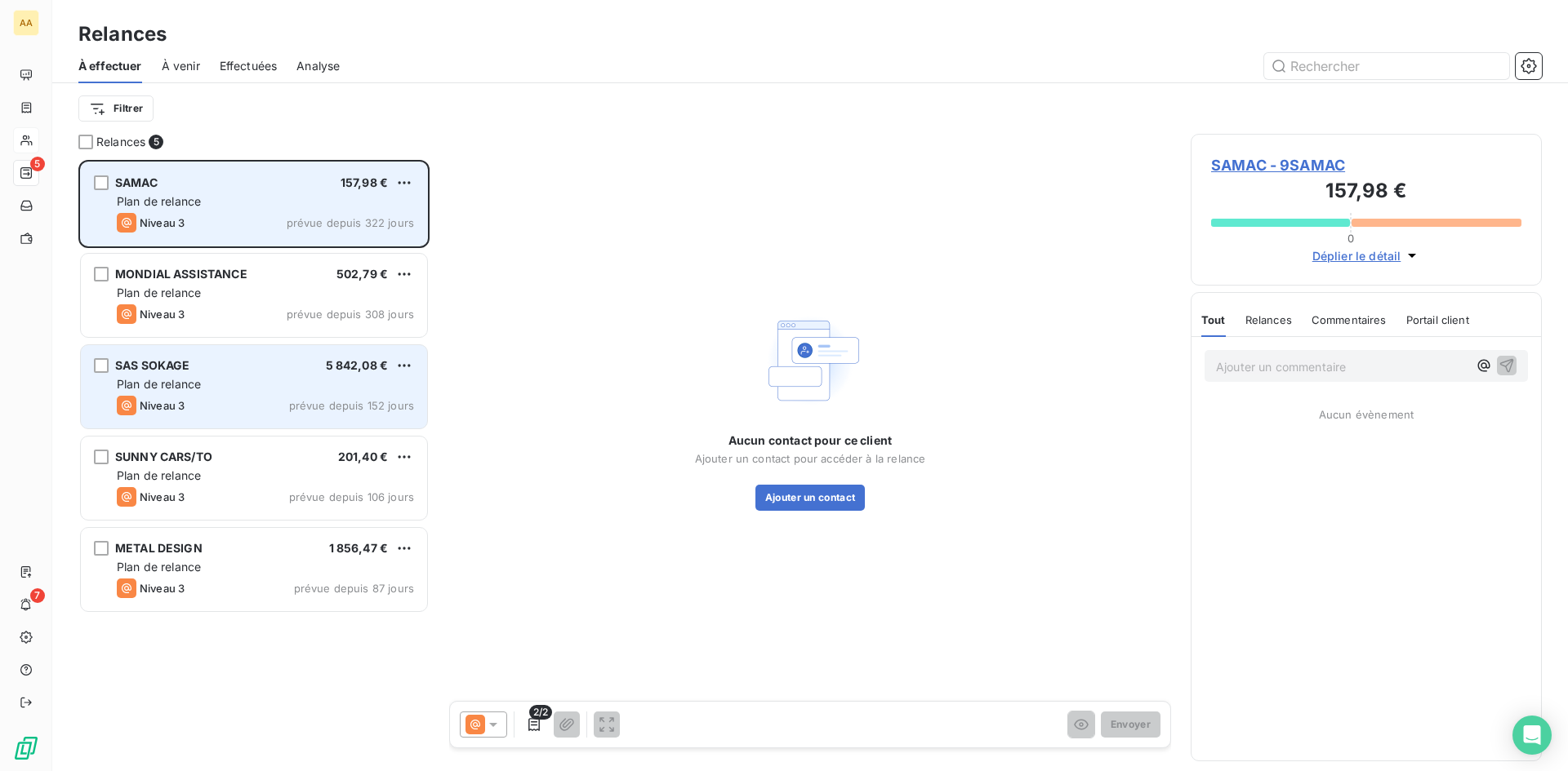
click at [244, 378] on div "Plan de relance" at bounding box center [265, 384] width 297 height 16
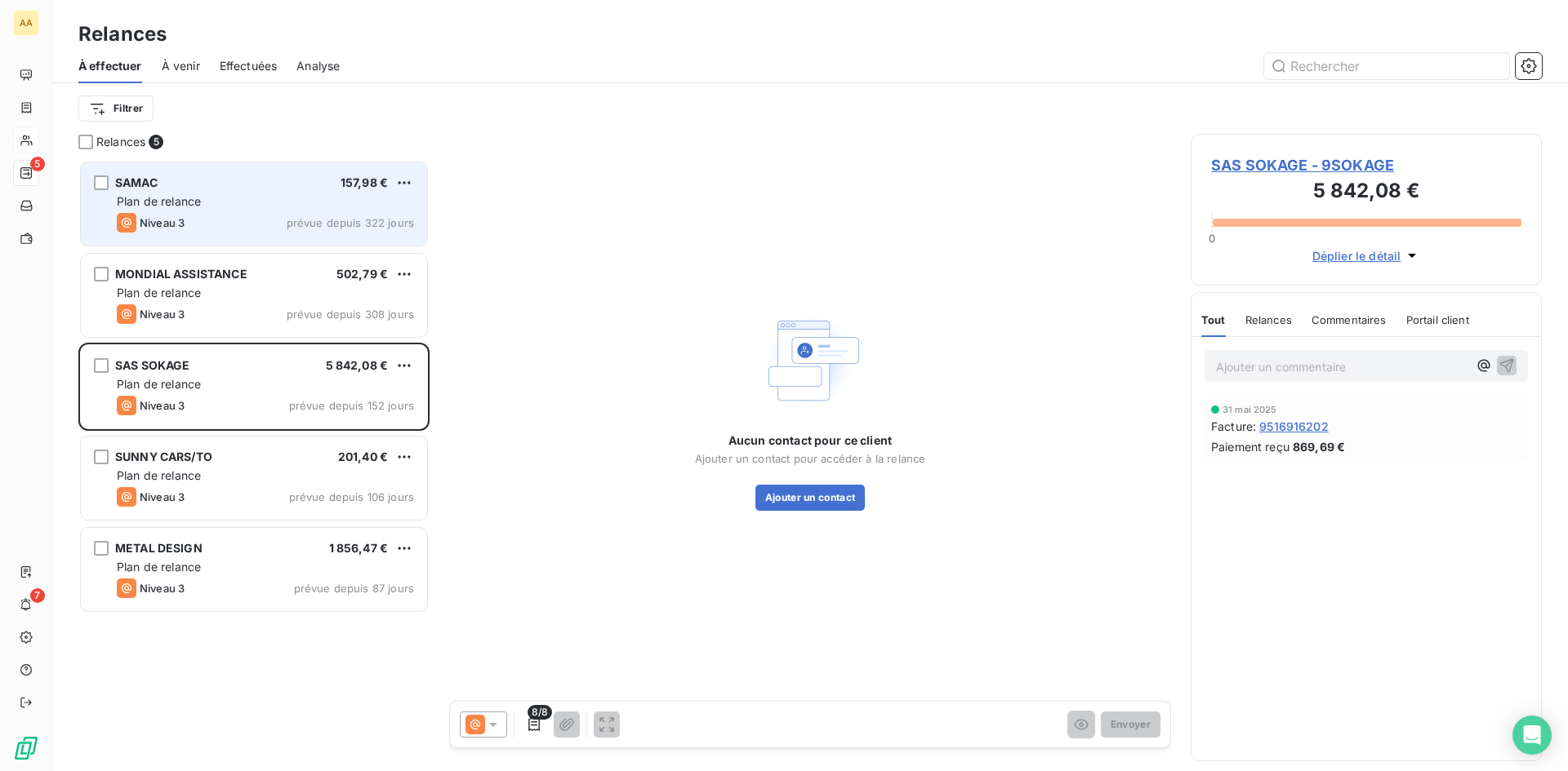
click at [1288, 165] on span "SAS SOKAGE - 9SOKAGE" at bounding box center [1366, 166] width 311 height 22
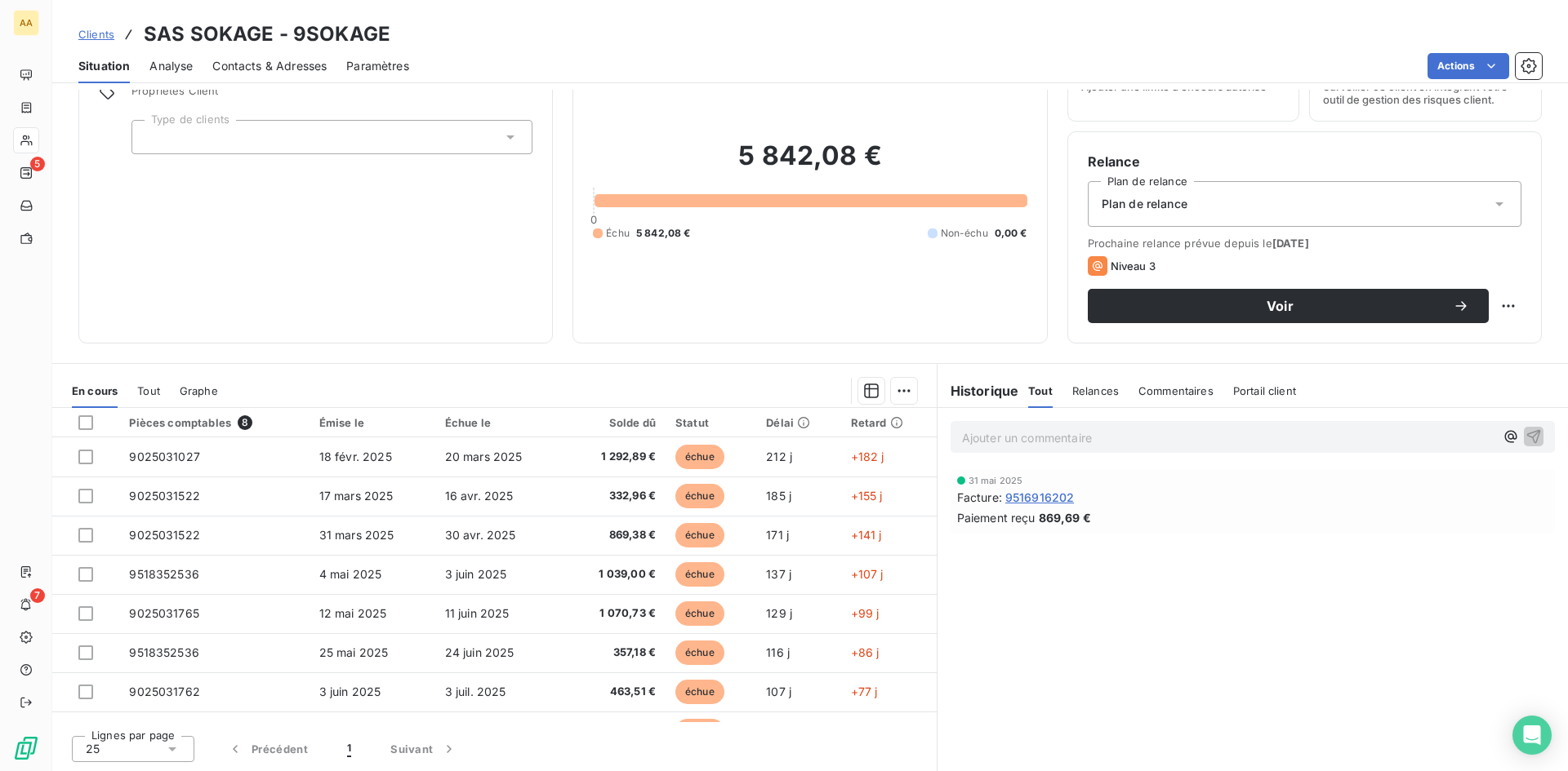
click at [285, 65] on span "Contacts & Adresses" at bounding box center [269, 66] width 114 height 16
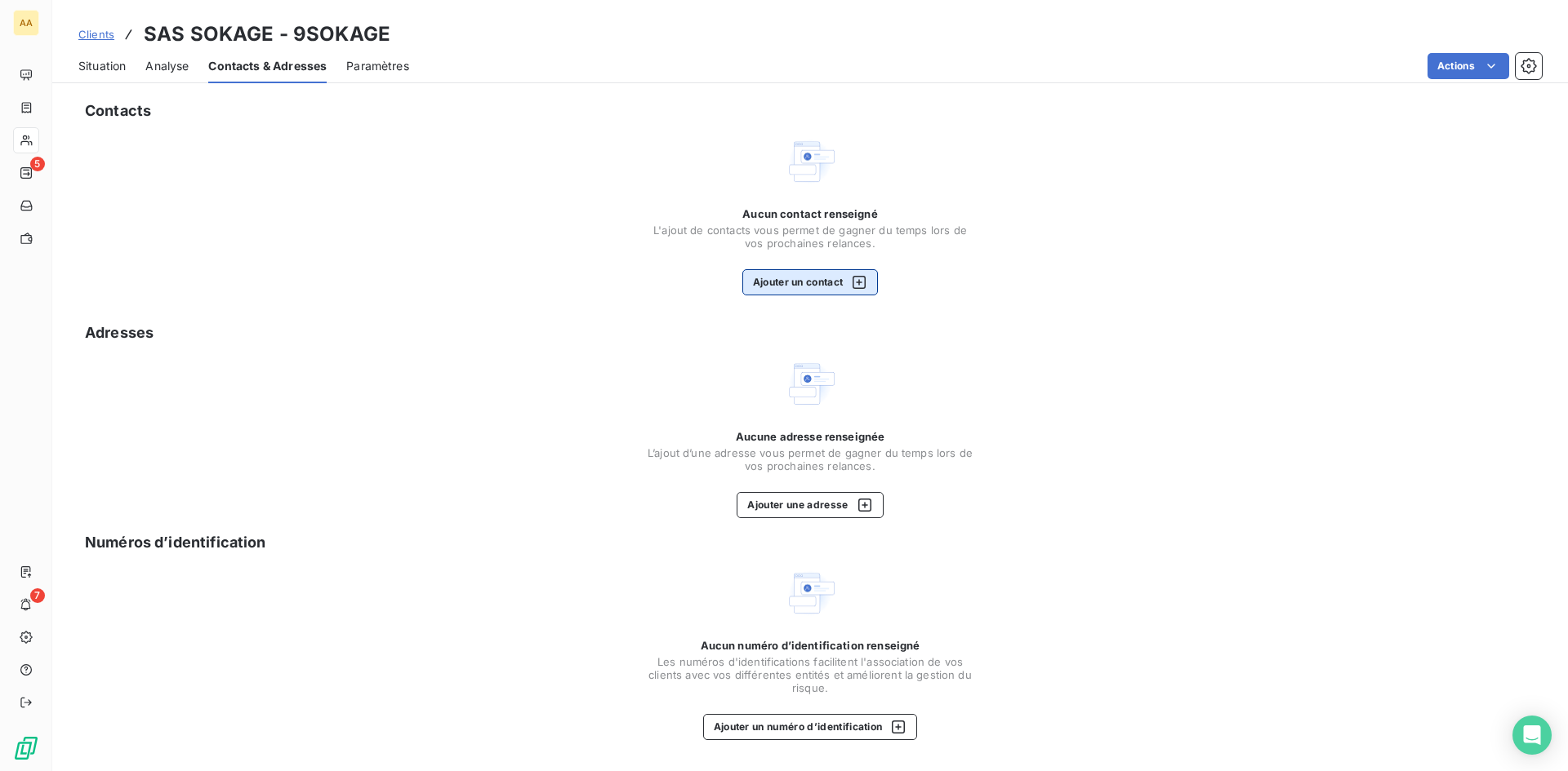
click at [815, 283] on button "Ajouter un contact" at bounding box center [810, 282] width 136 height 26
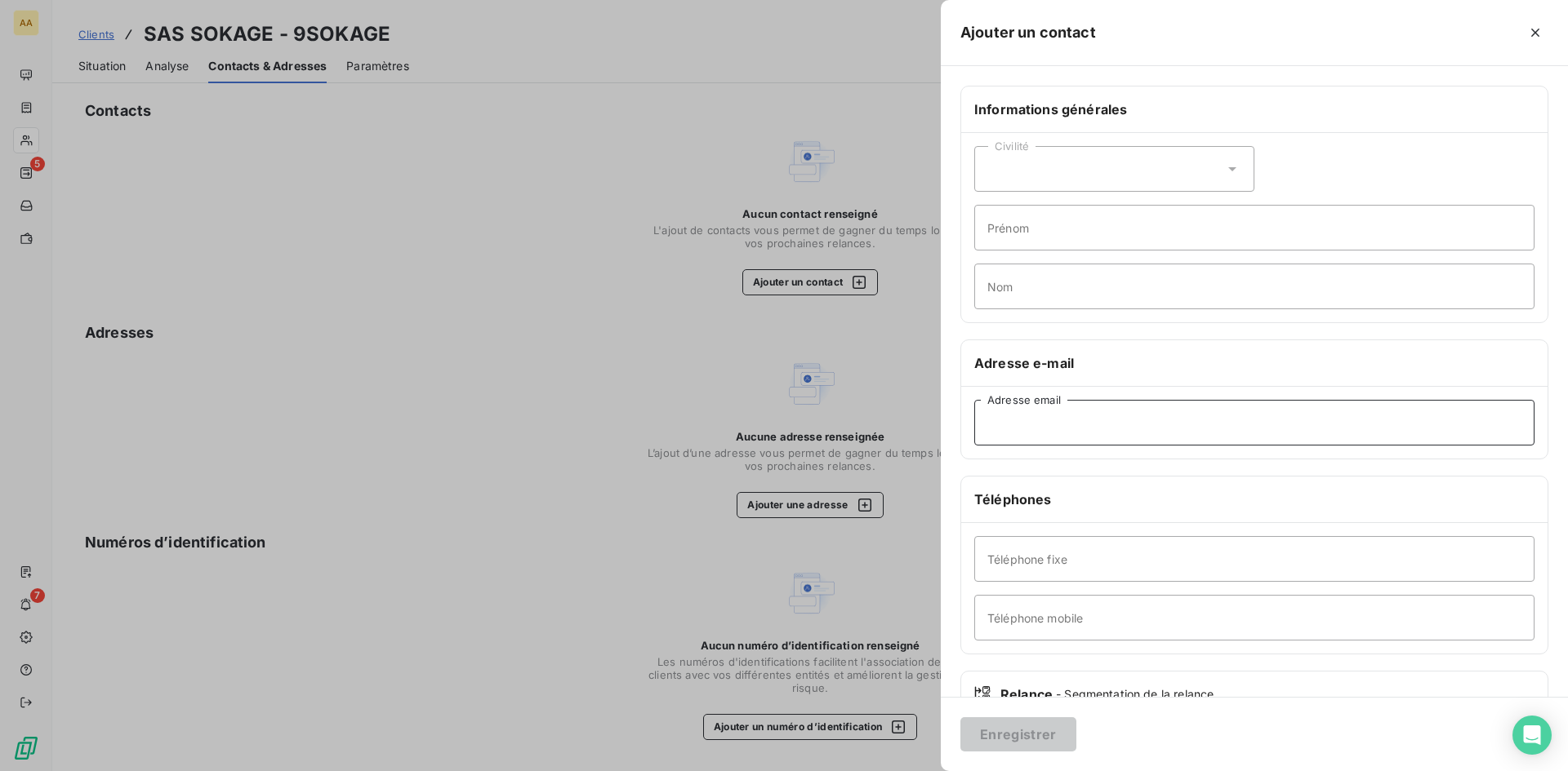
click at [1001, 429] on input "Adresse email" at bounding box center [1254, 423] width 560 height 46
paste input "[DOMAIN_NAME][EMAIL_ADDRESS][DOMAIN_NAME]"
type input "[DOMAIN_NAME][EMAIL_ADDRESS][DOMAIN_NAME]"
click at [1030, 731] on button "Enregistrer" at bounding box center [1018, 735] width 116 height 34
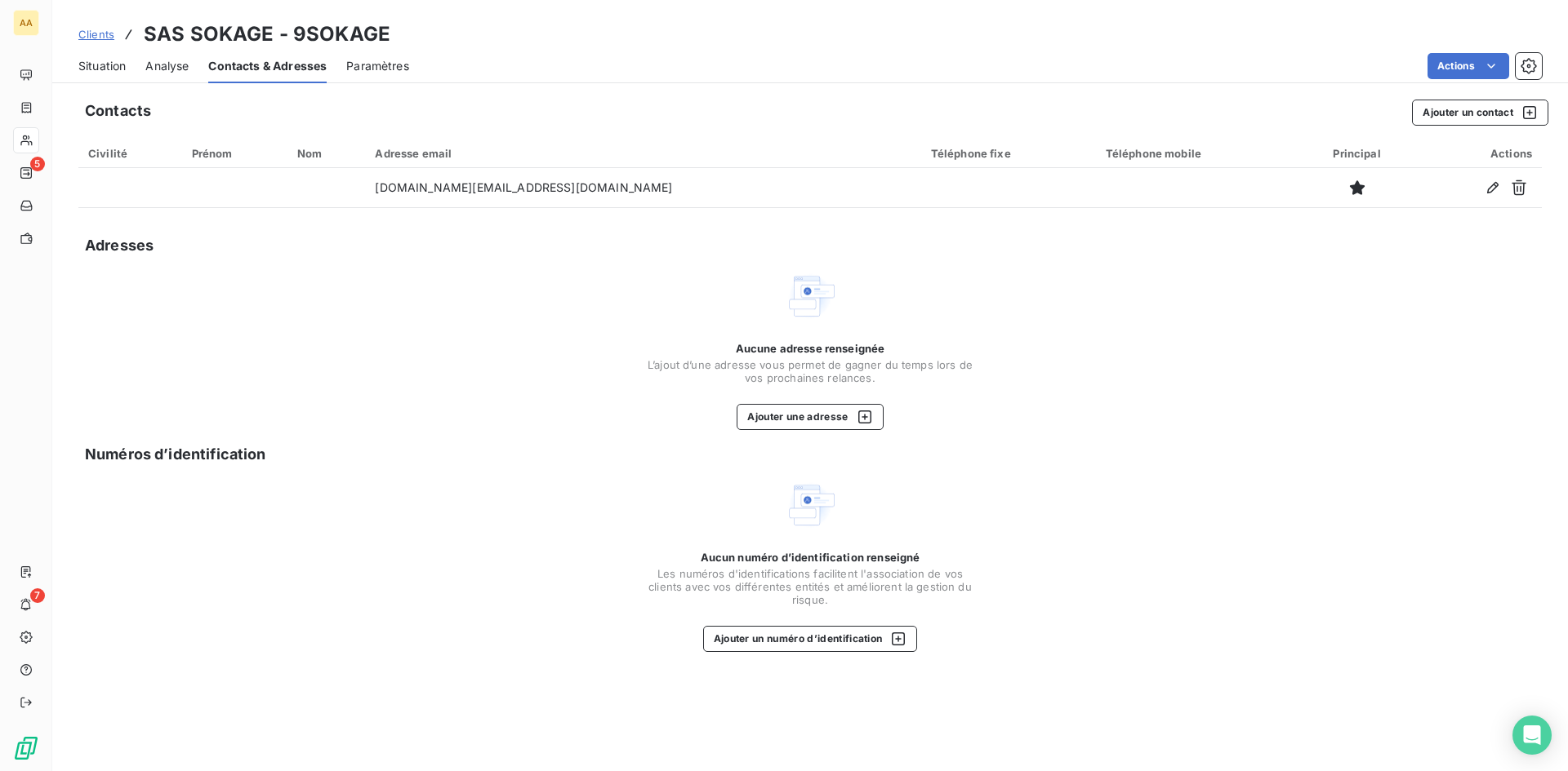
click at [103, 30] on span "Clients" at bounding box center [97, 34] width 36 height 13
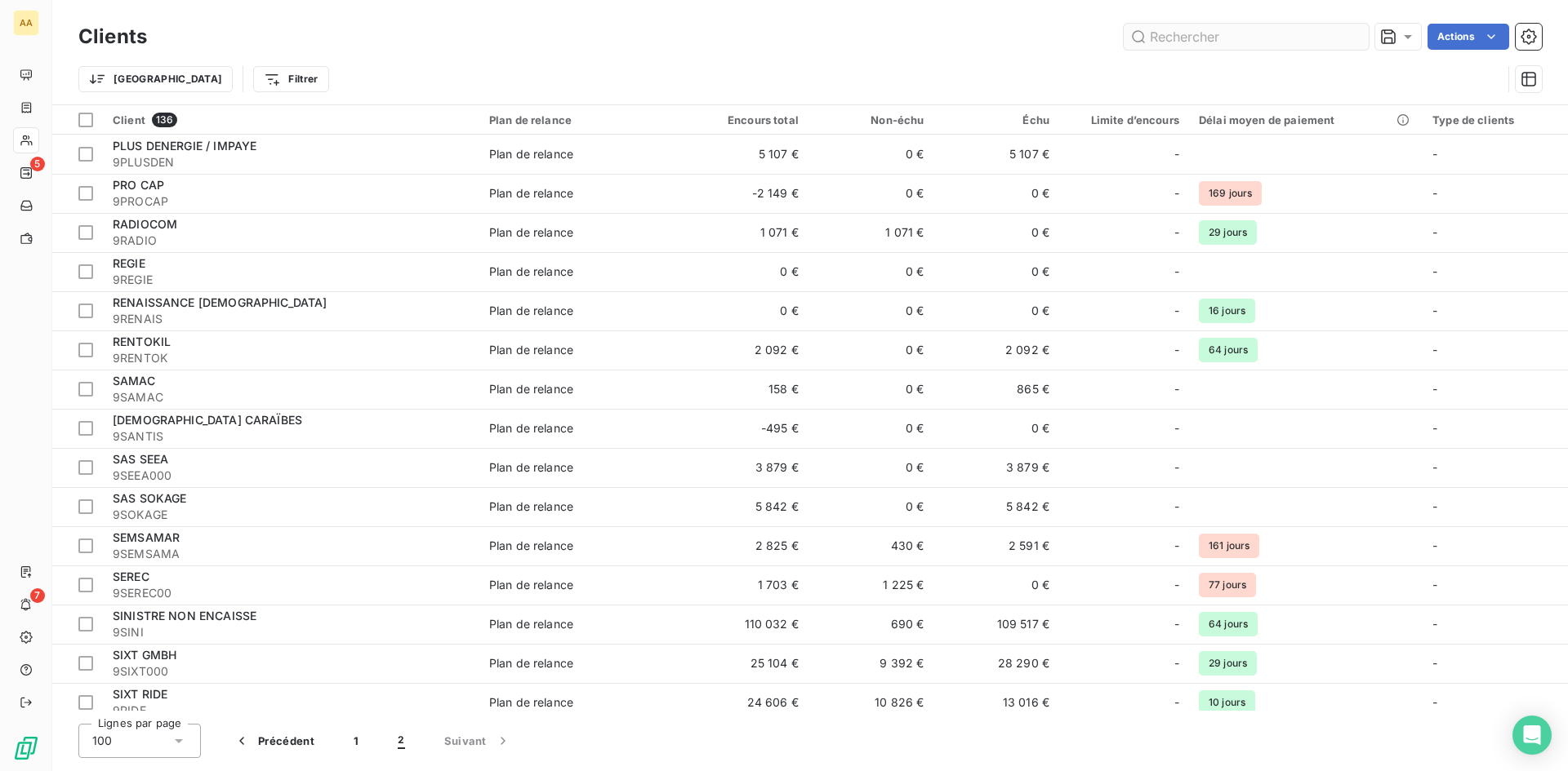
click at [1211, 41] on input "text" at bounding box center [1246, 36] width 245 height 26
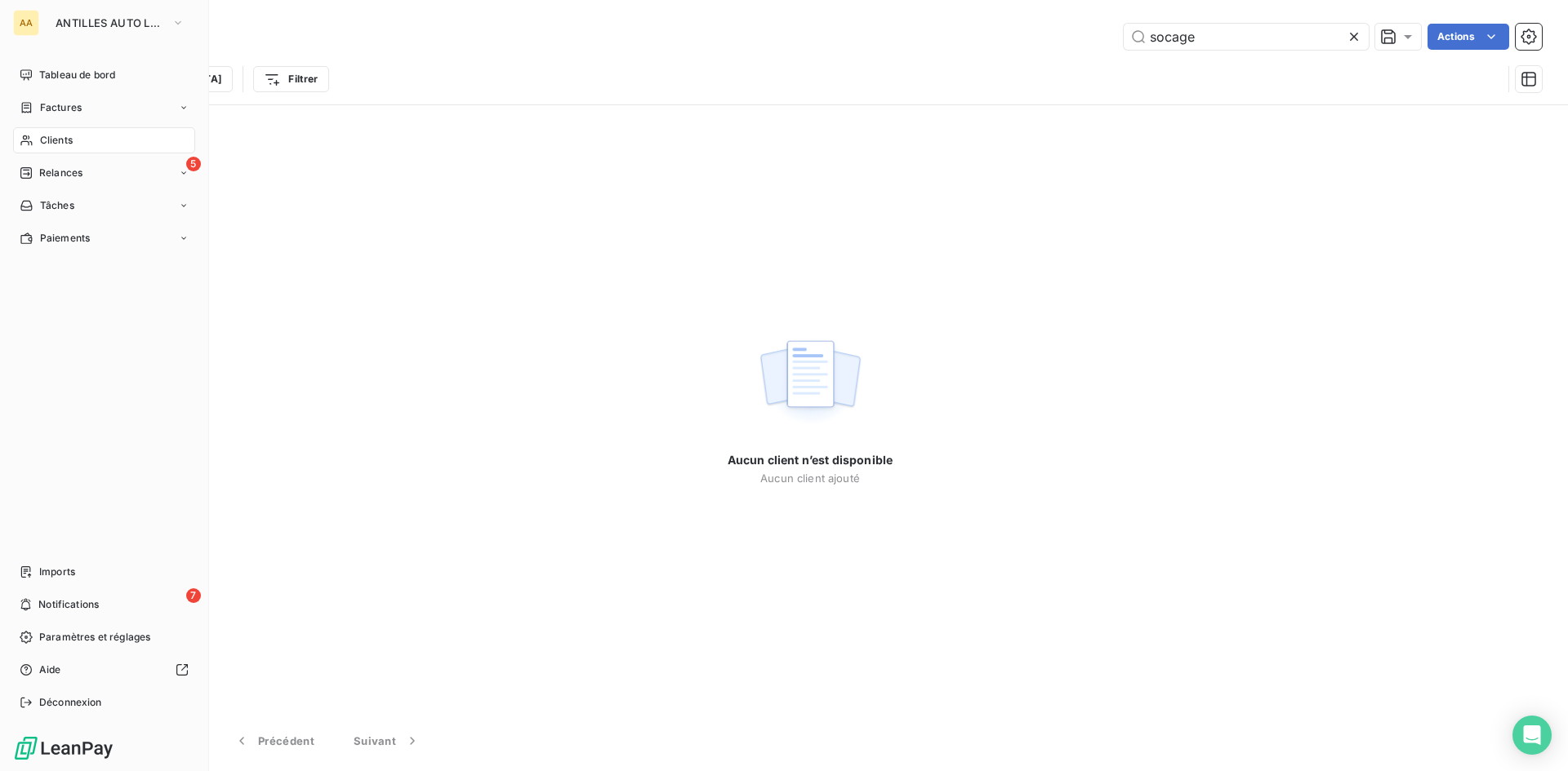
type input "socage"
click at [54, 182] on div "5 Relances" at bounding box center [104, 172] width 182 height 26
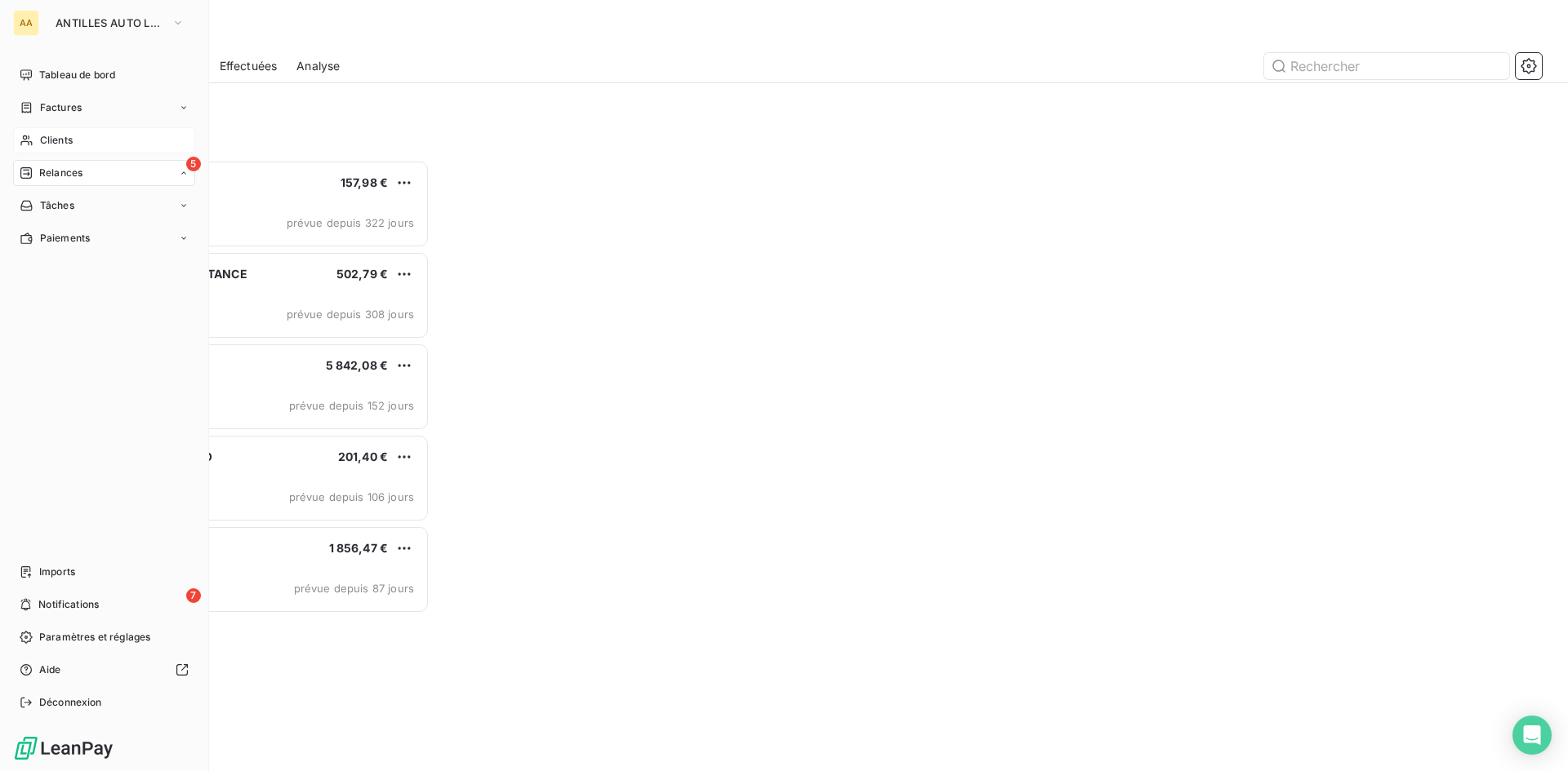
scroll to position [599, 339]
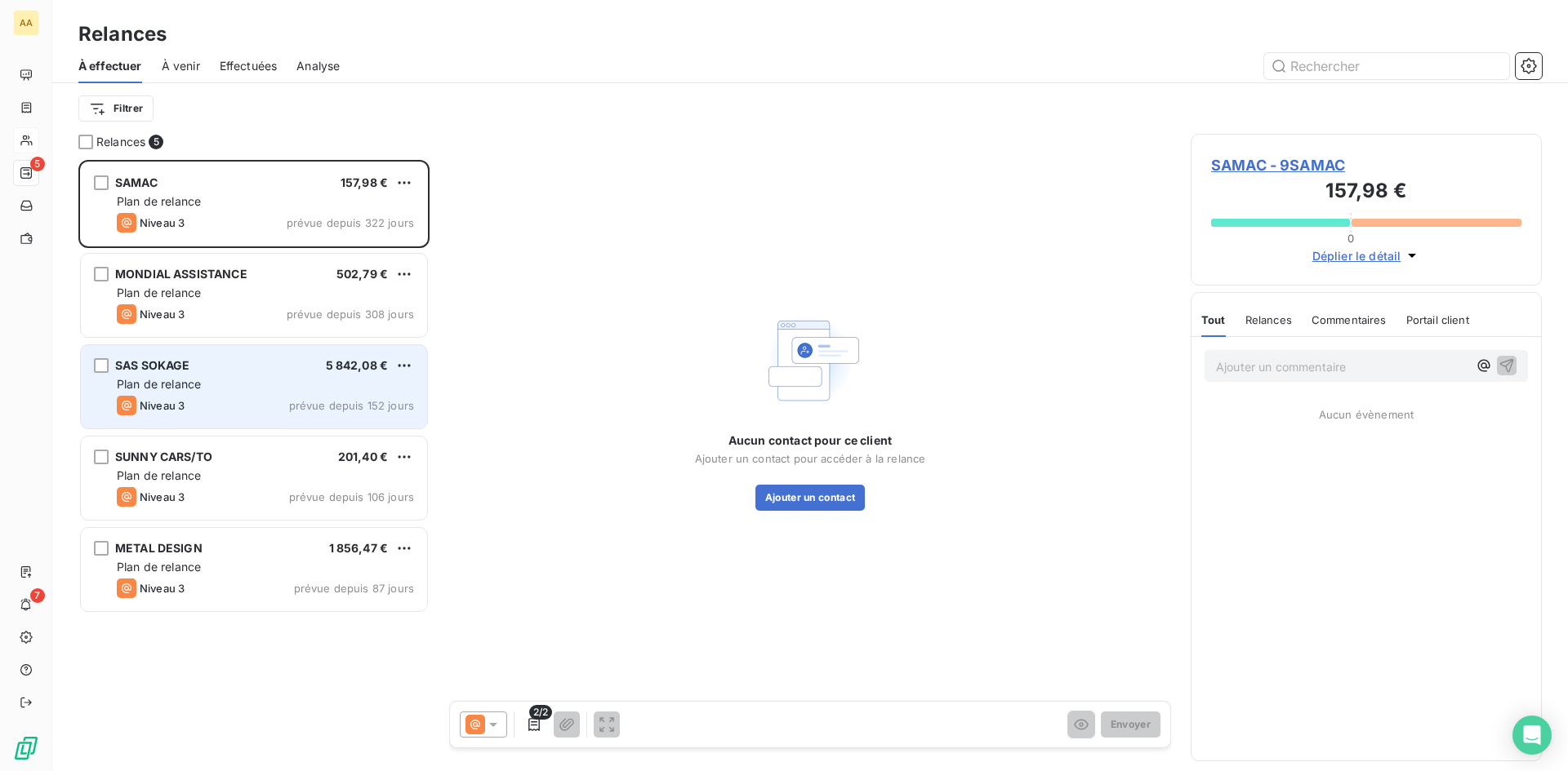
click at [251, 388] on div "Plan de relance" at bounding box center [265, 384] width 297 height 16
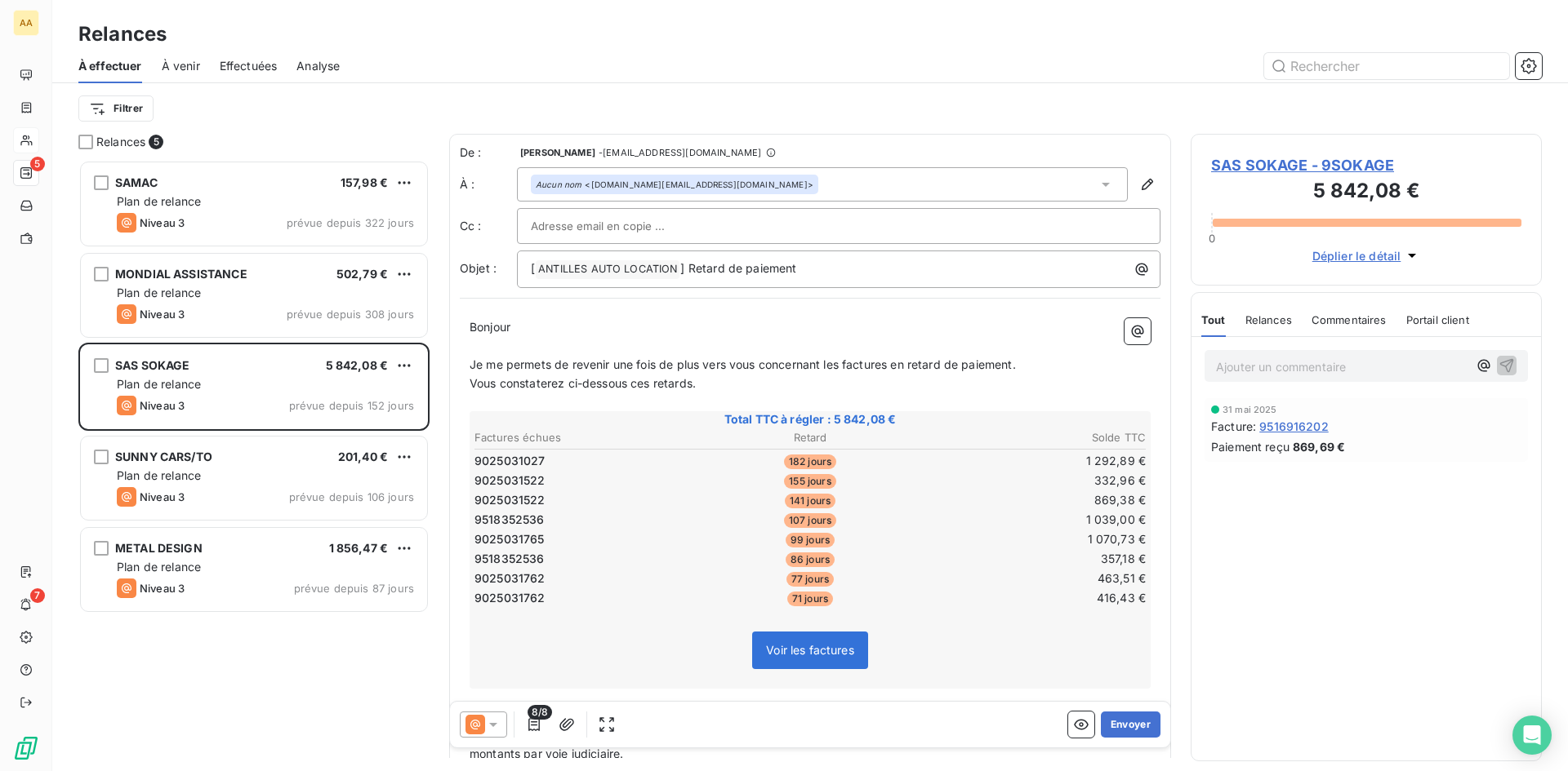
click at [1255, 364] on p "Ajouter un commentaire ﻿" at bounding box center [1341, 367] width 251 height 21
click at [538, 725] on icon "button" at bounding box center [533, 724] width 16 height 16
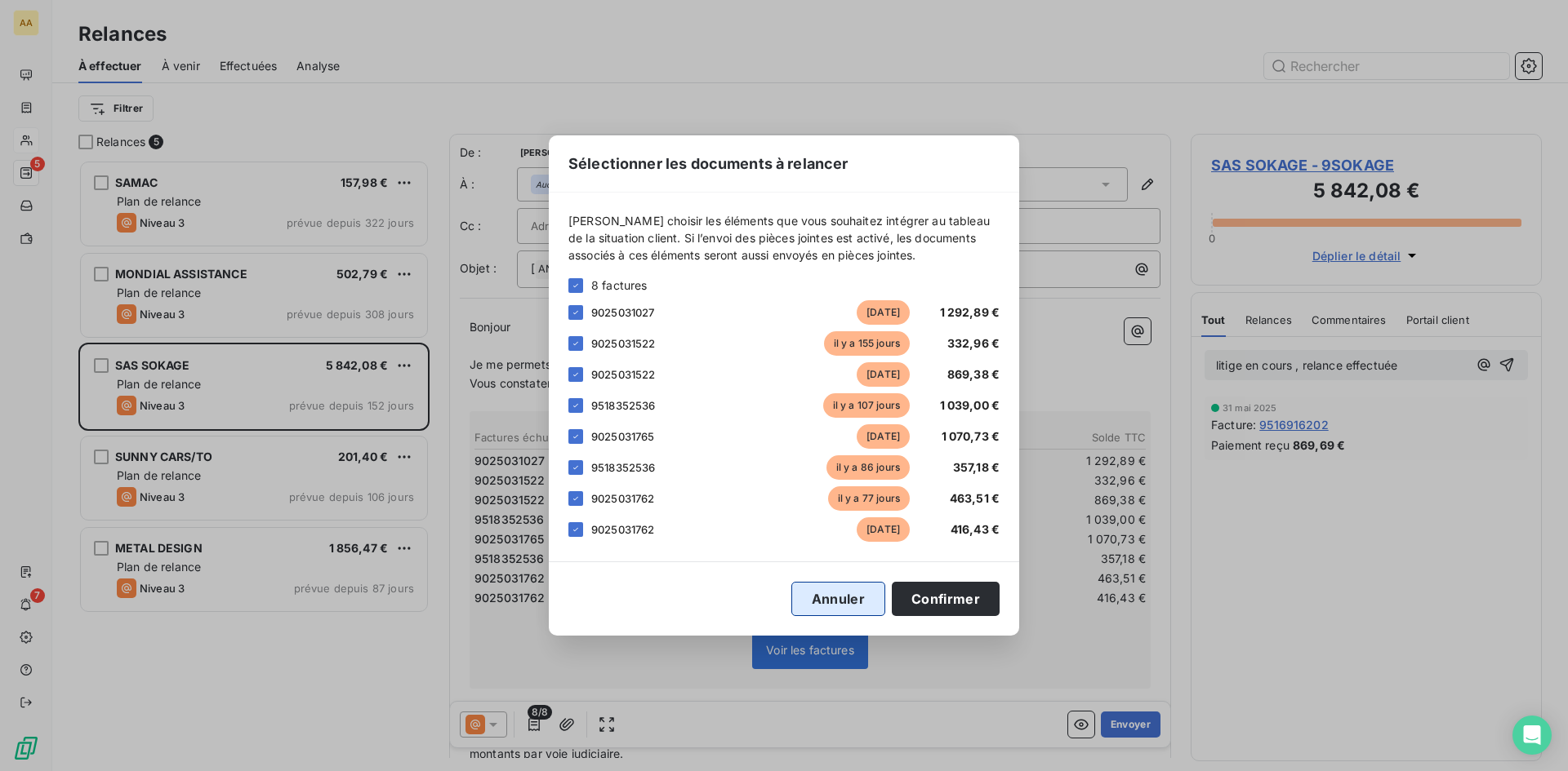
click at [835, 605] on button "Annuler" at bounding box center [838, 599] width 94 height 34
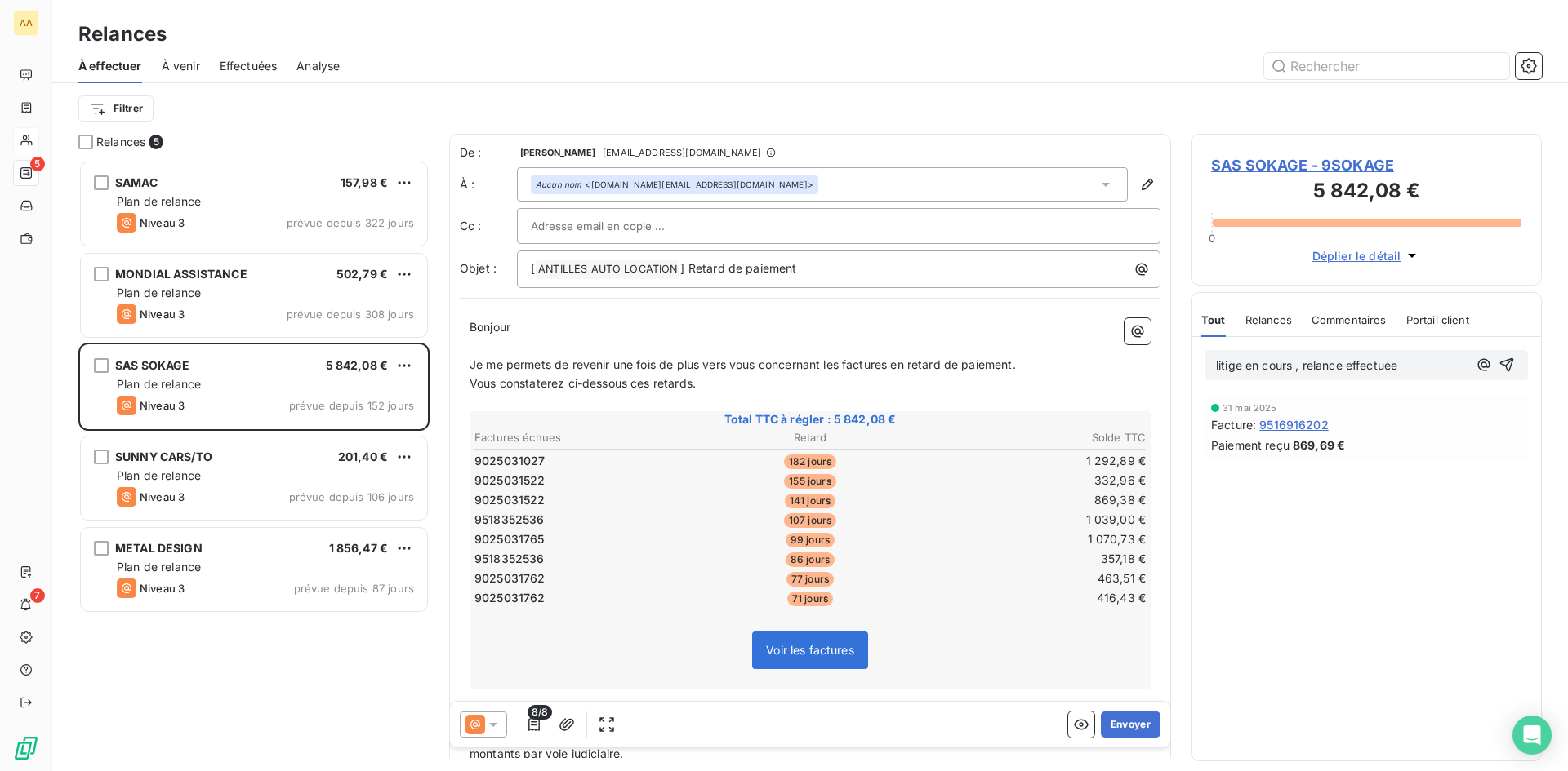
click at [490, 724] on icon at bounding box center [493, 724] width 16 height 16
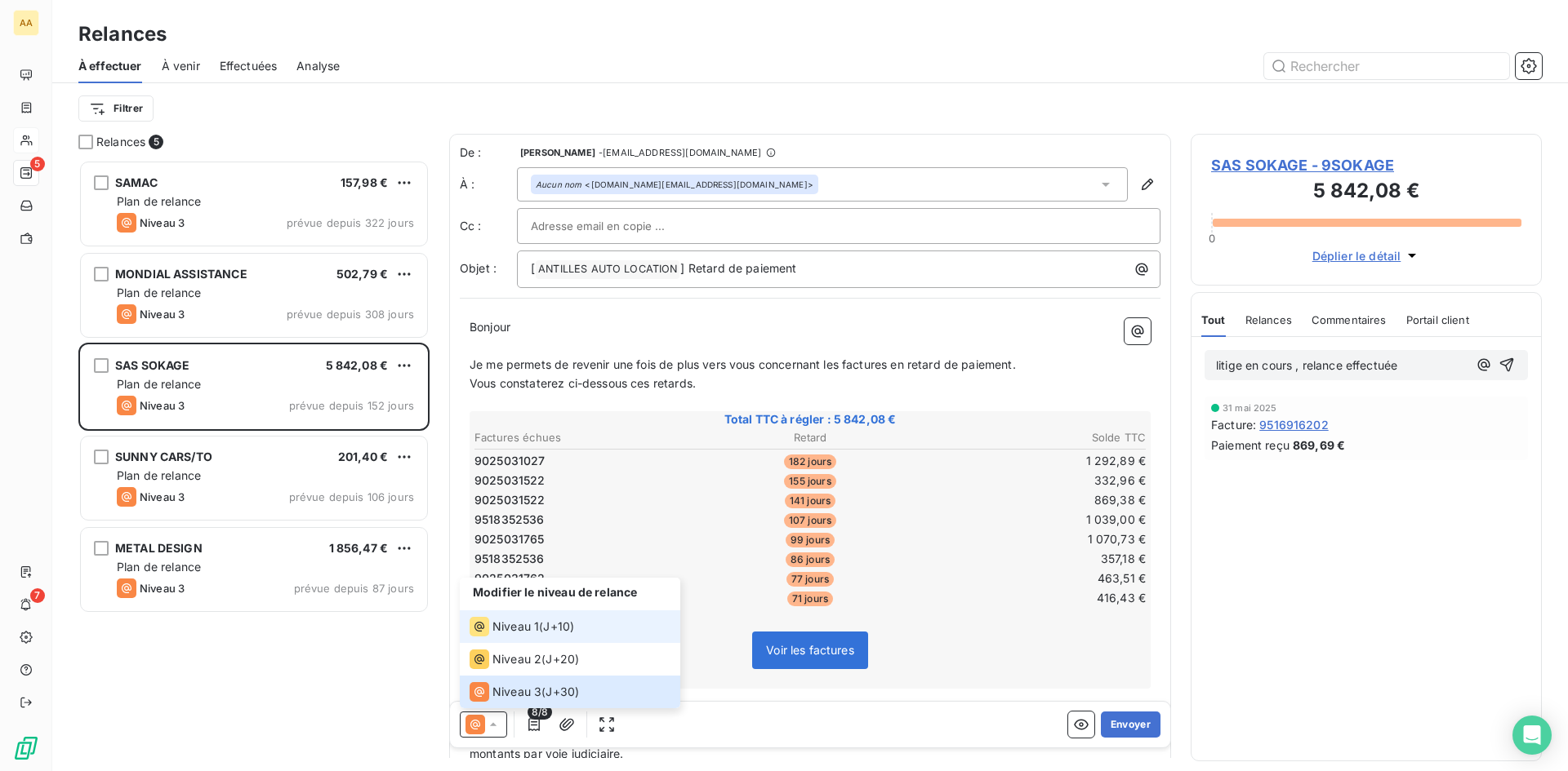
click at [527, 619] on span "Niveau 1" at bounding box center [516, 626] width 47 height 16
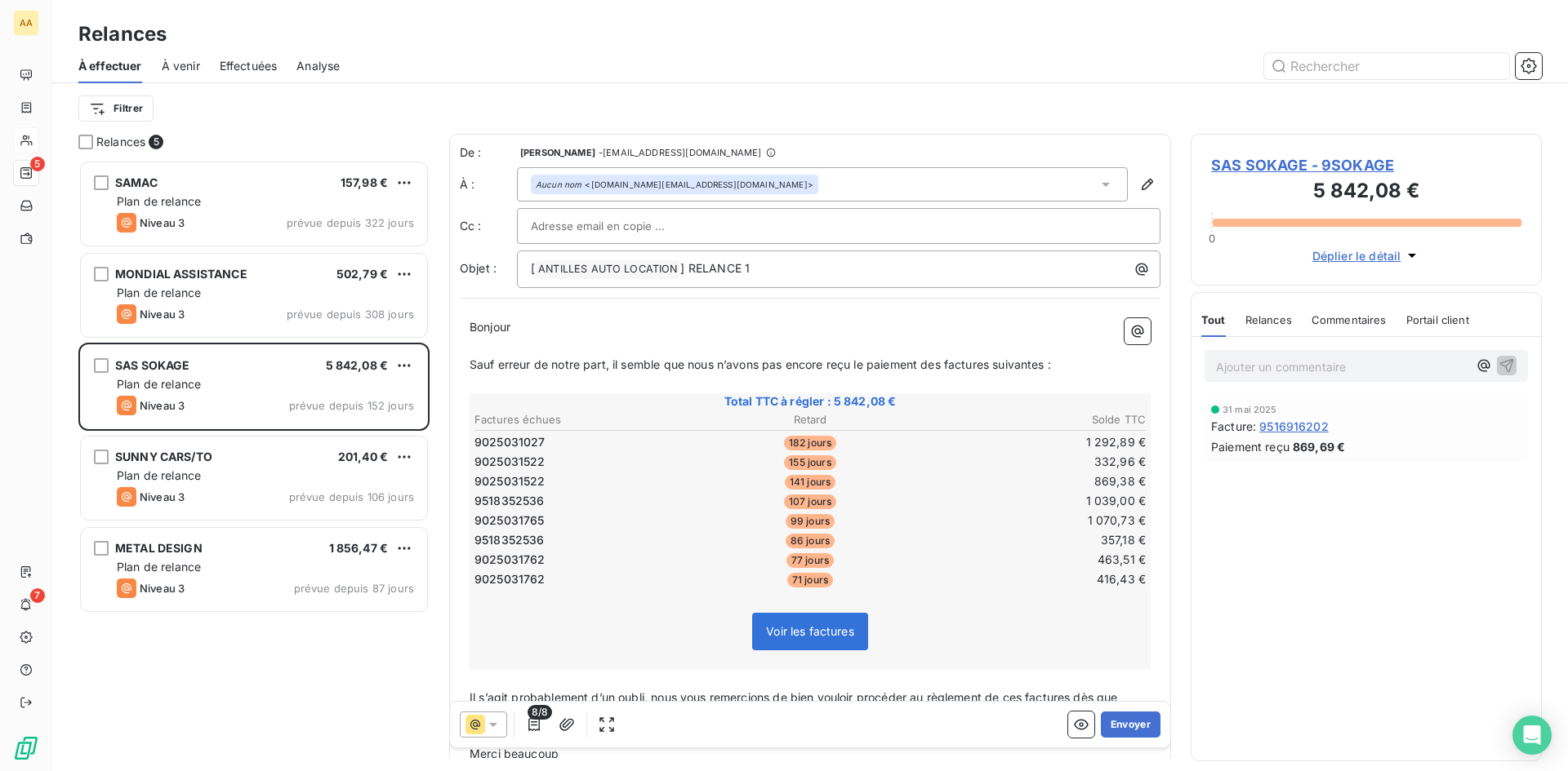
click at [1257, 372] on p "Ajouter un commentaire ﻿" at bounding box center [1341, 367] width 251 height 21
click at [1123, 724] on button "Envoyer" at bounding box center [1130, 724] width 60 height 26
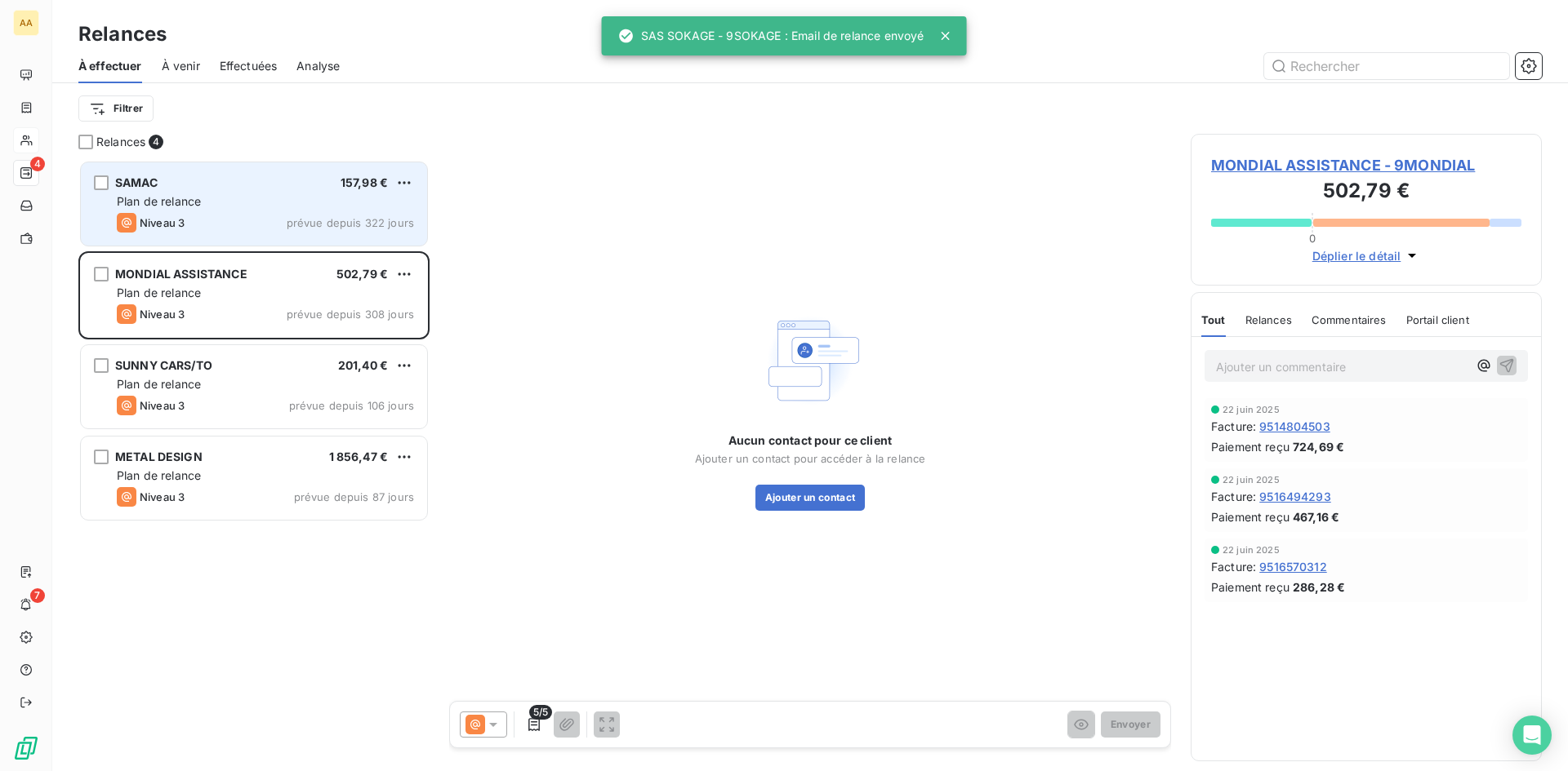
click at [348, 204] on div "Plan de relance" at bounding box center [265, 201] width 297 height 16
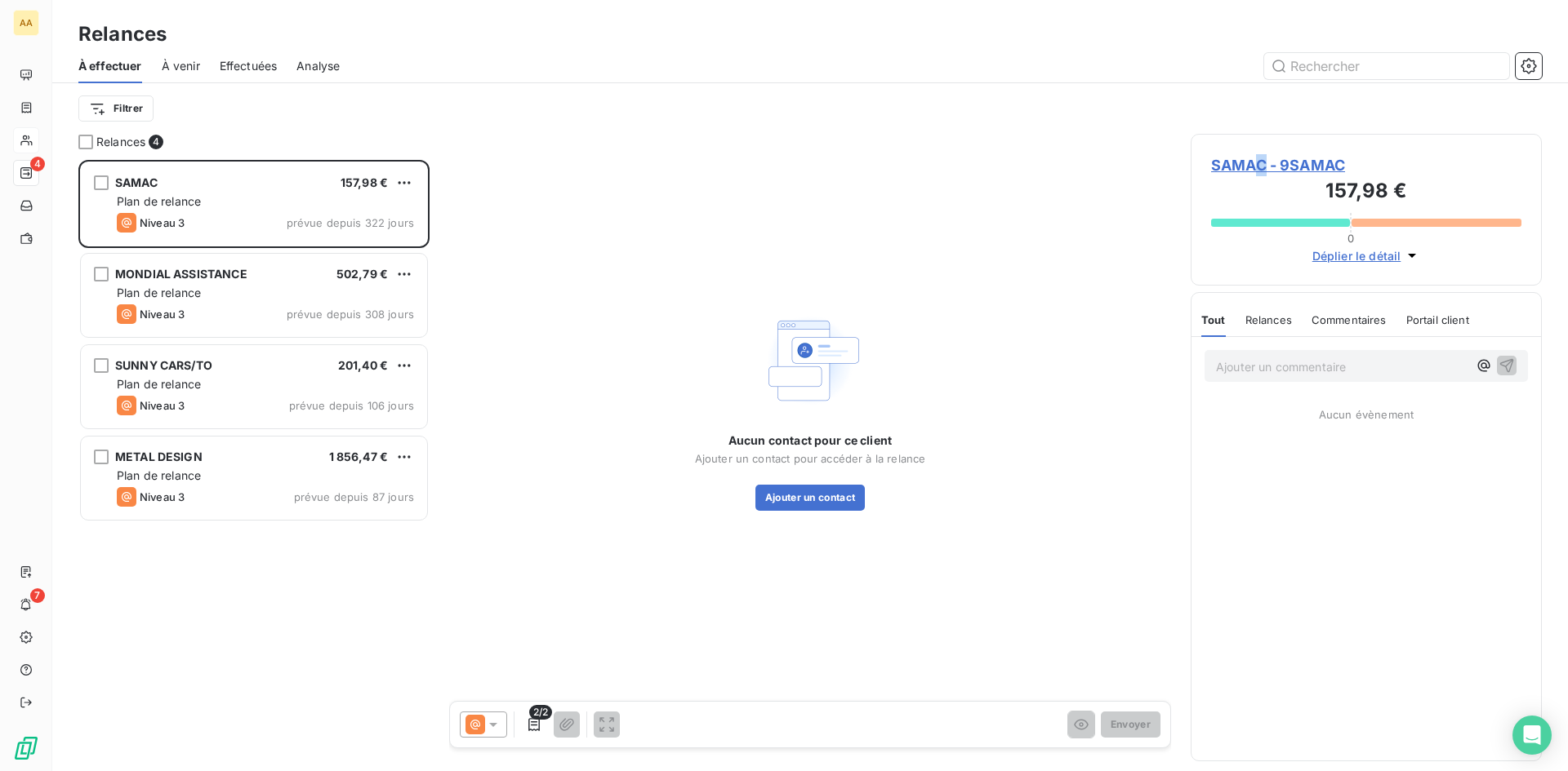
click at [1262, 160] on span "SAMAC - 9SAMAC" at bounding box center [1366, 166] width 311 height 22
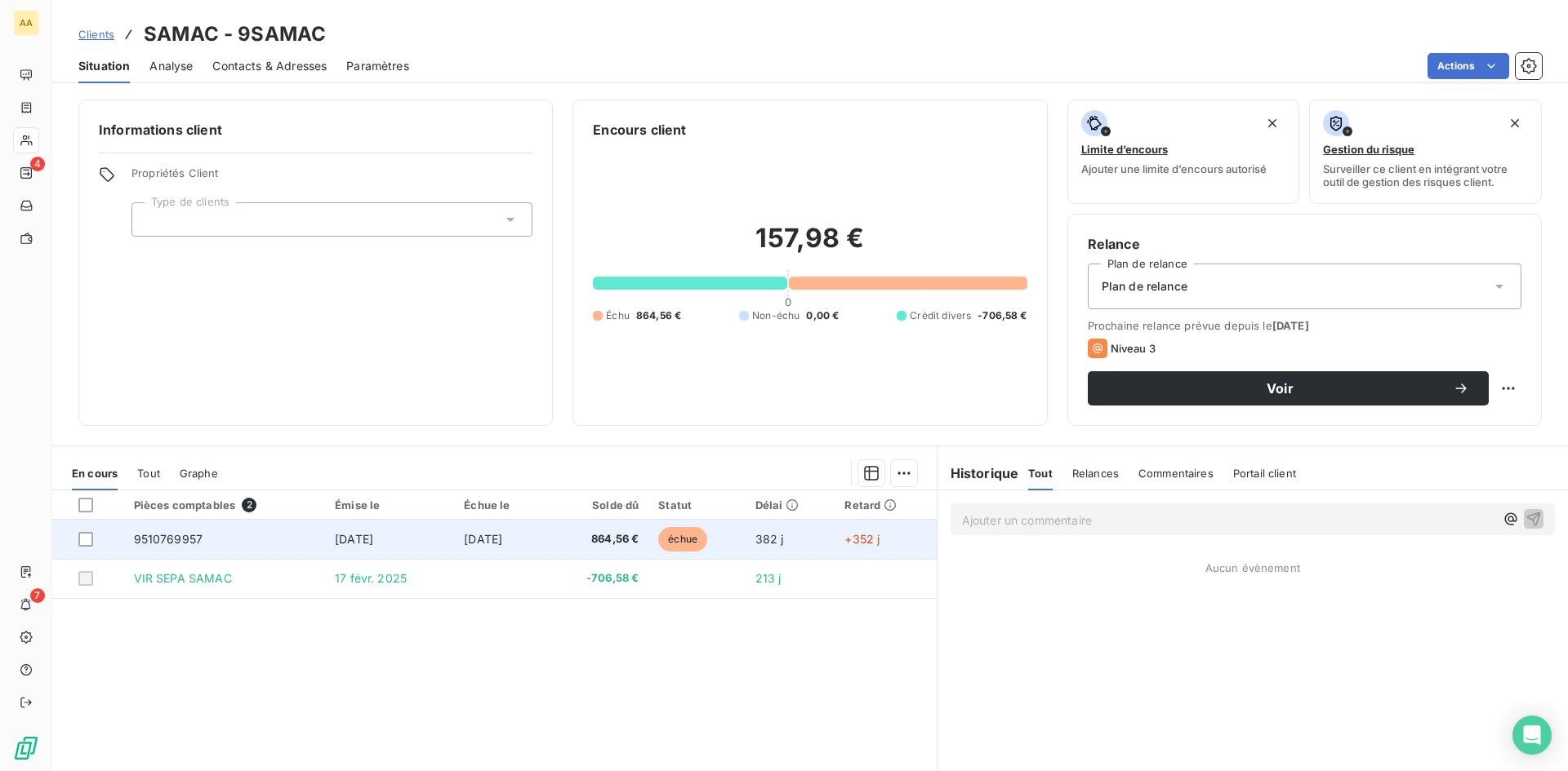
click at [154, 537] on span "9510769957" at bounding box center [168, 539] width 69 height 14
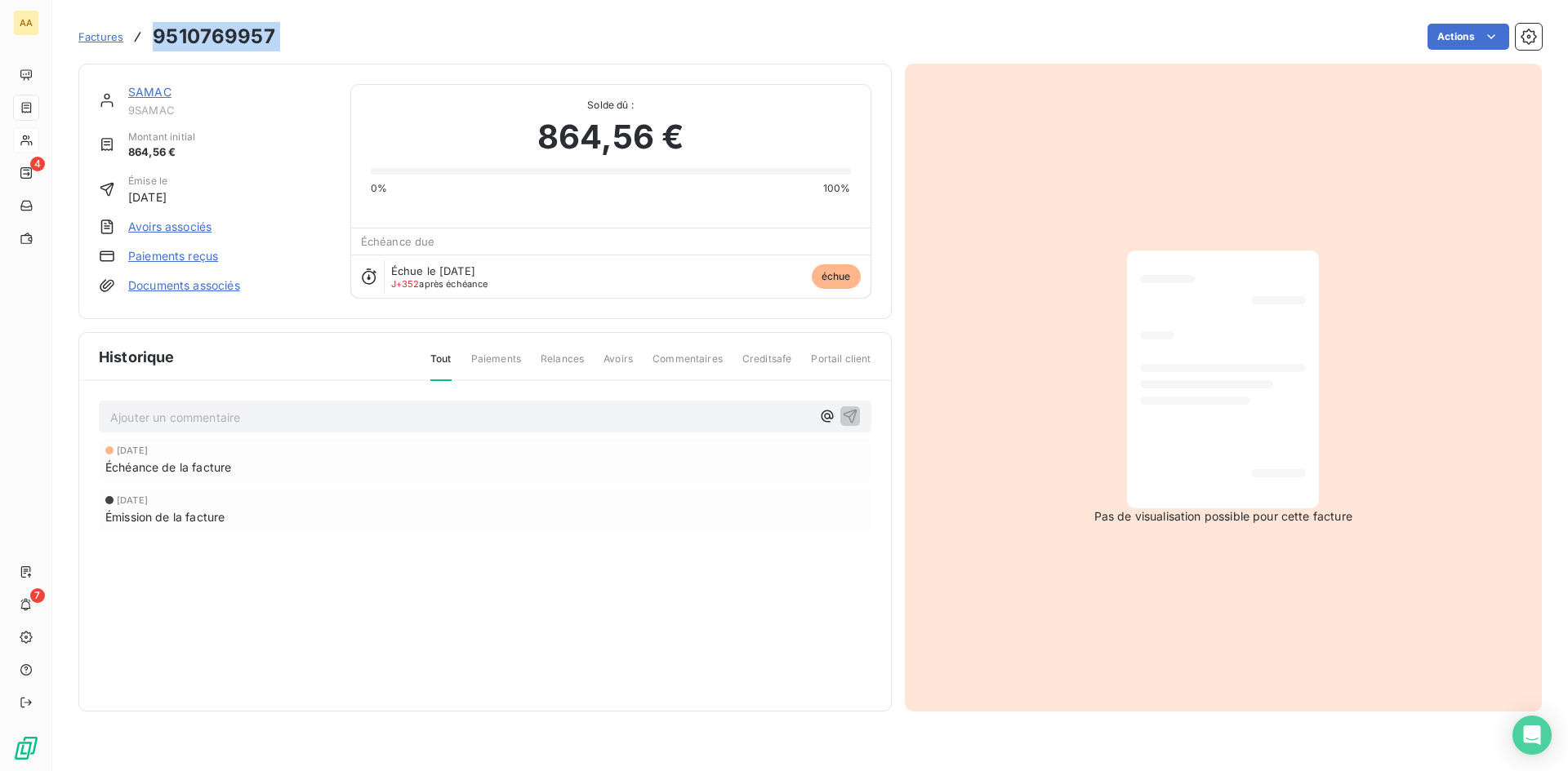
drag, startPoint x: 255, startPoint y: 39, endPoint x: 154, endPoint y: 39, distance: 101.0
click at [154, 39] on div "Factures 9510769957 Actions" at bounding box center [810, 37] width 1464 height 34
copy section "9510769957 Actions"
click at [149, 89] on link "SAMAC" at bounding box center [150, 91] width 43 height 14
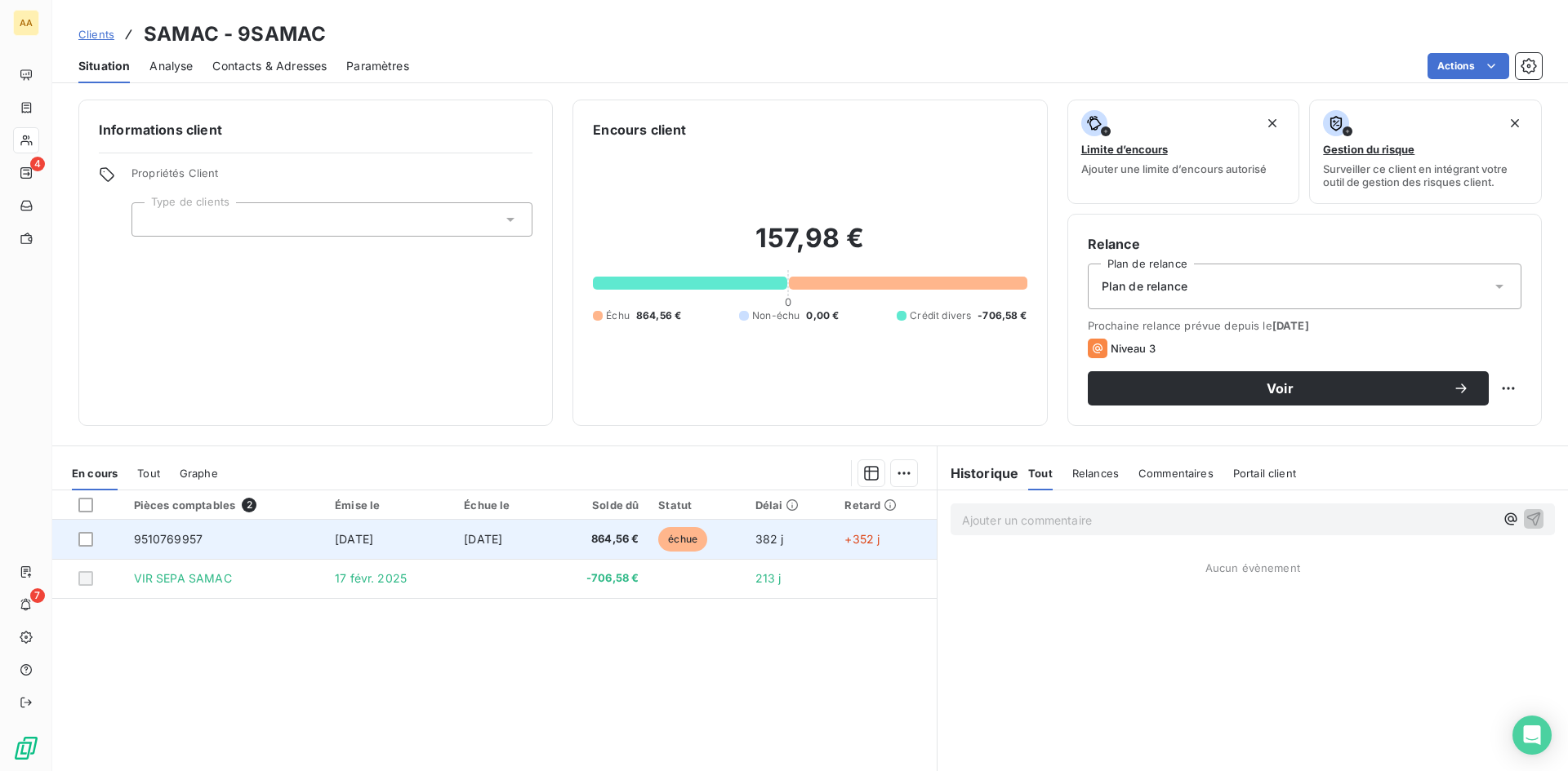
click at [484, 538] on span "[DATE]" at bounding box center [482, 539] width 38 height 14
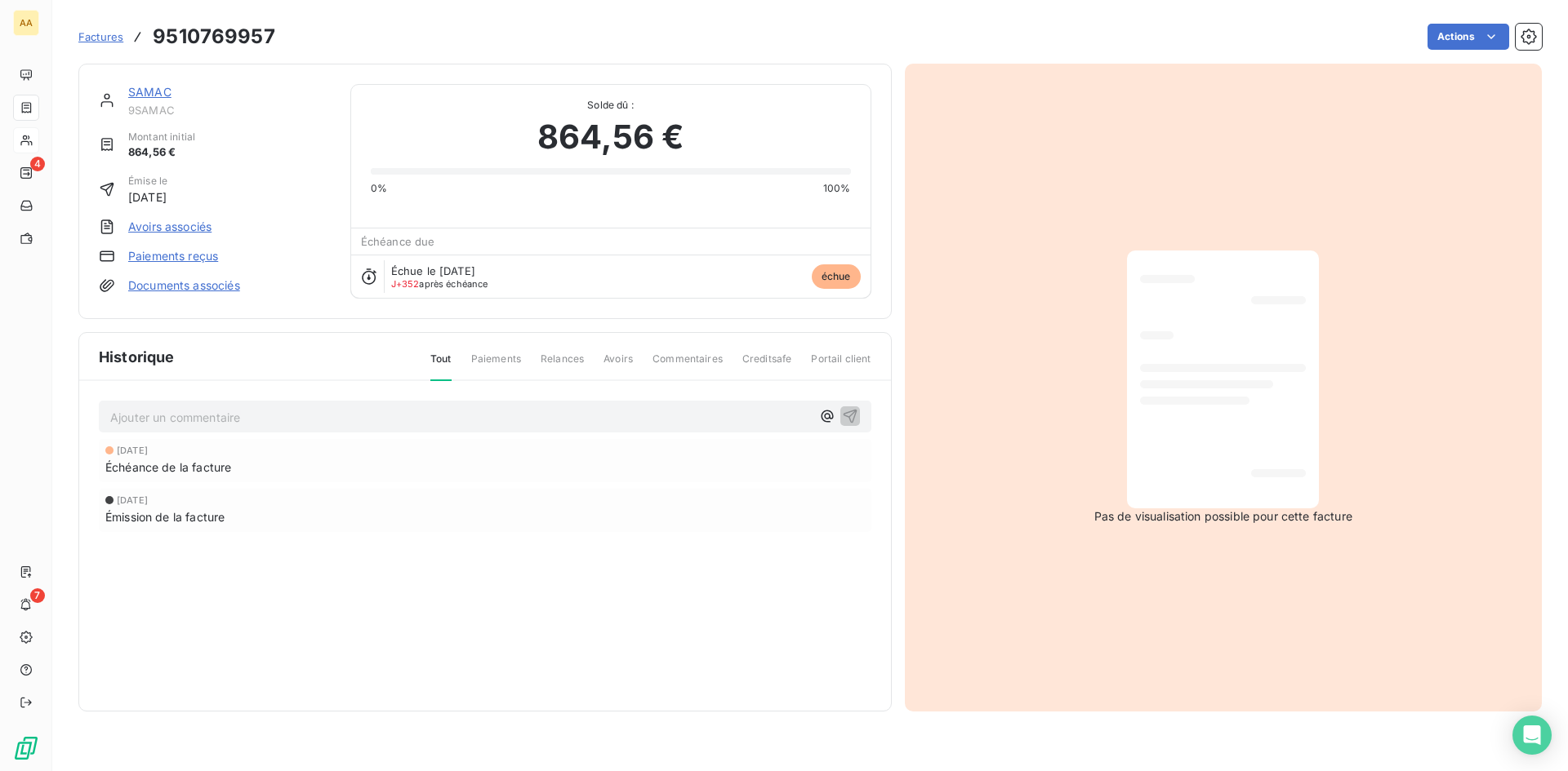
click at [151, 93] on link "SAMAC" at bounding box center [150, 91] width 43 height 14
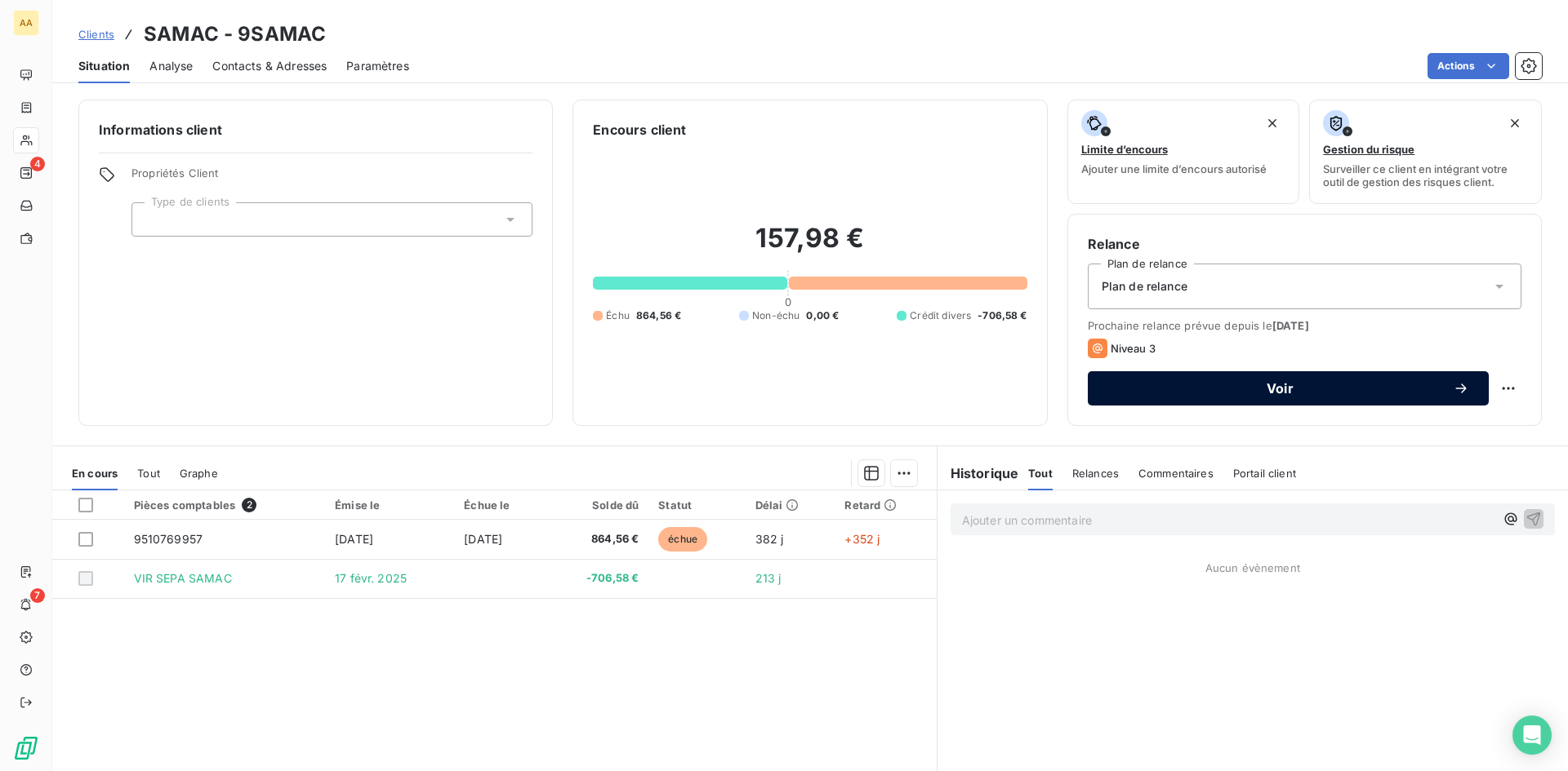
click at [1268, 382] on span "Voir" at bounding box center [1280, 388] width 345 height 13
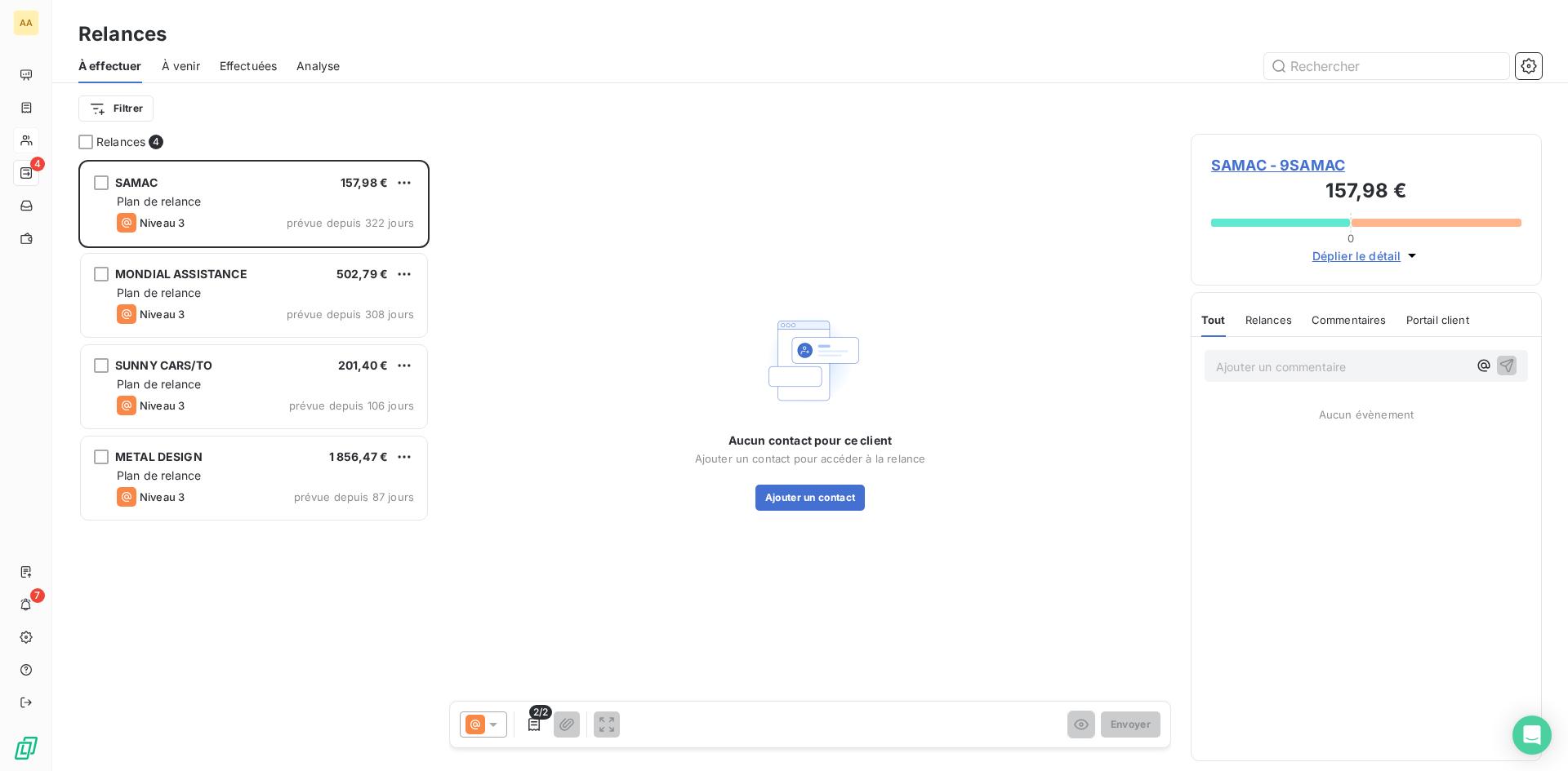
scroll to position [599, 339]
click at [777, 497] on button "Ajouter un contact" at bounding box center [810, 498] width 110 height 26
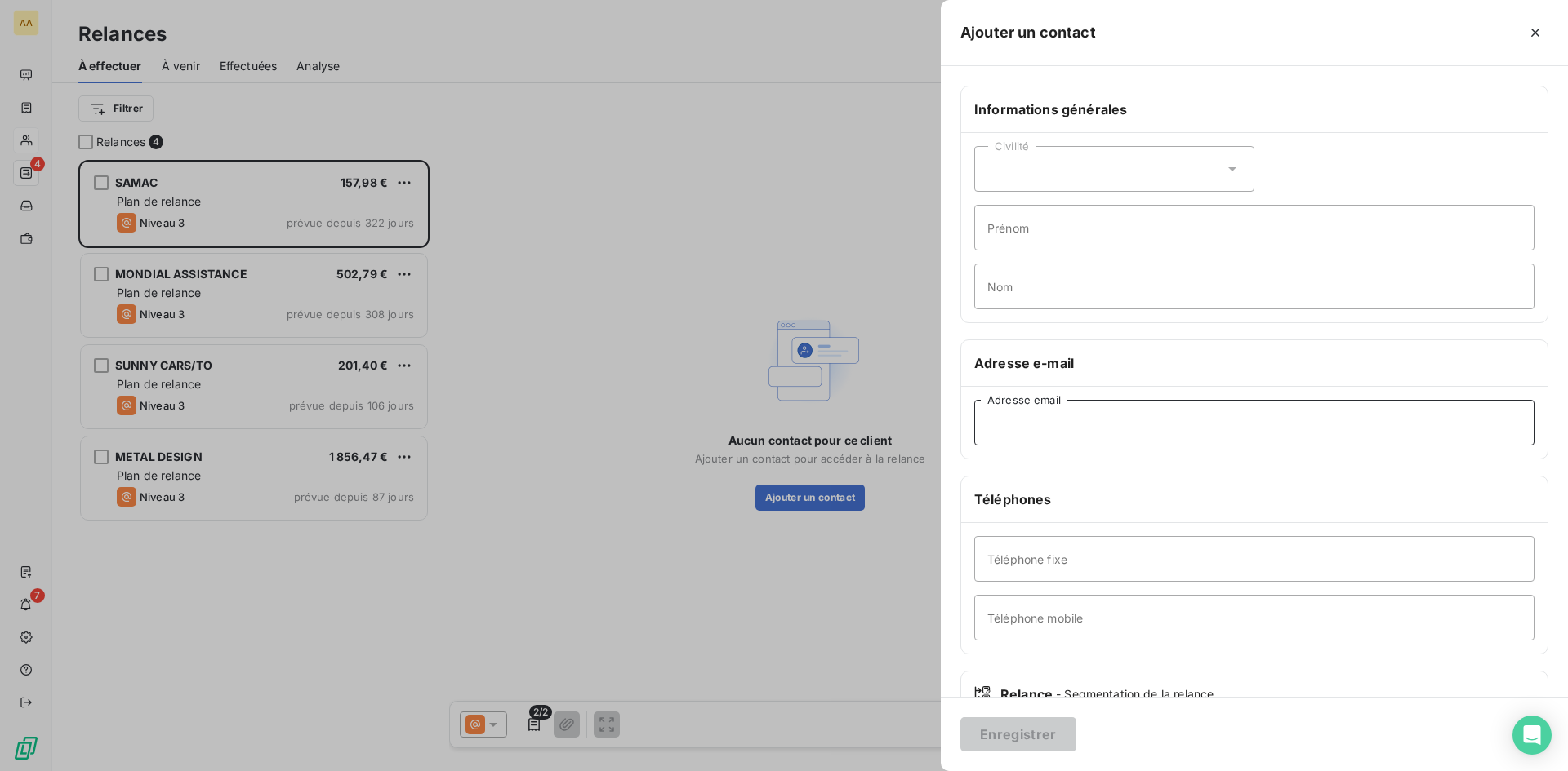
click at [1004, 429] on input "Adresse email" at bounding box center [1254, 423] width 560 height 46
paste input "[EMAIL_ADDRESS][DOMAIN_NAME]"
type input "[EMAIL_ADDRESS][DOMAIN_NAME]"
click at [1017, 737] on button "Enregistrer" at bounding box center [1018, 735] width 116 height 34
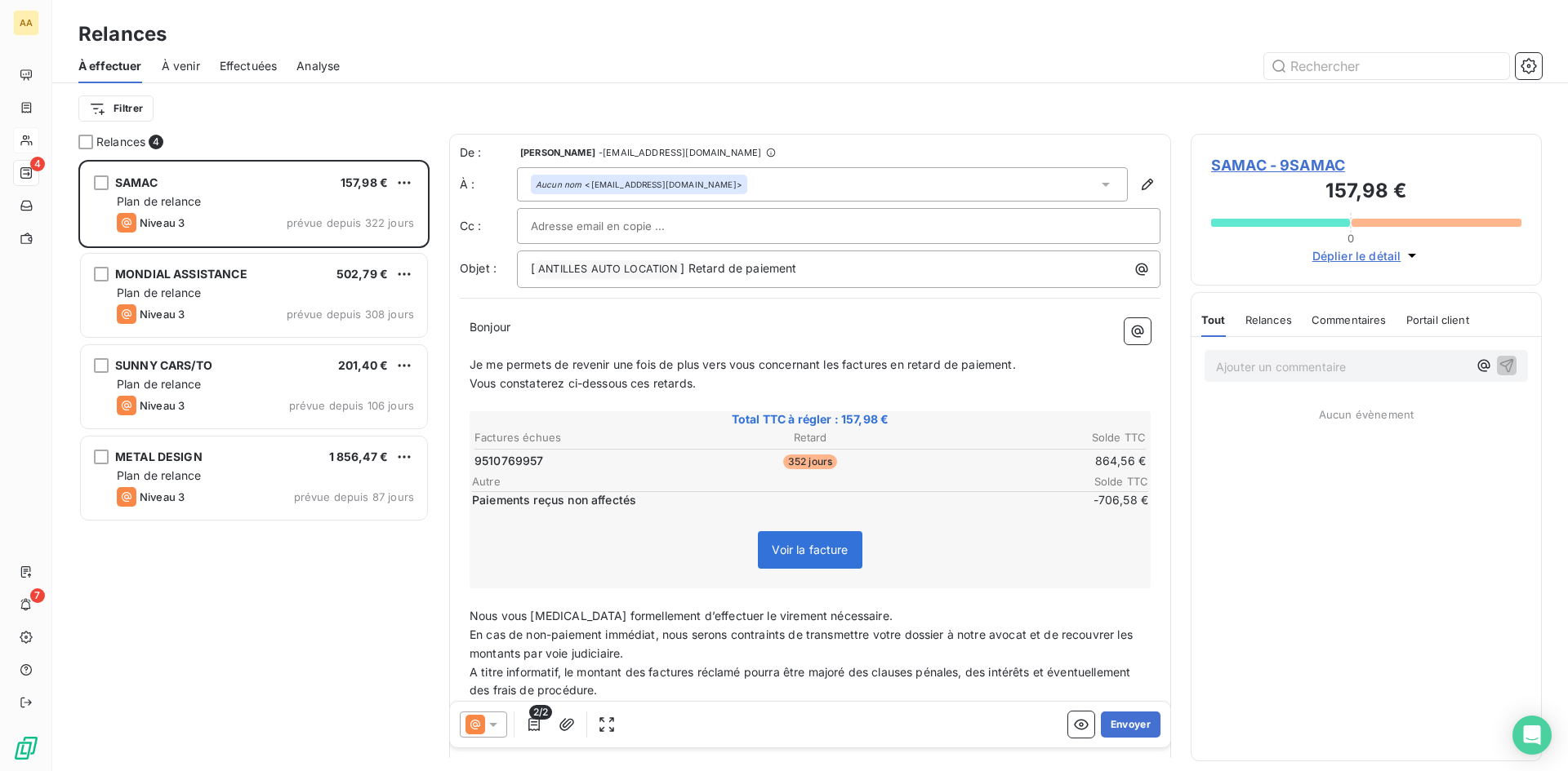
click at [495, 724] on icon at bounding box center [493, 724] width 8 height 4
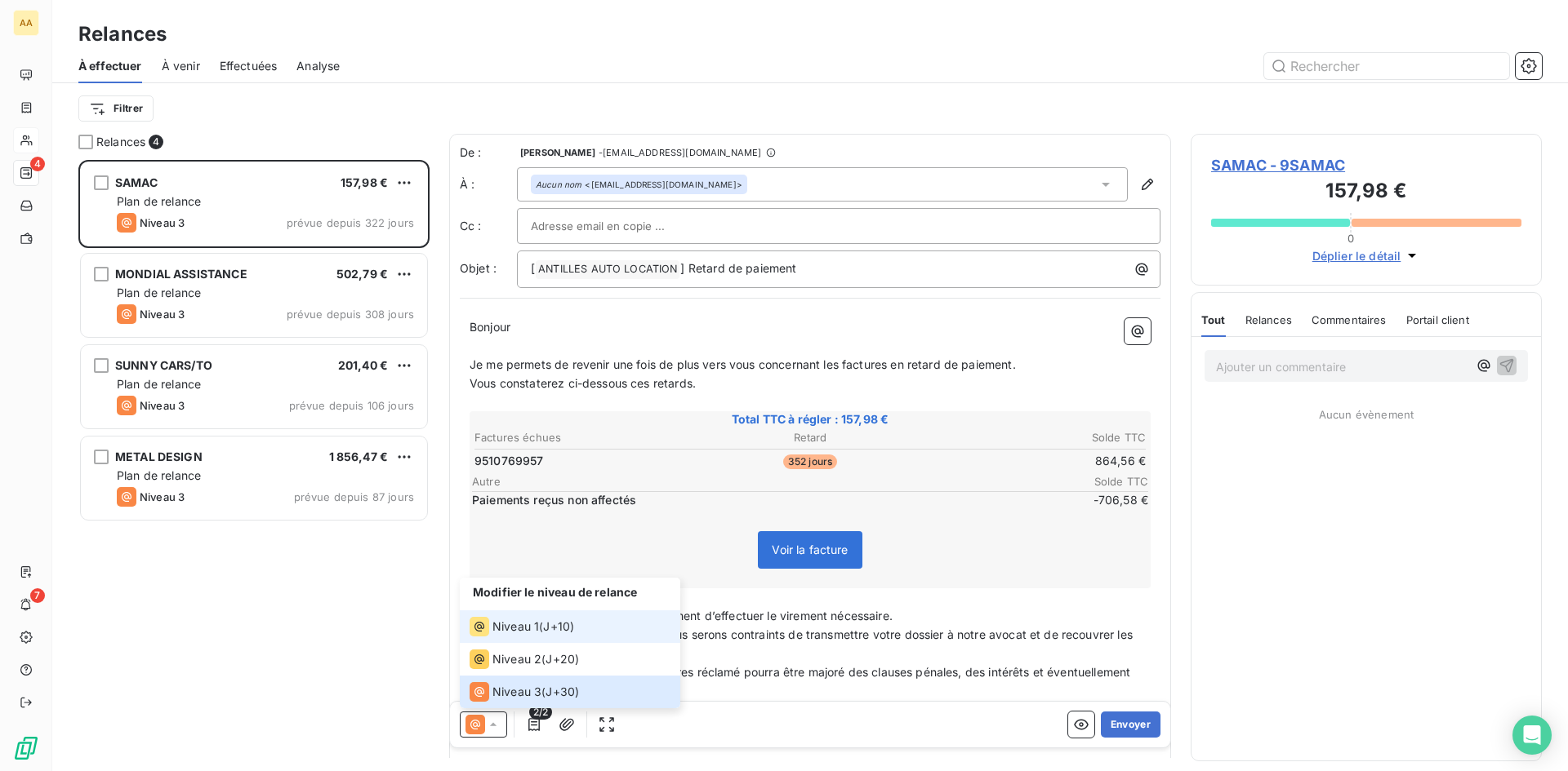
click at [509, 635] on div "Niveau 1" at bounding box center [504, 626] width 69 height 20
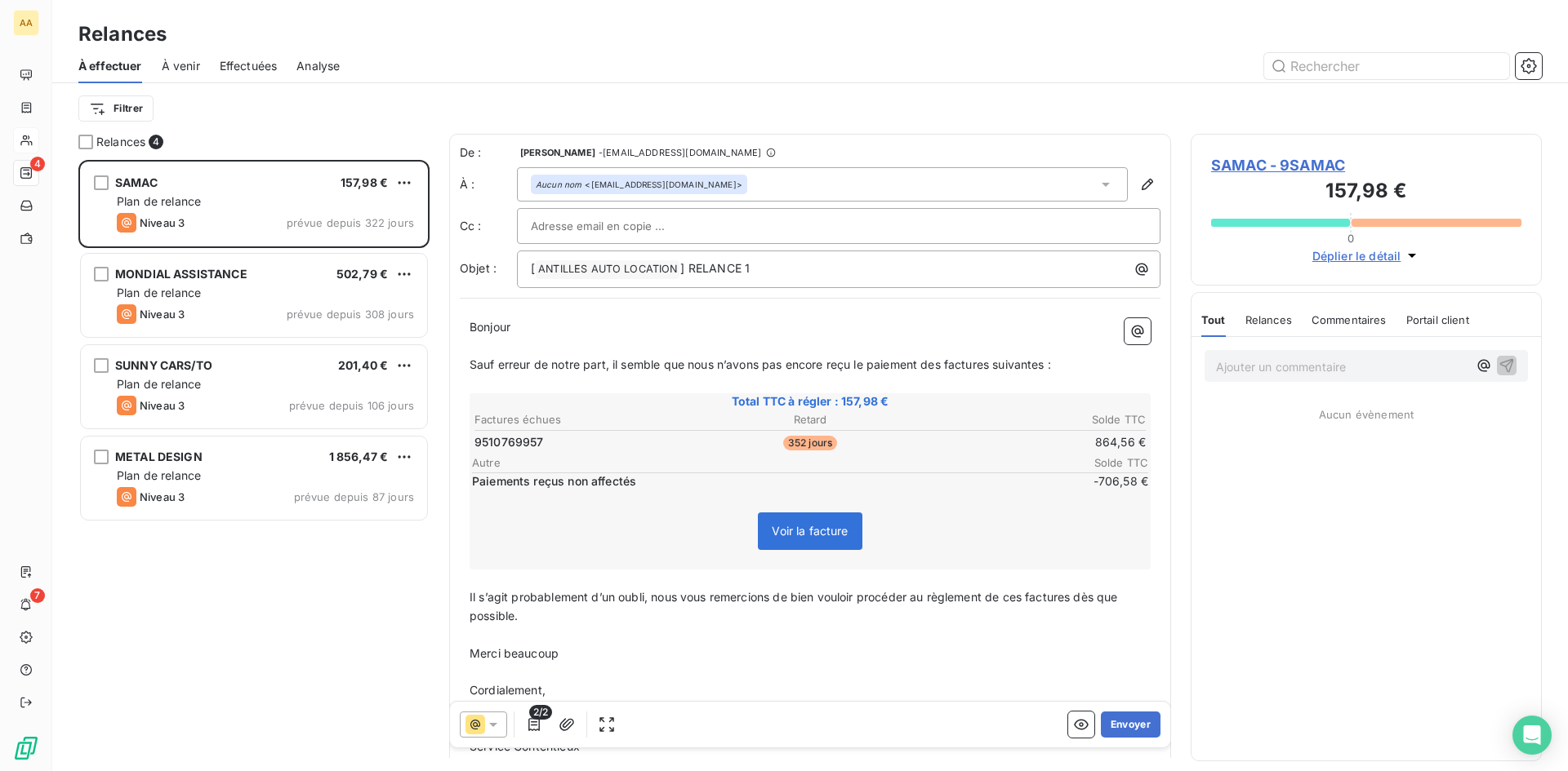
click at [1244, 365] on p "Ajouter un commentaire ﻿" at bounding box center [1341, 367] width 251 height 21
click at [1506, 367] on icon "button" at bounding box center [1507, 365] width 14 height 14
click at [1124, 722] on button "Envoyer" at bounding box center [1130, 724] width 60 height 26
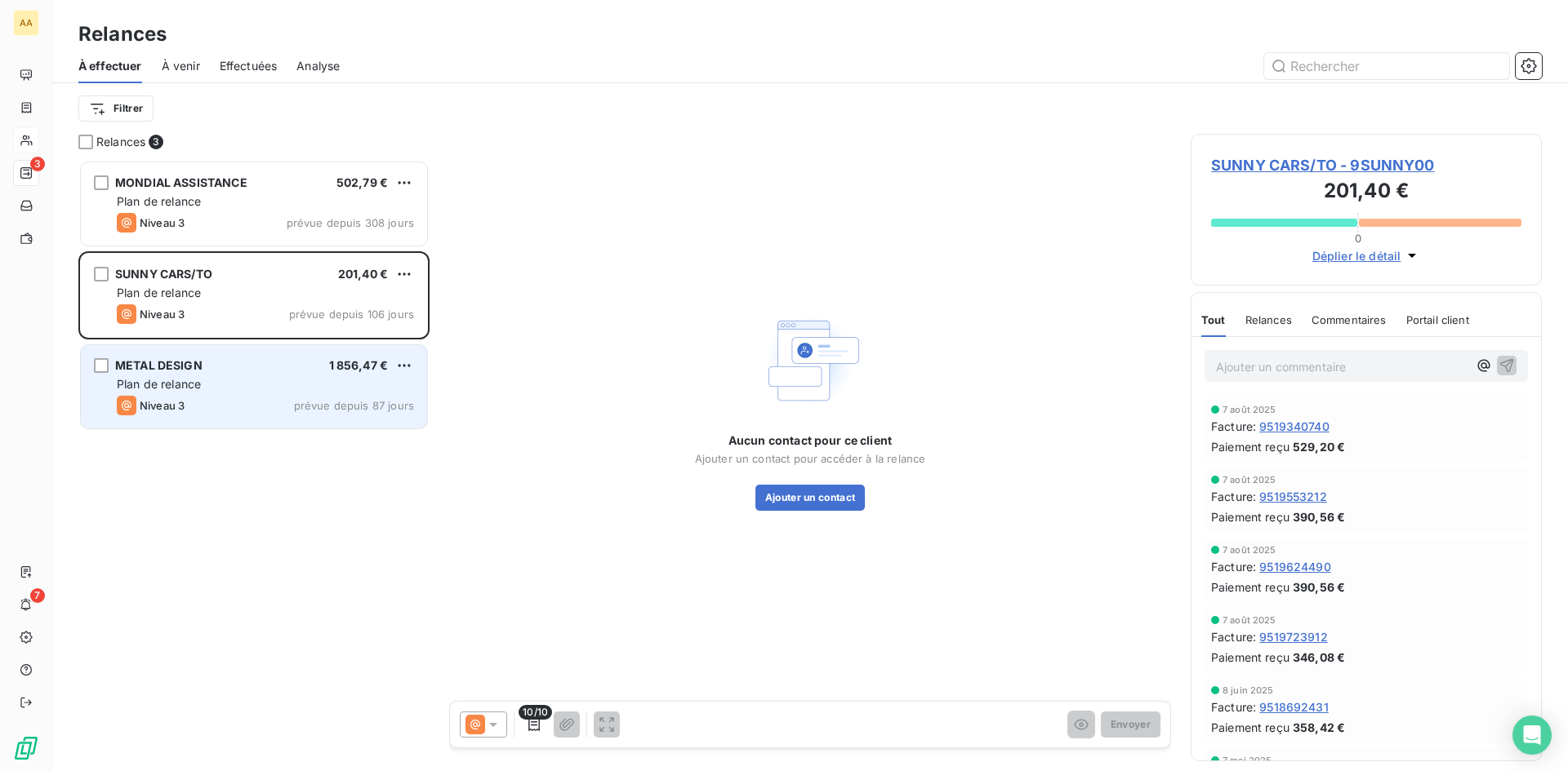
click at [381, 407] on span "prévue depuis 87 jours" at bounding box center [354, 405] width 120 height 13
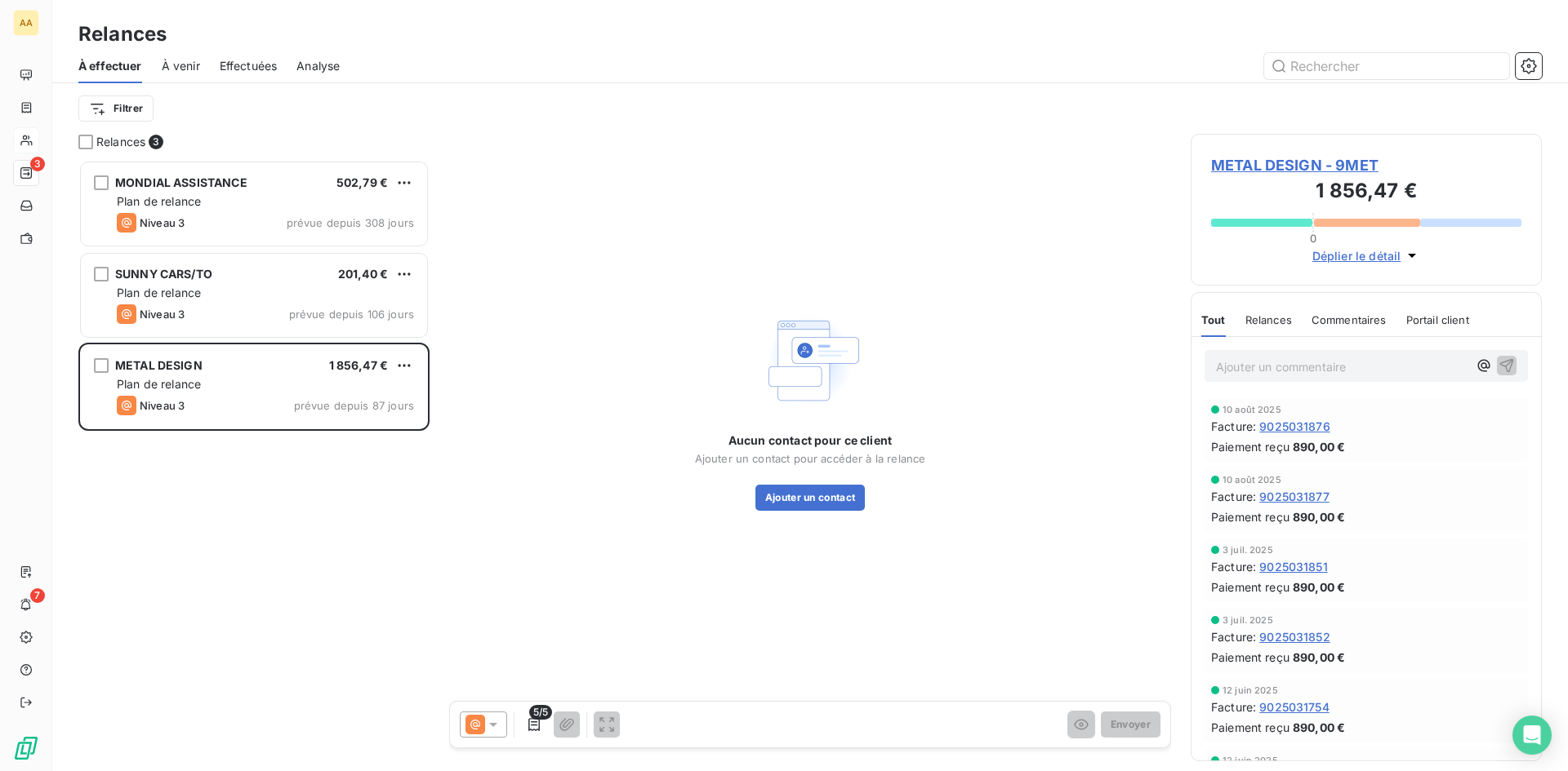
click at [1317, 169] on span "METAL DESIGN - 9MET" at bounding box center [1366, 166] width 311 height 22
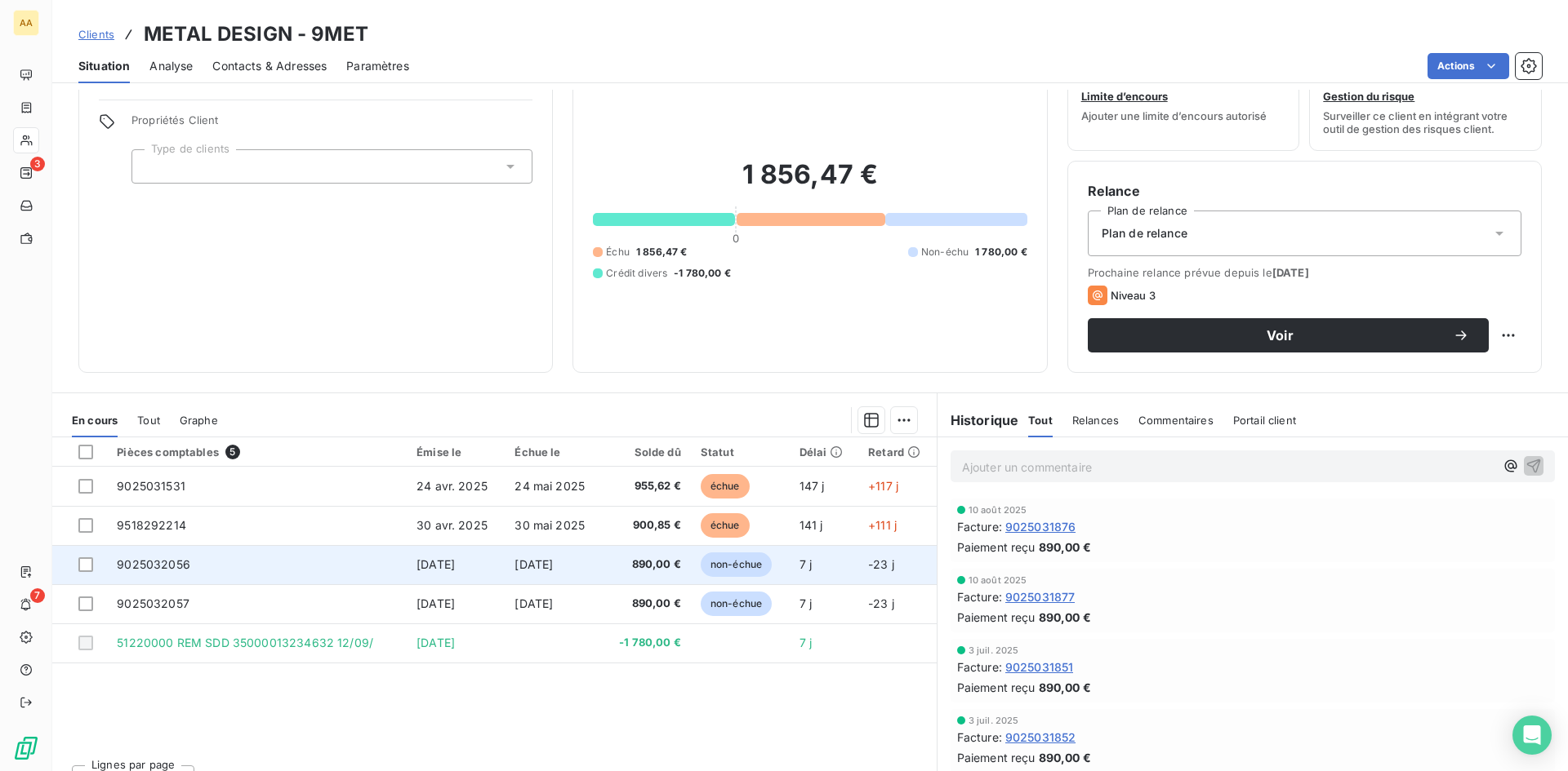
scroll to position [82, 0]
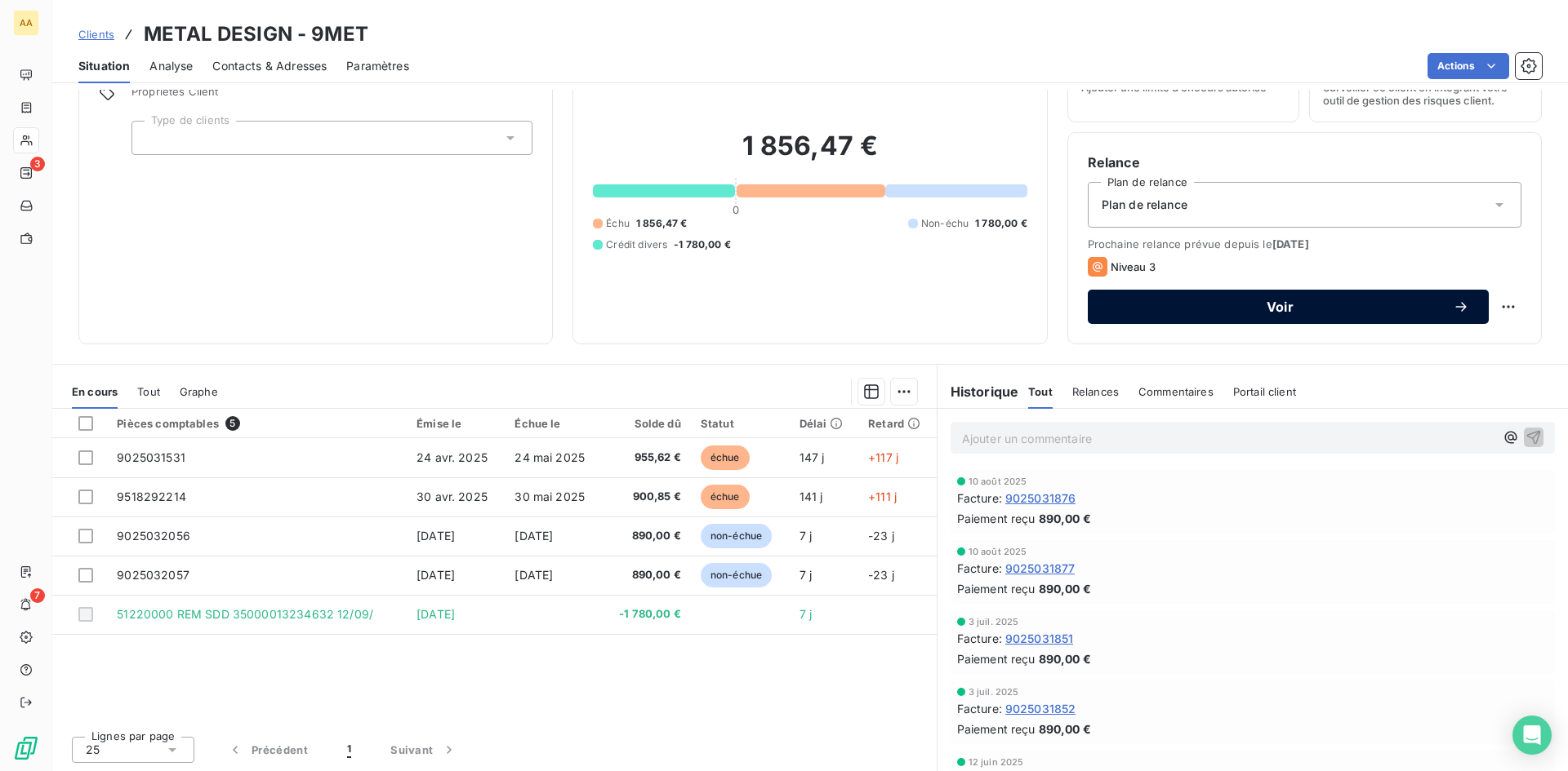
click at [1297, 311] on span "Voir" at bounding box center [1280, 306] width 345 height 13
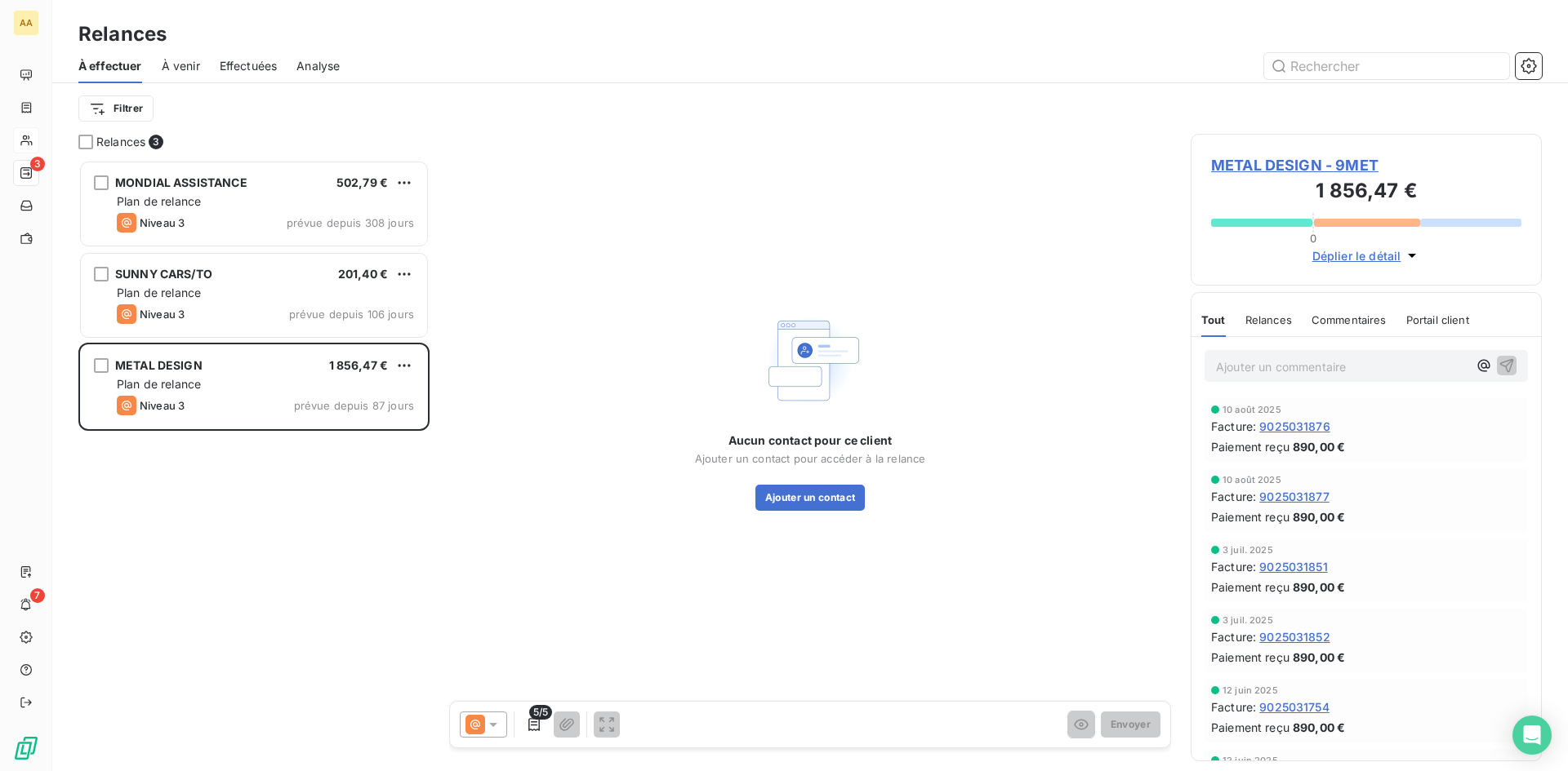
scroll to position [599, 339]
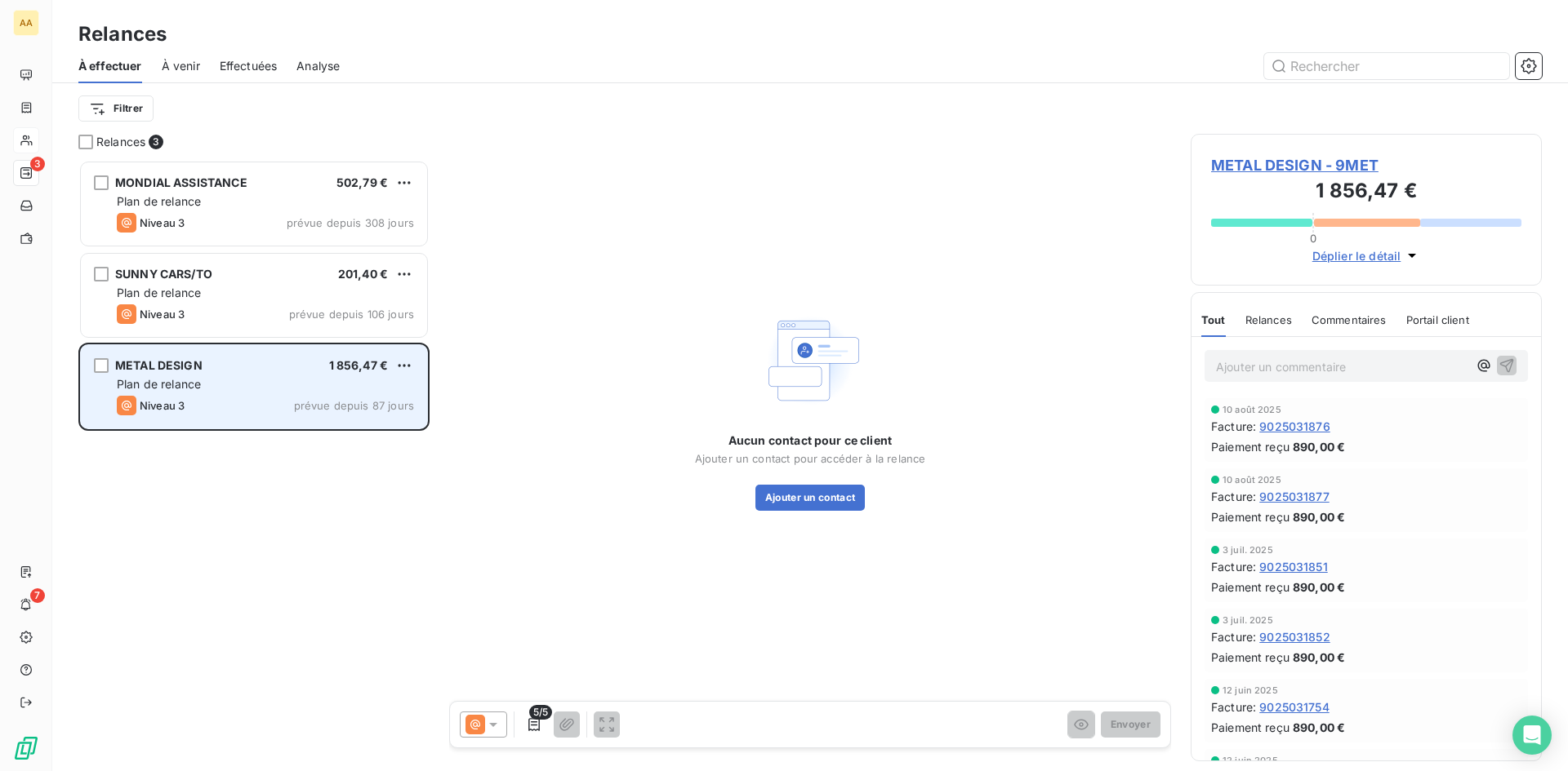
click at [276, 364] on div "METAL DESIGN 1 856,47 €" at bounding box center [265, 365] width 297 height 15
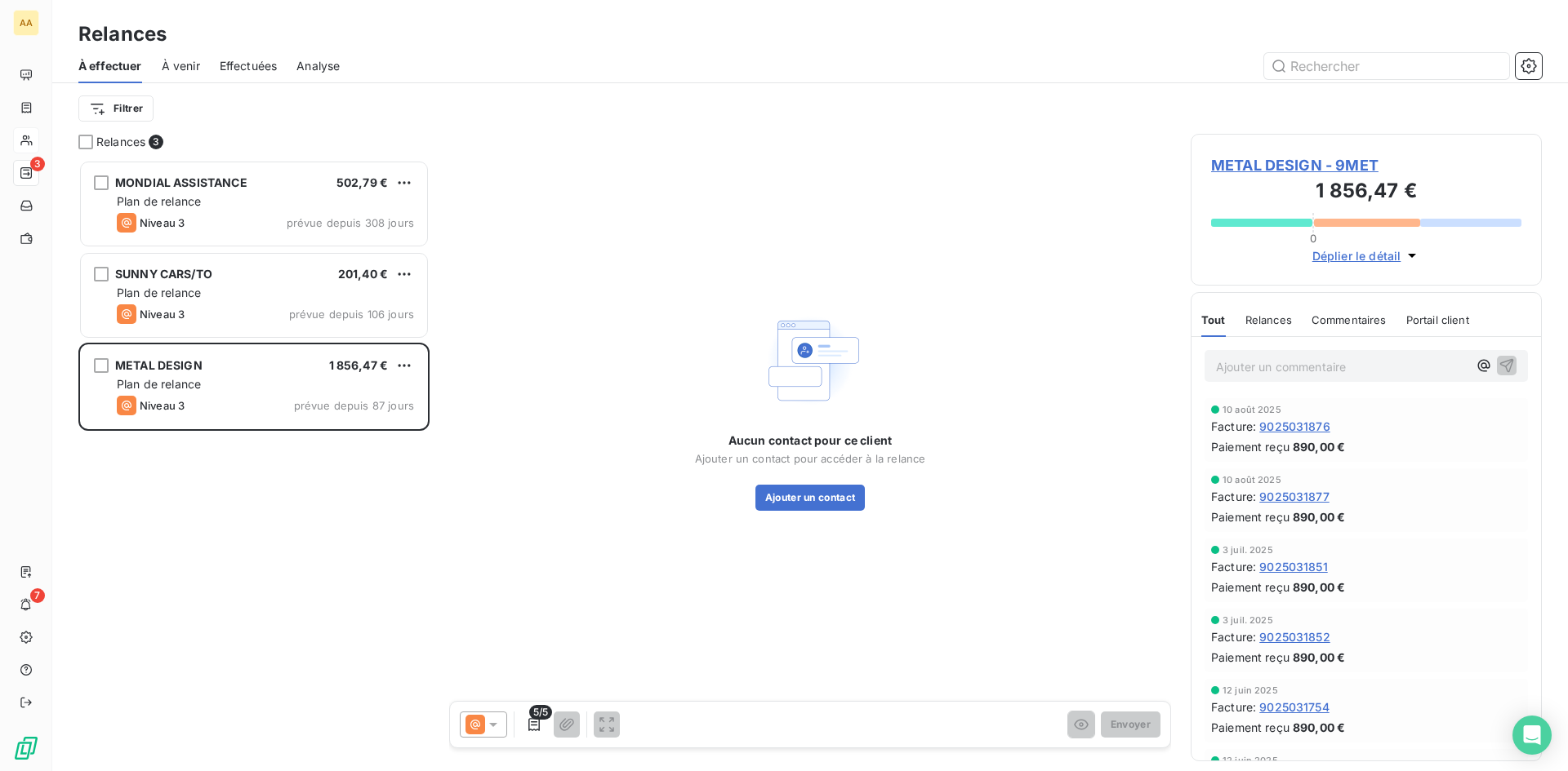
click at [1294, 162] on span "METAL DESIGN - 9MET" at bounding box center [1366, 166] width 311 height 22
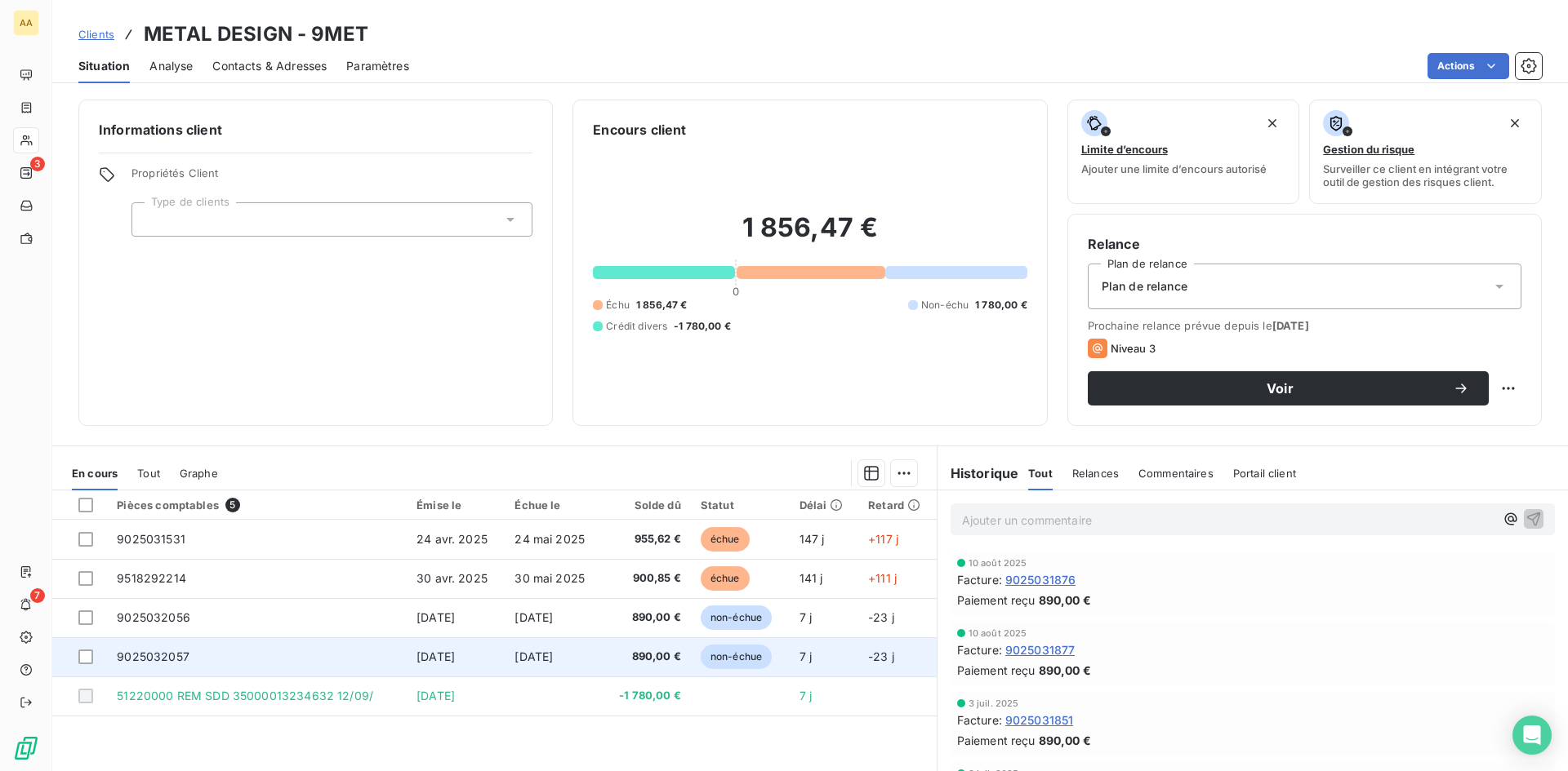
click at [186, 657] on span "9025032057" at bounding box center [153, 656] width 72 height 14
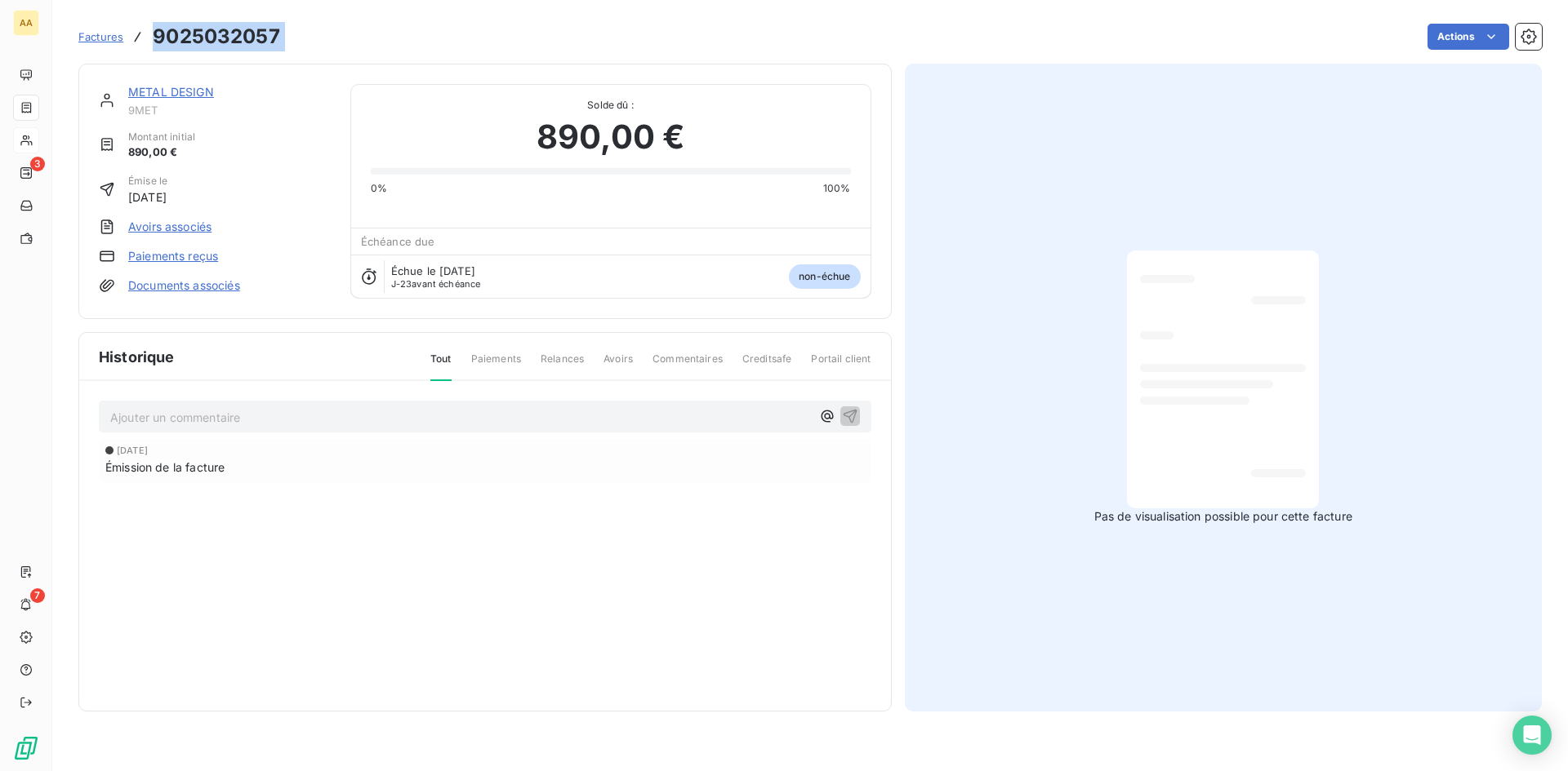
drag, startPoint x: 290, startPoint y: 34, endPoint x: 136, endPoint y: 37, distance: 154.0
click at [135, 37] on div "Factures 9025032057 Actions" at bounding box center [810, 37] width 1464 height 34
copy section "9025032057 Actions"
click at [190, 87] on link "METAL DESIGN" at bounding box center [171, 91] width 85 height 14
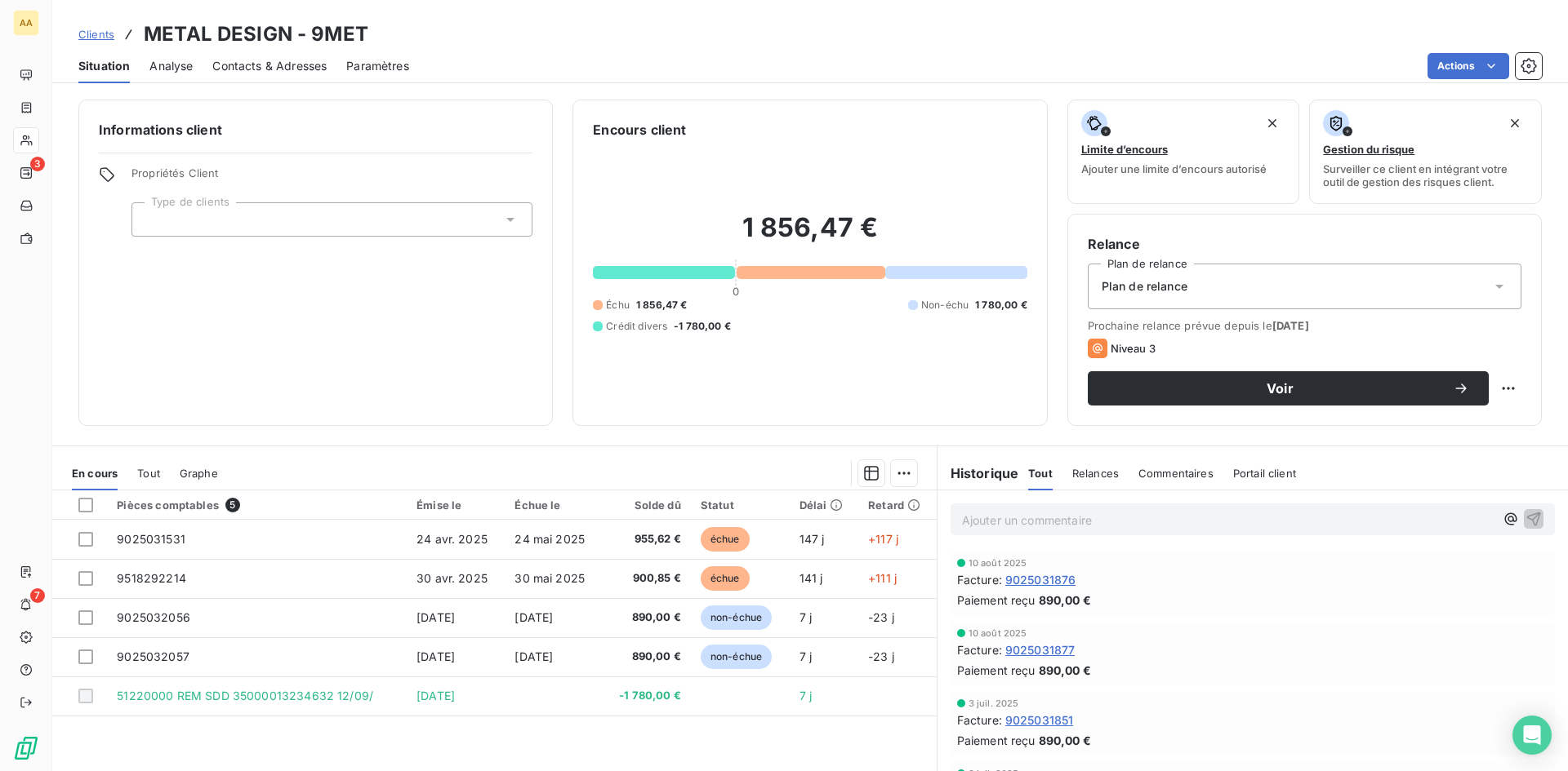
click at [277, 61] on span "Contacts & Adresses" at bounding box center [269, 66] width 114 height 16
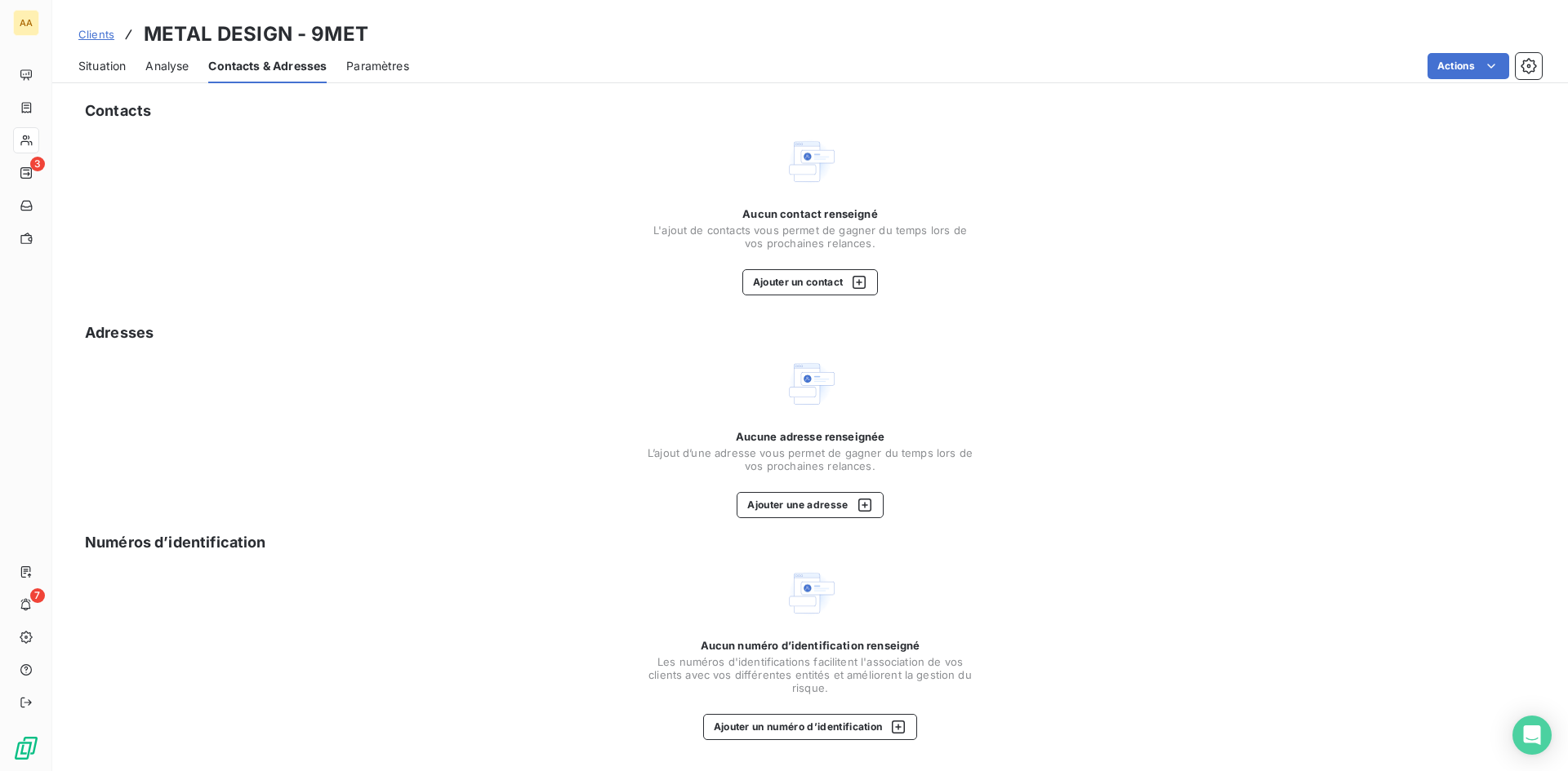
click at [96, 70] on span "Situation" at bounding box center [102, 66] width 47 height 16
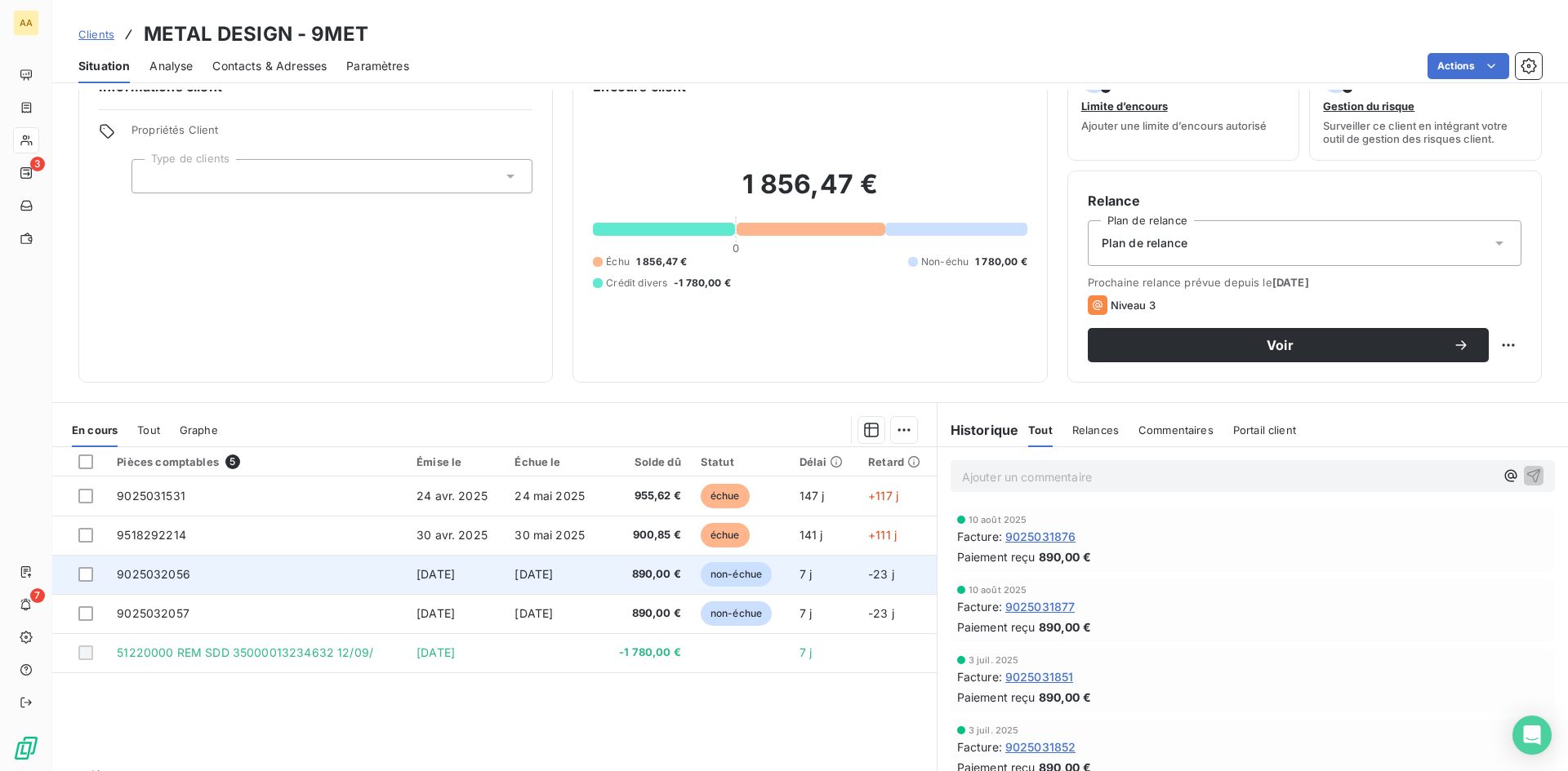
scroll to position [83, 0]
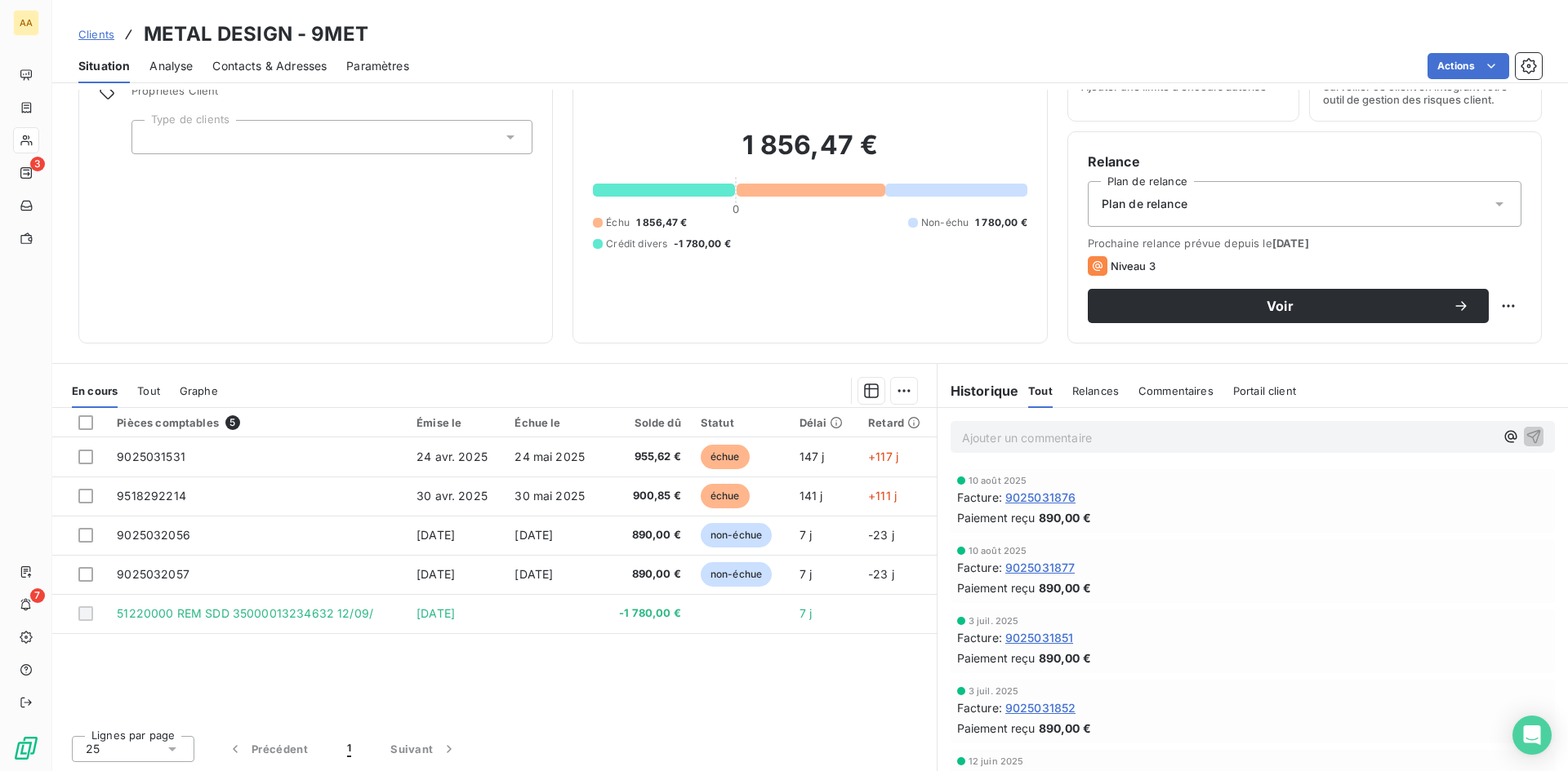
click at [298, 65] on span "Contacts & Adresses" at bounding box center [269, 66] width 114 height 16
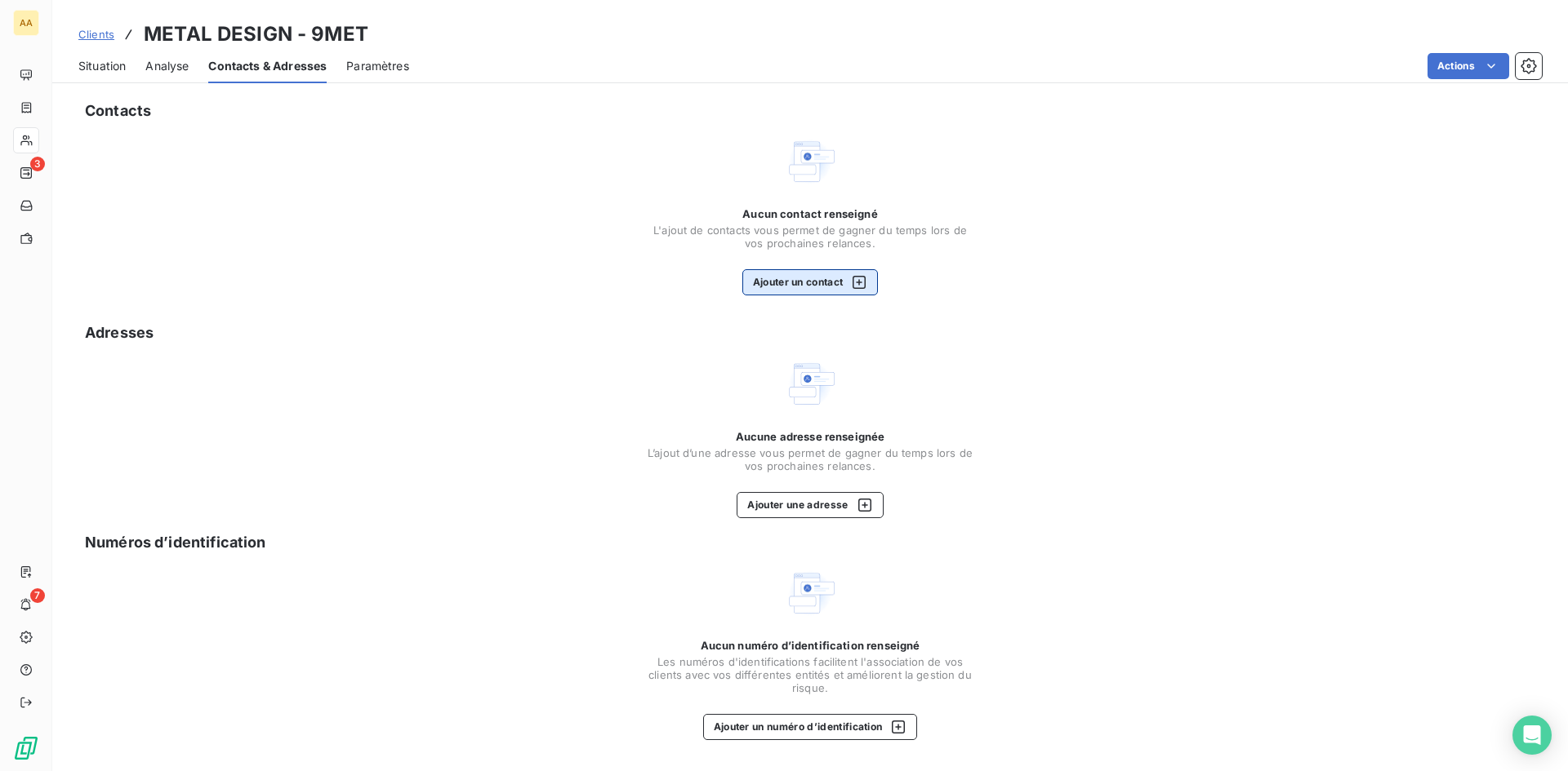
click at [802, 284] on button "Ajouter un contact" at bounding box center [810, 282] width 136 height 26
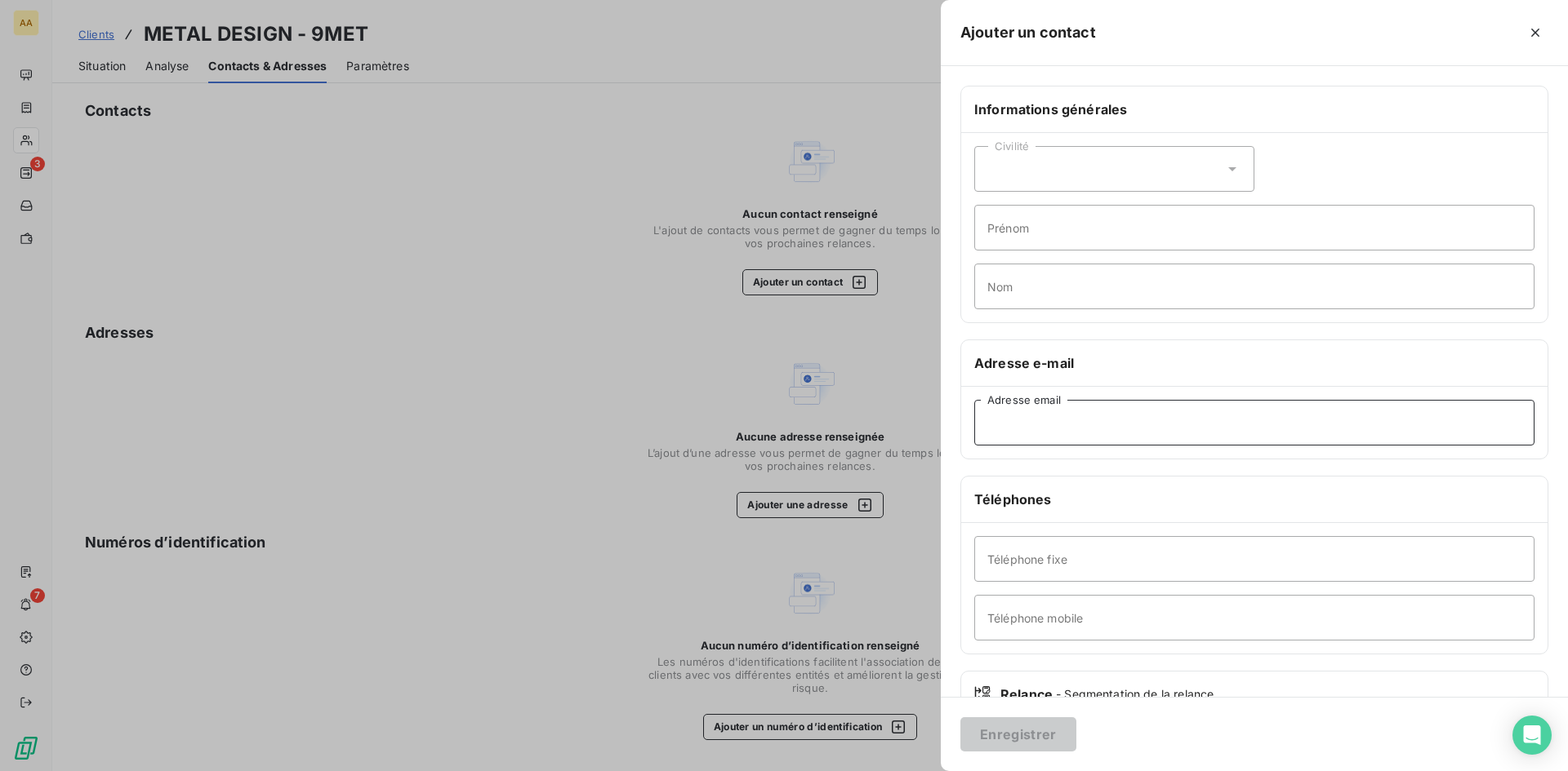
drag, startPoint x: 992, startPoint y: 422, endPoint x: 999, endPoint y: 417, distance: 8.6
click at [994, 424] on input "Adresse email" at bounding box center [1254, 423] width 560 height 46
paste input "[PERSON_NAME][EMAIL_ADDRESS][DOMAIN_NAME]"
type input "[PERSON_NAME][EMAIL_ADDRESS][DOMAIN_NAME]"
click at [1042, 735] on button "Enregistrer" at bounding box center [1018, 735] width 116 height 34
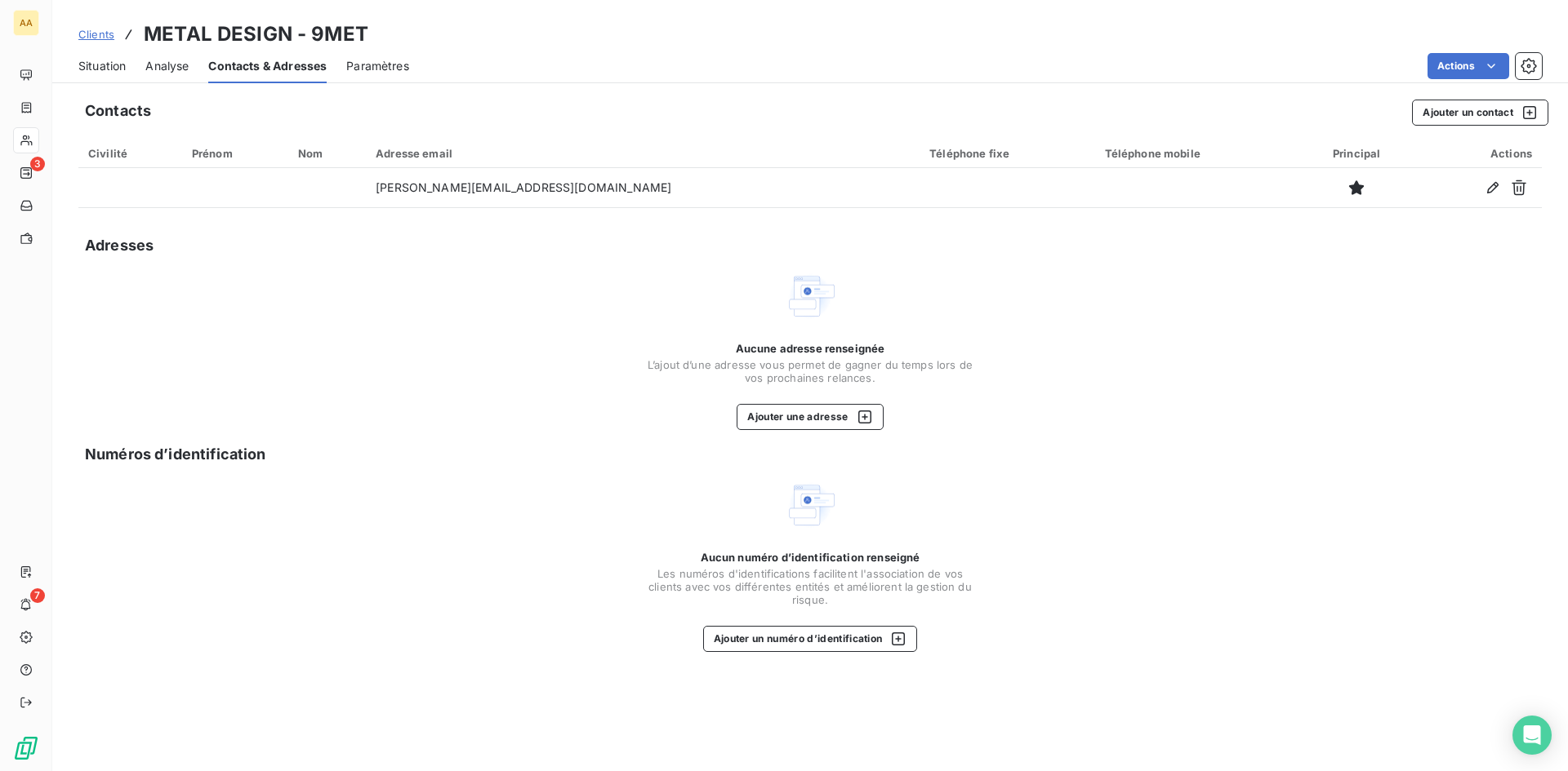
click at [119, 66] on span "Situation" at bounding box center [102, 66] width 47 height 16
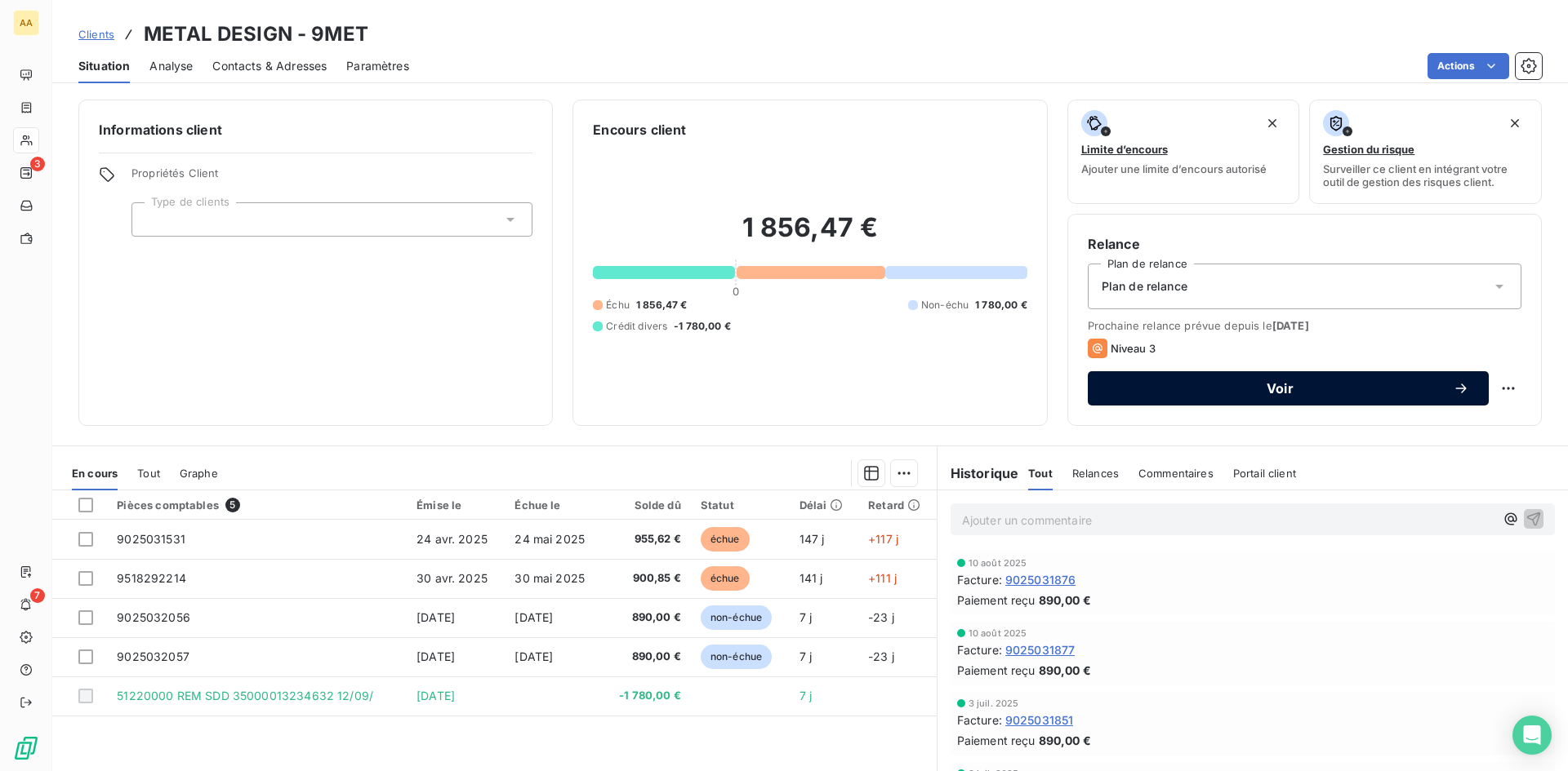
click at [1288, 389] on span "Voir" at bounding box center [1280, 388] width 345 height 13
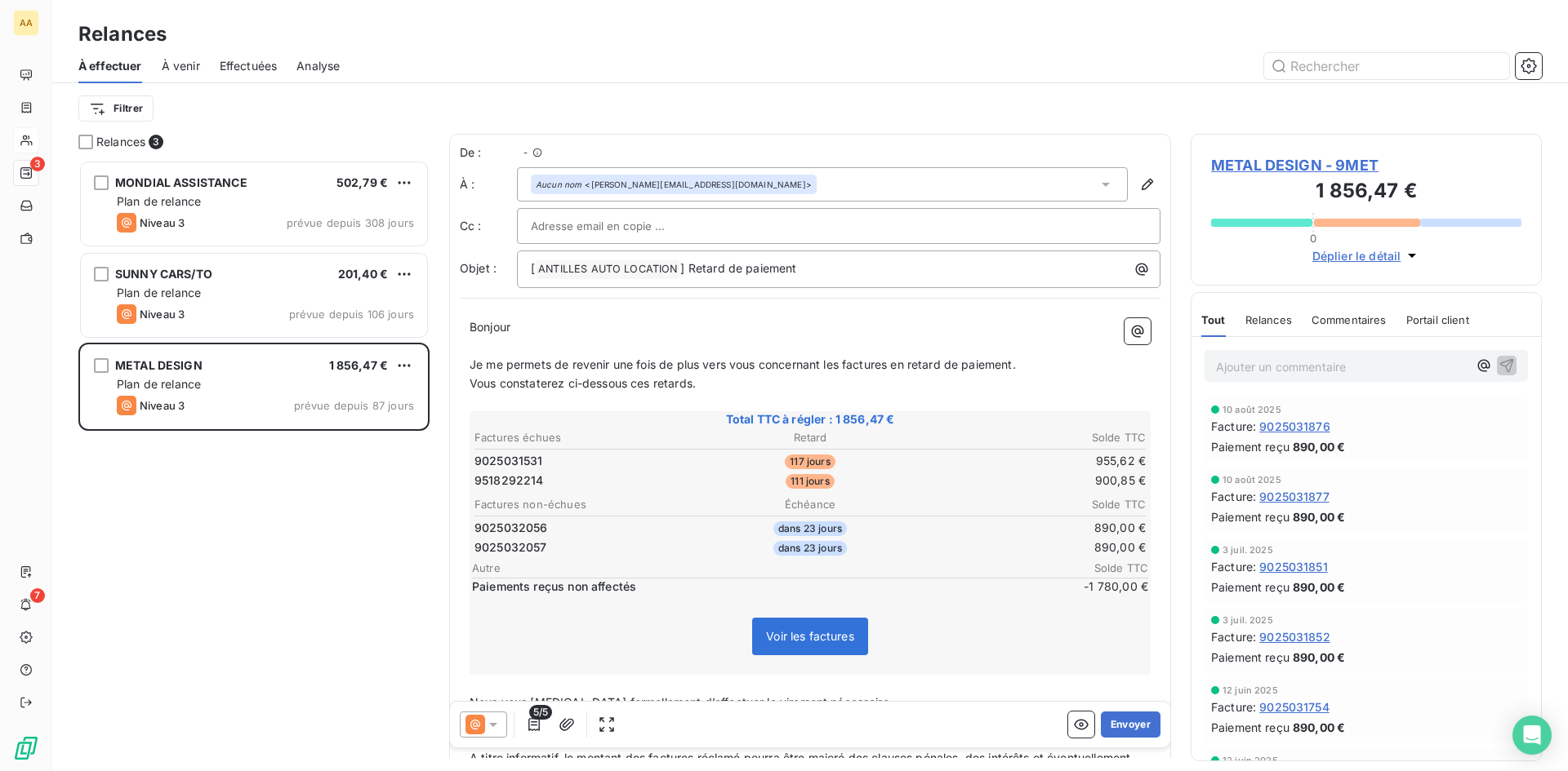
scroll to position [599, 339]
click at [494, 720] on icon at bounding box center [493, 724] width 16 height 16
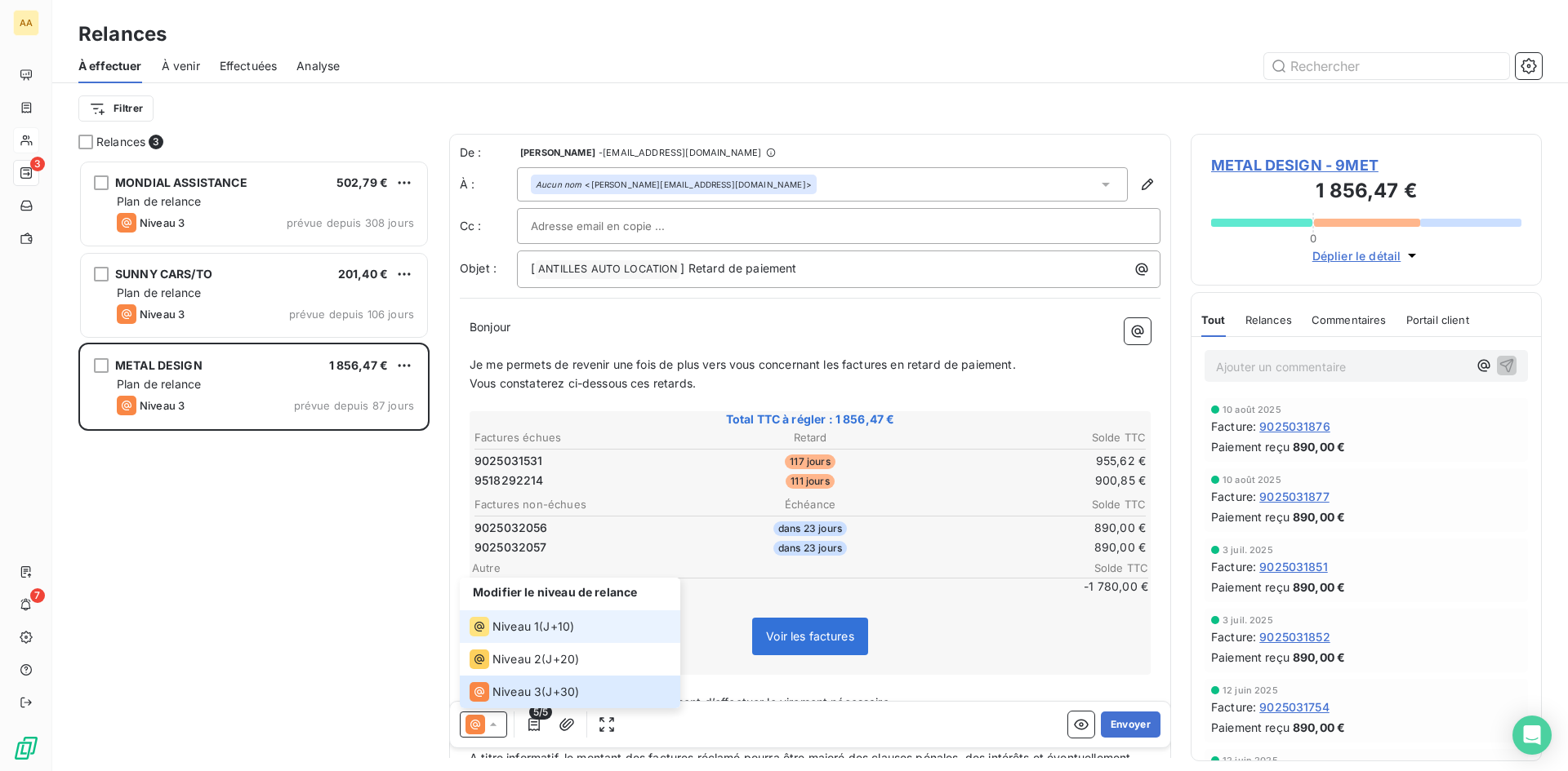
click at [512, 625] on span "Niveau 1" at bounding box center [516, 626] width 47 height 16
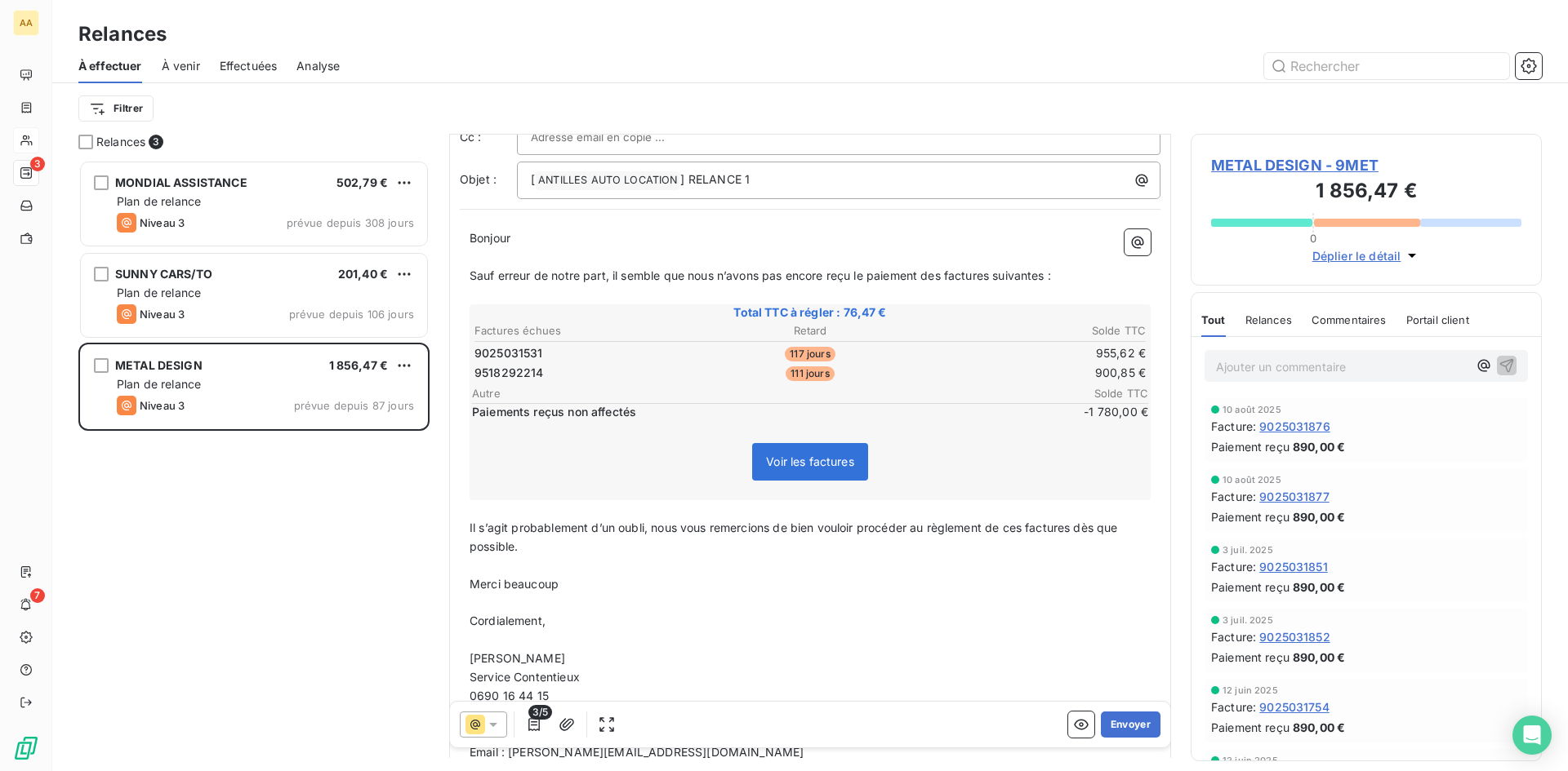
scroll to position [236, 0]
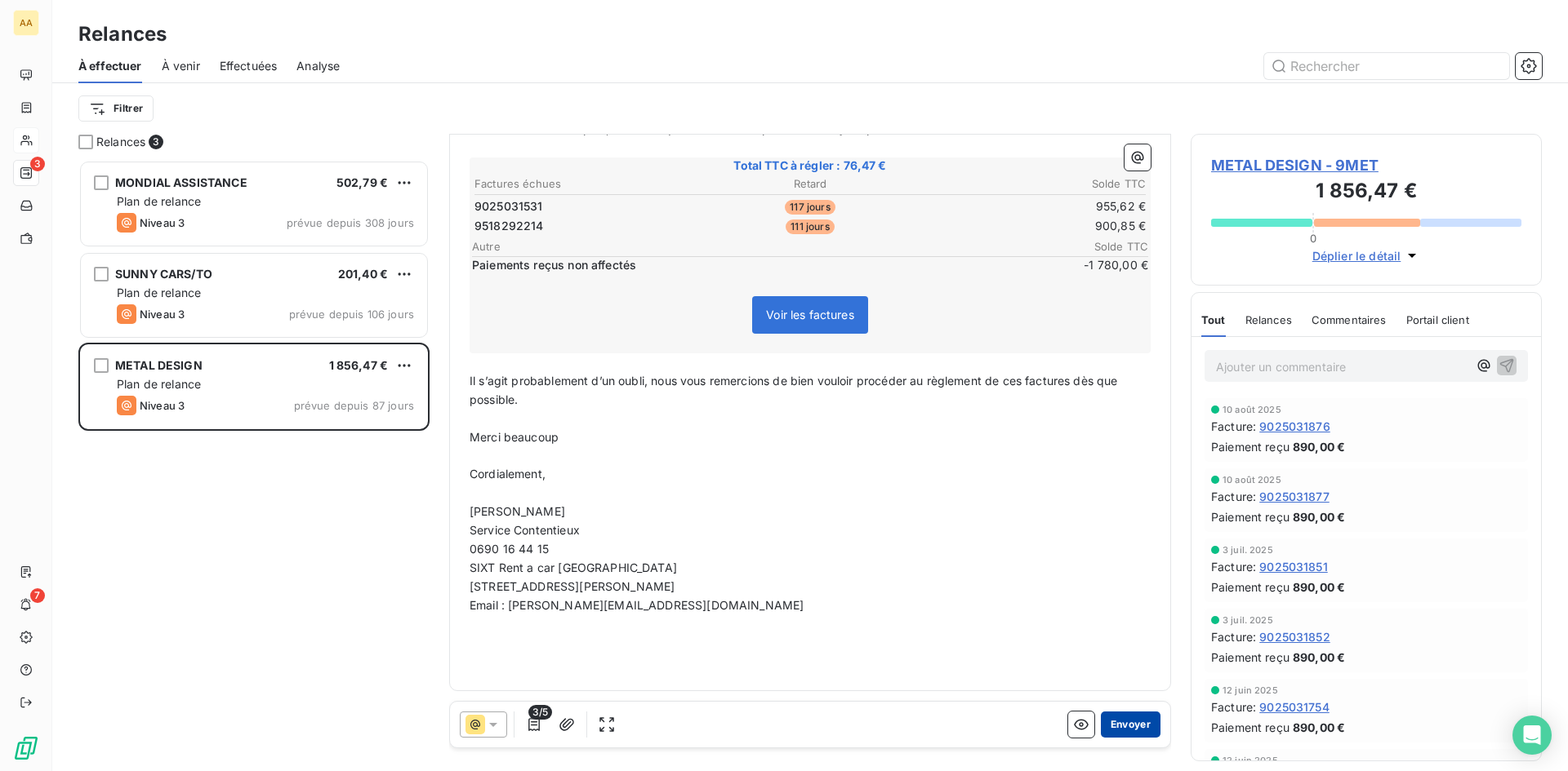
click at [1112, 730] on button "Envoyer" at bounding box center [1130, 724] width 60 height 26
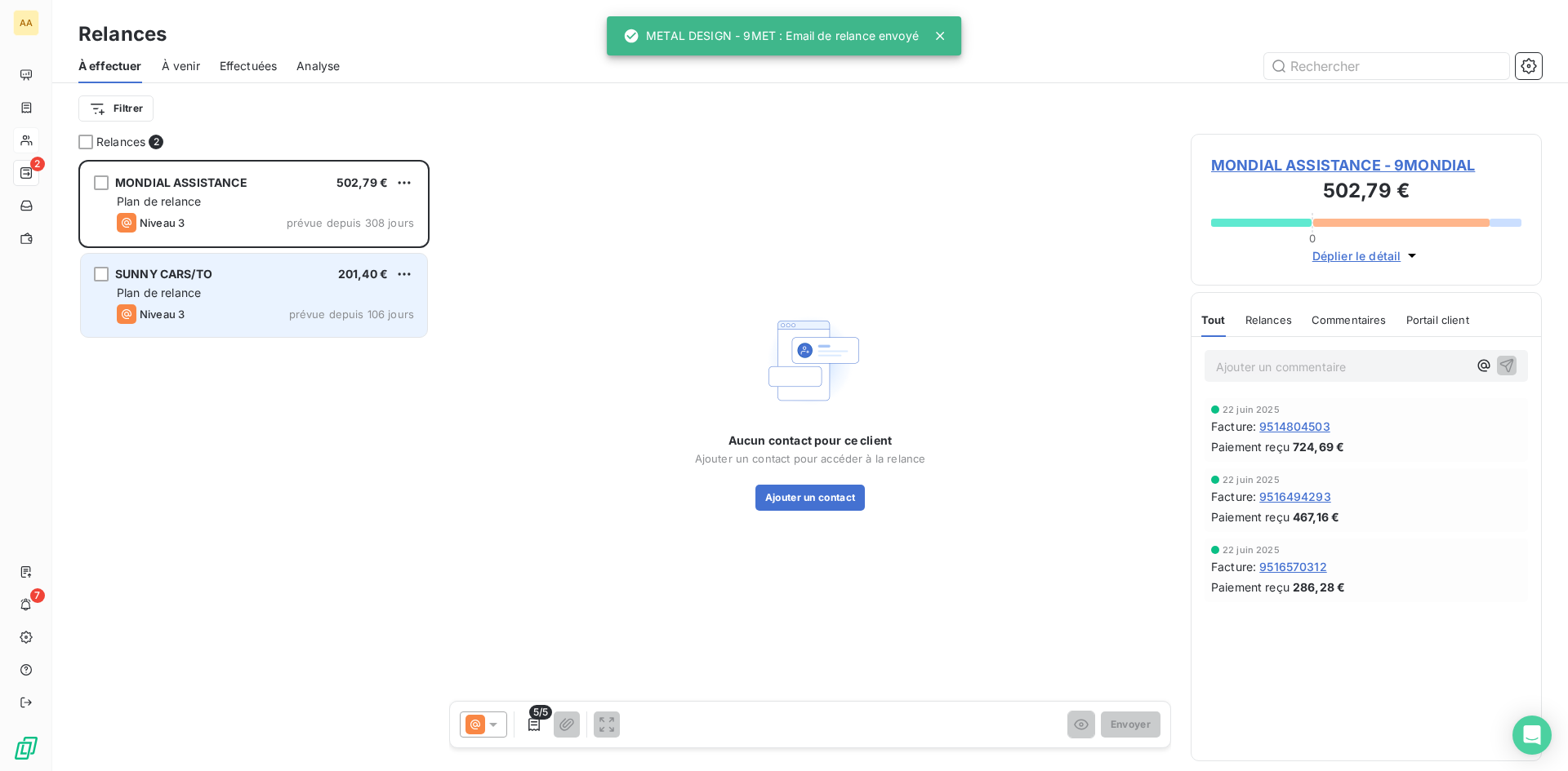
click at [356, 298] on div "Plan de relance" at bounding box center [265, 292] width 297 height 16
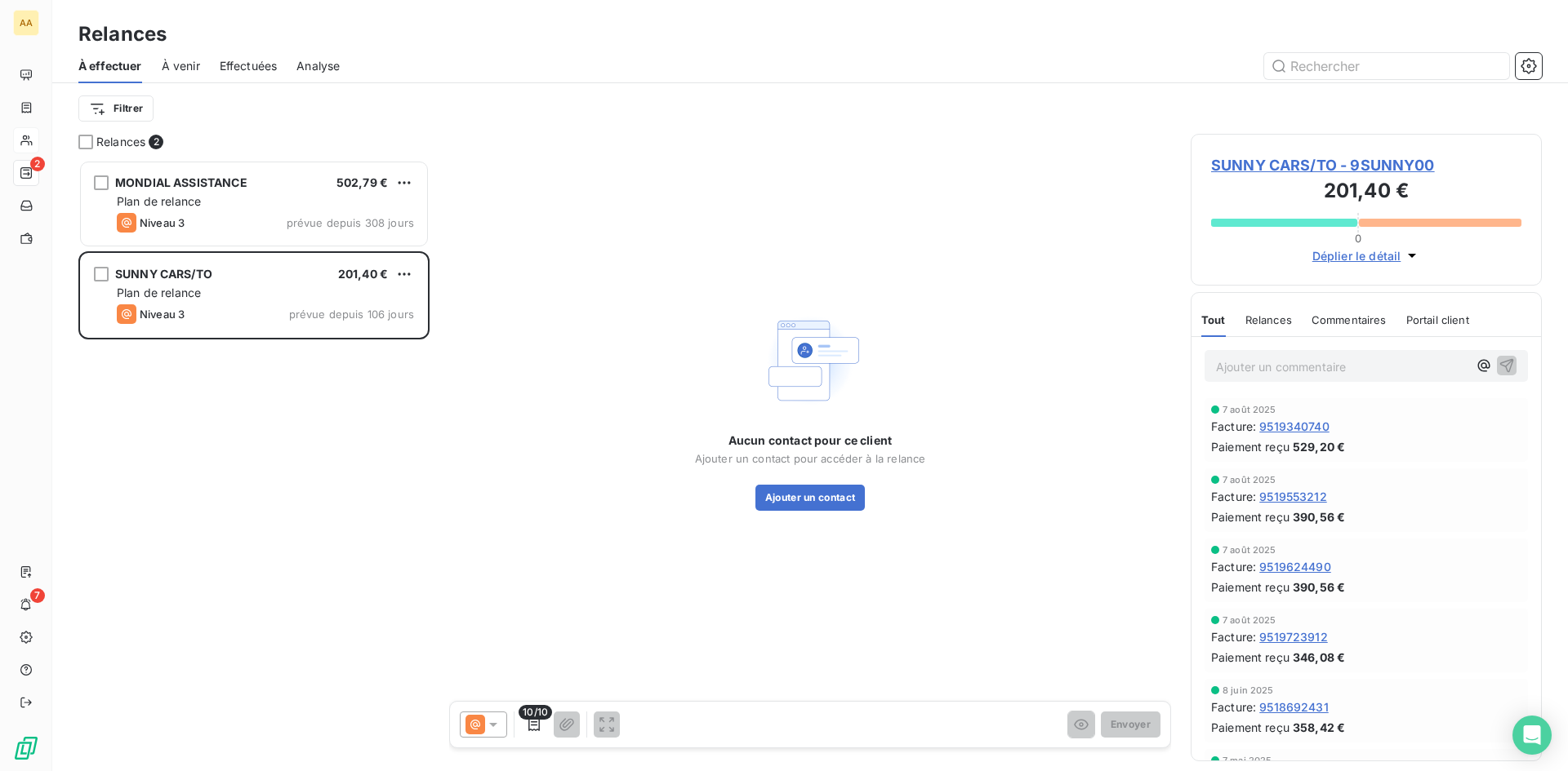
click at [1256, 159] on span "SUNNY CARS/TO - 9SUNNY00" at bounding box center [1366, 166] width 311 height 22
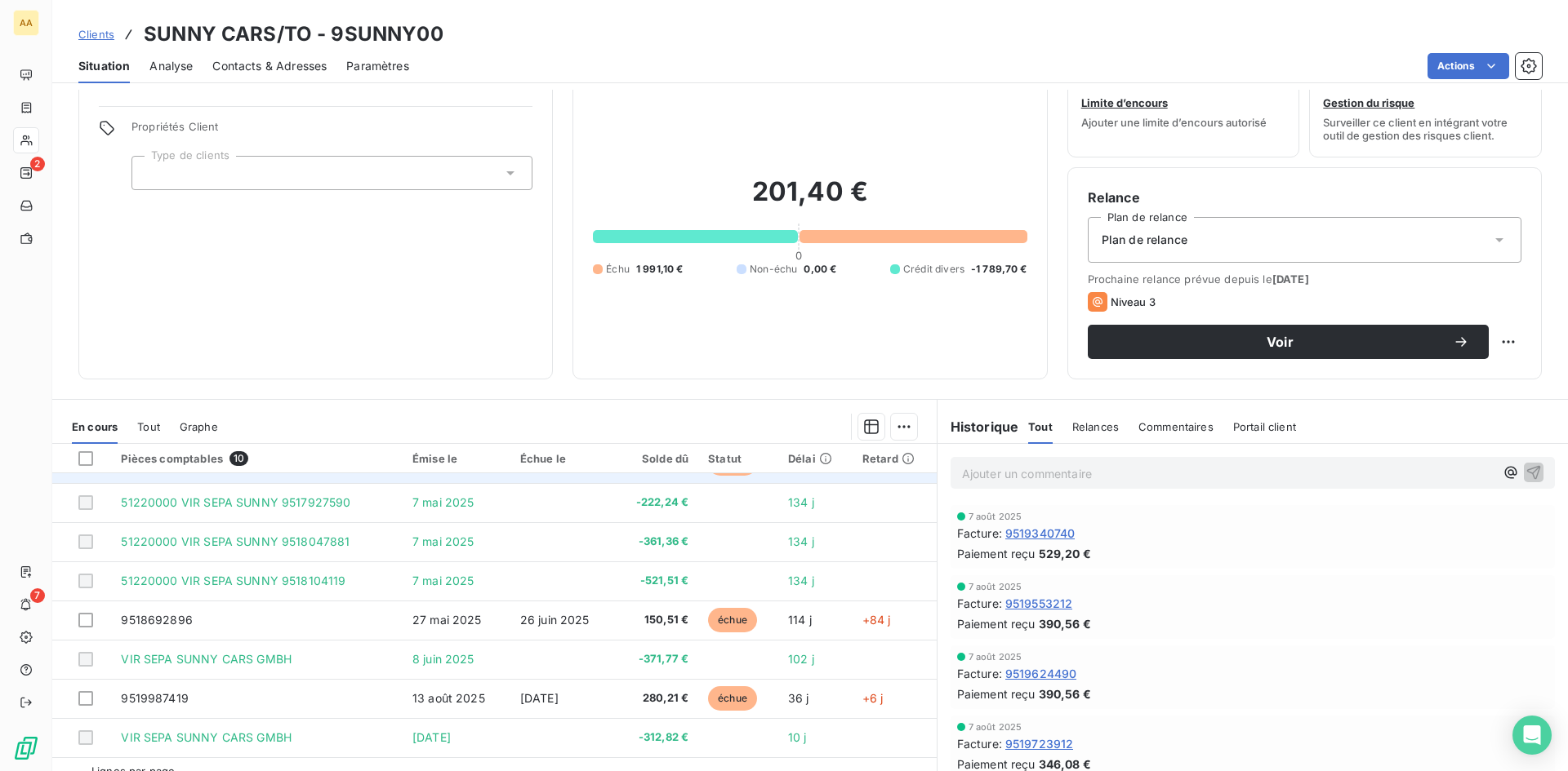
scroll to position [83, 0]
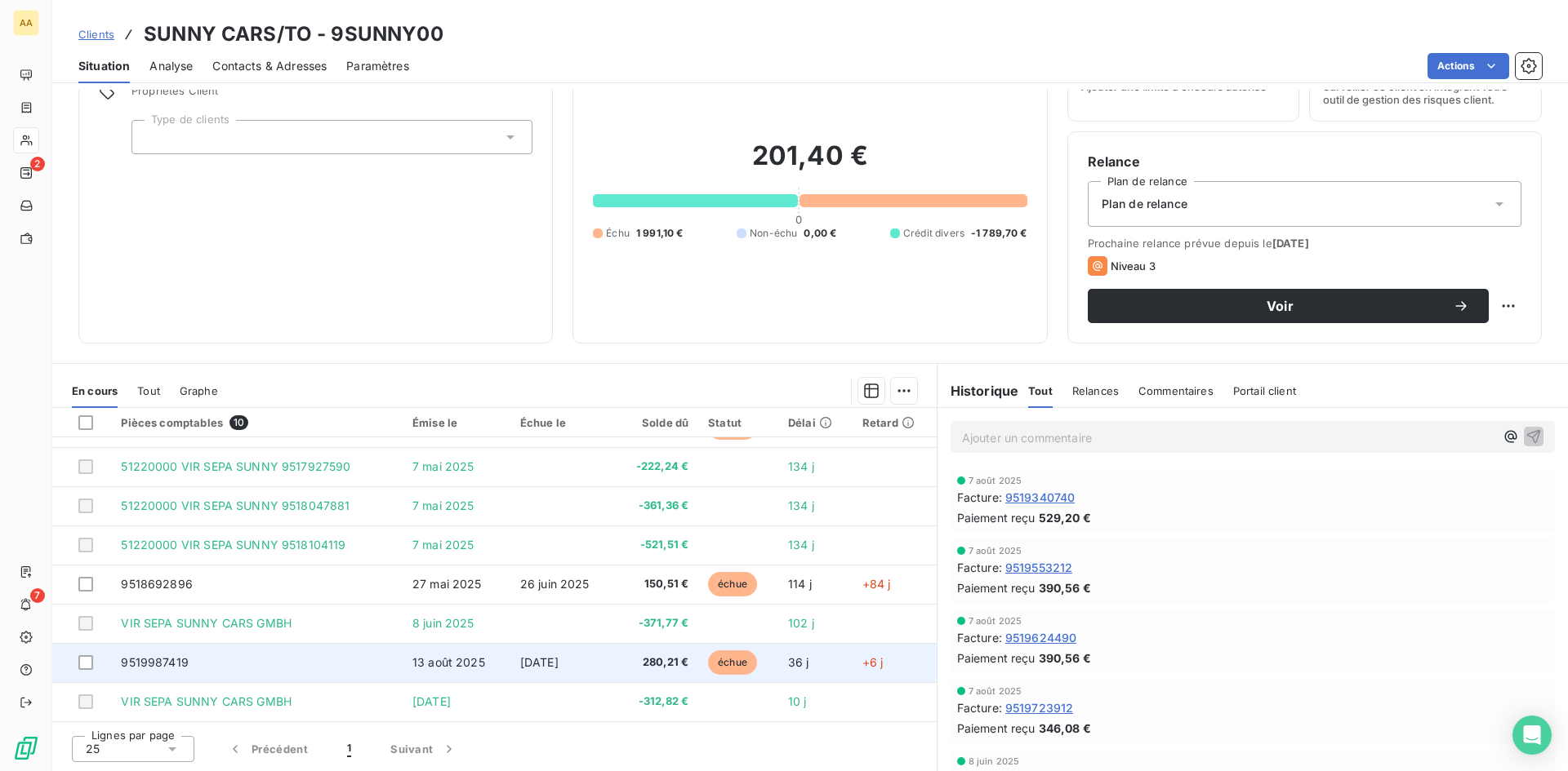
click at [520, 660] on span "[DATE]" at bounding box center [539, 662] width 38 height 14
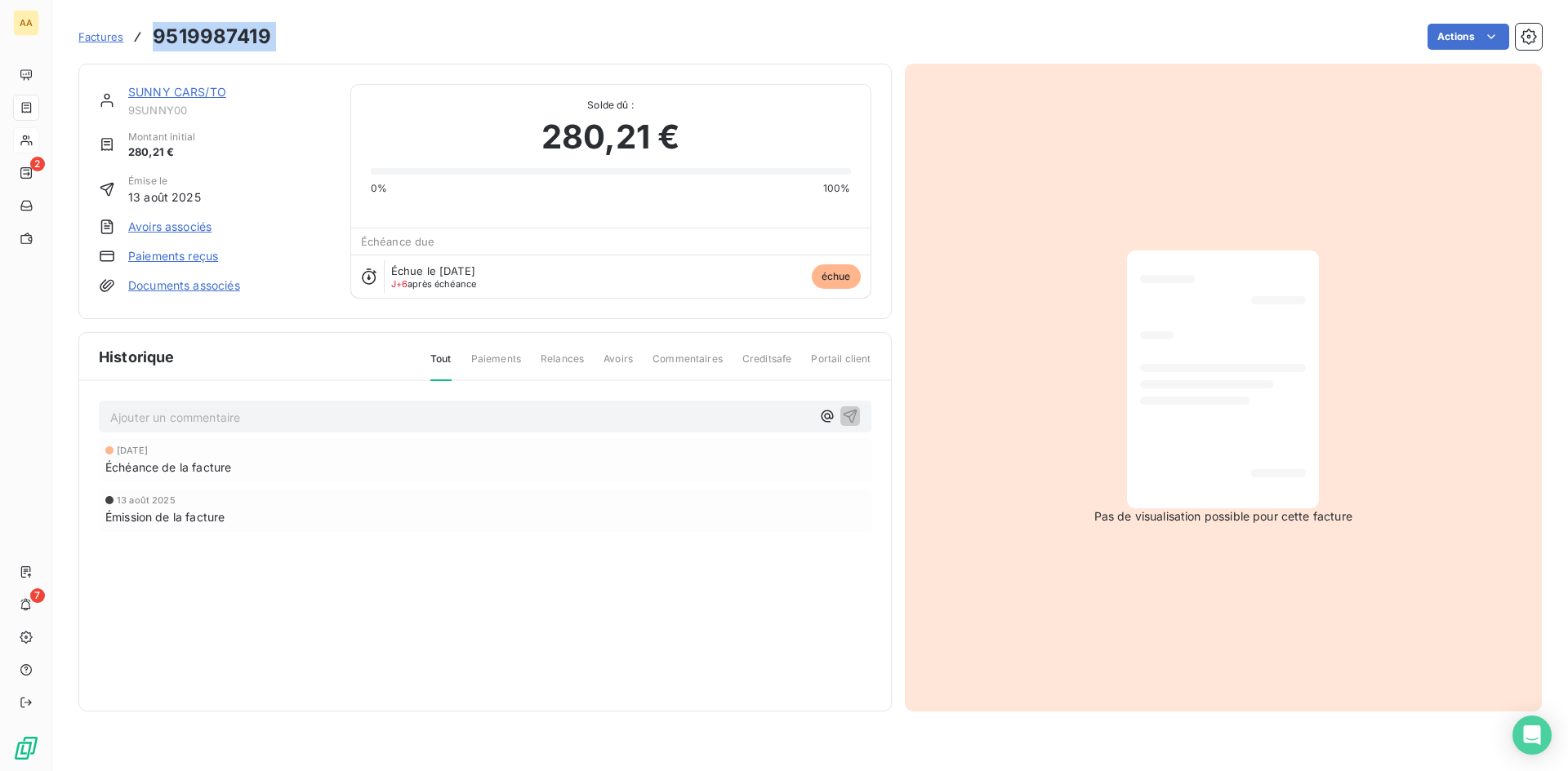
drag, startPoint x: 281, startPoint y: 38, endPoint x: 156, endPoint y: 52, distance: 125.8
click at [156, 52] on div "Factures 9519987419 Actions" at bounding box center [810, 37] width 1464 height 34
copy section "9519987419 Actions"
click at [92, 38] on span "Factures" at bounding box center [101, 36] width 45 height 13
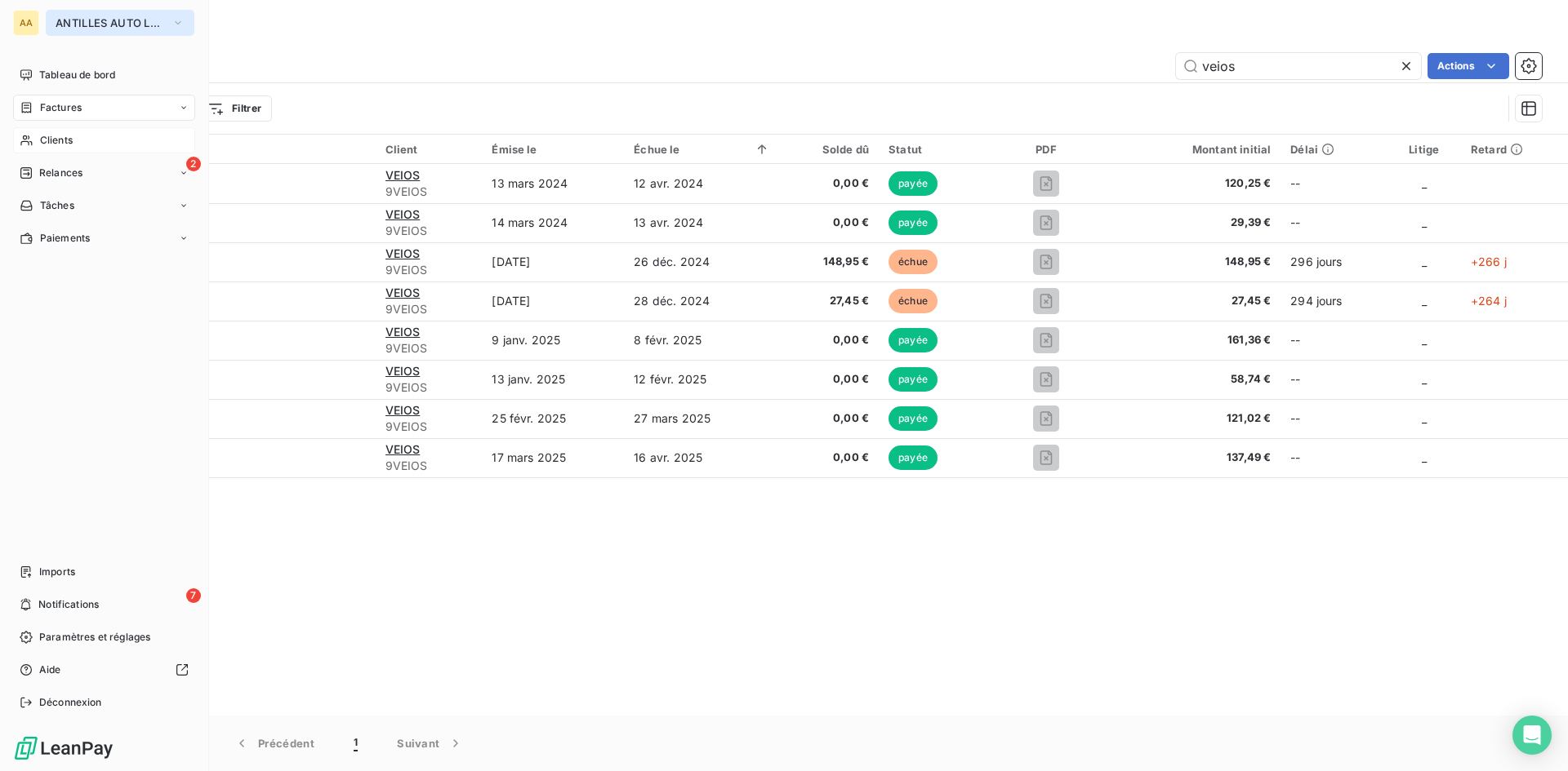
click at [172, 22] on icon "button" at bounding box center [178, 22] width 13 height 16
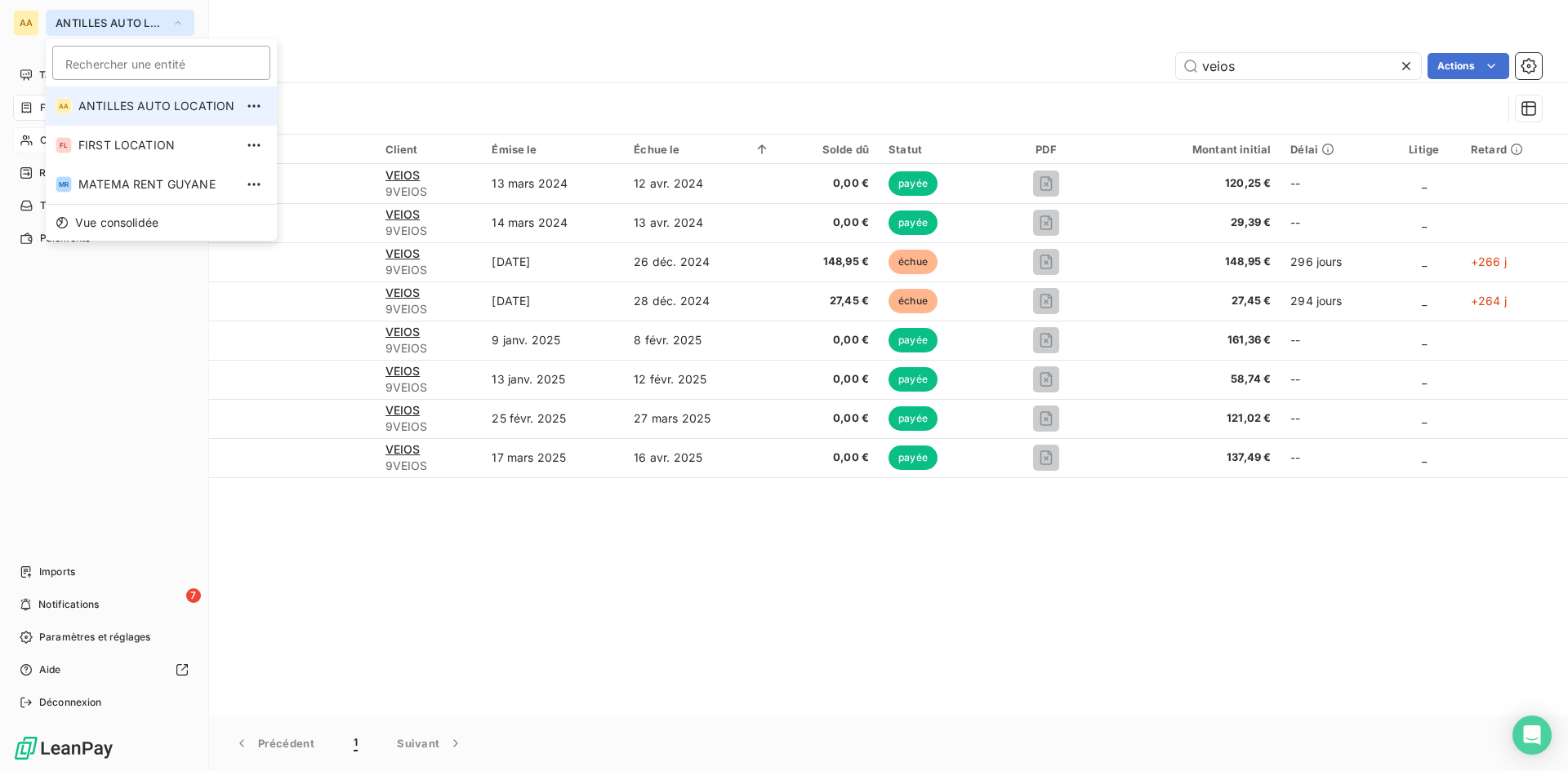
click at [167, 108] on span "ANTILLES AUTO LOCATION" at bounding box center [156, 106] width 156 height 16
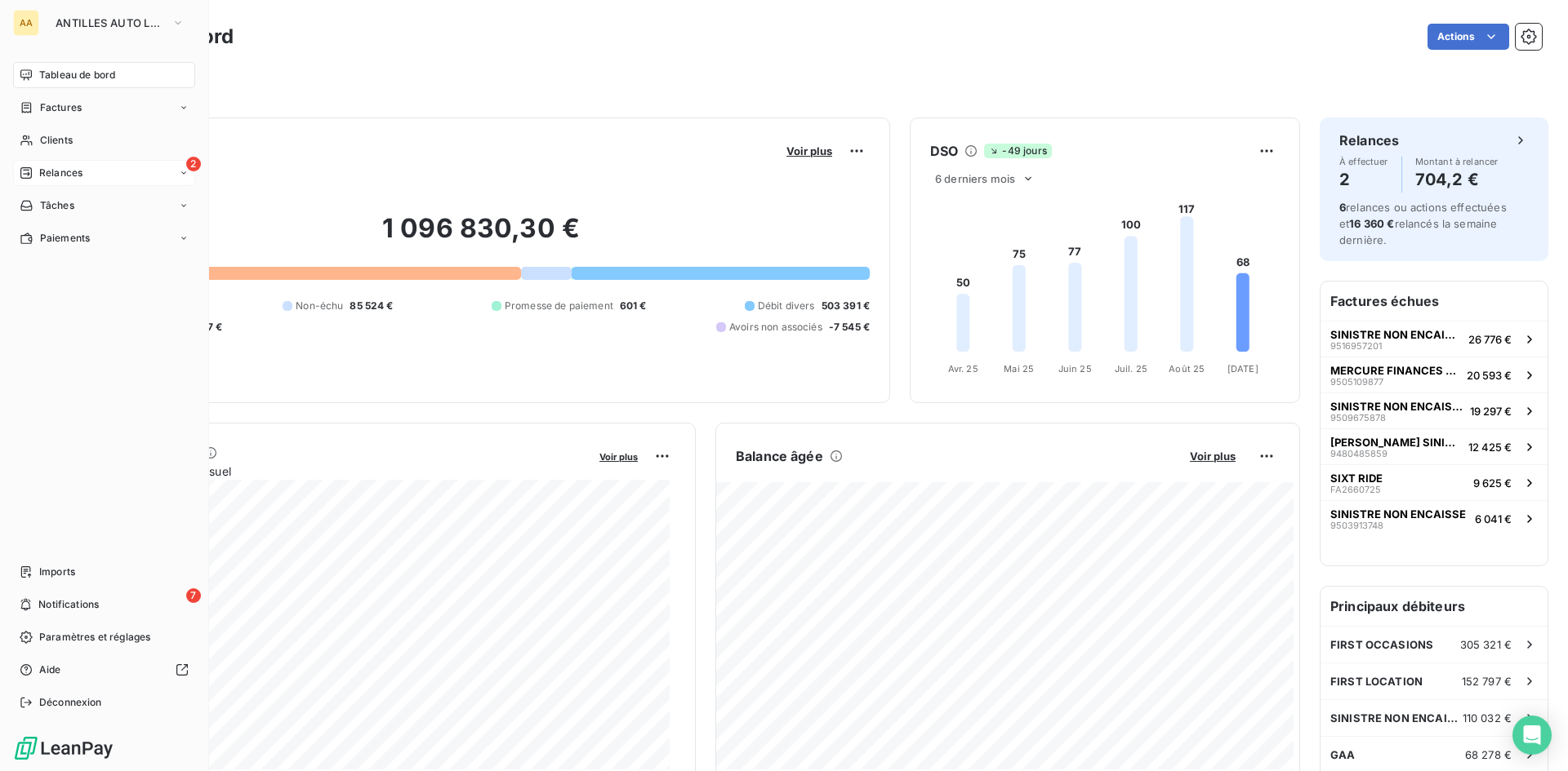
click at [79, 175] on span "Relances" at bounding box center [60, 172] width 43 height 15
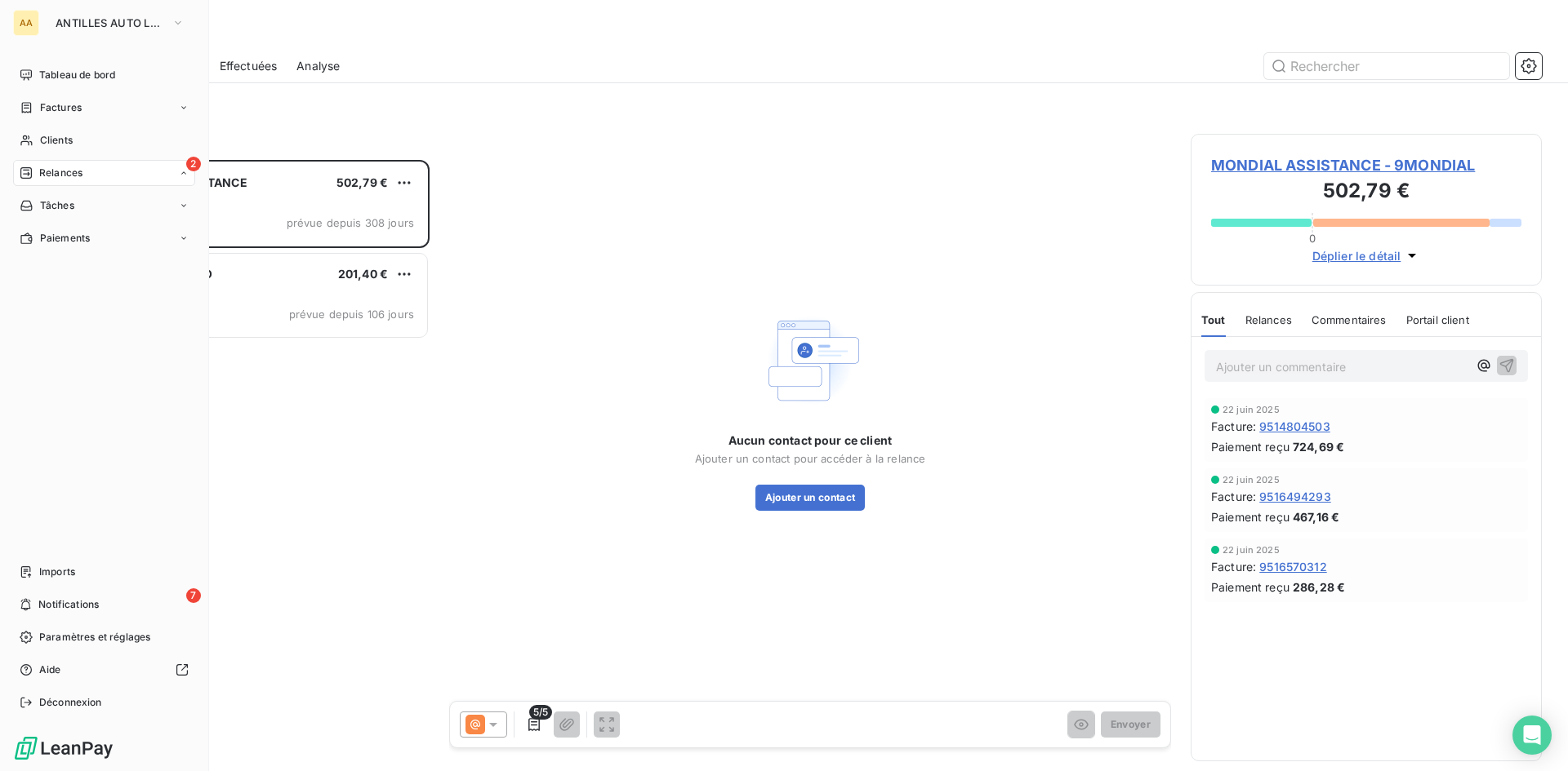
scroll to position [599, 339]
click at [79, 135] on div "Clients" at bounding box center [104, 141] width 182 height 26
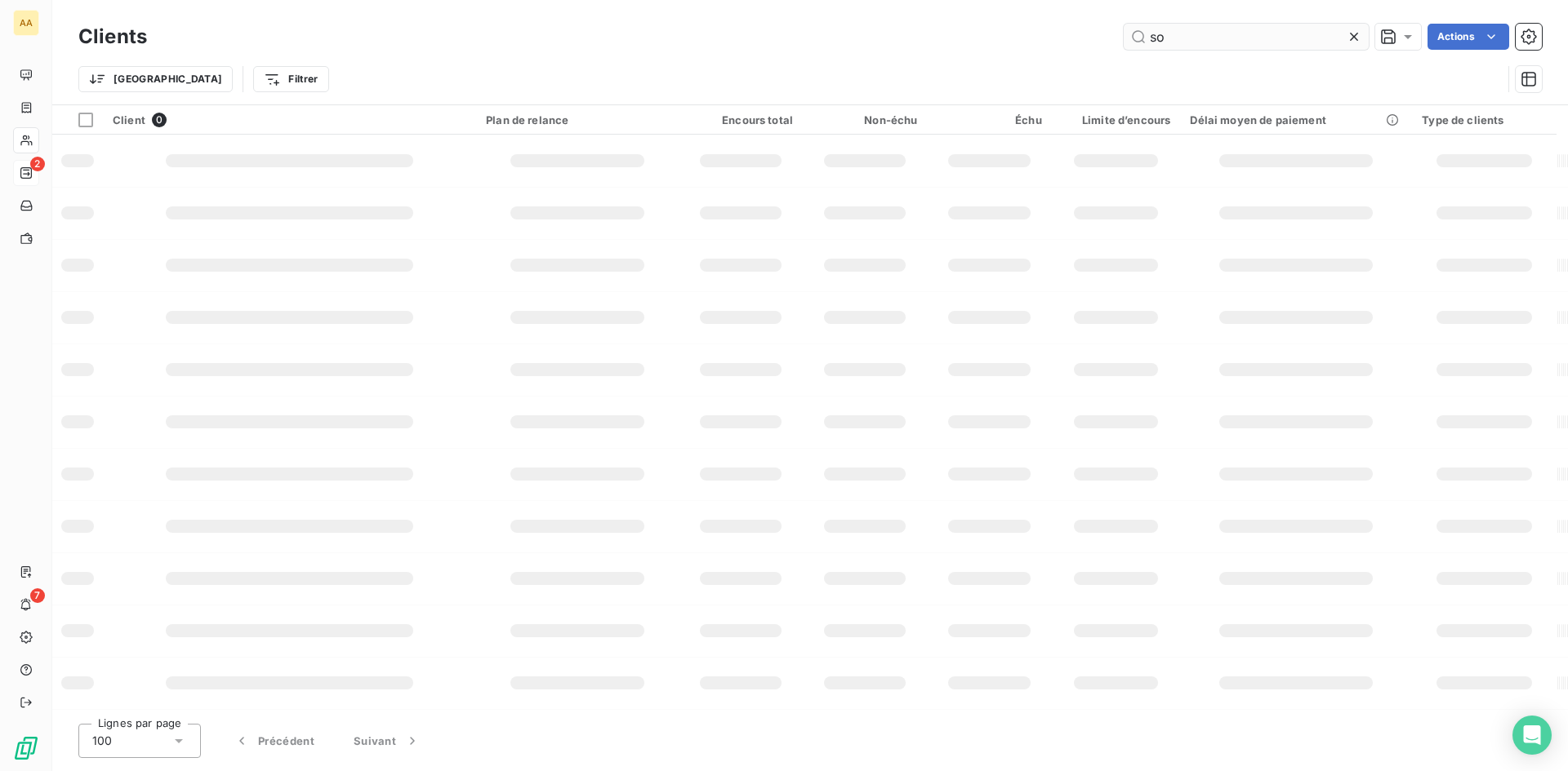
type input "s"
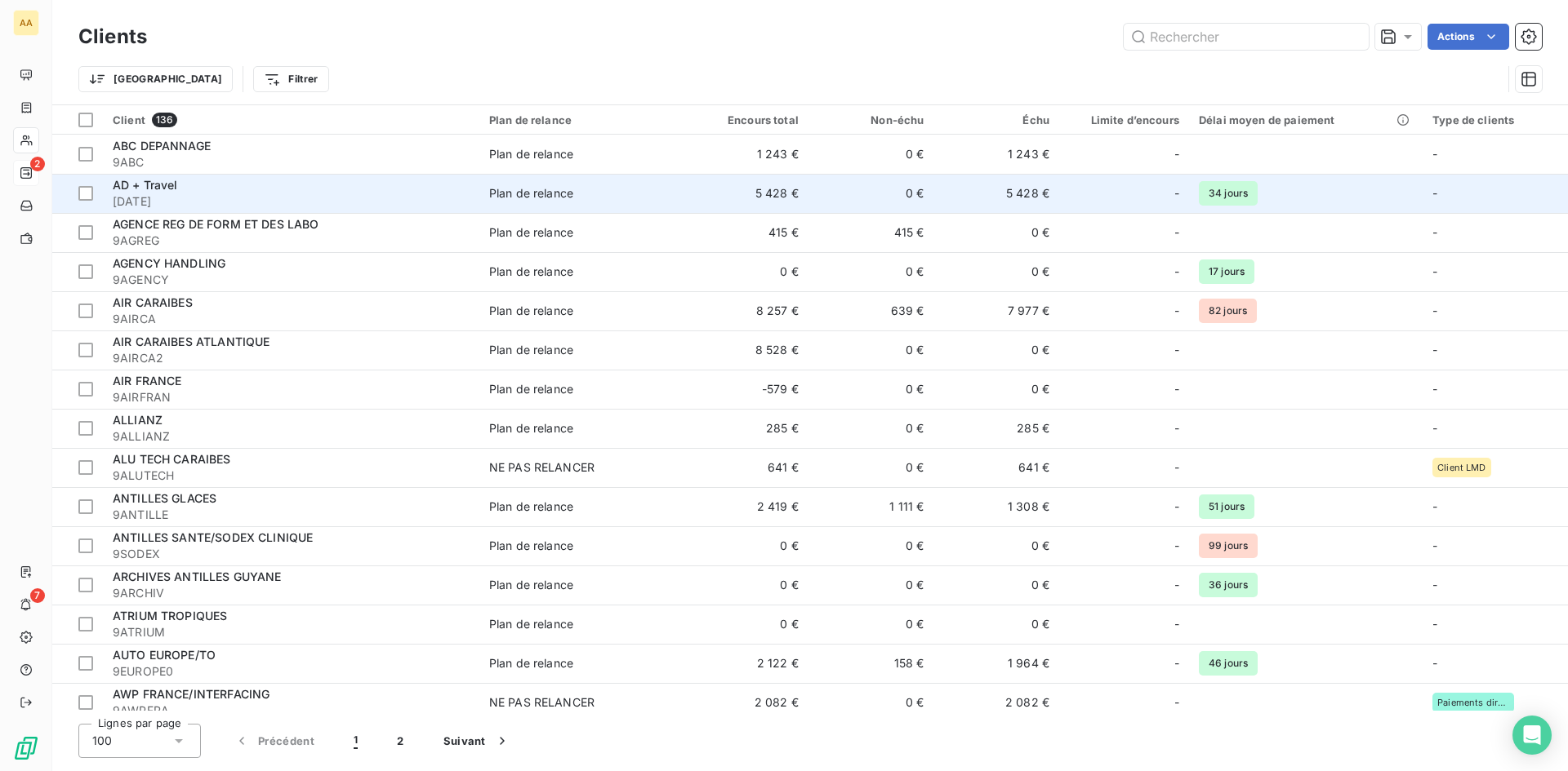
click at [248, 189] on div "AD + Travel" at bounding box center [292, 185] width 357 height 16
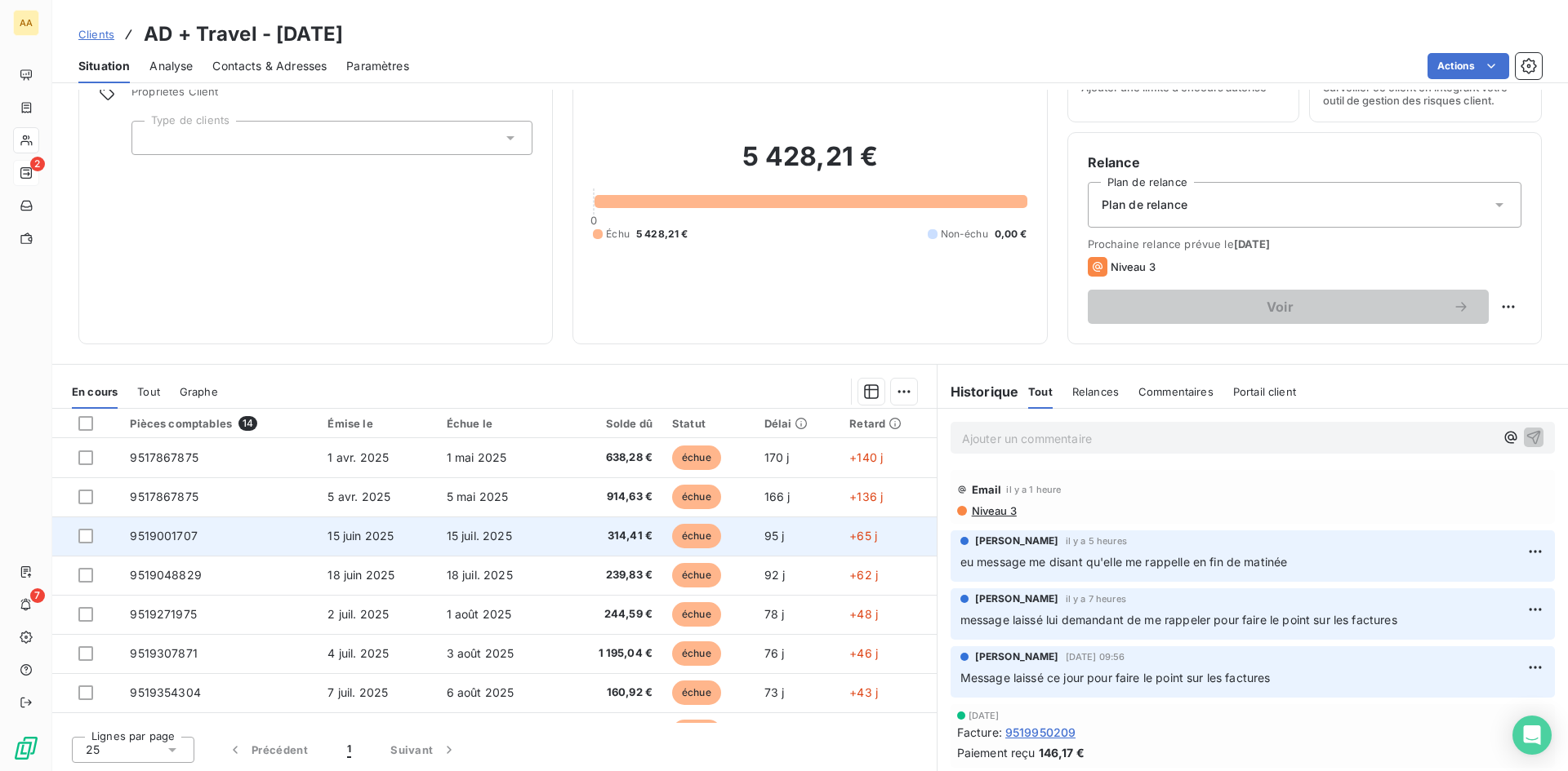
scroll to position [83, 0]
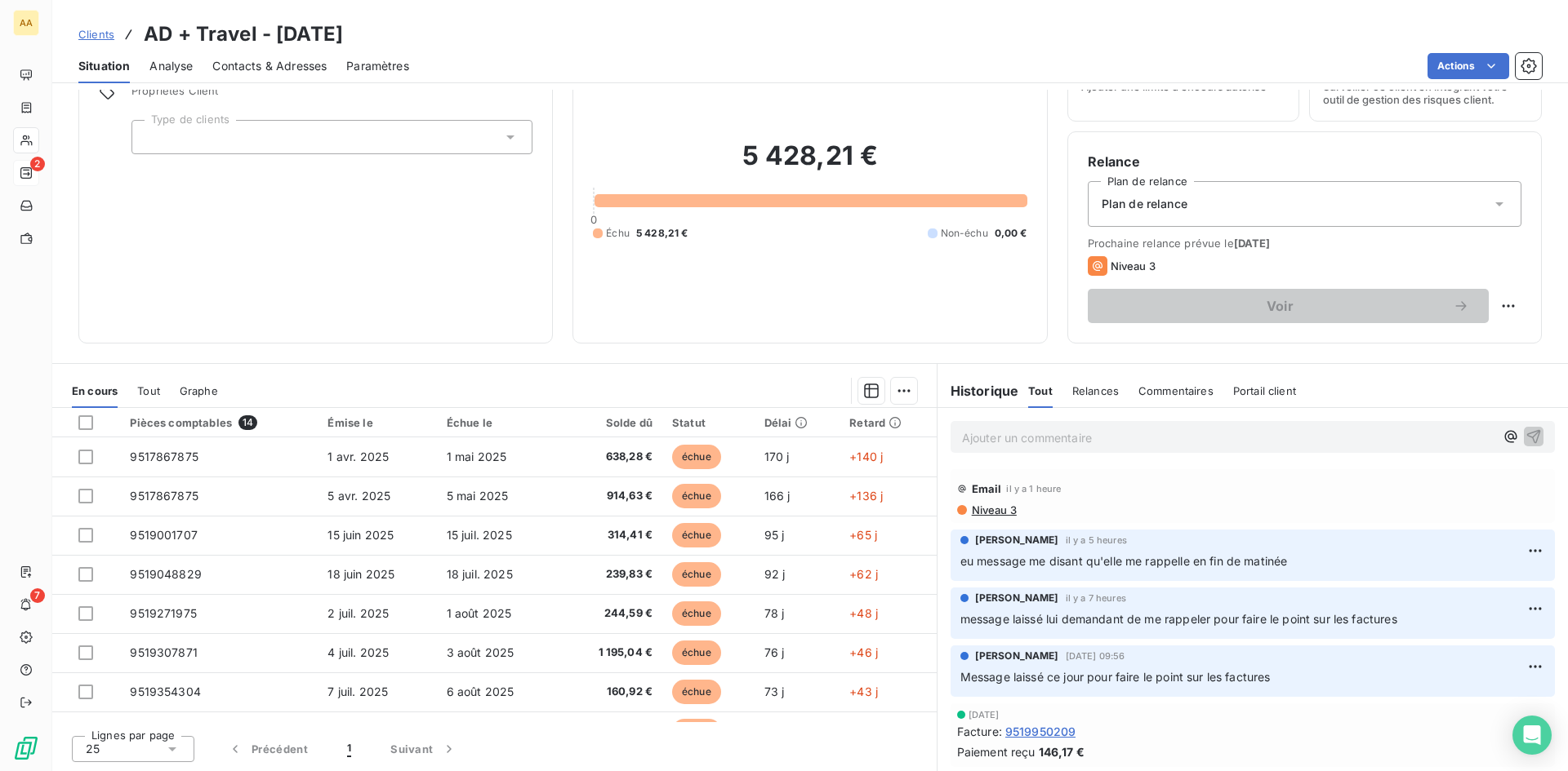
click at [1126, 433] on p "Ajouter un commentaire ﻿" at bounding box center [1228, 438] width 532 height 21
click at [1526, 435] on icon "button" at bounding box center [1533, 436] width 16 height 16
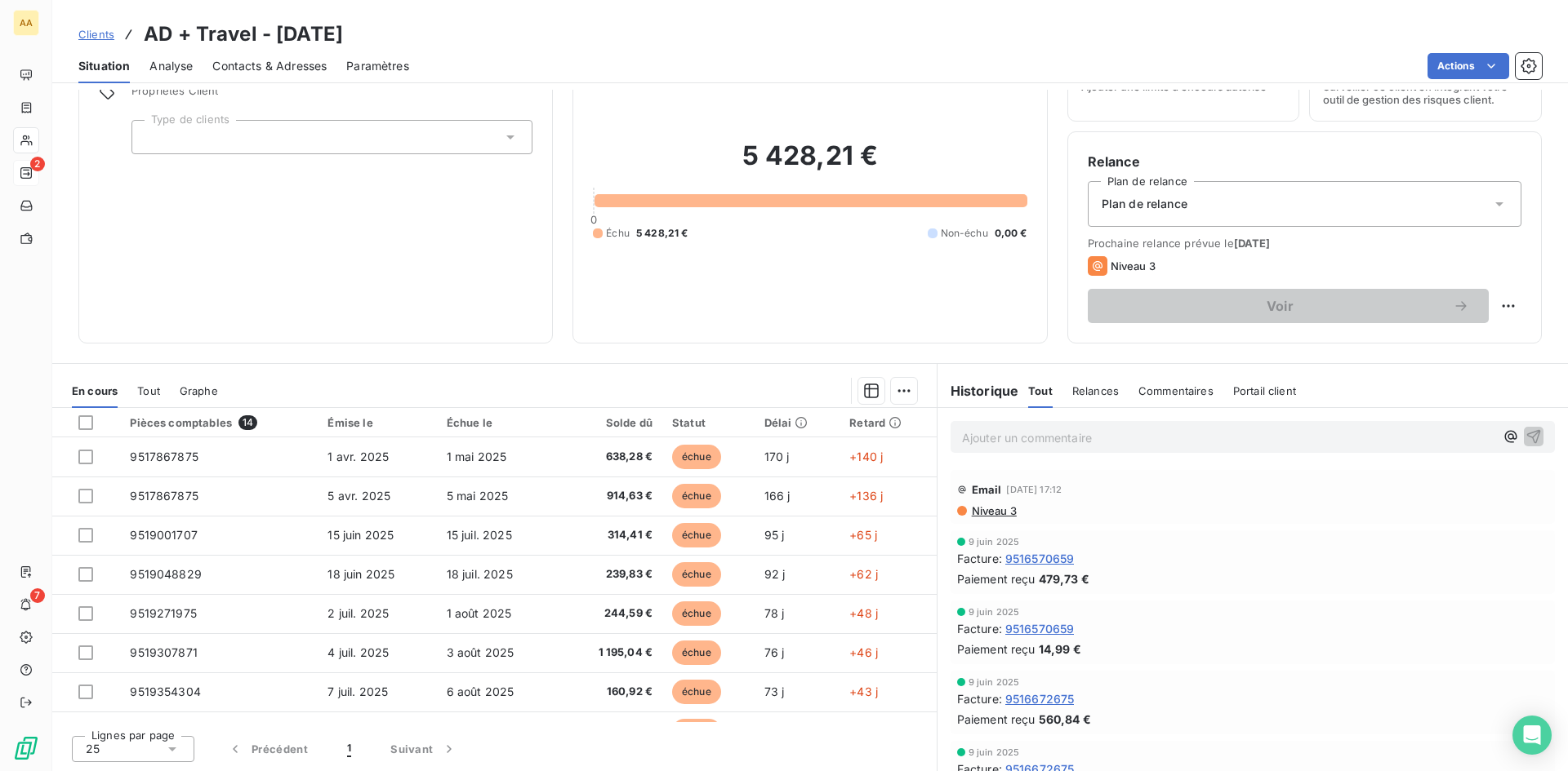
scroll to position [0, 0]
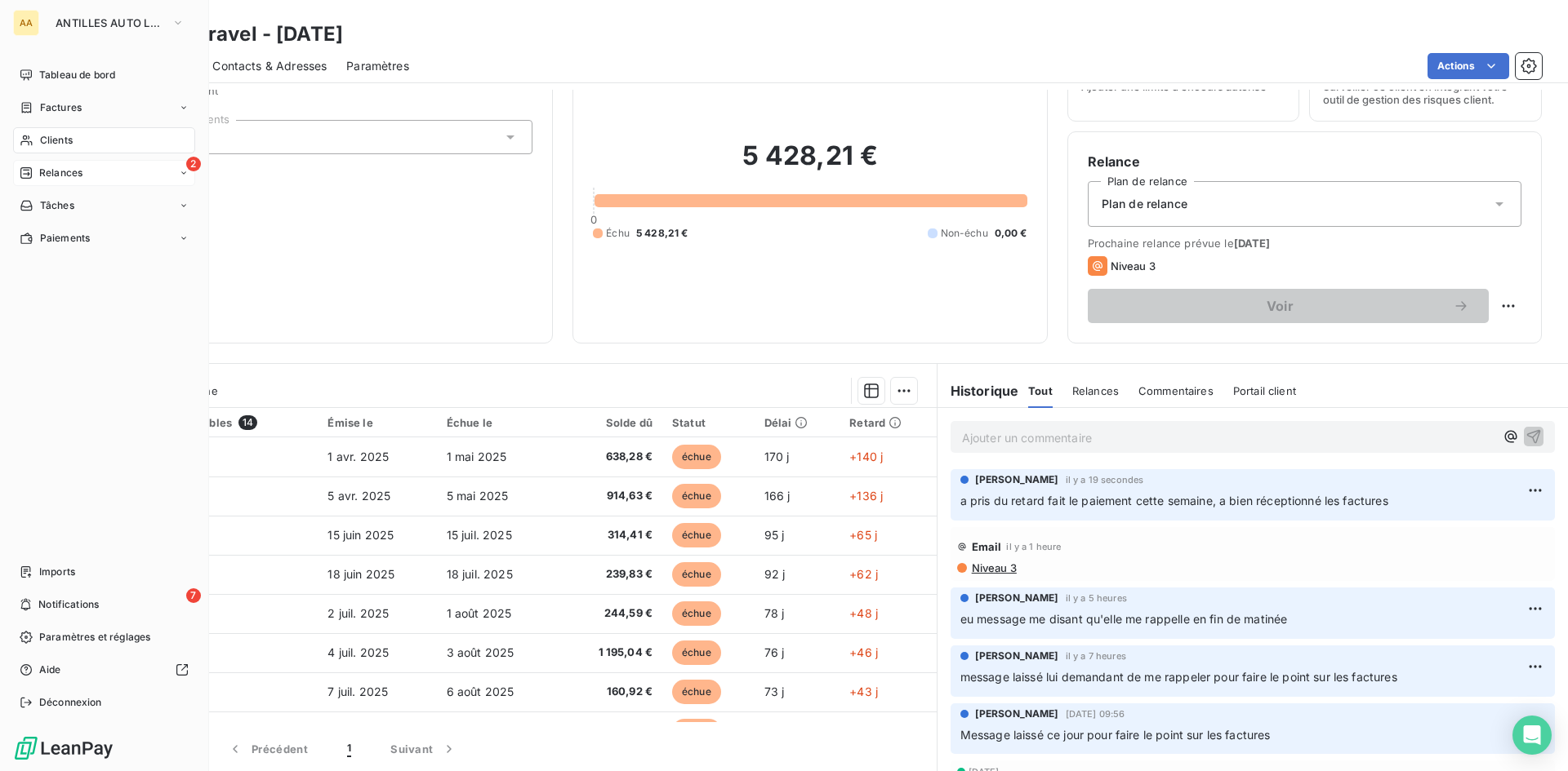
click at [72, 171] on span "Relances" at bounding box center [60, 172] width 43 height 15
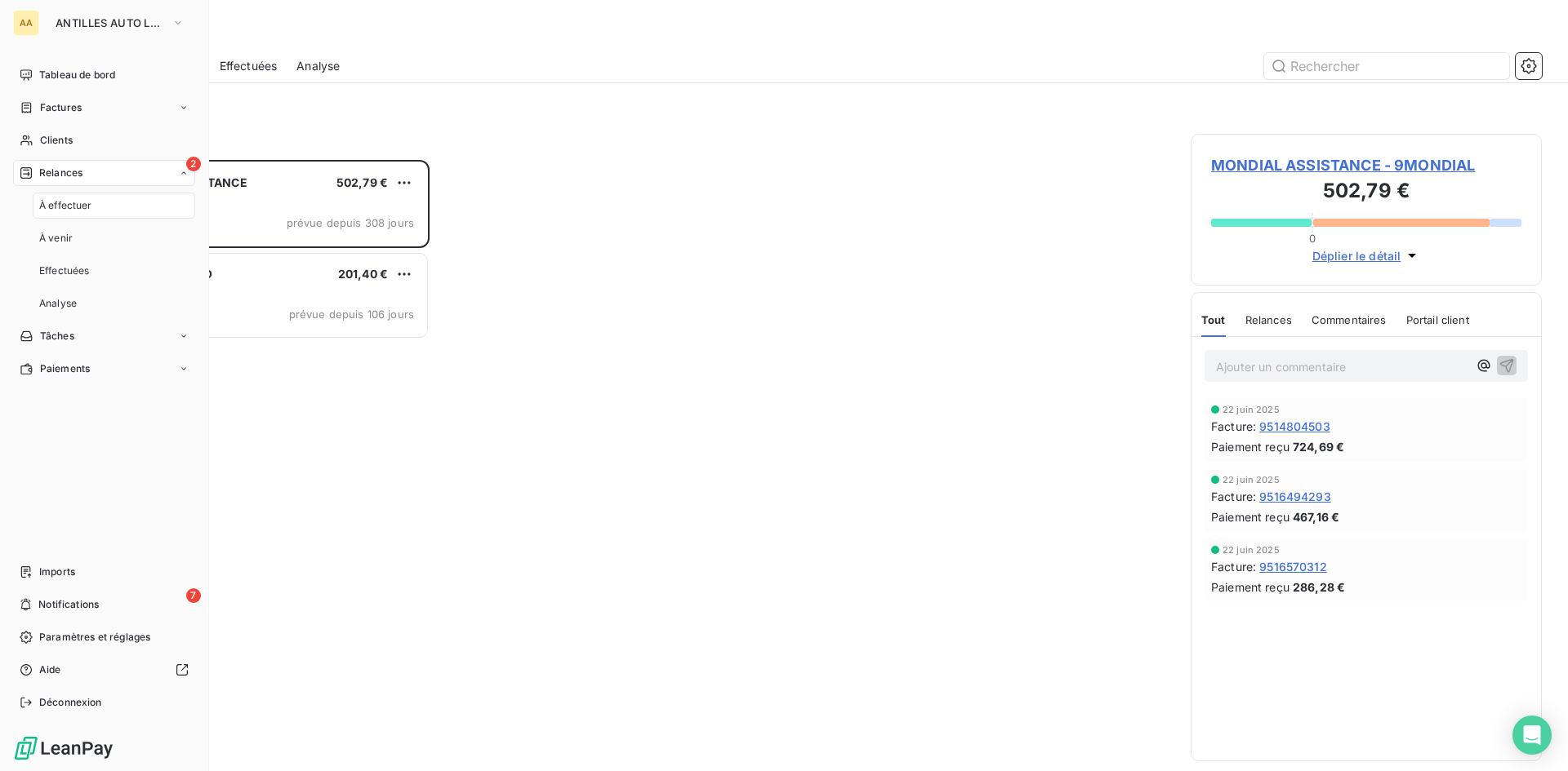
scroll to position [599, 339]
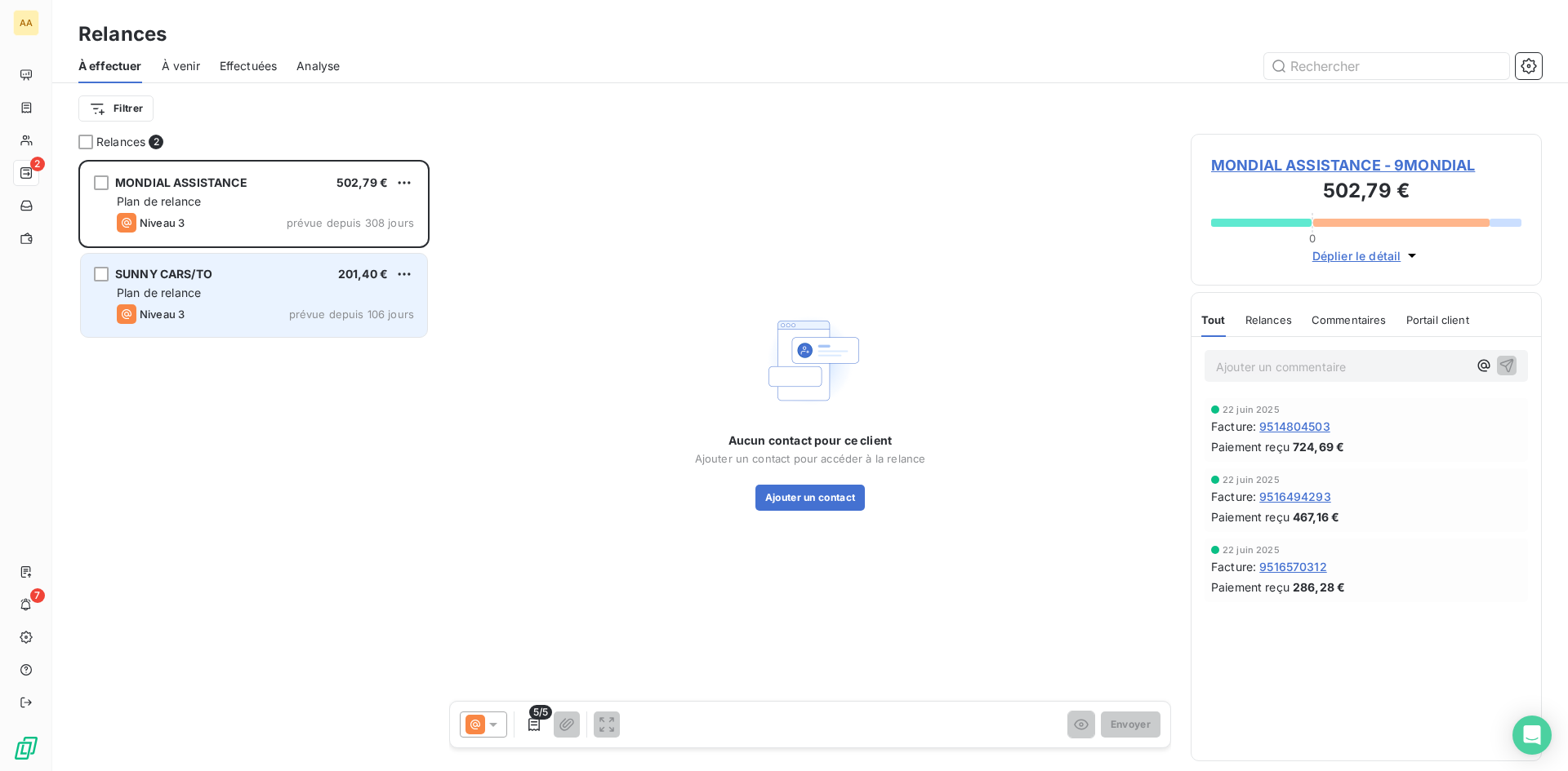
click at [327, 286] on div "Plan de relance" at bounding box center [265, 292] width 297 height 16
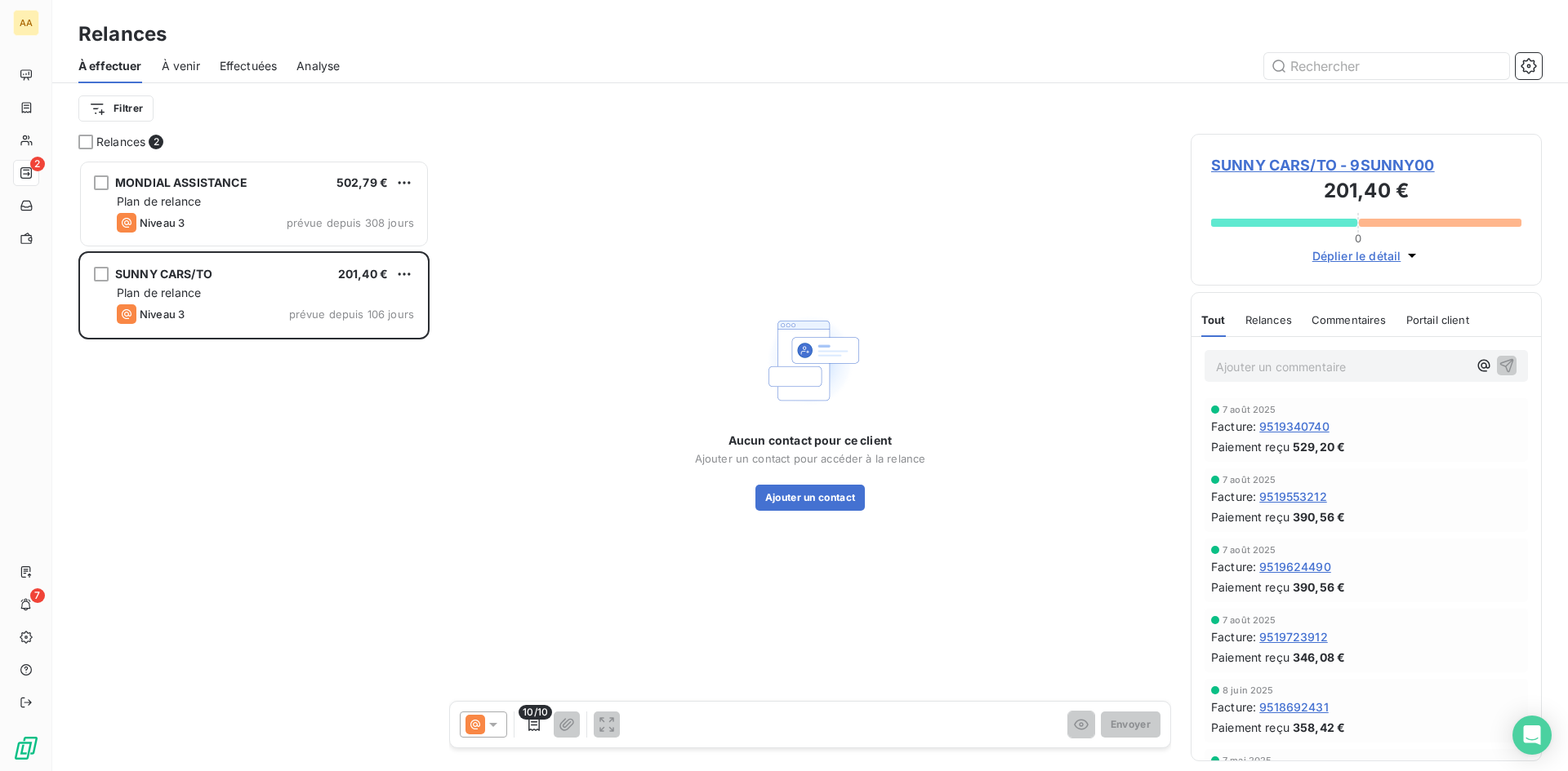
click at [1352, 157] on span "SUNNY CARS/TO - 9SUNNY00" at bounding box center [1366, 166] width 311 height 22
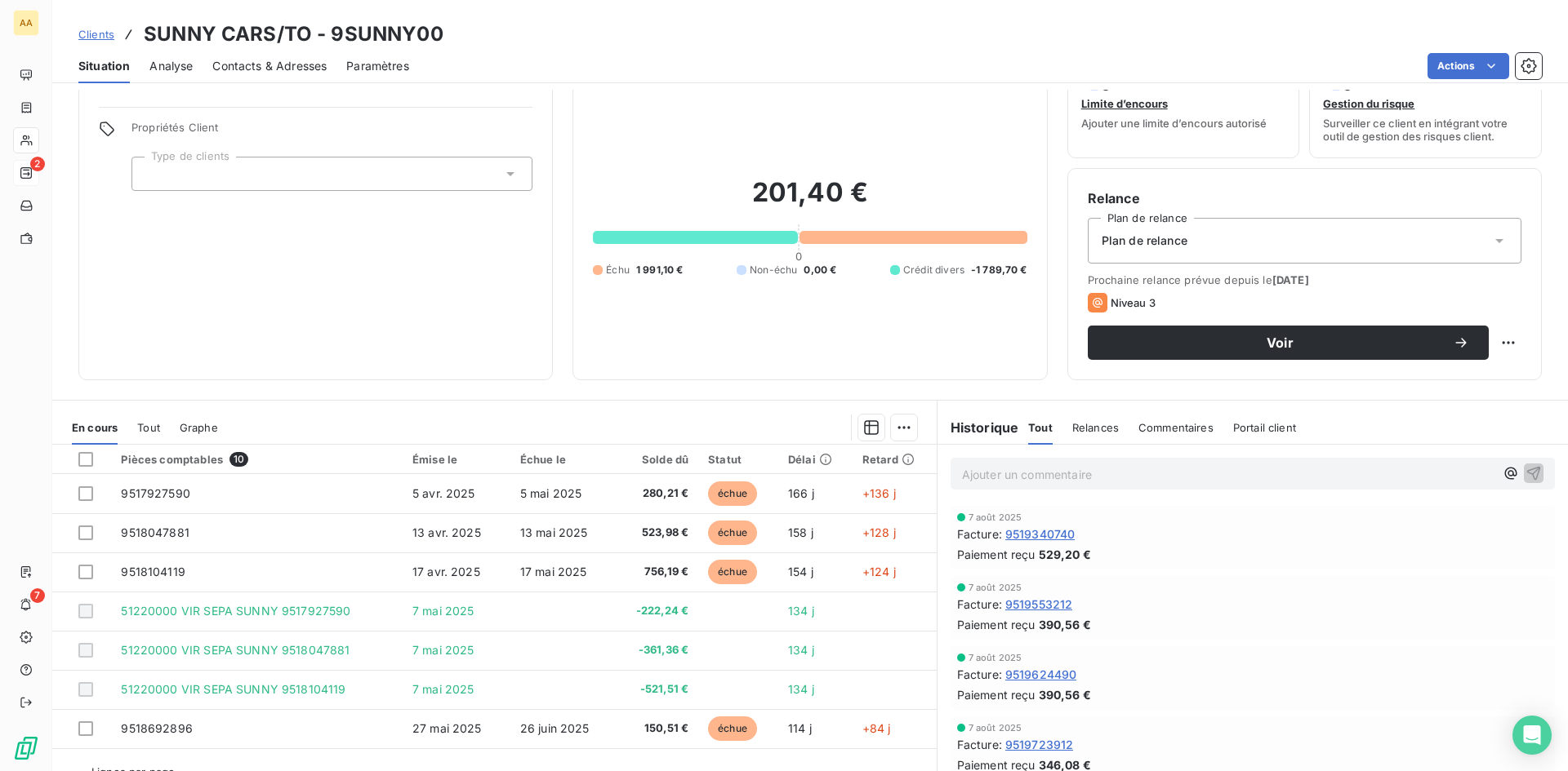
scroll to position [83, 0]
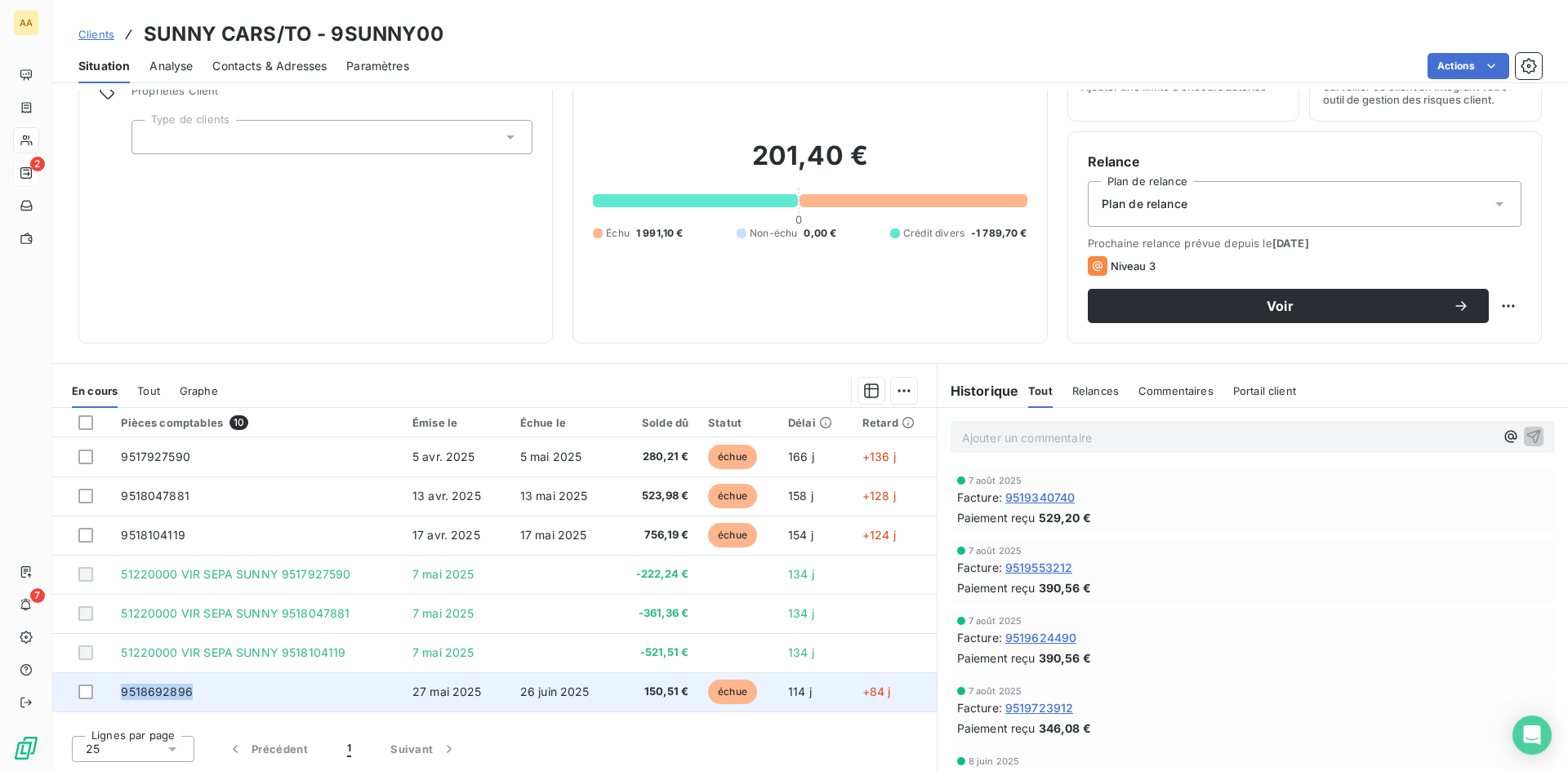
drag, startPoint x: 199, startPoint y: 686, endPoint x: 110, endPoint y: 692, distance: 89.2
click at [110, 692] on tr "9518692896 [DATE] [DATE] 150,51 € échue 114 j +84 j" at bounding box center [494, 692] width 885 height 39
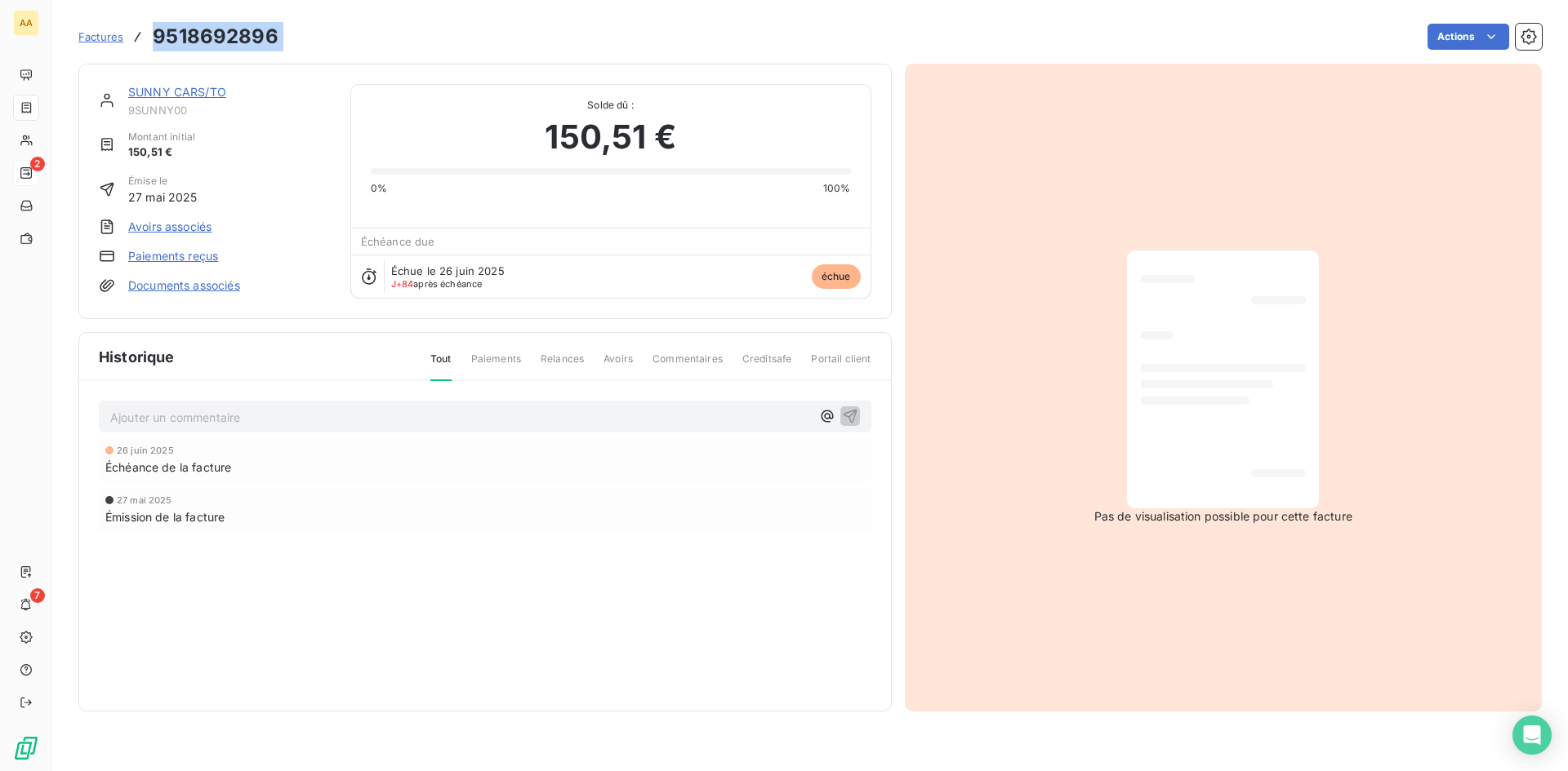
drag, startPoint x: 293, startPoint y: 41, endPoint x: 148, endPoint y: 31, distance: 145.3
click at [148, 31] on div "Factures 9518692896 Actions" at bounding box center [810, 37] width 1464 height 34
copy section "9518692896 Actions"
click at [207, 85] on link "SUNNY CARS/TO" at bounding box center [178, 91] width 98 height 14
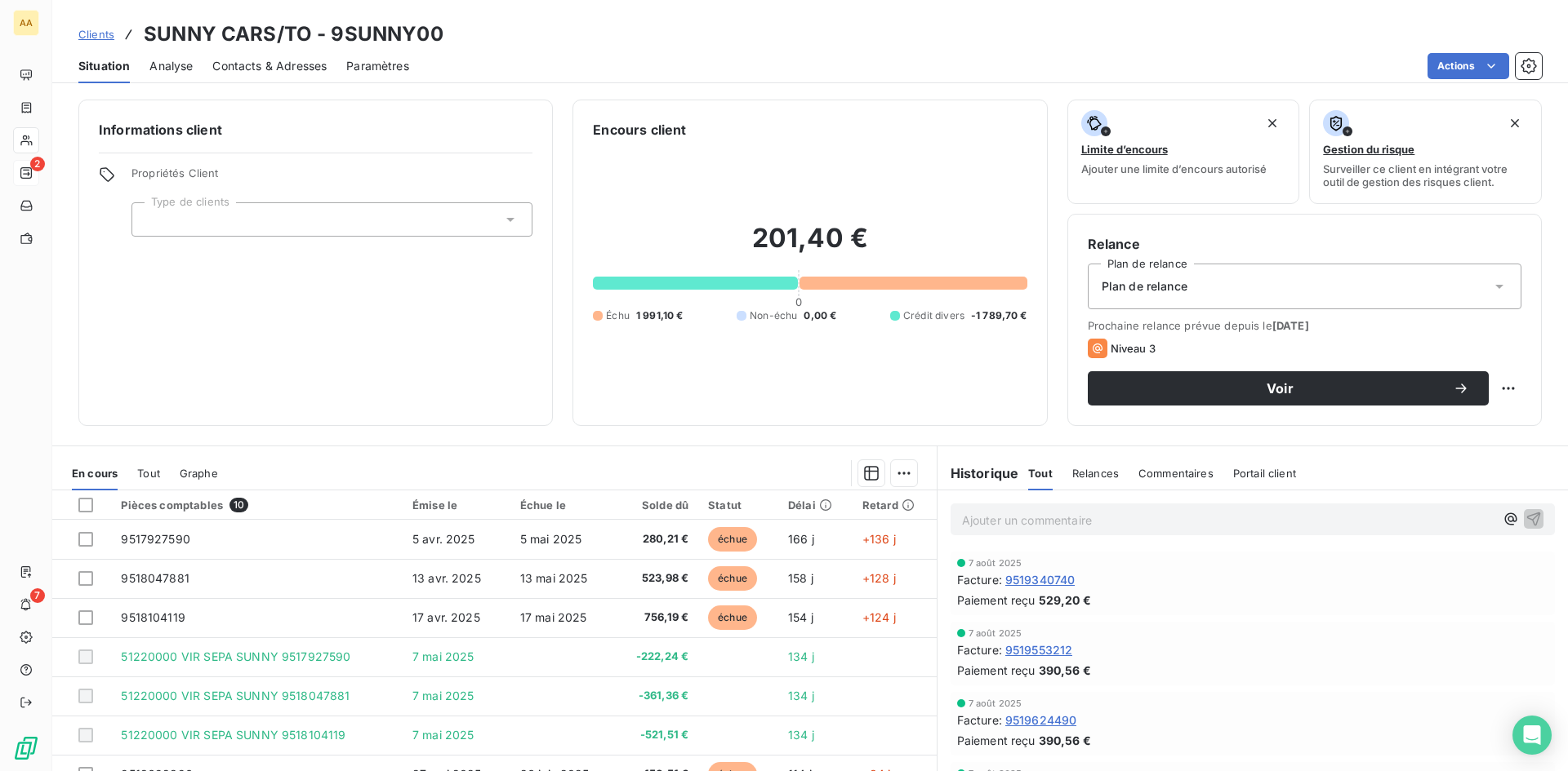
click at [99, 32] on span "Clients" at bounding box center [97, 34] width 36 height 13
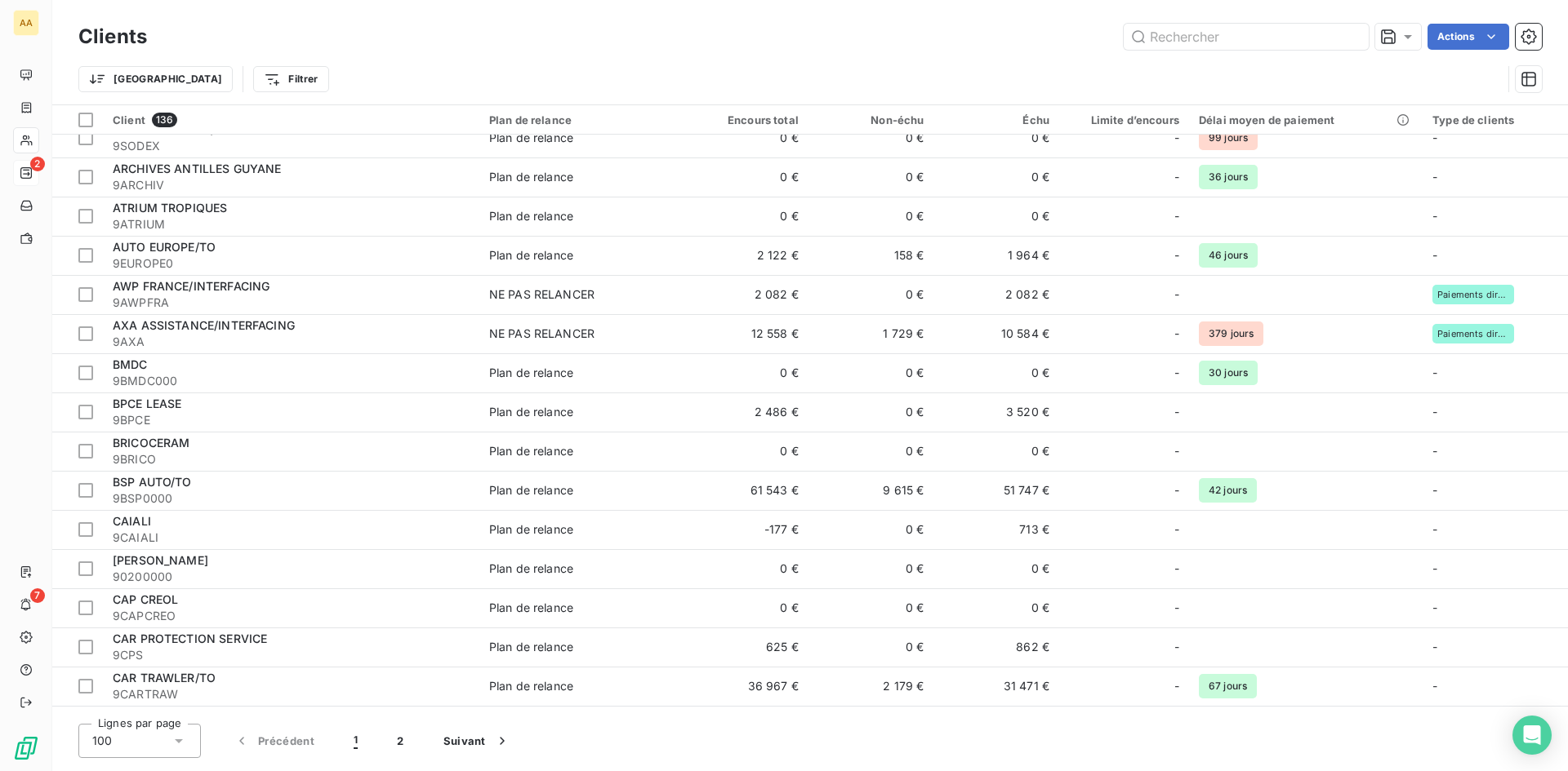
scroll to position [898, 0]
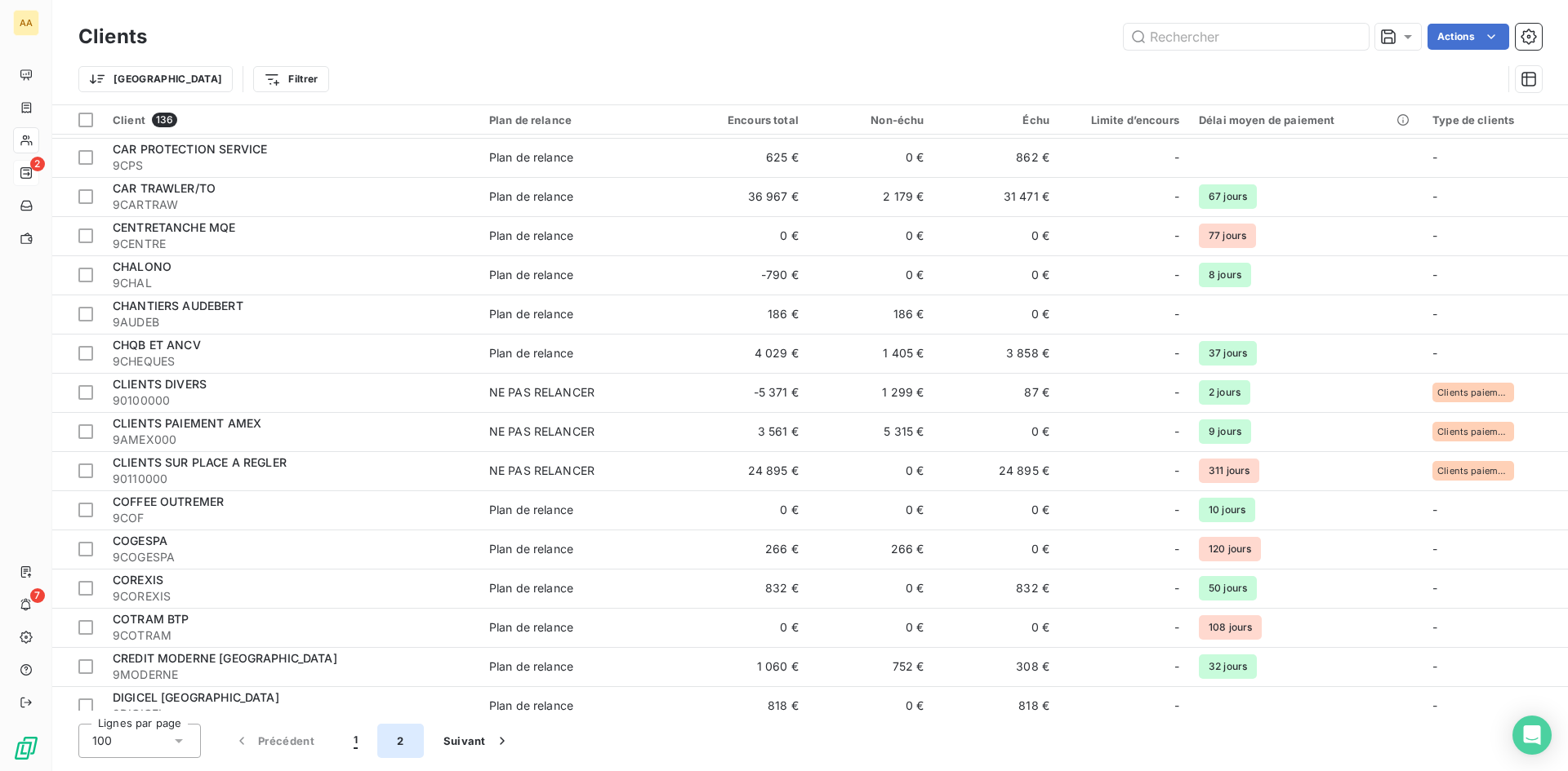
click at [401, 740] on button "2" at bounding box center [400, 741] width 46 height 34
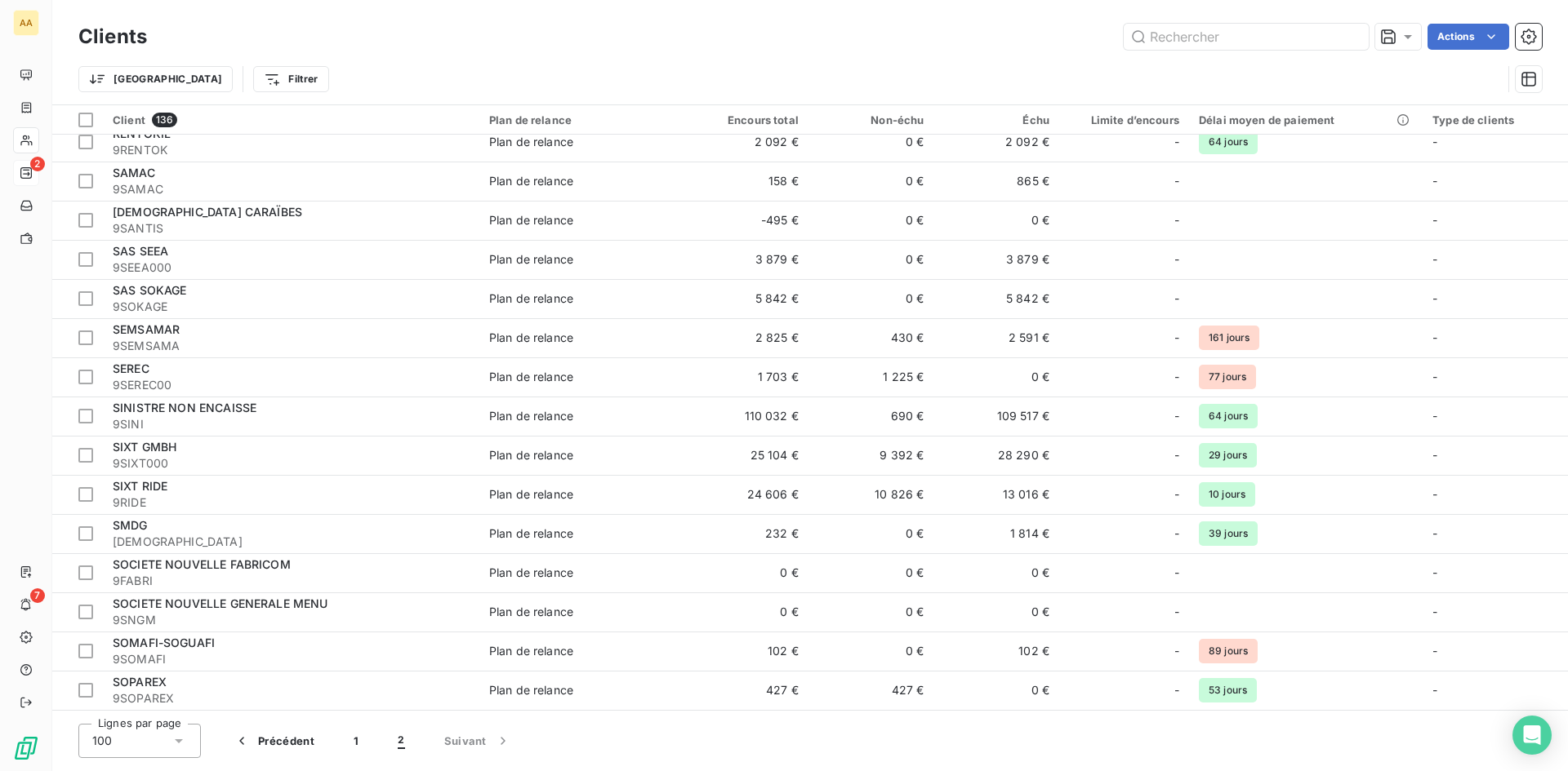
scroll to position [835, 0]
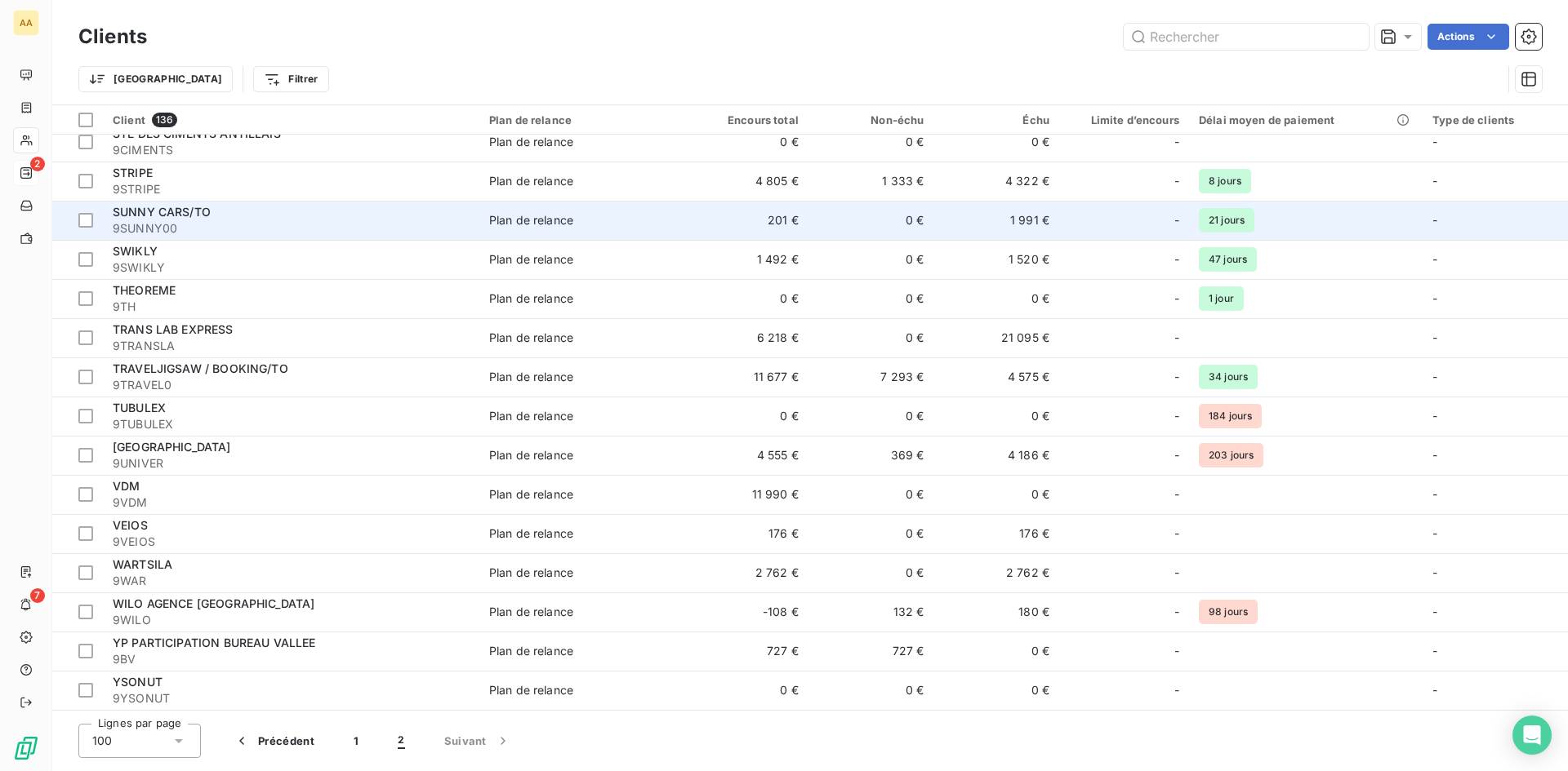
click at [217, 216] on div "SUNNY CARS/TO" at bounding box center [292, 212] width 357 height 16
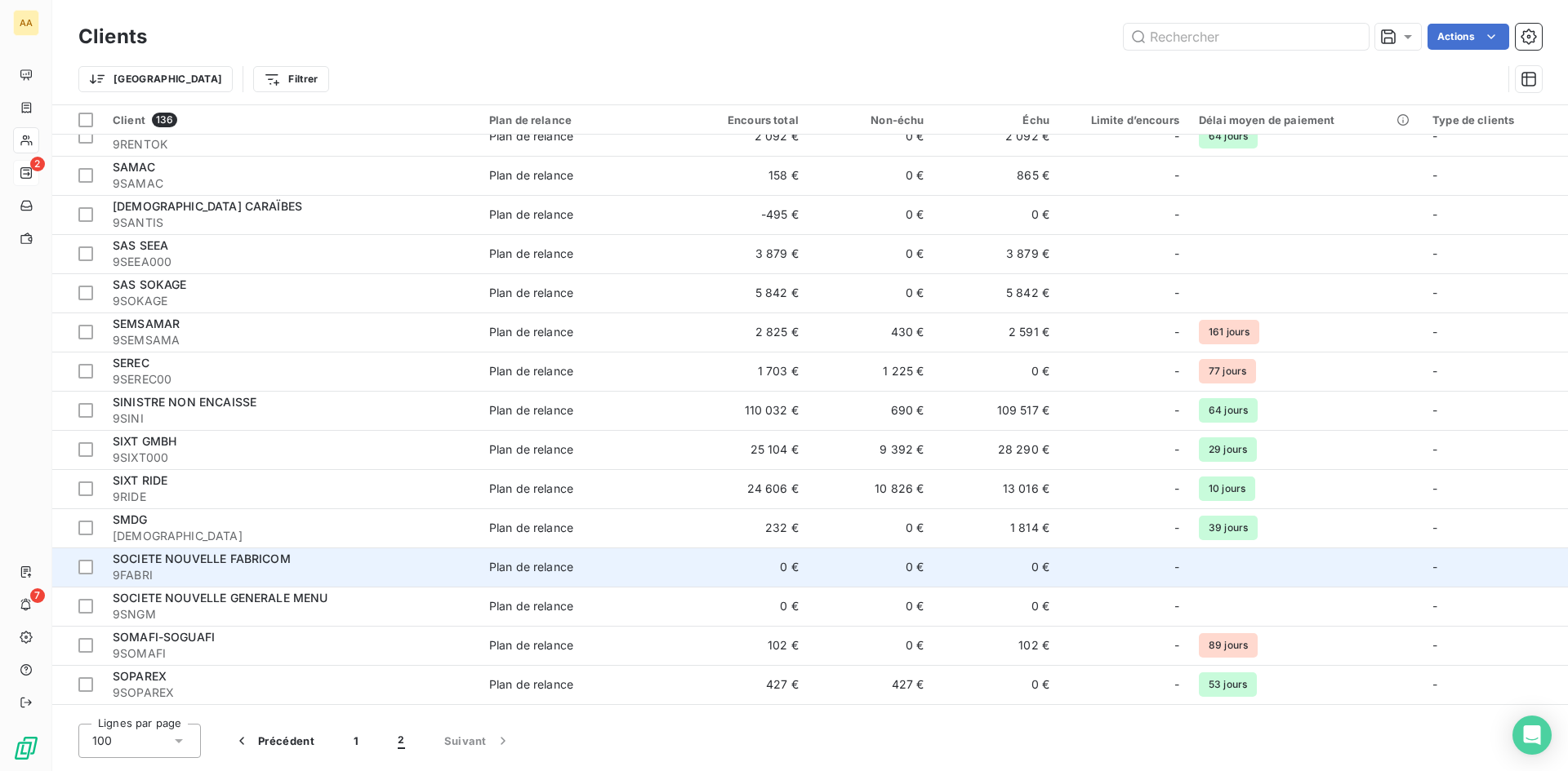
scroll to position [490, 0]
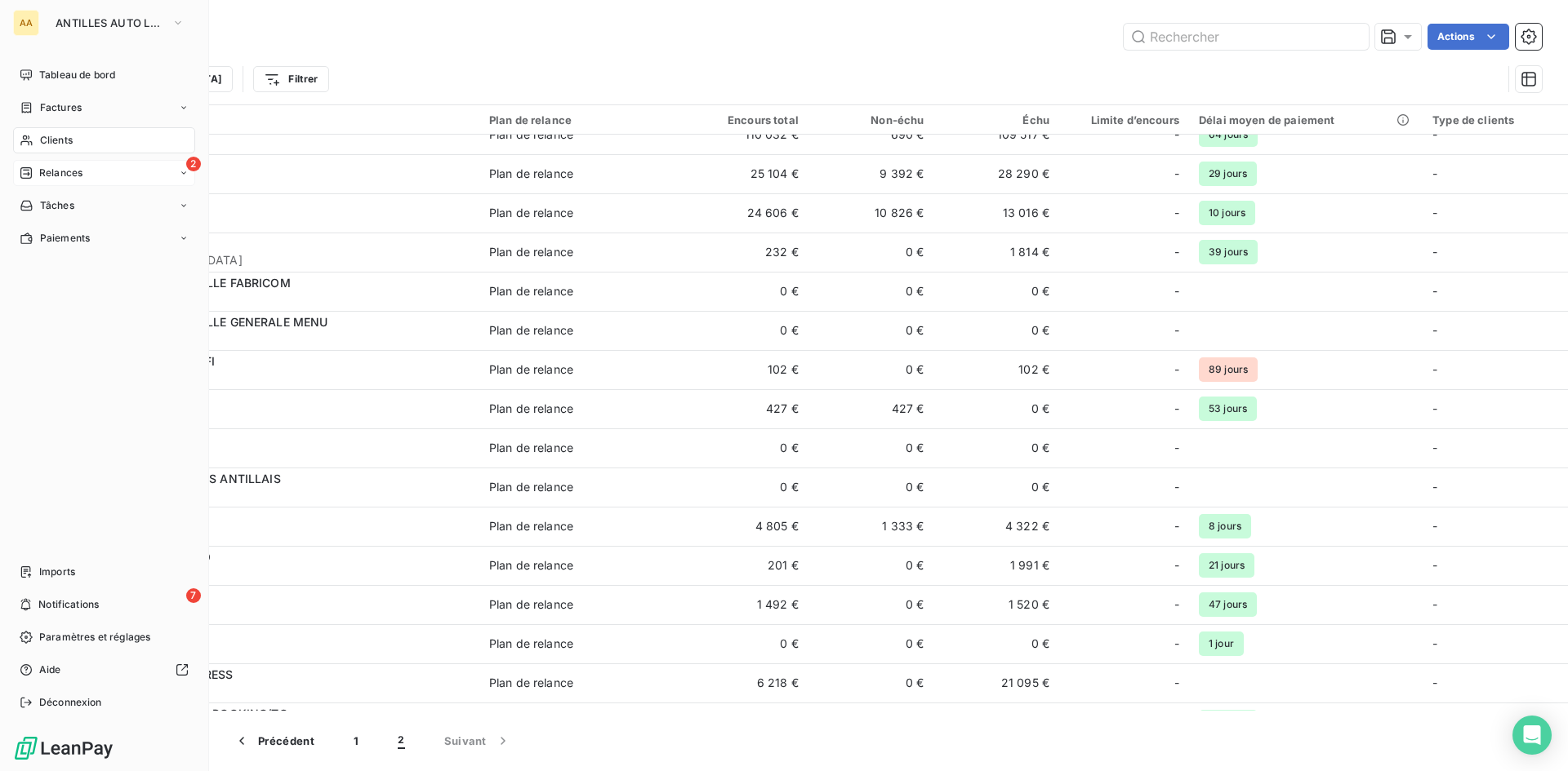
click at [22, 170] on icon at bounding box center [26, 172] width 11 height 11
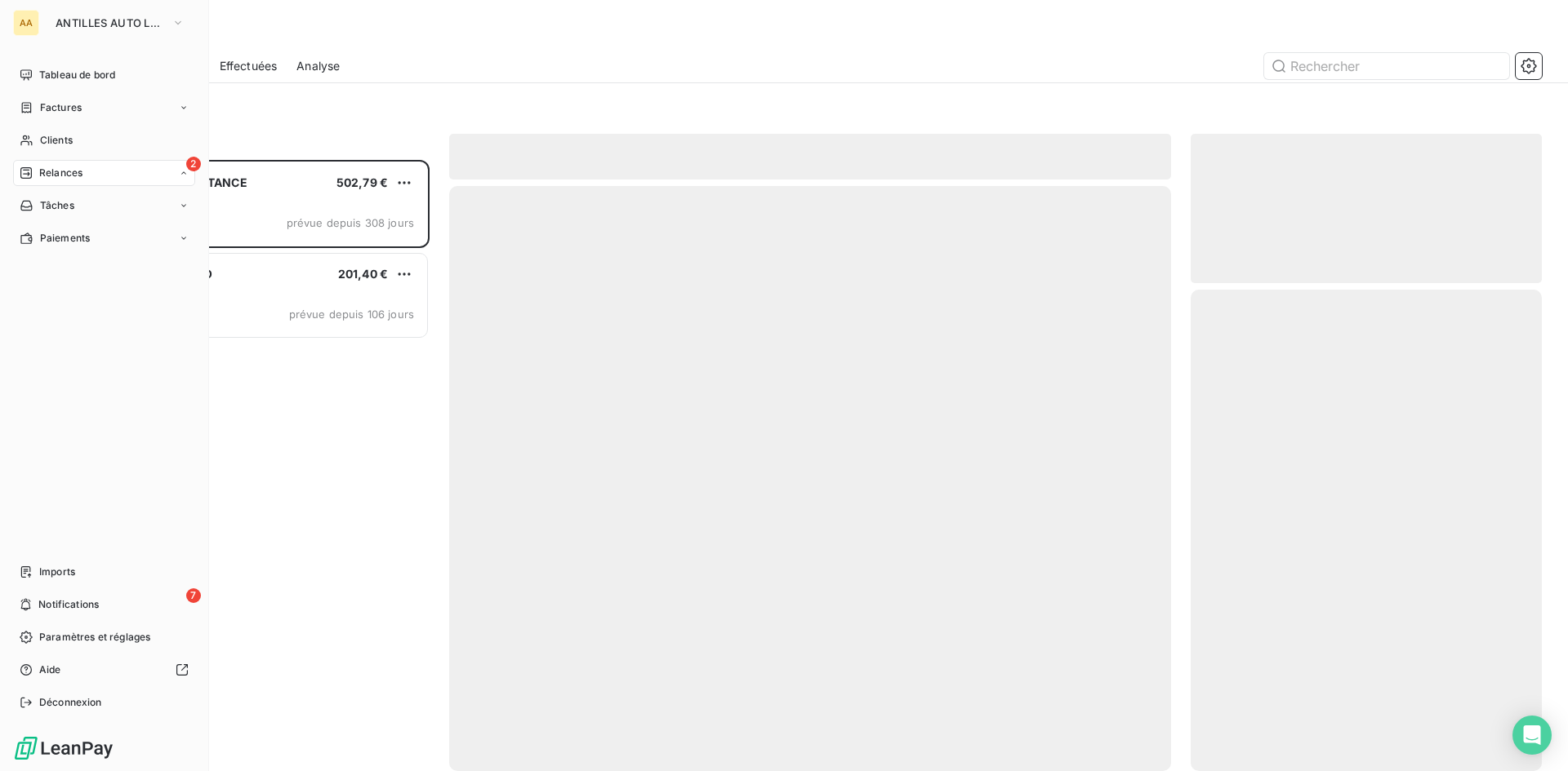
scroll to position [599, 339]
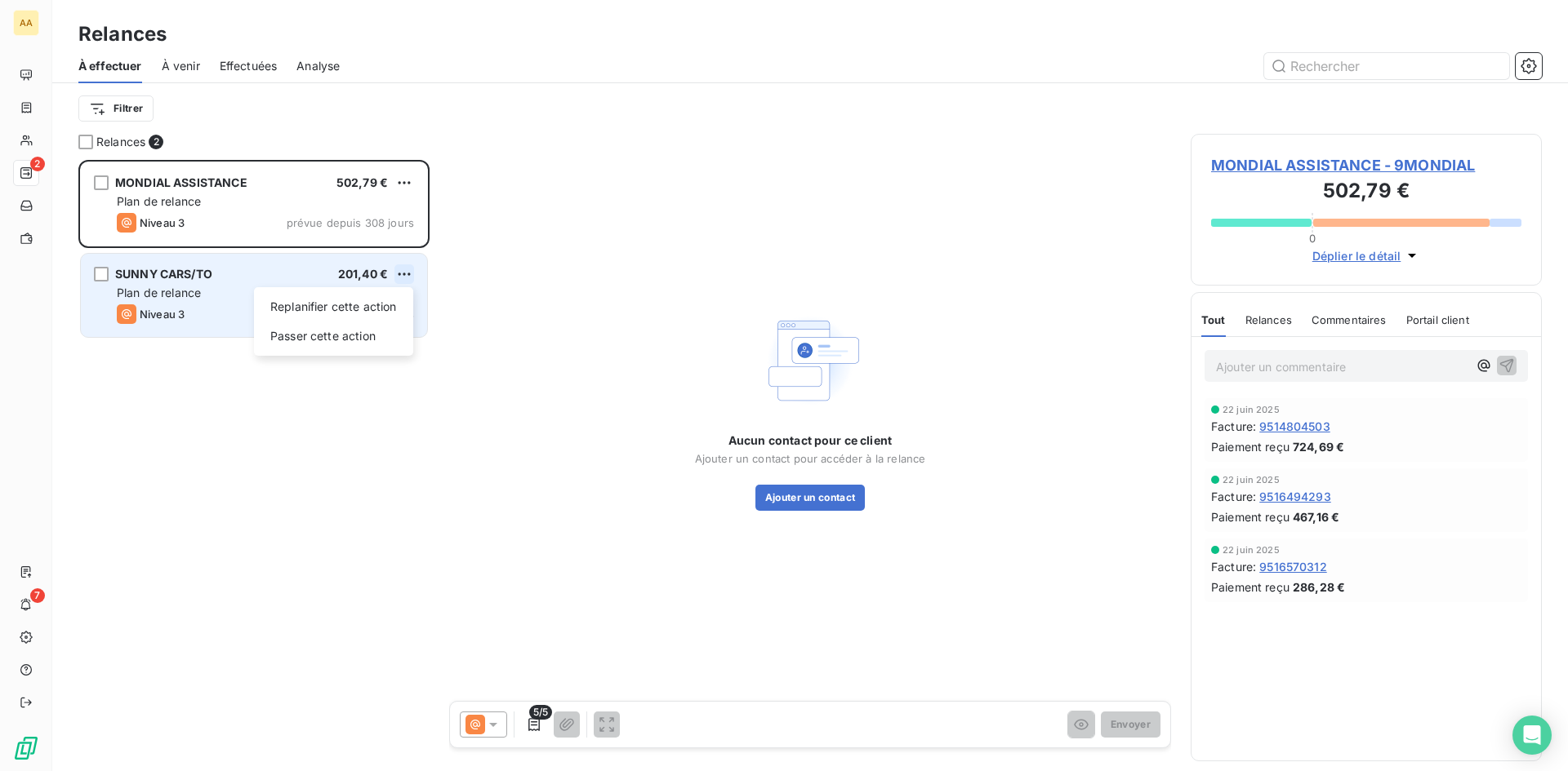
click at [403, 276] on html "AA 2 7 Relances À effectuer À venir Effectuées Analyse Filtrer Relances 2 MONDI…" at bounding box center [784, 386] width 1568 height 771
click at [375, 337] on div "Passer cette action" at bounding box center [333, 336] width 146 height 26
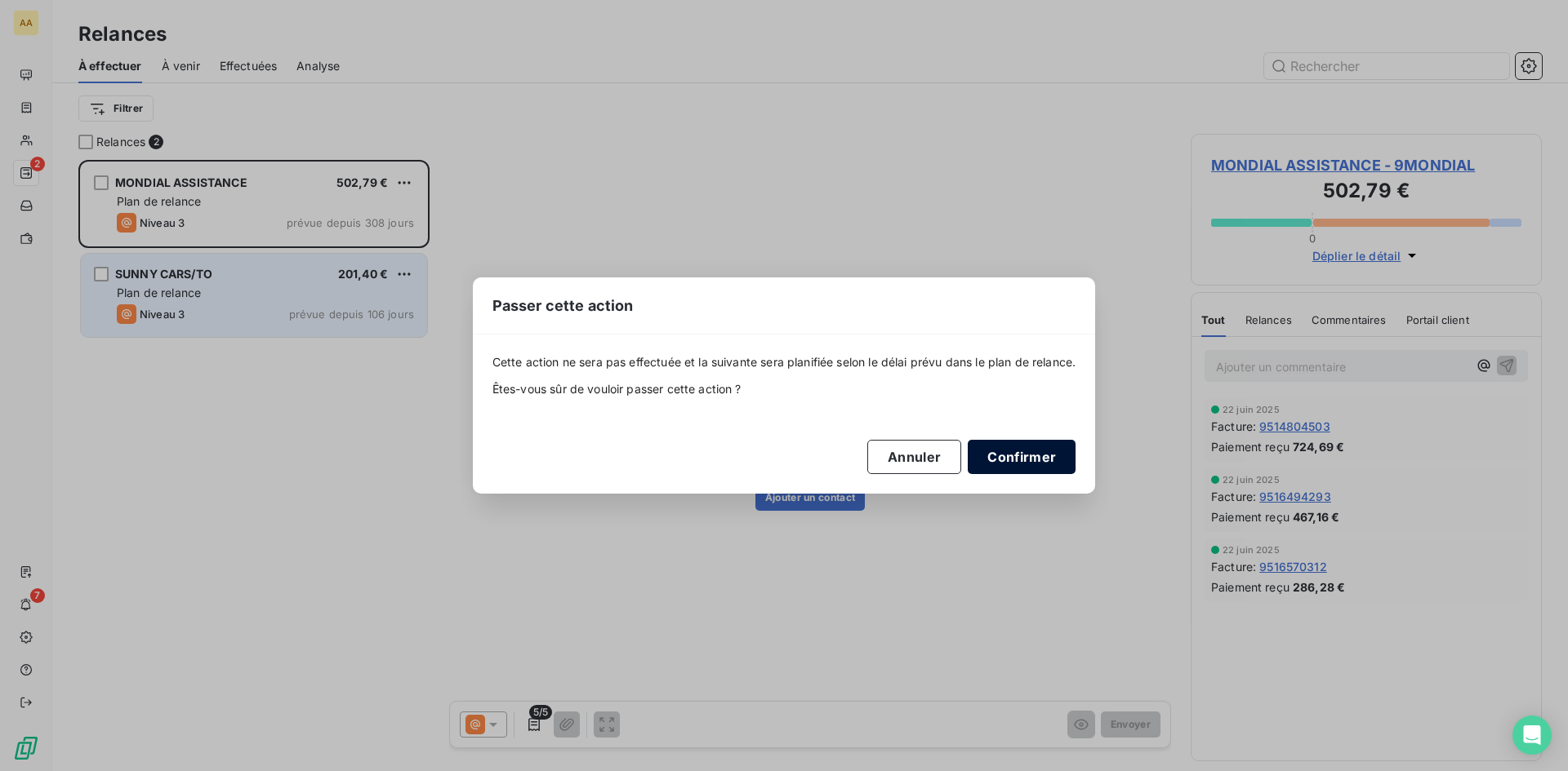
click at [1007, 457] on button "Confirmer" at bounding box center [1021, 457] width 108 height 34
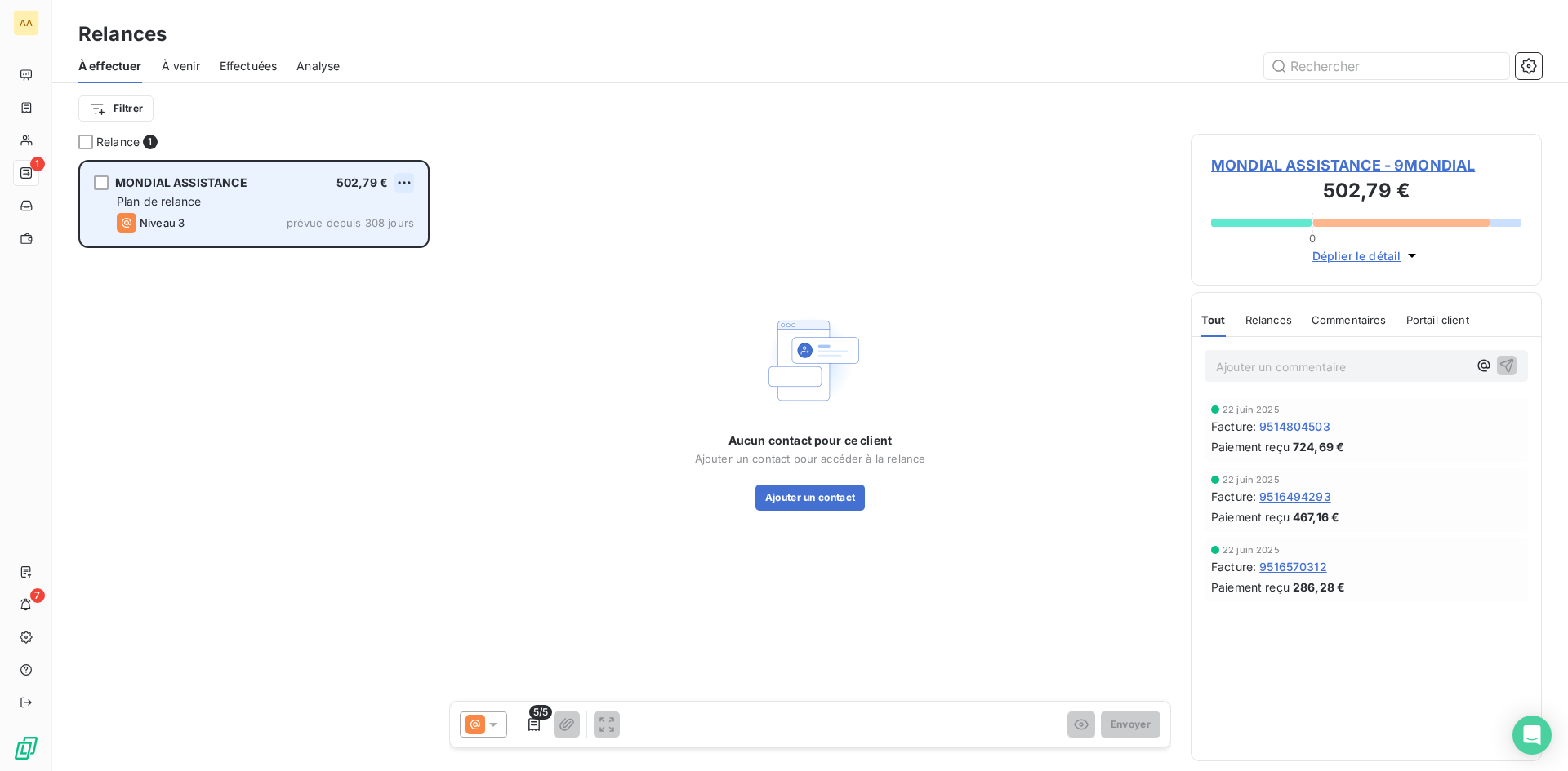
click at [406, 184] on html "AA 1 7 Relances À effectuer À venir Effectuées Analyse Filtrer Relance 1 MONDIA…" at bounding box center [784, 386] width 1568 height 771
click at [365, 248] on div "Passer cette action" at bounding box center [333, 245] width 146 height 26
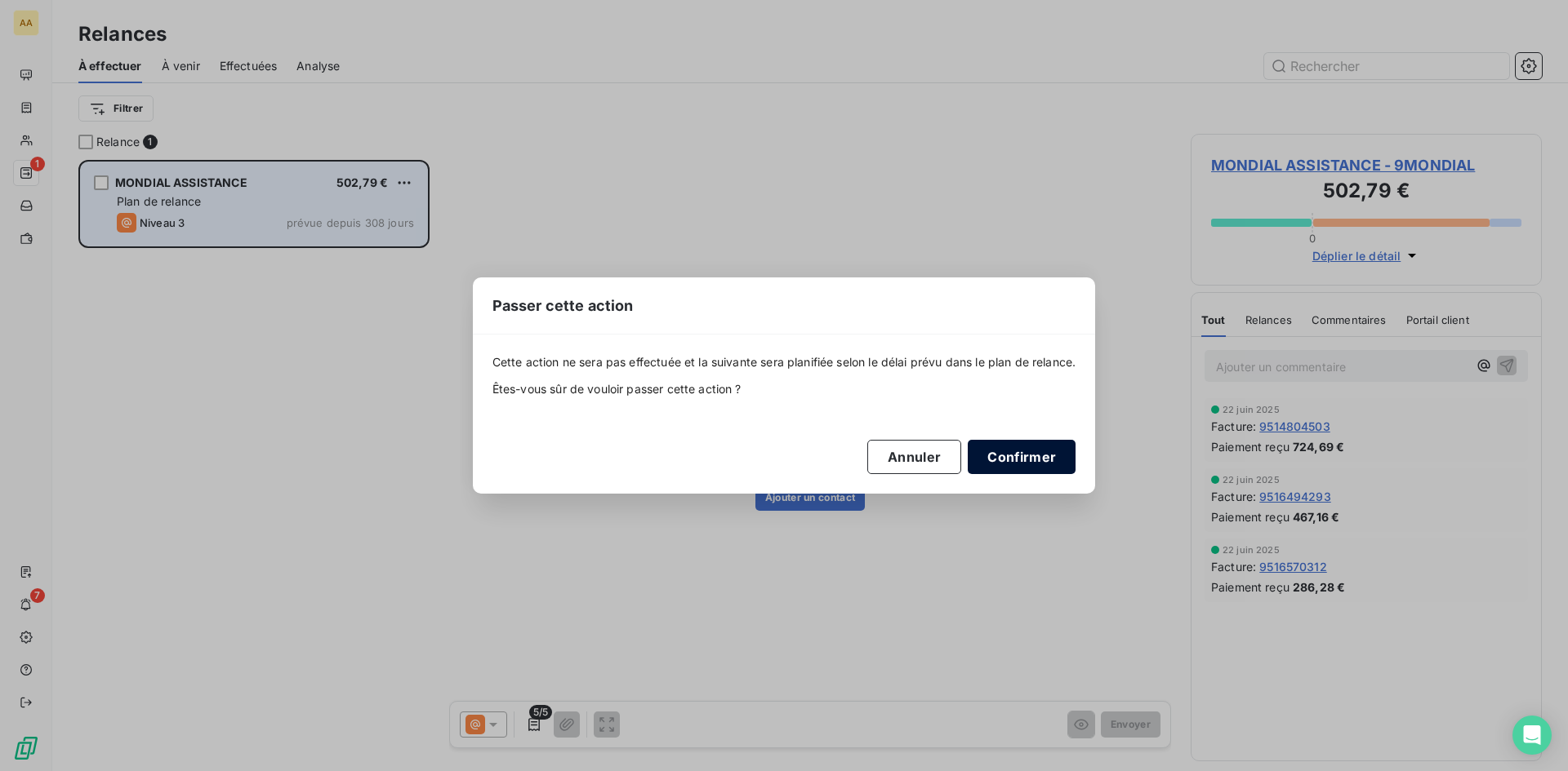
click at [1034, 453] on button "Confirmer" at bounding box center [1021, 457] width 108 height 34
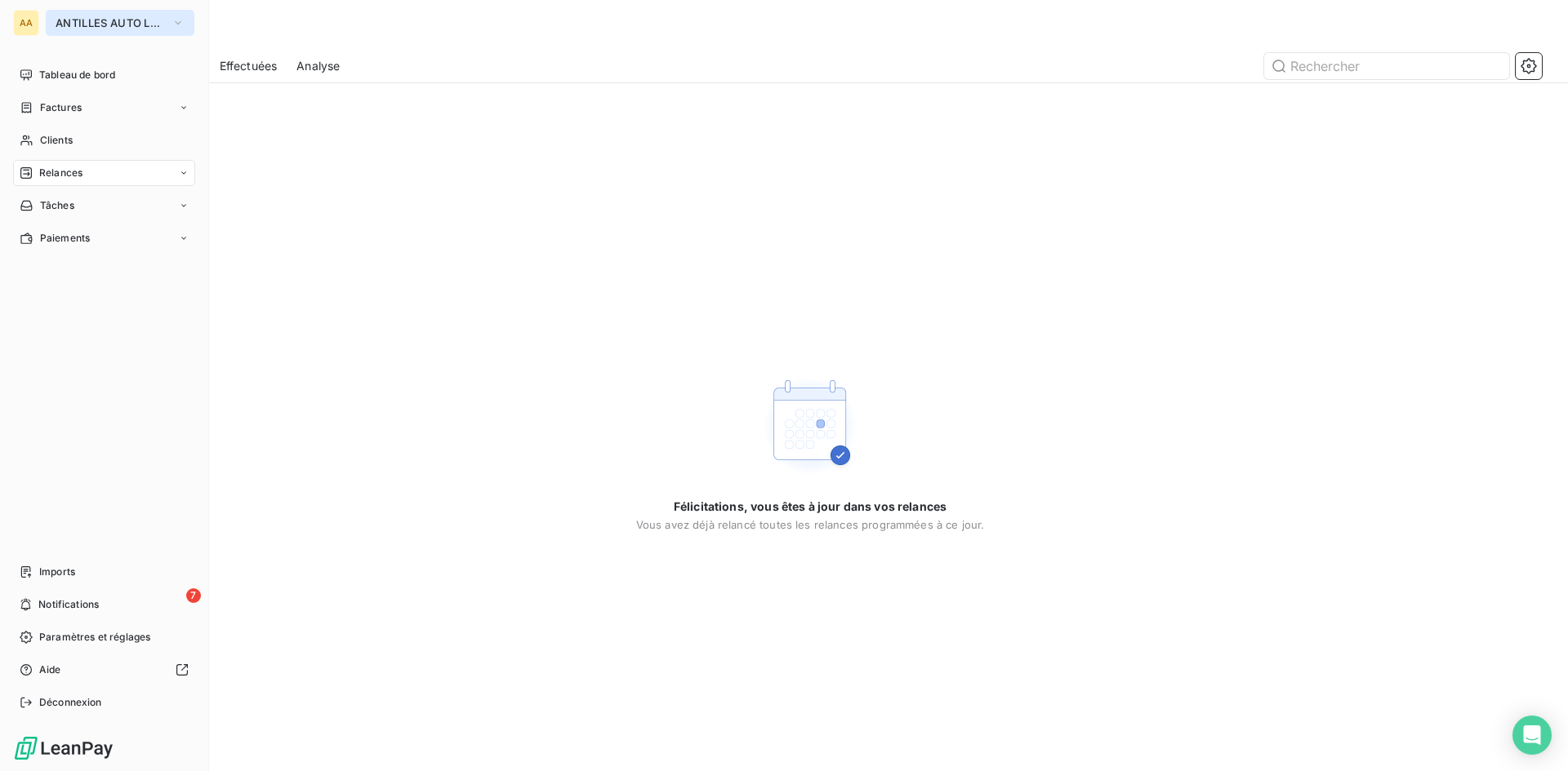
click at [173, 29] on icon "button" at bounding box center [178, 22] width 13 height 16
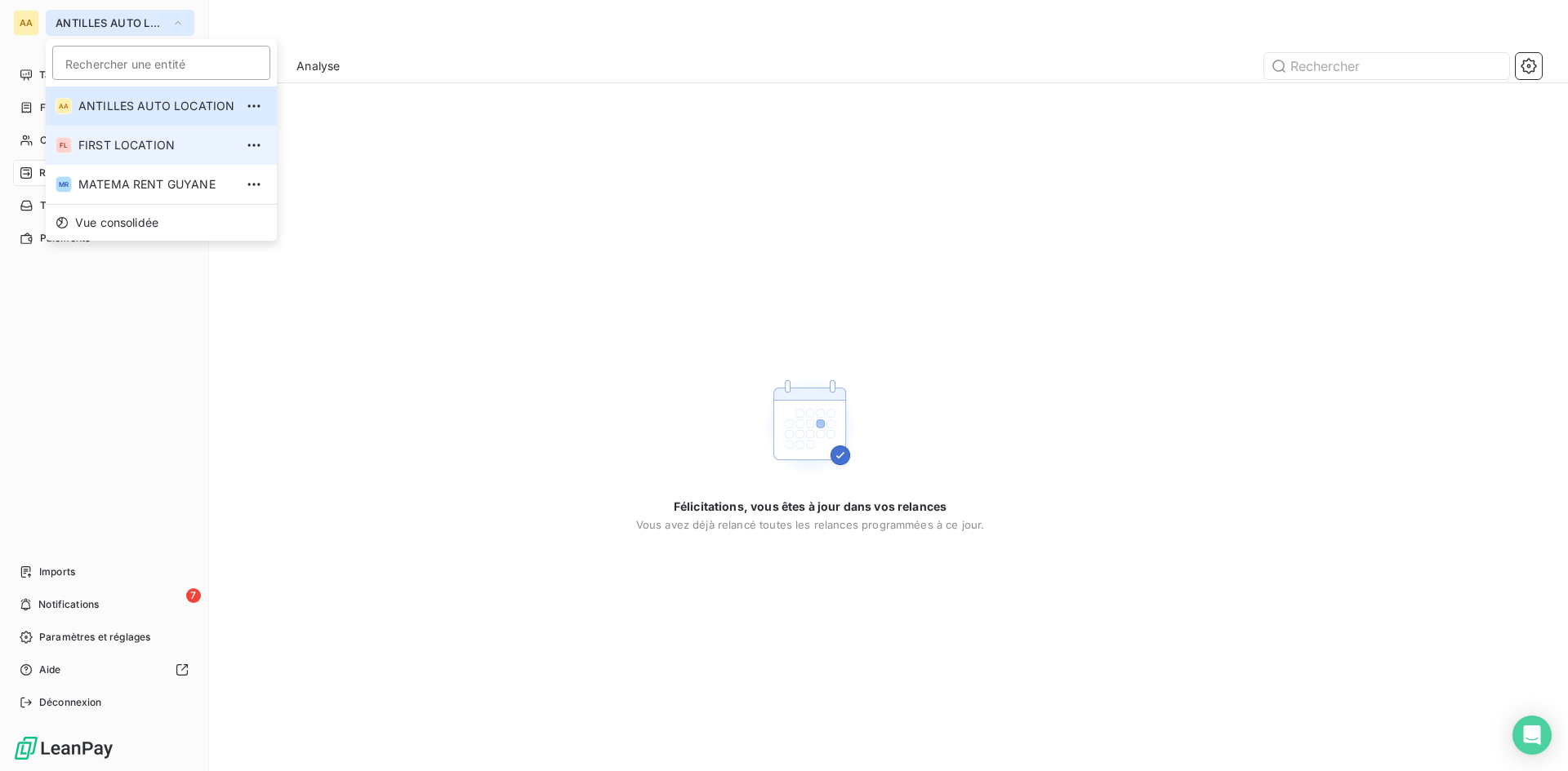
click at [155, 140] on span "FIRST LOCATION" at bounding box center [156, 145] width 156 height 16
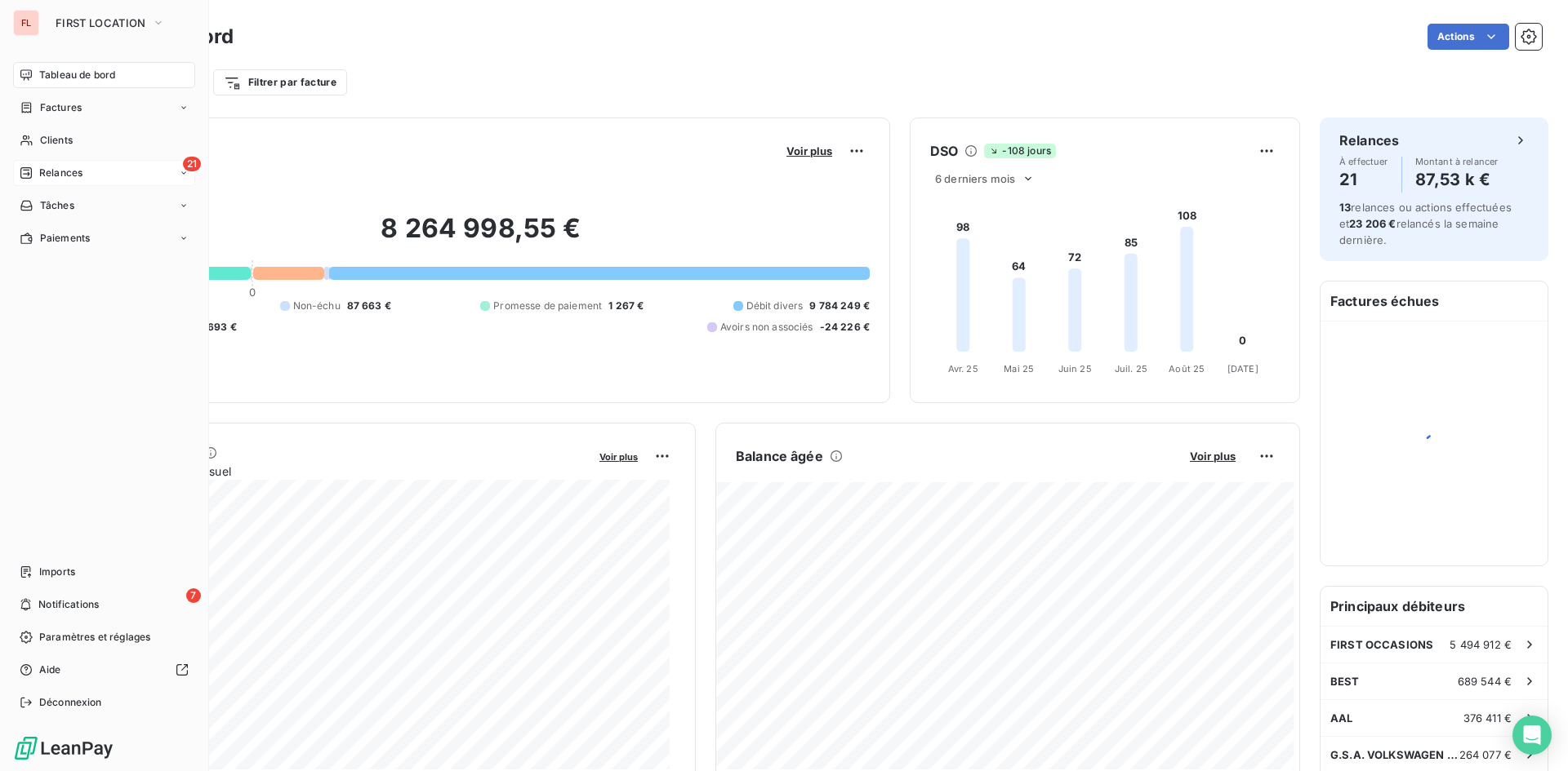
click at [115, 168] on div "21 Relances" at bounding box center [104, 172] width 182 height 26
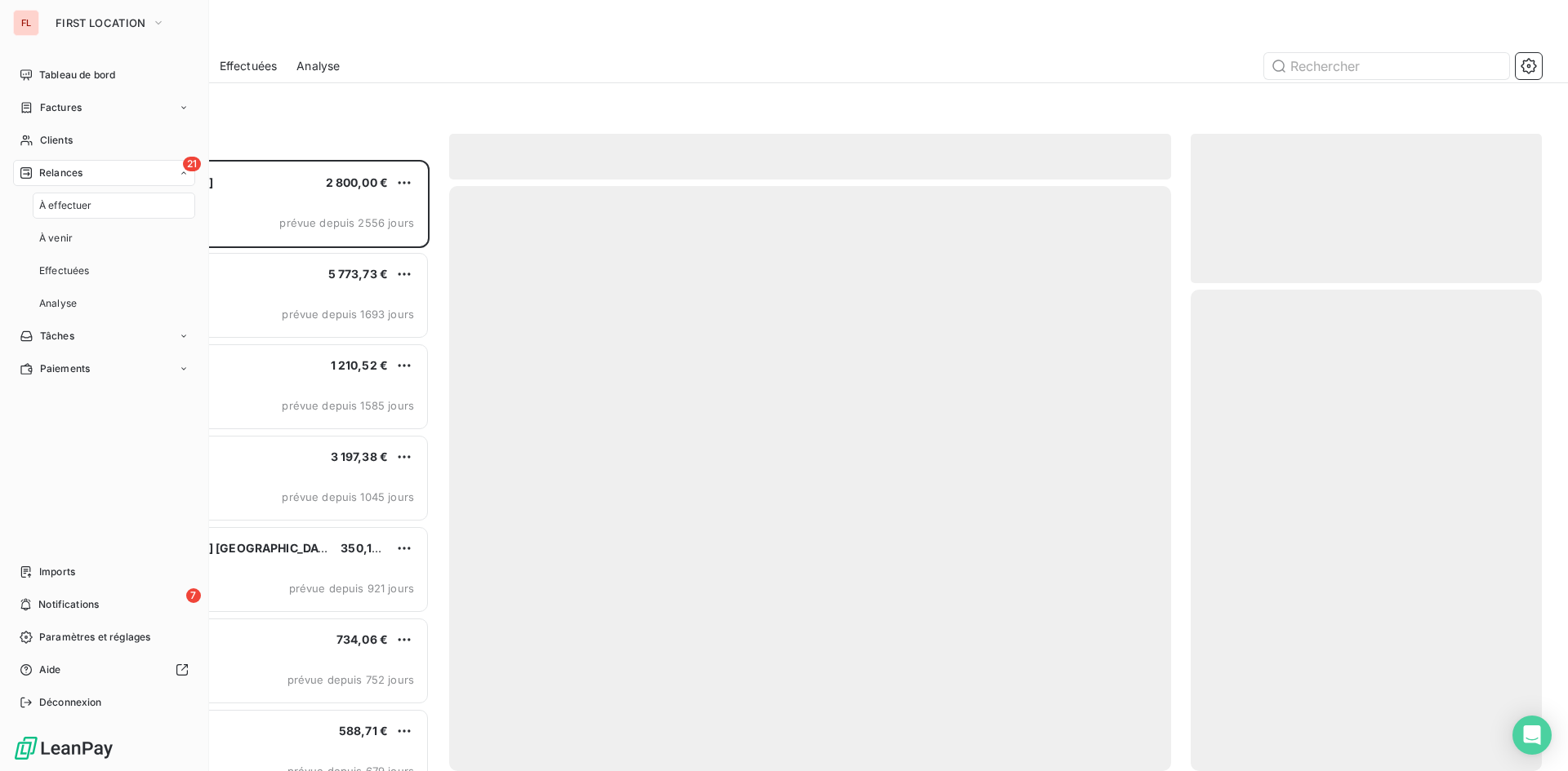
scroll to position [599, 339]
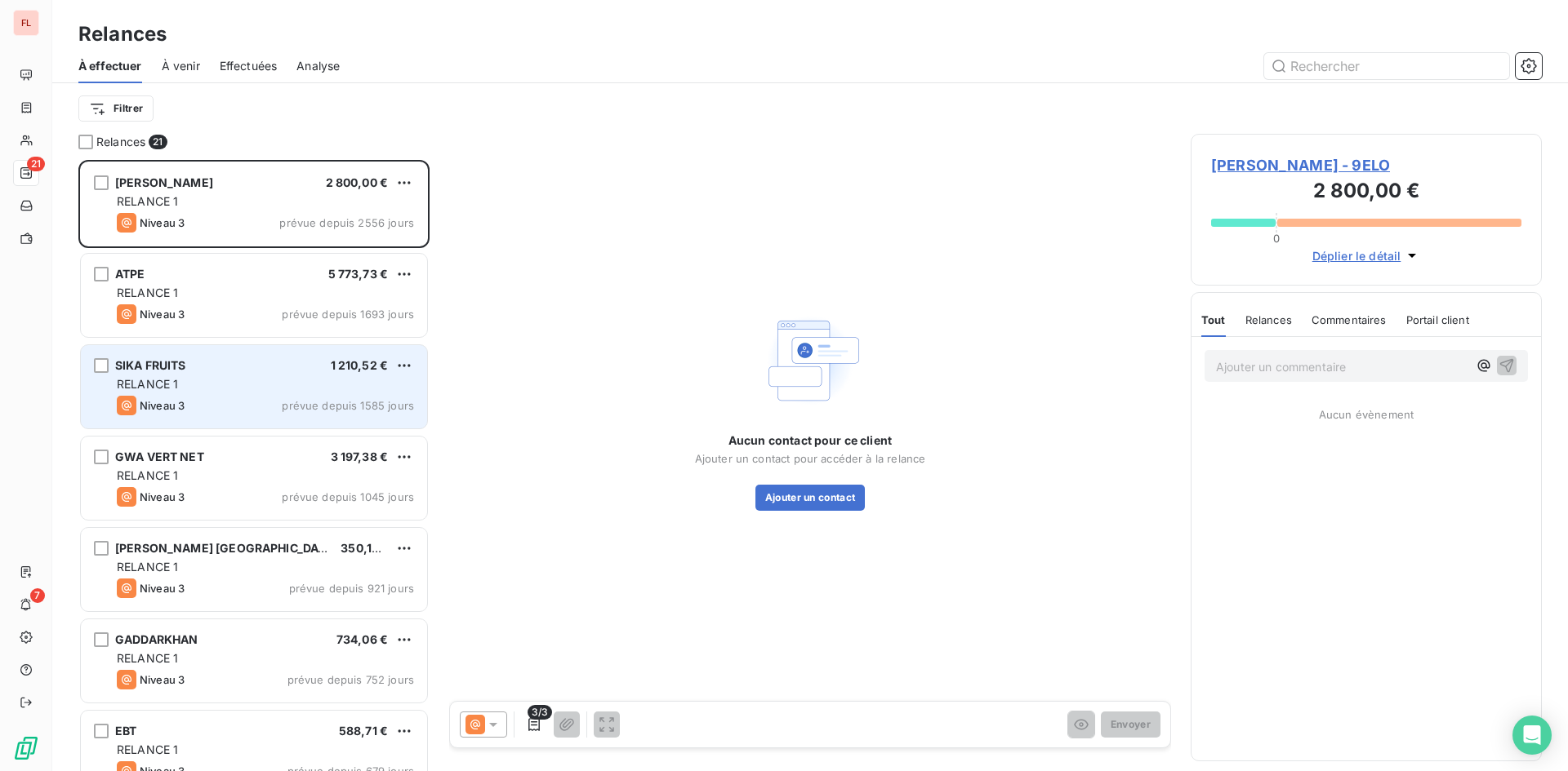
drag, startPoint x: 307, startPoint y: 367, endPoint x: 299, endPoint y: 380, distance: 15.3
click at [308, 371] on div "SIKA FRUITS 1 210,52 €" at bounding box center [265, 365] width 297 height 15
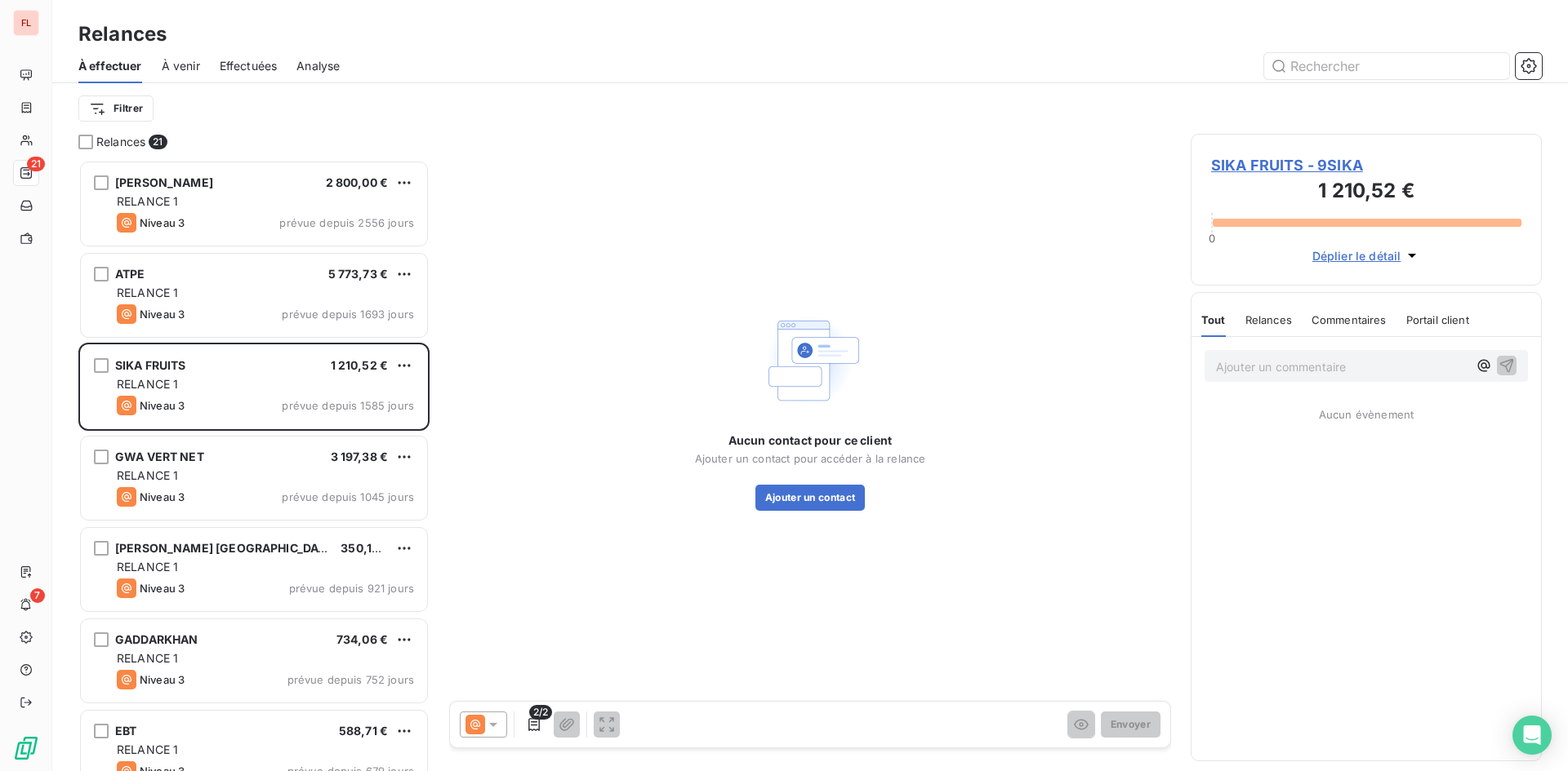
click at [1275, 161] on span "SIKA FRUITS - 9SIKA" at bounding box center [1366, 166] width 311 height 22
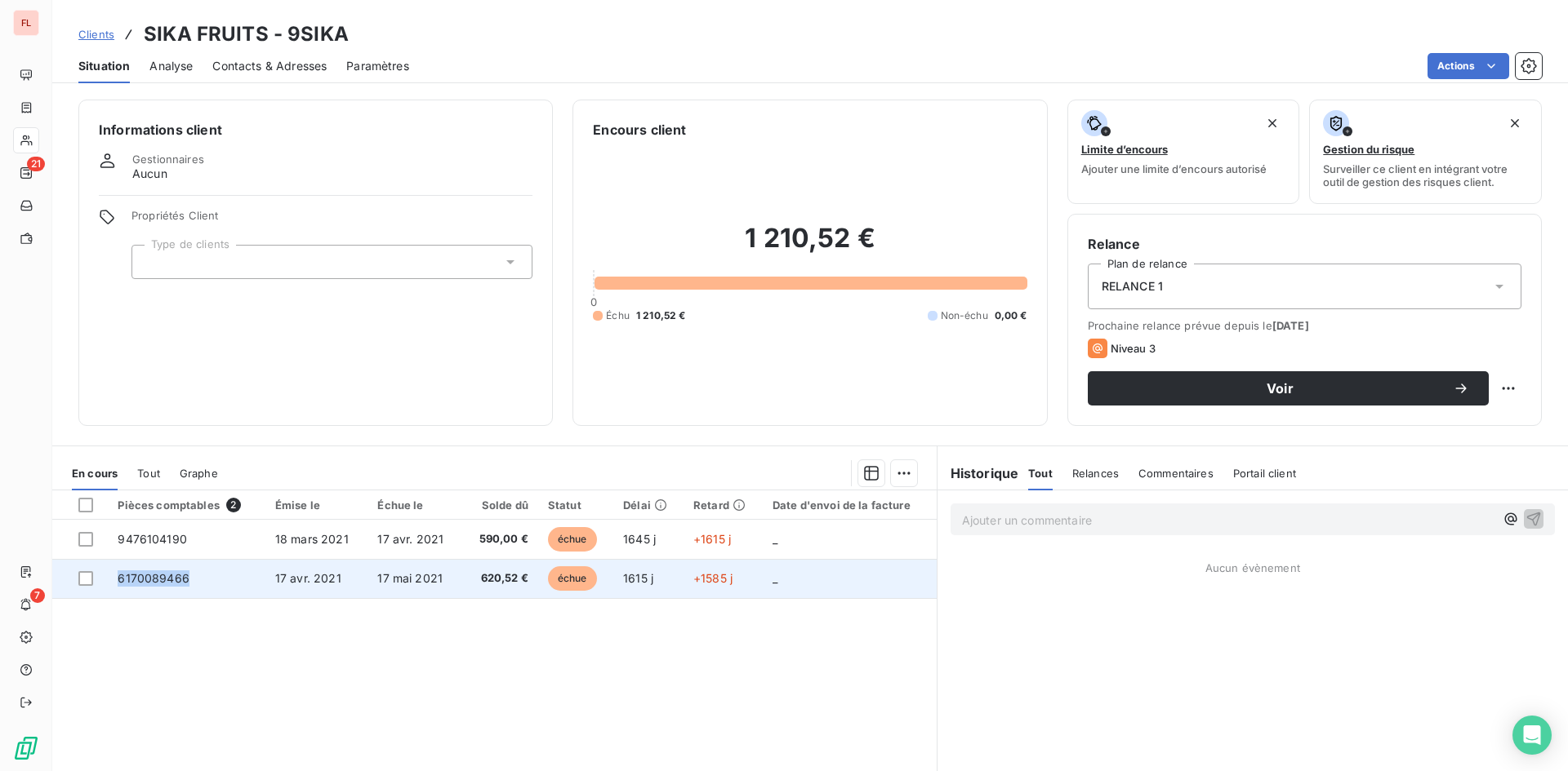
drag, startPoint x: 199, startPoint y: 582, endPoint x: 113, endPoint y: 582, distance: 86.0
click at [113, 582] on td "6170089466" at bounding box center [186, 578] width 158 height 39
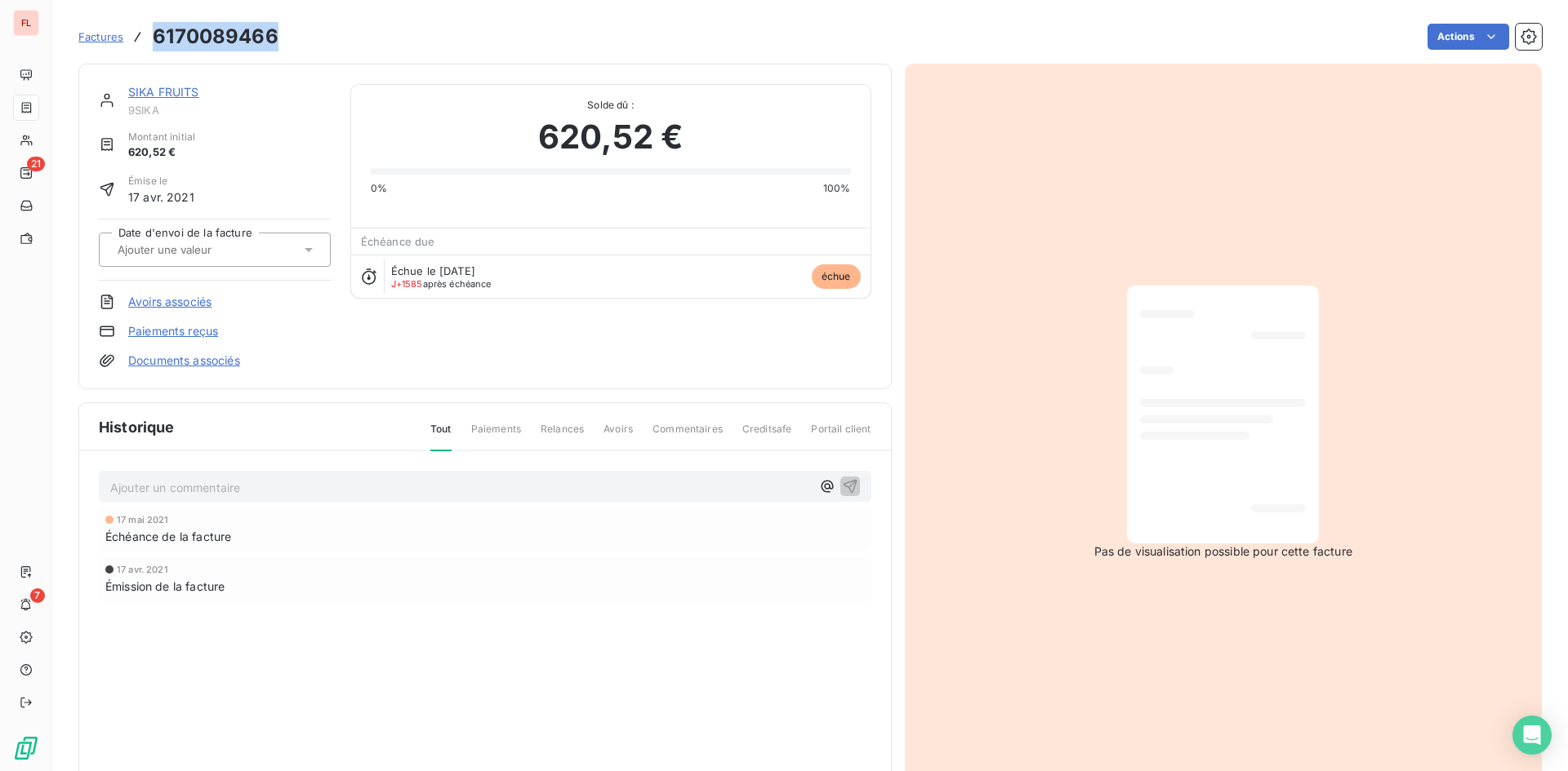
drag, startPoint x: 282, startPoint y: 30, endPoint x: 154, endPoint y: 41, distance: 128.5
click at [153, 41] on div "Factures 6170089466 Actions" at bounding box center [810, 37] width 1464 height 34
click at [159, 91] on link "SIKA FRUITS" at bounding box center [164, 91] width 71 height 14
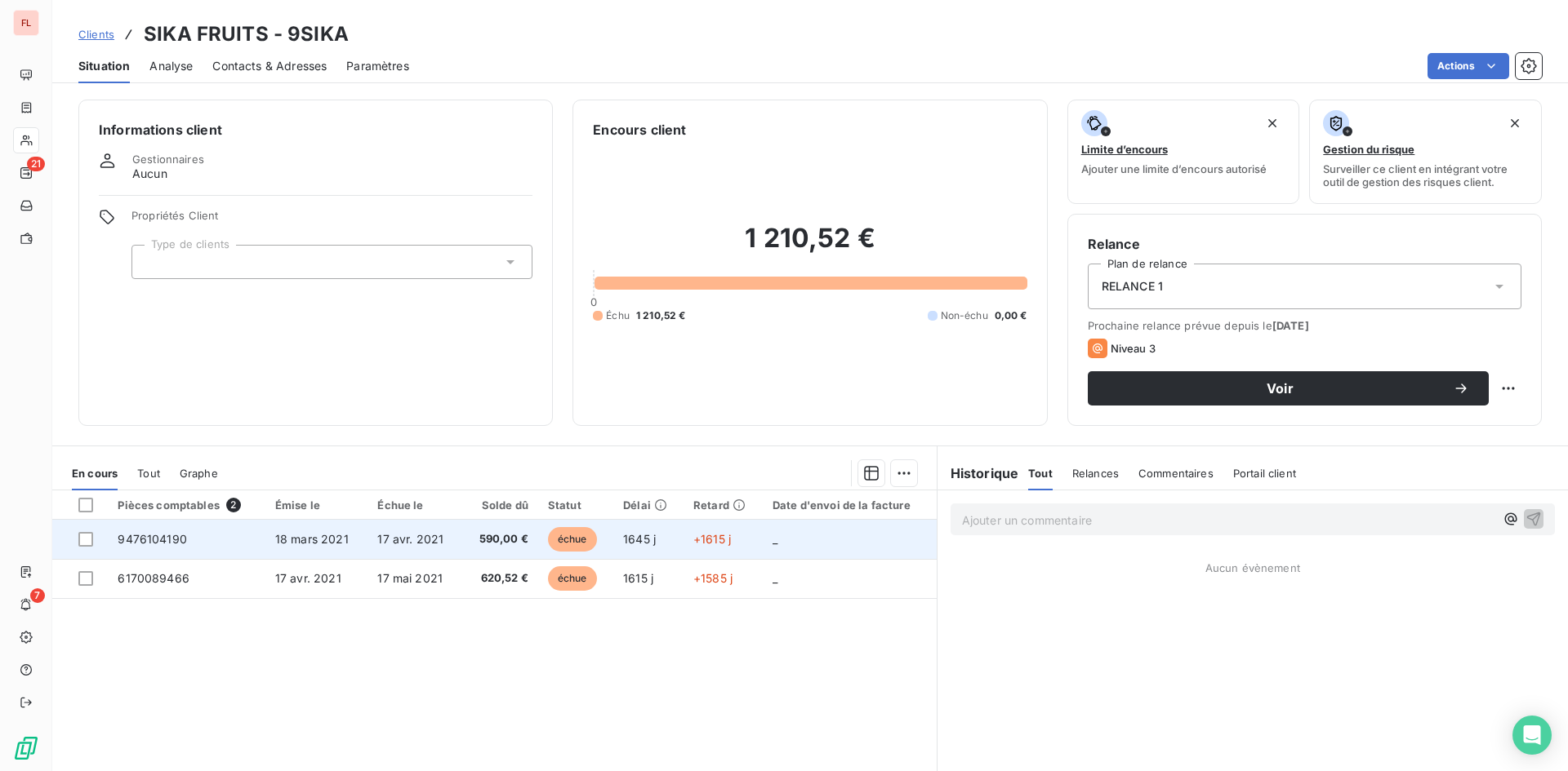
click at [176, 538] on span "9476104190" at bounding box center [152, 539] width 69 height 14
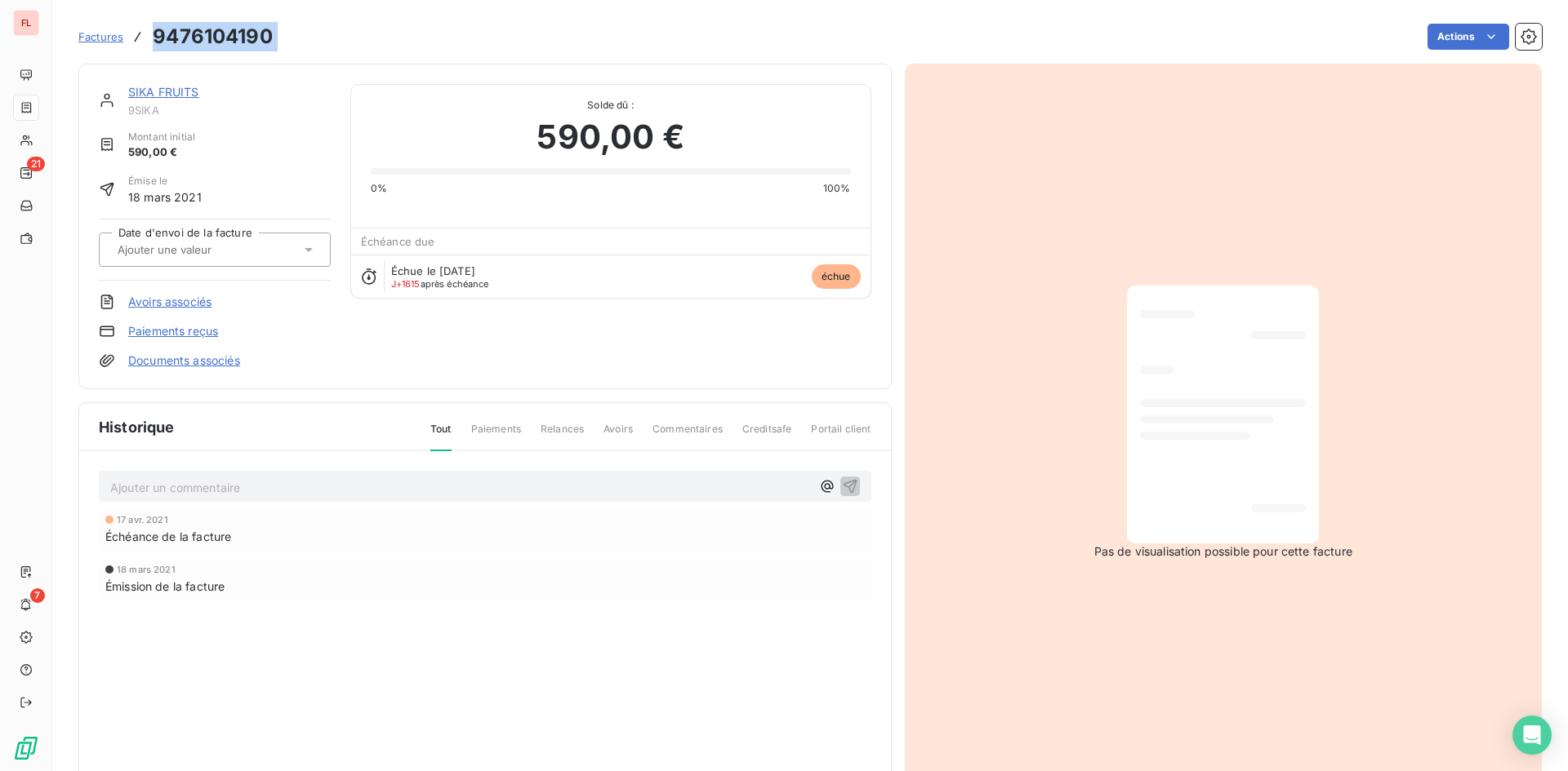
drag, startPoint x: 286, startPoint y: 32, endPoint x: 190, endPoint y: 28, distance: 96.1
click at [148, 34] on div "Factures 9476104190 Actions" at bounding box center [810, 37] width 1464 height 34
click at [175, 84] on div "SIKA FRUITS 9SIKA Montant initial 590,00 € Émise le [DATE] Date d'envoi de la f…" at bounding box center [485, 227] width 814 height 326
click at [176, 89] on link "SIKA FRUITS" at bounding box center [164, 91] width 71 height 14
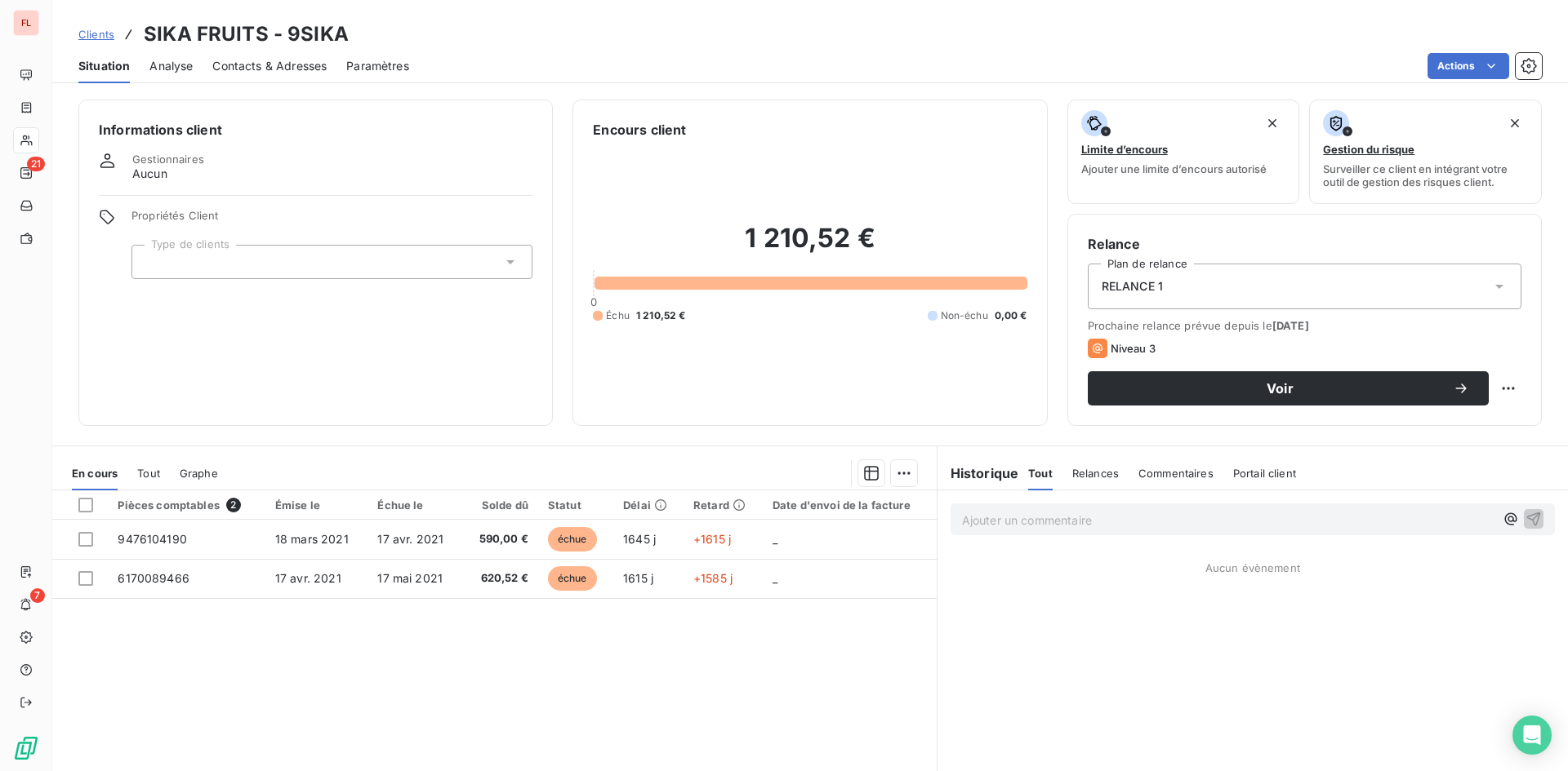
click at [1067, 518] on p "Ajouter un commentaire ﻿" at bounding box center [1228, 520] width 532 height 21
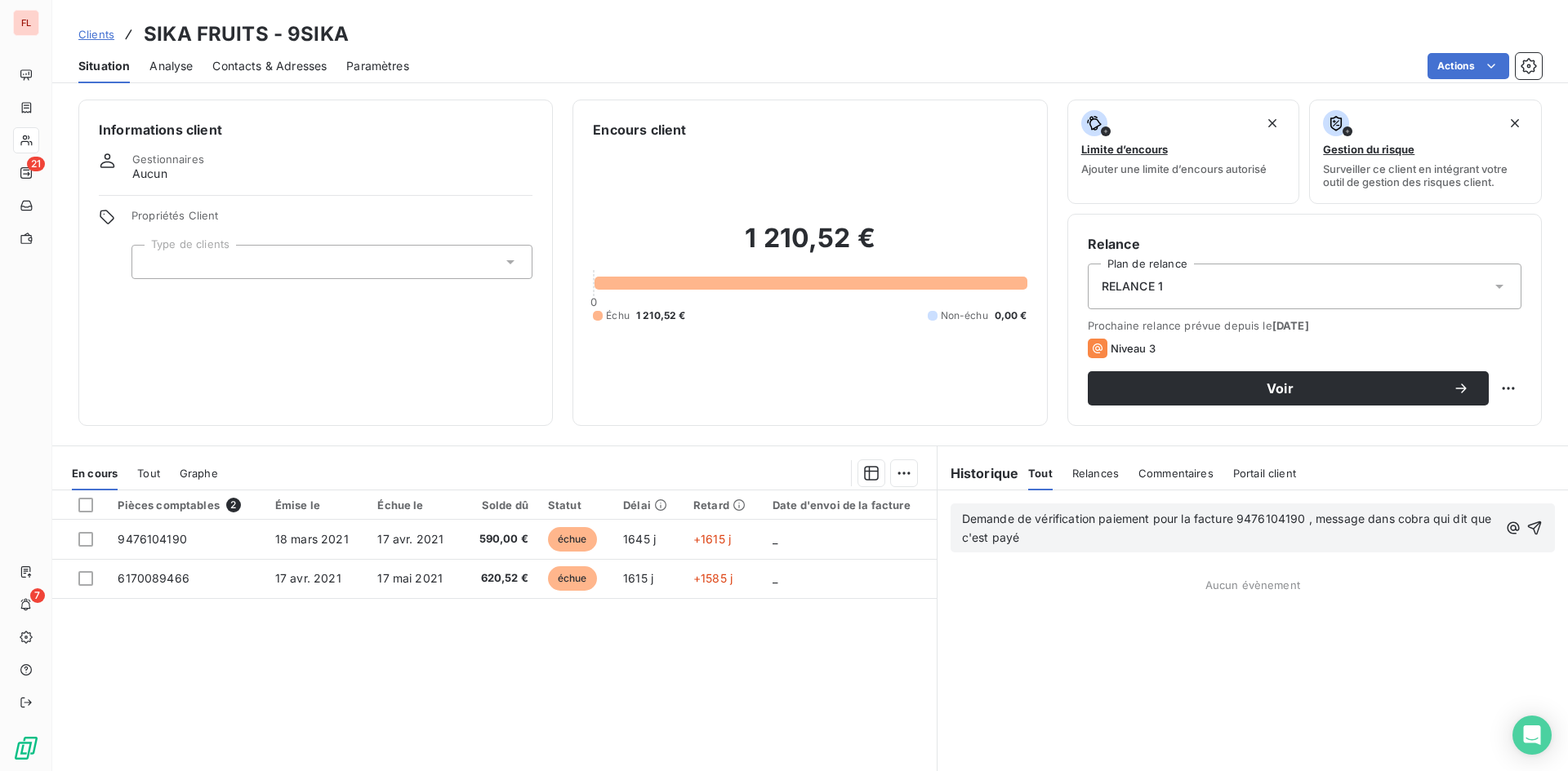
click at [1145, 519] on span "Demande de vérification paiement pour la facture 9476104190 , message dans cobr…" at bounding box center [1229, 528] width 533 height 33
click at [1528, 525] on icon "button" at bounding box center [1535, 529] width 14 height 14
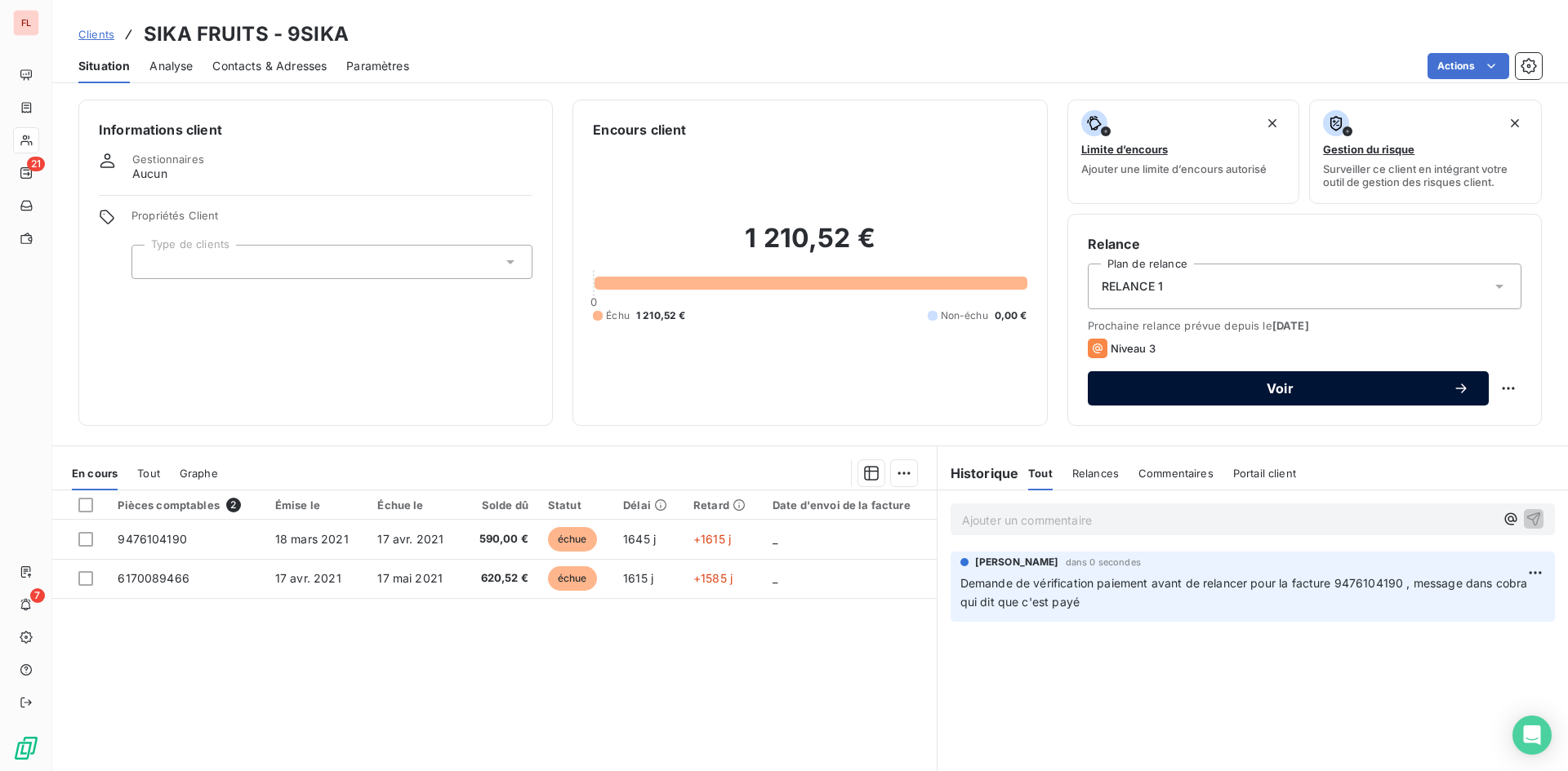
click at [1372, 398] on button "Voir" at bounding box center [1288, 389] width 401 height 34
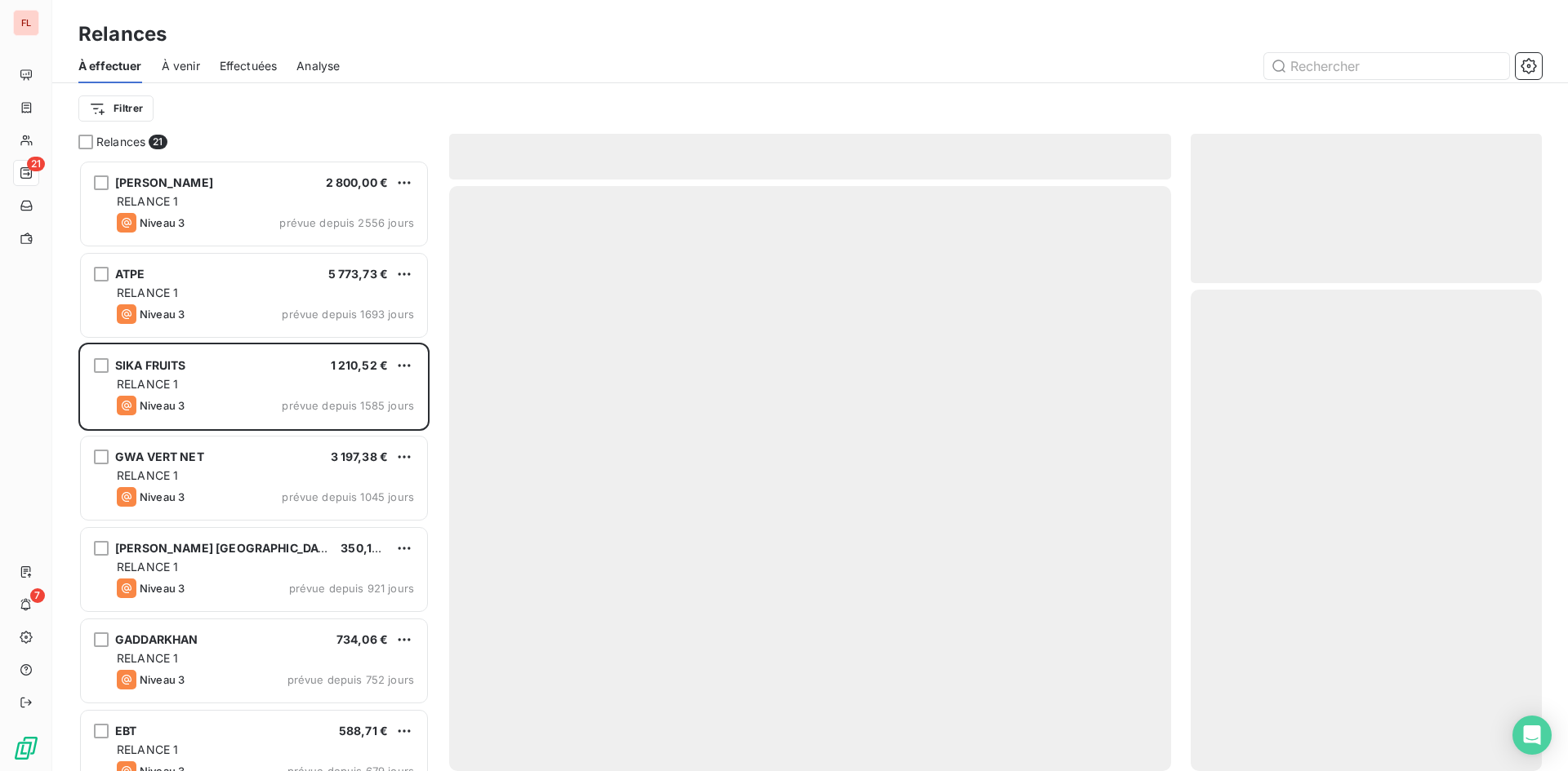
scroll to position [599, 339]
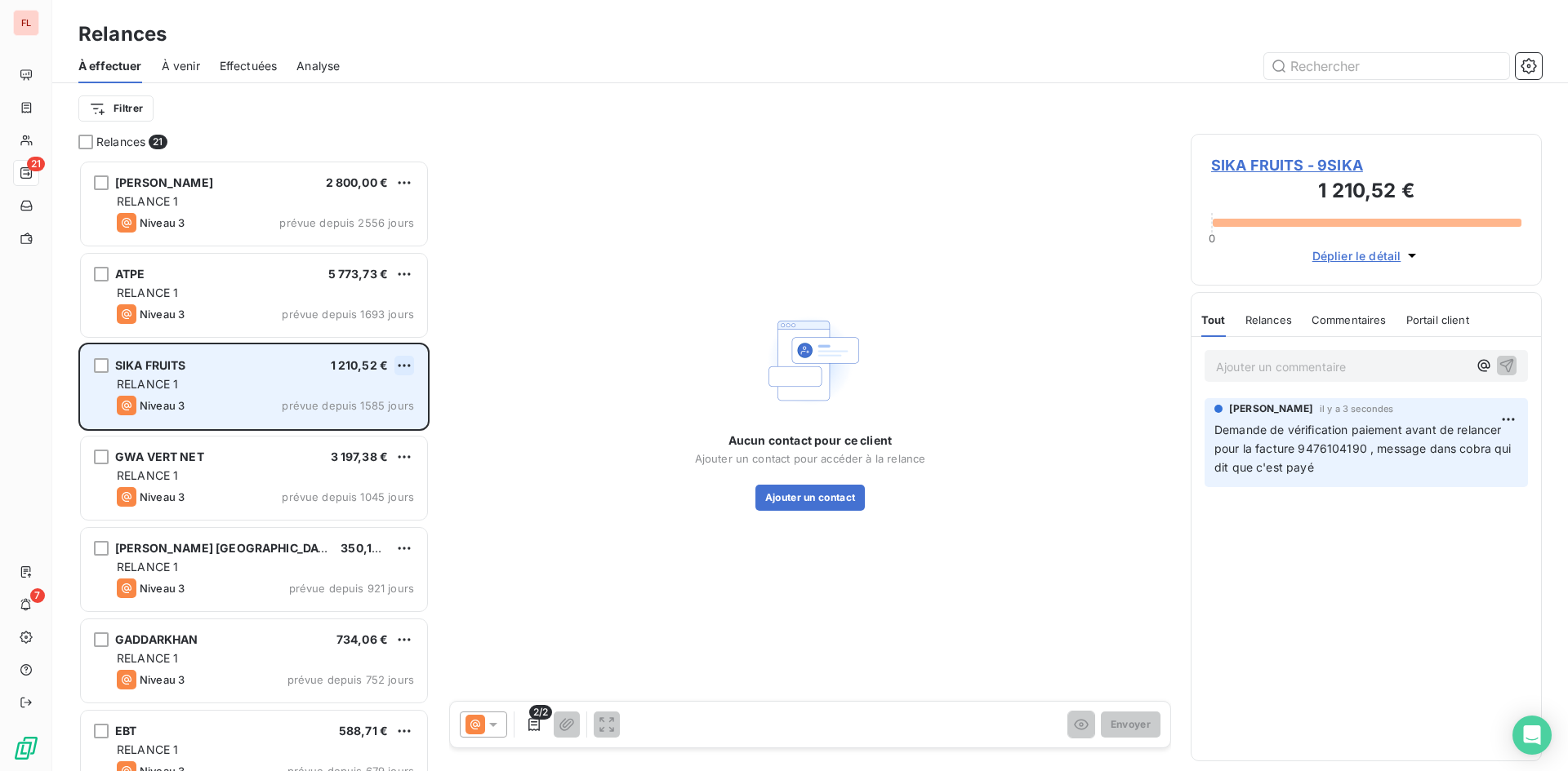
click at [411, 367] on html "FL 21 7 Relances À effectuer À venir Effectuées Analyse Filtrer Relances 21 [PE…" at bounding box center [784, 386] width 1568 height 771
click at [397, 403] on div "Replanifier cette action" at bounding box center [333, 398] width 146 height 26
select select "8"
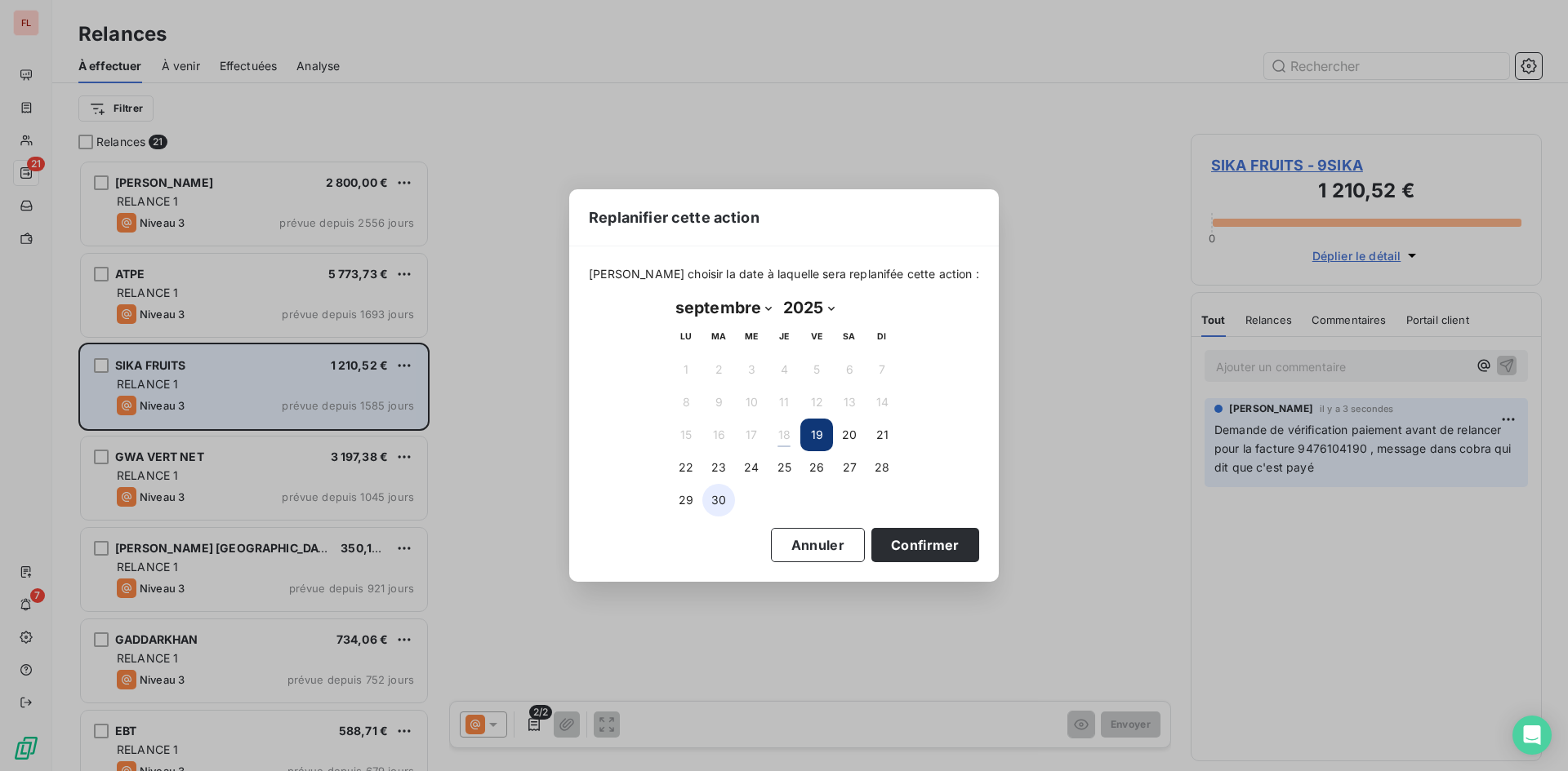
click at [722, 496] on button "30" at bounding box center [719, 500] width 33 height 33
click at [932, 544] on button "Confirmer" at bounding box center [925, 545] width 108 height 34
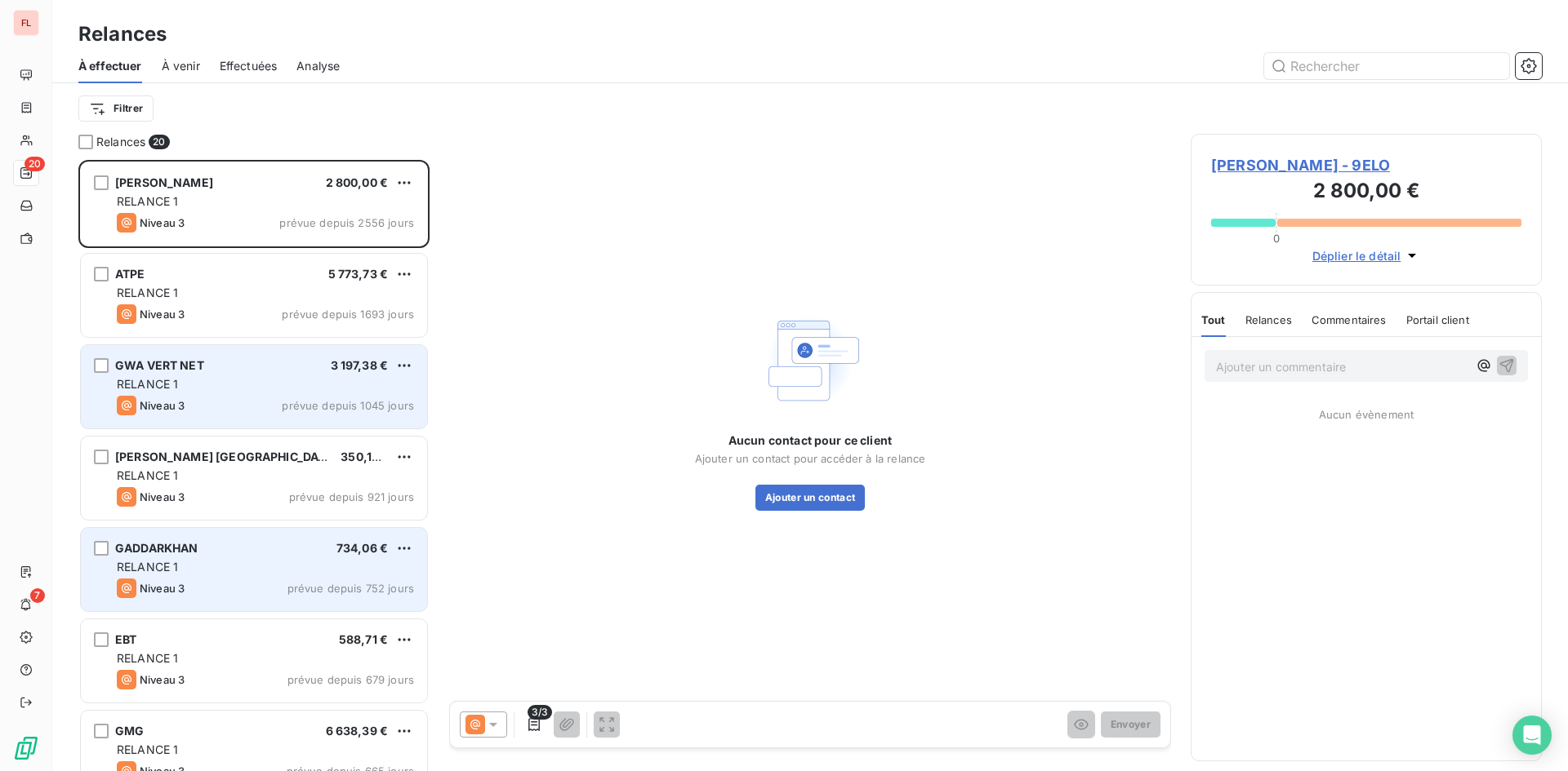
click at [362, 541] on div "734,06 €" at bounding box center [362, 548] width 52 height 16
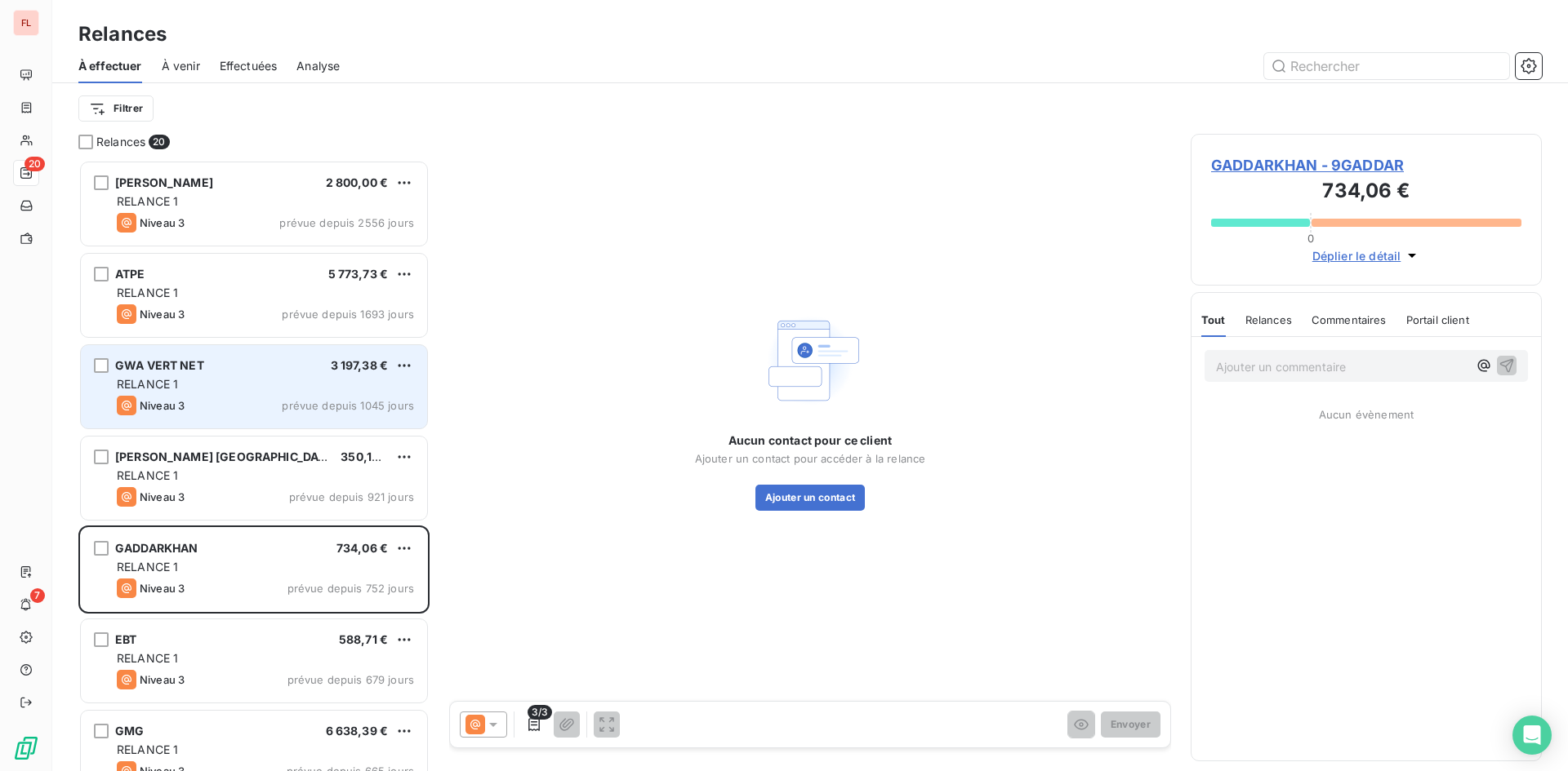
click at [1305, 165] on span "GADDARKHAN - 9GADDAR" at bounding box center [1366, 166] width 311 height 22
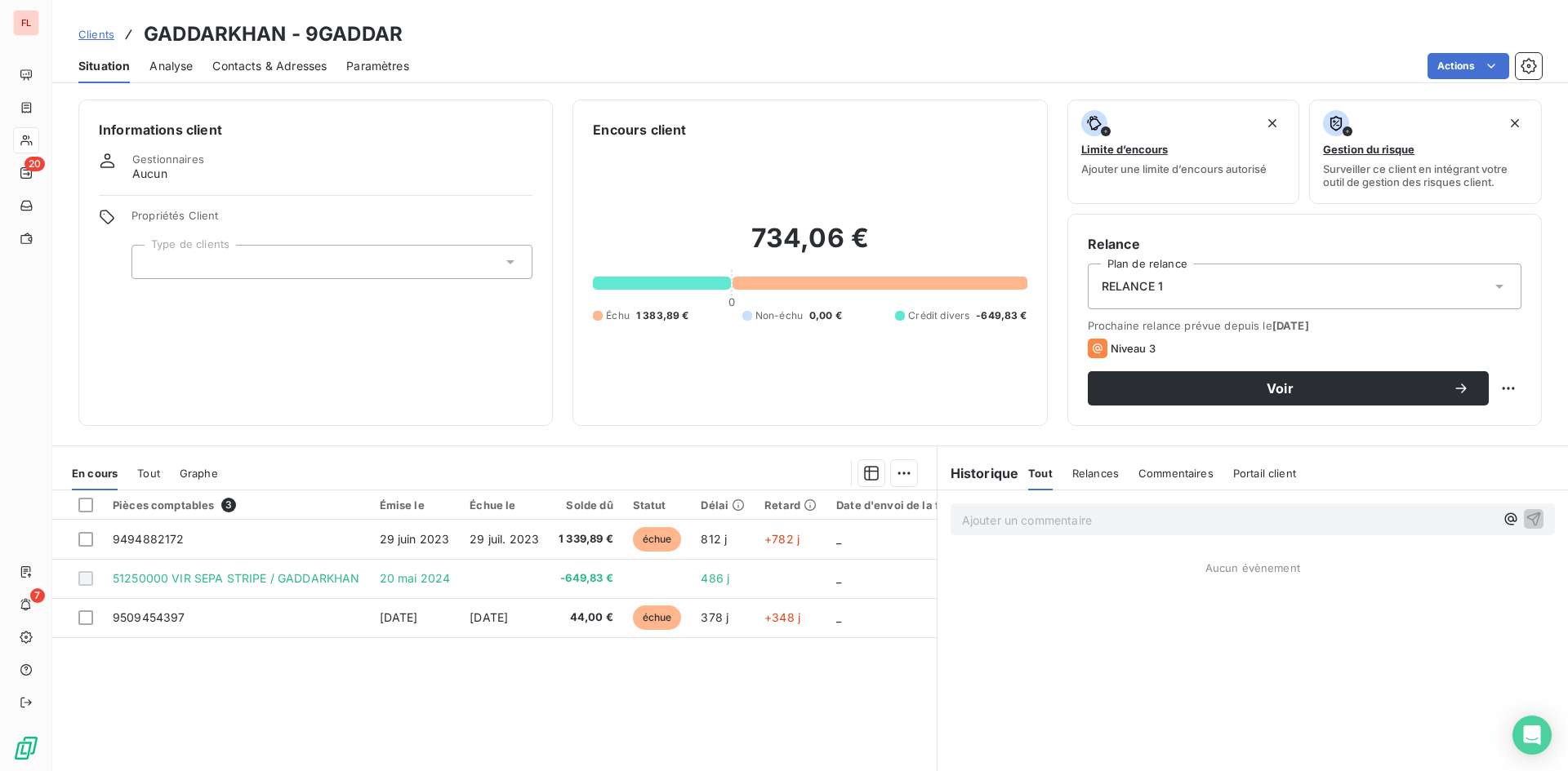
click at [257, 66] on span "Contacts & Adresses" at bounding box center [269, 66] width 114 height 16
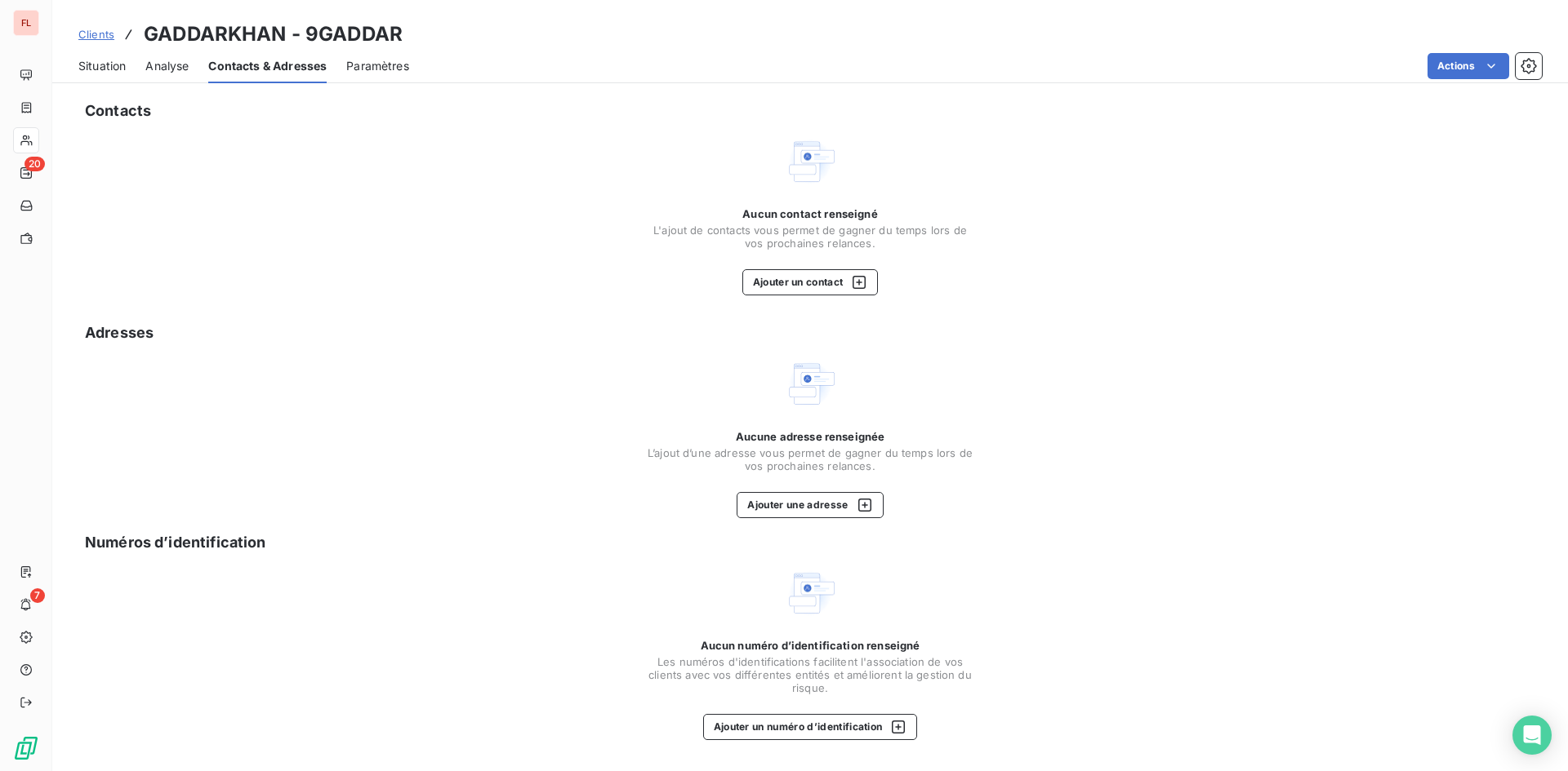
click at [110, 66] on span "Situation" at bounding box center [102, 66] width 47 height 16
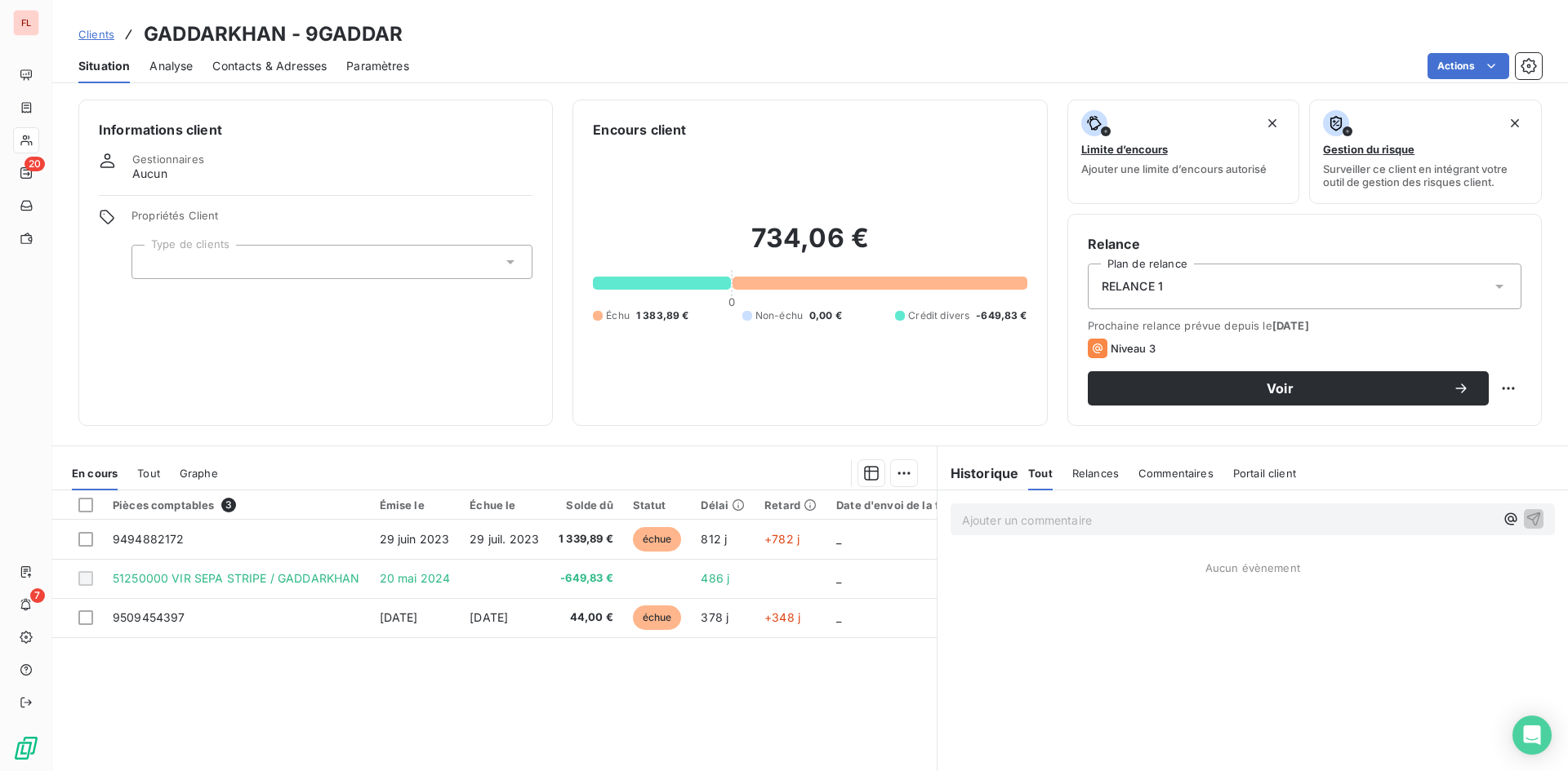
click at [258, 67] on span "Contacts & Adresses" at bounding box center [269, 66] width 114 height 16
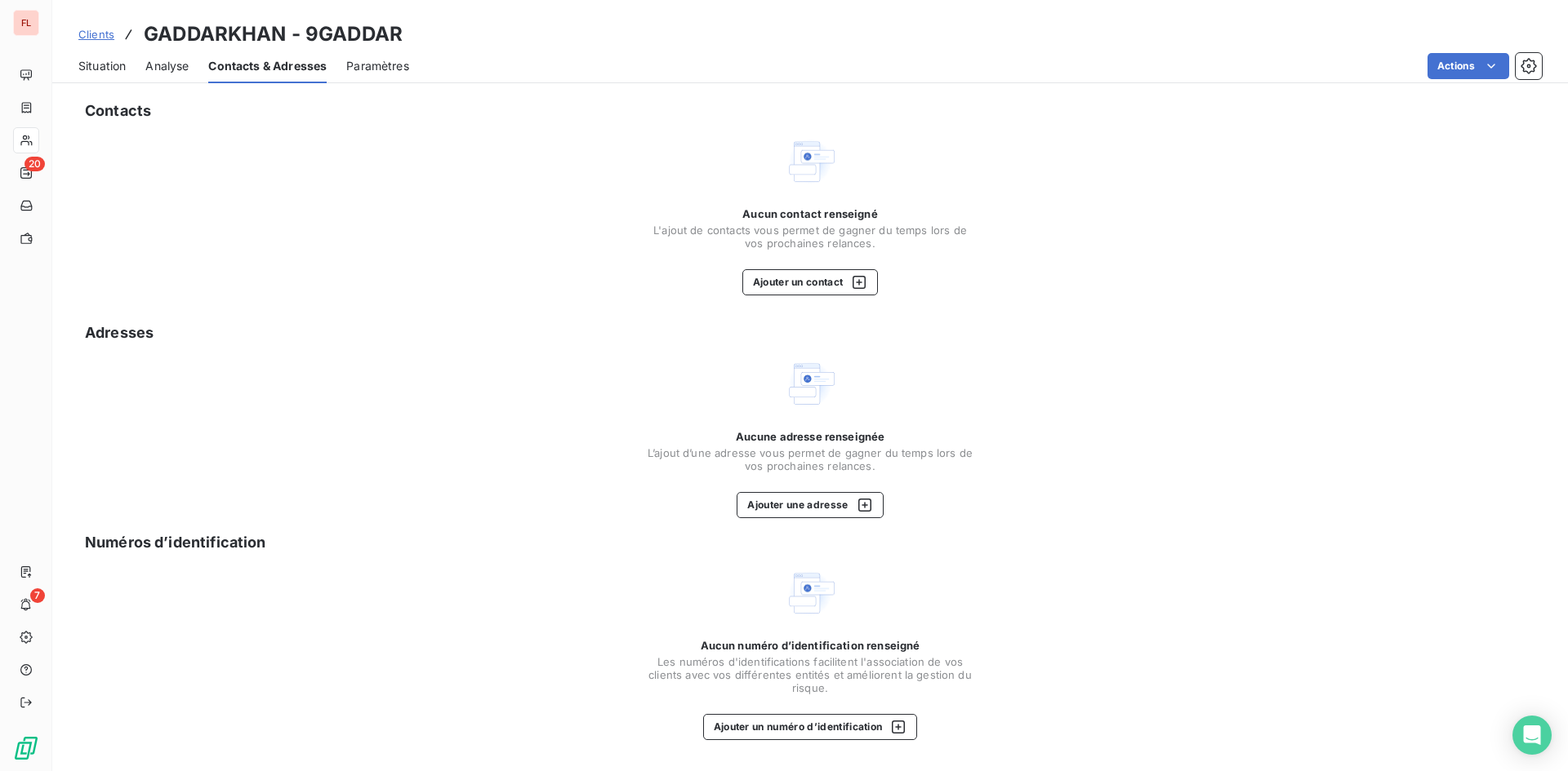
click at [160, 68] on span "Analyse" at bounding box center [167, 66] width 43 height 16
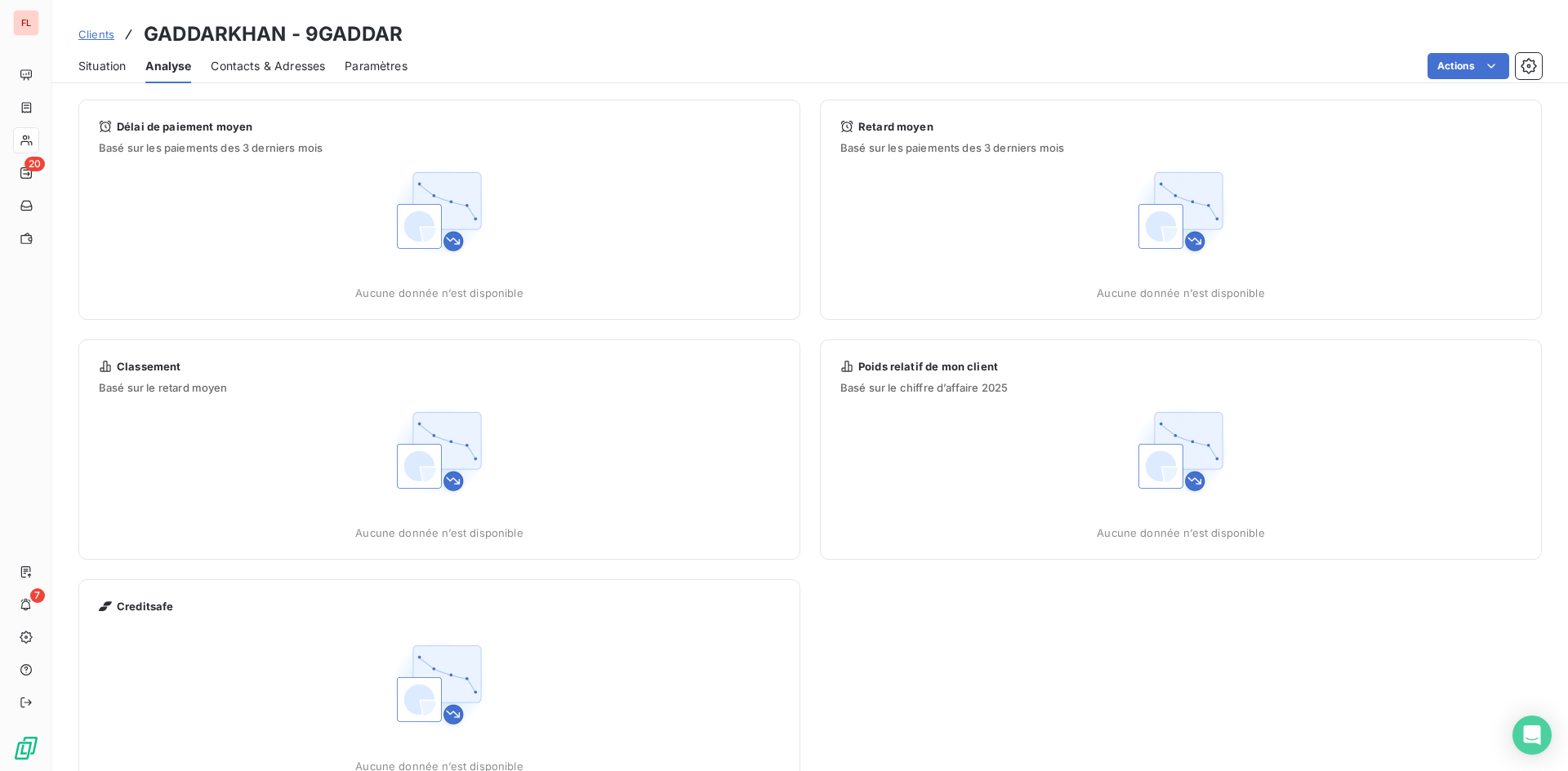
click at [101, 58] on span "Situation" at bounding box center [102, 66] width 47 height 16
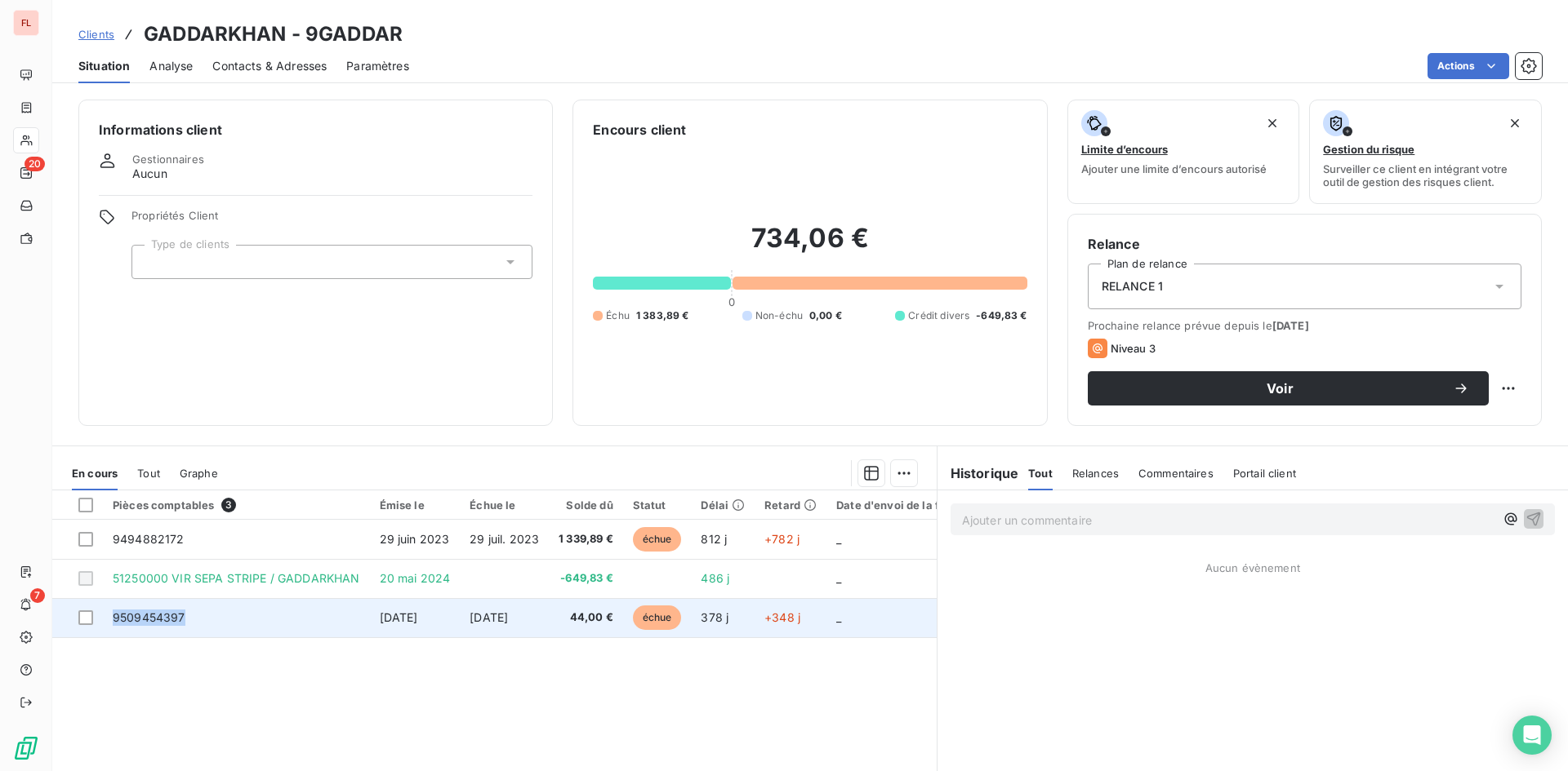
drag, startPoint x: 215, startPoint y: 617, endPoint x: 110, endPoint y: 616, distance: 105.0
click at [110, 616] on td "9509454397" at bounding box center [236, 617] width 267 height 39
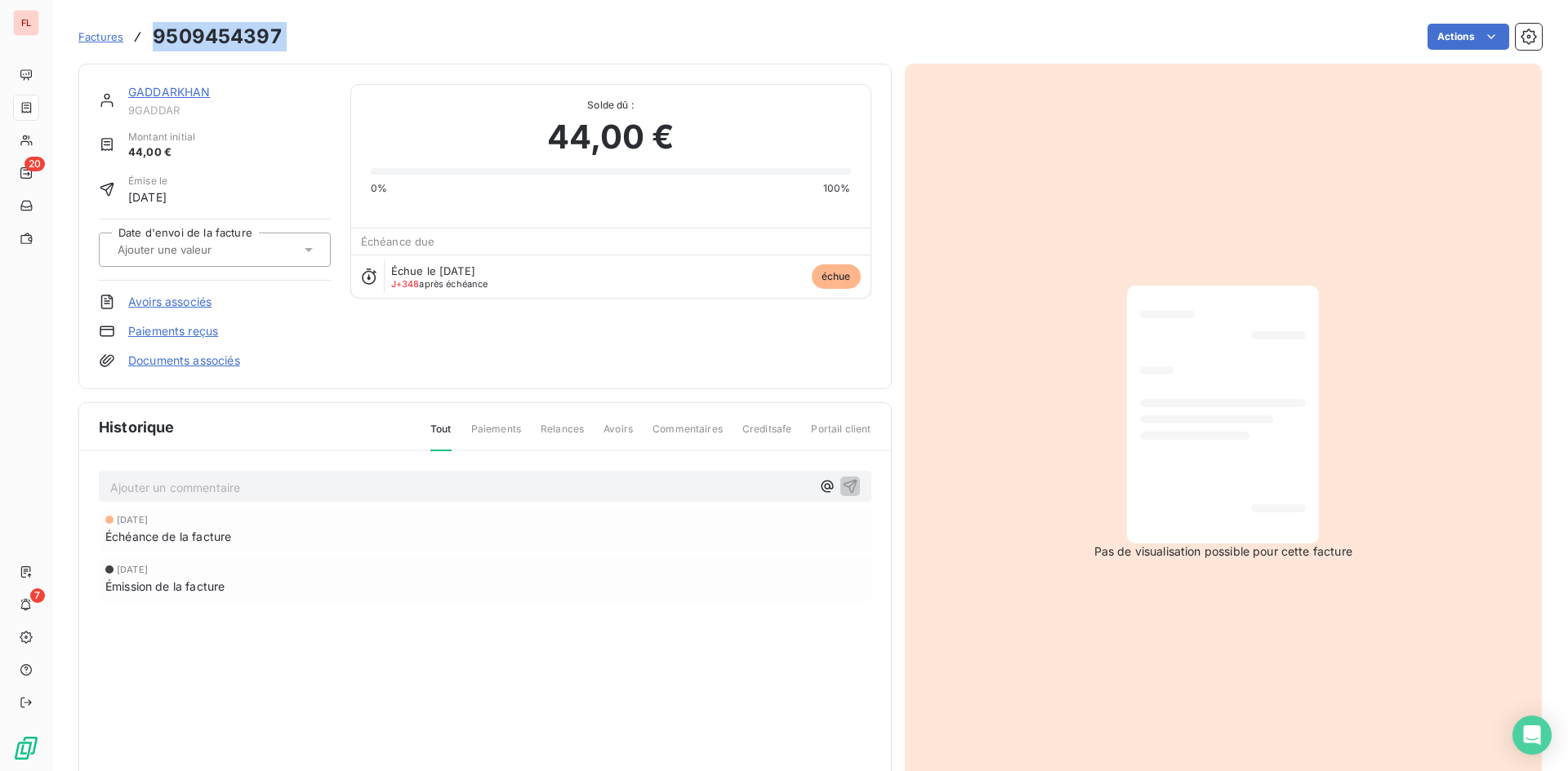
drag, startPoint x: 295, startPoint y: 35, endPoint x: 168, endPoint y: 36, distance: 127.0
click at [157, 36] on div "Factures 9509454397 Actions" at bounding box center [810, 37] width 1464 height 34
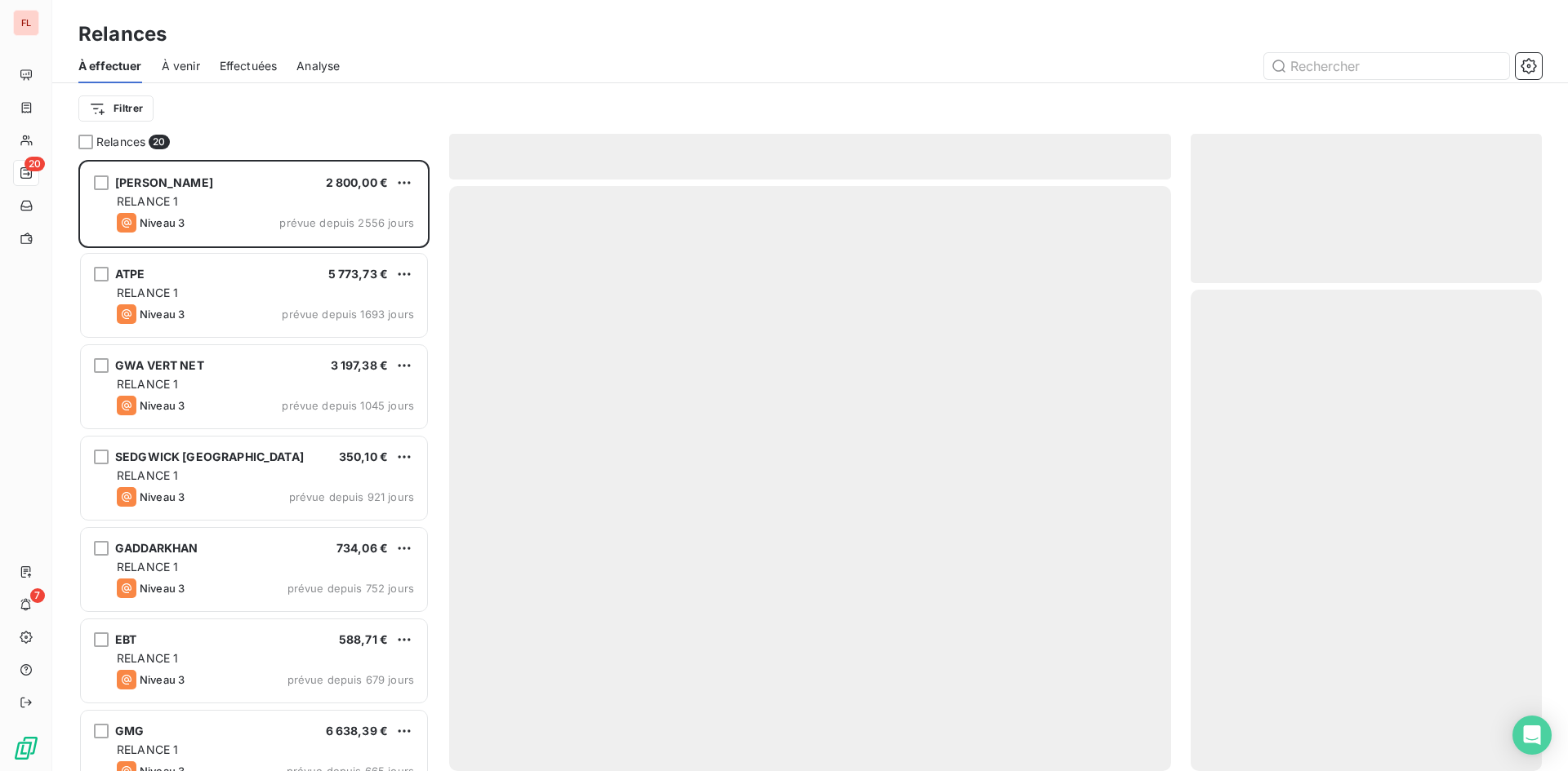
scroll to position [599, 339]
